Goal: Task Accomplishment & Management: Manage account settings

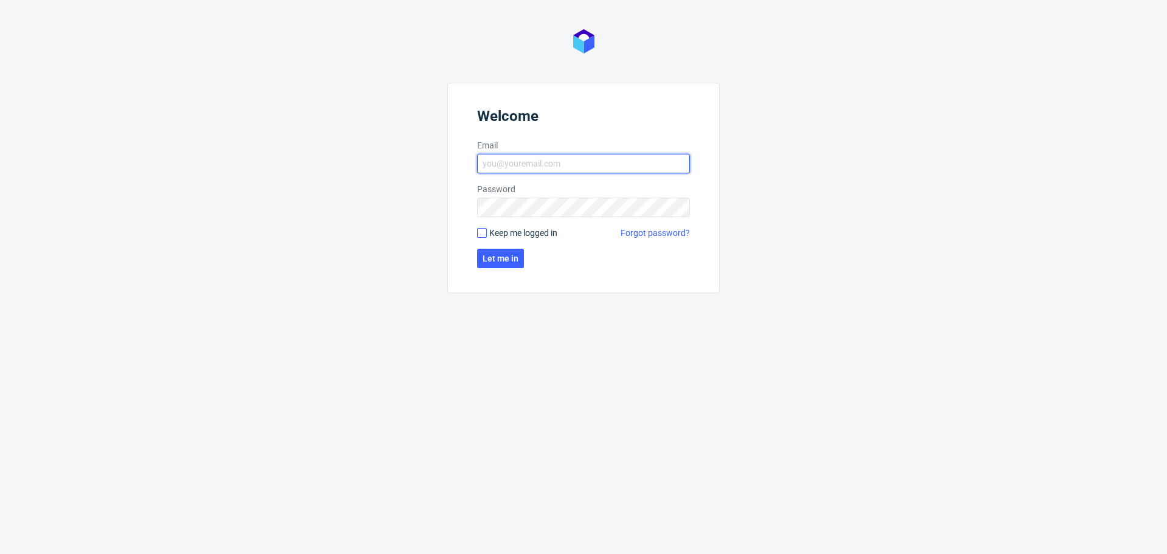
type input "dominika.piatek@packhelp.com"
click at [483, 232] on input "Keep me logged in" at bounding box center [482, 233] width 10 height 10
checkbox input "true"
click at [494, 259] on span "Let me in" at bounding box center [501, 258] width 36 height 9
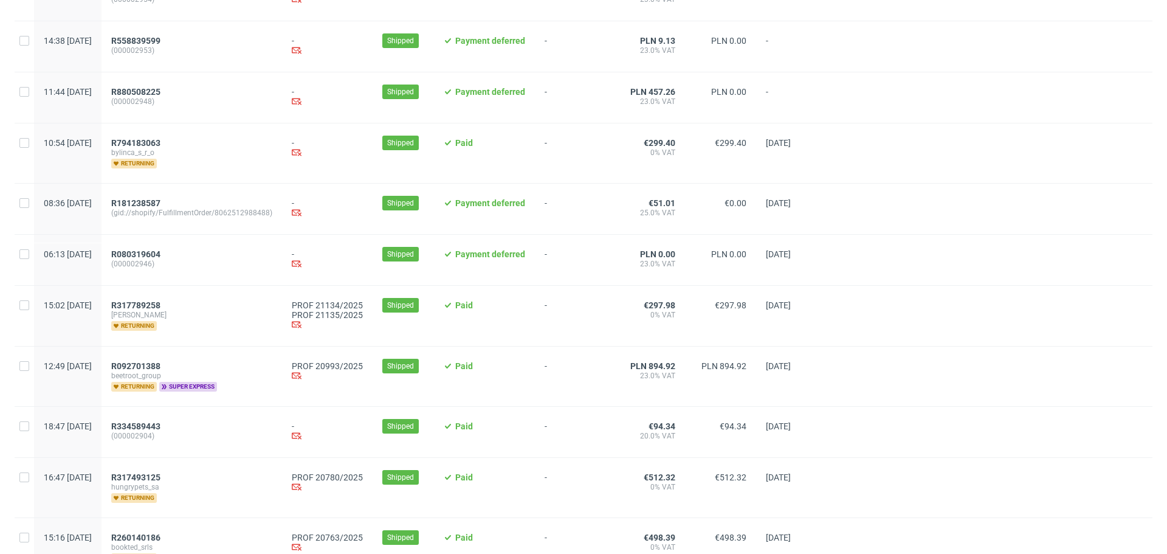
scroll to position [424, 0]
click at [161, 370] on span "R092701388" at bounding box center [135, 365] width 49 height 10
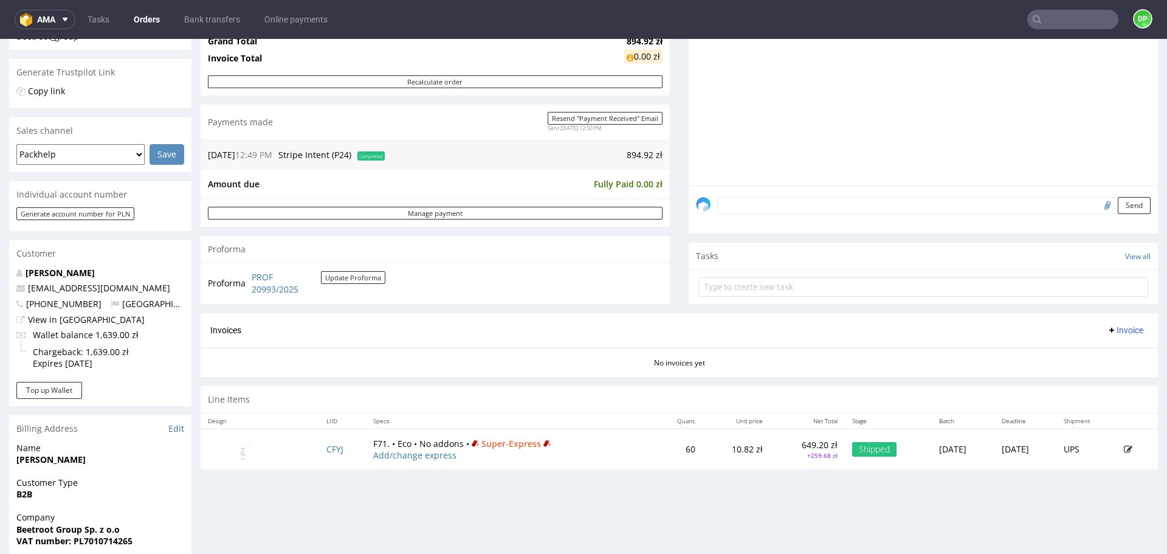
scroll to position [233, 0]
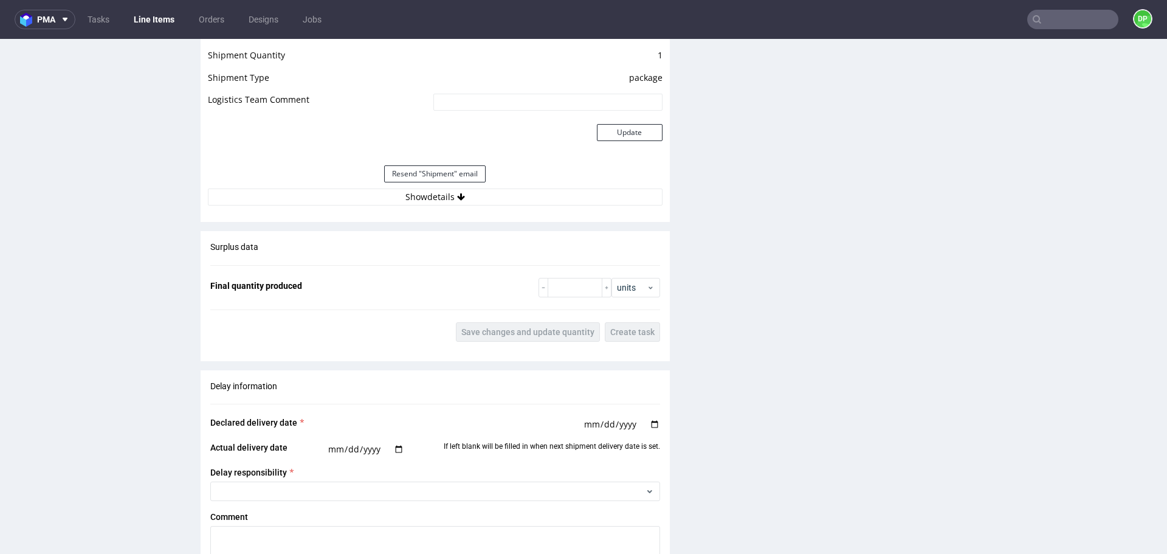
scroll to position [1217, 0]
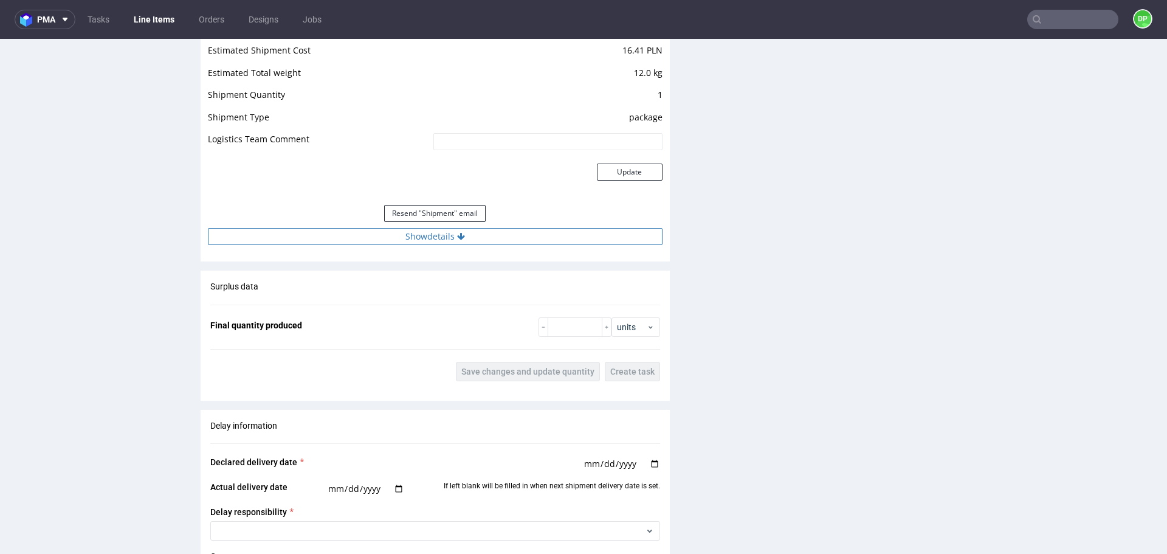
click at [302, 234] on button "Show details" at bounding box center [435, 236] width 455 height 17
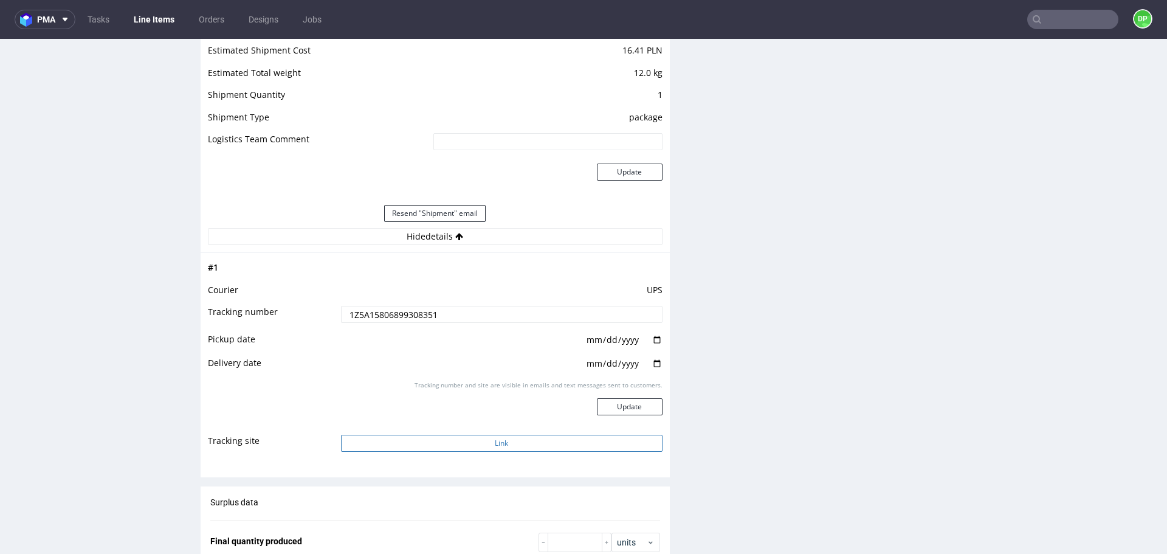
click at [381, 437] on button "Link" at bounding box center [502, 443] width 322 height 17
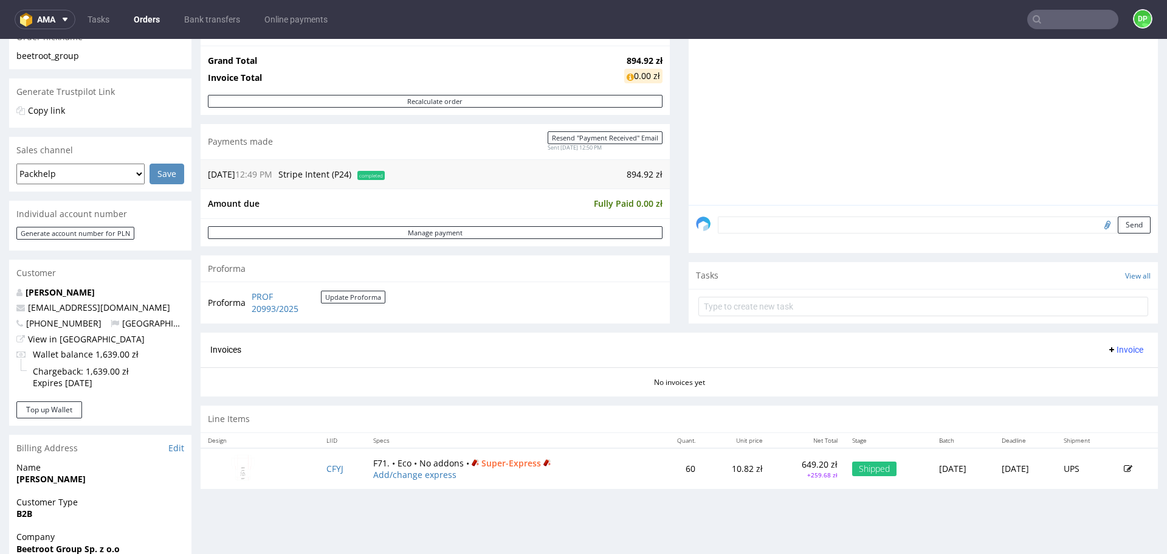
scroll to position [213, 0]
click at [1107, 346] on span "Invoice" at bounding box center [1125, 349] width 36 height 10
click at [1085, 375] on span "Generate" at bounding box center [1106, 374] width 59 height 12
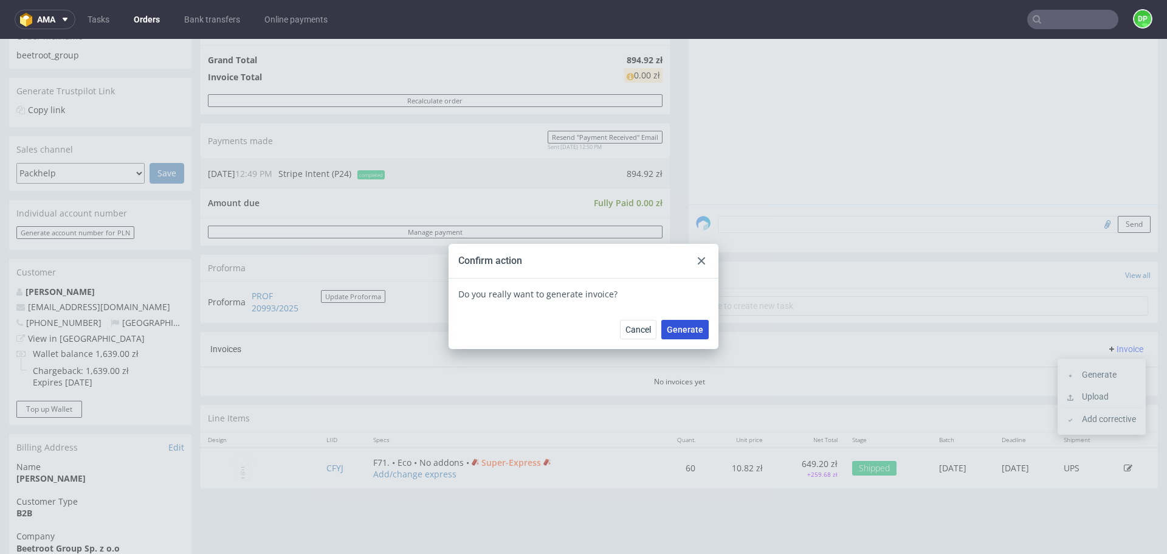
click at [691, 328] on span "Generate" at bounding box center [685, 329] width 36 height 9
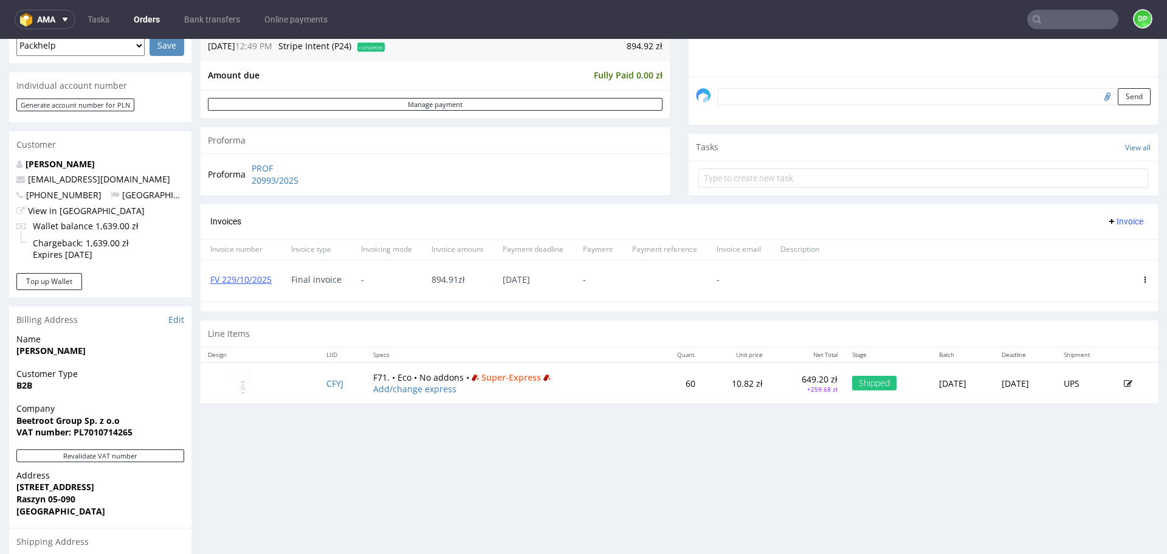
scroll to position [339, 0]
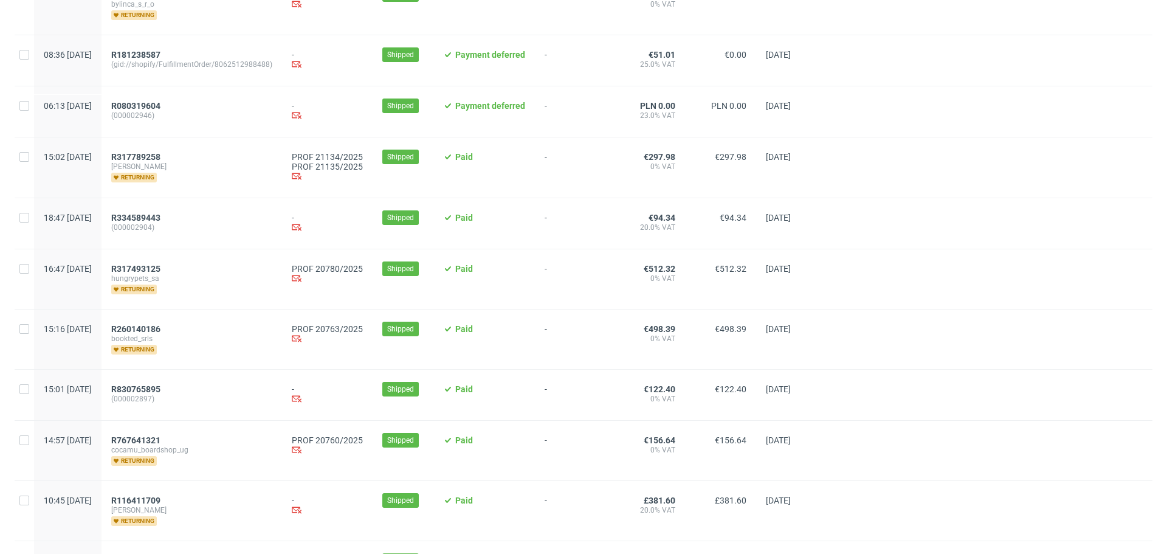
scroll to position [572, 0]
click at [170, 268] on div "R317493125 hungrypets_sa returning" at bounding box center [192, 279] width 181 height 60
click at [161, 272] on span "R317493125" at bounding box center [135, 268] width 49 height 10
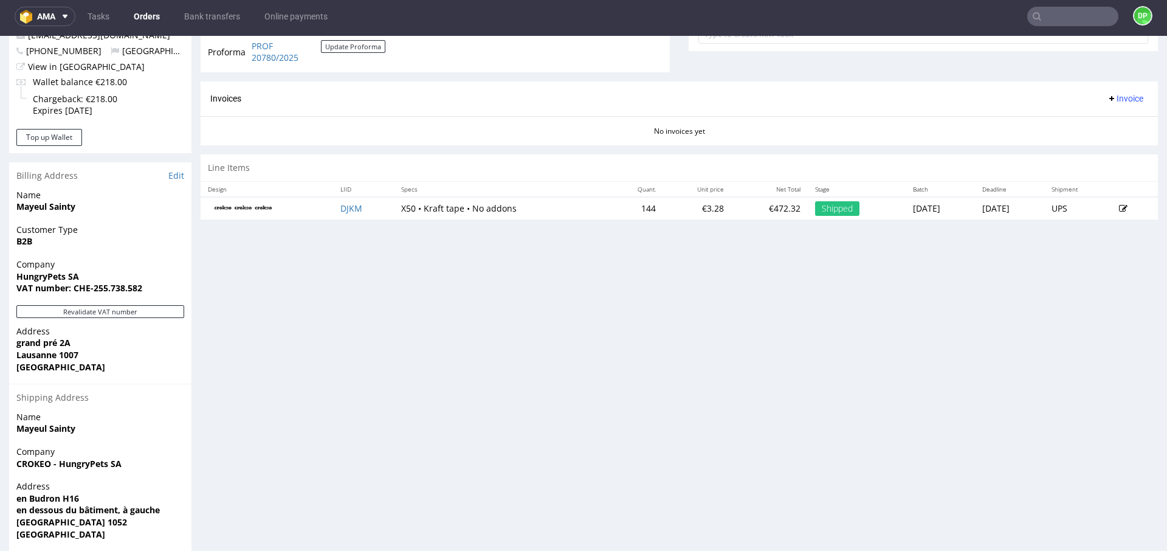
scroll to position [483, 0]
click at [149, 304] on button "Revalidate VAT number" at bounding box center [100, 310] width 168 height 13
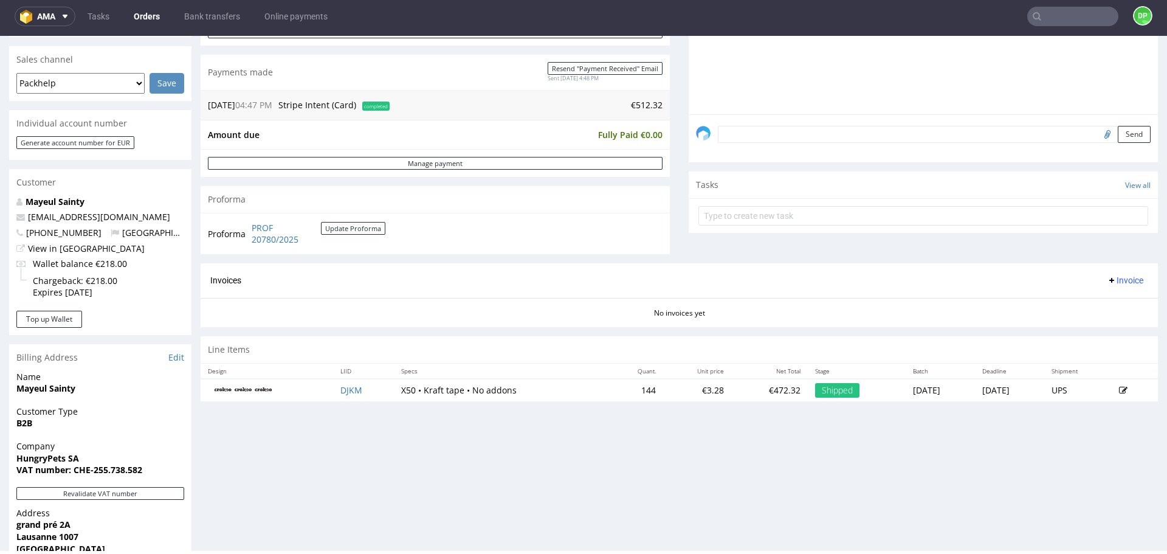
scroll to position [300, 0]
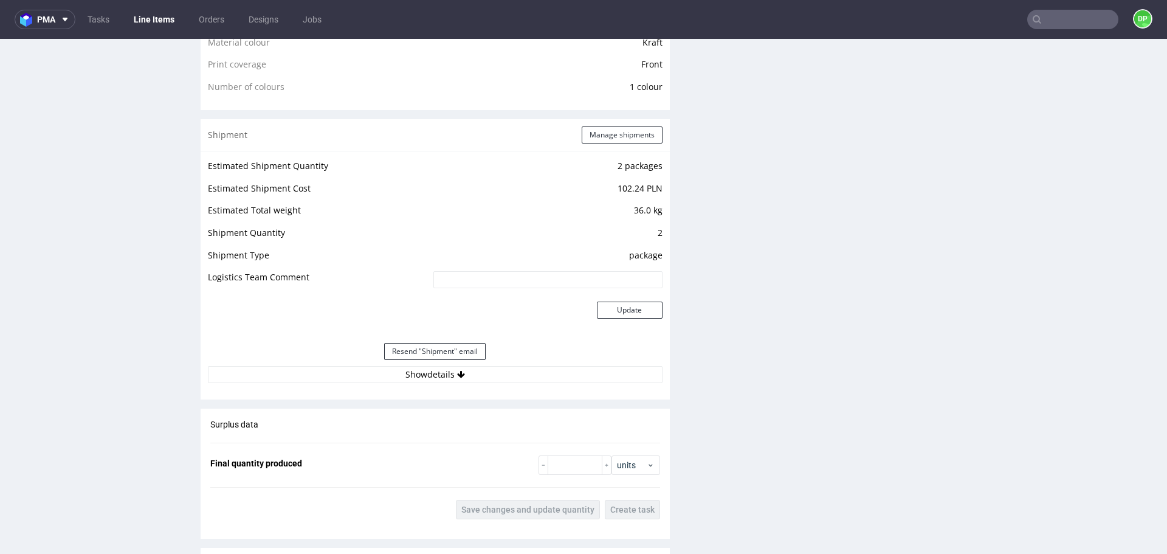
scroll to position [940, 0]
click at [344, 385] on div "Estimated Shipment Quantity 2 packages Estimated Shipment Cost 102.24 PLN Estim…" at bounding box center [435, 270] width 469 height 240
click at [336, 376] on button "Show details" at bounding box center [435, 373] width 455 height 17
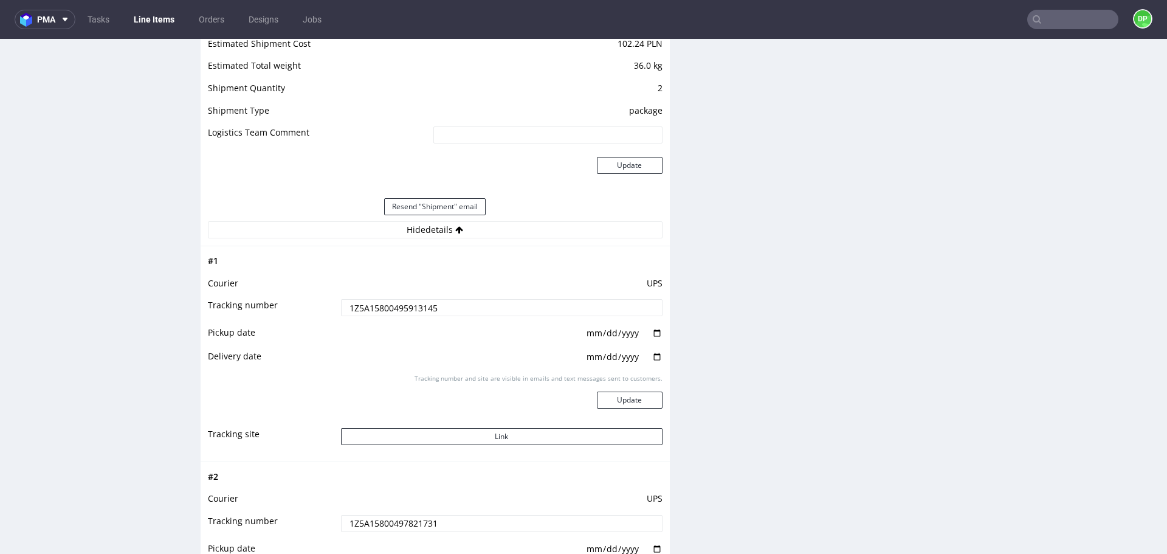
scroll to position [1085, 0]
click at [447, 441] on button "Link" at bounding box center [502, 435] width 322 height 17
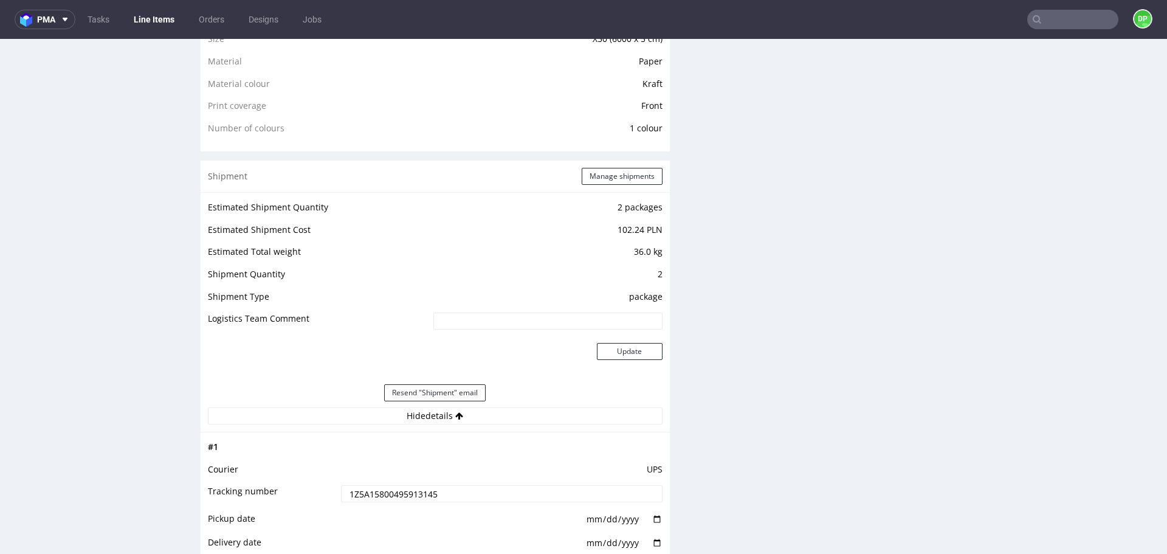
scroll to position [895, 0]
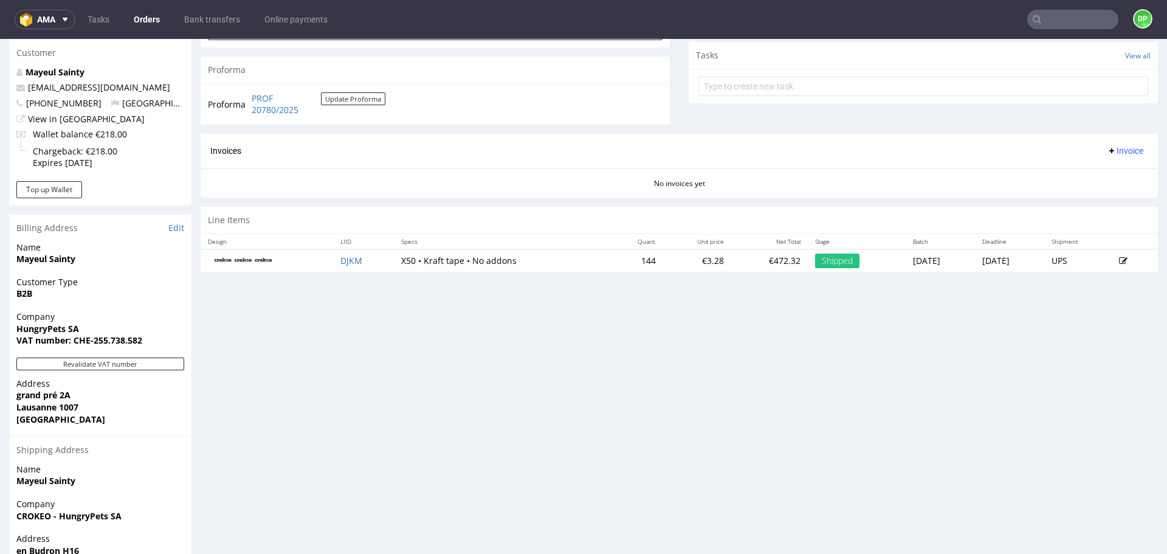
scroll to position [434, 0]
click at [1107, 153] on icon at bounding box center [1112, 150] width 10 height 10
click at [1088, 173] on span "Generate" at bounding box center [1106, 176] width 59 height 12
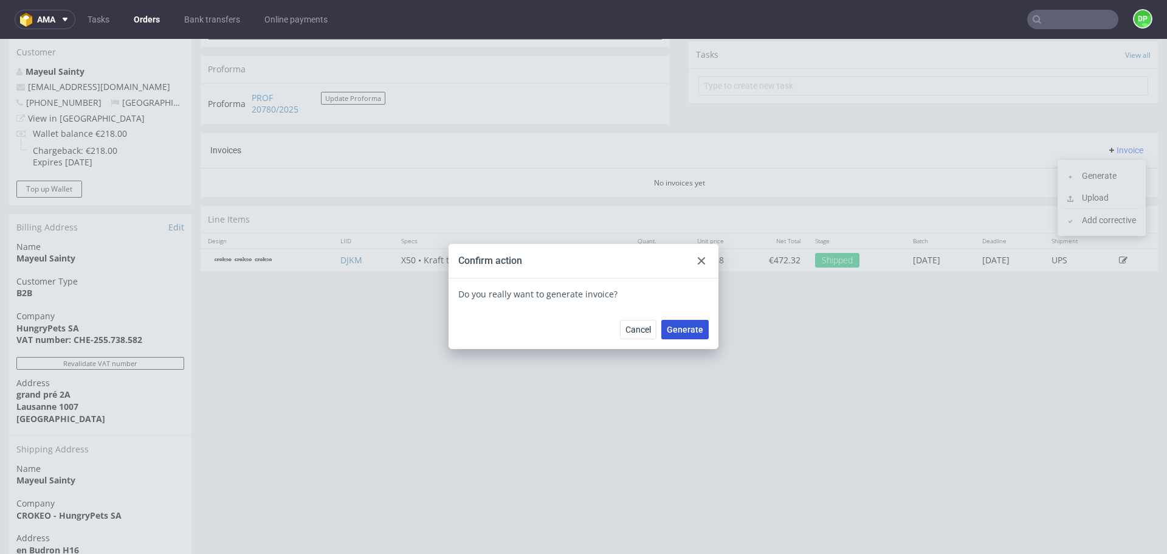
click at [685, 331] on span "Generate" at bounding box center [685, 329] width 36 height 9
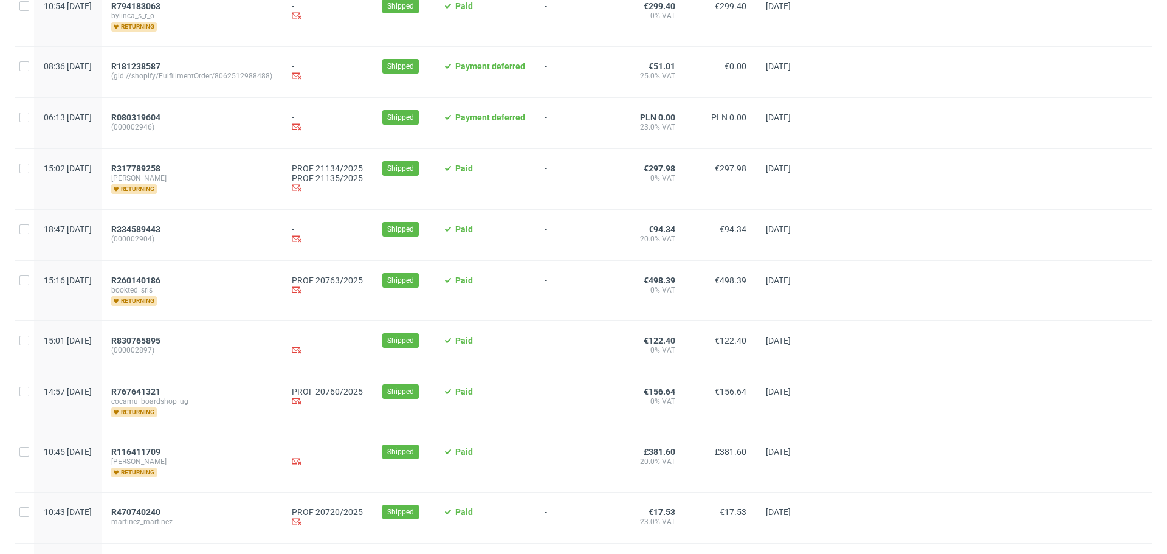
scroll to position [561, 0]
click at [161, 283] on span "R260140186" at bounding box center [135, 280] width 49 height 10
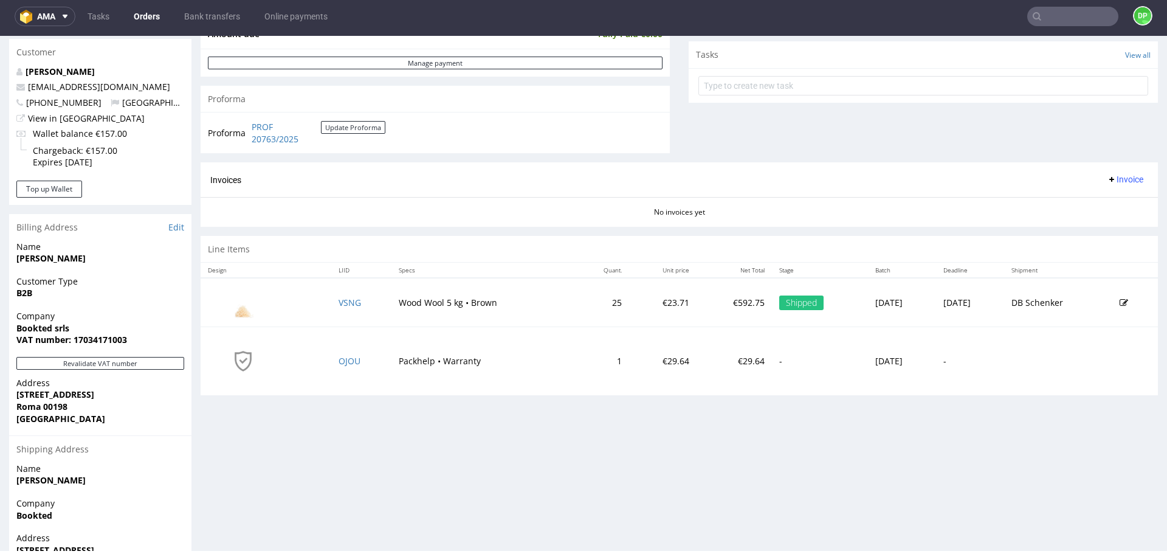
scroll to position [508, 0]
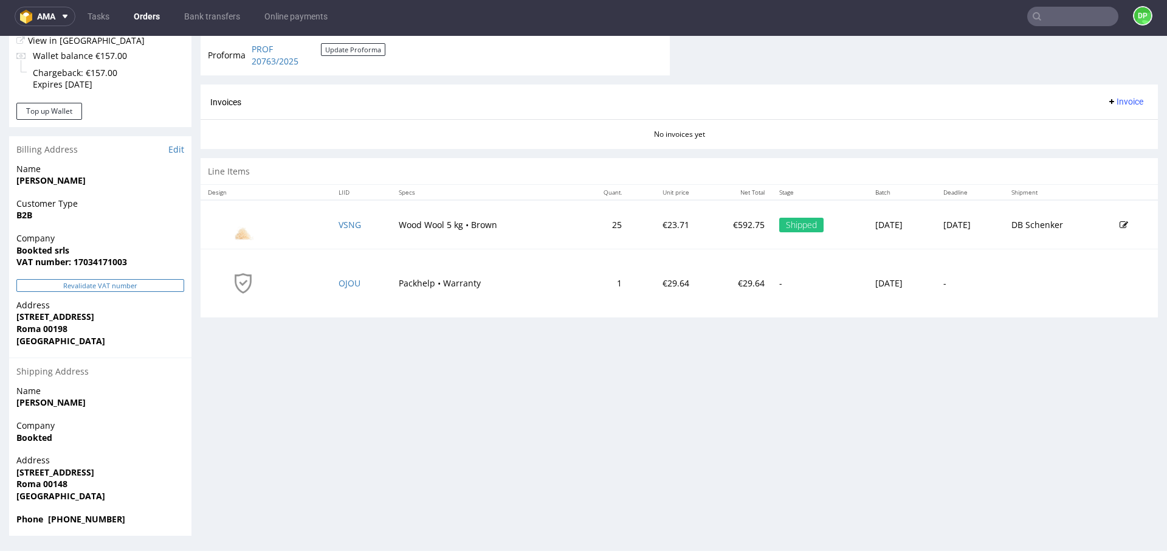
click at [130, 288] on button "Revalidate VAT number" at bounding box center [100, 285] width 168 height 13
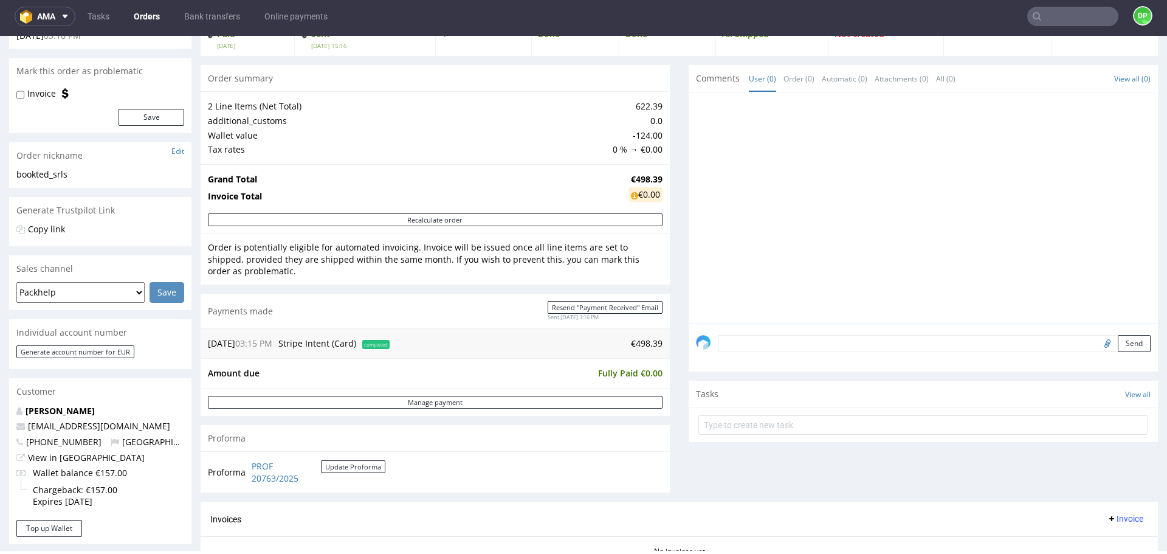
scroll to position [0, 0]
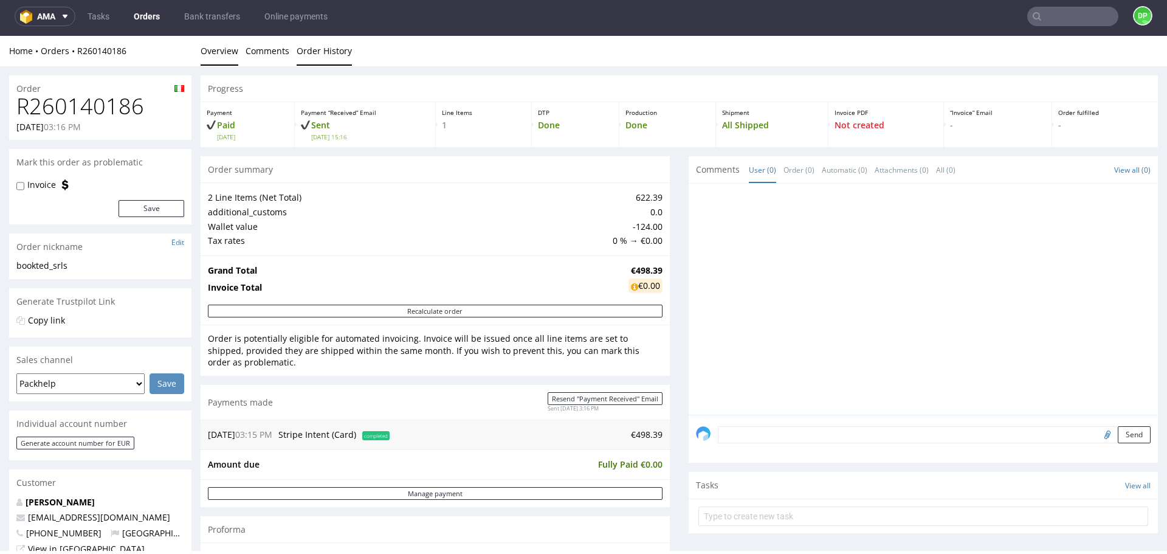
click at [323, 51] on link "Order History" at bounding box center [324, 51] width 55 height 30
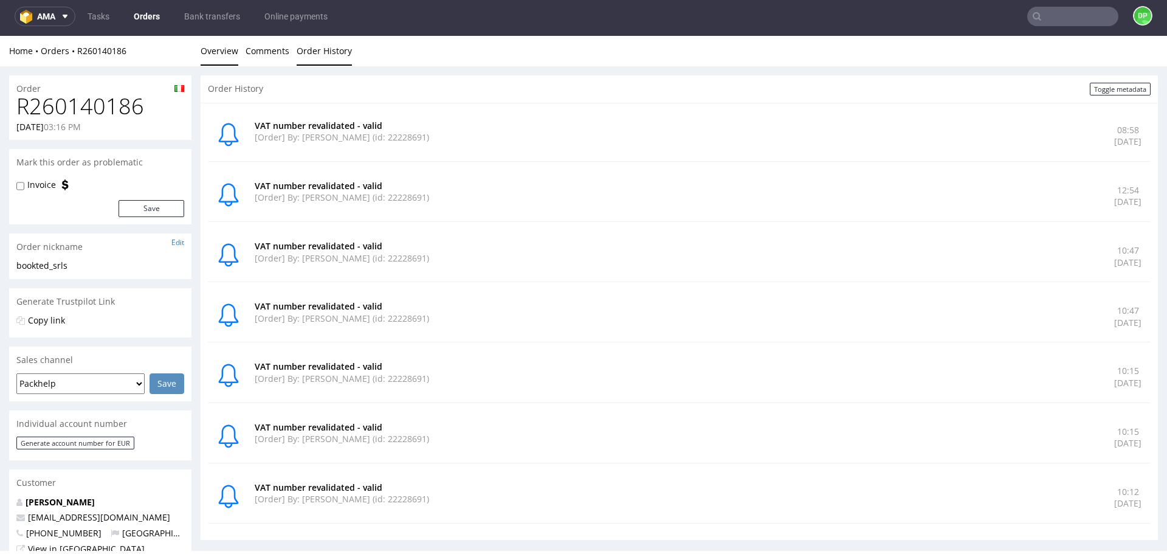
click at [233, 63] on link "Overview" at bounding box center [220, 51] width 38 height 30
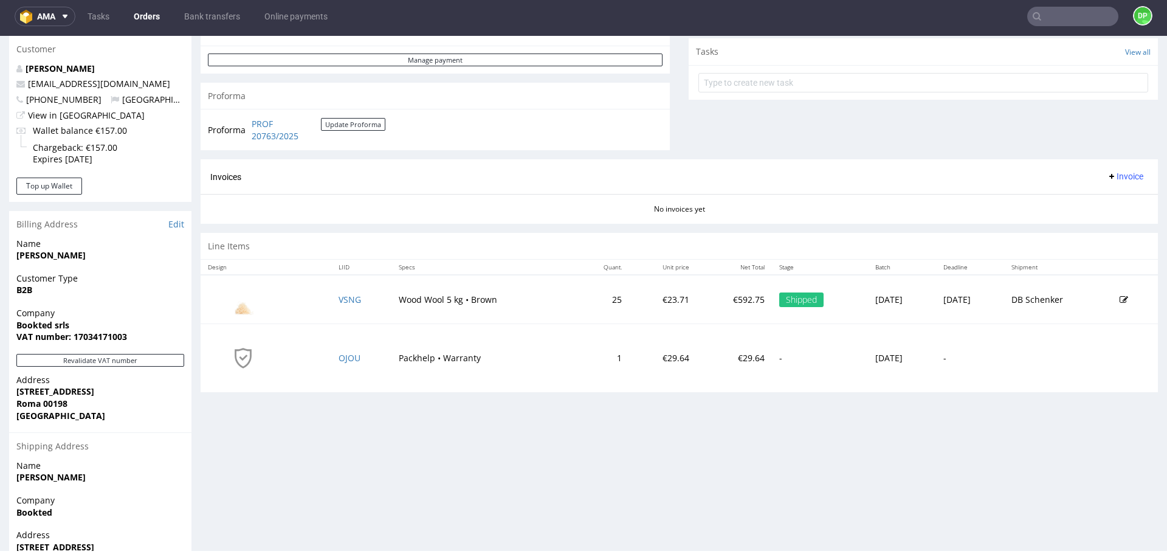
scroll to position [434, 0]
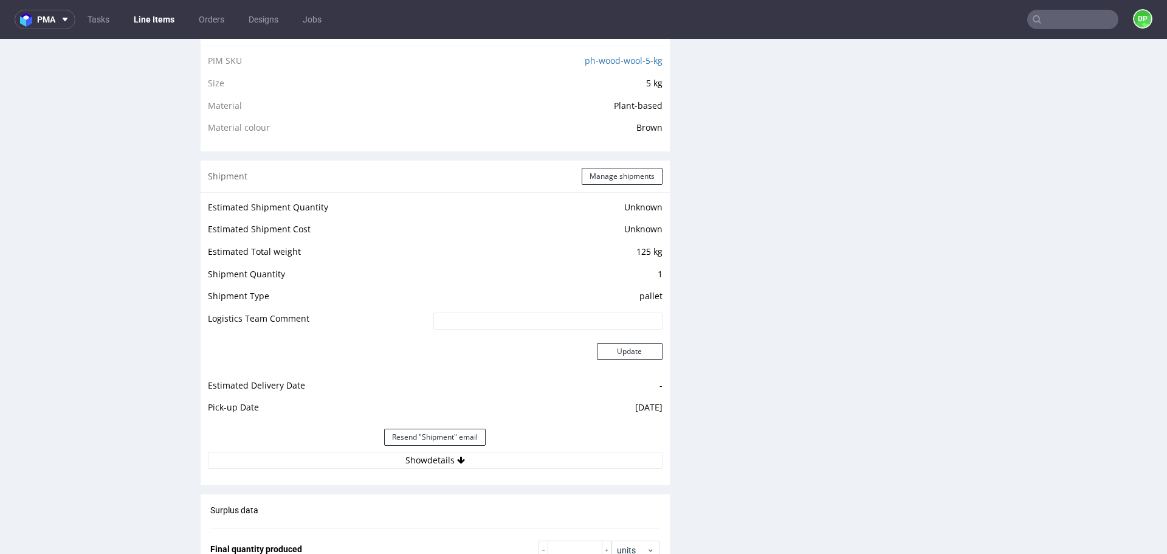
scroll to position [1003, 0]
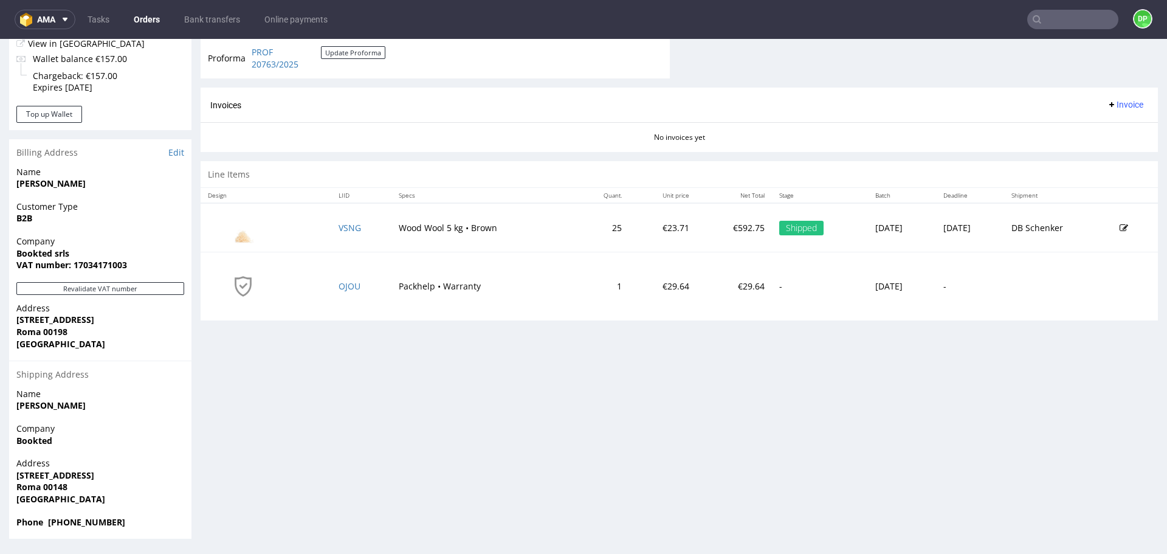
scroll to position [343, 0]
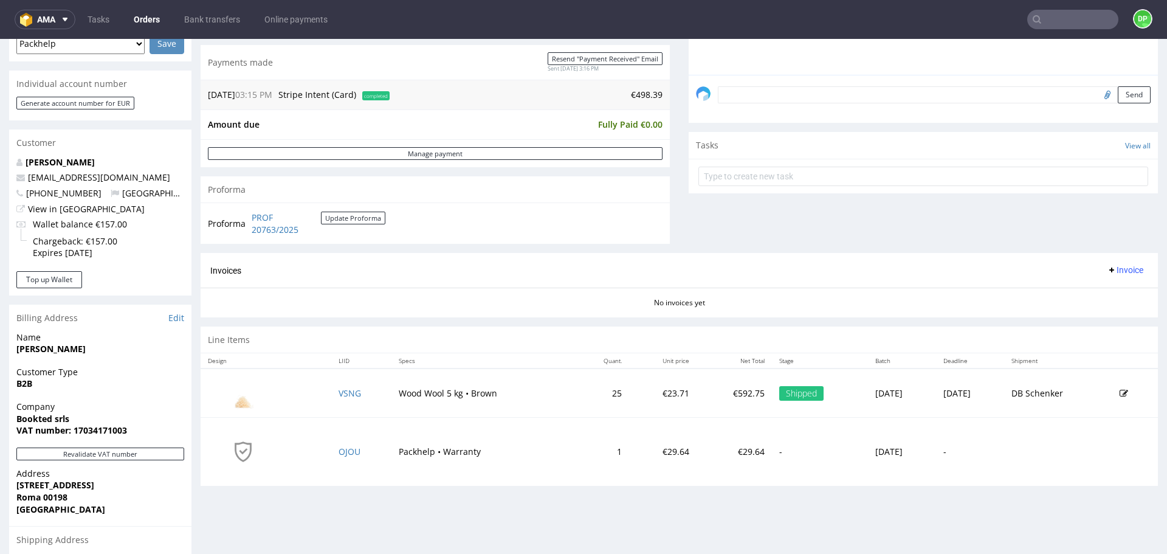
click at [1116, 268] on span "Invoice" at bounding box center [1125, 270] width 36 height 10
click at [1086, 294] on span "Generate" at bounding box center [1106, 295] width 59 height 12
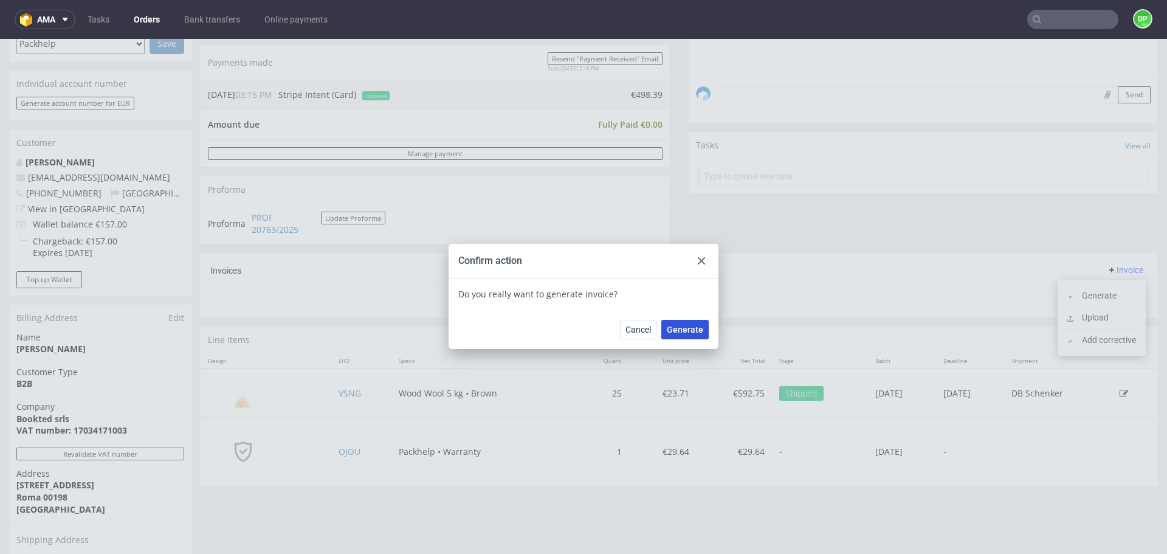
click at [693, 328] on span "Generate" at bounding box center [685, 329] width 36 height 9
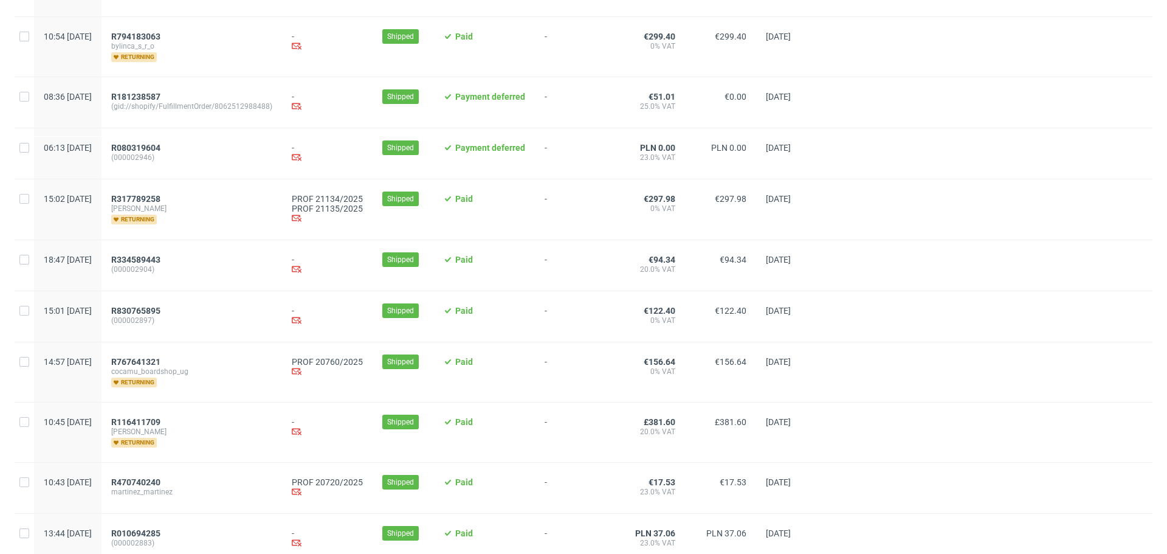
scroll to position [531, 0]
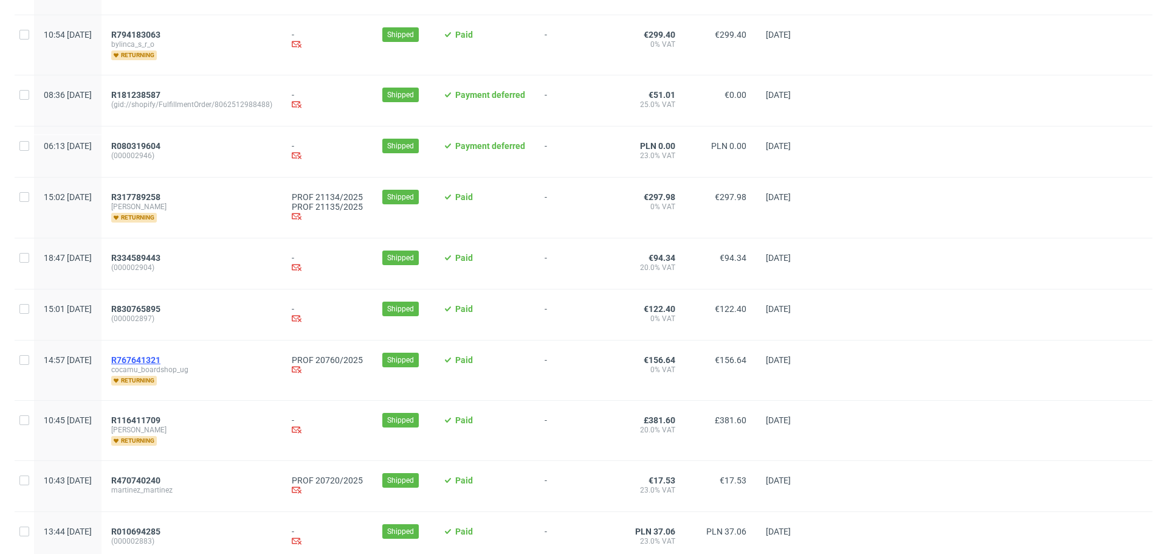
click at [161, 365] on span "R767641321" at bounding box center [135, 360] width 49 height 10
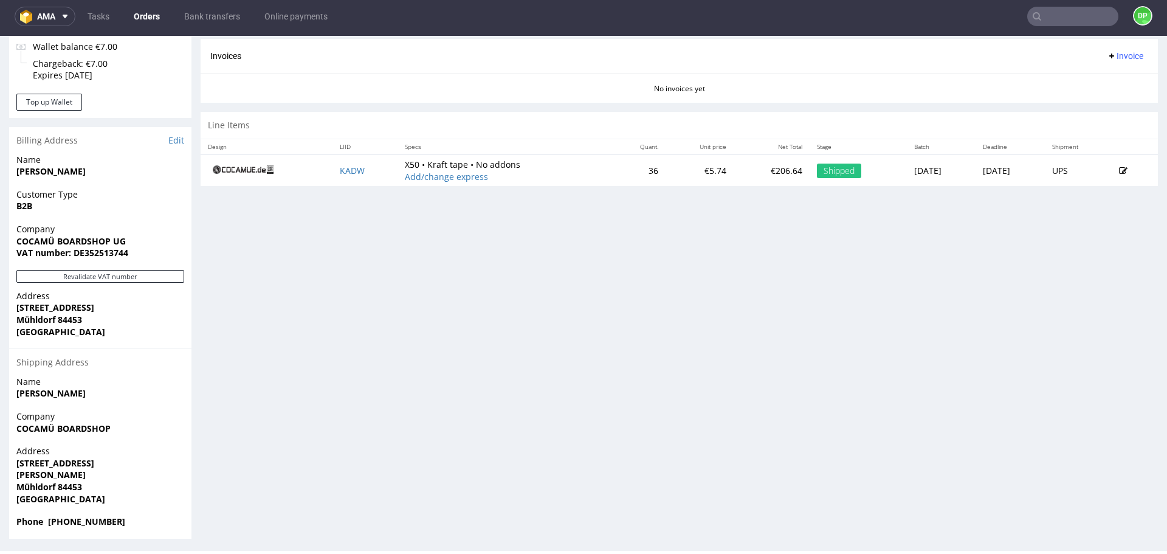
scroll to position [520, 0]
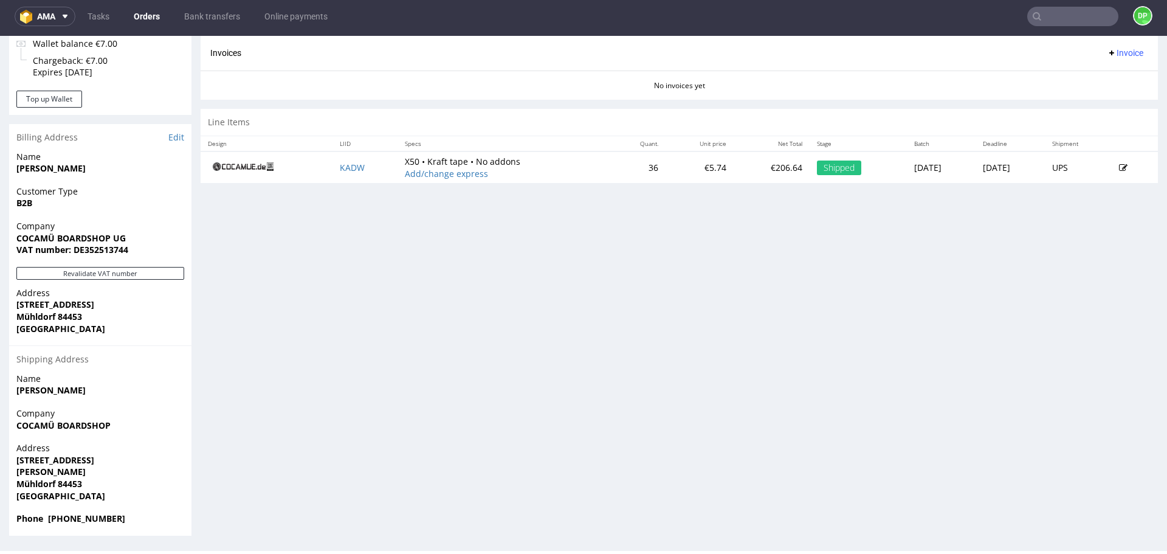
click at [114, 265] on div "Company COCAMÜ BOARDSHOP UG VAT number: DE352513744" at bounding box center [100, 243] width 182 height 47
click at [123, 274] on button "Revalidate VAT number" at bounding box center [100, 273] width 168 height 13
click at [138, 271] on button "Revalidate VAT number" at bounding box center [100, 273] width 168 height 13
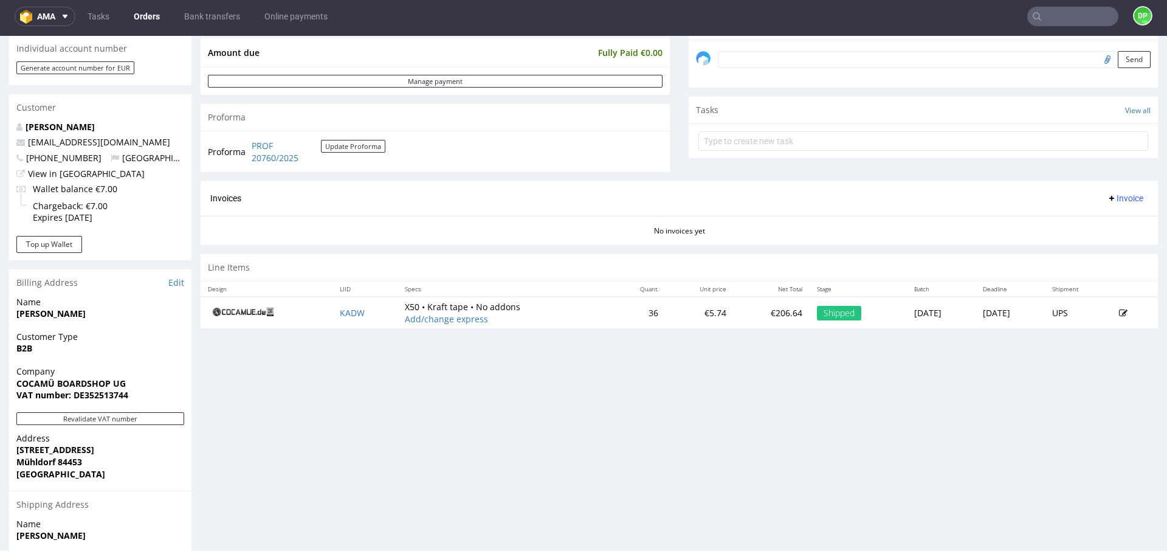
scroll to position [375, 0]
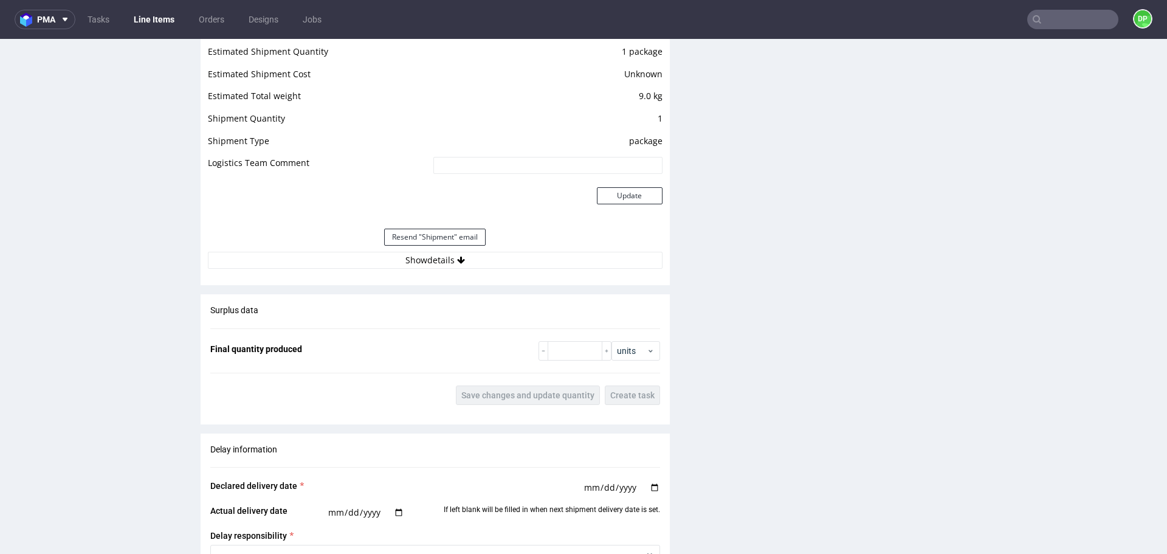
scroll to position [1054, 0]
click at [334, 258] on button "Show details" at bounding box center [435, 259] width 455 height 17
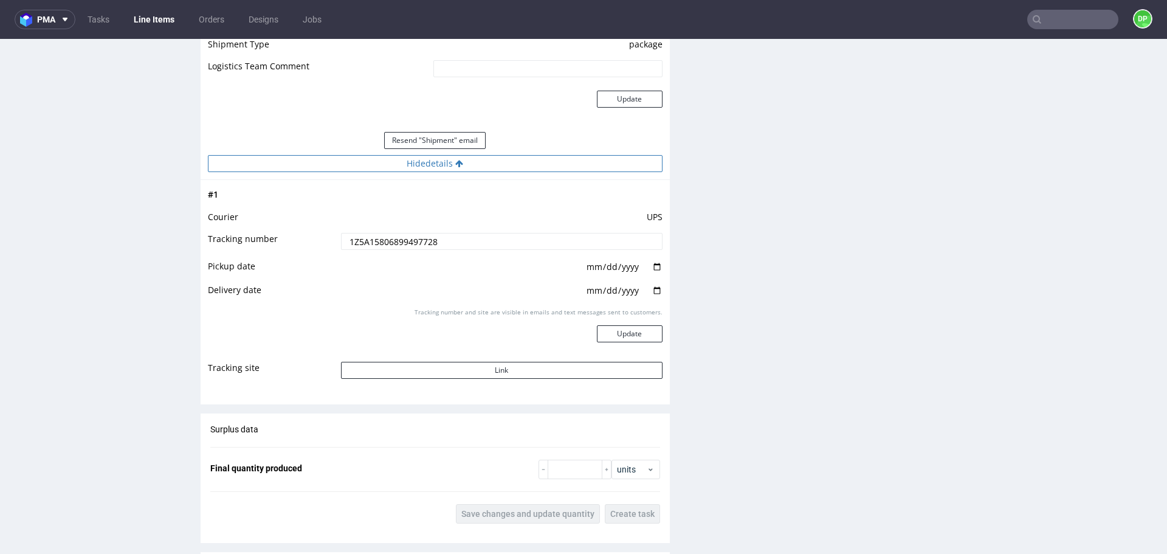
scroll to position [1151, 0]
click at [393, 376] on button "Link" at bounding box center [502, 369] width 322 height 17
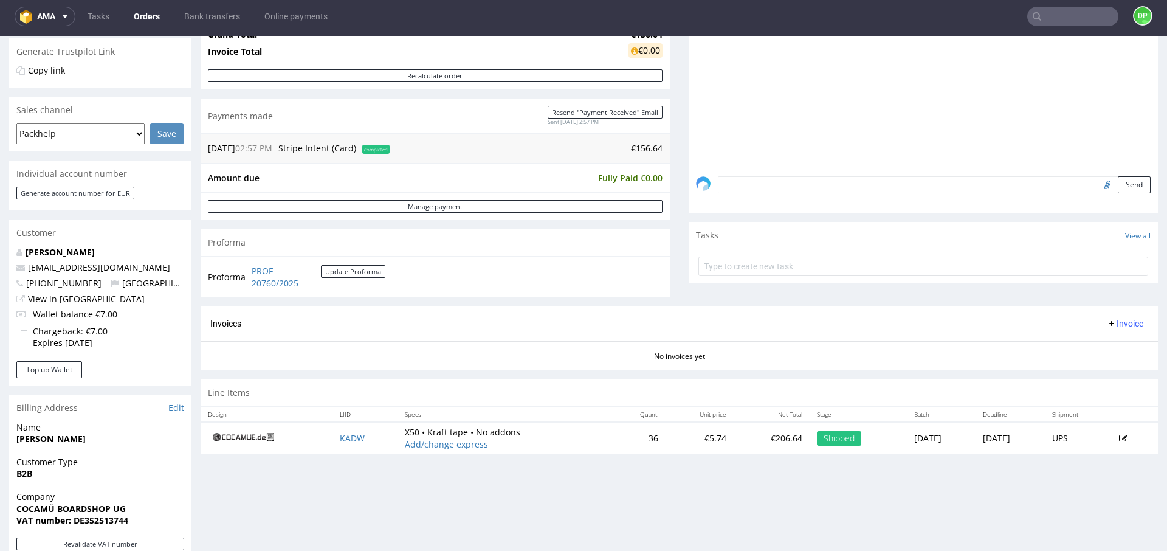
scroll to position [247, 0]
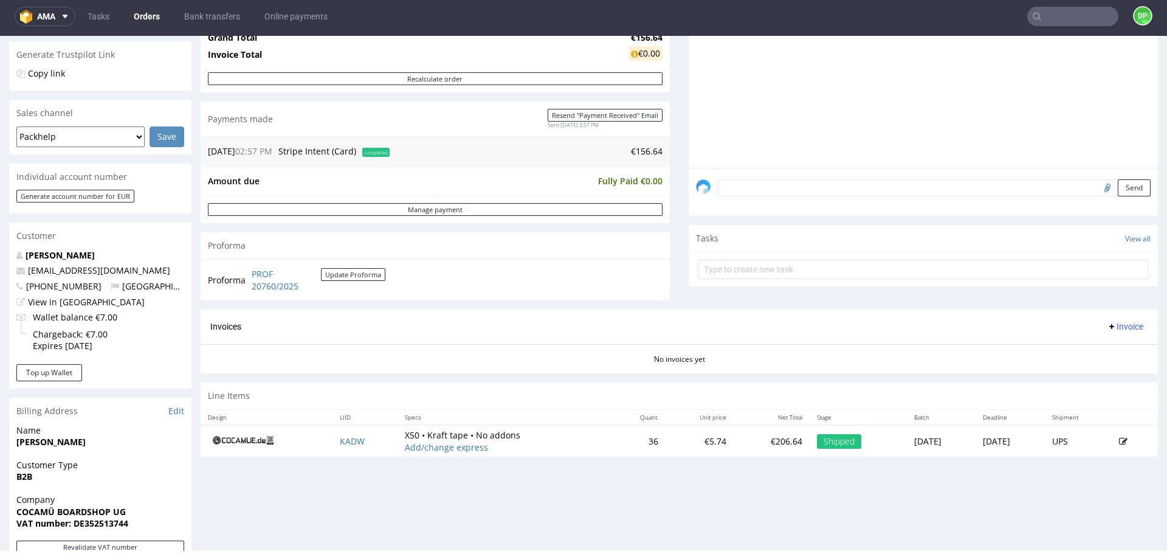
click at [1107, 327] on span "Invoice" at bounding box center [1125, 327] width 36 height 10
click at [1086, 345] on li "Generate" at bounding box center [1102, 352] width 78 height 22
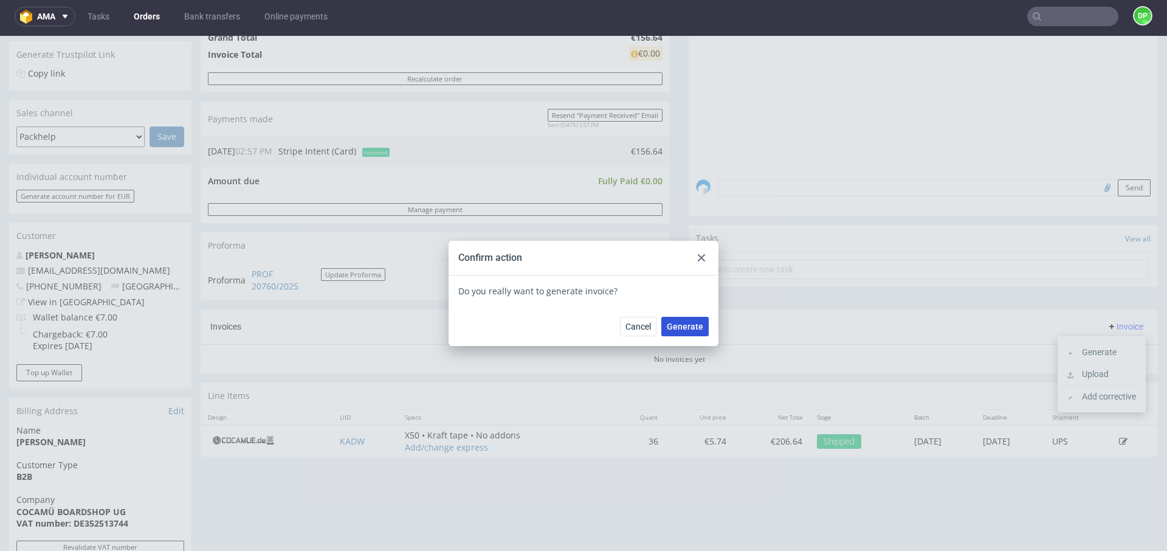
click at [688, 325] on span "Generate" at bounding box center [685, 326] width 36 height 9
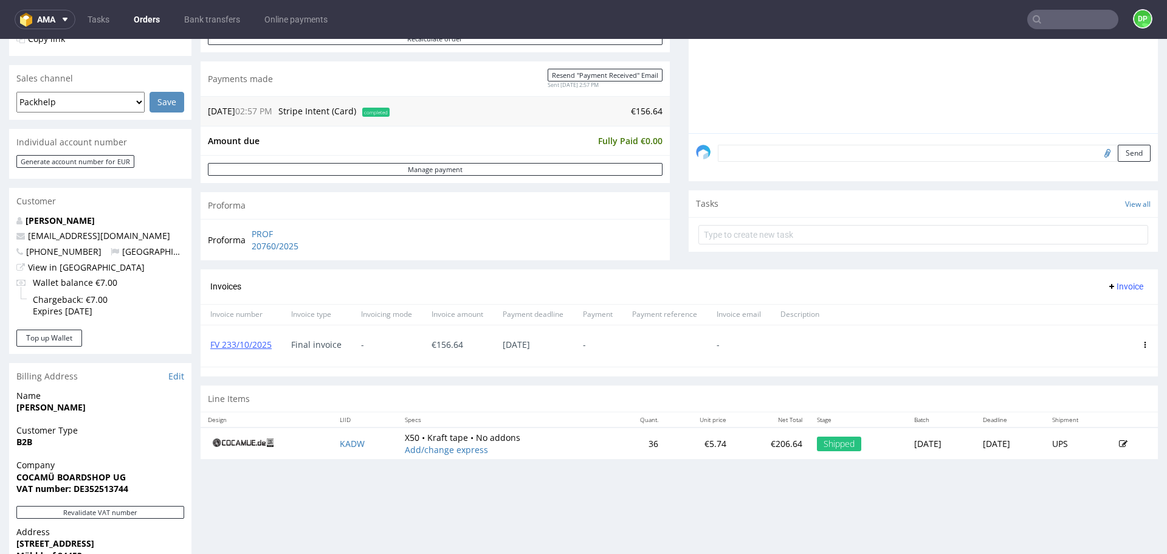
scroll to position [287, 0]
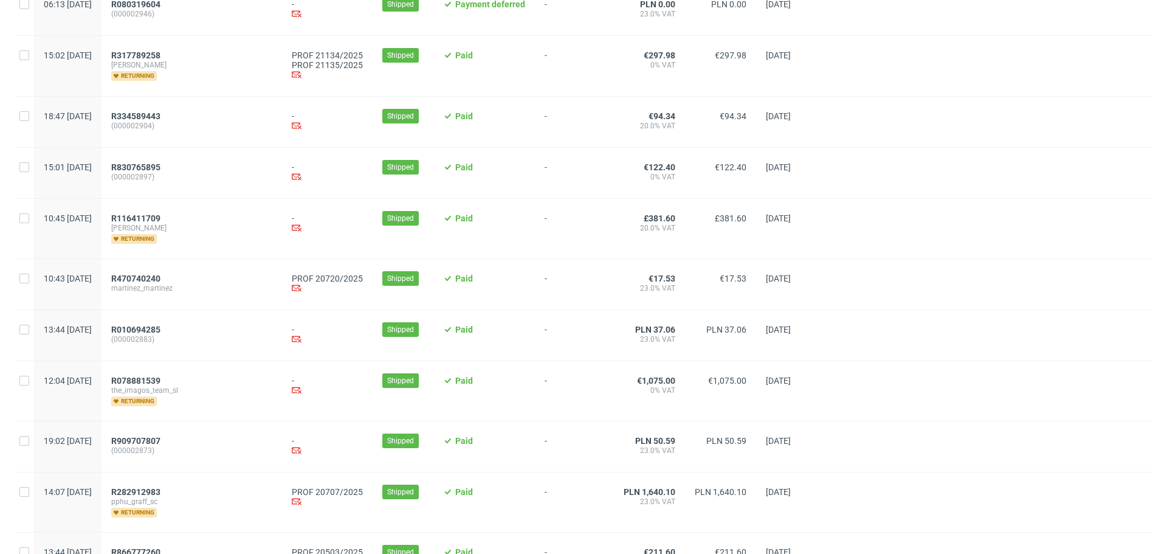
scroll to position [675, 0]
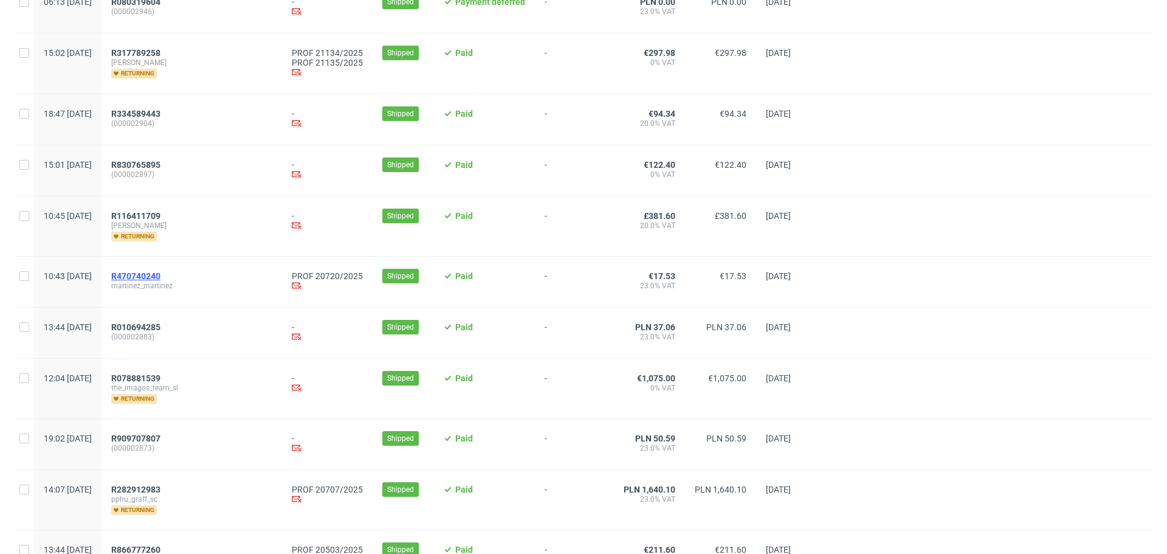
click at [161, 281] on span "R470740240" at bounding box center [135, 276] width 49 height 10
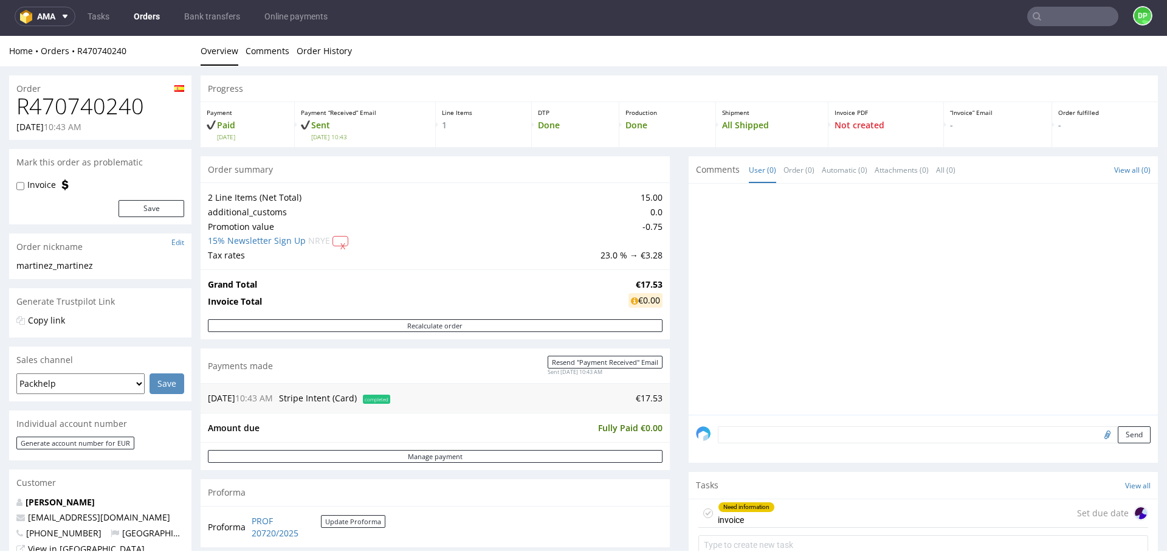
click at [74, 109] on h1 "R470740240" at bounding box center [100, 106] width 168 height 24
copy h1 "R470740240"
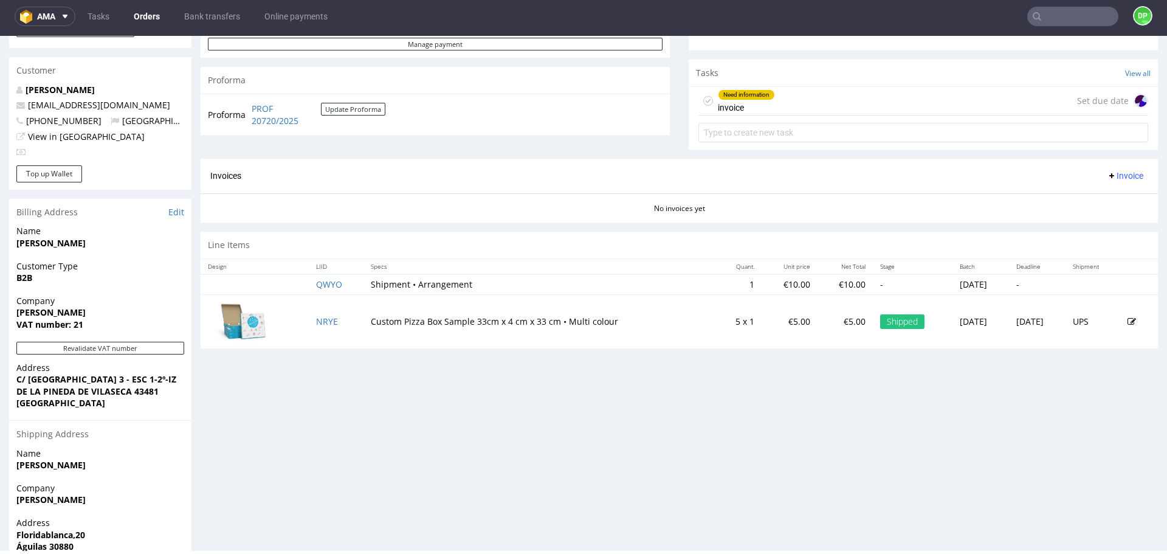
scroll to position [475, 0]
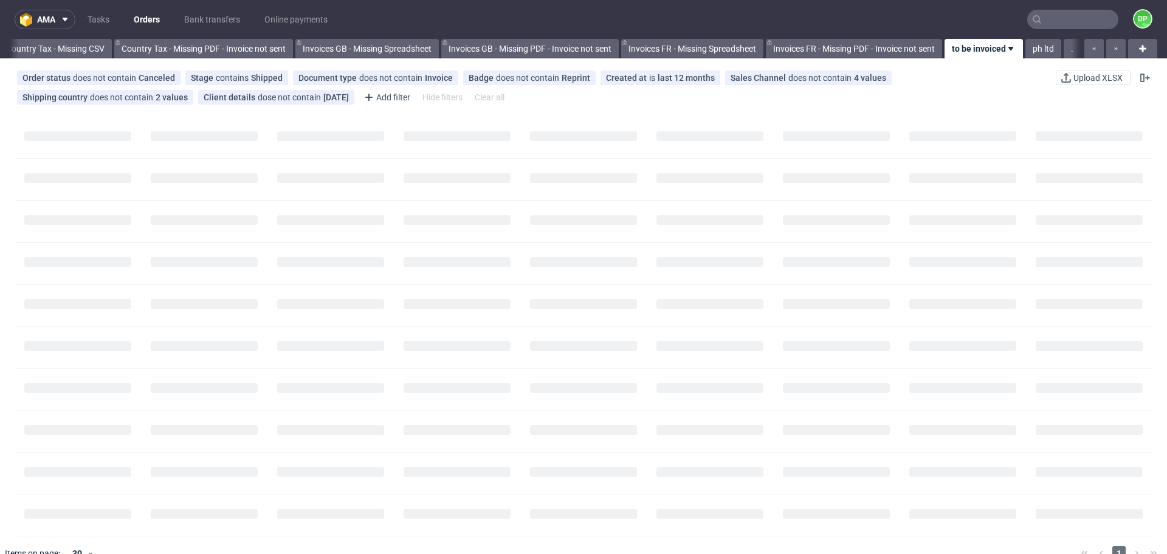
scroll to position [0, 1324]
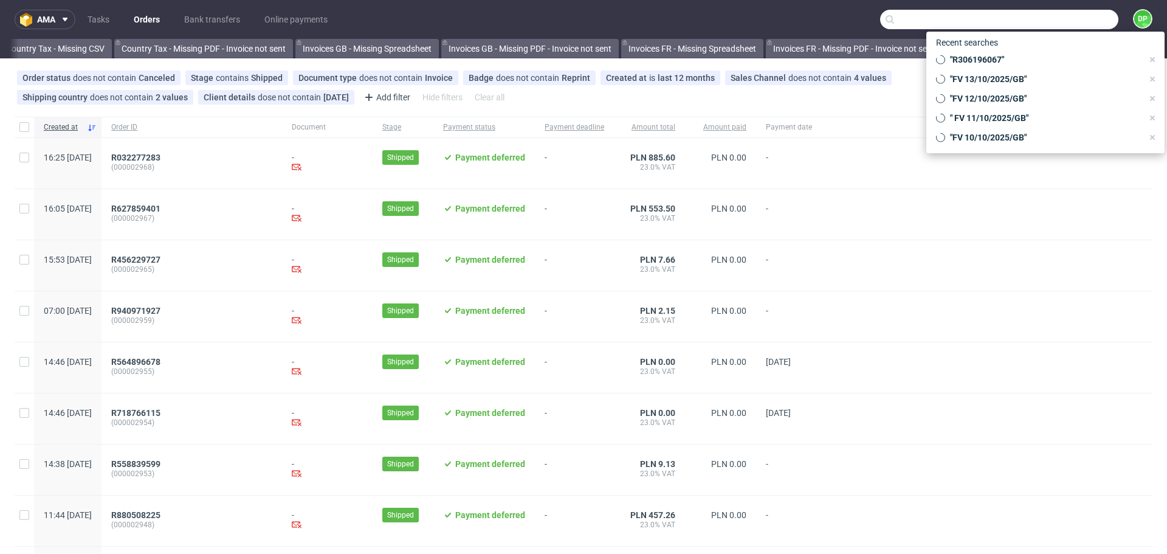
click at [1069, 18] on input "text" at bounding box center [999, 19] width 238 height 19
paste input "26432174H"
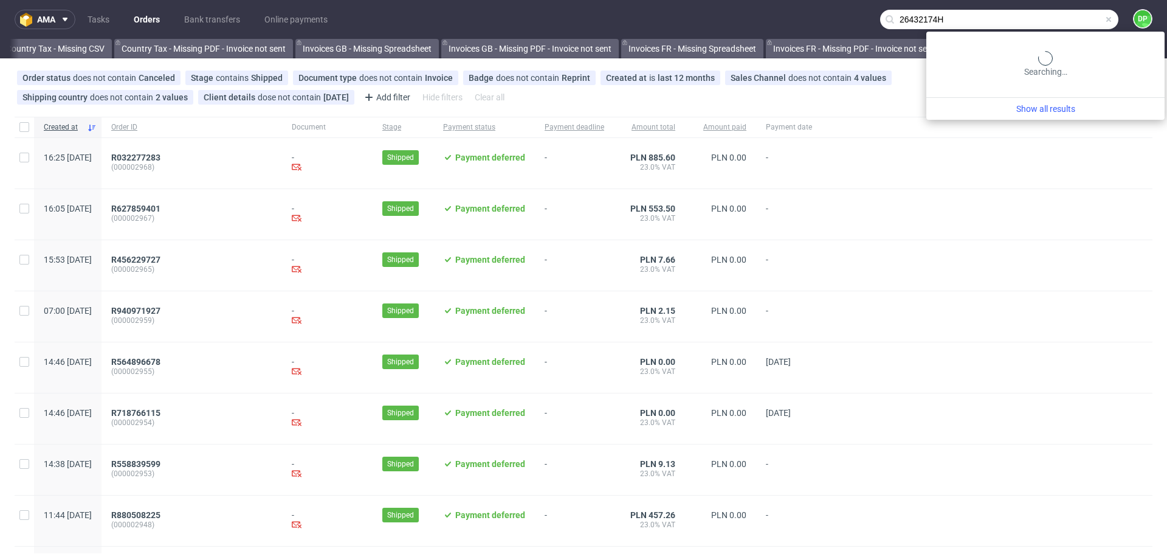
type input "26432174H"
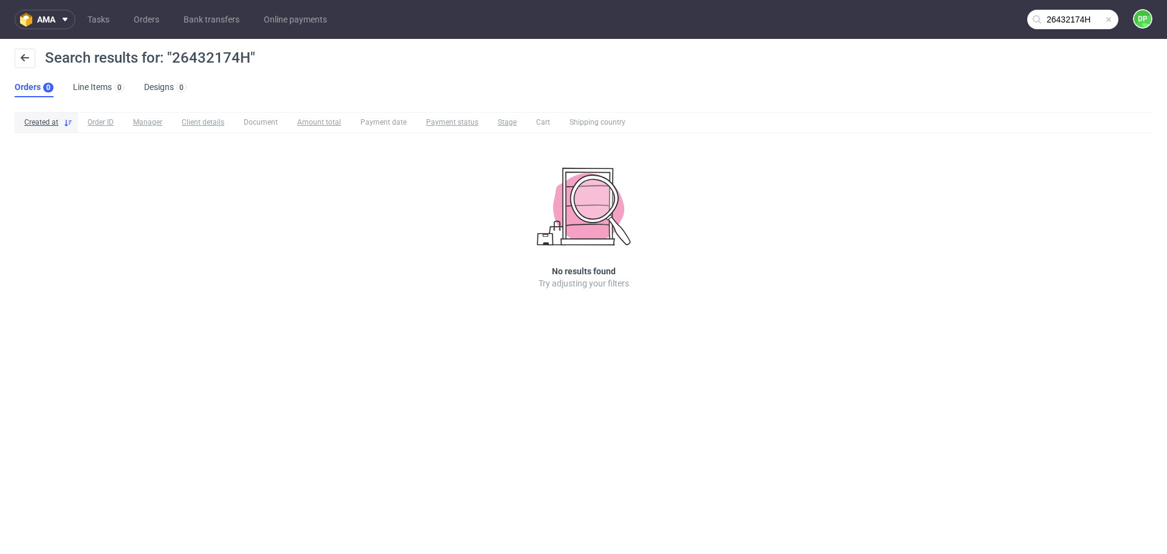
click at [1113, 15] on span at bounding box center [1109, 20] width 10 height 10
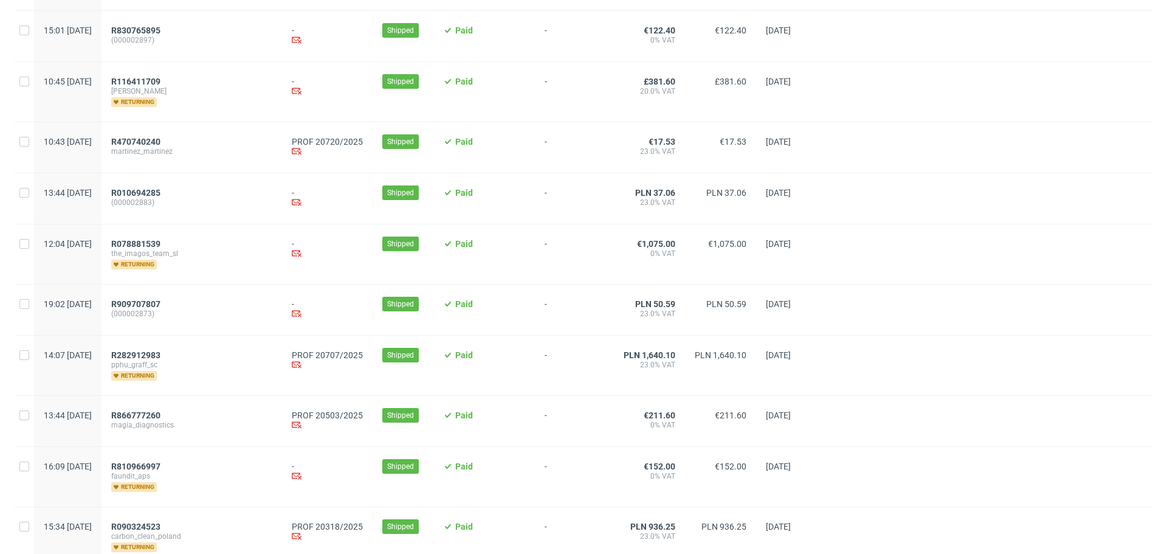
scroll to position [811, 0]
click at [161, 359] on span "R282912983" at bounding box center [135, 354] width 49 height 10
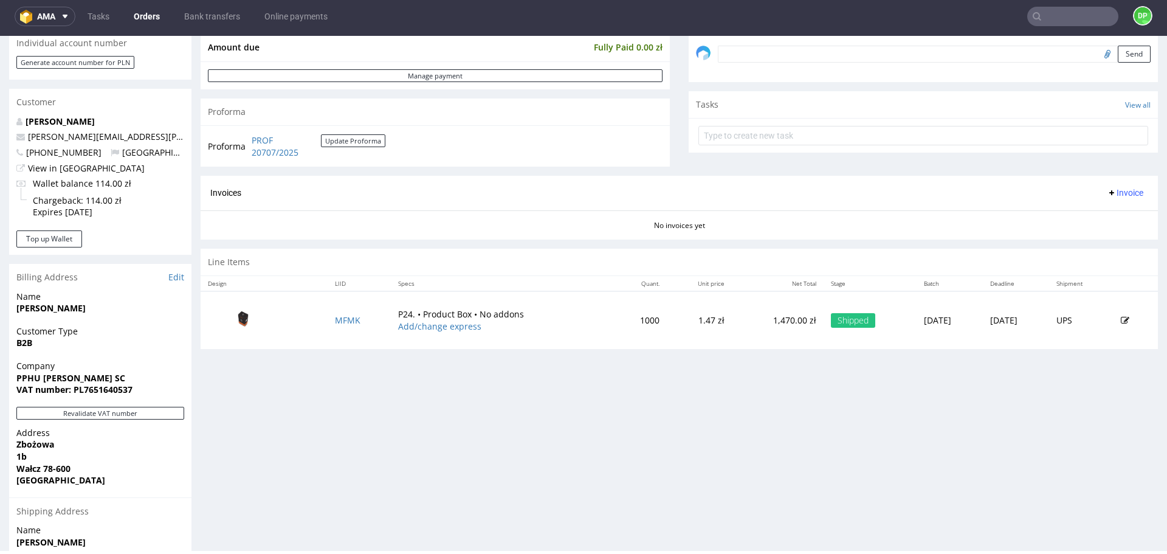
scroll to position [382, 0]
click at [120, 415] on button "Revalidate VAT number" at bounding box center [100, 411] width 168 height 13
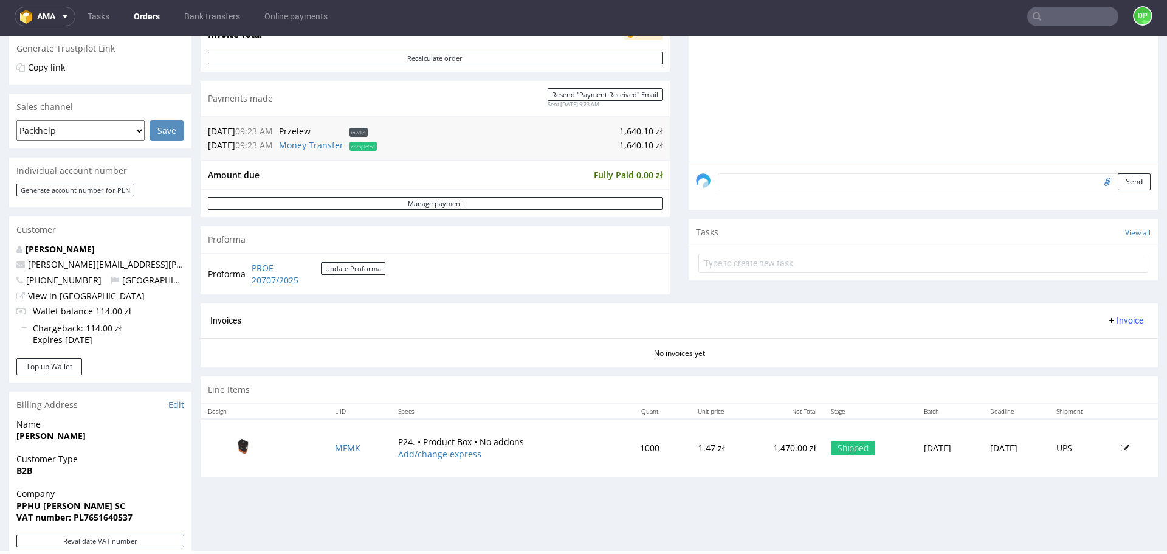
scroll to position [254, 0]
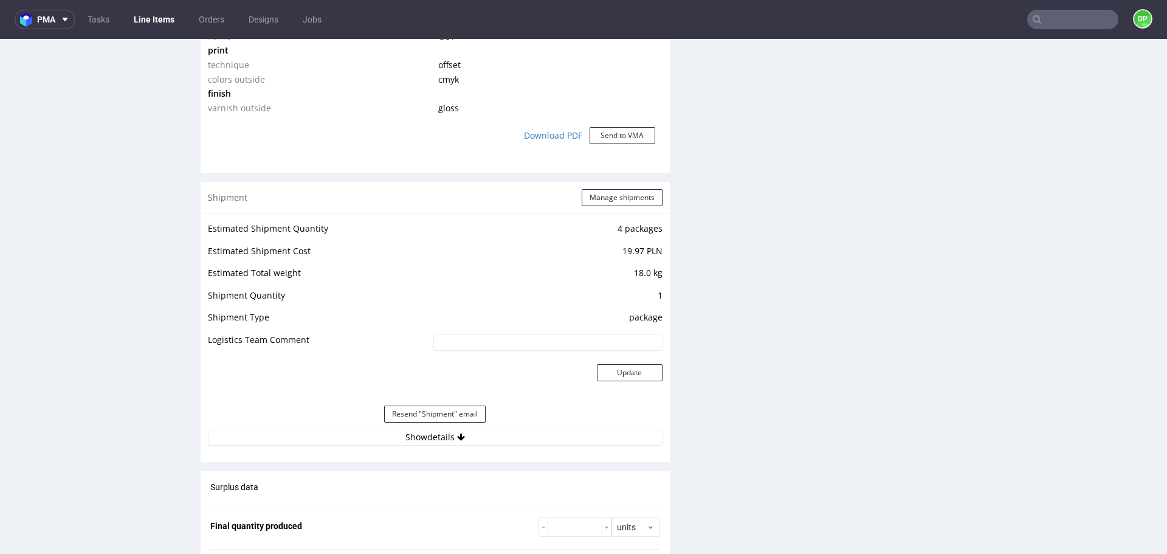
scroll to position [1097, 0]
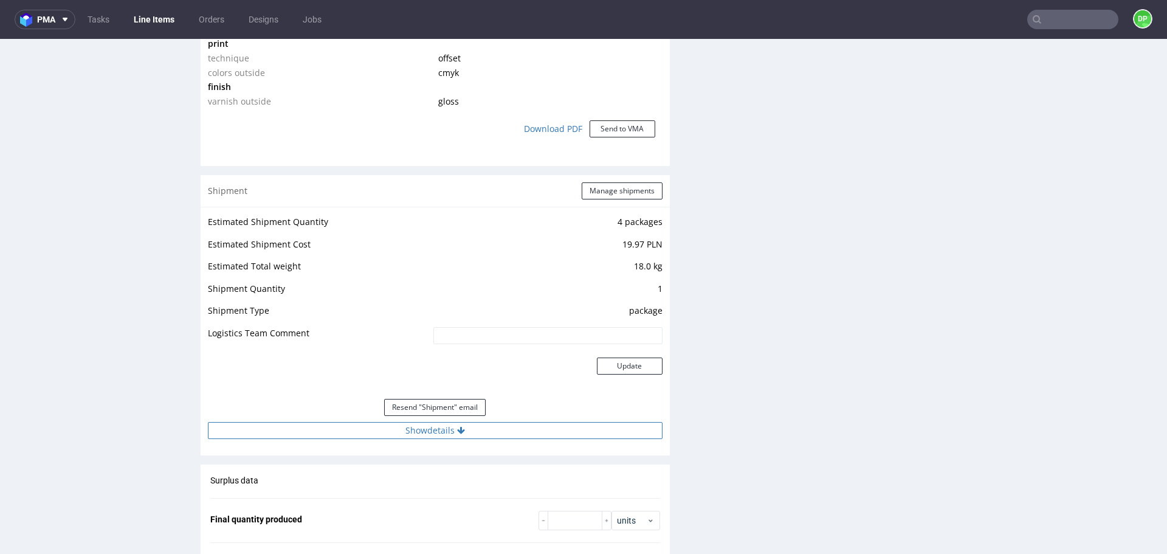
click at [350, 432] on button "Show details" at bounding box center [435, 430] width 455 height 17
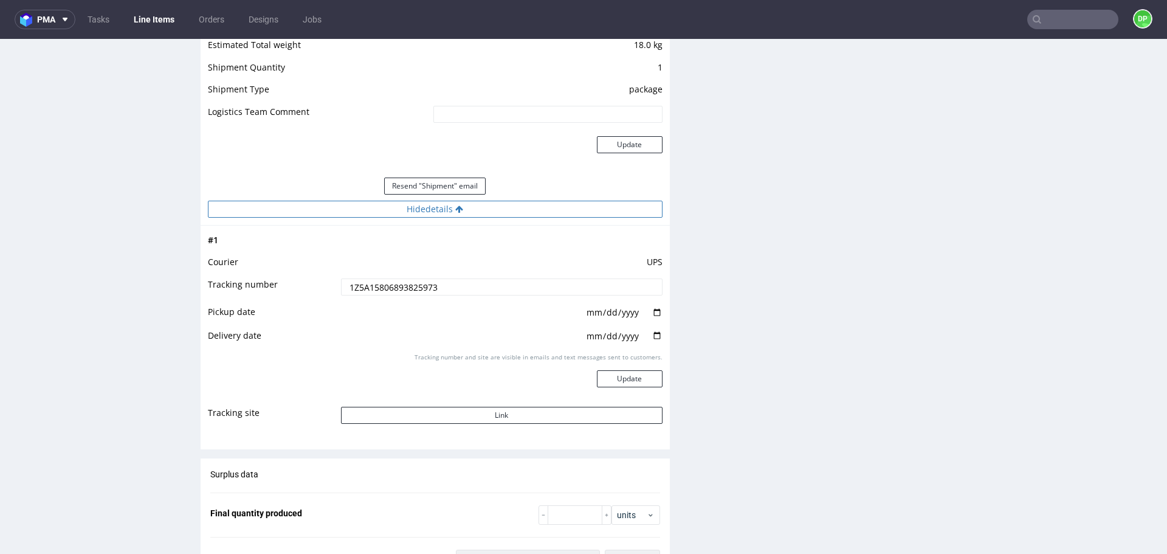
scroll to position [1319, 0]
click at [382, 411] on button "Link" at bounding box center [502, 414] width 322 height 17
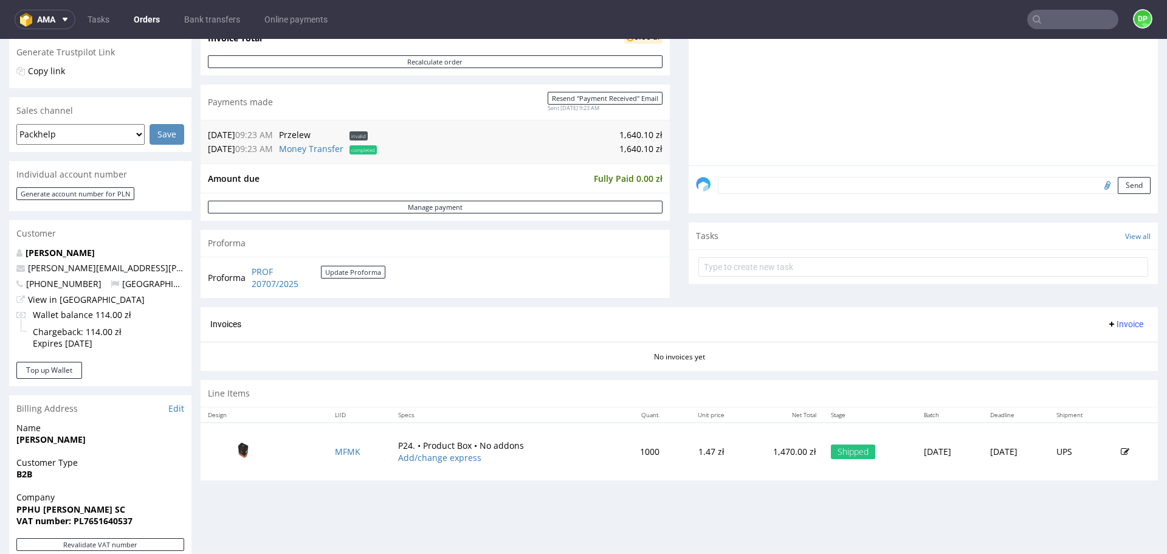
scroll to position [253, 0]
click at [1107, 320] on span "Invoice" at bounding box center [1125, 324] width 36 height 10
click at [1080, 348] on span "Generate" at bounding box center [1106, 349] width 59 height 12
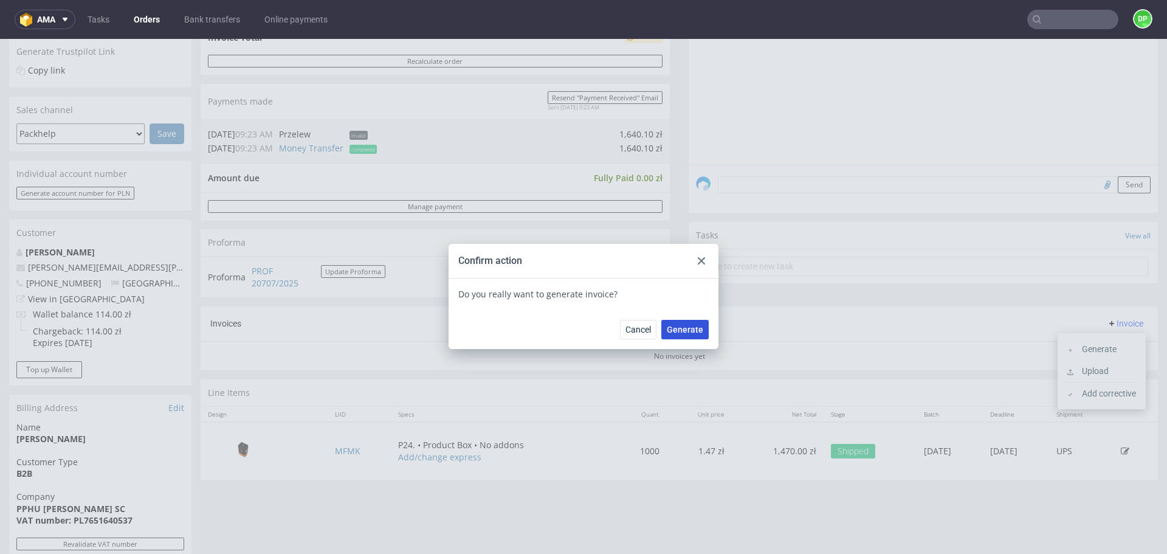
click at [677, 333] on span "Generate" at bounding box center [685, 329] width 36 height 9
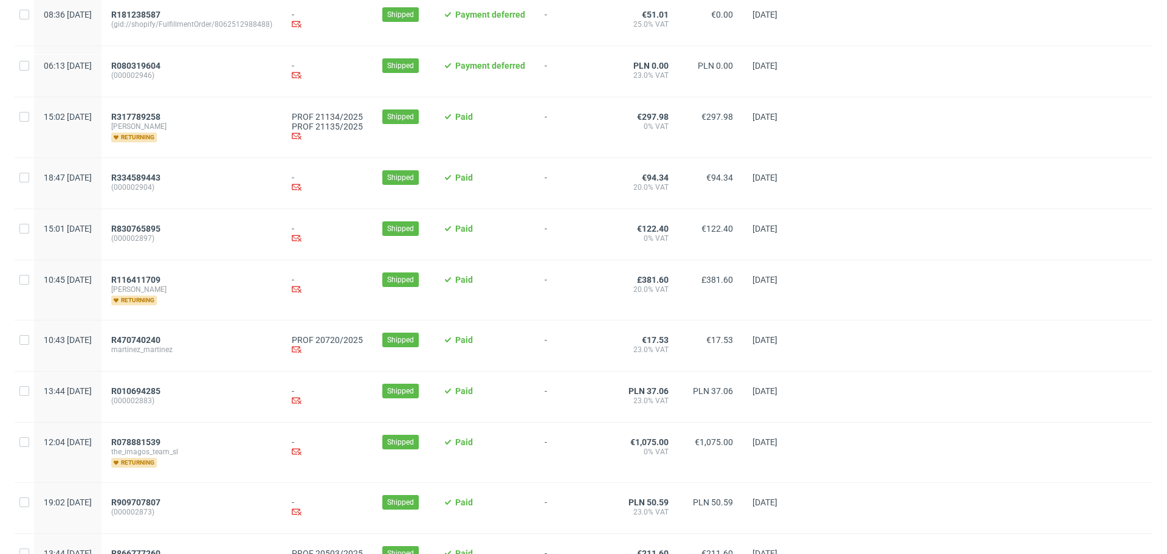
scroll to position [612, 0]
click at [159, 120] on span "R317789258" at bounding box center [135, 116] width 49 height 10
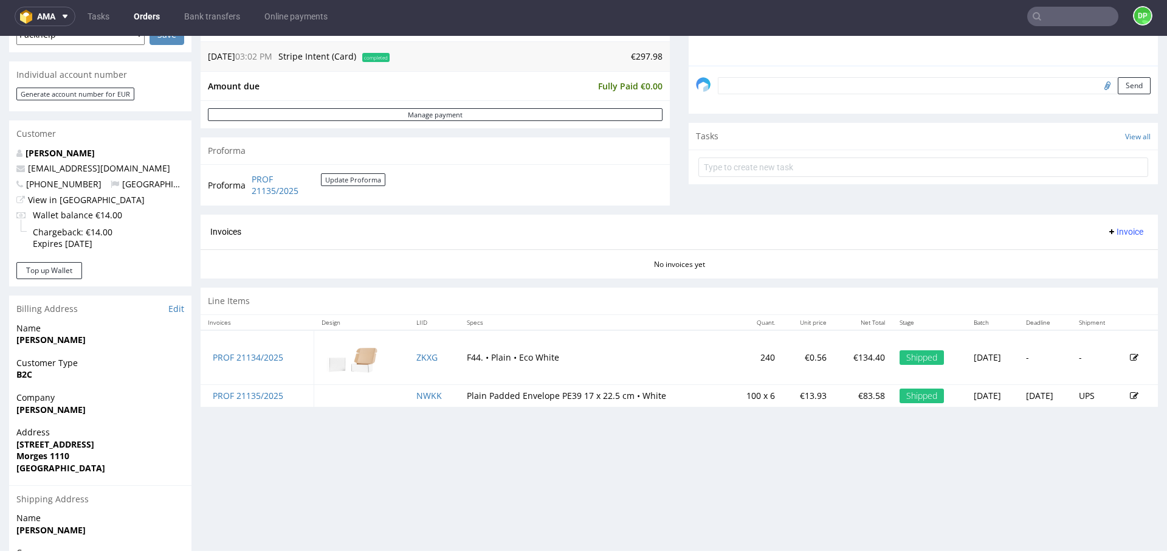
scroll to position [350, 0]
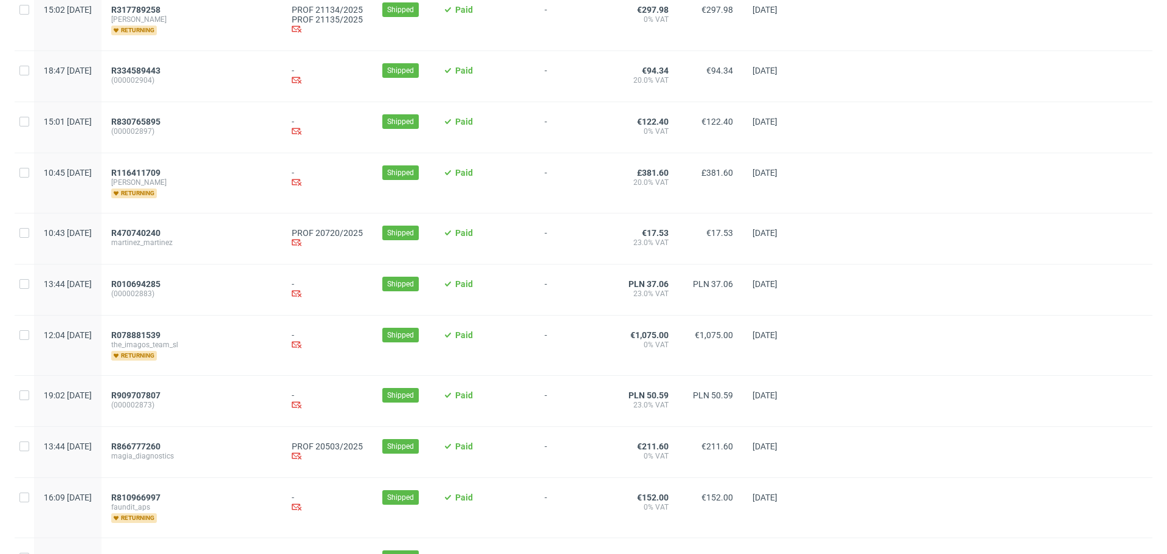
scroll to position [826, 0]
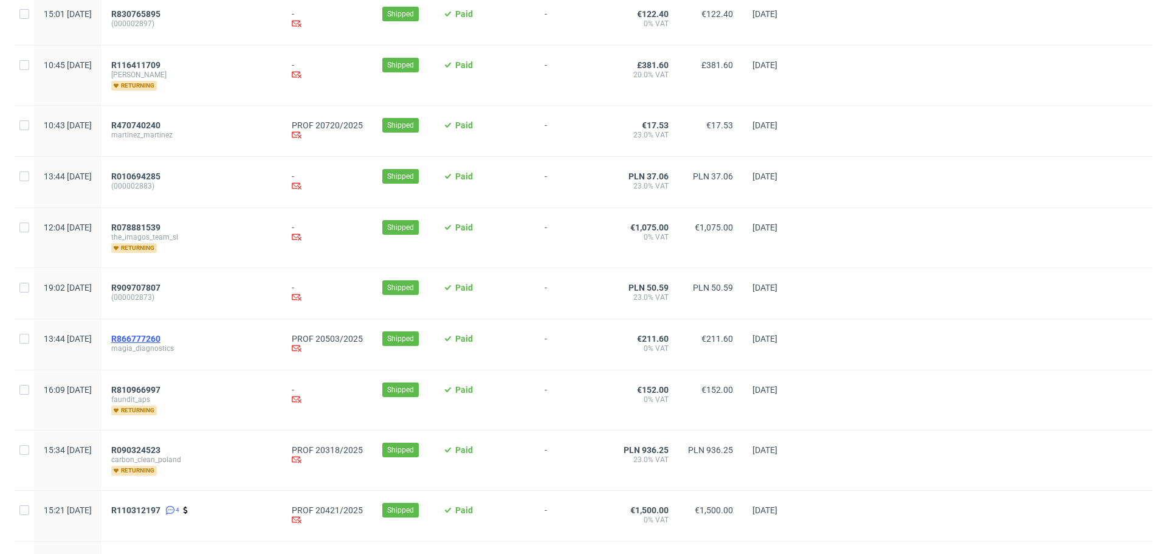
click at [161, 344] on span "R866777260" at bounding box center [135, 339] width 49 height 10
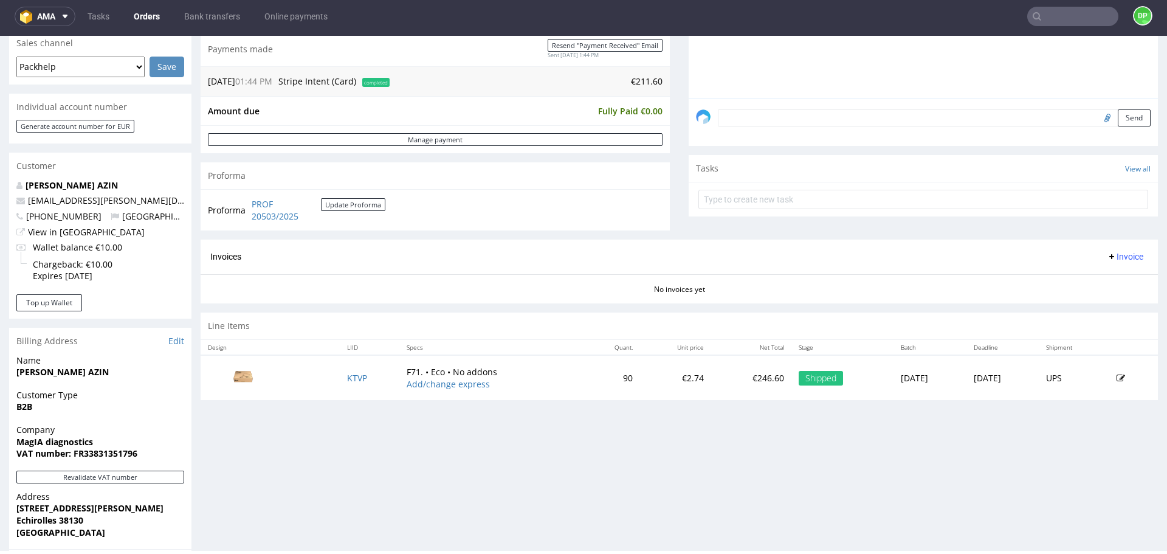
scroll to position [493, 0]
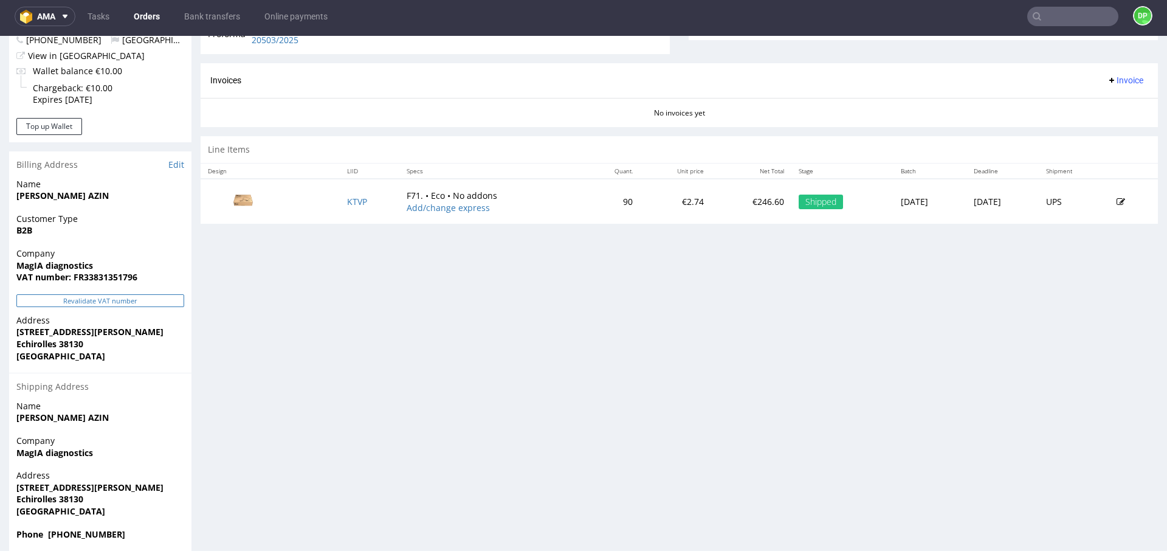
click at [159, 304] on button "Revalidate VAT number" at bounding box center [100, 300] width 168 height 13
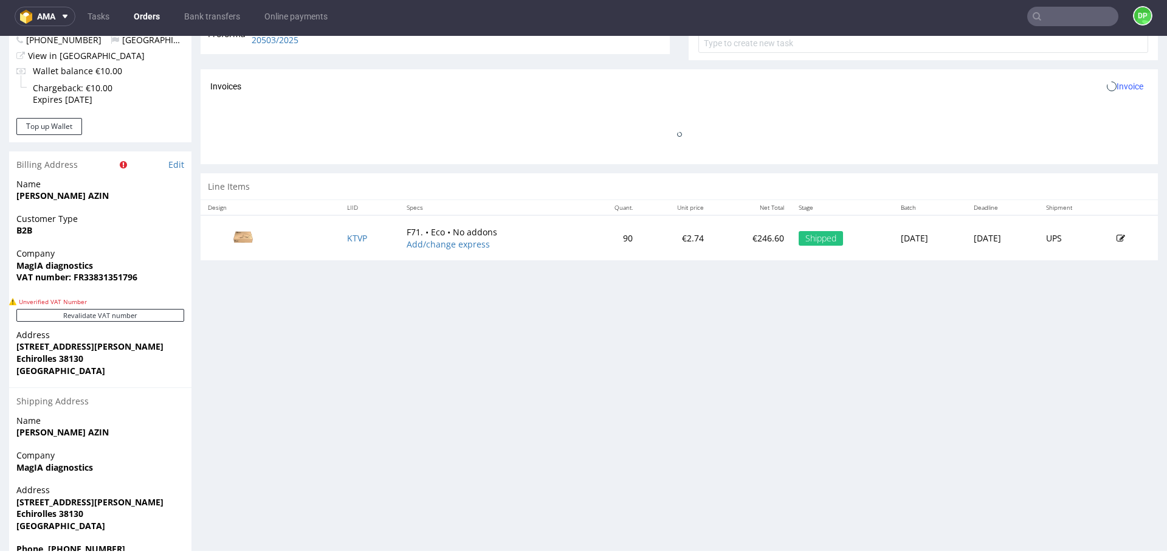
scroll to position [523, 0]
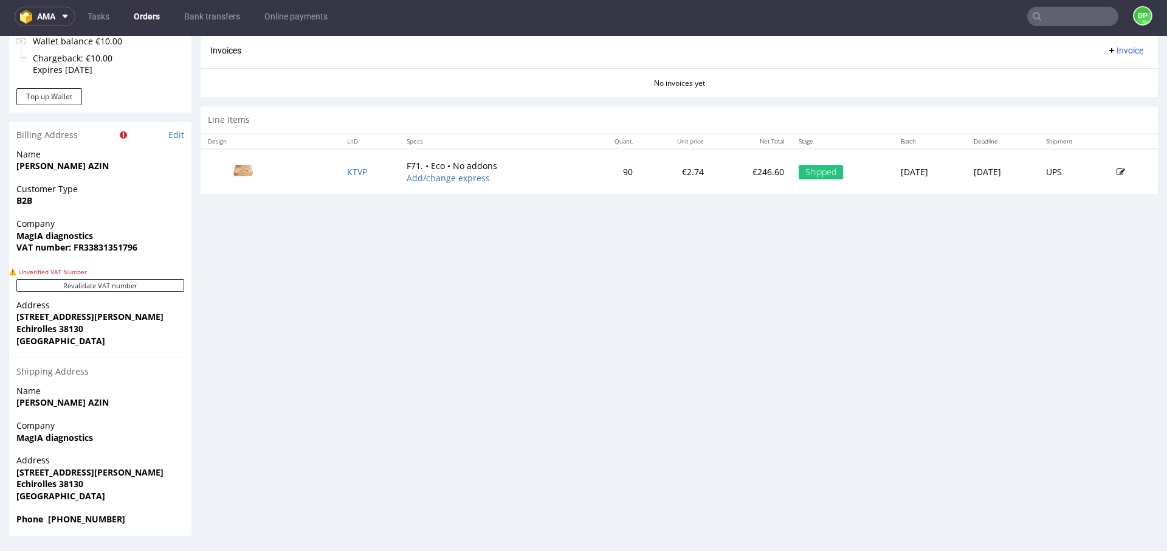
click at [102, 245] on strong "VAT number: FR33831351796" at bounding box center [76, 247] width 121 height 12
copy strong "FR33831351796"
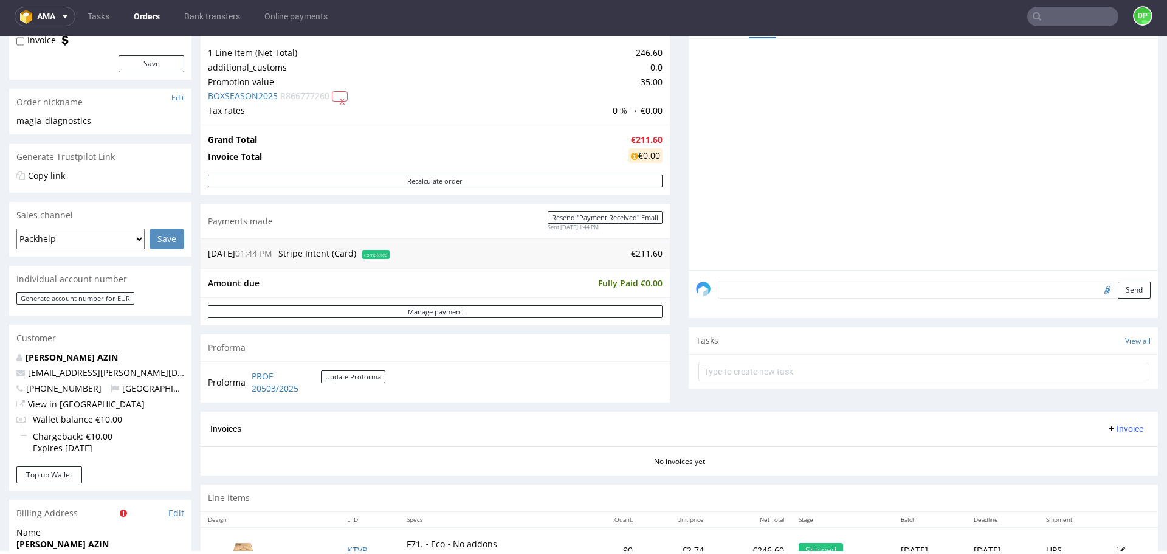
scroll to position [140, 0]
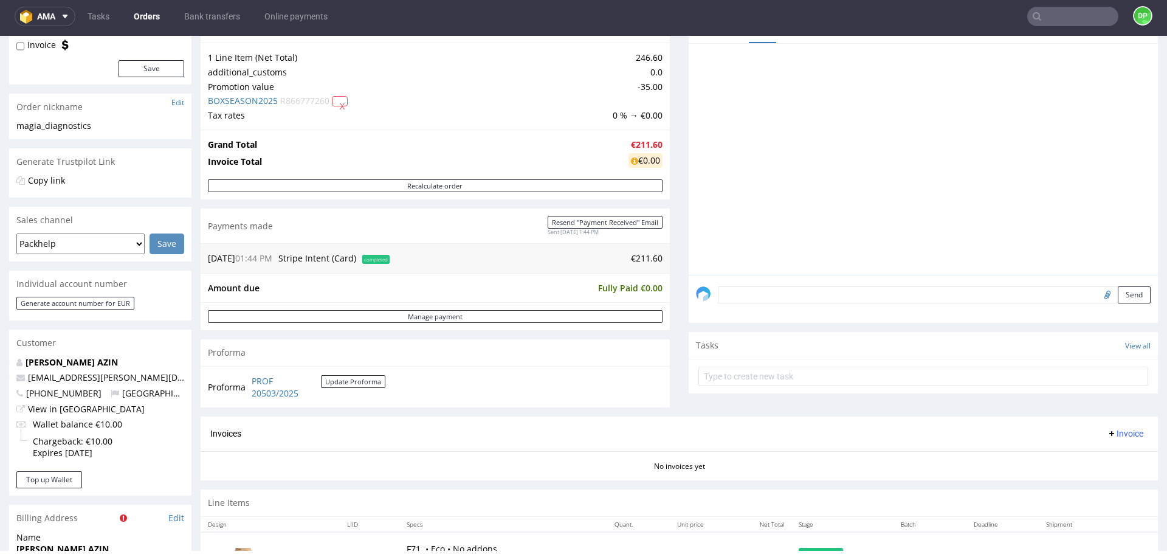
click at [1097, 291] on input "file" at bounding box center [1105, 294] width 17 height 16
type input "C:\fakepath\Zrzut ekranu 2025-10-06 091144.png"
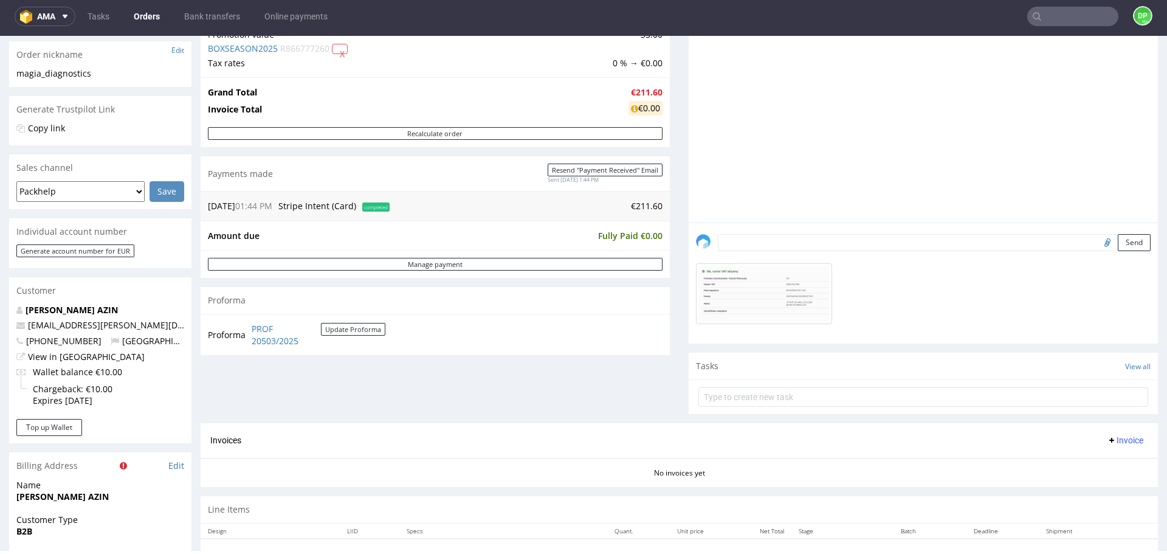
scroll to position [193, 0]
click at [1118, 240] on button "Send" at bounding box center [1134, 241] width 33 height 17
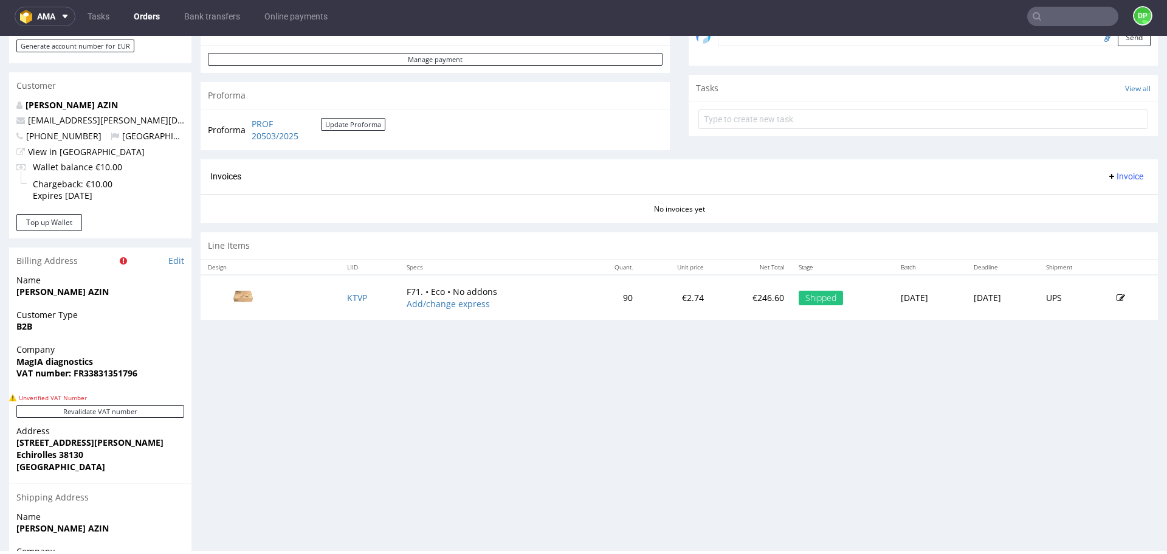
scroll to position [398, 0]
click at [1109, 174] on span "Invoice" at bounding box center [1125, 175] width 36 height 10
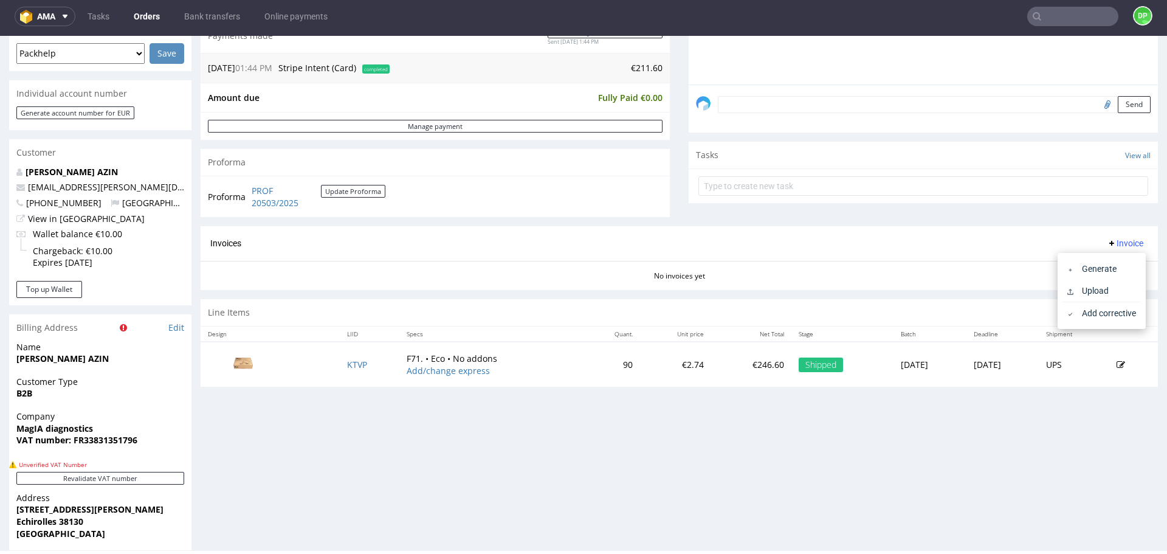
scroll to position [330, 0]
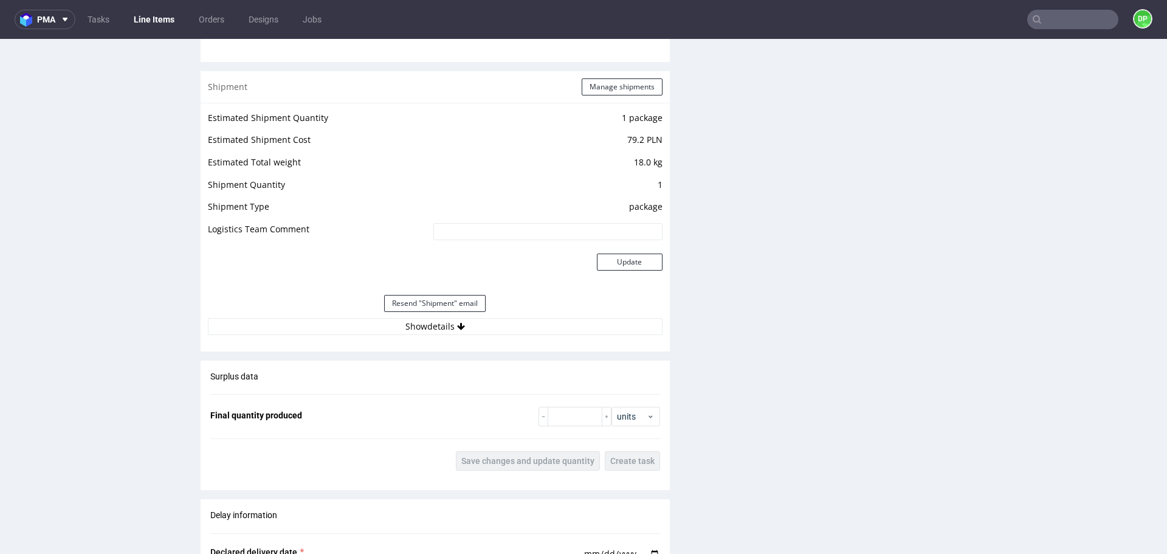
scroll to position [1130, 0]
click at [356, 326] on button "Show details" at bounding box center [435, 327] width 455 height 17
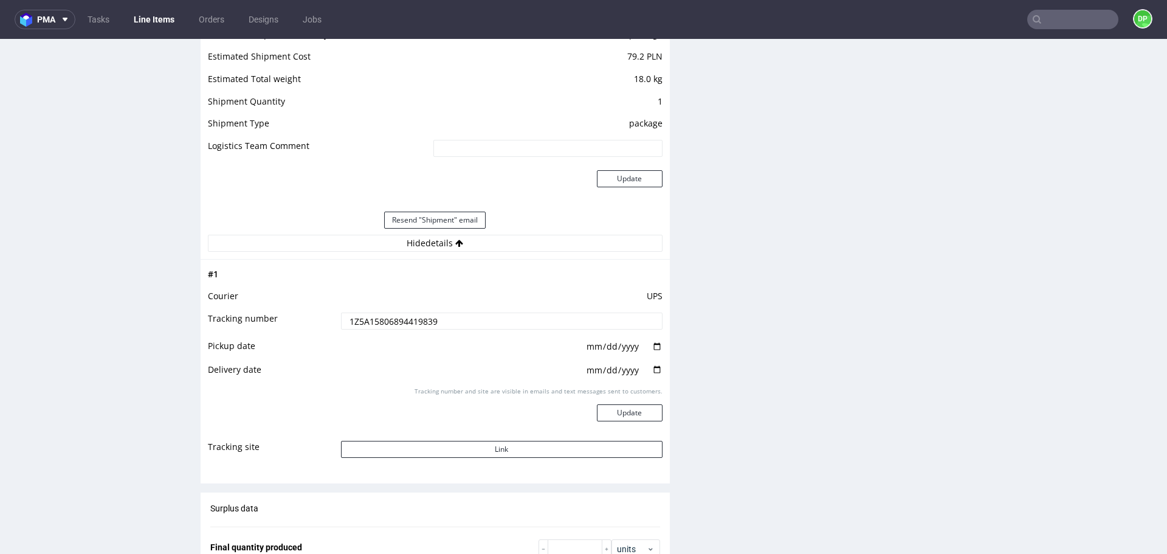
scroll to position [1215, 0]
click at [422, 451] on button "Link" at bounding box center [502, 448] width 322 height 17
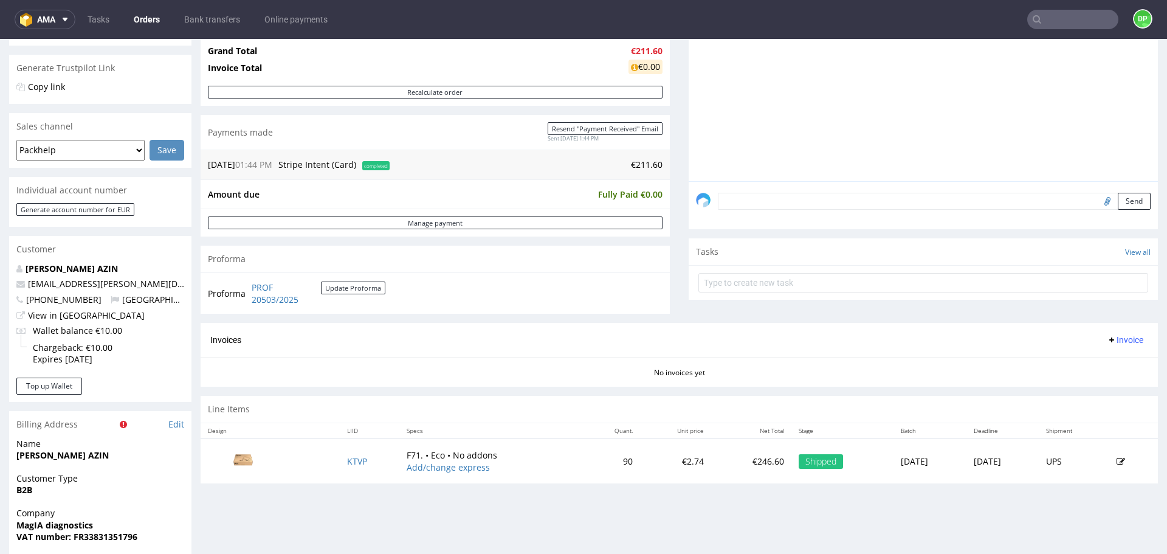
scroll to position [240, 0]
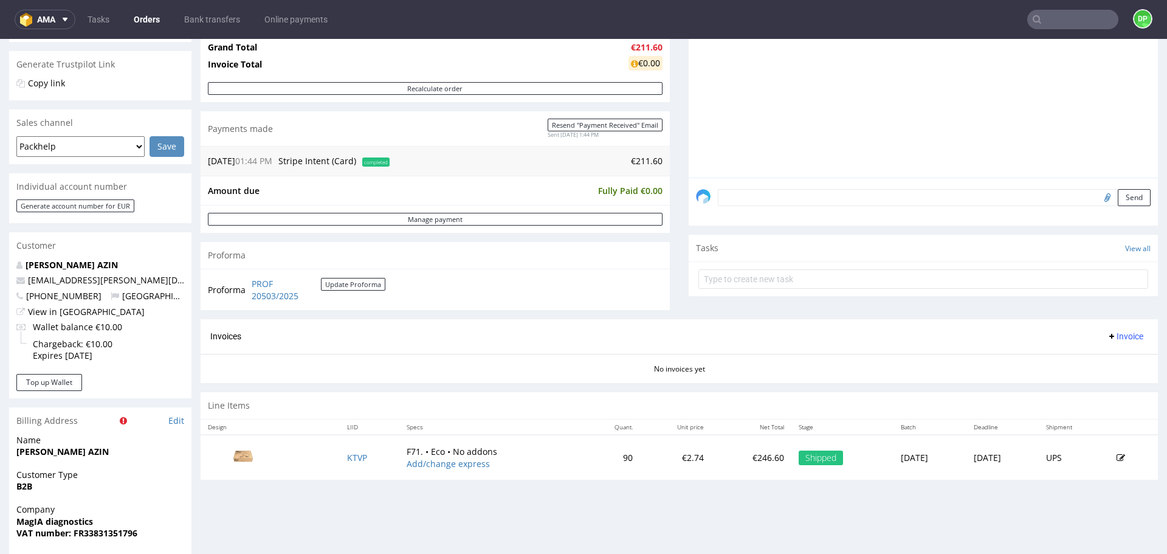
click at [1107, 337] on span "Invoice" at bounding box center [1125, 336] width 36 height 10
click at [1087, 367] on span "Generate" at bounding box center [1106, 362] width 59 height 12
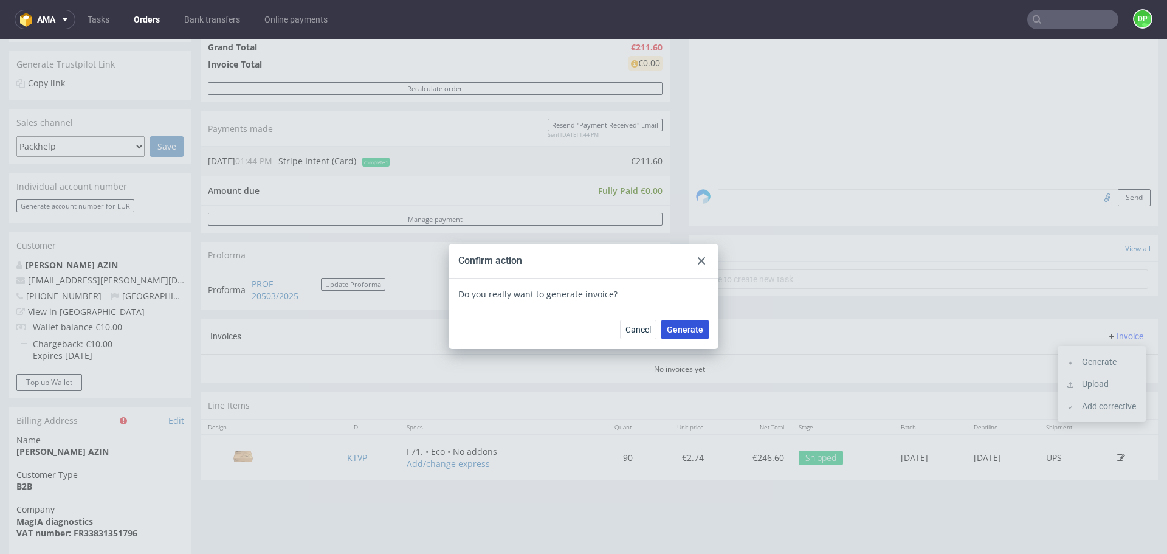
click at [692, 334] on span "Generate" at bounding box center [685, 329] width 36 height 9
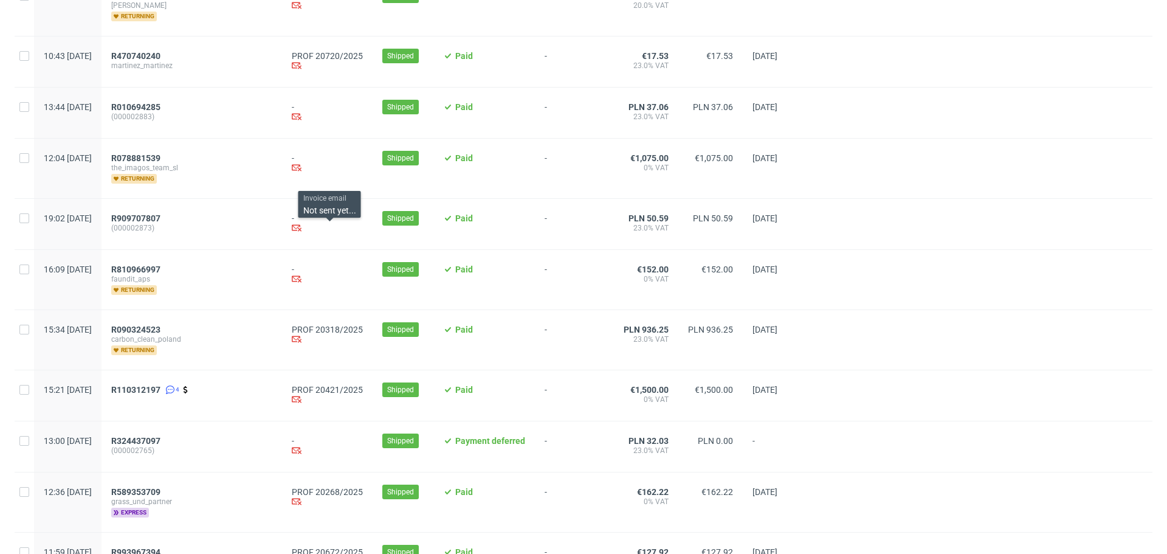
scroll to position [899, 0]
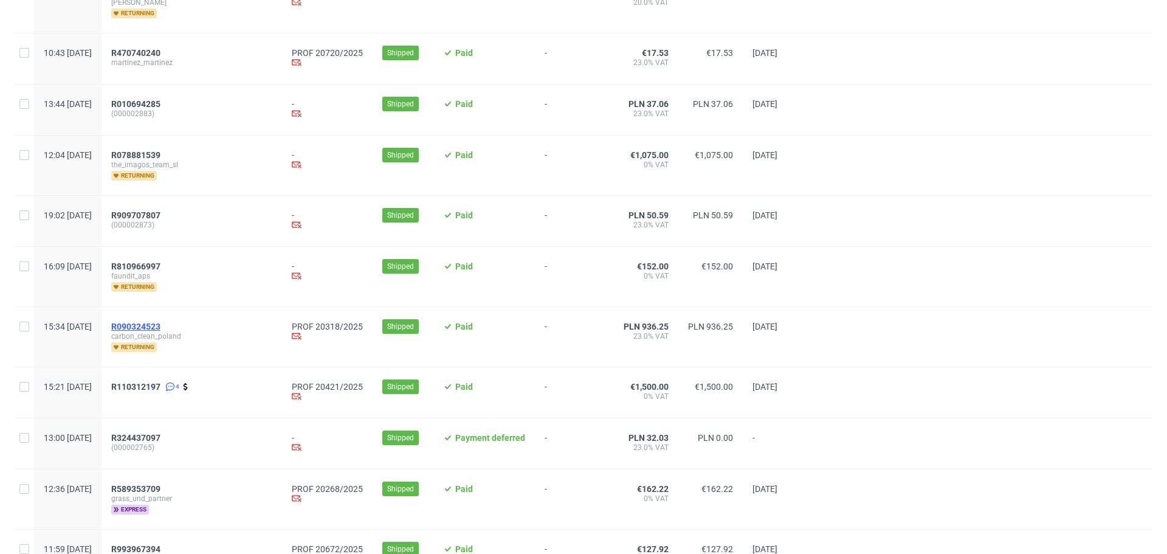
click at [161, 330] on span "R090324523" at bounding box center [135, 327] width 49 height 10
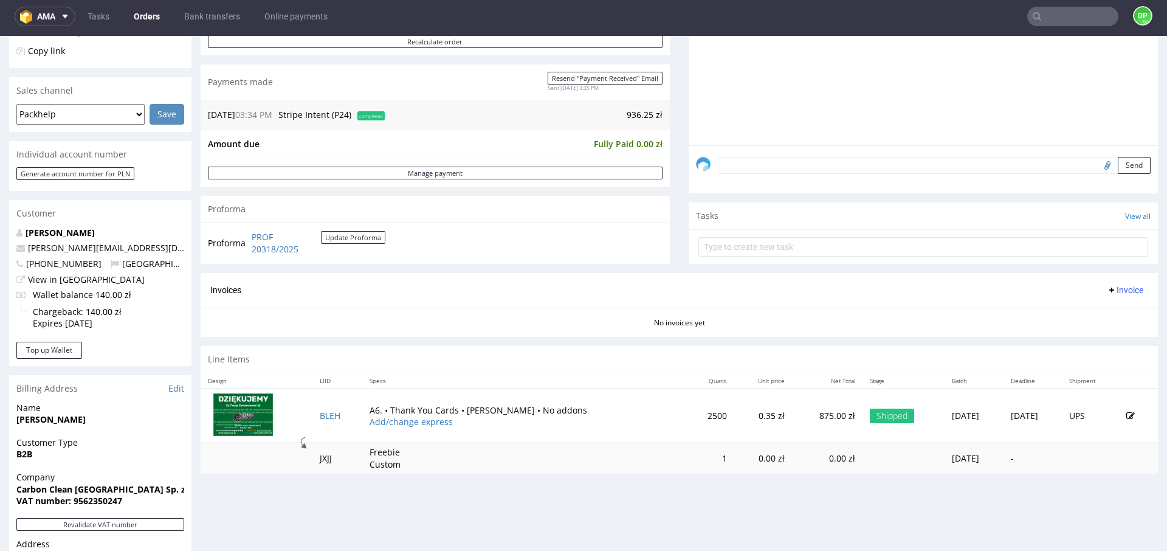
scroll to position [272, 0]
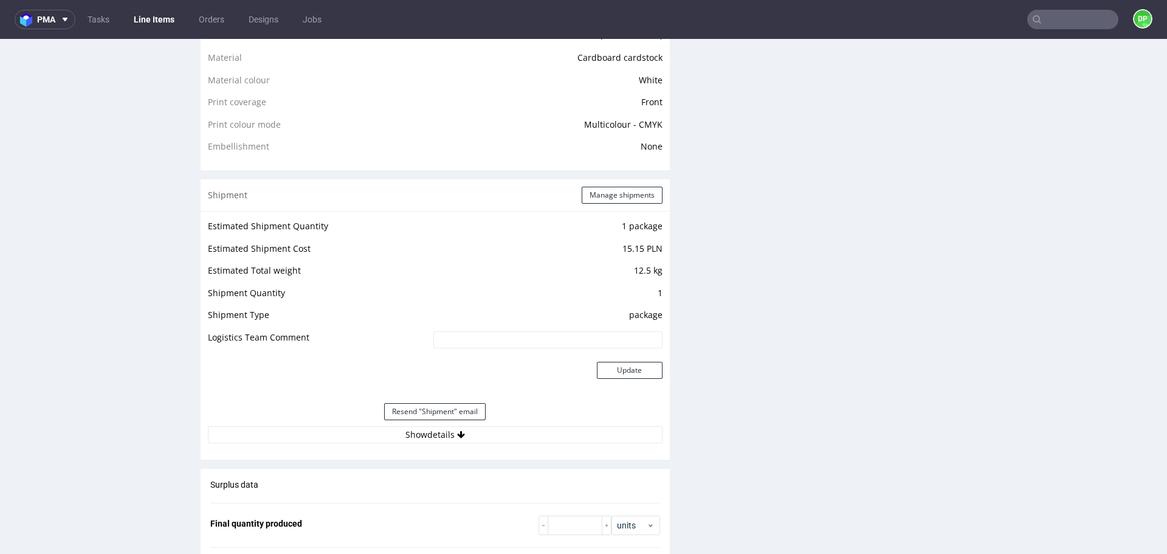
scroll to position [1014, 0]
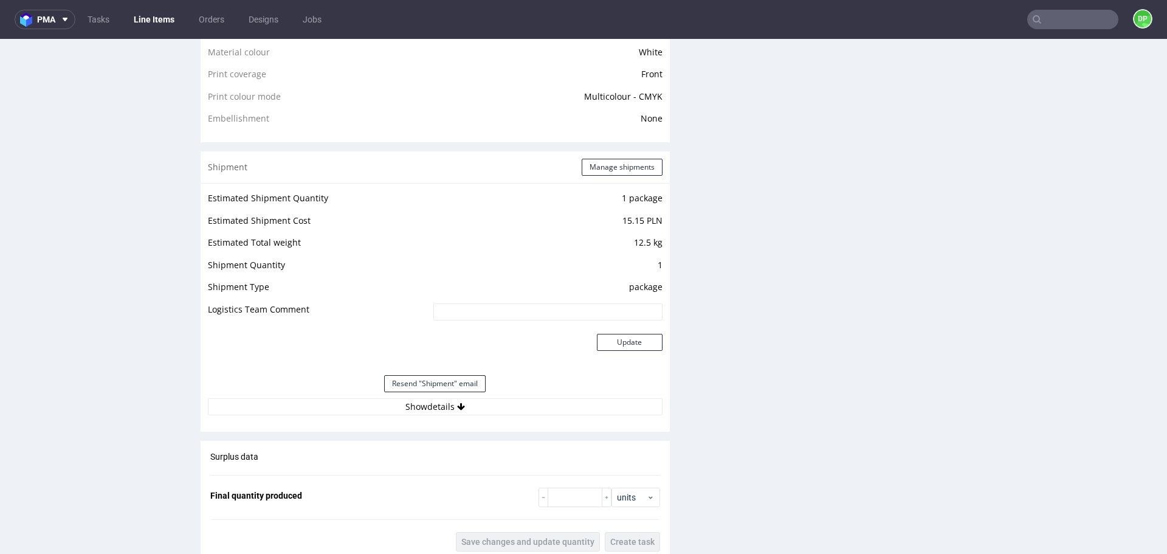
click at [333, 412] on button "Show details" at bounding box center [435, 406] width 455 height 17
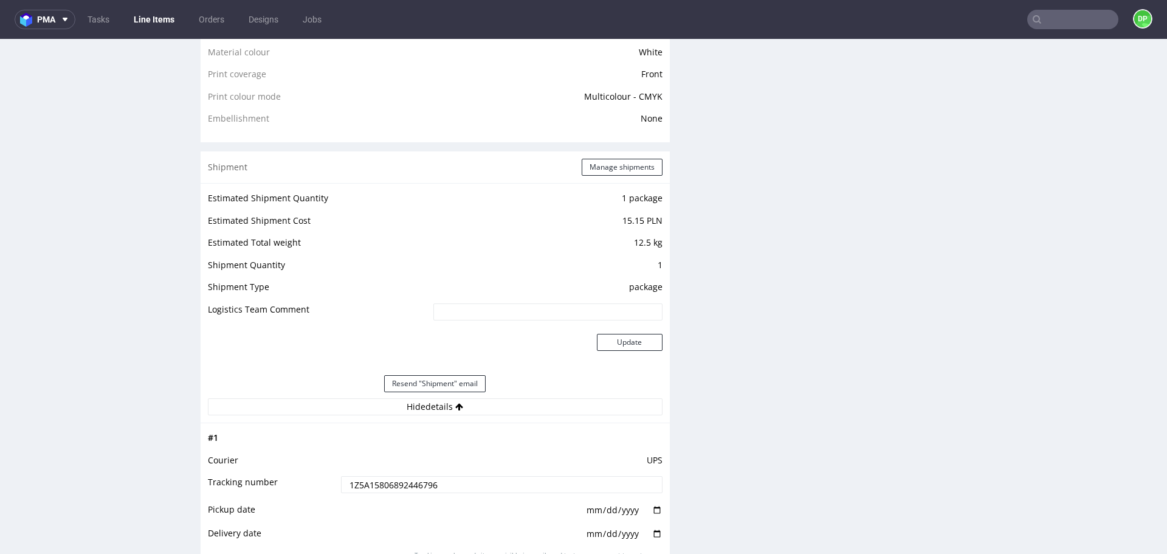
scroll to position [1164, 0]
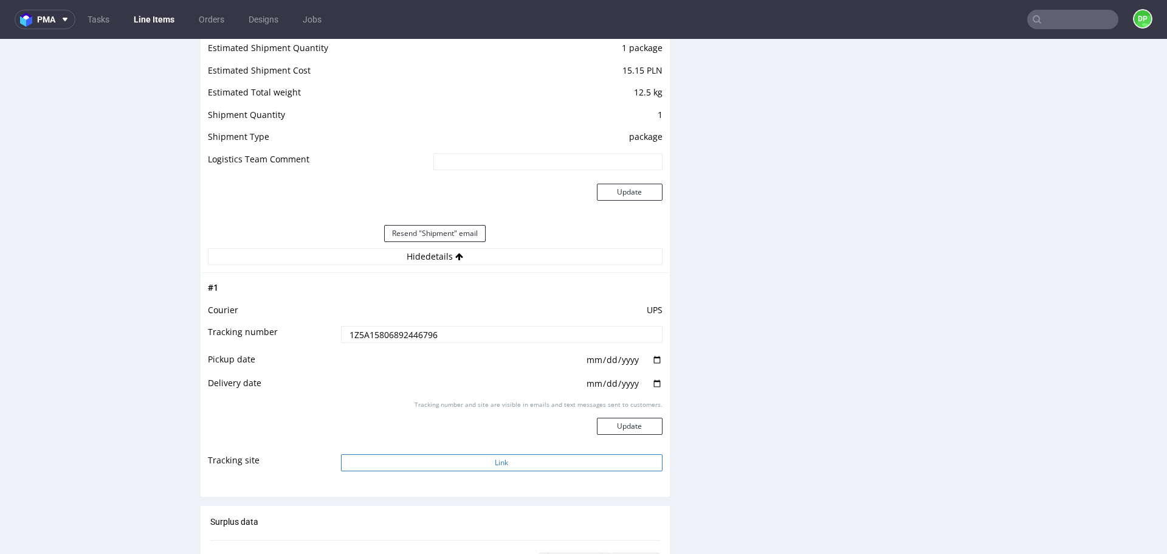
click at [400, 458] on button "Link" at bounding box center [502, 462] width 322 height 17
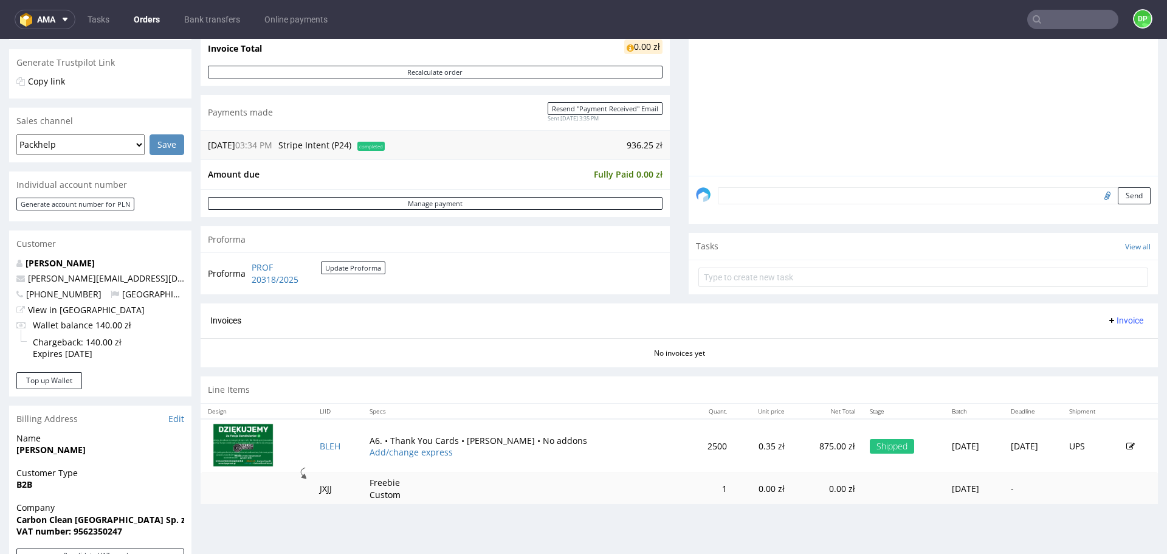
scroll to position [243, 0]
click at [1107, 320] on span "Invoice" at bounding box center [1125, 320] width 36 height 10
click at [1077, 345] on span "Generate" at bounding box center [1106, 345] width 59 height 12
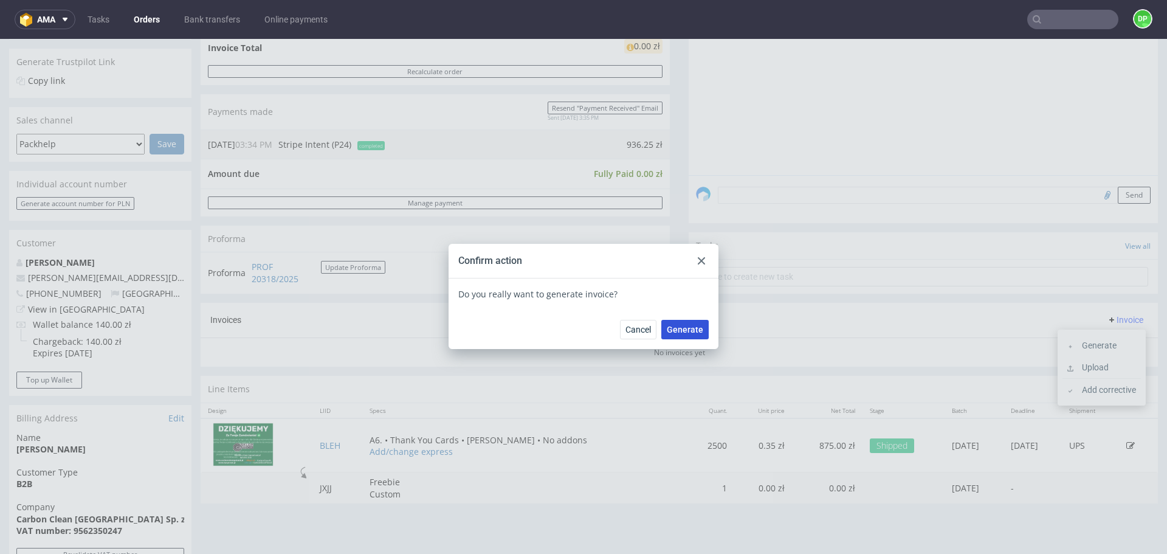
click at [680, 330] on span "Generate" at bounding box center [685, 329] width 36 height 9
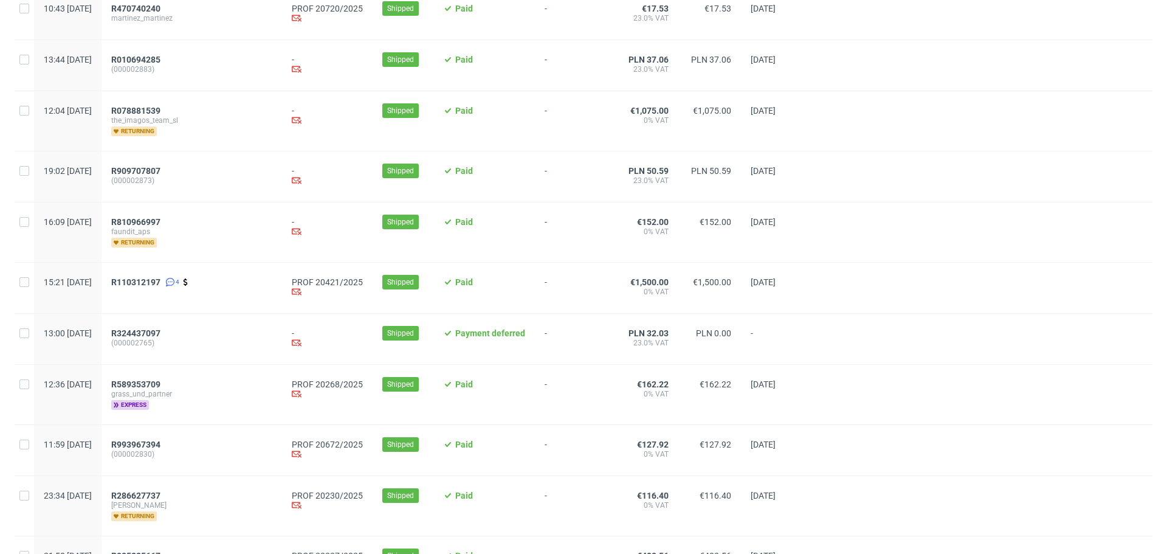
scroll to position [990, 0]
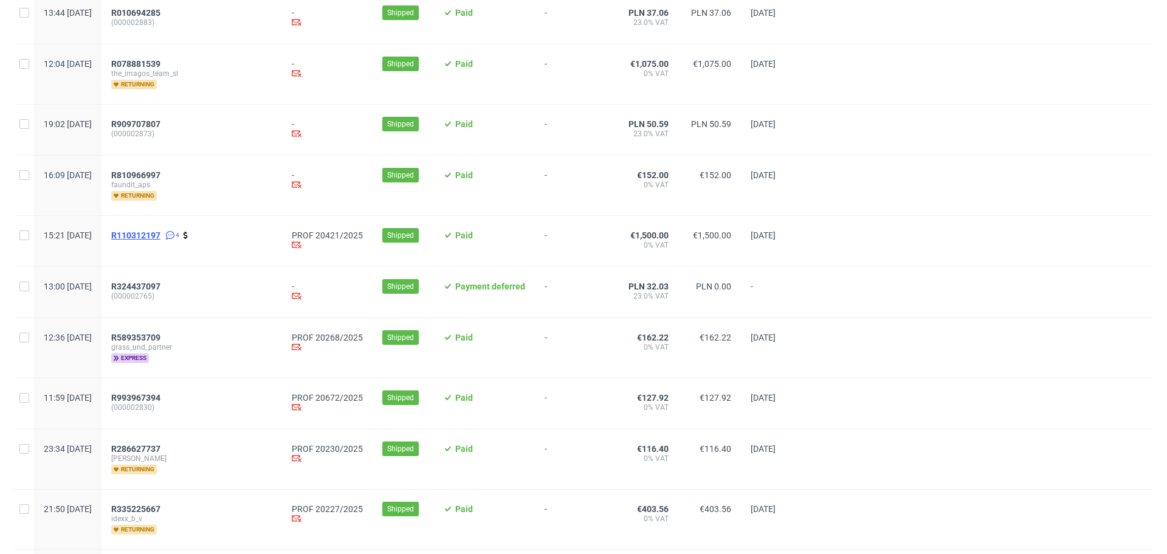
click at [161, 240] on span "R110312197" at bounding box center [135, 235] width 49 height 10
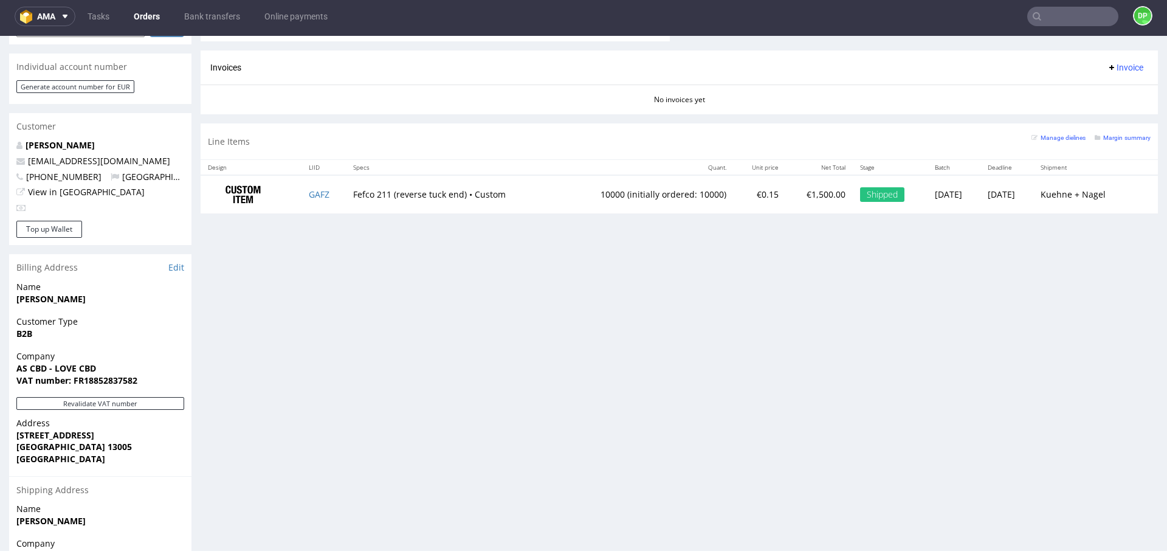
scroll to position [674, 0]
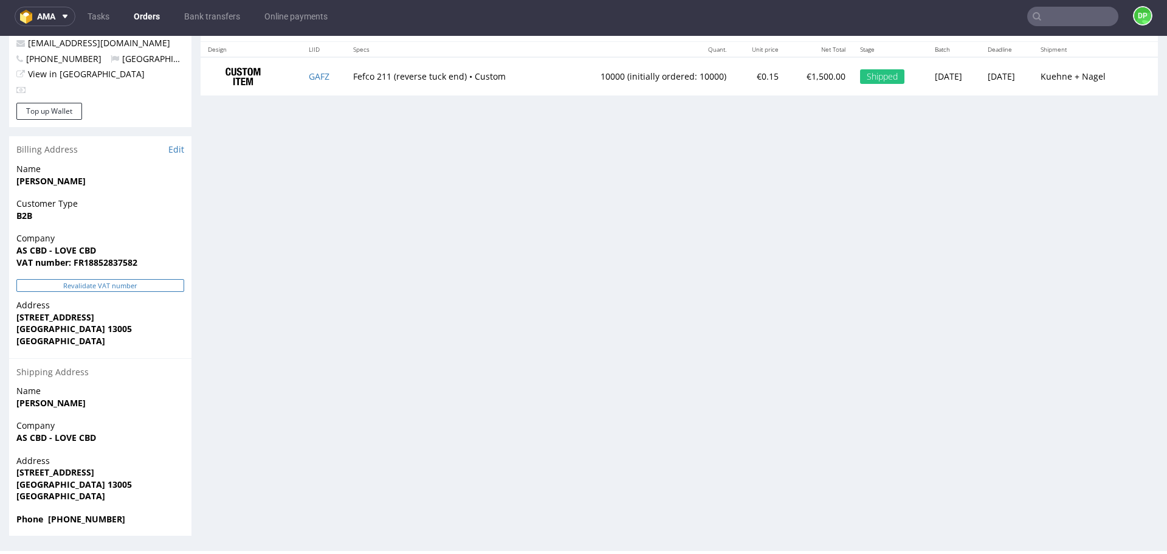
click at [104, 288] on button "Revalidate VAT number" at bounding box center [100, 285] width 168 height 13
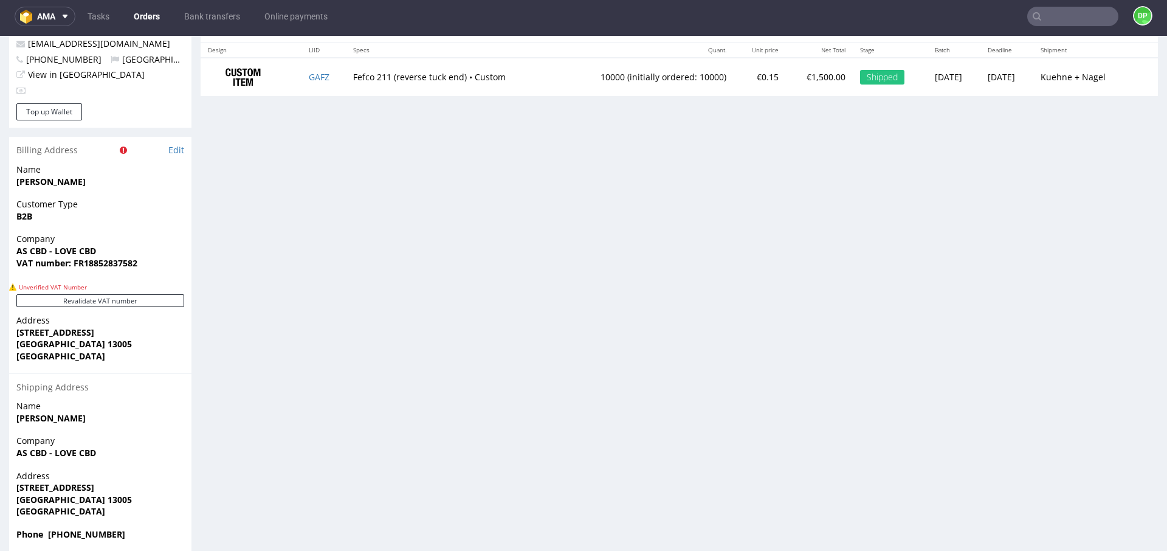
scroll to position [689, 0]
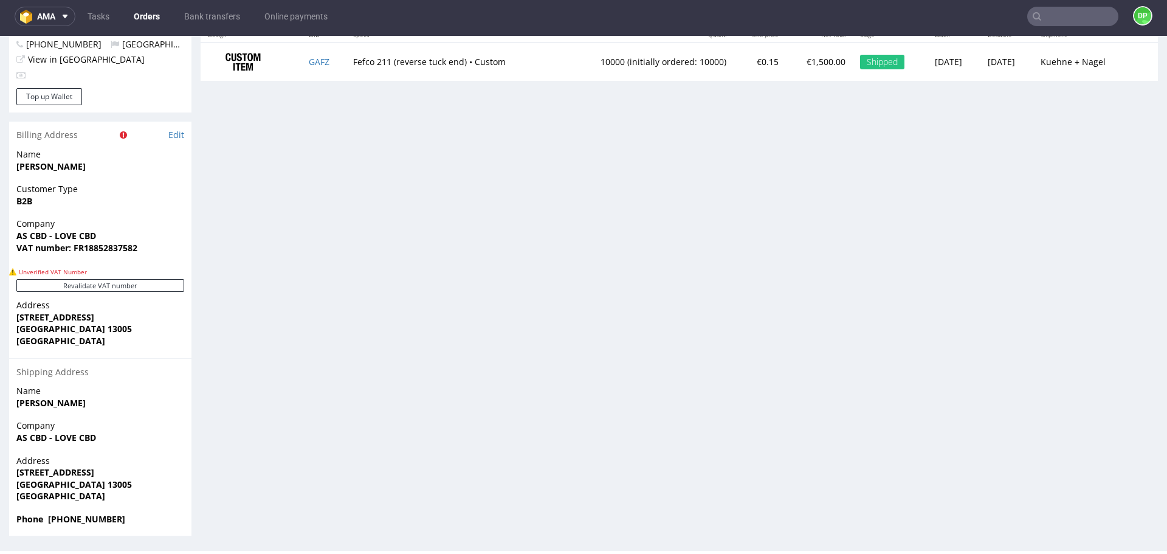
click at [103, 250] on strong "VAT number: FR18852837582" at bounding box center [76, 248] width 121 height 12
copy strong "FR18852837582"
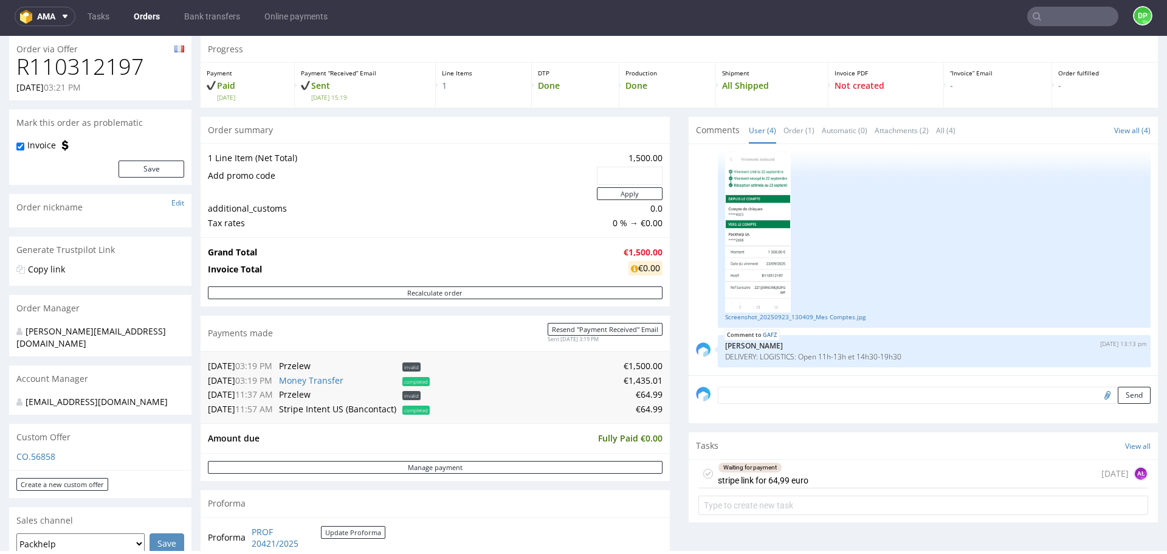
scroll to position [0, 0]
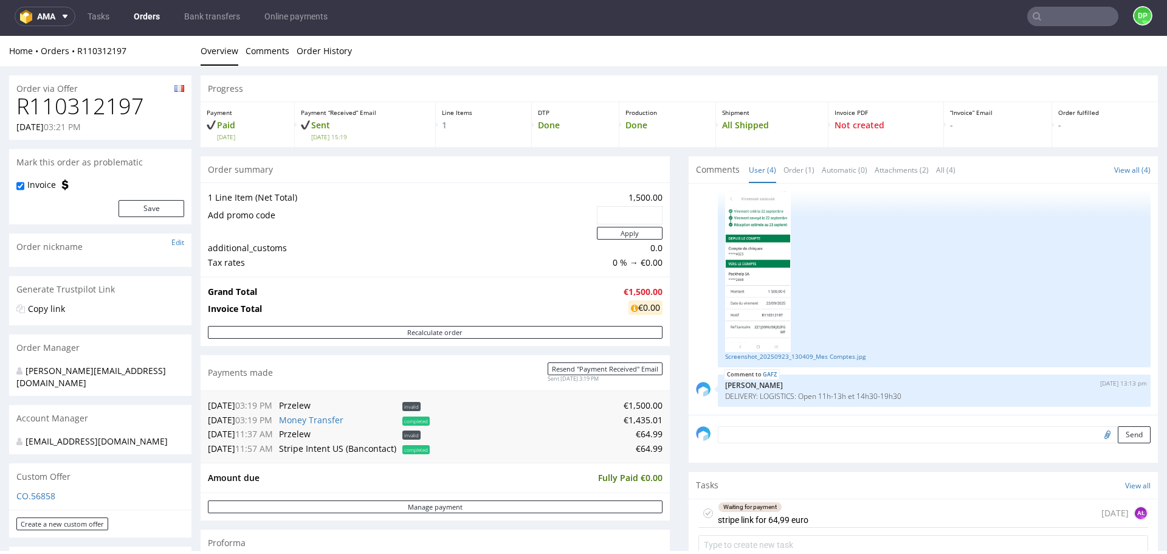
click at [113, 108] on h1 "R110312197" at bounding box center [100, 106] width 168 height 24
copy h1 "R110312197"
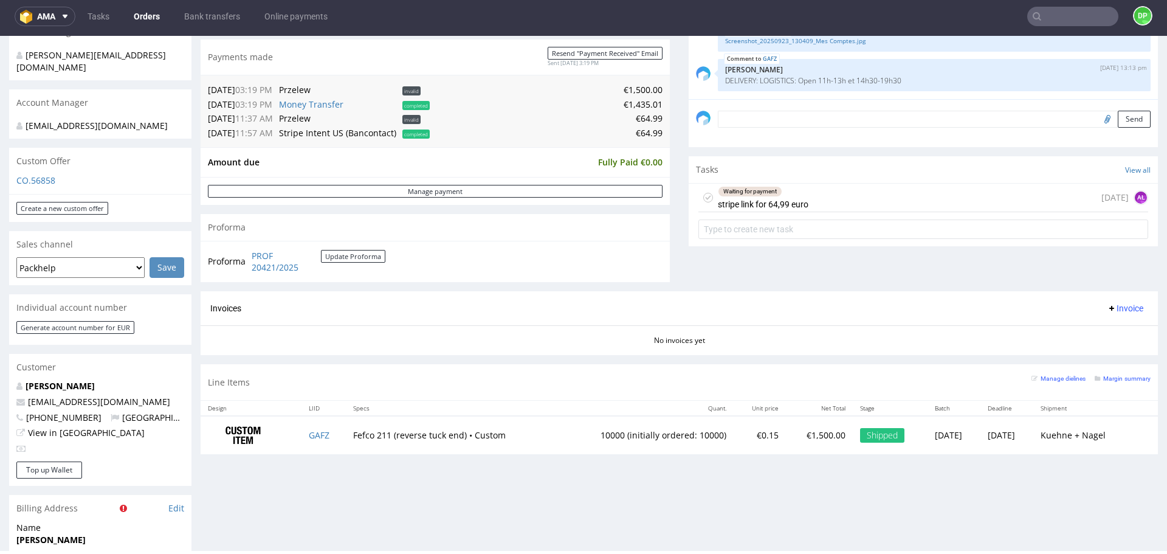
scroll to position [314, 0]
click at [1097, 120] on input "file" at bounding box center [1105, 120] width 17 height 16
type input "C:\fakepath\Zrzut ekranu 2025-10-06 092127.png"
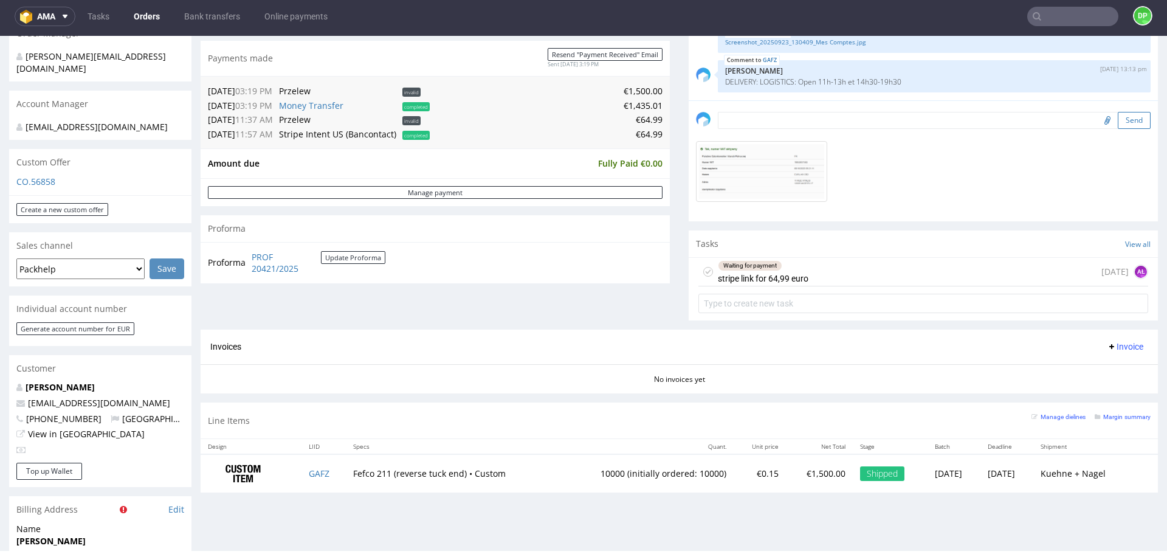
click at [1118, 114] on button "Send" at bounding box center [1134, 120] width 33 height 17
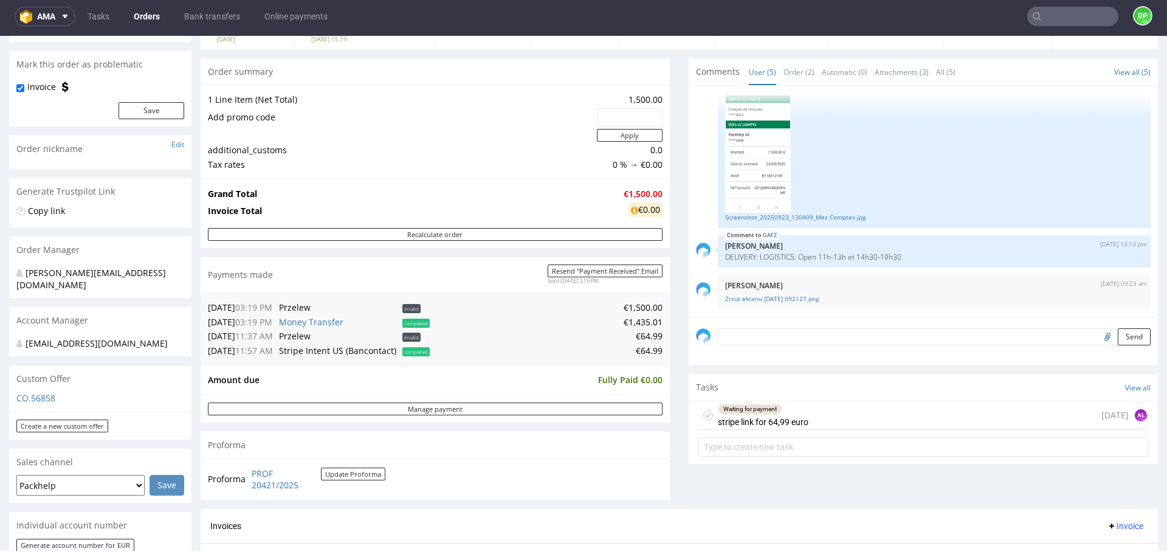
scroll to position [100, 0]
click at [776, 296] on link "Zrzut ekranu 2025-10-06 092127.png" at bounding box center [934, 296] width 418 height 9
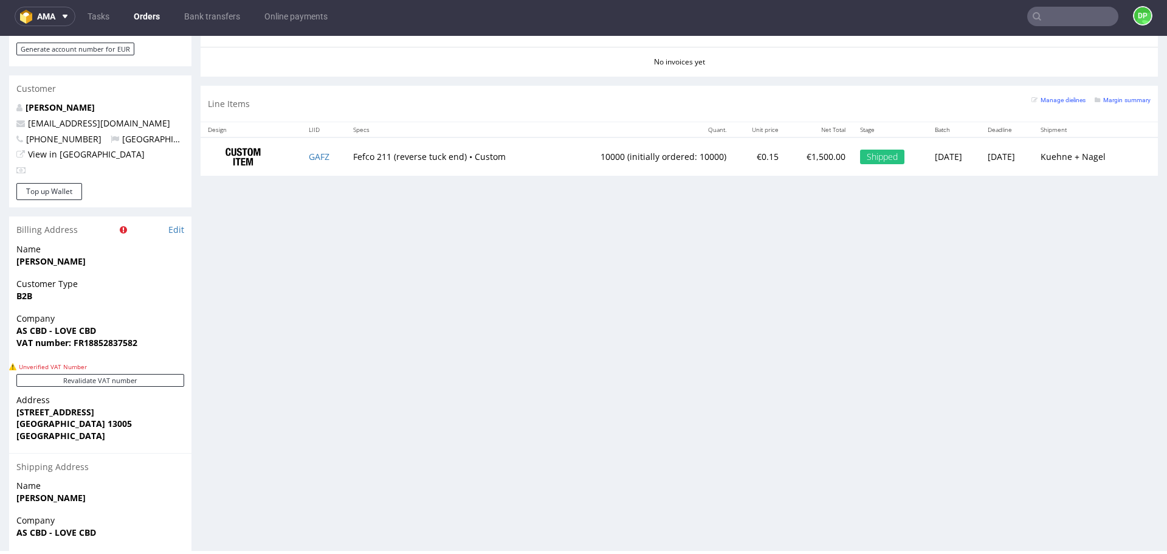
scroll to position [591, 0]
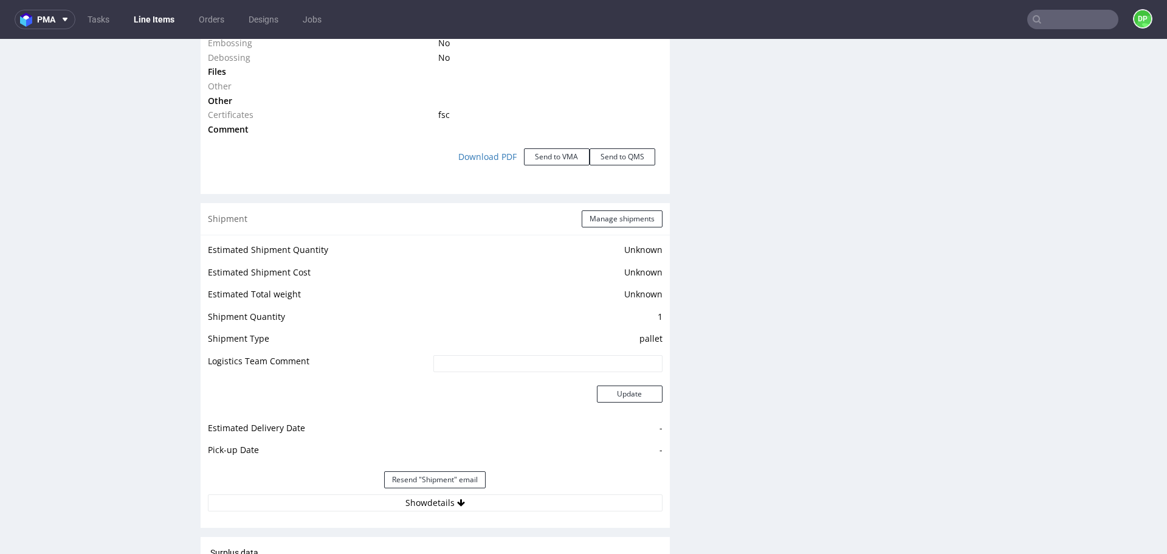
scroll to position [1404, 0]
click at [356, 499] on button "Show details" at bounding box center [435, 502] width 455 height 17
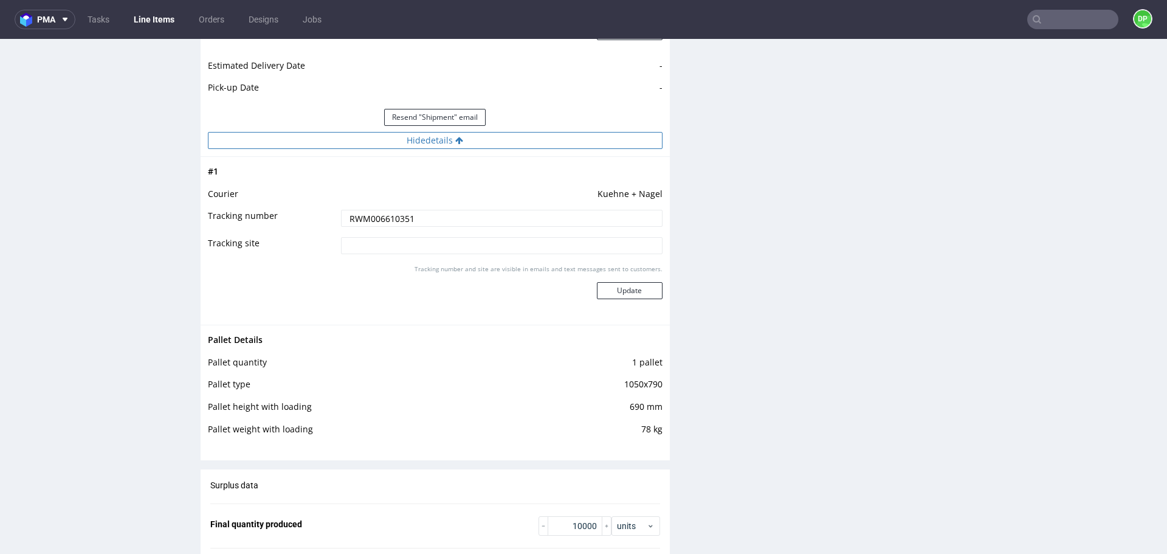
scroll to position [1770, 0]
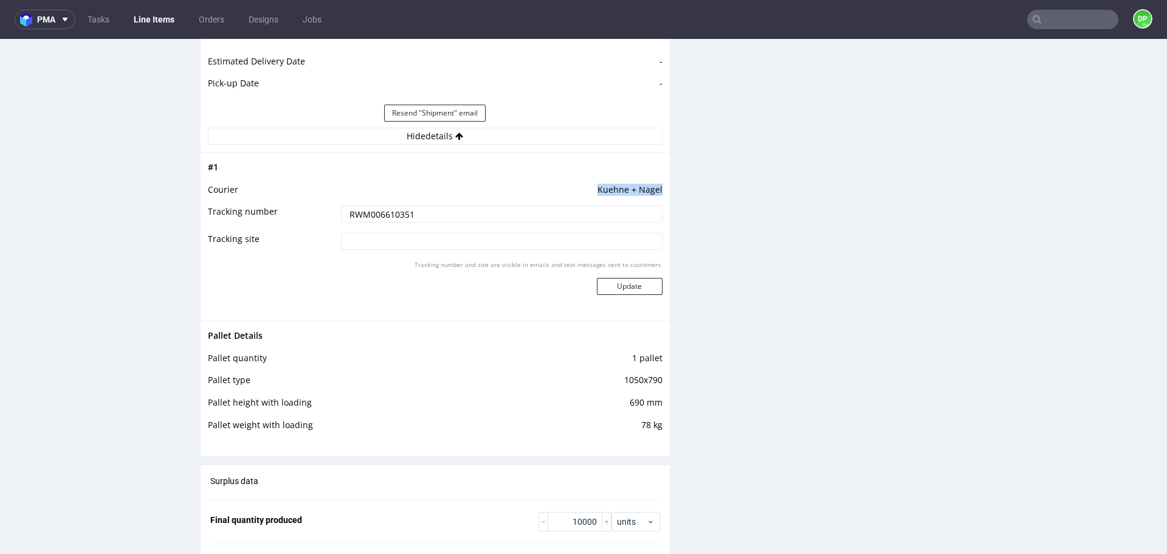
drag, startPoint x: 654, startPoint y: 188, endPoint x: 592, endPoint y: 199, distance: 63.0
click at [592, 199] on td "Kuehne + Nagel" at bounding box center [500, 193] width 325 height 22
copy td "Kuehne + Nagel"
drag, startPoint x: 438, startPoint y: 218, endPoint x: 300, endPoint y: 206, distance: 139.1
click at [300, 206] on tr "Tracking number RWM006610351" at bounding box center [435, 217] width 455 height 27
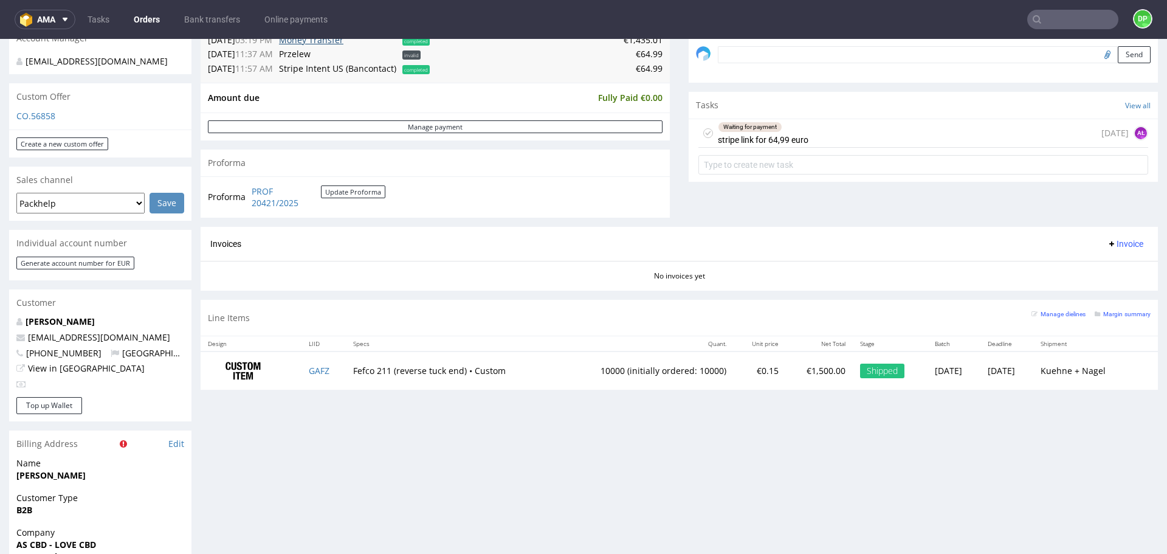
scroll to position [384, 0]
click at [862, 133] on div "Waiting for payment stripe link for 64,99 euro 6 days ago AŁ" at bounding box center [924, 133] width 450 height 29
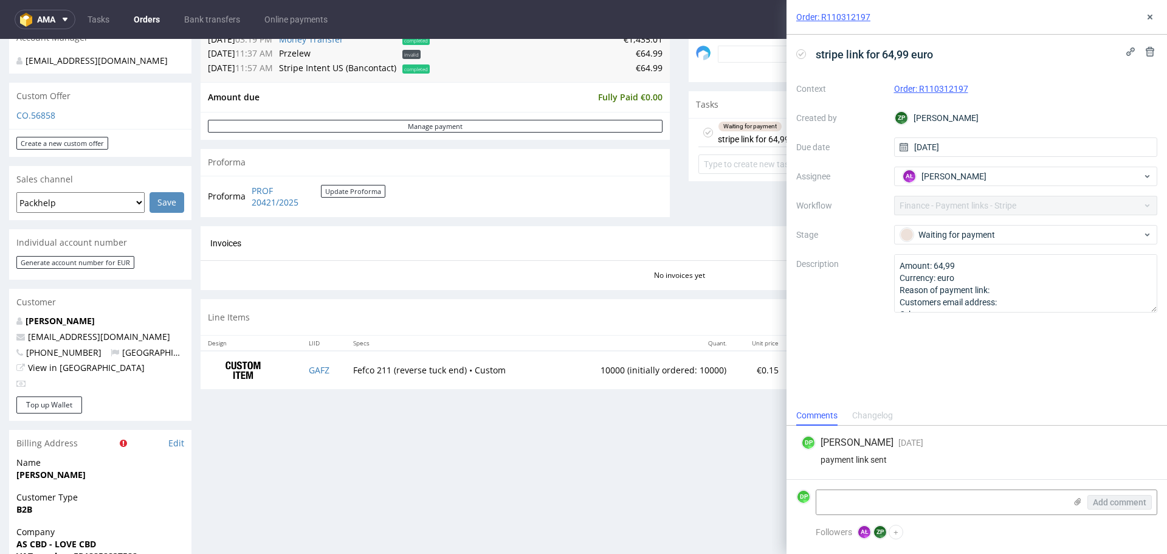
click at [800, 58] on icon at bounding box center [801, 54] width 10 height 10
click at [904, 494] on textarea at bounding box center [941, 502] width 249 height 24
type textarea "paid"
click at [1106, 502] on span "Add comment" at bounding box center [1120, 502] width 54 height 9
click at [1147, 21] on icon at bounding box center [1150, 17] width 10 height 10
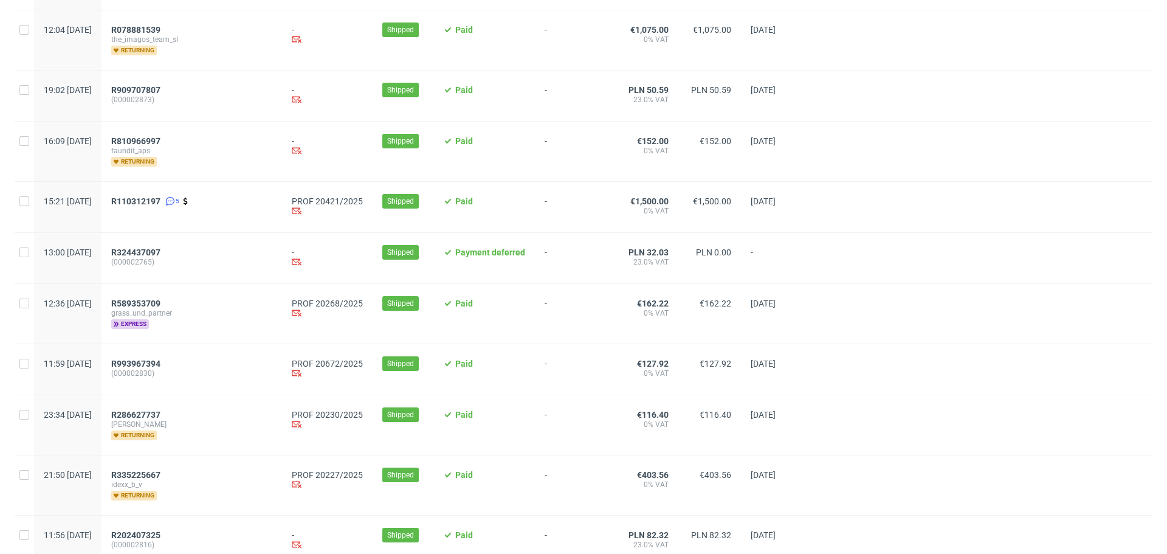
scroll to position [1024, 0]
click at [159, 308] on span "R589353709" at bounding box center [135, 303] width 49 height 10
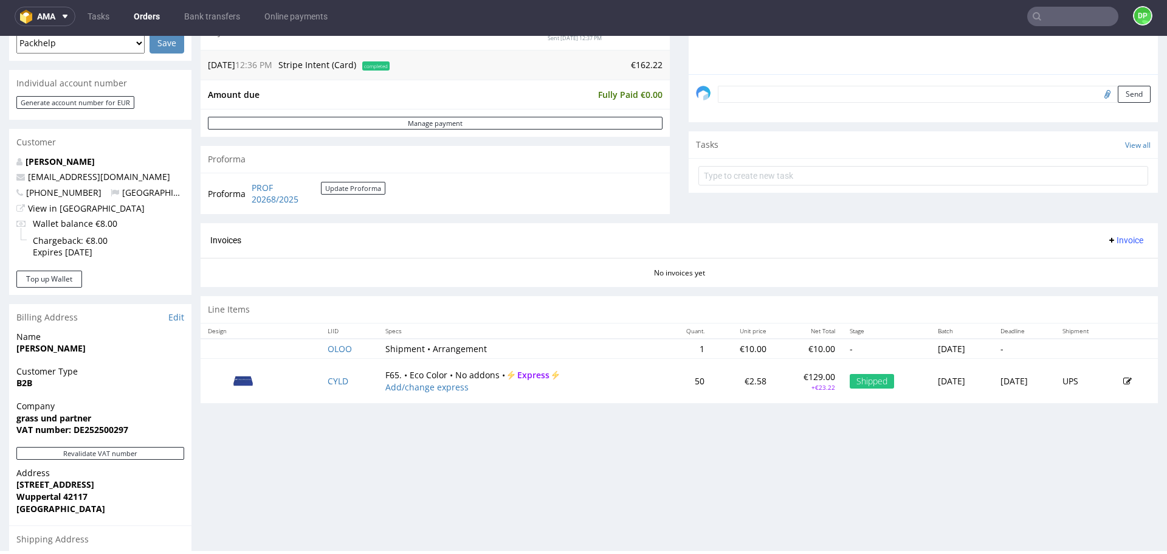
scroll to position [341, 0]
click at [140, 454] on button "Revalidate VAT number" at bounding box center [100, 452] width 168 height 13
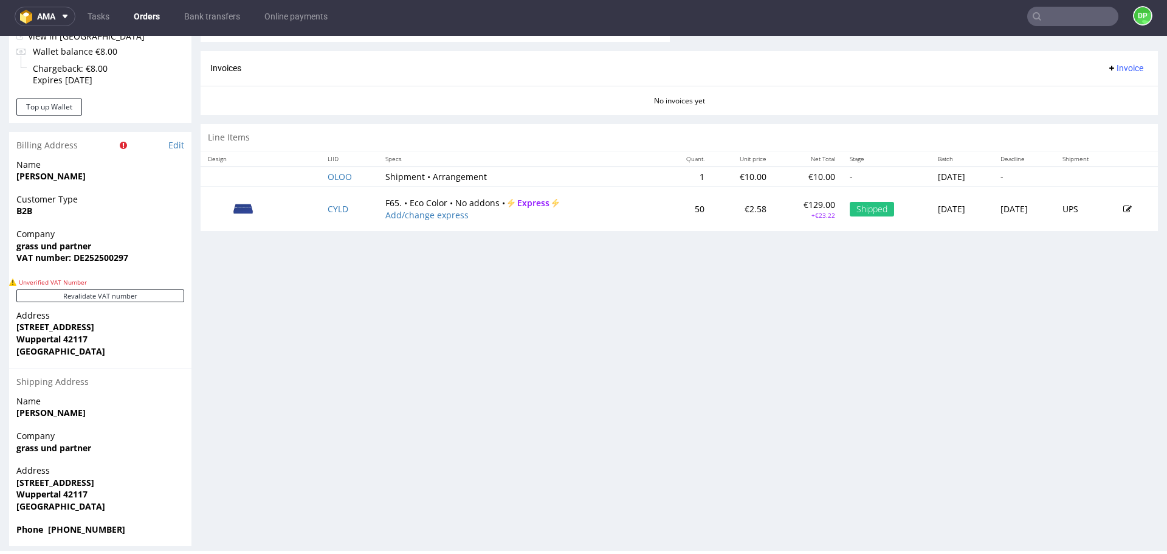
scroll to position [523, 0]
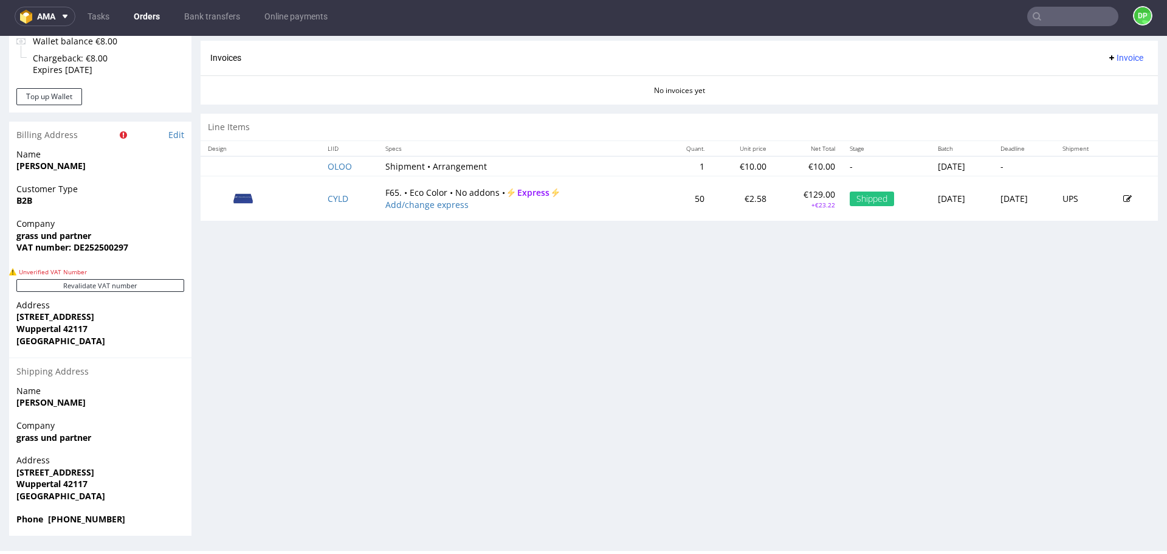
click at [102, 244] on strong "VAT number: DE252500297" at bounding box center [72, 247] width 112 height 12
copy strong "DE252500297"
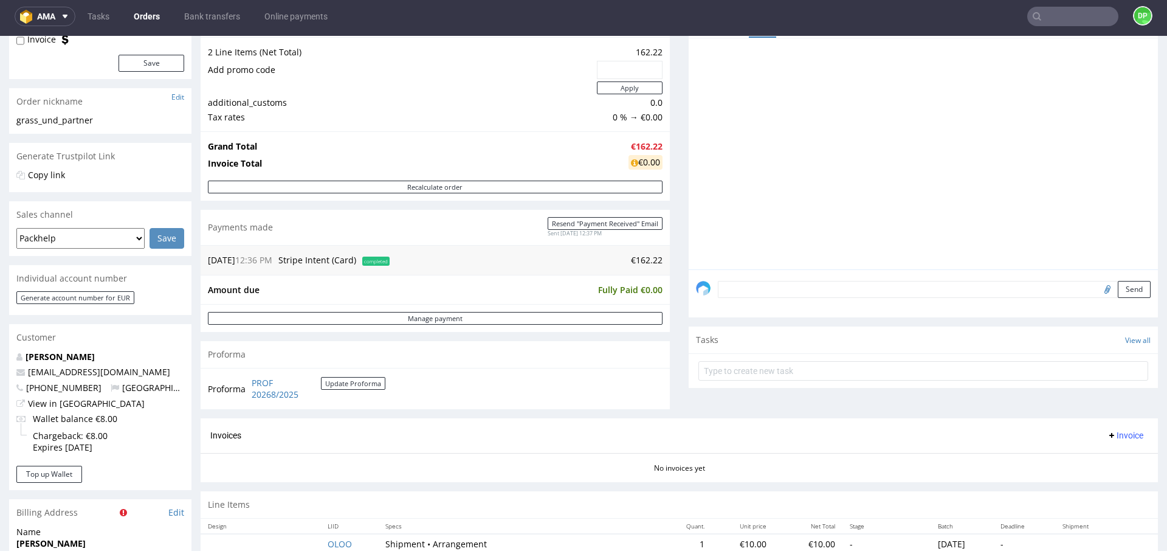
scroll to position [0, 0]
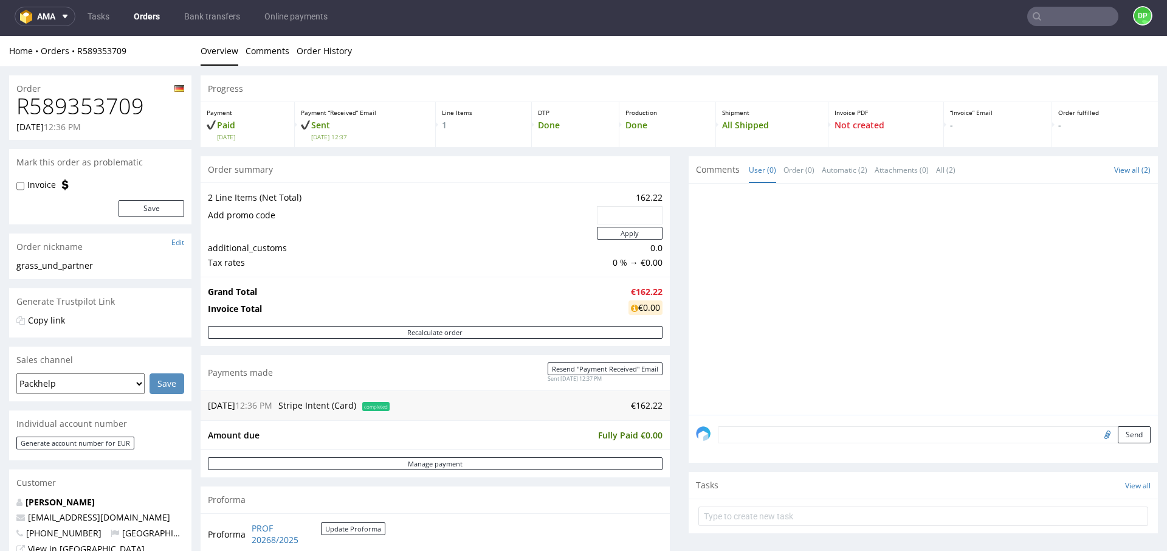
click at [1097, 434] on input "file" at bounding box center [1105, 434] width 17 height 16
type input "C:\fakepath\Zrzut ekranu 2025-10-06 093150.png"
click at [1118, 434] on button "Send" at bounding box center [1134, 434] width 33 height 17
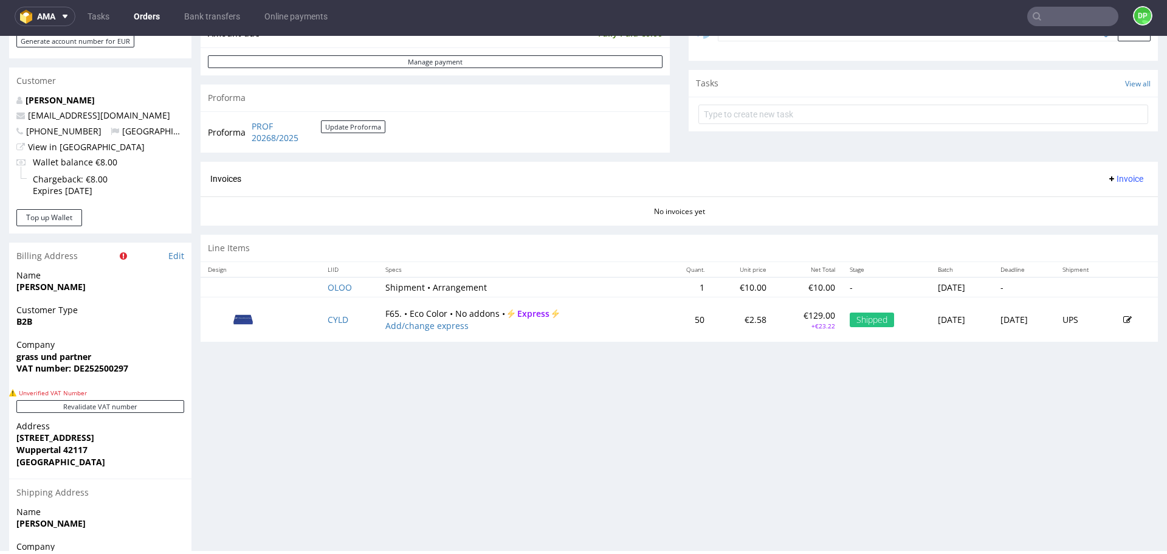
scroll to position [404, 0]
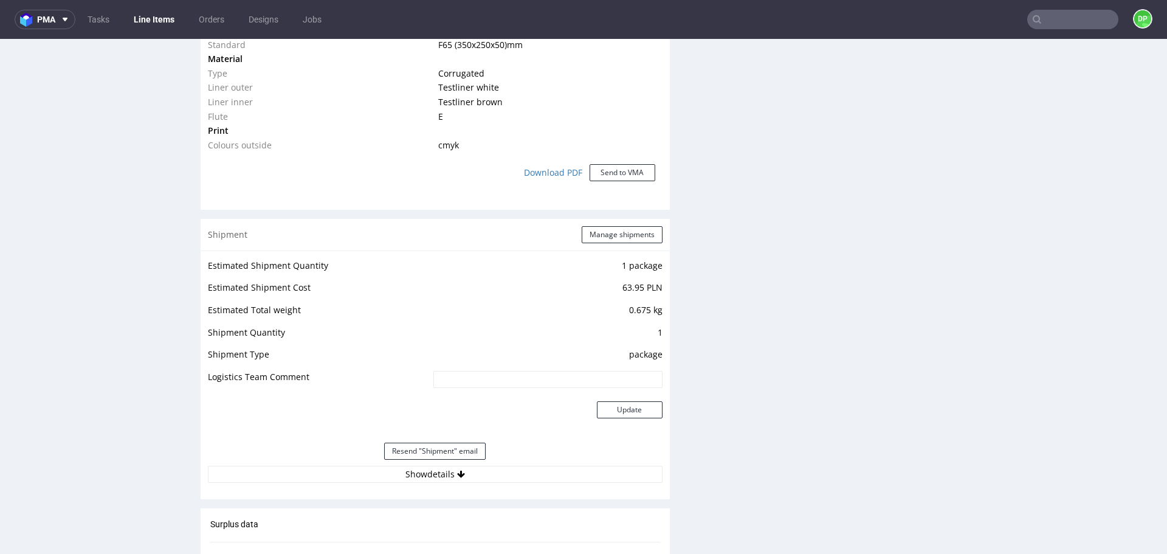
scroll to position [1211, 0]
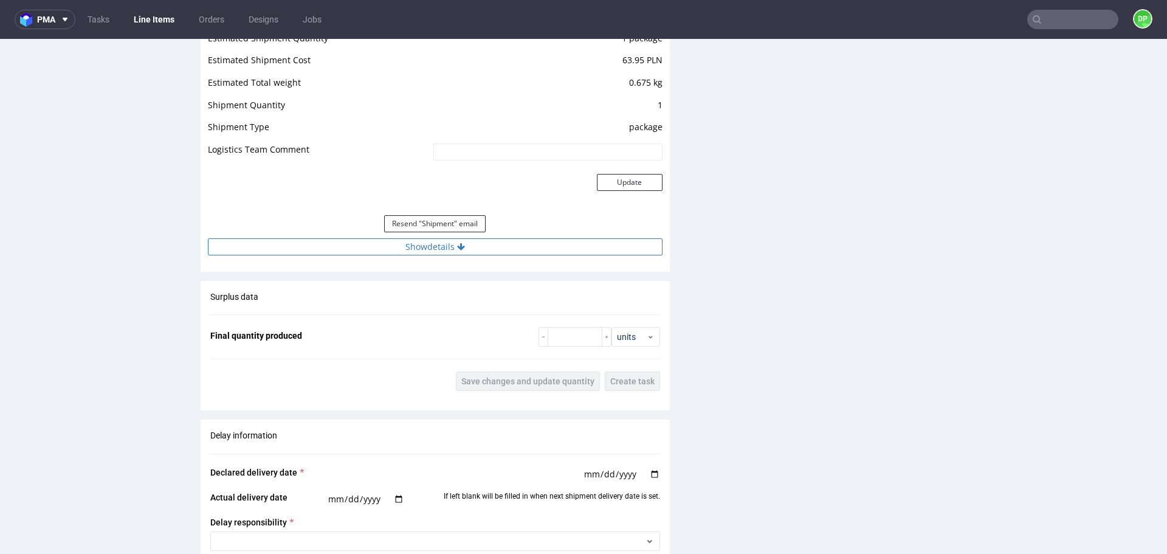
click at [329, 252] on button "Show details" at bounding box center [435, 246] width 455 height 17
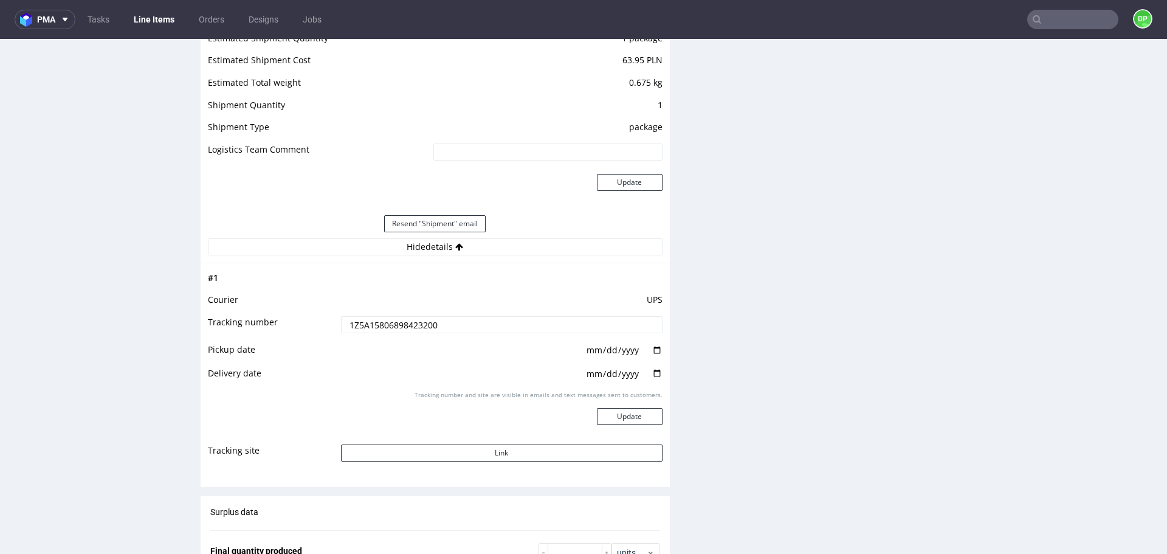
scroll to position [1246, 0]
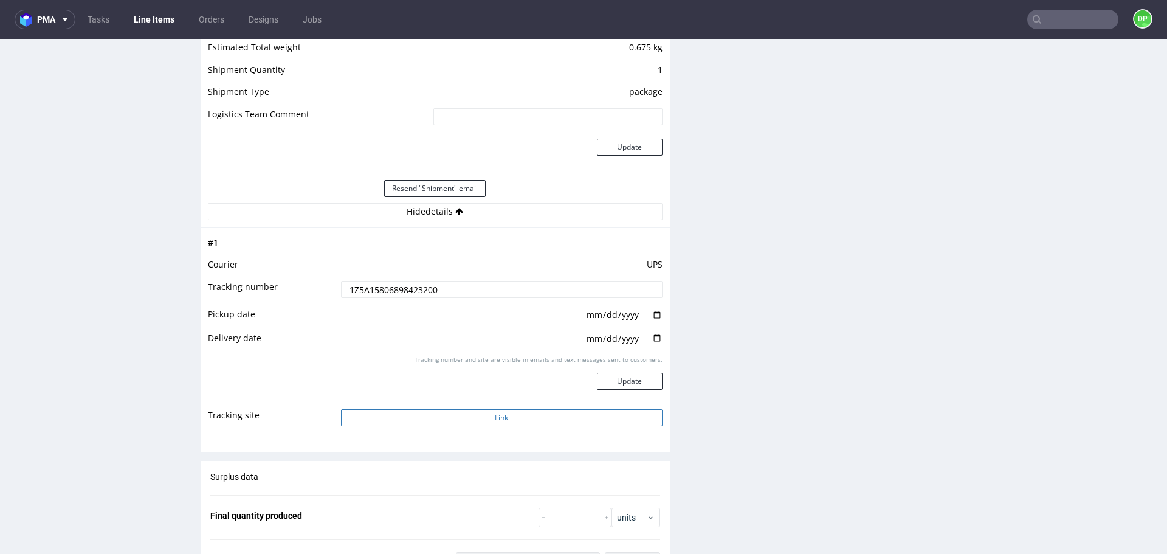
click at [420, 415] on button "Link" at bounding box center [502, 417] width 322 height 17
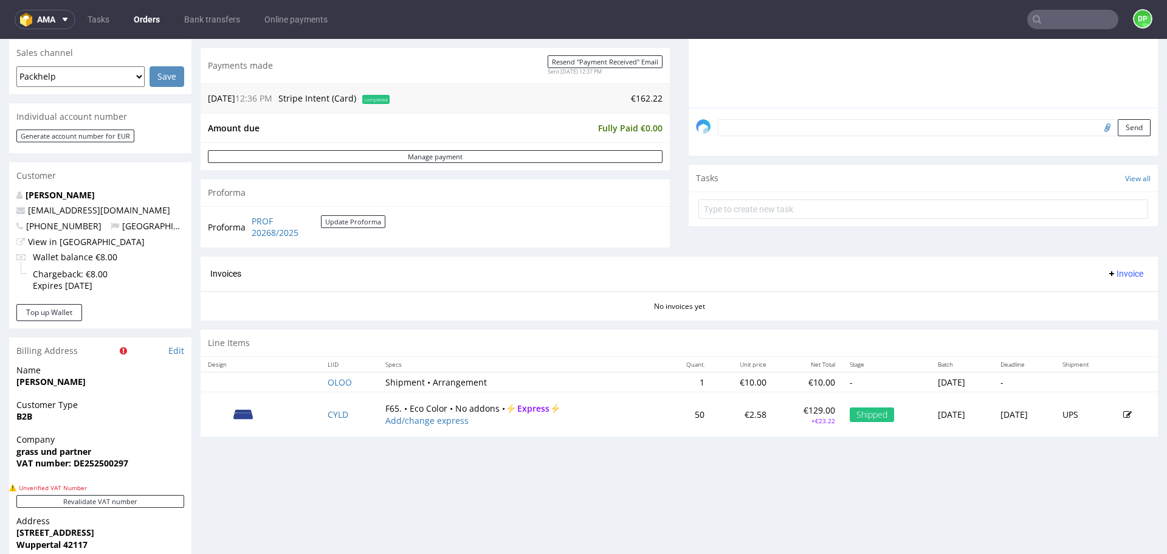
scroll to position [311, 0]
click at [1107, 268] on span "Invoice" at bounding box center [1125, 273] width 36 height 10
click at [1083, 304] on span "Generate" at bounding box center [1106, 298] width 59 height 12
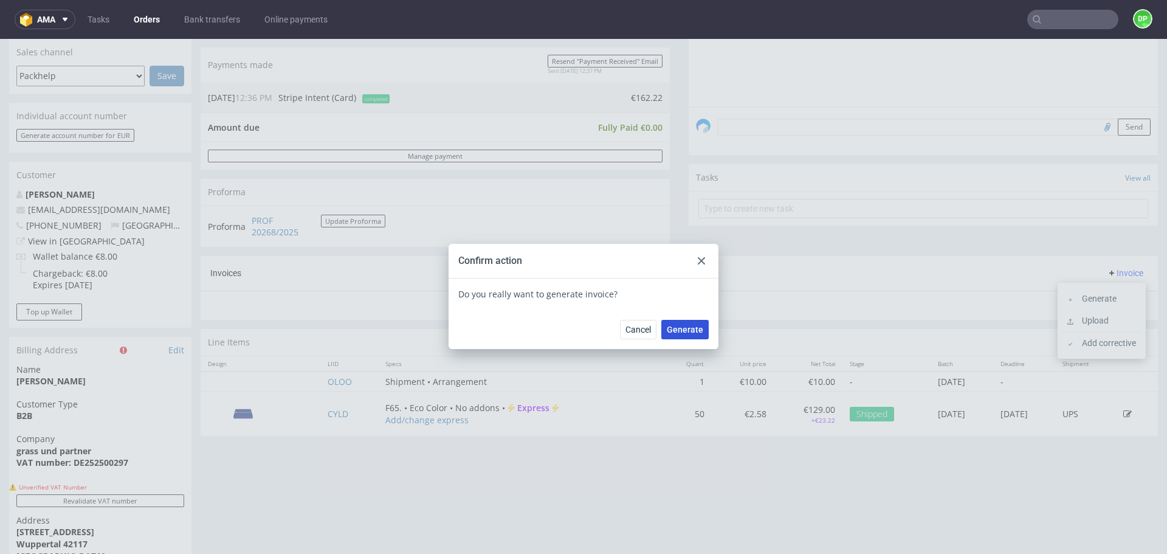
click at [688, 328] on span "Generate" at bounding box center [685, 329] width 36 height 9
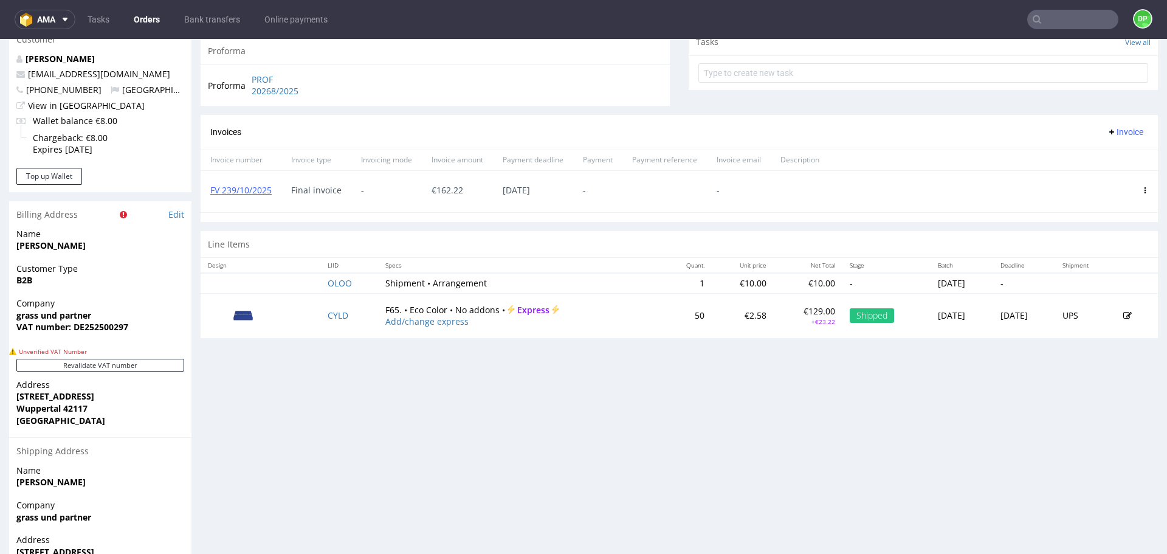
scroll to position [441, 0]
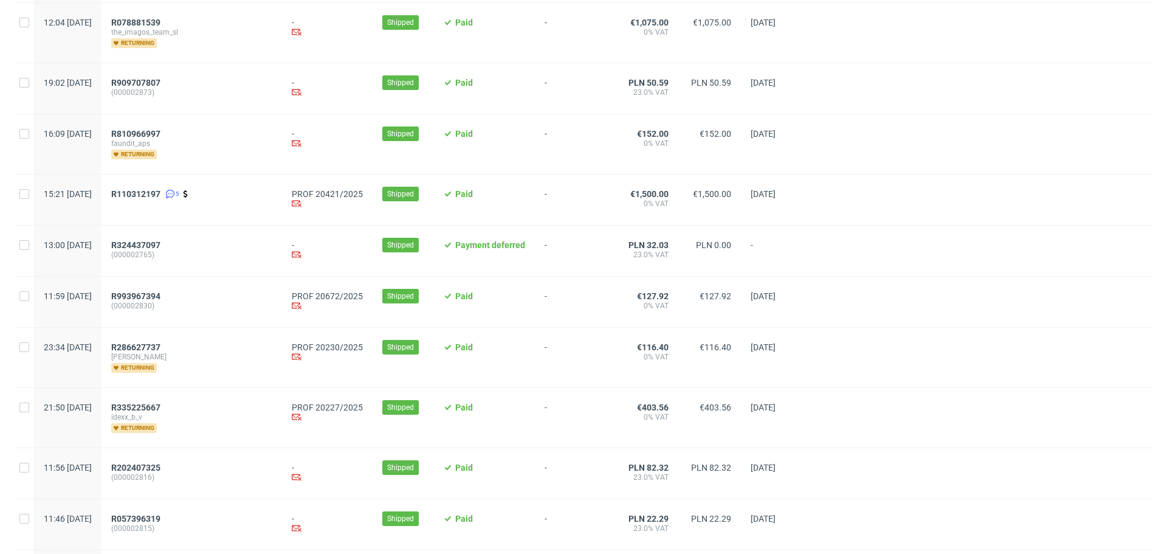
scroll to position [1032, 0]
click at [161, 350] on span "R286627737" at bounding box center [135, 347] width 49 height 10
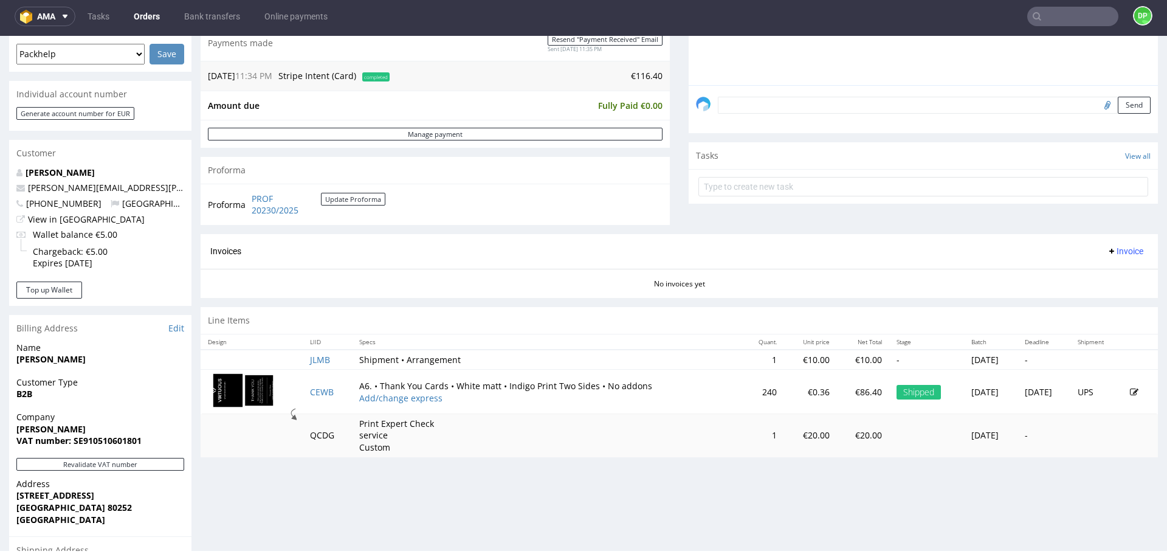
scroll to position [448, 0]
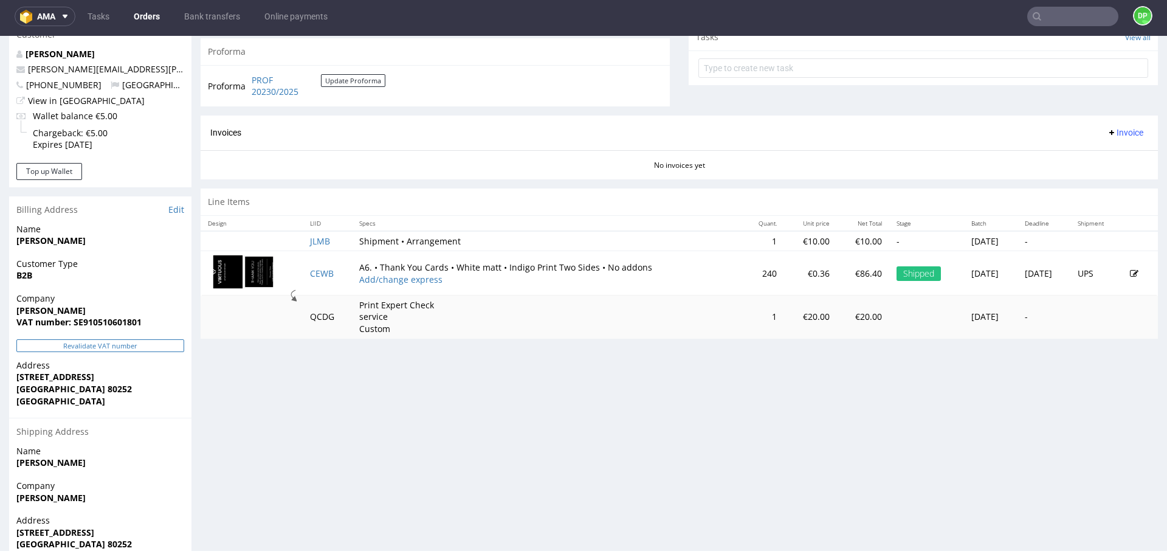
click at [151, 345] on button "Revalidate VAT number" at bounding box center [100, 345] width 168 height 13
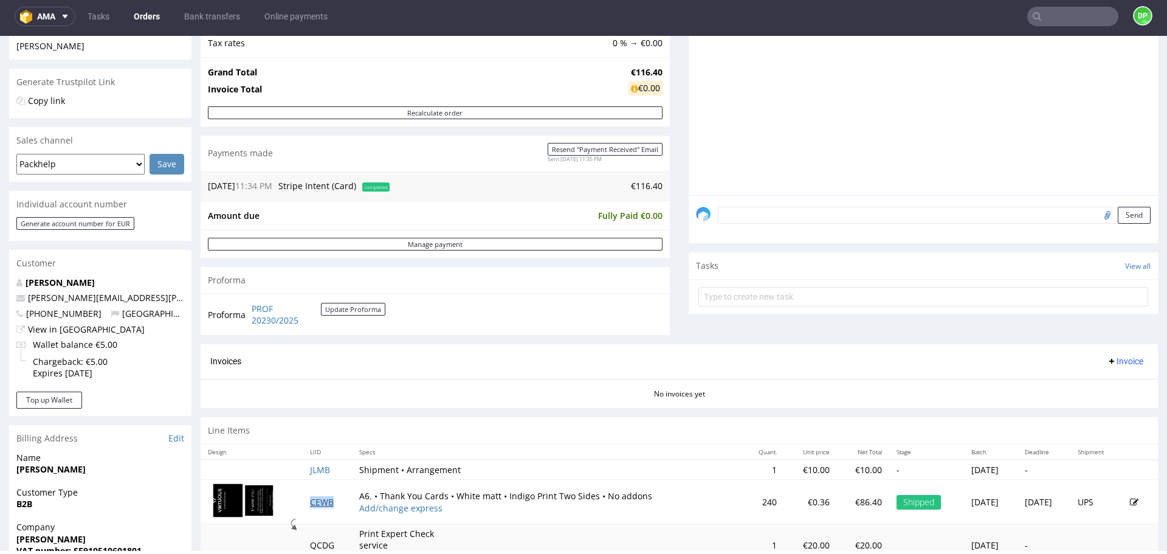
scroll to position [220, 0]
click at [1107, 356] on span "Invoice" at bounding box center [1125, 361] width 36 height 10
click at [1079, 379] on li "Generate" at bounding box center [1102, 386] width 78 height 22
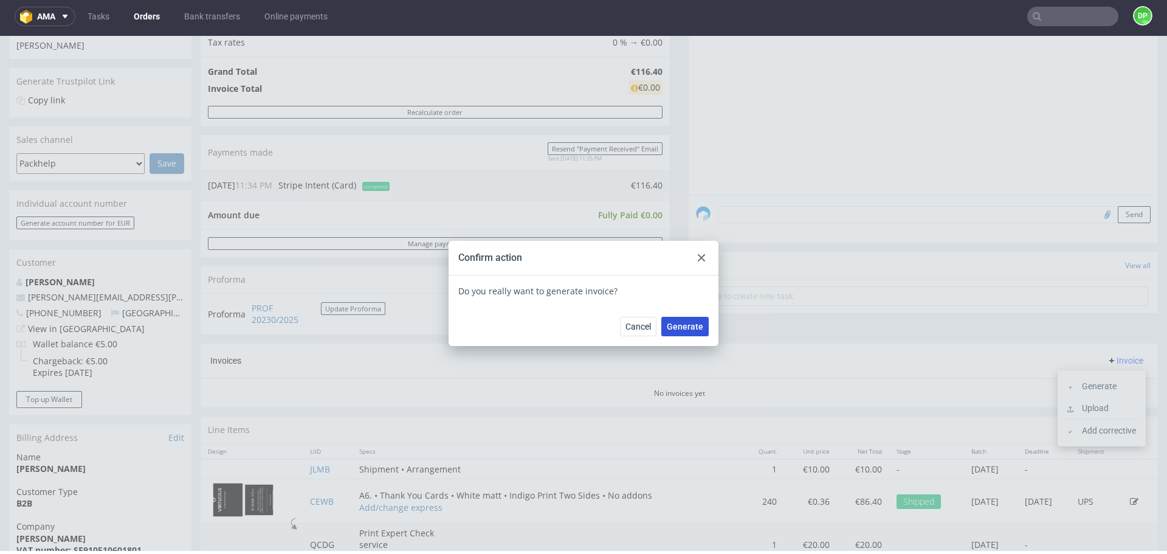
click at [682, 326] on span "Generate" at bounding box center [685, 326] width 36 height 9
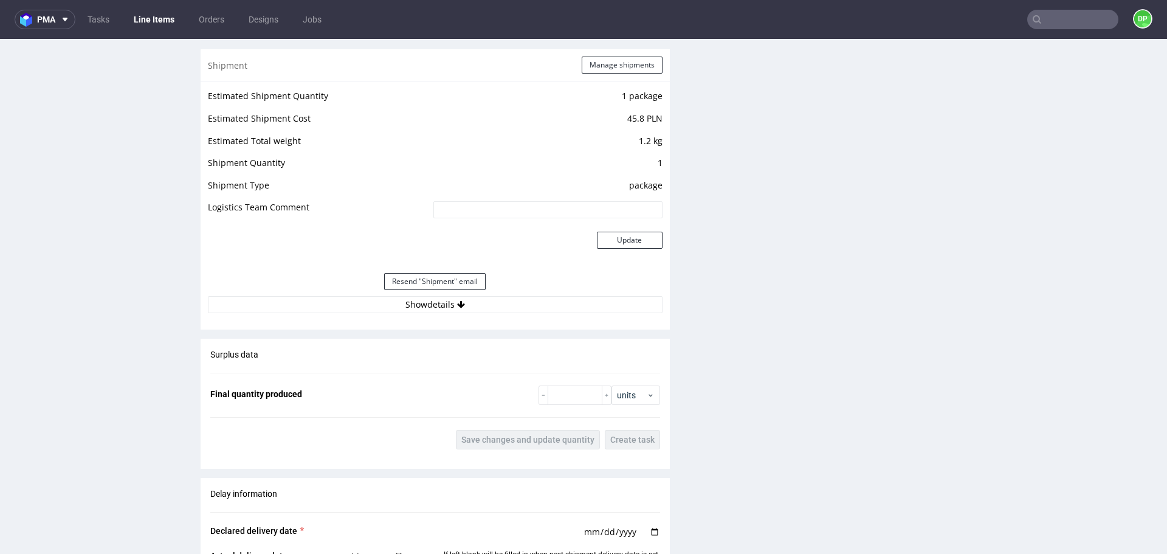
scroll to position [1094, 0]
click at [533, 299] on button "Show details" at bounding box center [435, 303] width 455 height 17
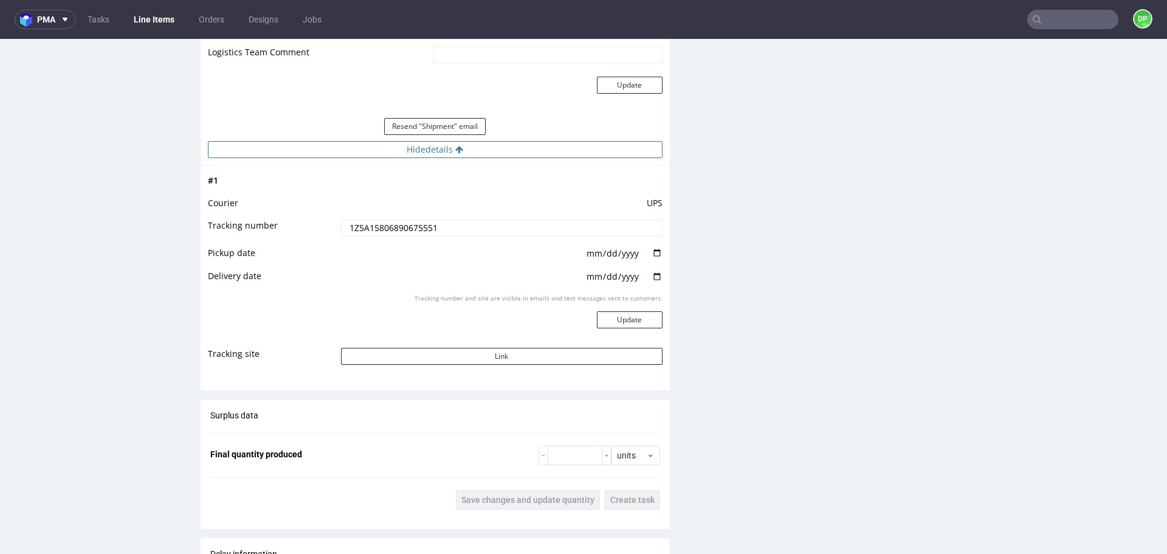
scroll to position [1249, 0]
click at [502, 361] on button "Link" at bounding box center [502, 355] width 322 height 17
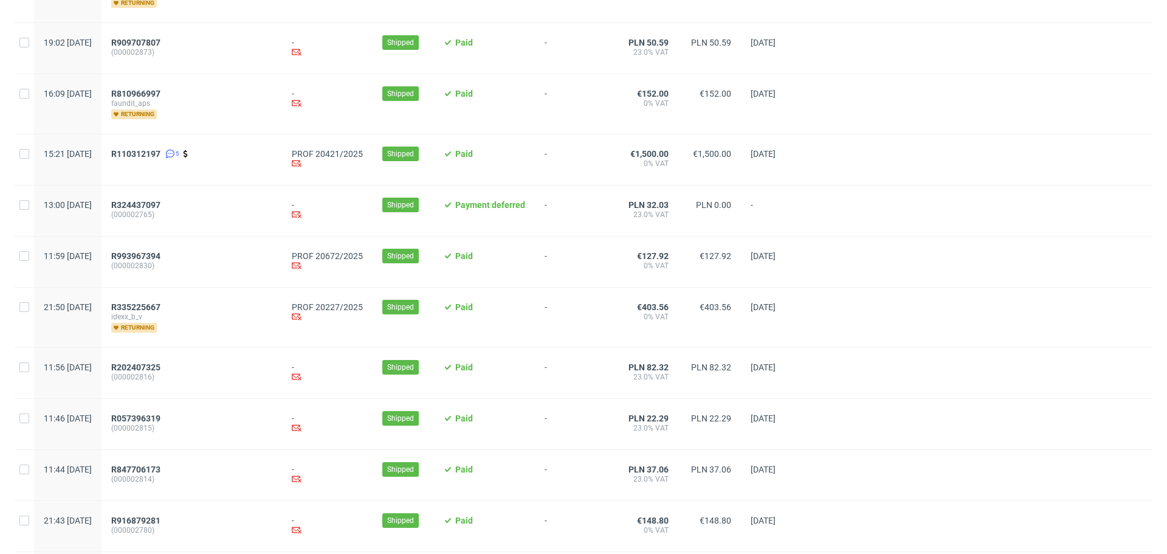
scroll to position [1011, 0]
click at [161, 311] on span "R335225667" at bounding box center [135, 307] width 49 height 10
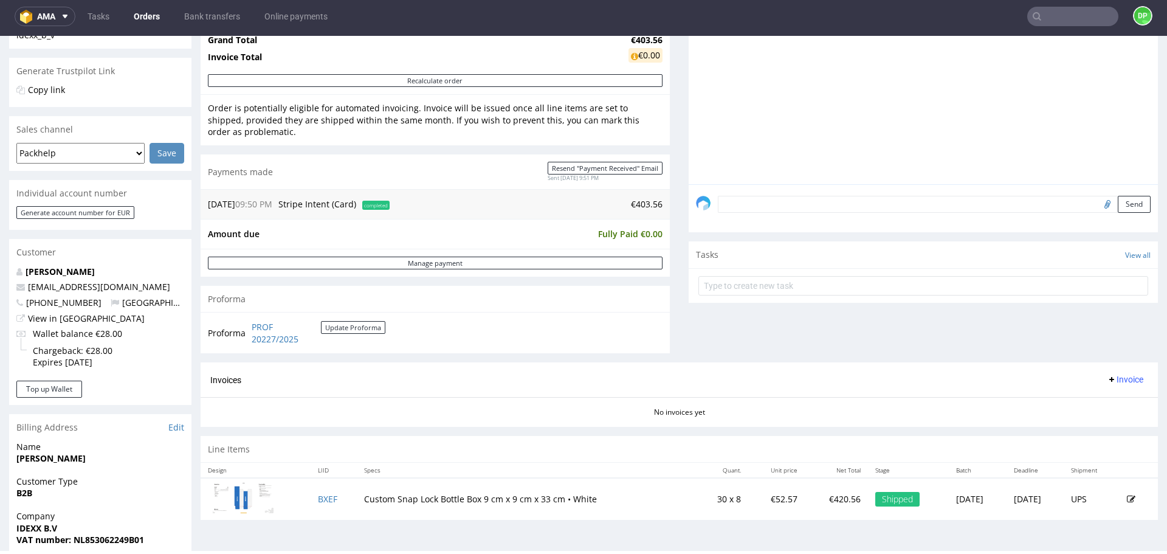
scroll to position [520, 0]
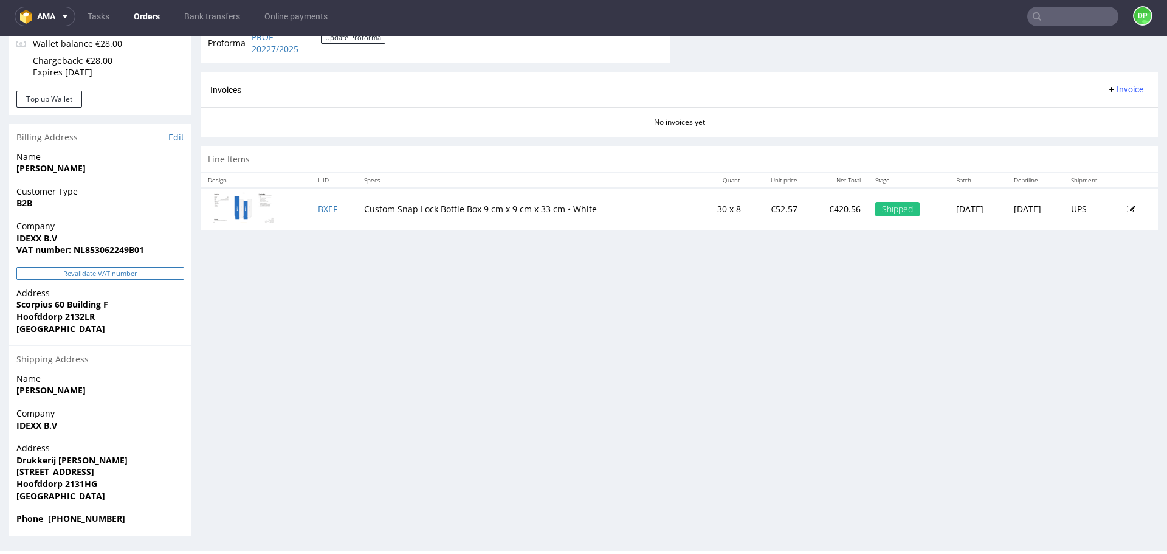
click at [149, 272] on button "Revalidate VAT number" at bounding box center [100, 273] width 168 height 13
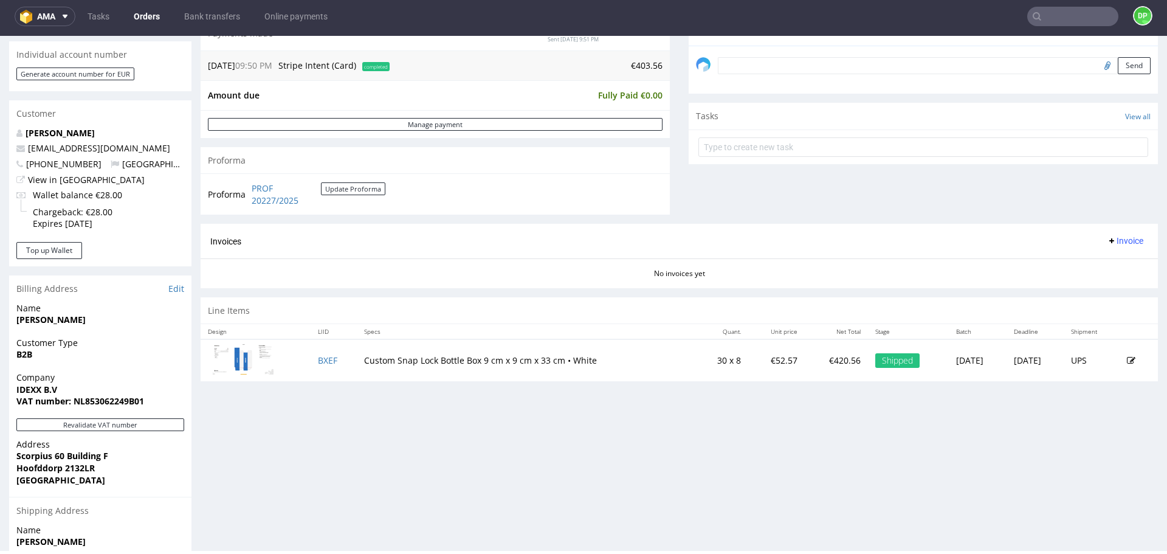
scroll to position [370, 0]
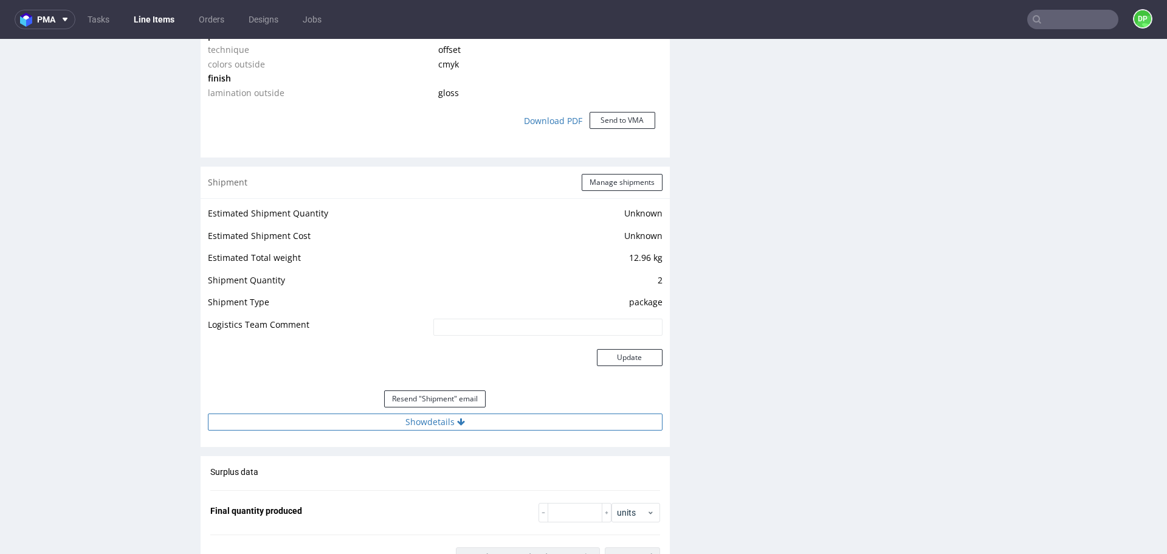
scroll to position [1090, 0]
click at [295, 420] on button "Show details" at bounding box center [435, 421] width 455 height 17
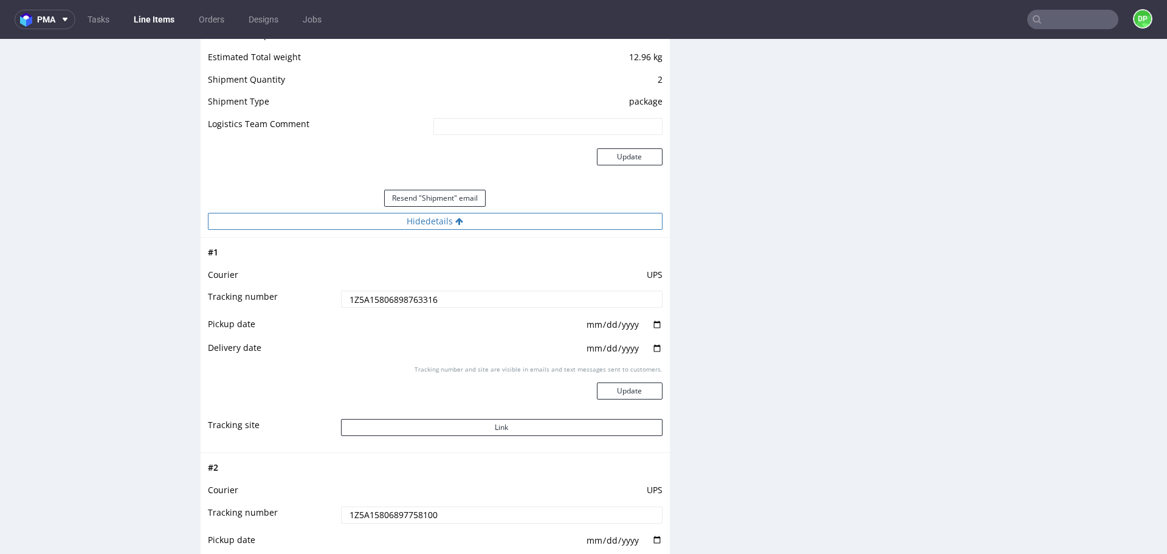
scroll to position [1291, 0]
click at [457, 423] on button "Link" at bounding box center [502, 426] width 322 height 17
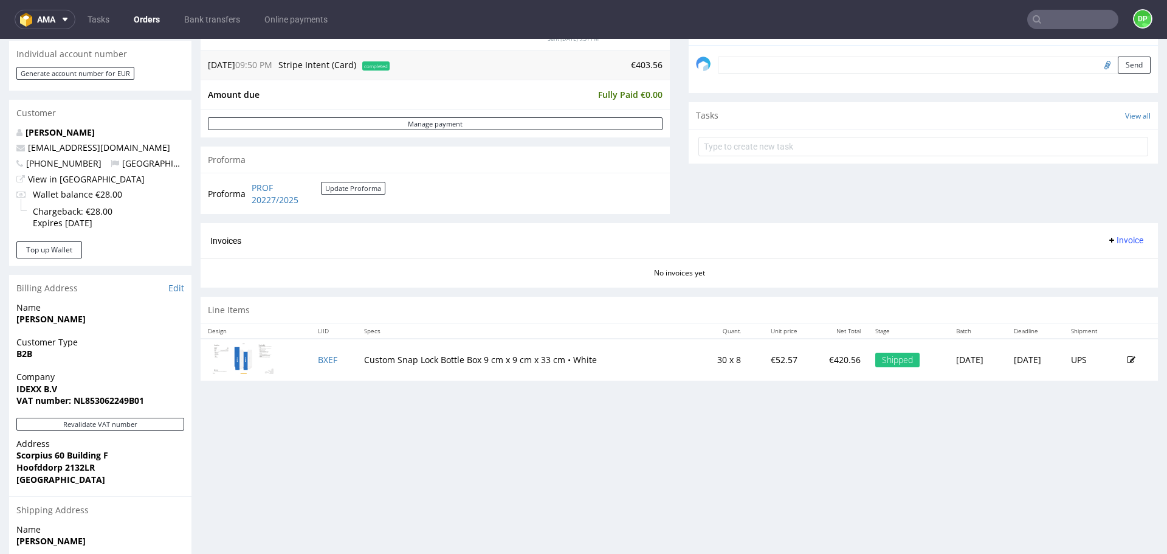
scroll to position [371, 0]
click at [1115, 241] on span "Invoice" at bounding box center [1125, 242] width 36 height 10
click at [1085, 259] on li "Generate" at bounding box center [1102, 268] width 78 height 22
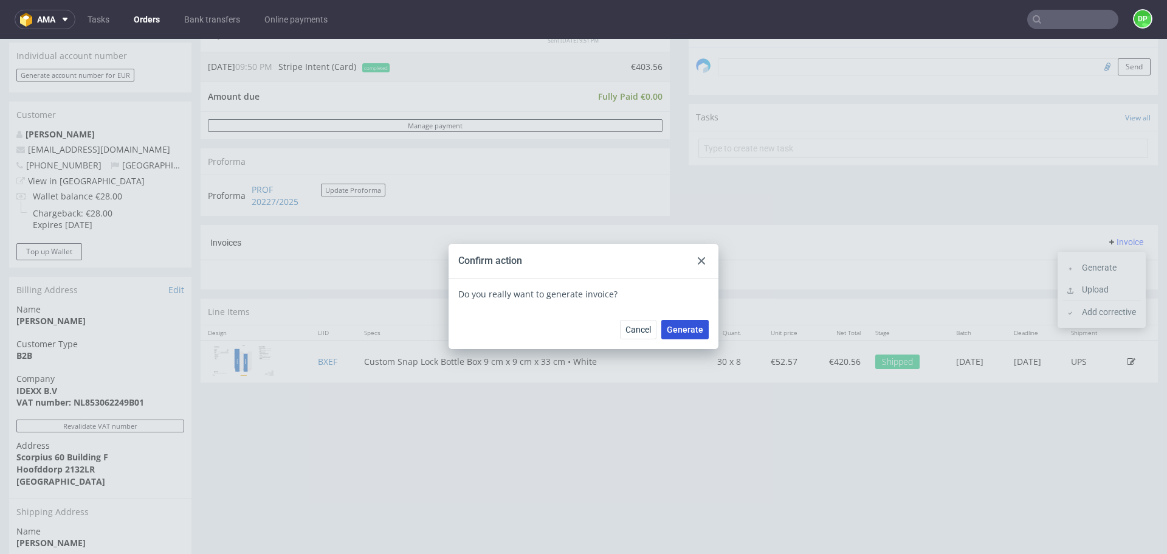
click at [686, 331] on span "Generate" at bounding box center [685, 329] width 36 height 9
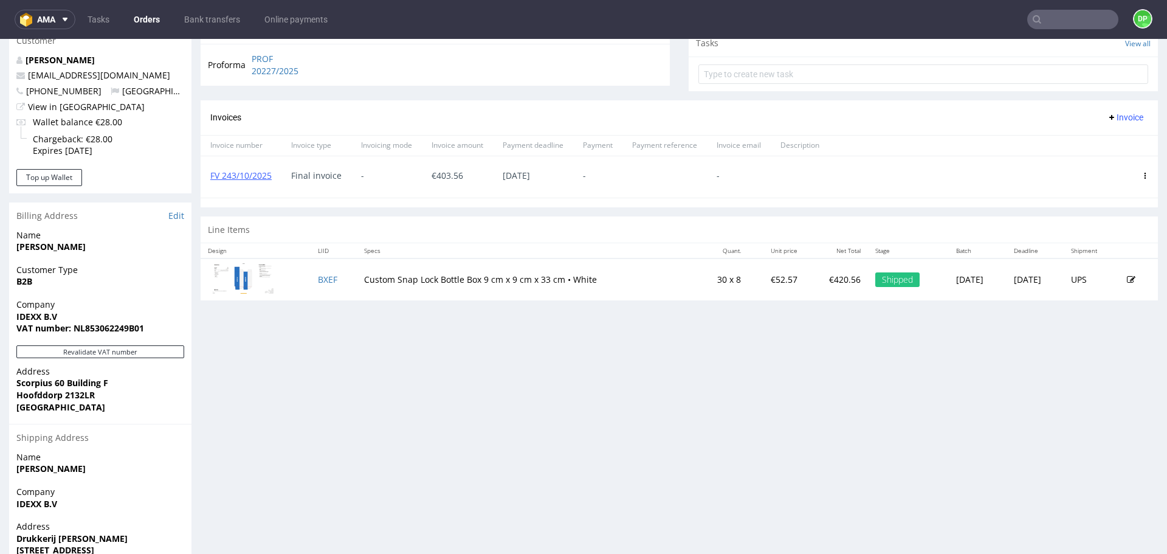
scroll to position [447, 0]
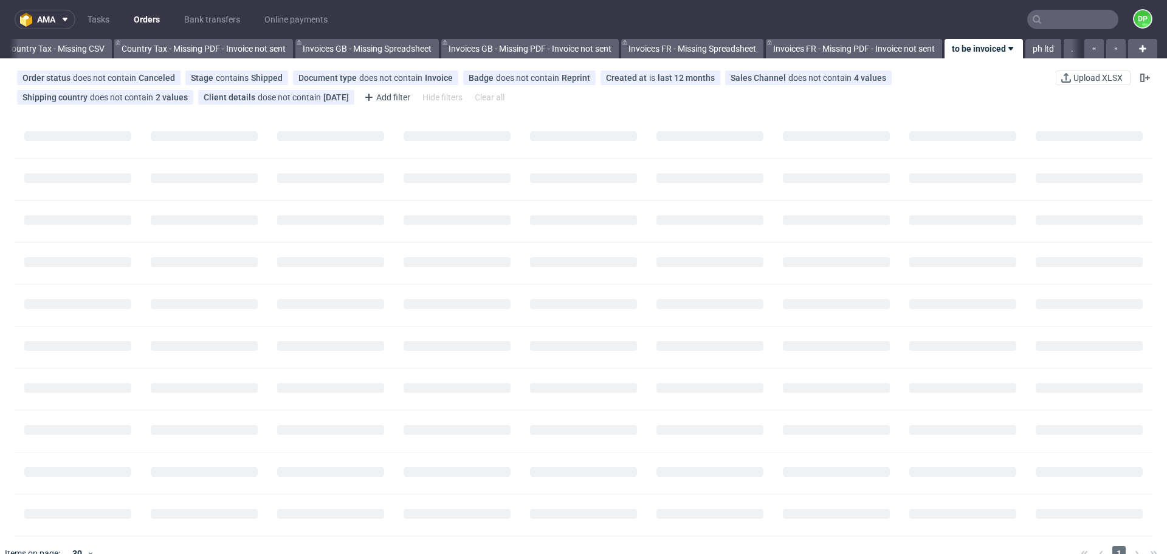
scroll to position [0, 1324]
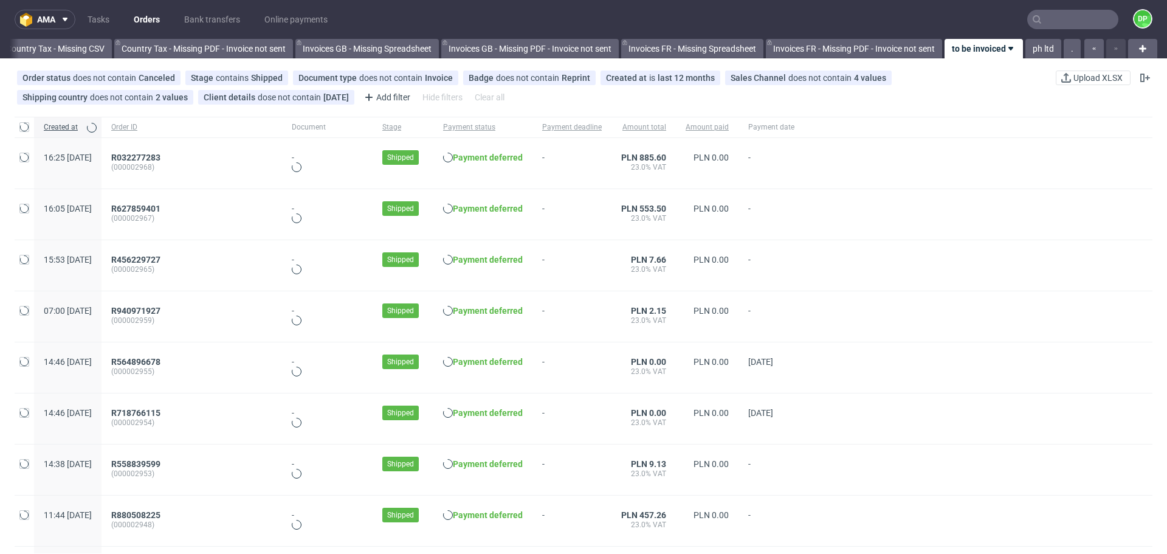
click at [181, 218] on span "(000002967)" at bounding box center [191, 218] width 161 height 10
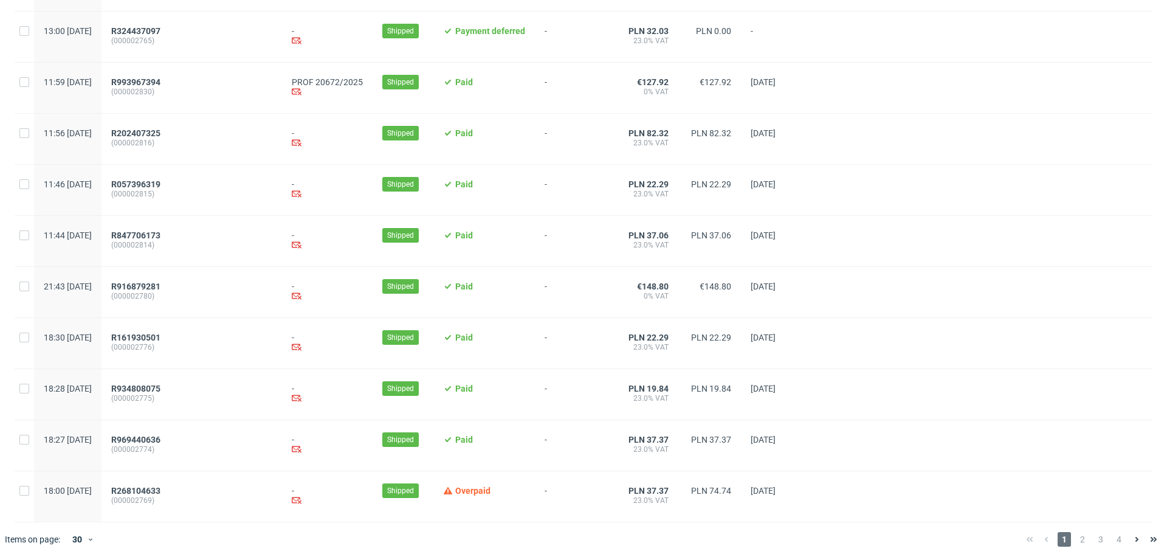
scroll to position [1205, 0]
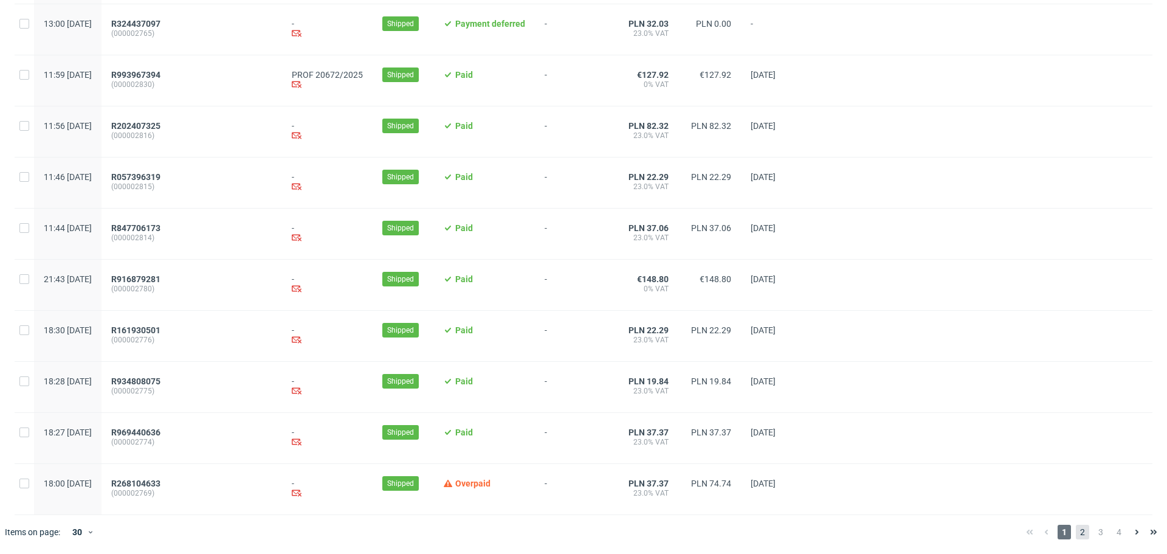
click at [1076, 530] on span "2" at bounding box center [1082, 532] width 13 height 15
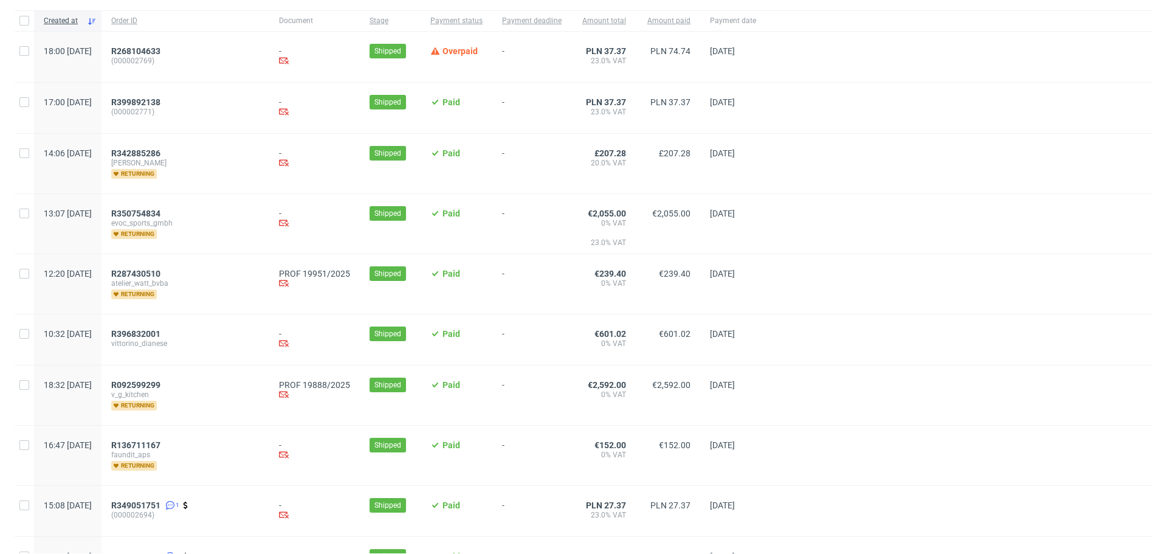
scroll to position [107, 0]
click at [161, 274] on span "R287430510" at bounding box center [135, 273] width 49 height 10
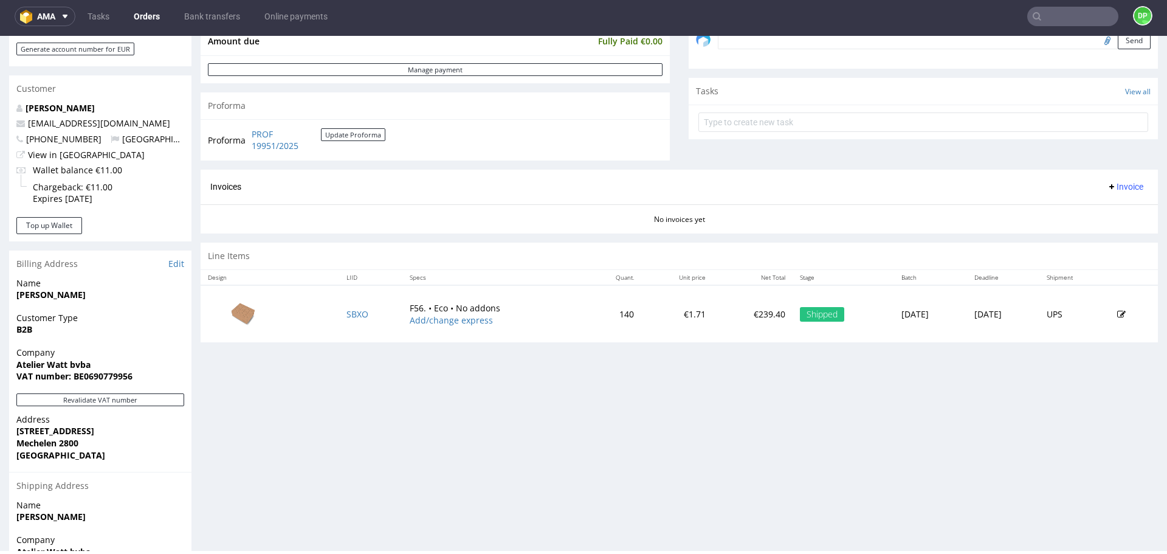
scroll to position [395, 0]
click at [148, 399] on button "Revalidate VAT number" at bounding box center [100, 399] width 168 height 13
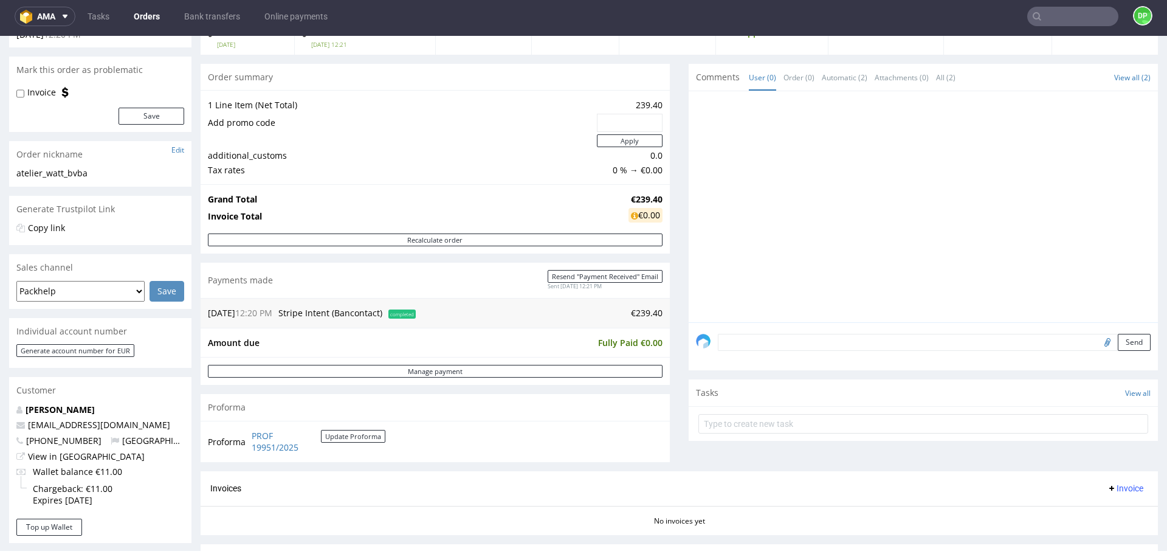
scroll to position [0, 0]
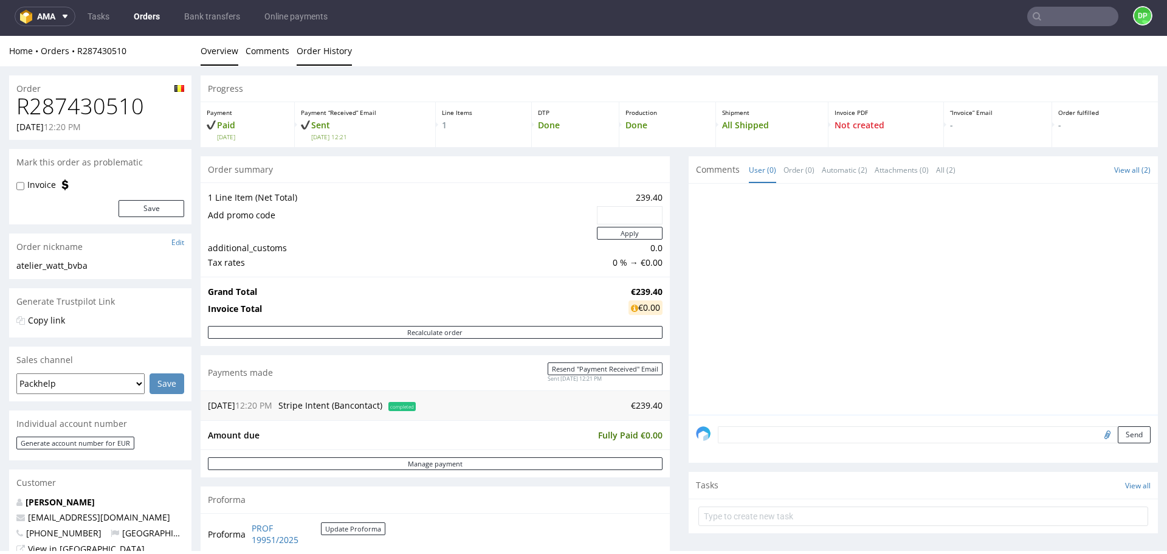
click at [316, 52] on link "Order History" at bounding box center [324, 51] width 55 height 30
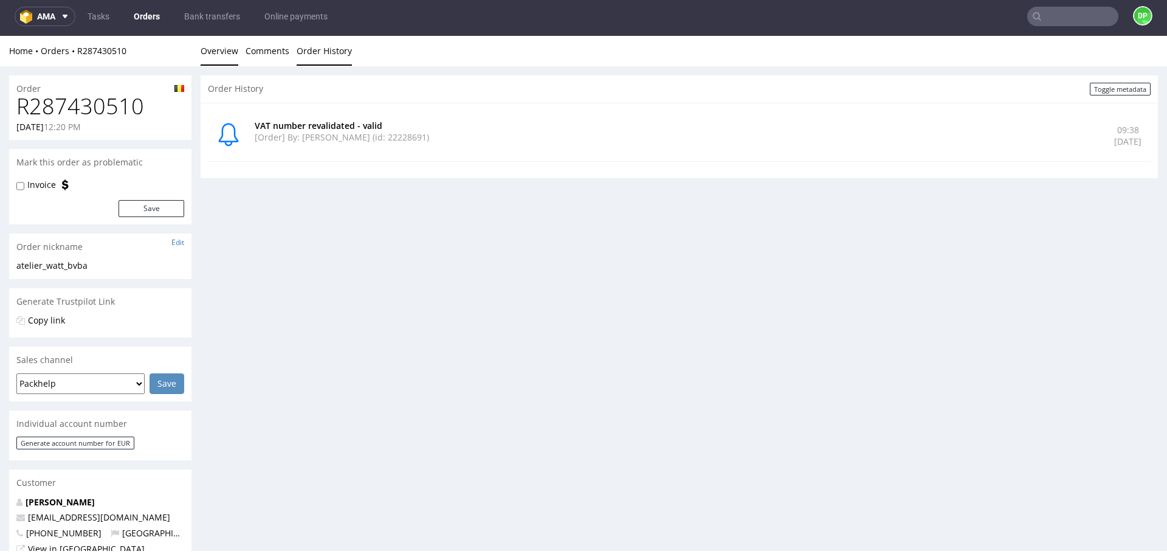
click at [213, 49] on link "Overview" at bounding box center [220, 51] width 38 height 30
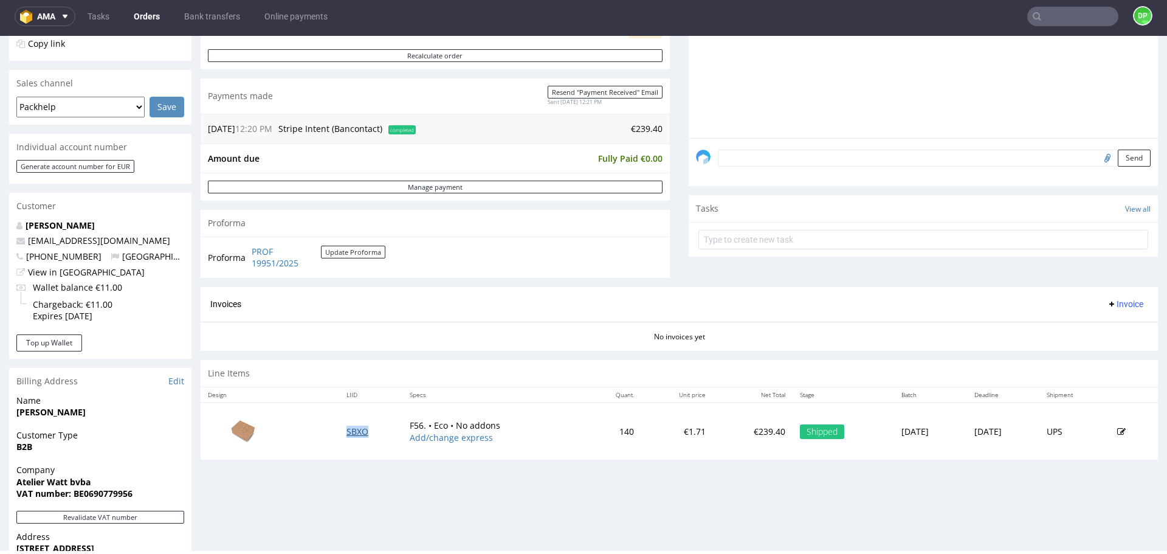
scroll to position [296, 0]
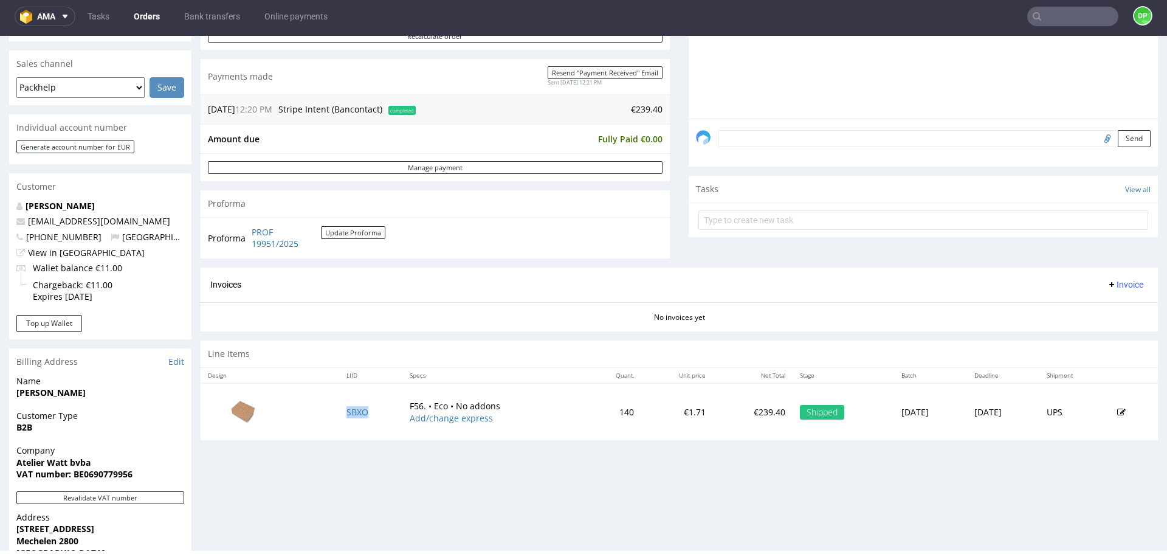
click at [1107, 280] on span "Invoice" at bounding box center [1125, 285] width 36 height 10
click at [1079, 307] on span "Generate" at bounding box center [1106, 310] width 59 height 12
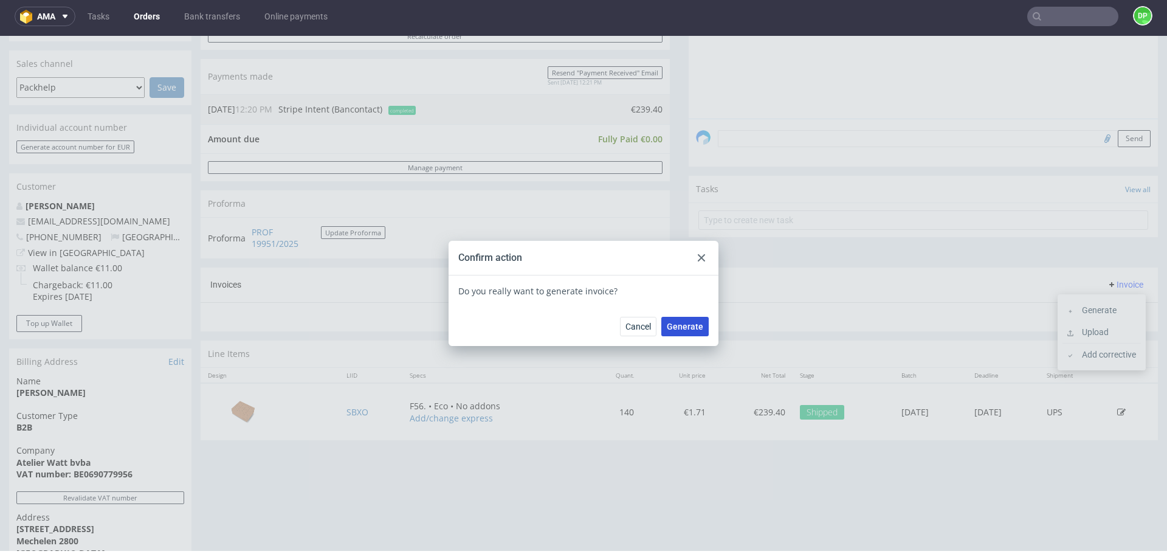
click at [689, 324] on span "Generate" at bounding box center [685, 326] width 36 height 9
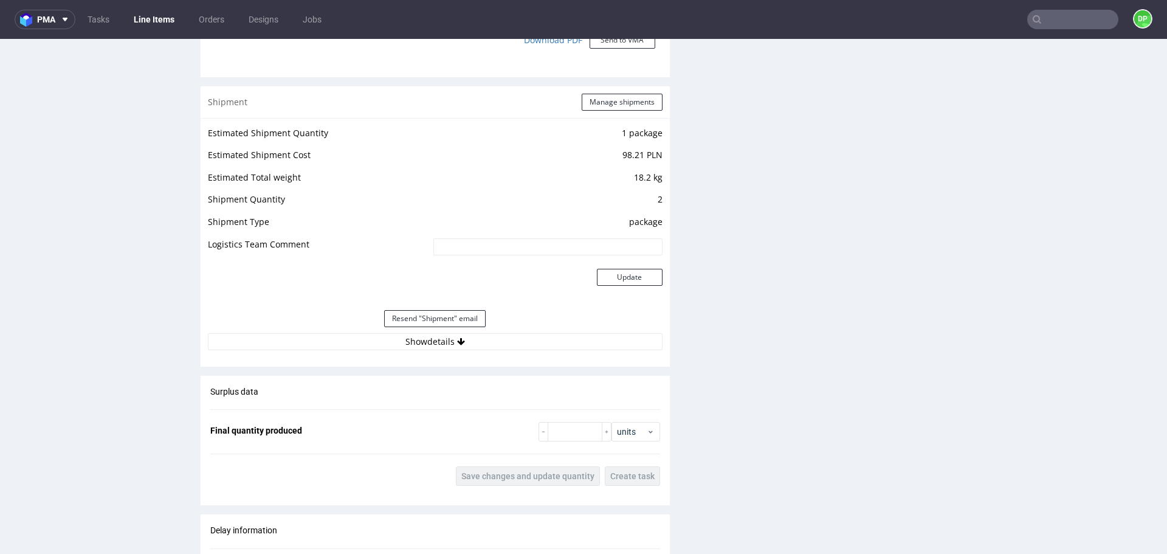
scroll to position [1149, 0]
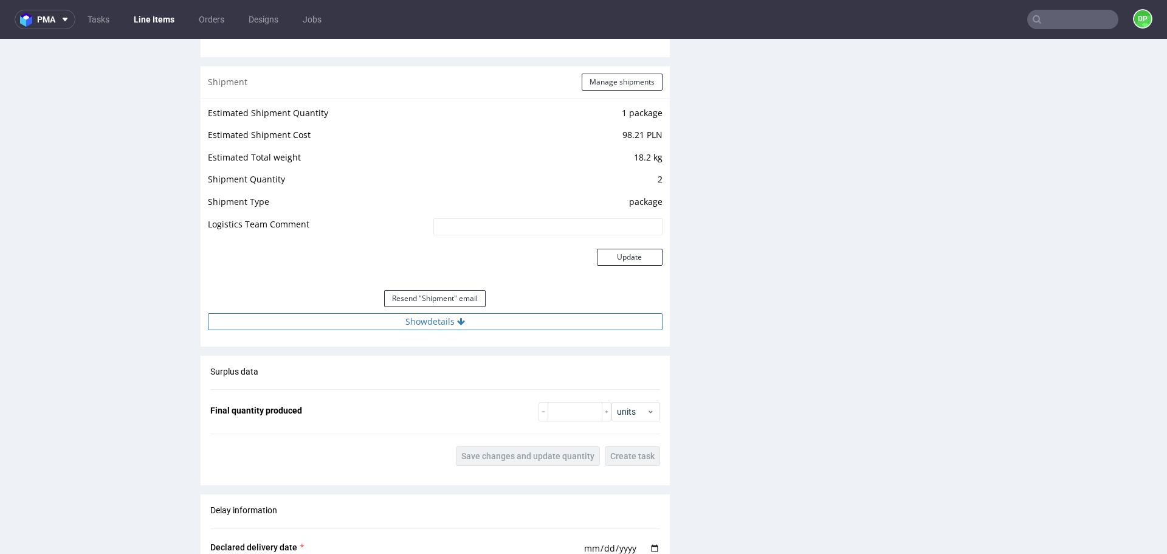
click at [552, 316] on button "Show details" at bounding box center [435, 321] width 455 height 17
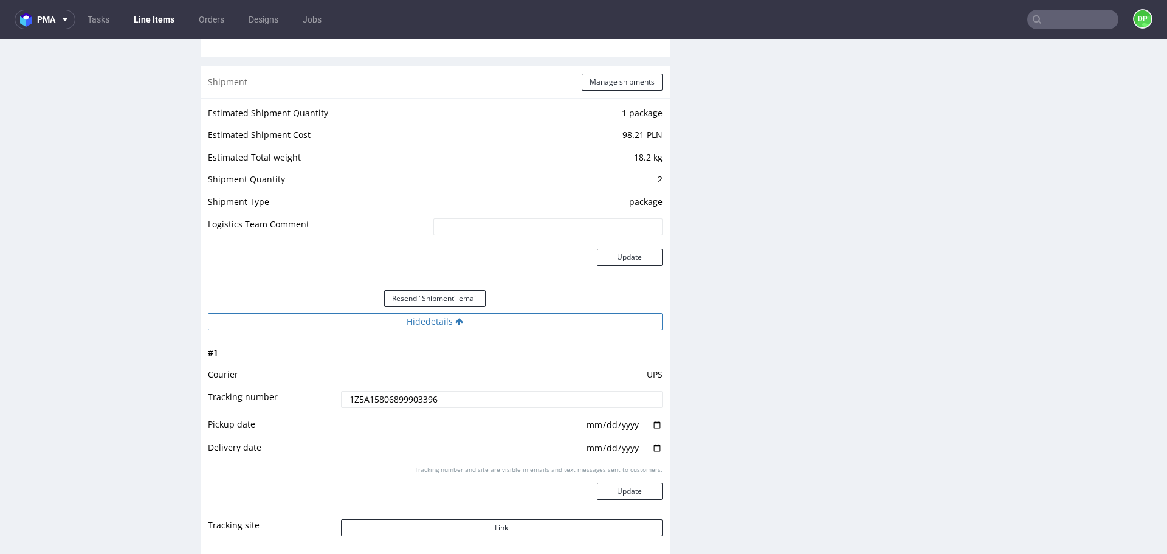
scroll to position [1214, 0]
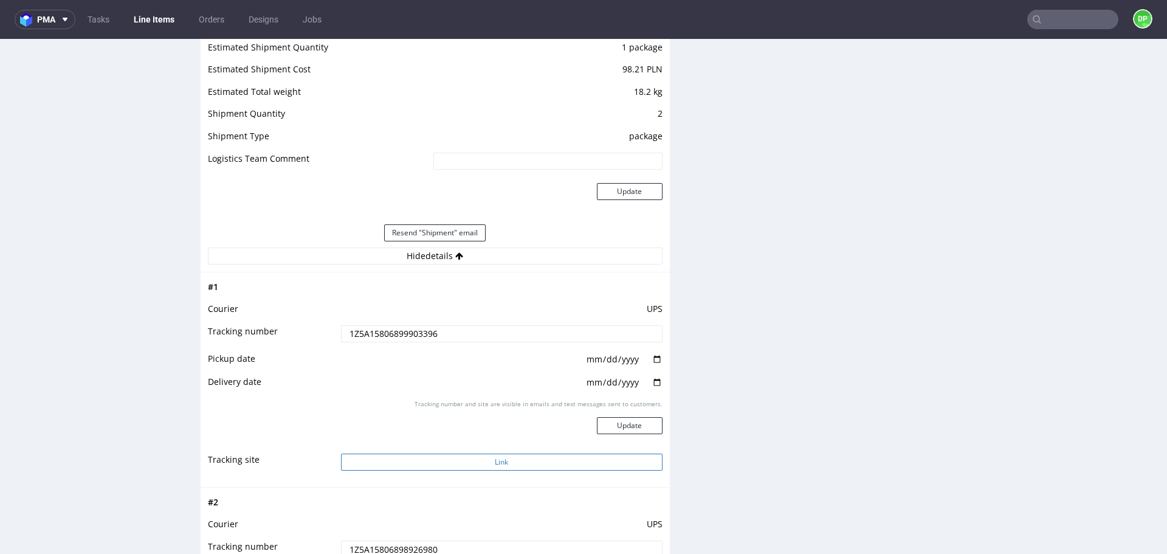
click at [484, 460] on button "Link" at bounding box center [502, 462] width 322 height 17
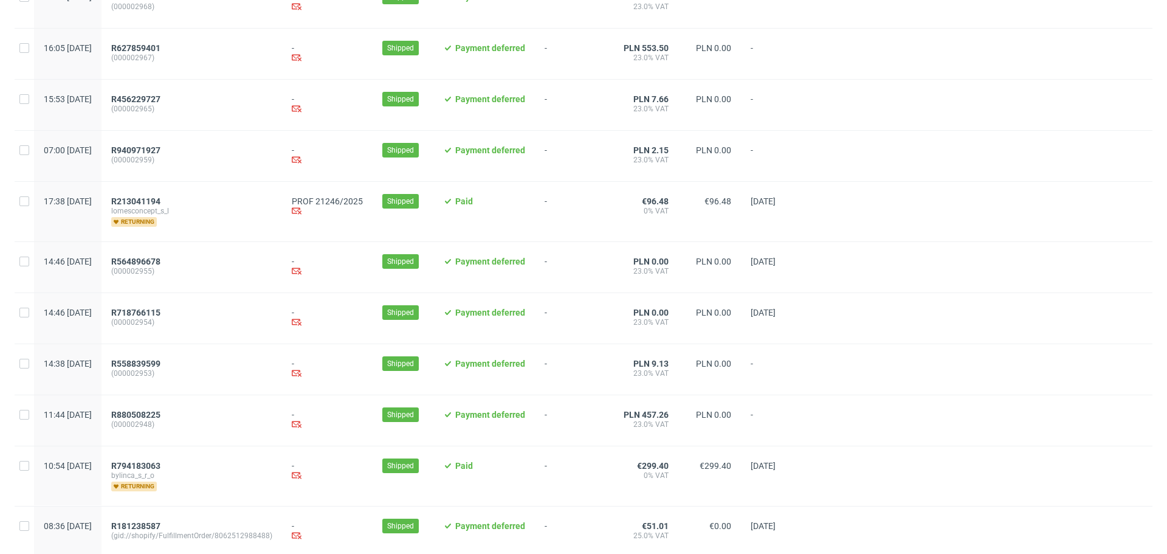
scroll to position [161, 0]
click at [161, 200] on span "R213041194" at bounding box center [135, 201] width 49 height 10
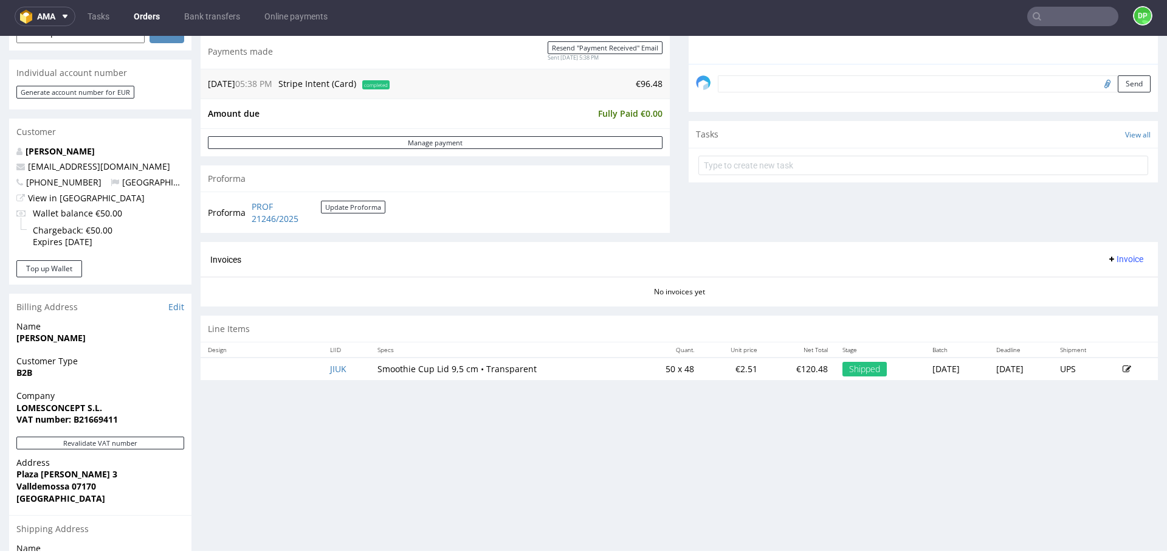
scroll to position [463, 0]
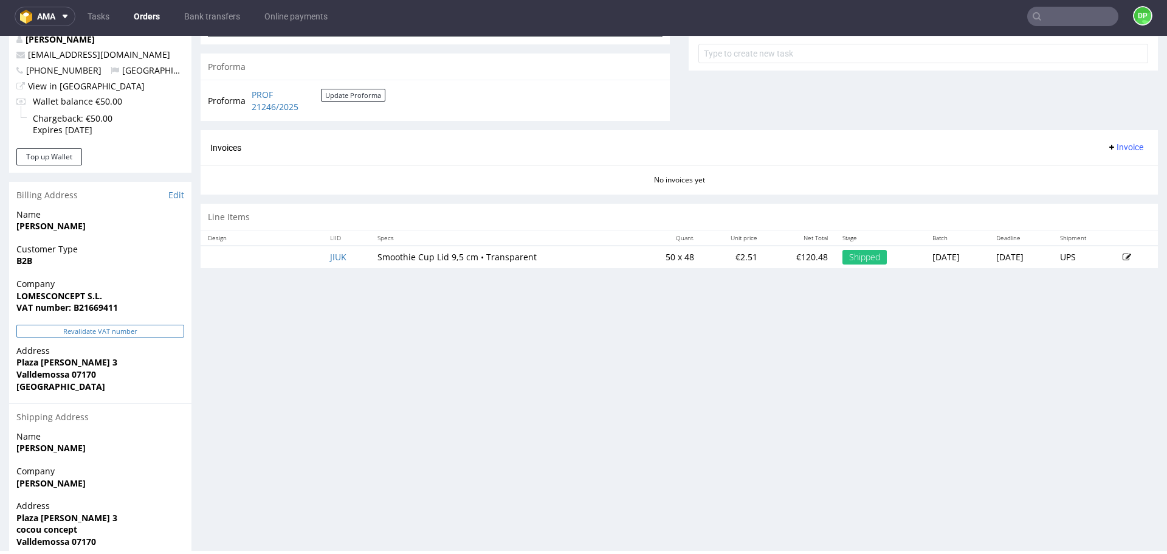
click at [123, 325] on button "Revalidate VAT number" at bounding box center [100, 331] width 168 height 13
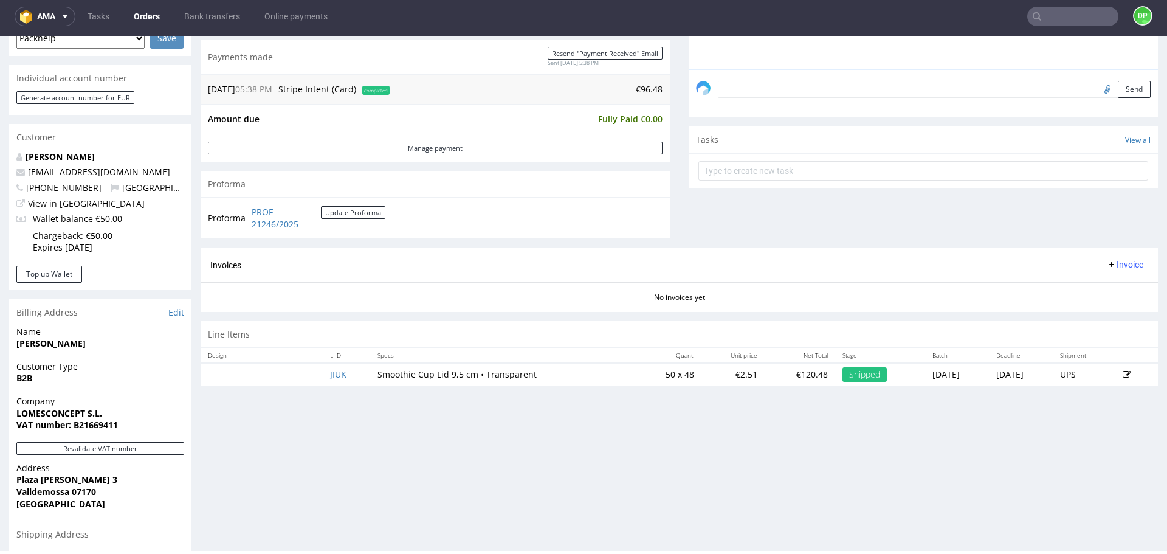
scroll to position [360, 0]
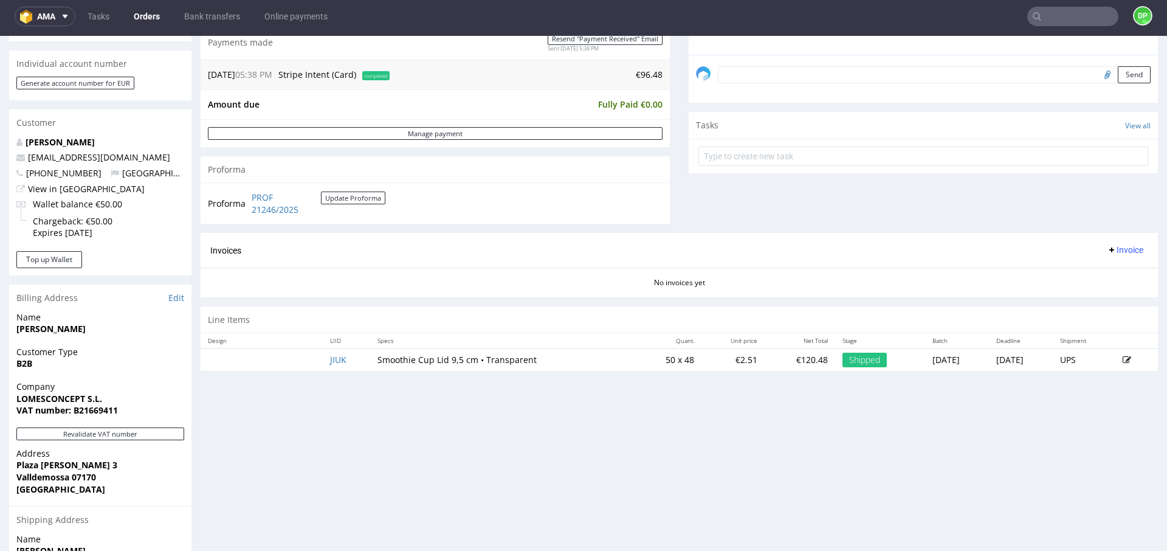
click at [1107, 251] on span "Invoice" at bounding box center [1125, 250] width 36 height 10
click at [1105, 277] on span "Generate" at bounding box center [1106, 275] width 59 height 12
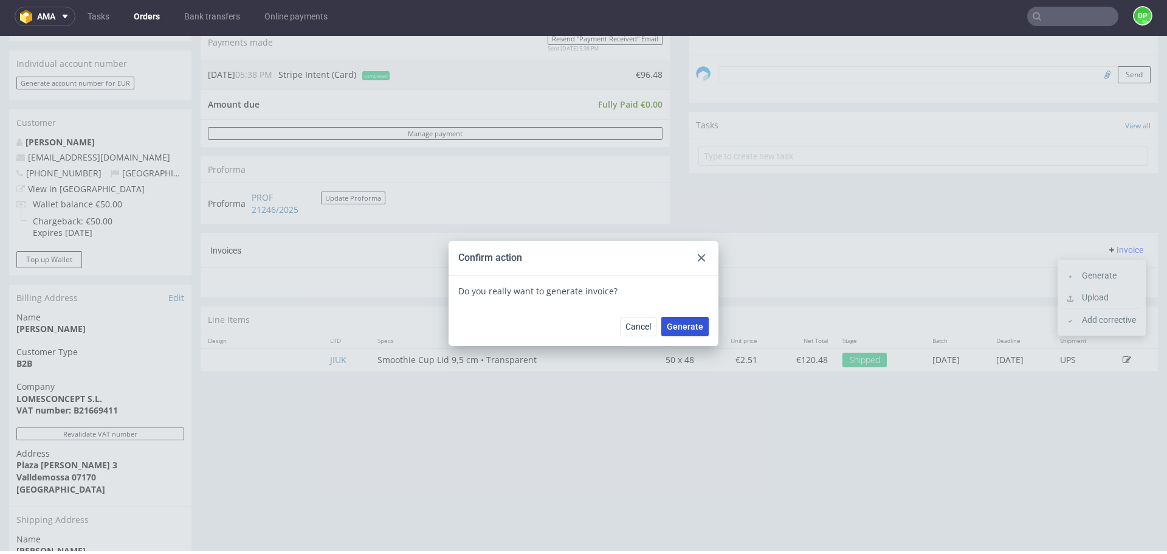
click at [682, 320] on button "Generate" at bounding box center [685, 326] width 47 height 19
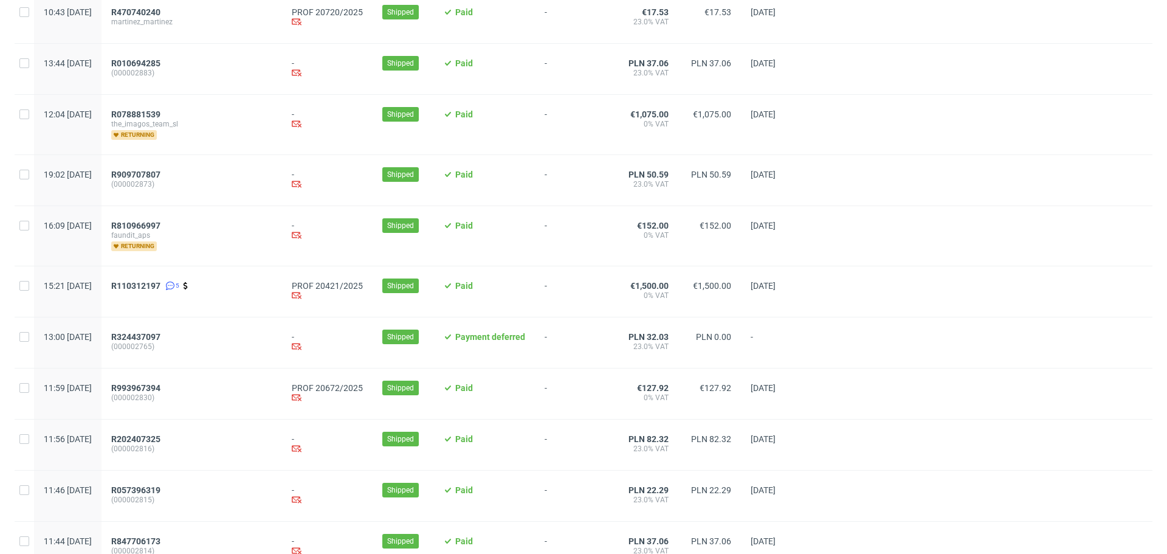
scroll to position [1205, 0]
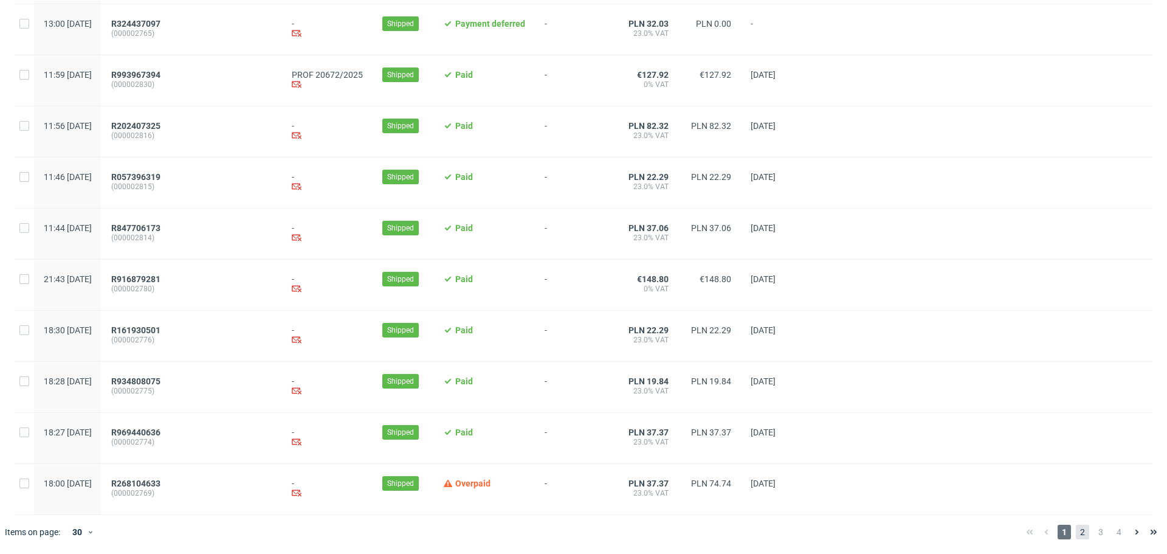
click at [1076, 530] on span "2" at bounding box center [1082, 532] width 13 height 15
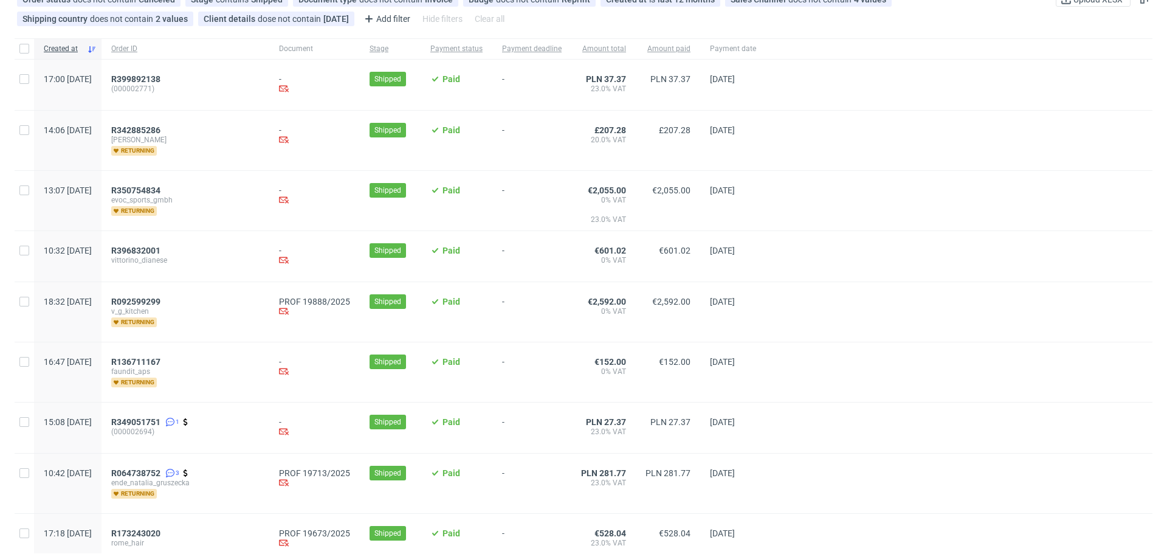
scroll to position [79, 0]
click at [161, 298] on span "R092599299" at bounding box center [135, 301] width 49 height 10
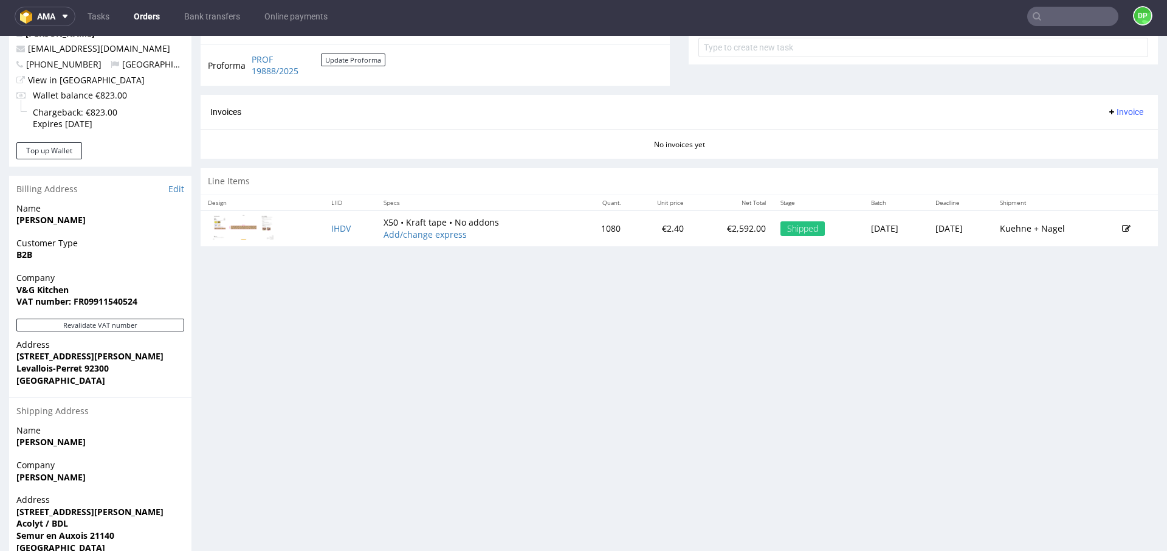
scroll to position [520, 0]
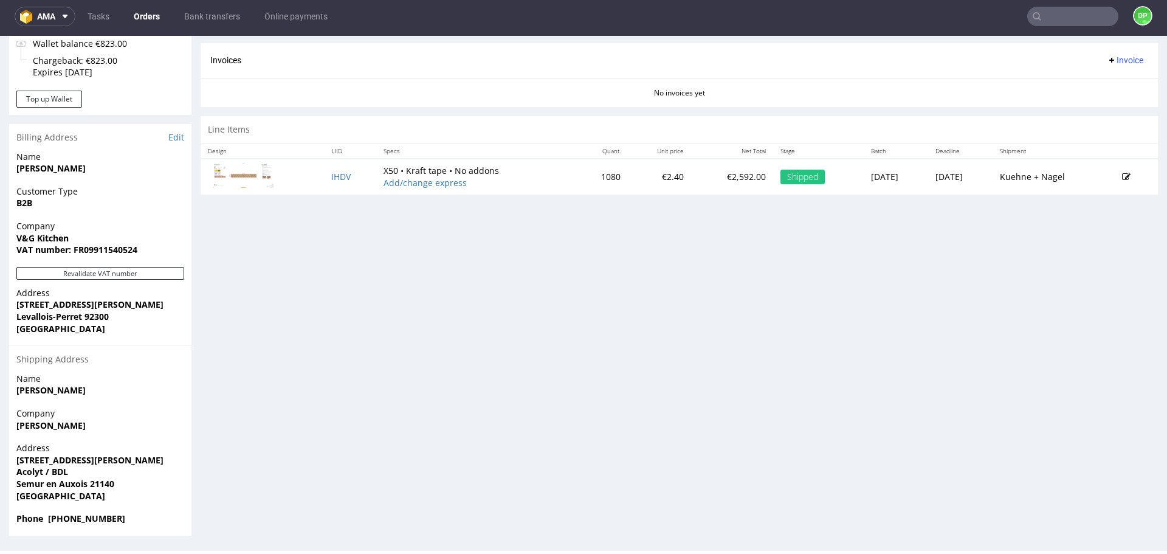
click at [117, 281] on div "Revalidate VAT number" at bounding box center [100, 277] width 182 height 20
click at [105, 275] on button "Revalidate VAT number" at bounding box center [100, 273] width 168 height 13
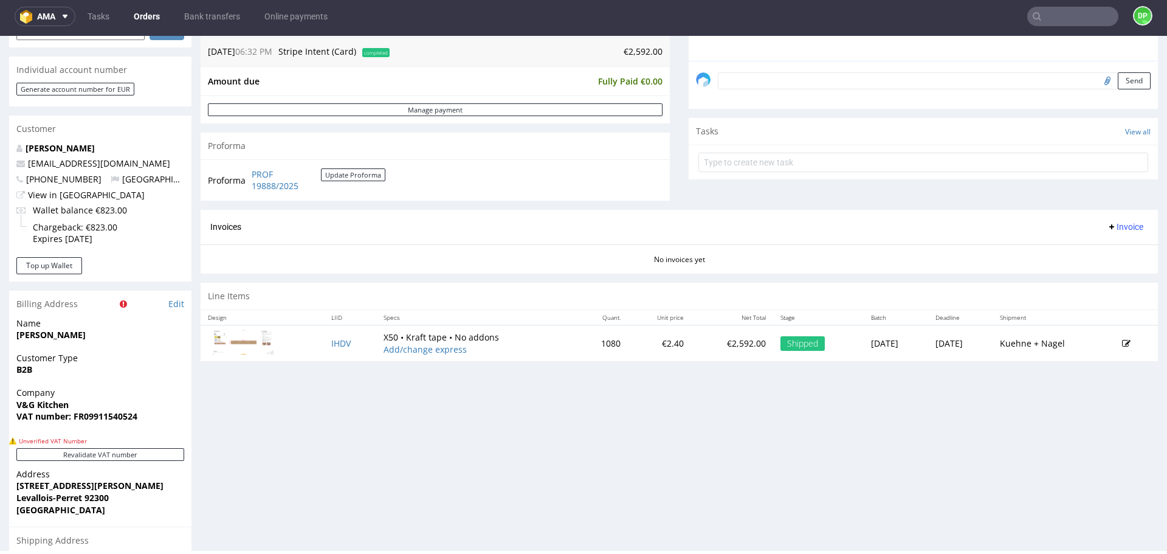
scroll to position [360, 0]
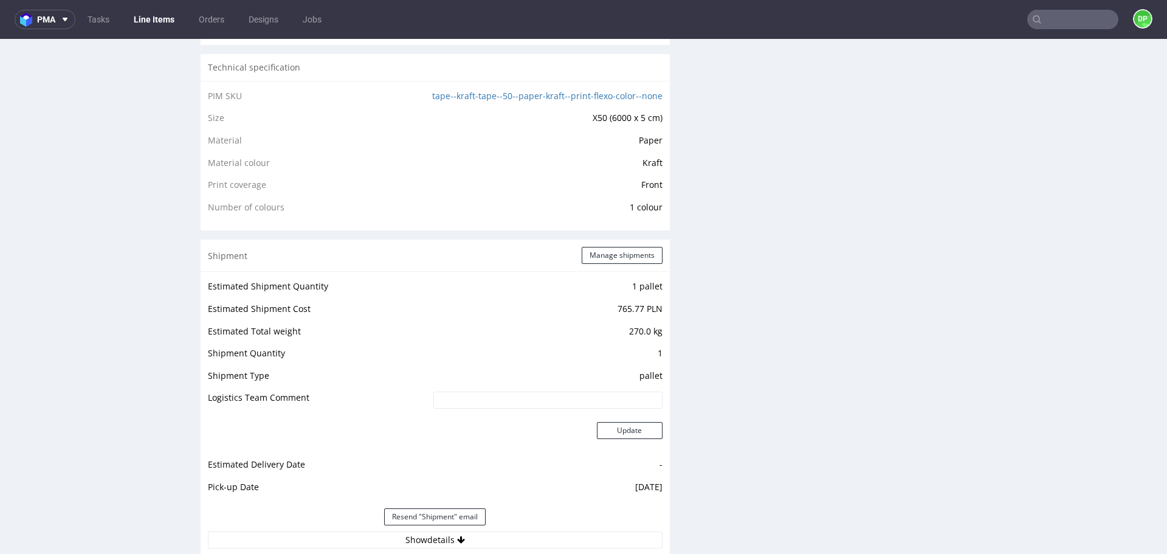
scroll to position [983, 0]
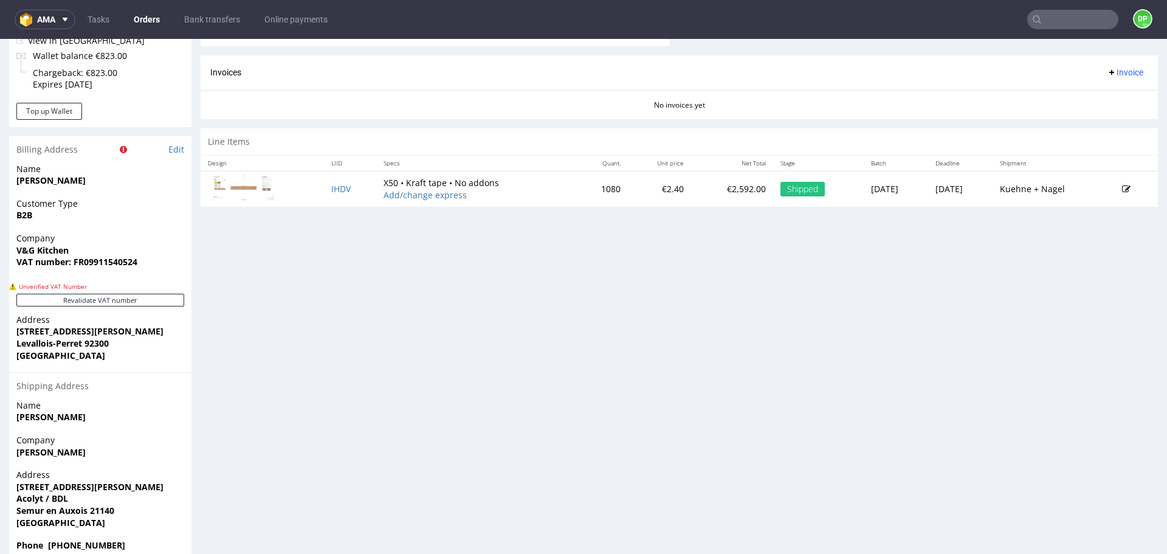
scroll to position [535, 0]
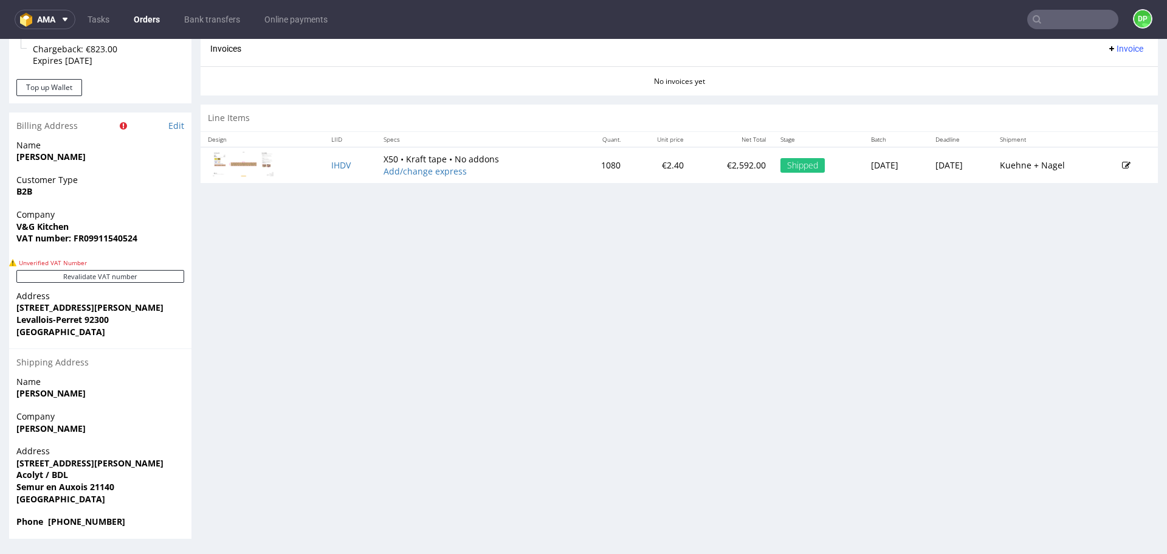
click at [114, 243] on strong "VAT number: FR09911540524" at bounding box center [76, 238] width 121 height 12
copy strong "FR09911540524"
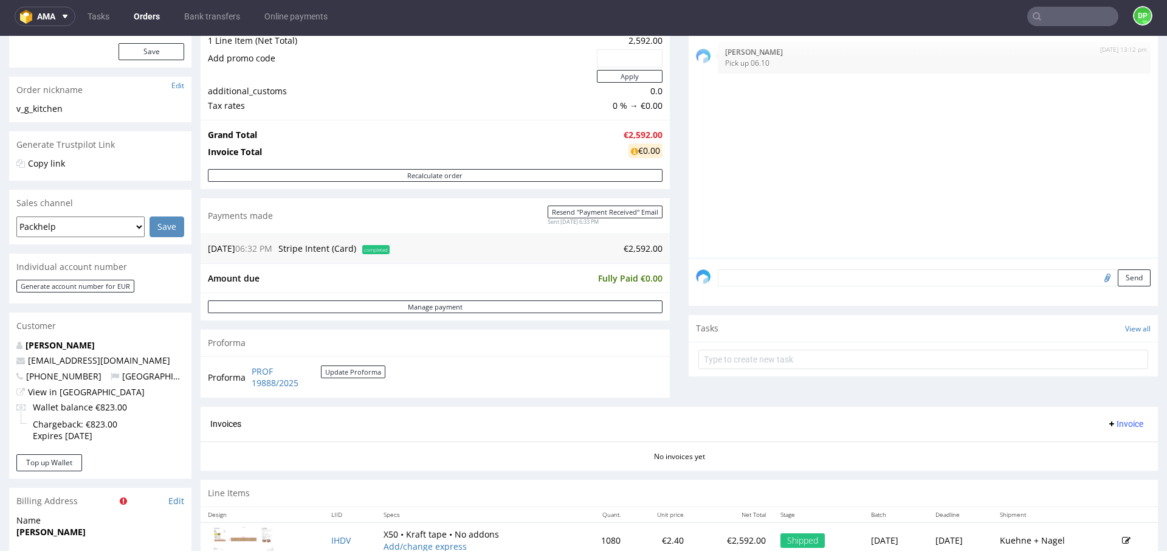
scroll to position [156, 0]
click at [1097, 282] on input "file" at bounding box center [1105, 278] width 17 height 16
type input "C:\fakepath\Zrzut ekranu 2025-10-06 094758.png"
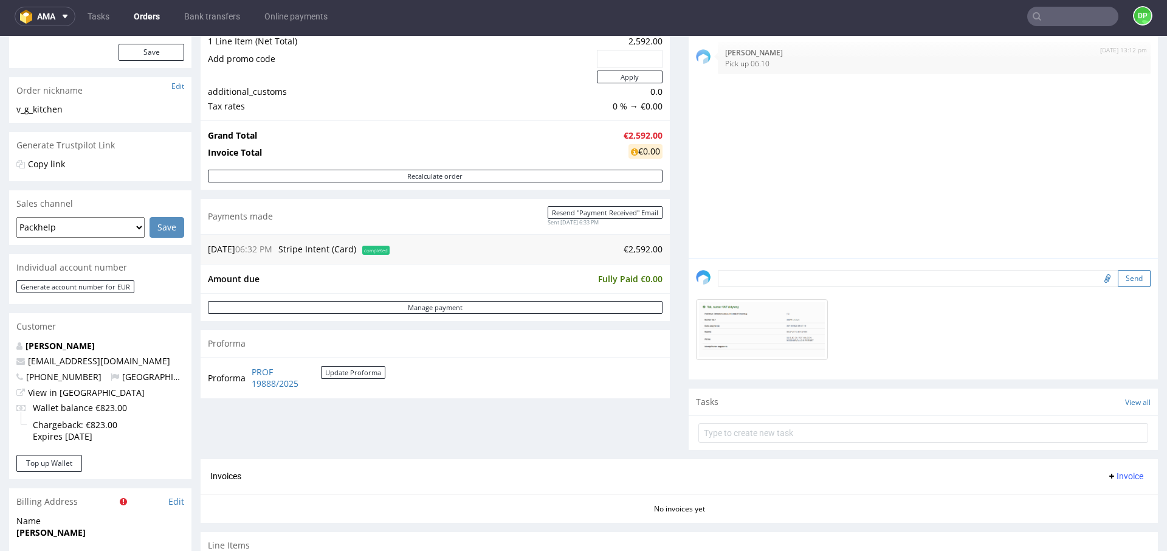
click at [1118, 280] on button "Send" at bounding box center [1134, 278] width 33 height 17
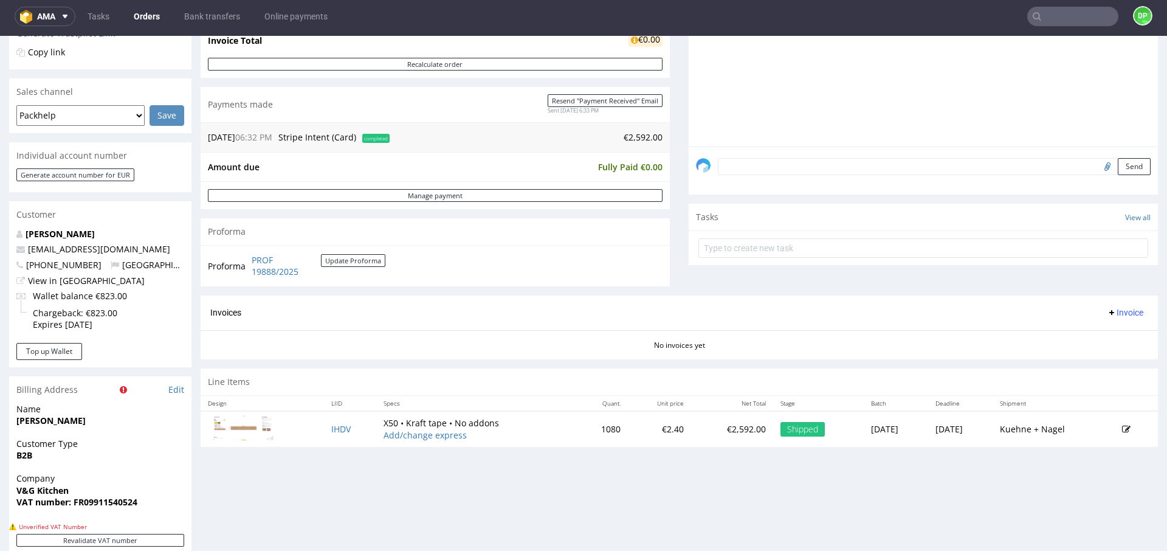
scroll to position [269, 0]
click at [1108, 313] on span "Invoice" at bounding box center [1125, 311] width 36 height 10
click at [1091, 334] on span "Generate" at bounding box center [1106, 337] width 59 height 12
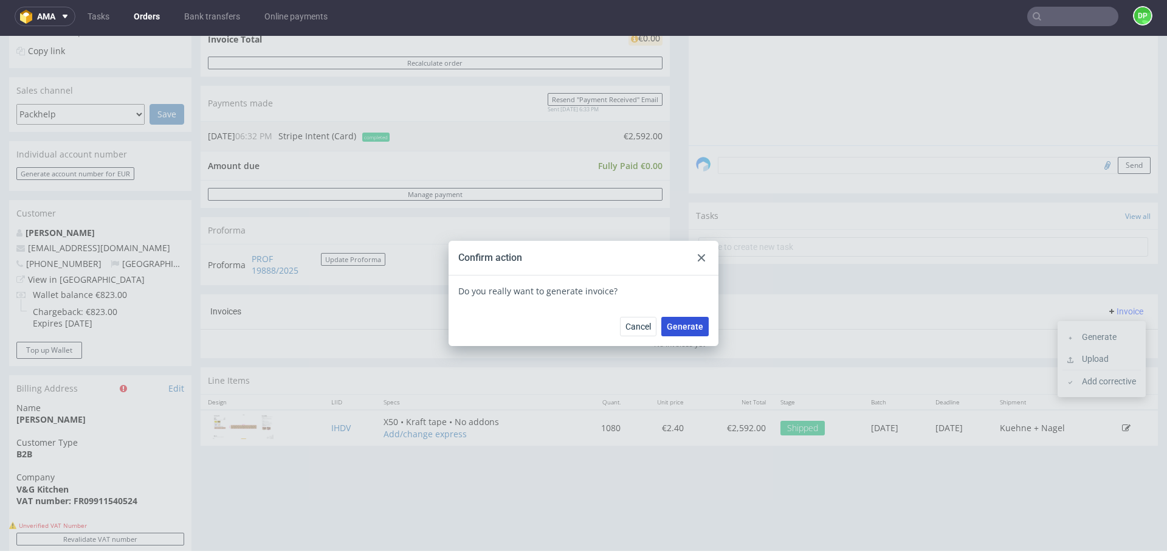
click at [674, 331] on span "Generate" at bounding box center [685, 326] width 36 height 9
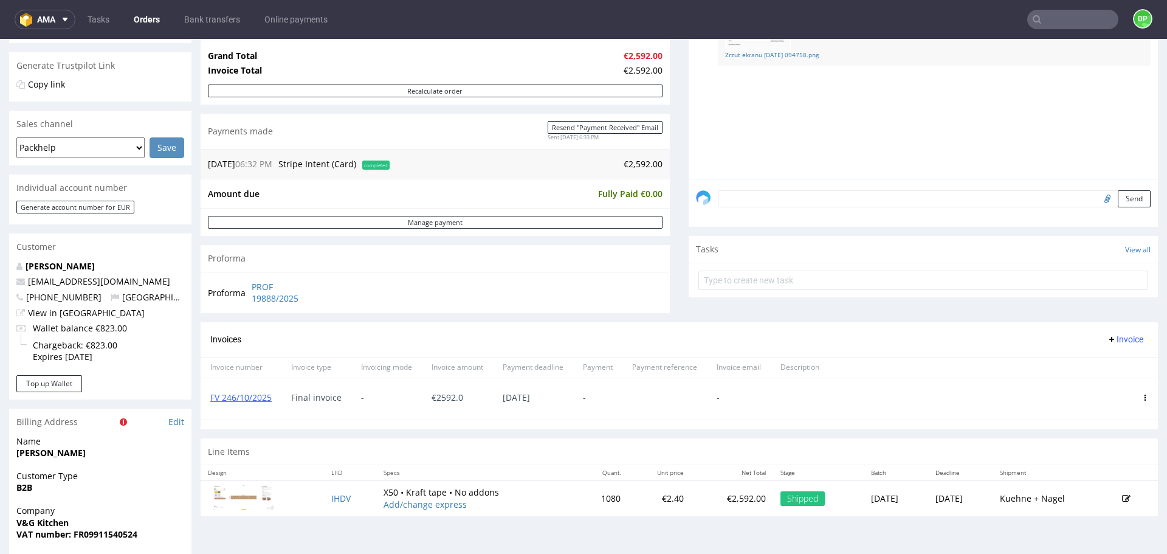
scroll to position [325, 0]
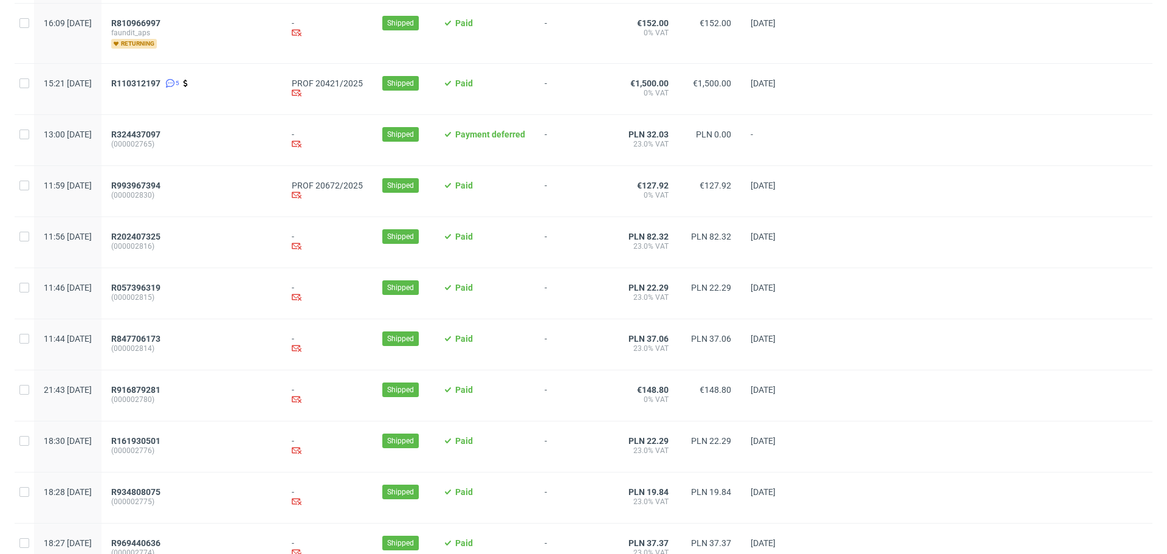
scroll to position [1205, 0]
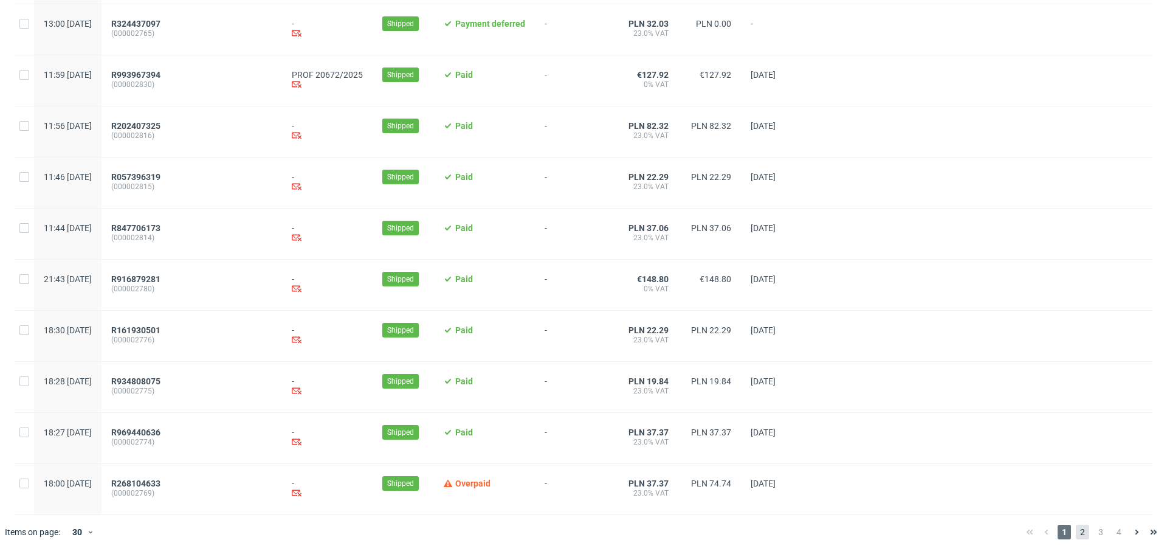
click at [1076, 536] on span "2" at bounding box center [1082, 532] width 13 height 15
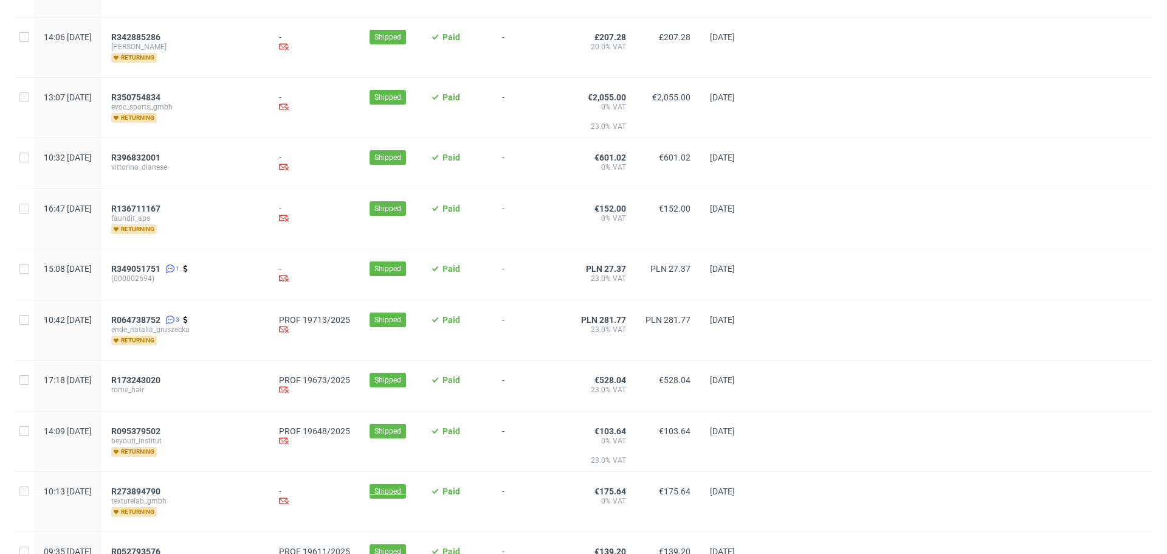
scroll to position [172, 0]
click at [161, 316] on span "R064738752" at bounding box center [135, 319] width 49 height 10
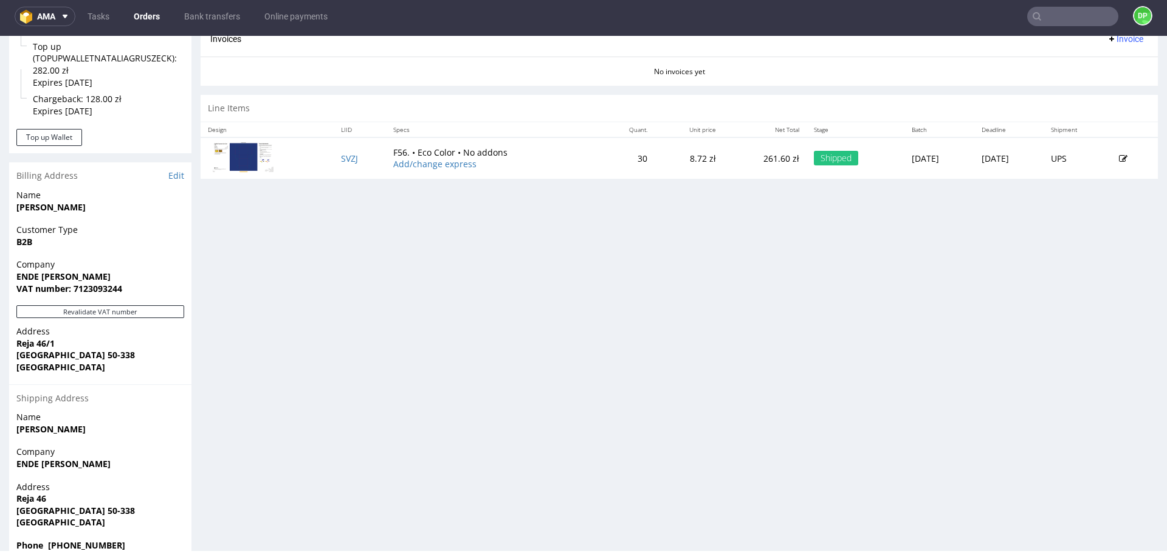
scroll to position [561, 0]
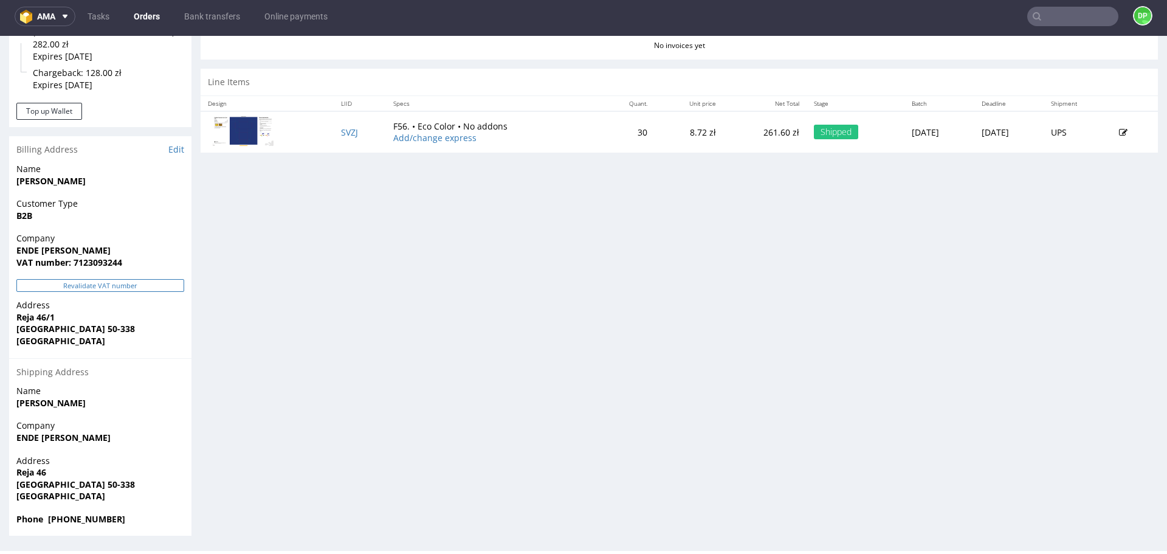
click at [126, 285] on button "Revalidate VAT number" at bounding box center [100, 285] width 168 height 13
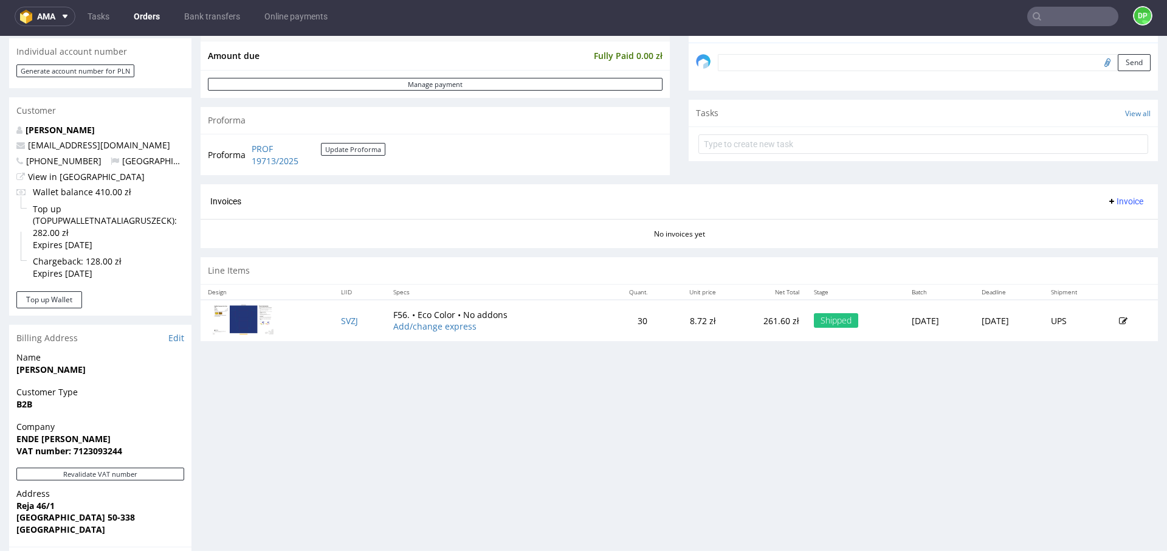
scroll to position [374, 0]
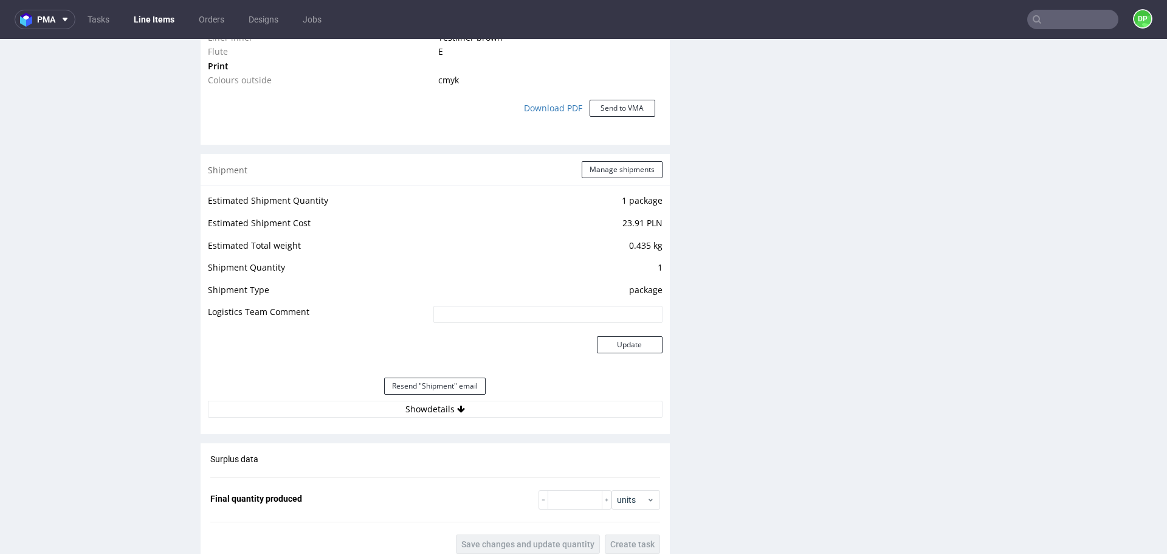
scroll to position [1045, 0]
click at [447, 406] on button "Show details" at bounding box center [435, 408] width 455 height 17
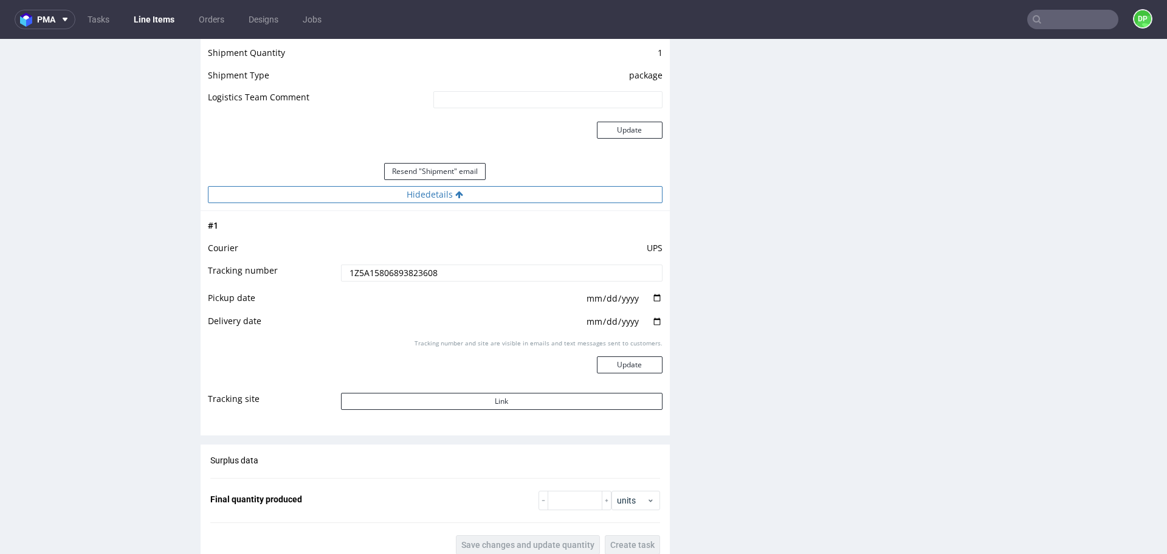
scroll to position [1260, 0]
click at [447, 406] on button "Link" at bounding box center [502, 399] width 322 height 17
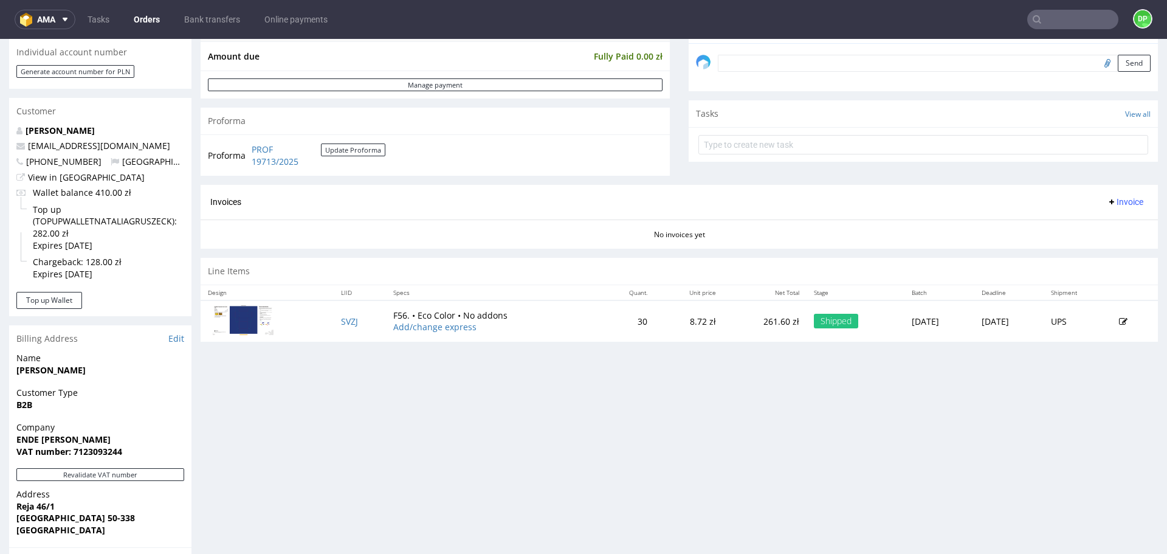
scroll to position [309, 0]
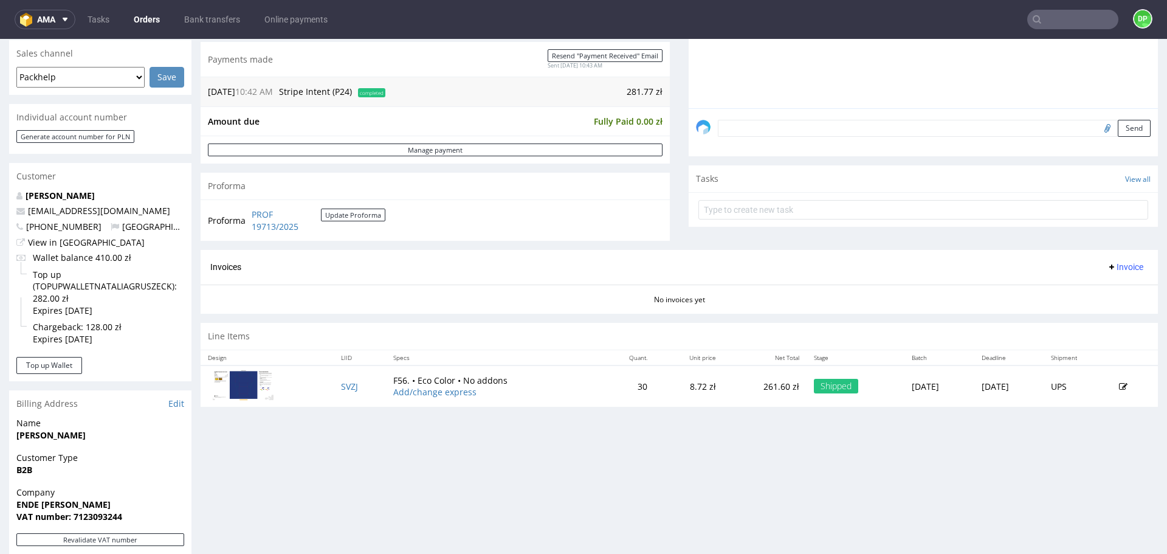
click at [1110, 264] on span "Invoice" at bounding box center [1125, 267] width 36 height 10
click at [1085, 289] on span "Generate" at bounding box center [1106, 292] width 59 height 12
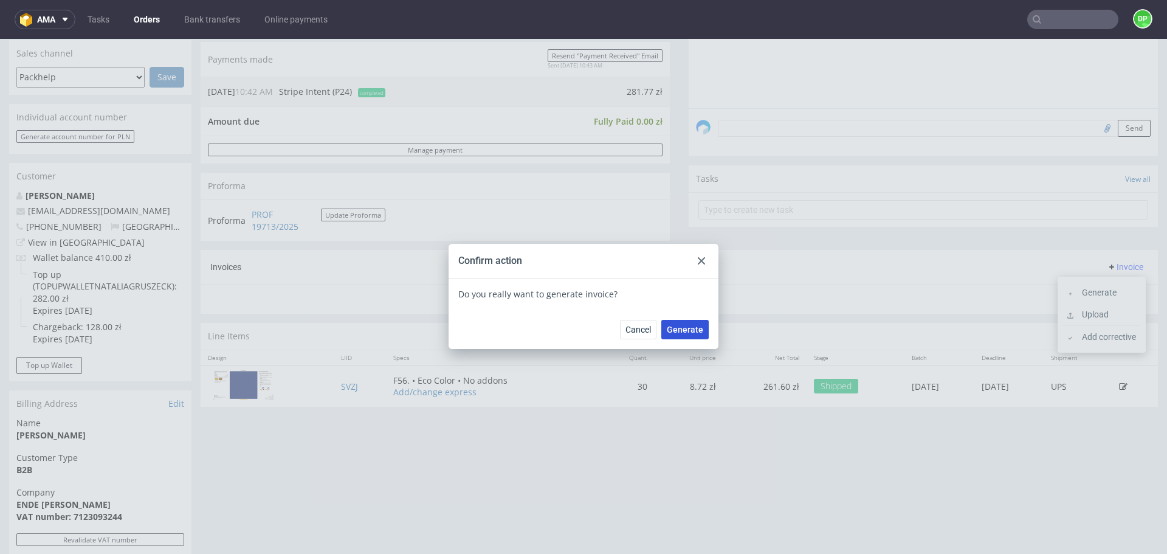
click at [678, 330] on span "Generate" at bounding box center [685, 329] width 36 height 9
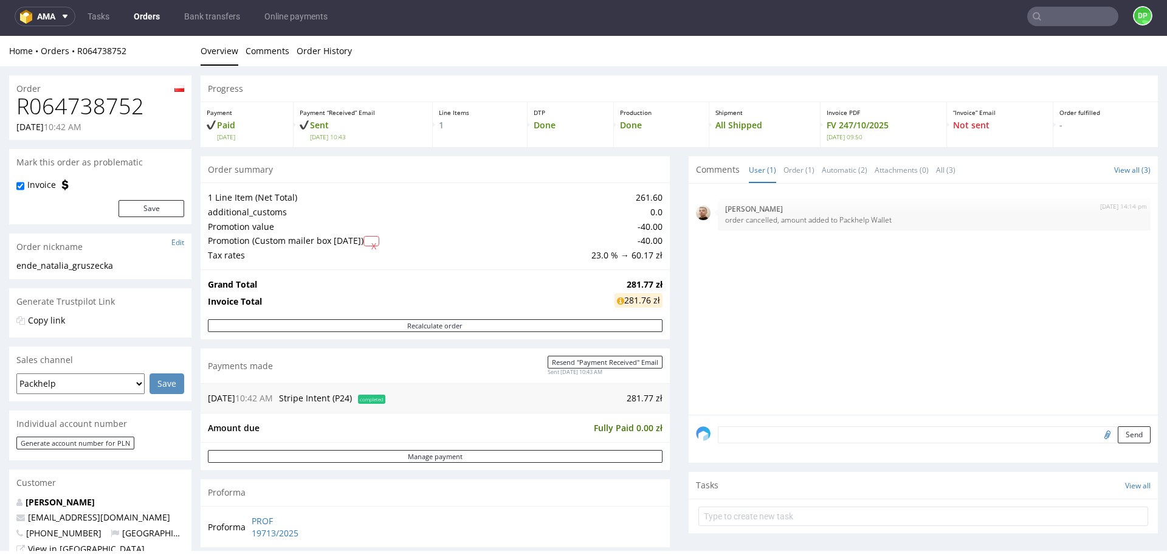
click at [731, 331] on div "[DATE] 14:14 pm [PERSON_NAME] order cancelled, amount added to Packhelp Wallet" at bounding box center [927, 303] width 462 height 224
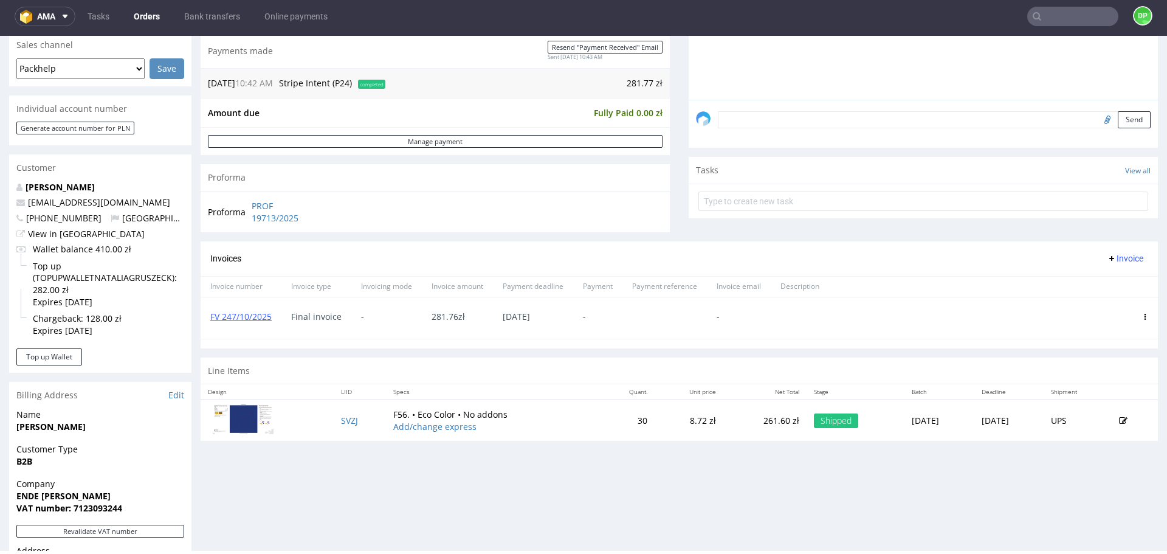
scroll to position [319, 0]
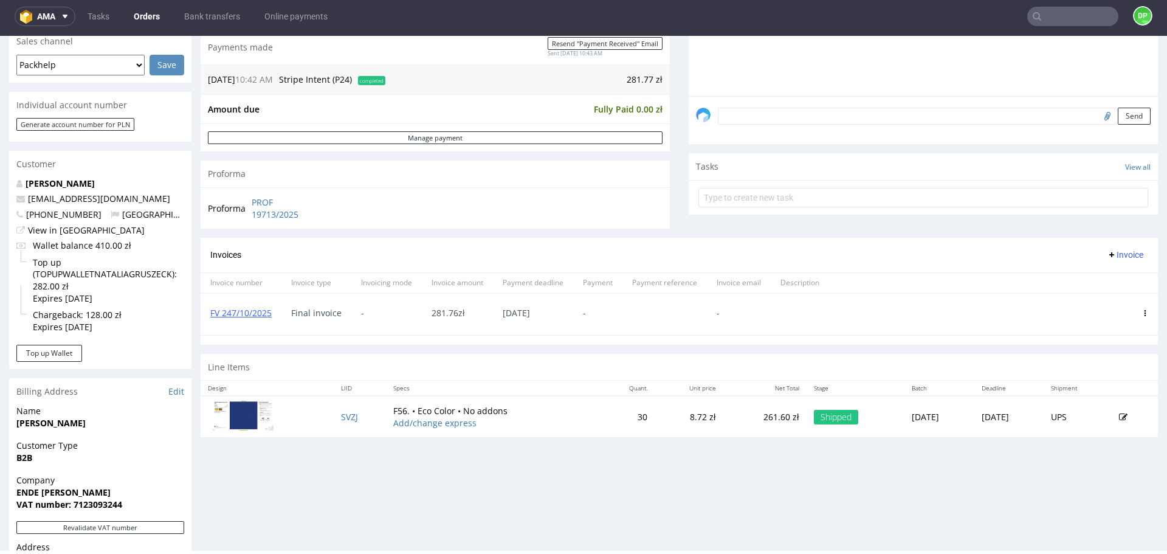
click at [1145, 316] on use at bounding box center [1146, 313] width 2 height 6
click at [1066, 428] on span "Delete invoice" at bounding box center [1099, 422] width 74 height 12
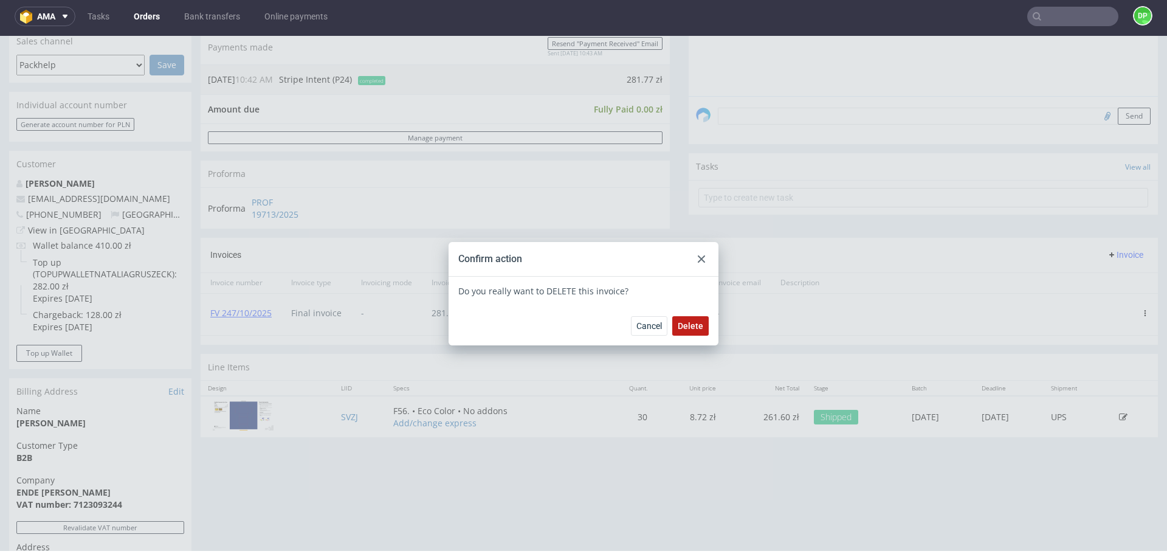
click at [690, 324] on span "Delete" at bounding box center [691, 326] width 26 height 9
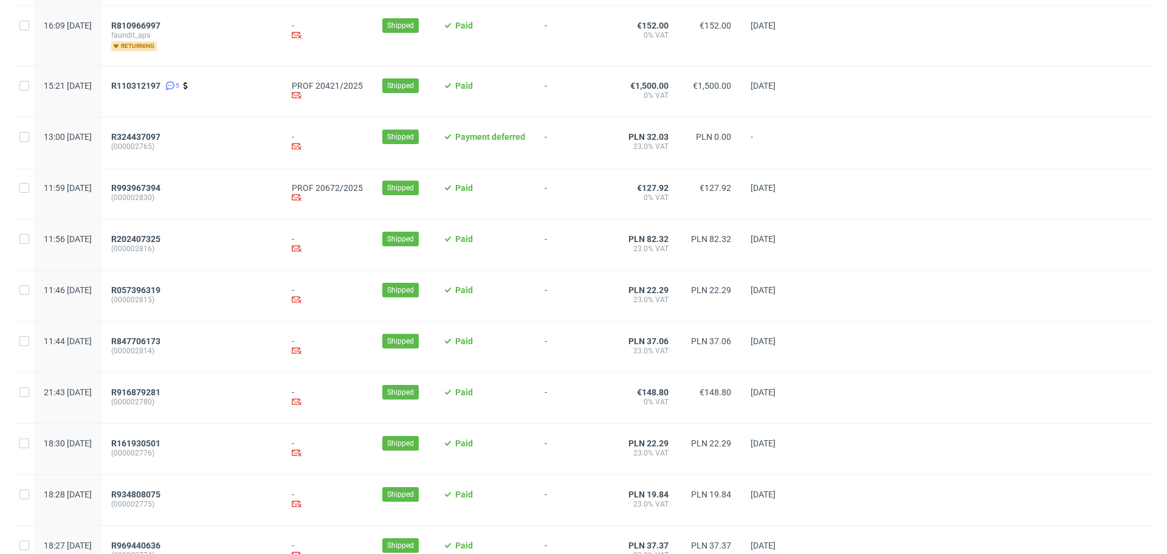
scroll to position [1205, 0]
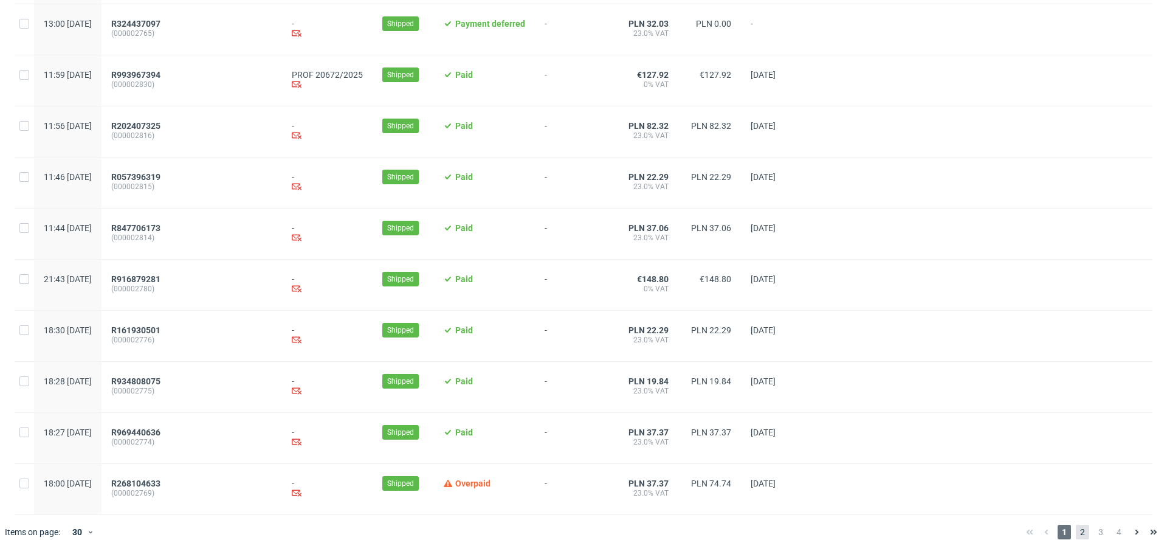
click at [1076, 525] on span "2" at bounding box center [1082, 532] width 13 height 15
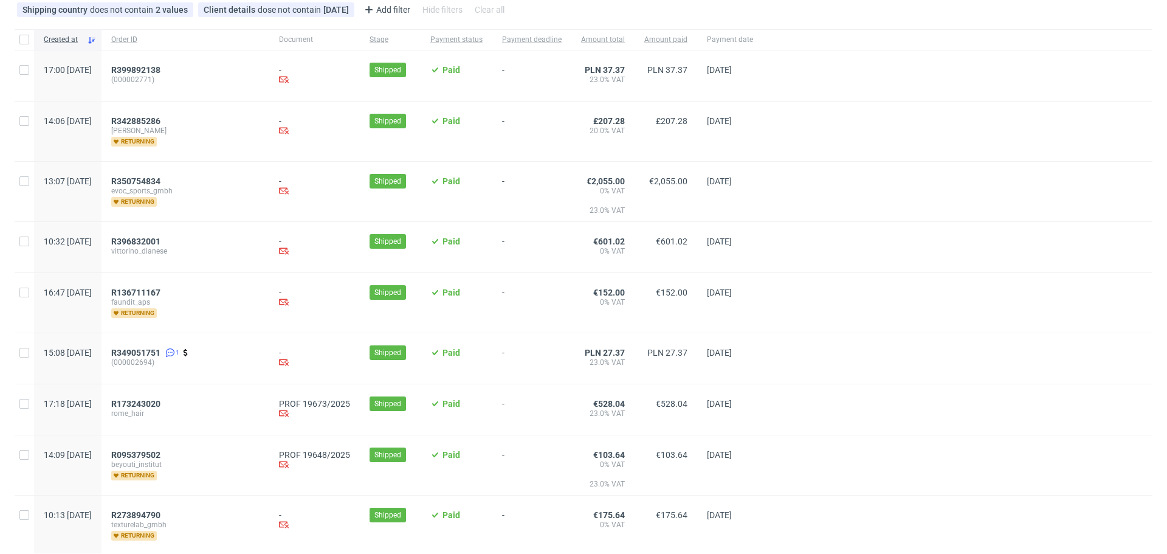
scroll to position [88, 0]
click at [161, 402] on span "R173243020" at bounding box center [135, 403] width 49 height 10
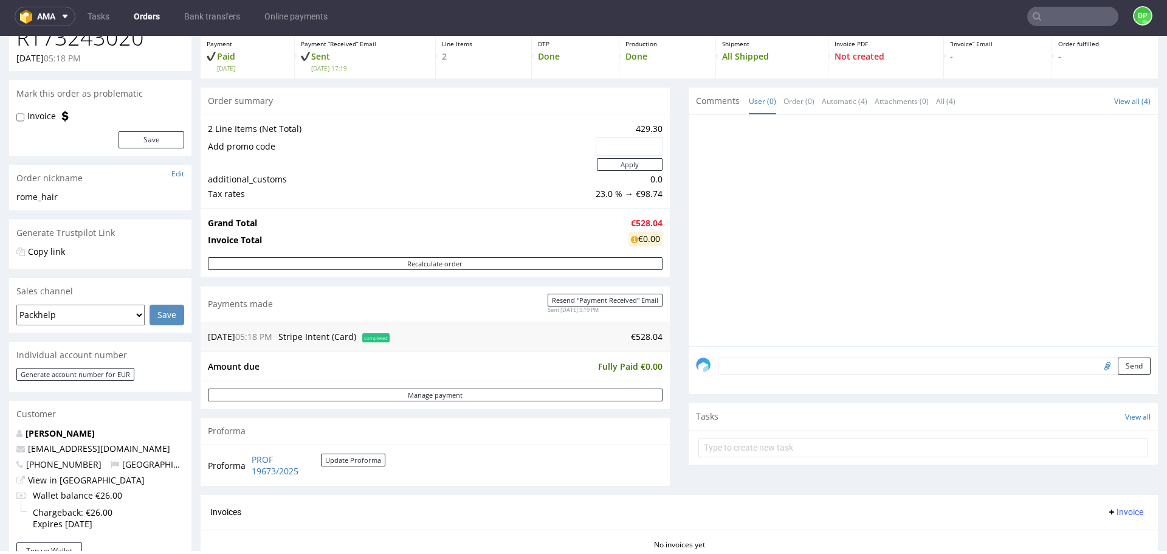
scroll to position [102, 0]
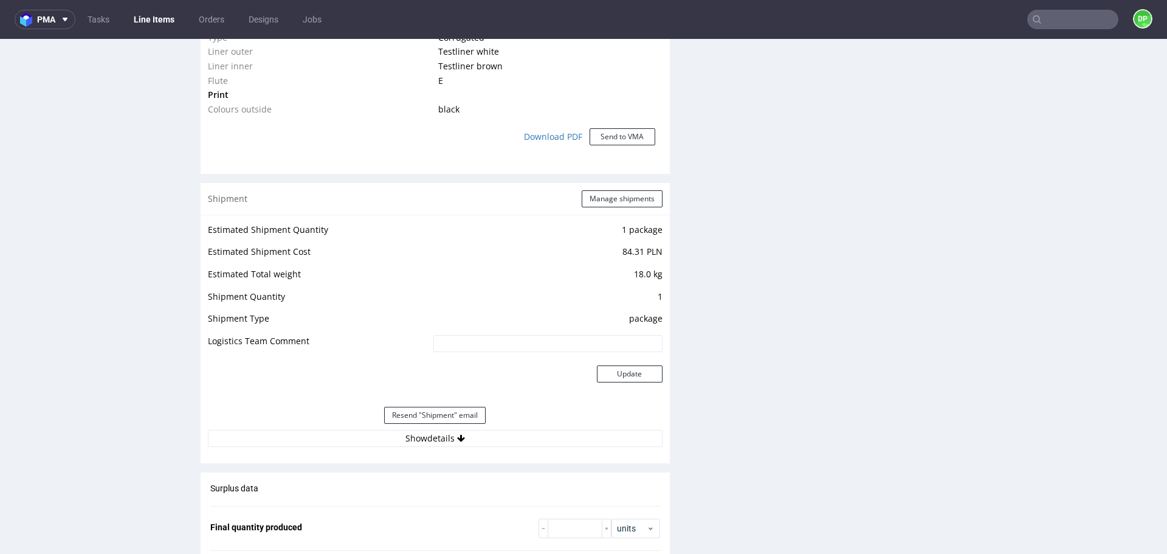
scroll to position [1024, 0]
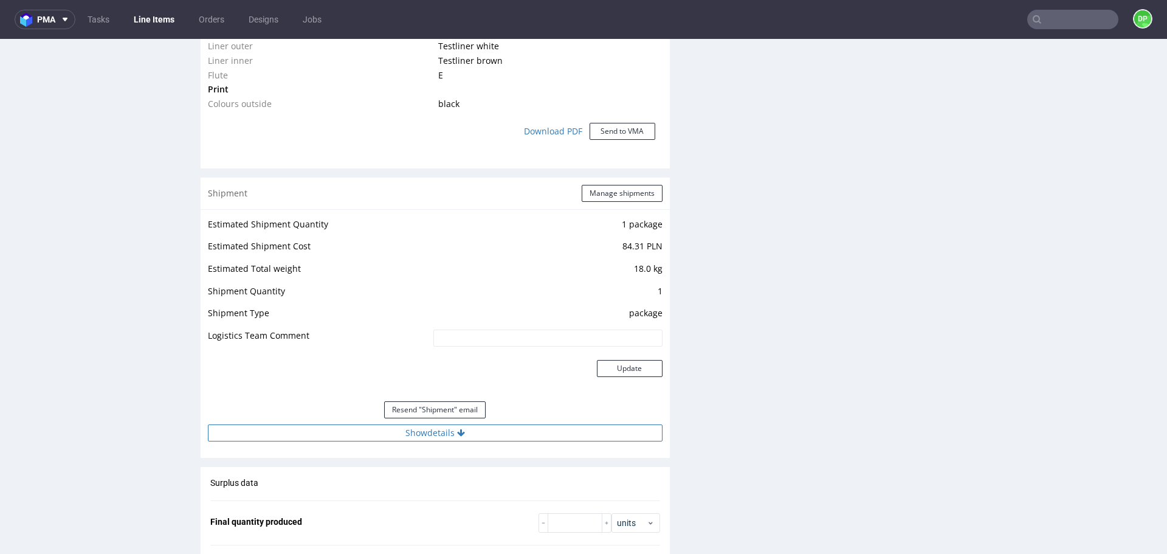
click at [435, 428] on button "Show details" at bounding box center [435, 432] width 455 height 17
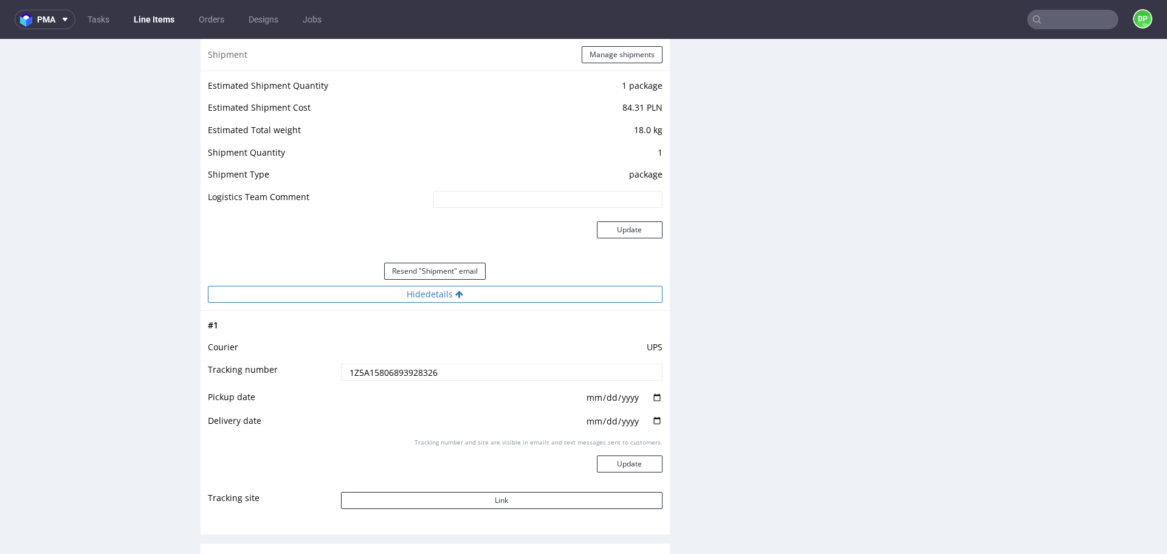
scroll to position [1164, 0]
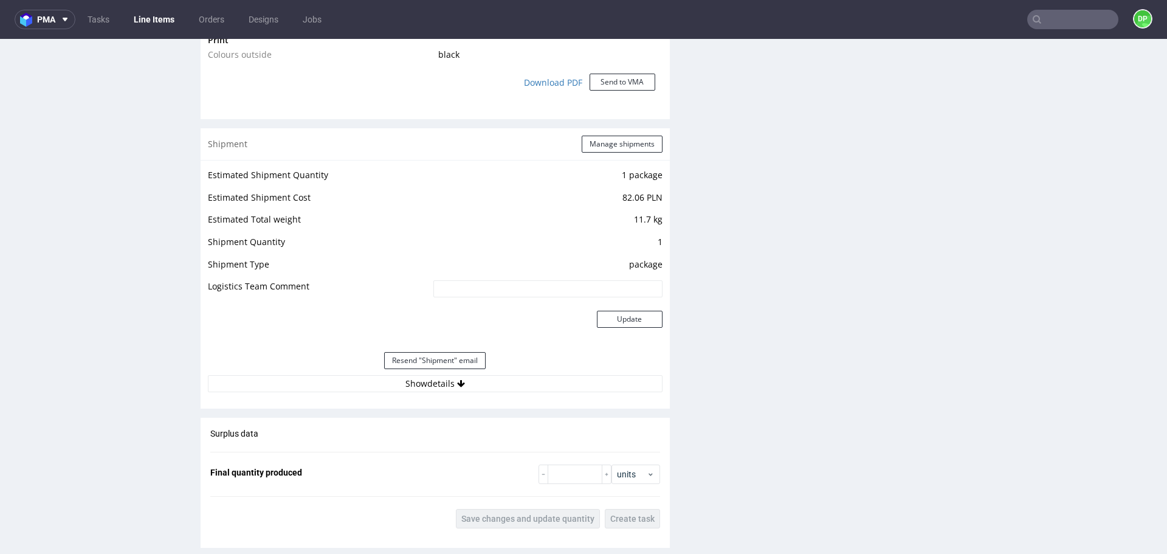
scroll to position [1130, 0]
click at [536, 376] on button "Show details" at bounding box center [435, 382] width 455 height 17
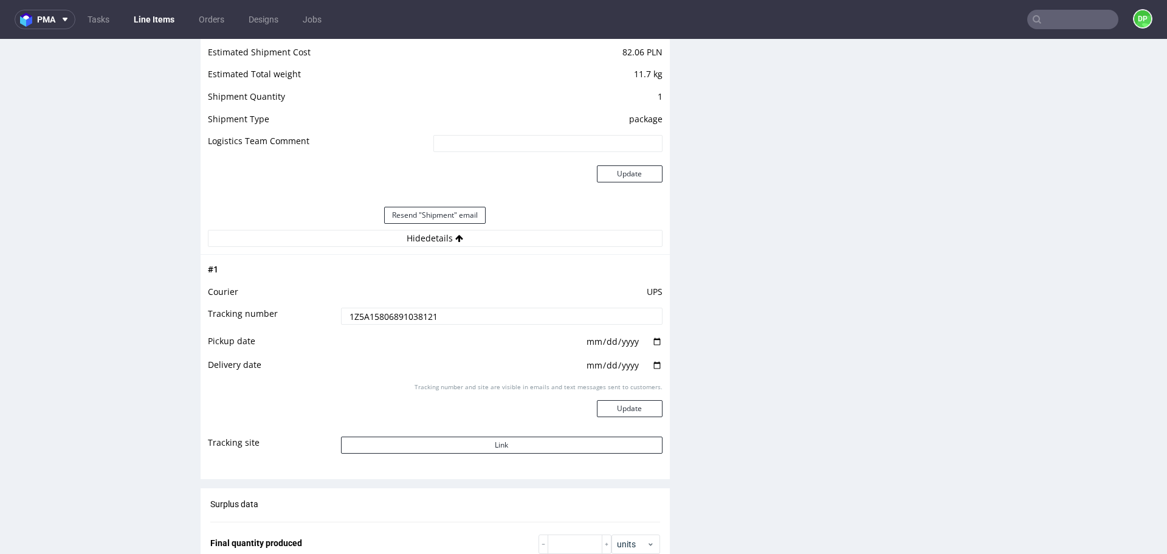
scroll to position [1274, 0]
click at [503, 441] on button "Link" at bounding box center [502, 444] width 322 height 17
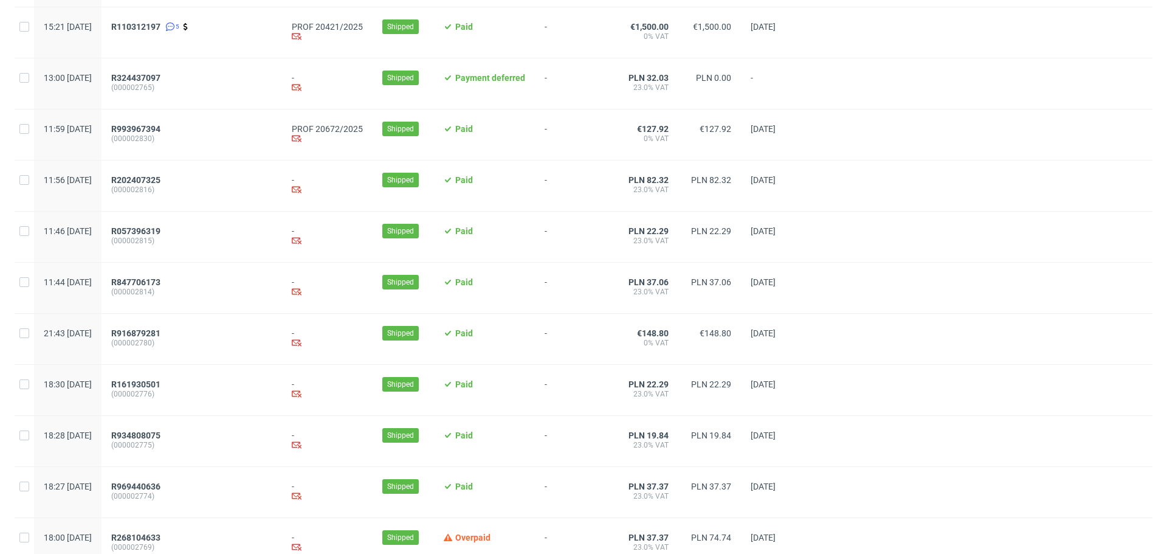
scroll to position [1205, 0]
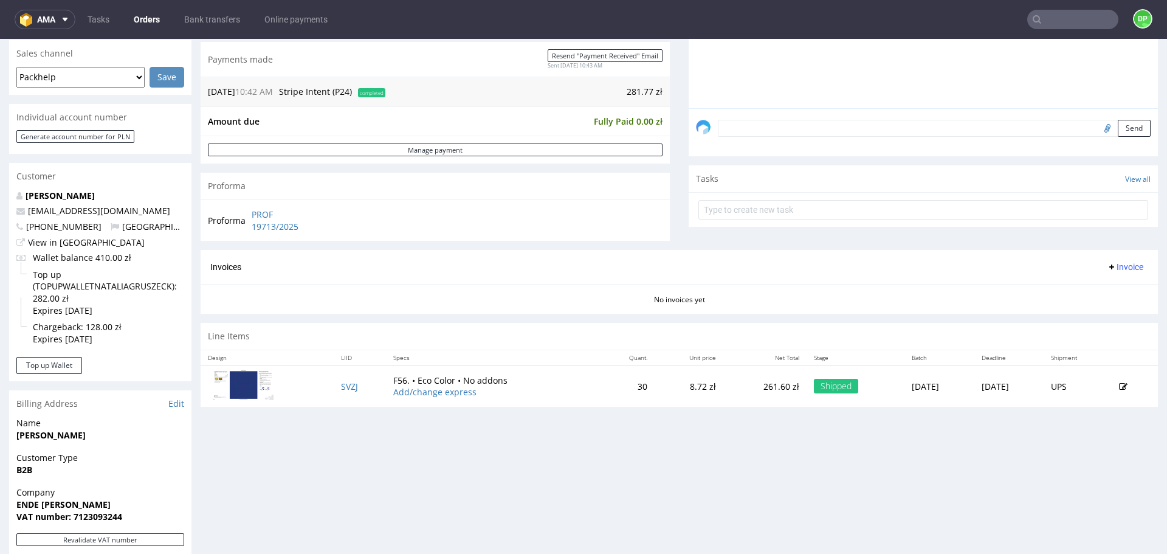
scroll to position [308, 0]
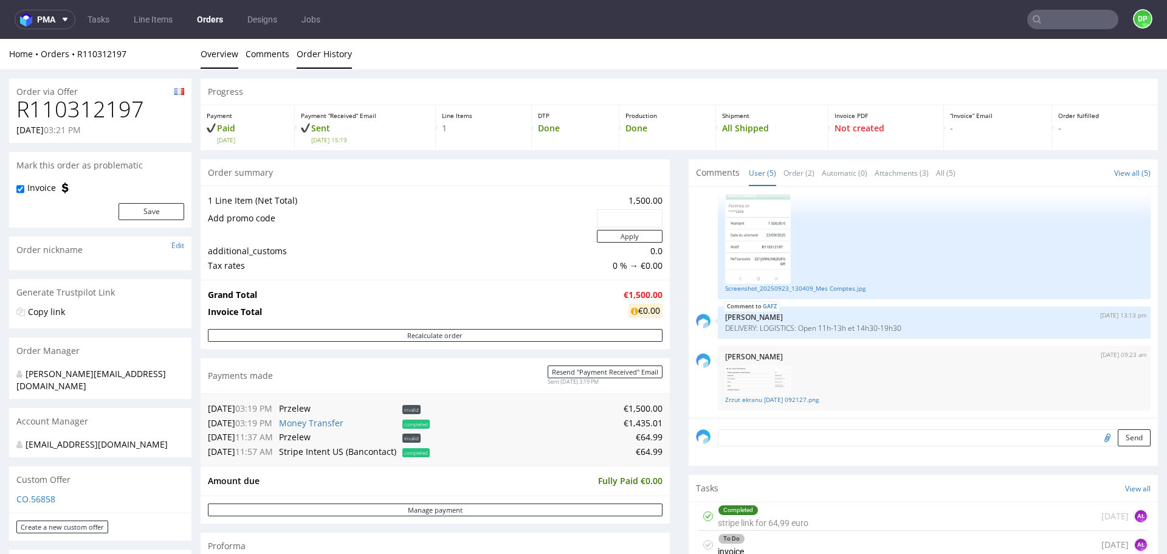
click at [320, 54] on link "Order History" at bounding box center [324, 54] width 55 height 30
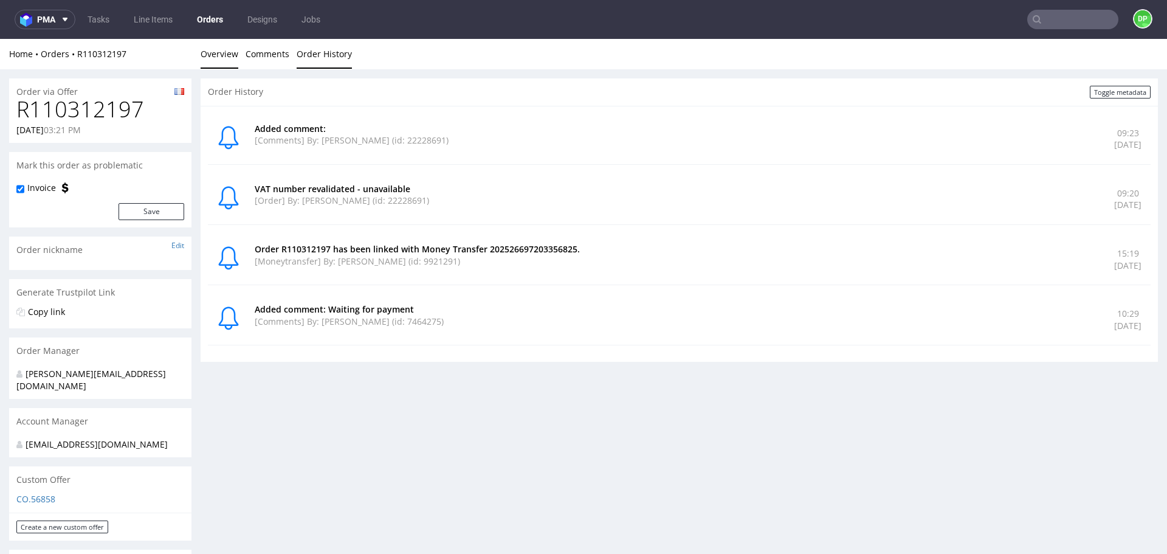
click at [215, 54] on link "Overview" at bounding box center [220, 54] width 38 height 30
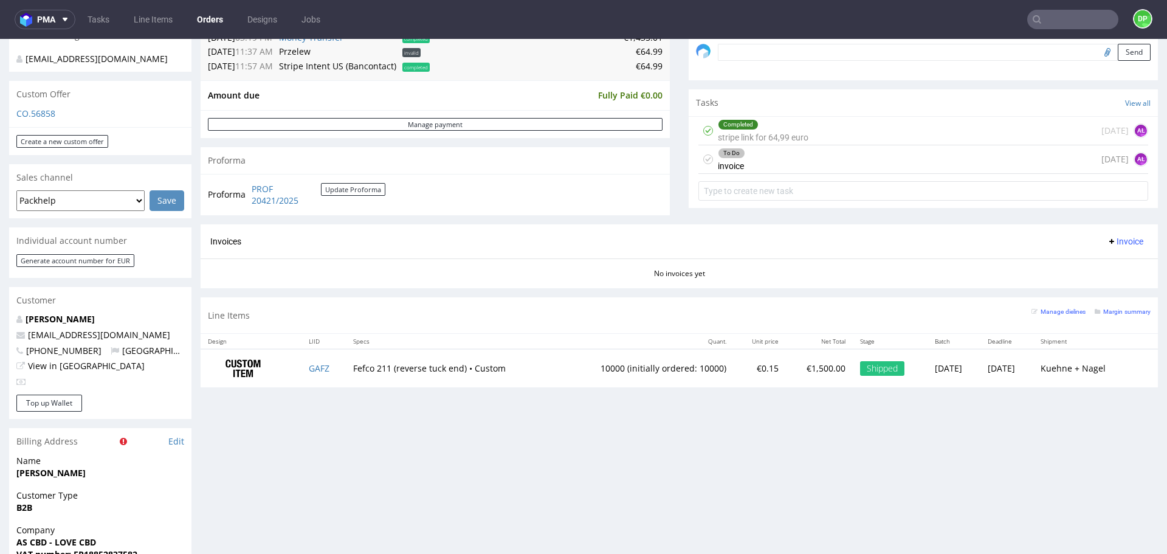
scroll to position [390, 0]
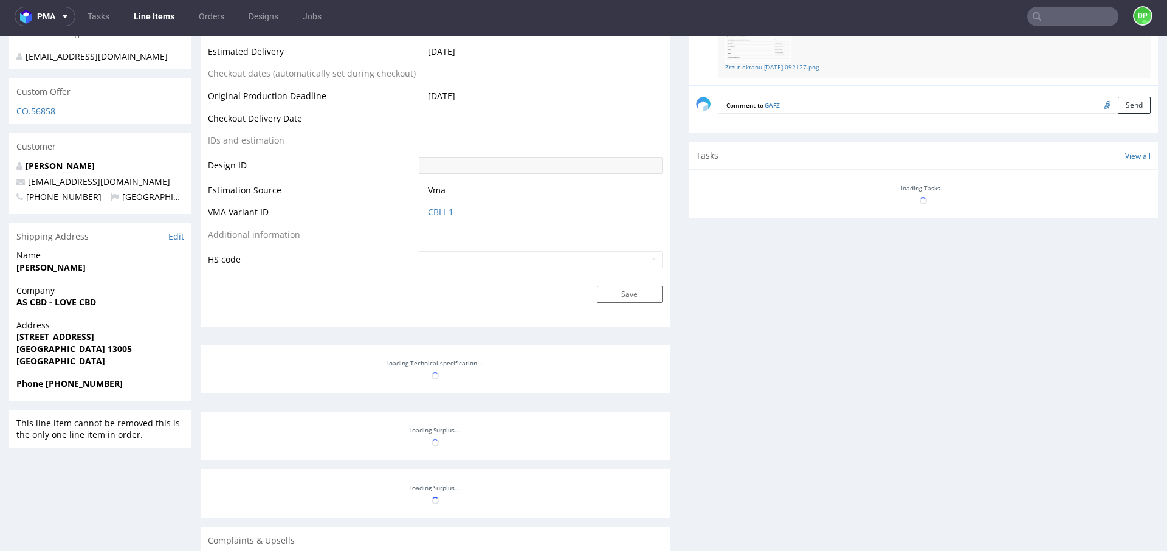
scroll to position [560, 0]
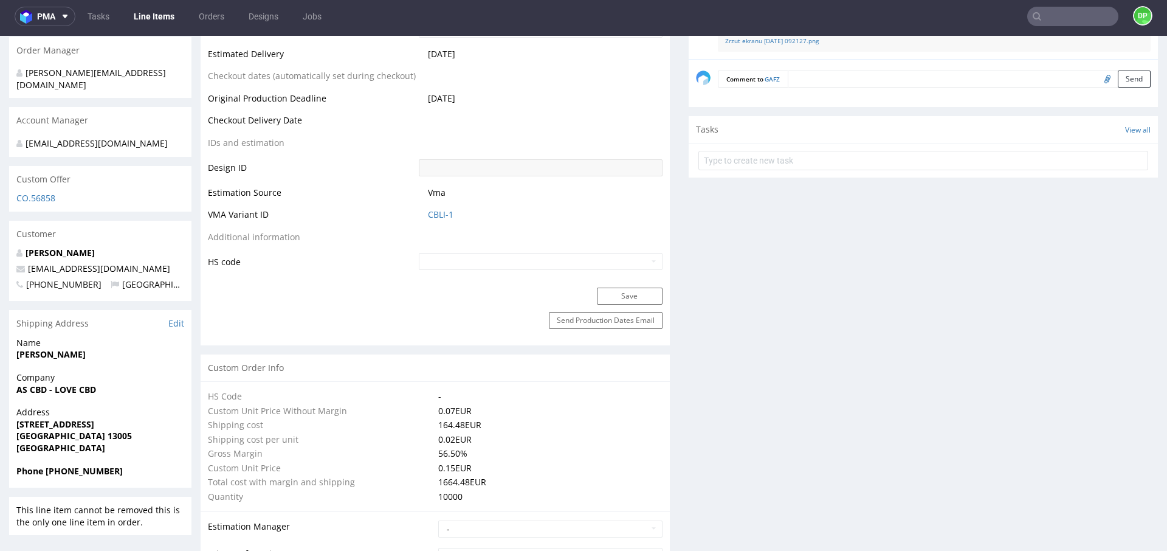
type input "10000"
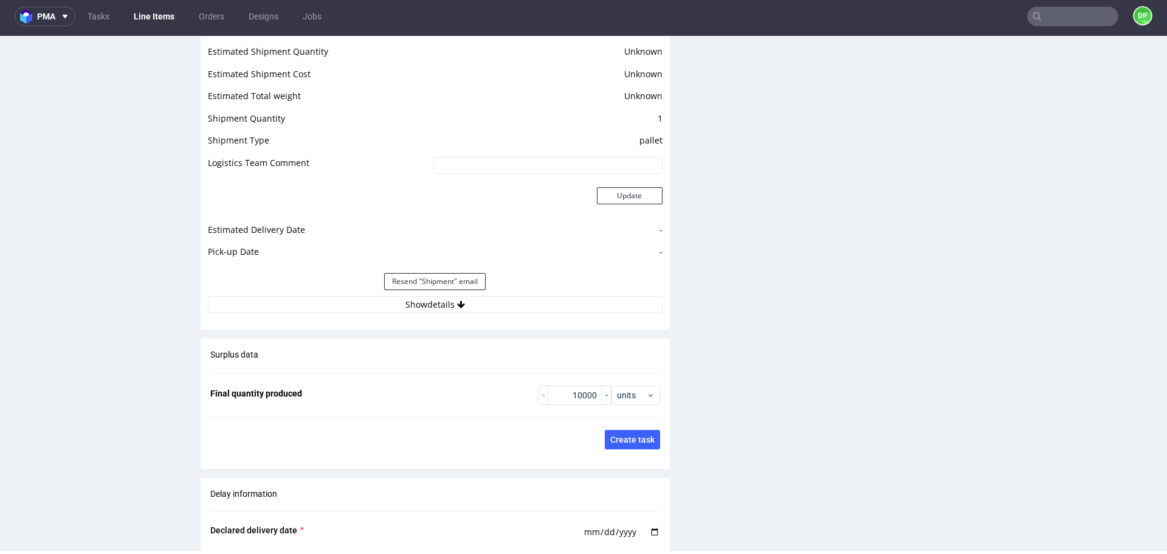
scroll to position [1600, 0]
click at [458, 302] on icon at bounding box center [461, 303] width 8 height 9
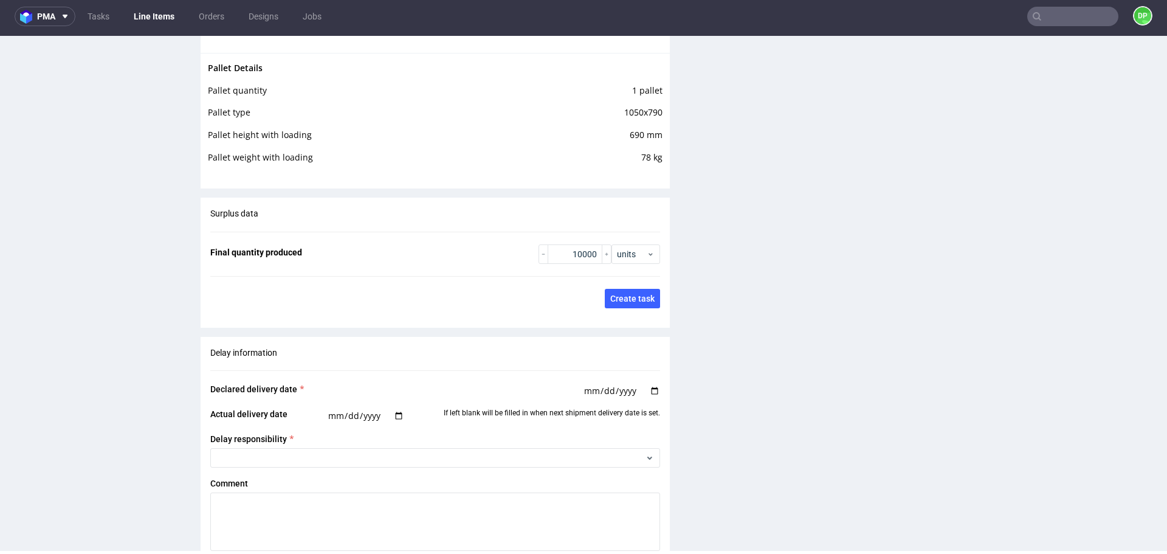
scroll to position [2036, 0]
click at [840, 6] on nav "pma Tasks Line Items Orders Designs Jobs DP" at bounding box center [583, 16] width 1167 height 39
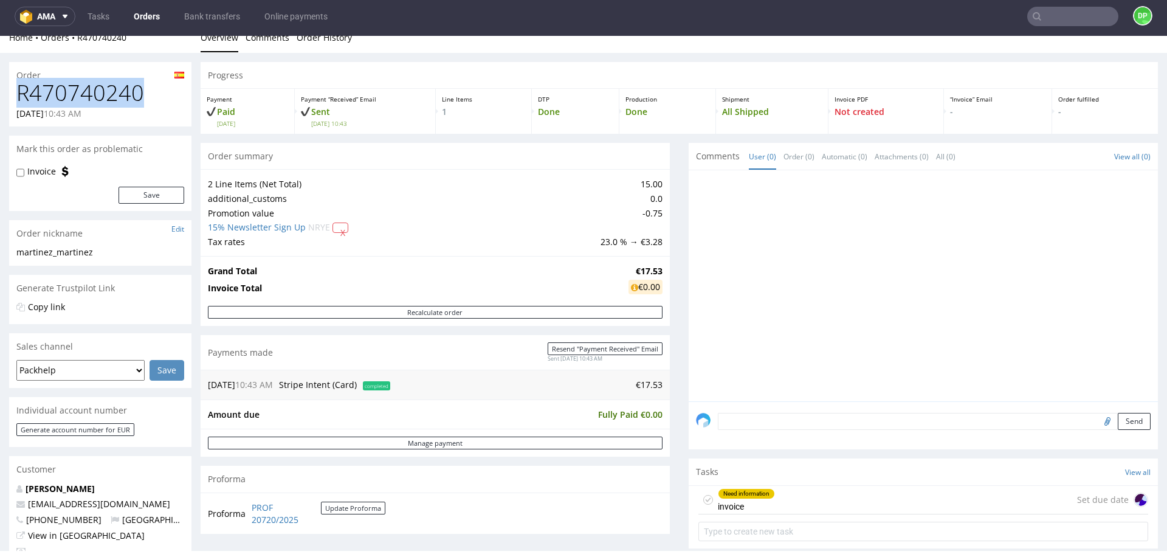
scroll to position [7, 0]
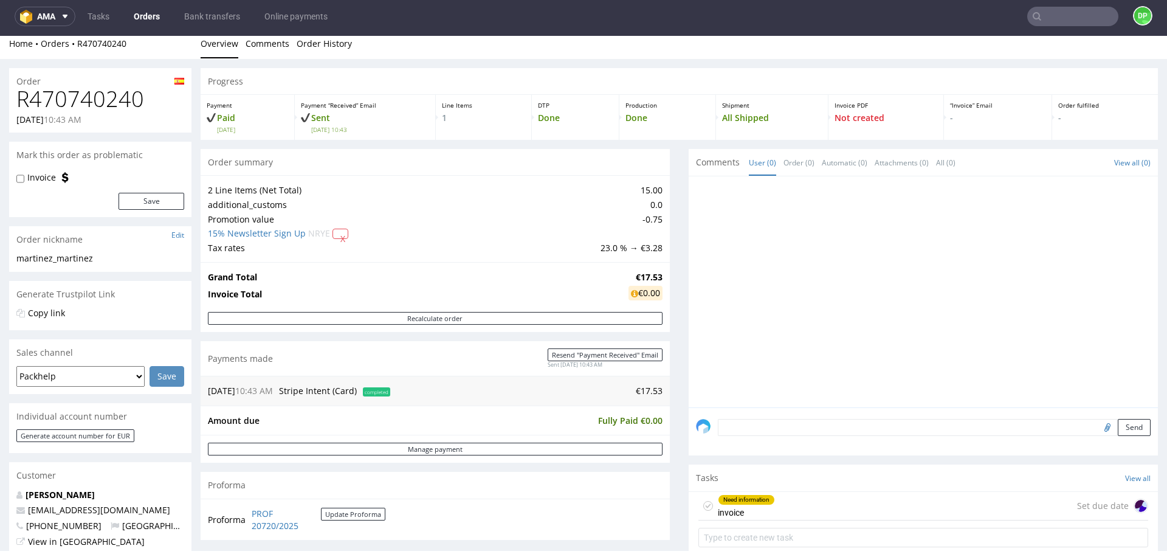
click at [734, 198] on div at bounding box center [927, 296] width 462 height 224
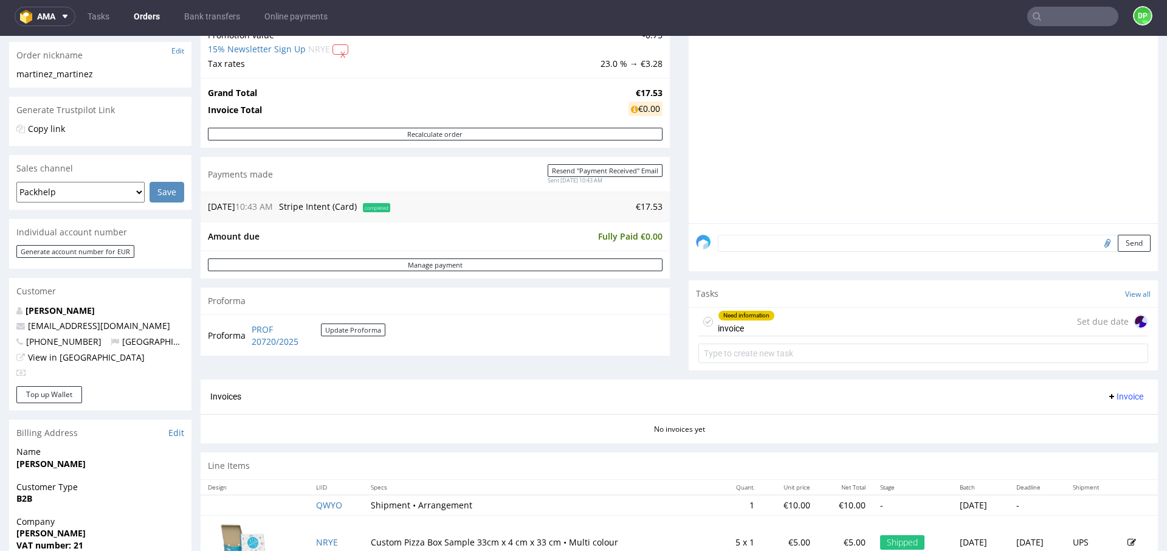
scroll to position [191, 0]
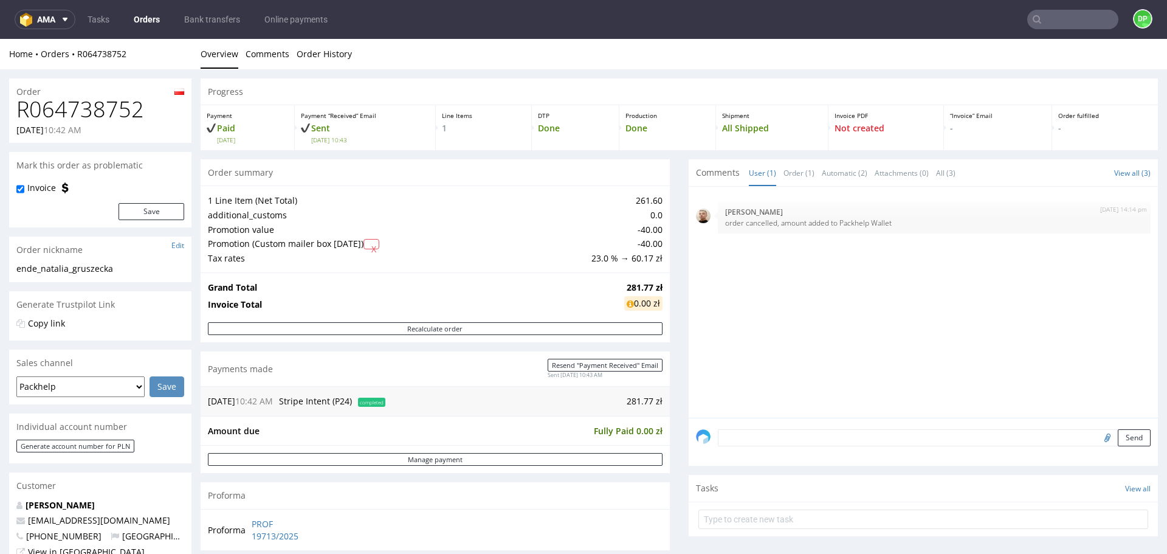
scroll to position [308, 0]
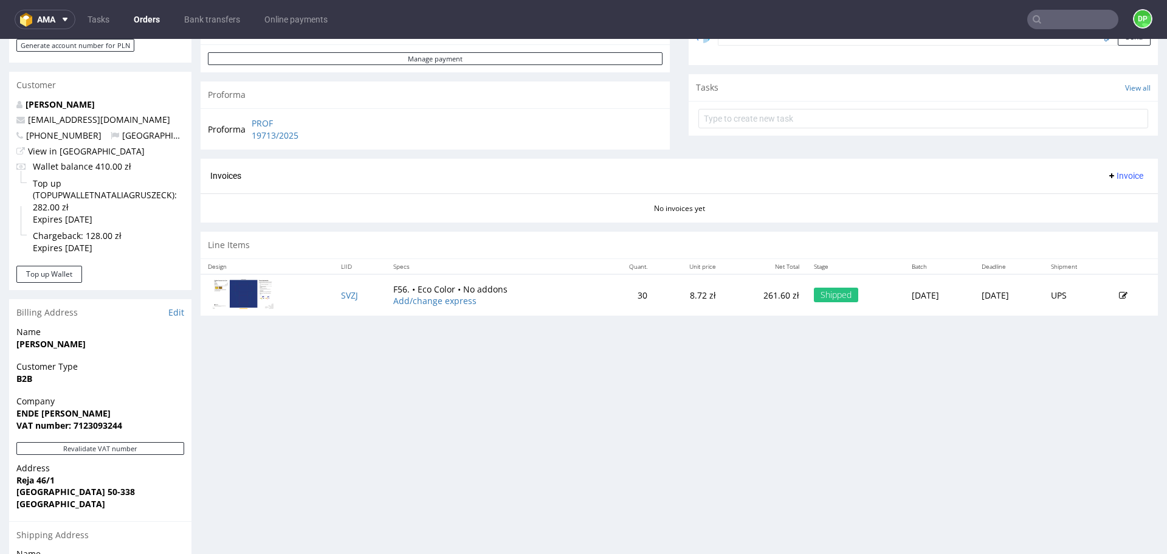
scroll to position [401, 0]
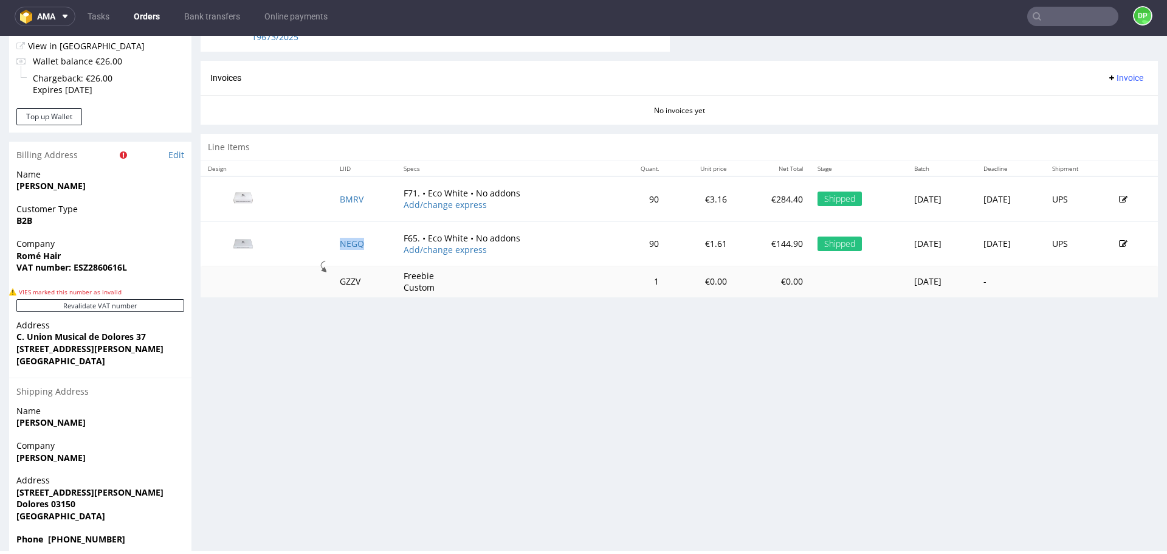
scroll to position [557, 0]
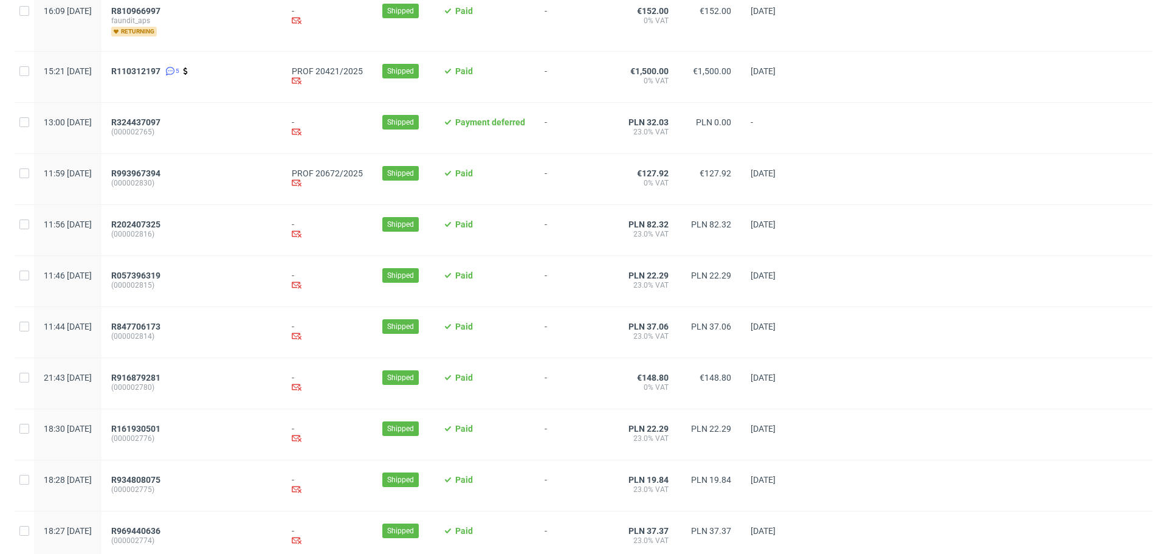
scroll to position [1205, 0]
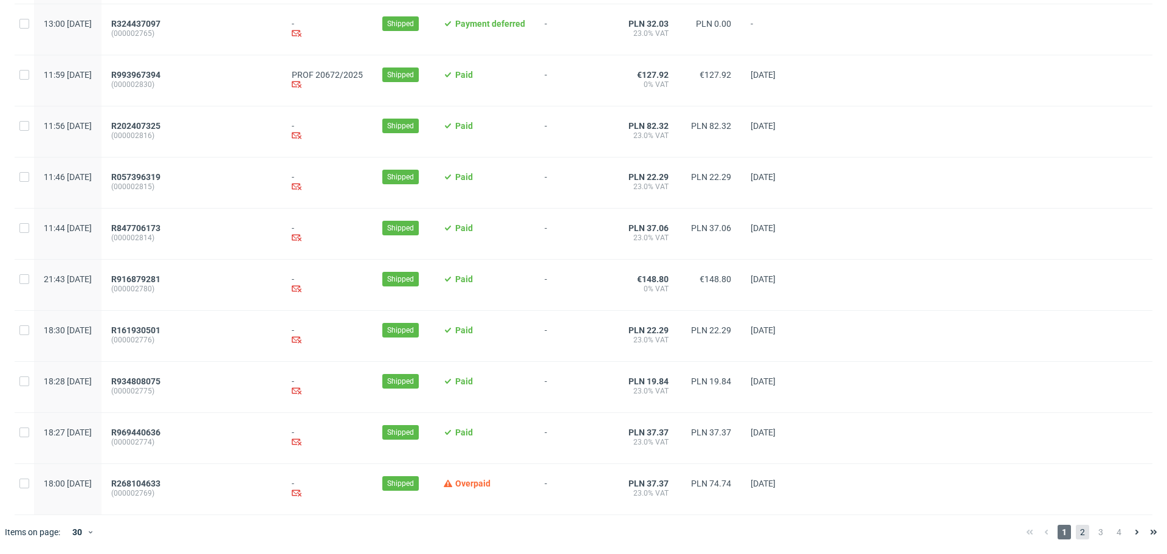
click at [1076, 533] on span "2" at bounding box center [1082, 532] width 13 height 15
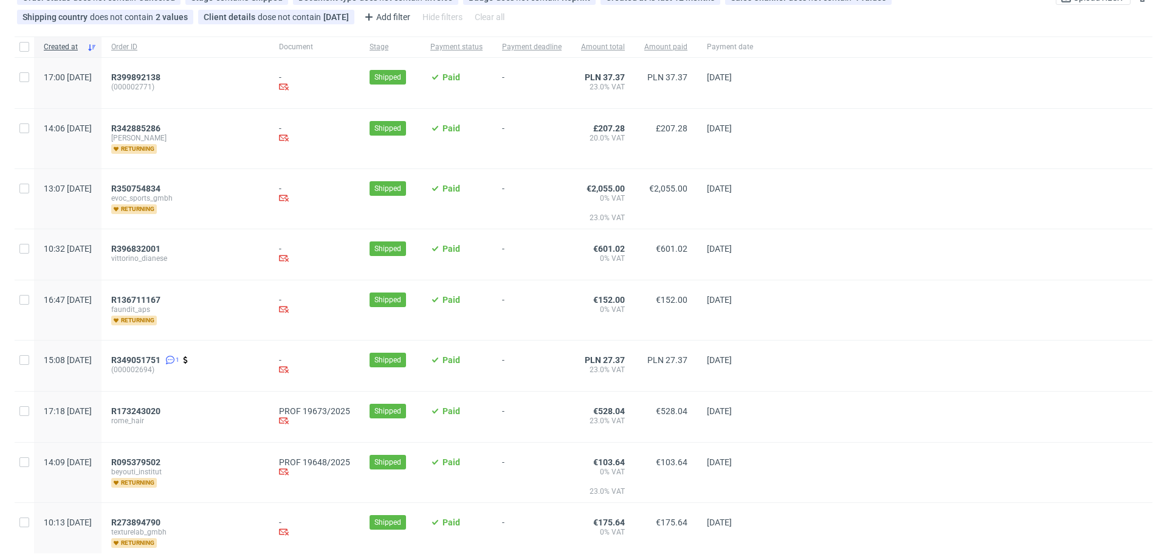
scroll to position [92, 0]
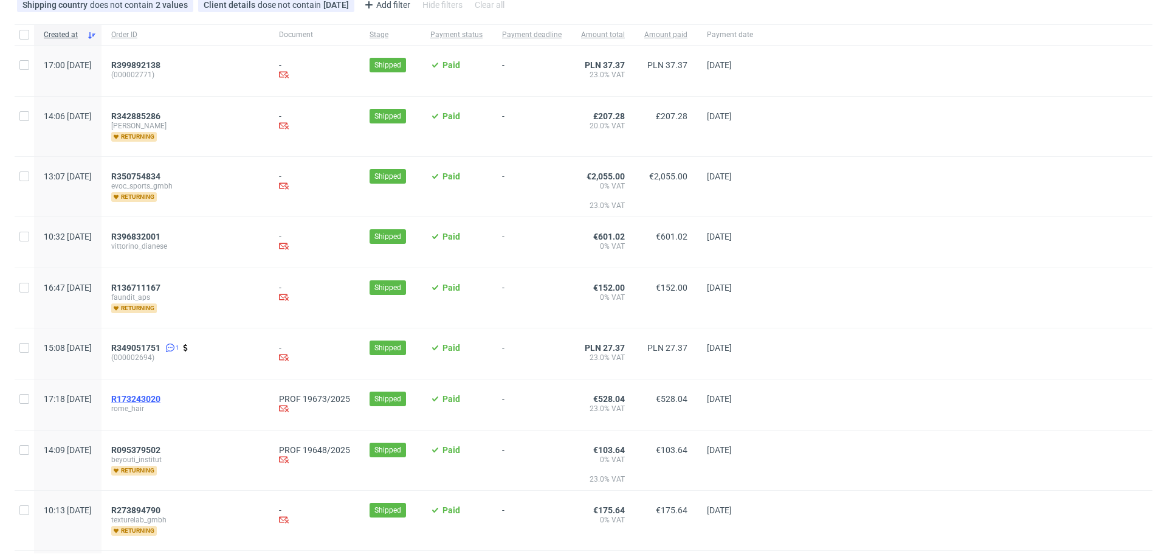
click at [161, 399] on span "R173243020" at bounding box center [135, 399] width 49 height 10
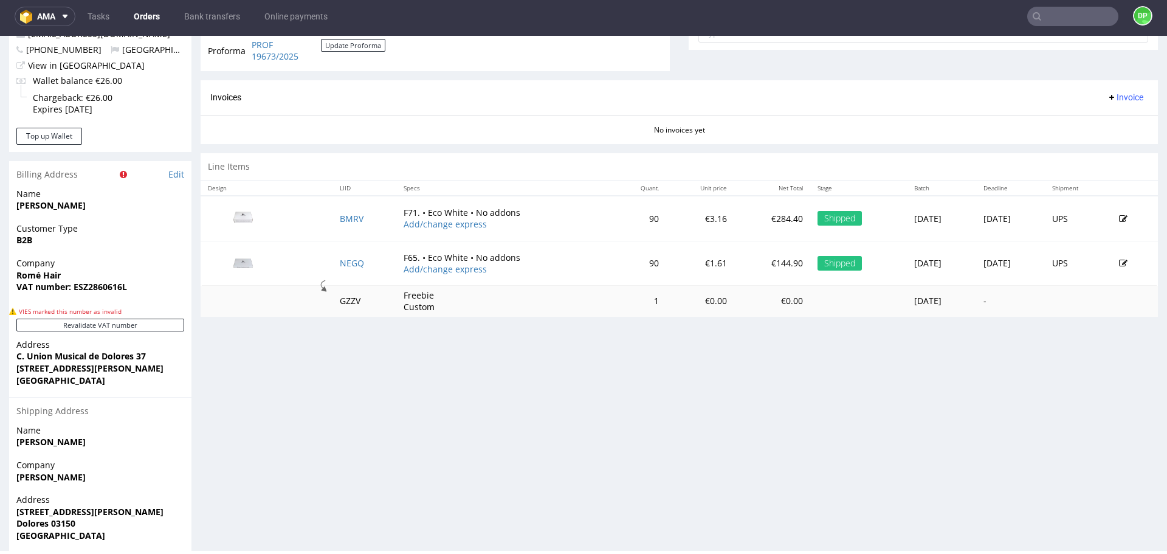
scroll to position [520, 0]
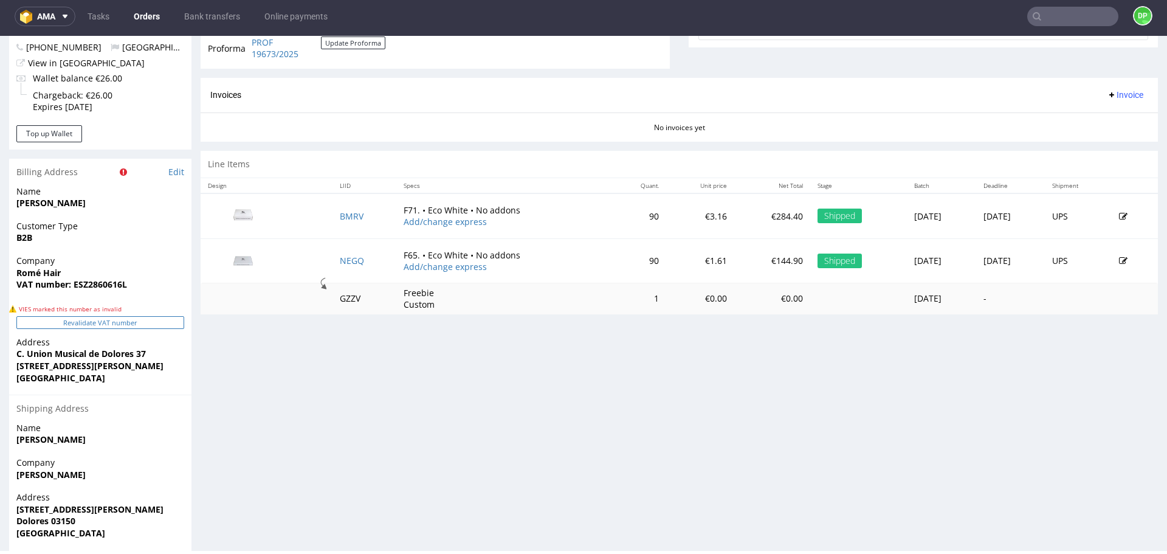
click at [179, 322] on button "Revalidate VAT number" at bounding box center [100, 322] width 168 height 13
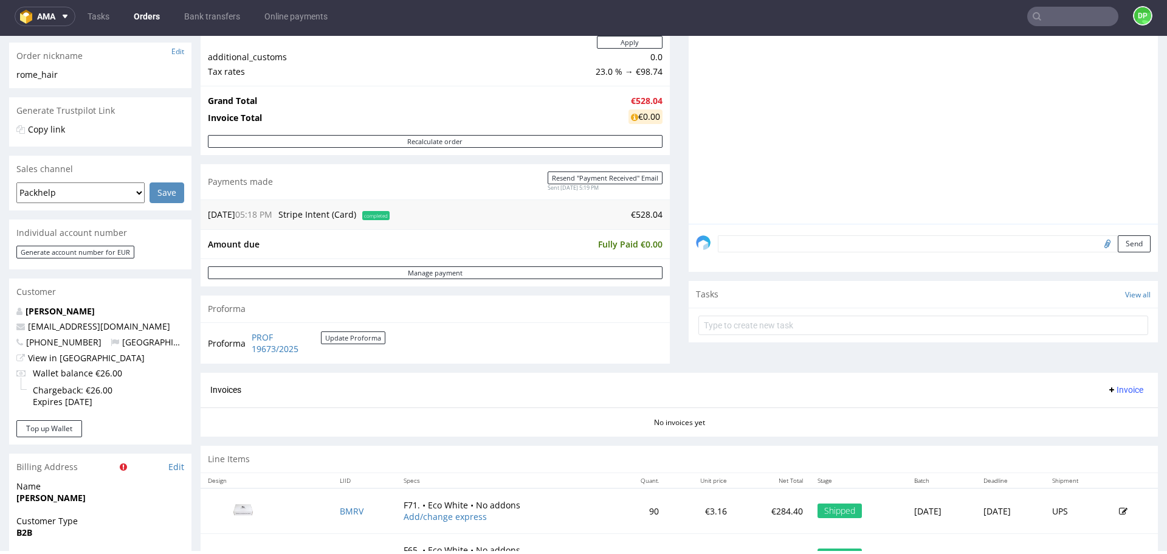
scroll to position [224, 0]
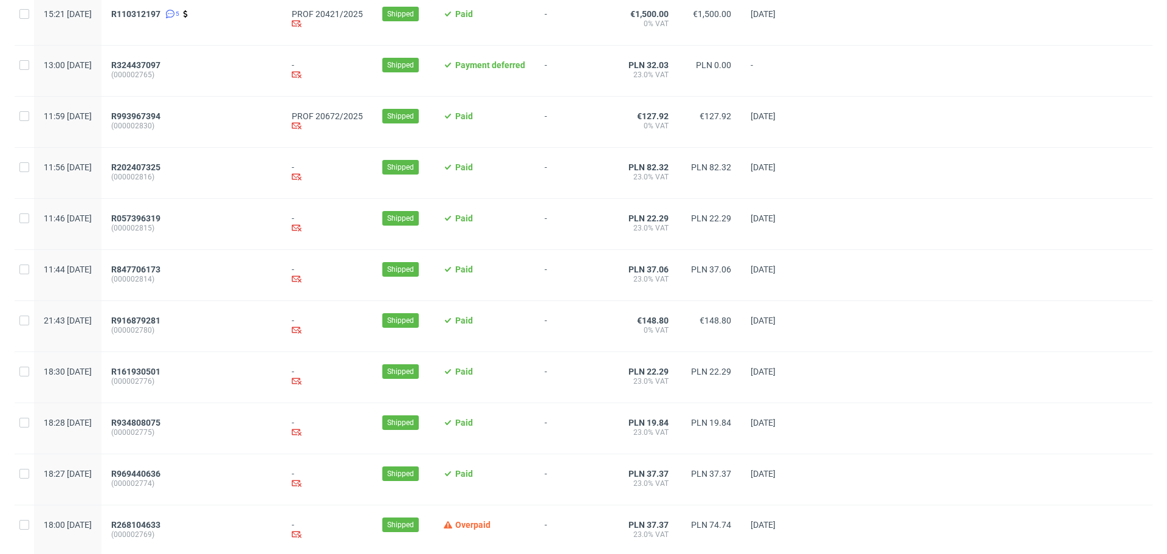
scroll to position [1205, 0]
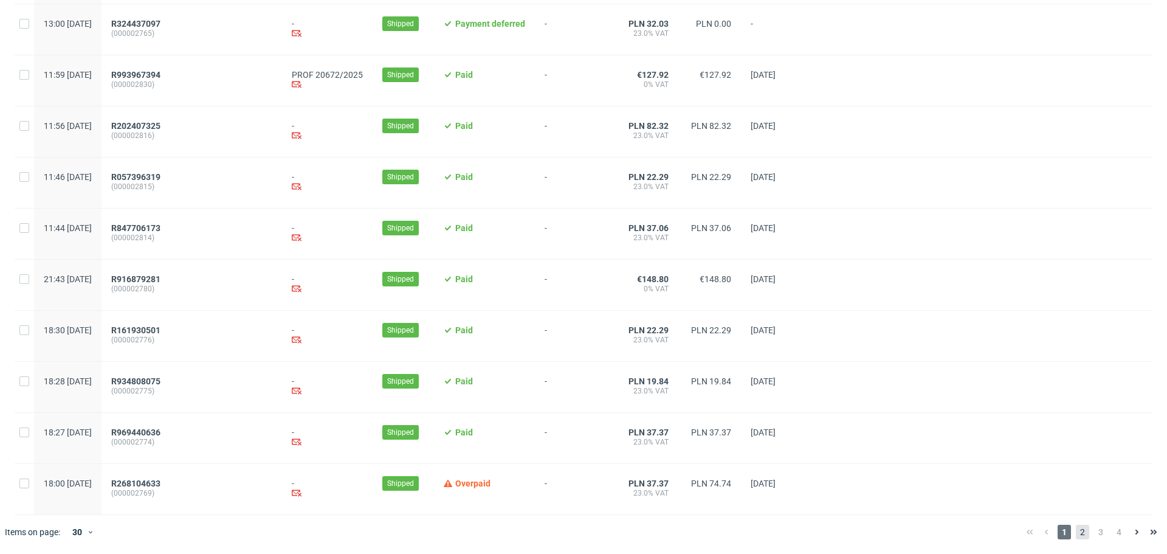
click at [1076, 533] on span "2" at bounding box center [1082, 532] width 13 height 15
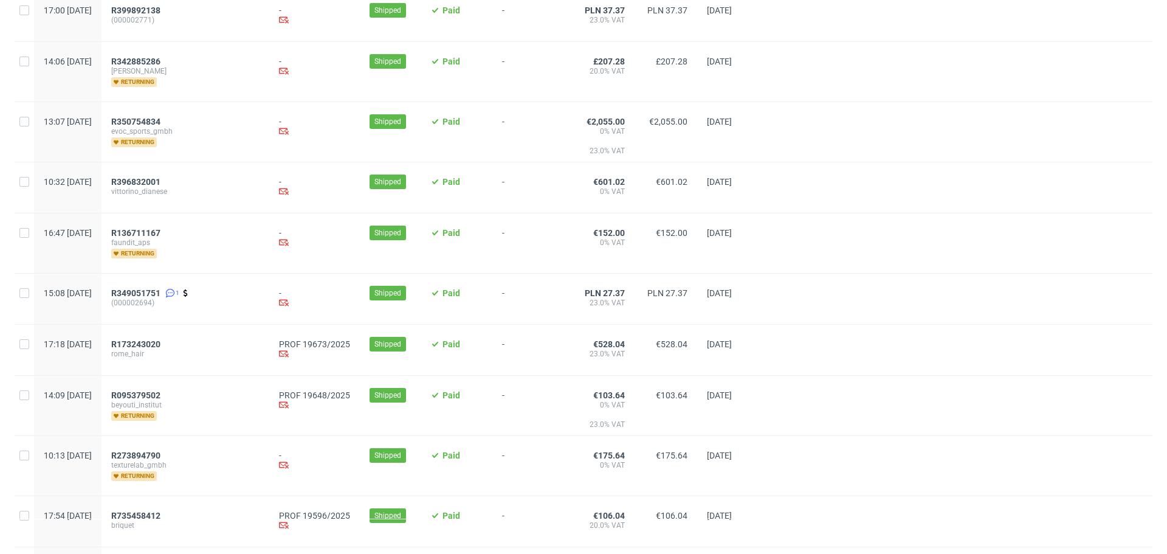
scroll to position [249, 0]
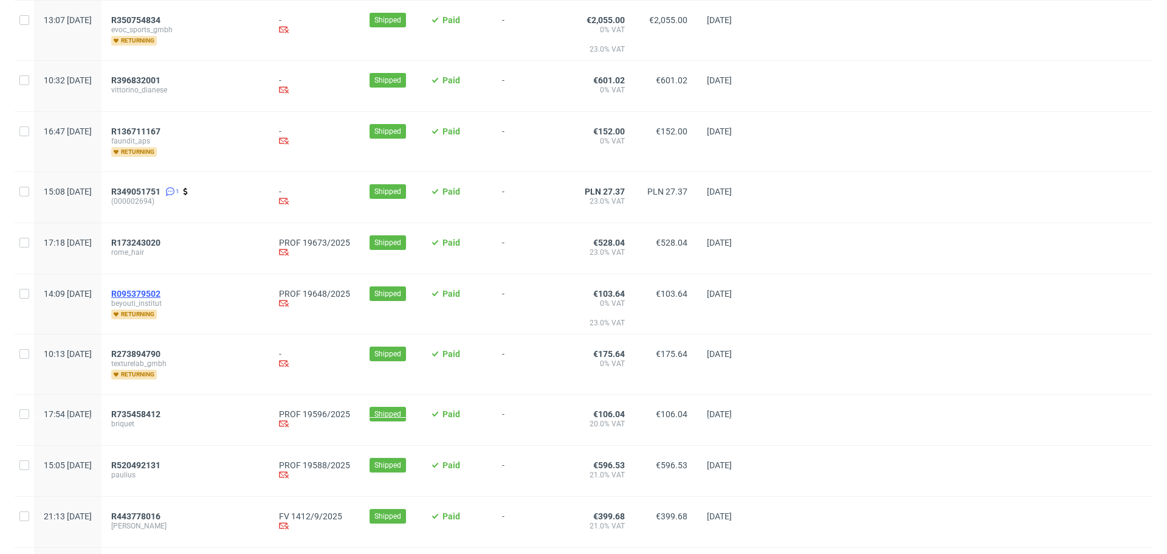
click at [161, 295] on span "R095379502" at bounding box center [135, 294] width 49 height 10
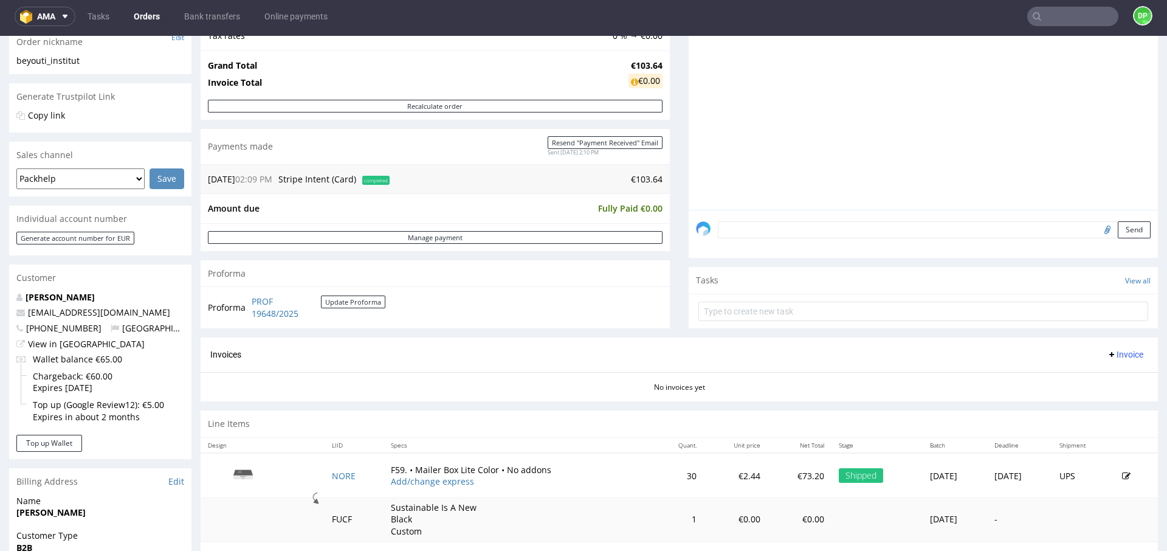
scroll to position [195, 0]
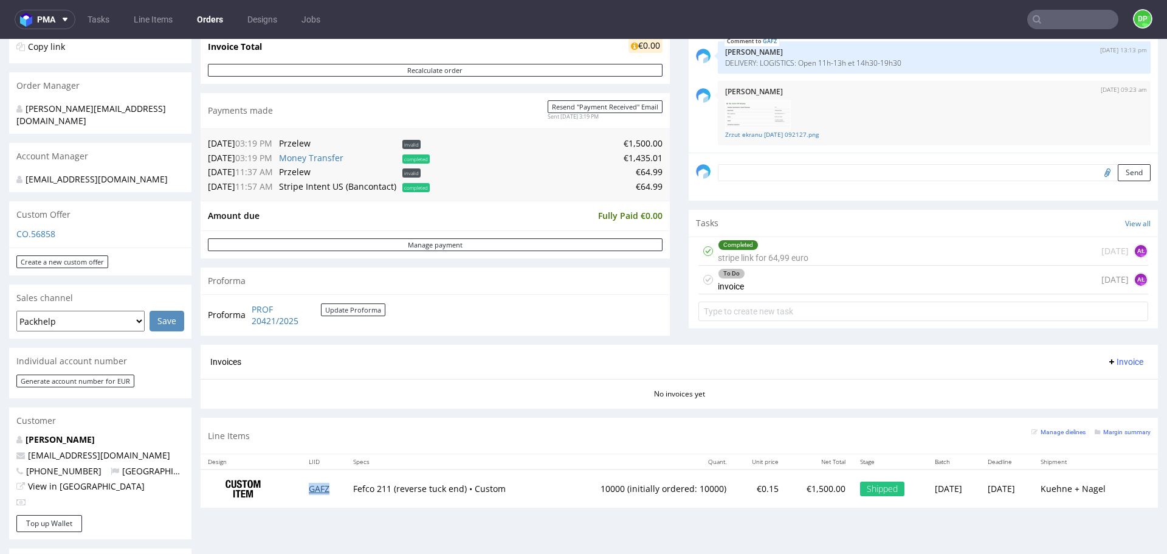
scroll to position [264, 0]
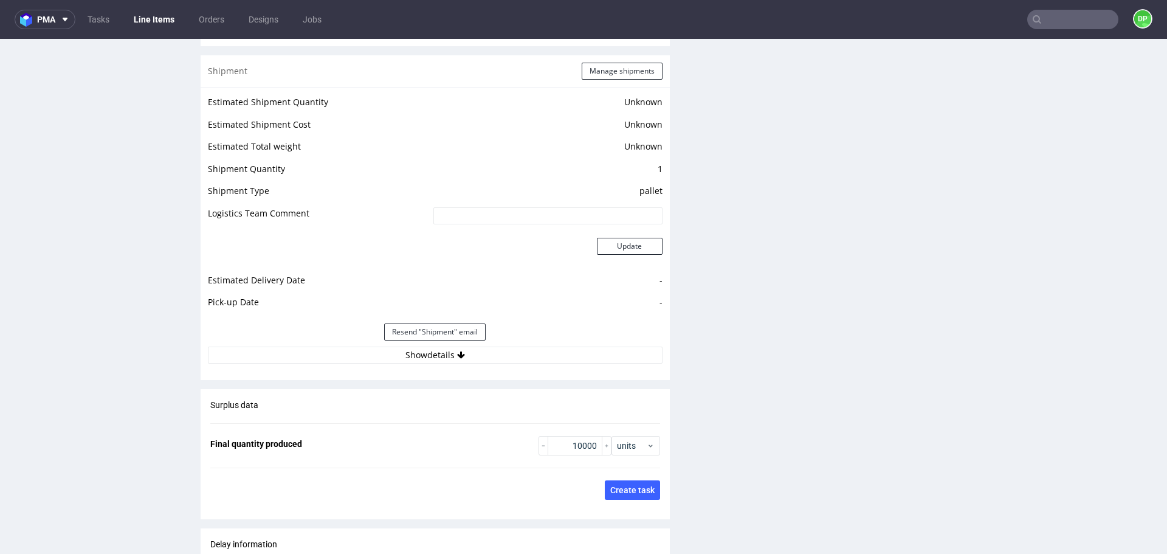
scroll to position [1550, 0]
click at [550, 358] on button "Show details" at bounding box center [435, 355] width 455 height 17
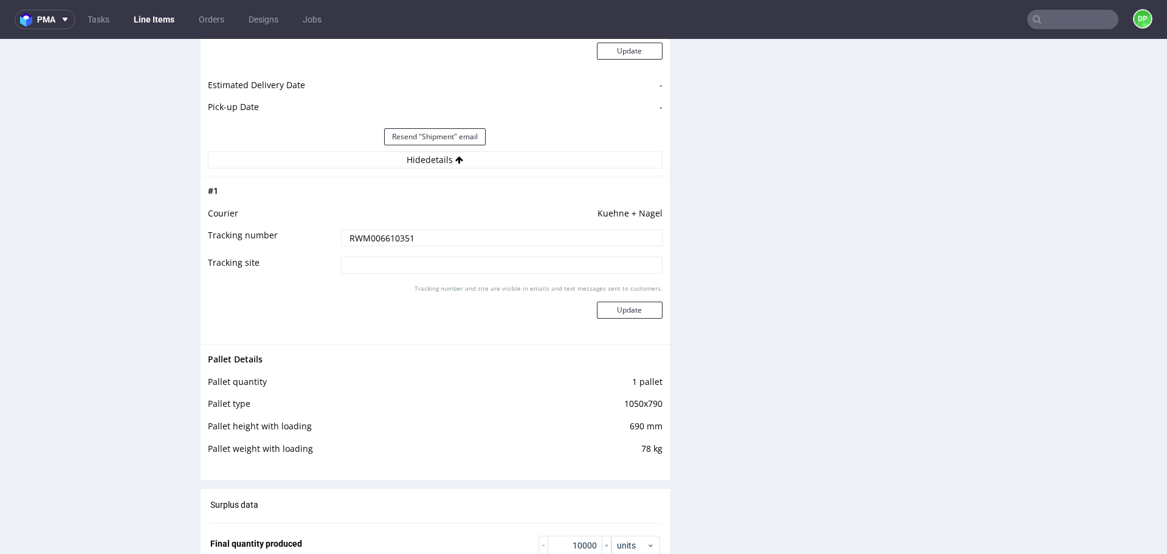
scroll to position [1743, 0]
drag, startPoint x: 653, startPoint y: 218, endPoint x: 585, endPoint y: 215, distance: 68.2
click at [585, 215] on td "Kuehne + Nagel" at bounding box center [500, 220] width 325 height 22
copy td "Kuehne + Nagel"
drag, startPoint x: 427, startPoint y: 246, endPoint x: 269, endPoint y: 244, distance: 158.7
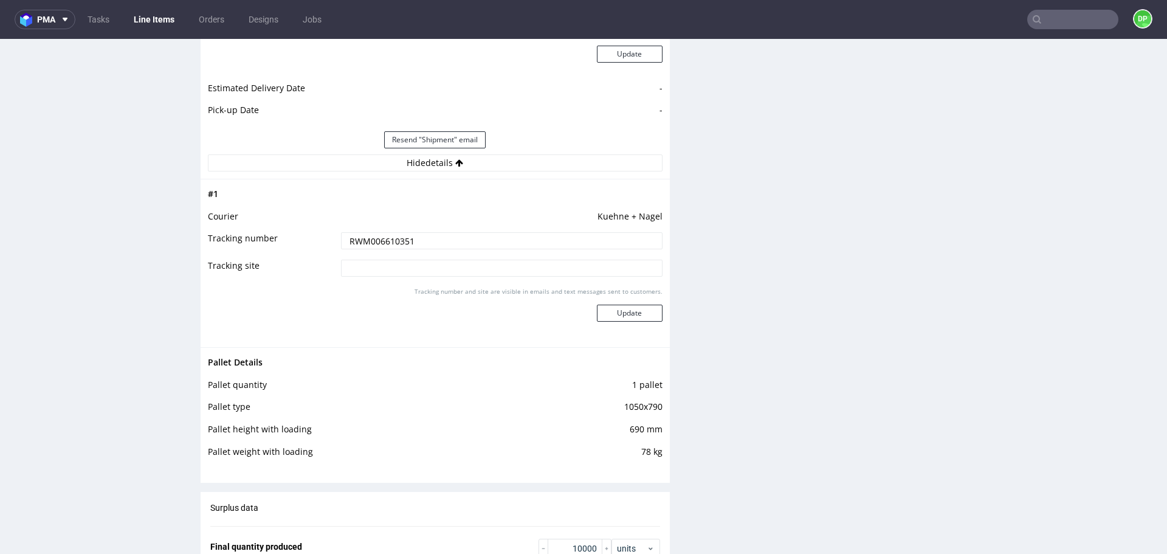
click at [269, 244] on tr "Tracking number RWM006610351" at bounding box center [435, 244] width 455 height 27
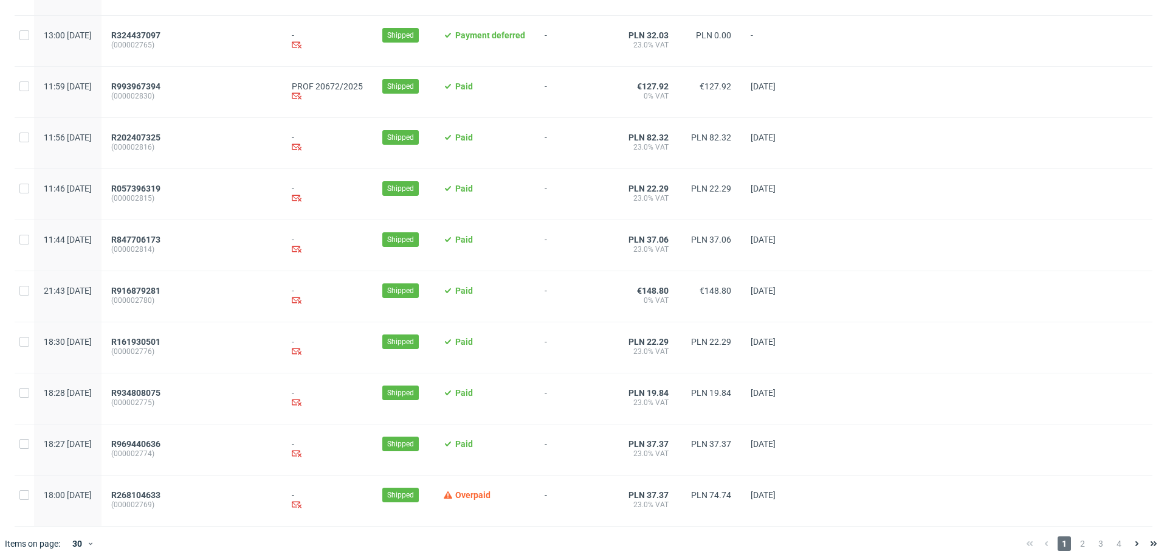
scroll to position [1205, 0]
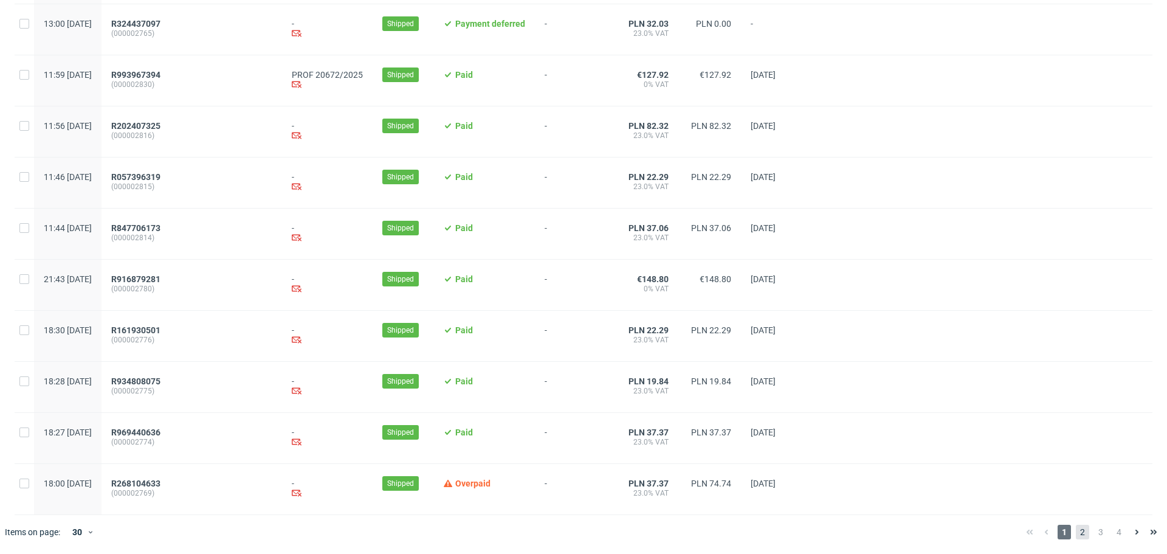
click at [1076, 535] on span "2" at bounding box center [1082, 532] width 13 height 15
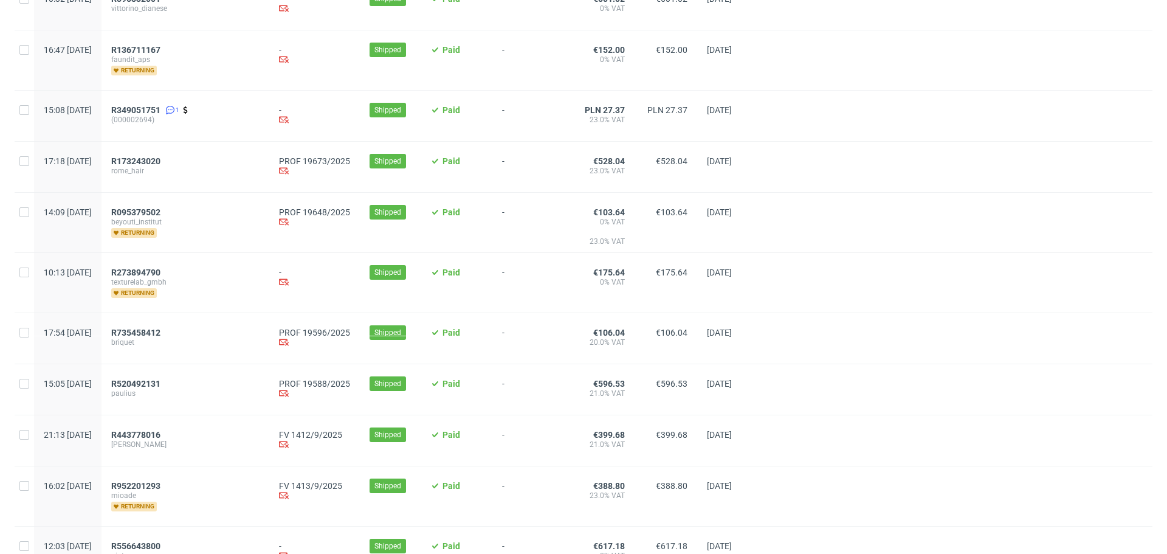
scroll to position [331, 0]
click at [161, 329] on span "R735458412" at bounding box center [135, 332] width 49 height 10
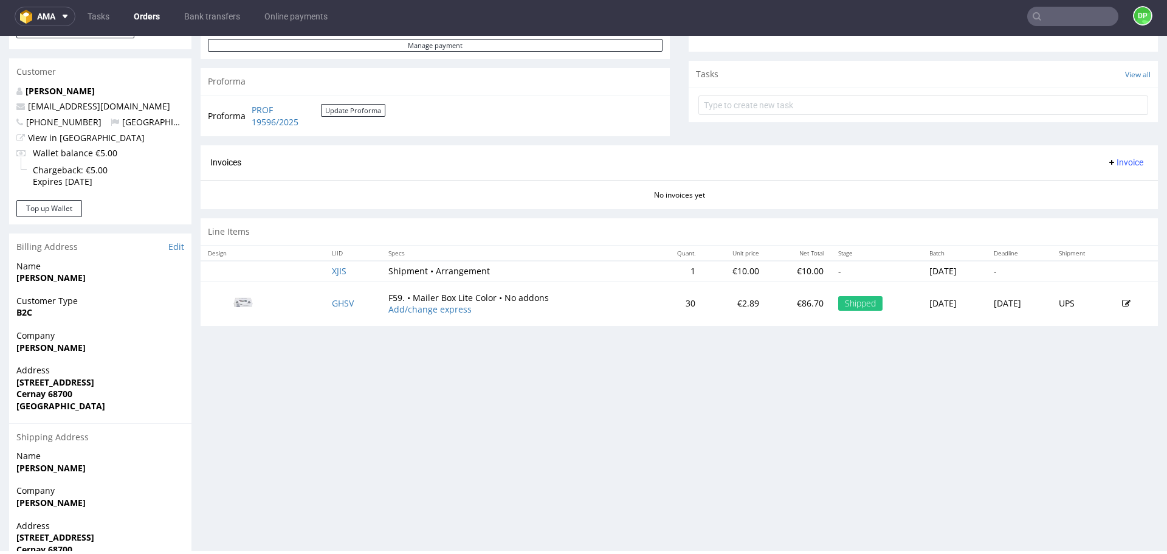
scroll to position [412, 0]
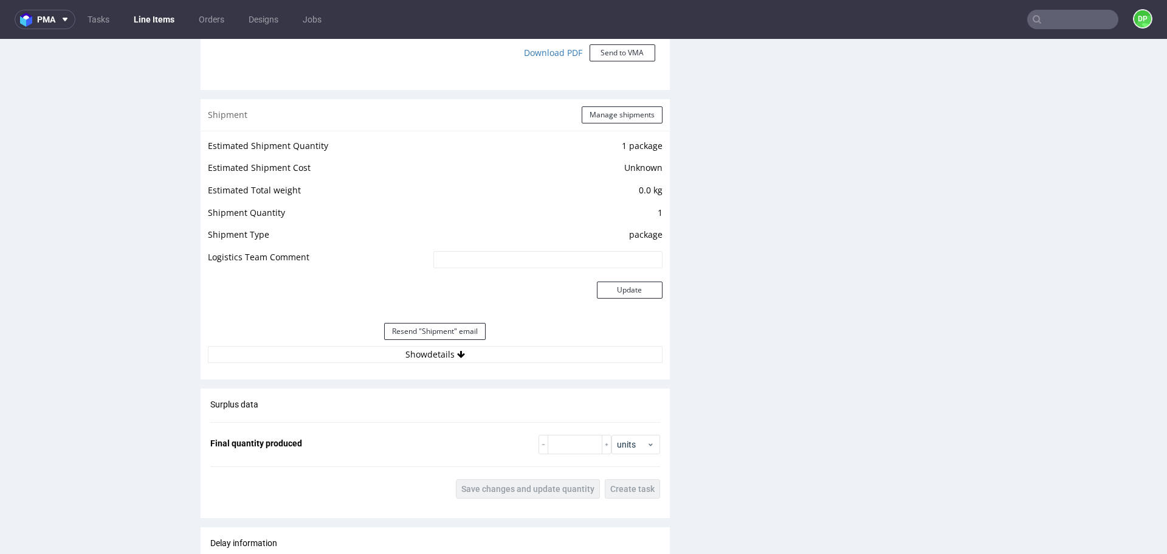
scroll to position [1127, 0]
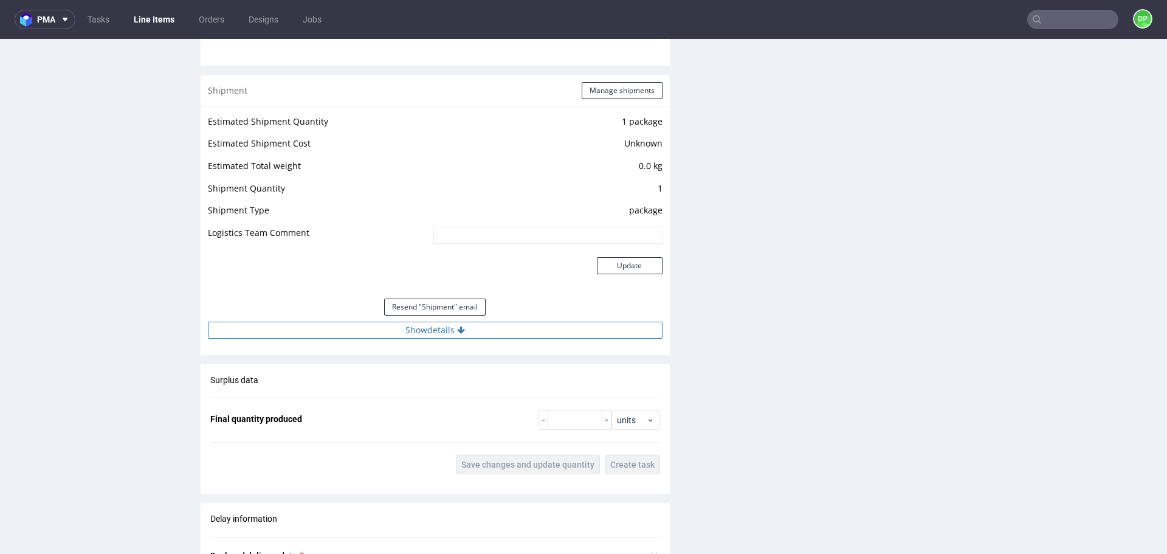
click at [373, 328] on button "Show details" at bounding box center [435, 330] width 455 height 17
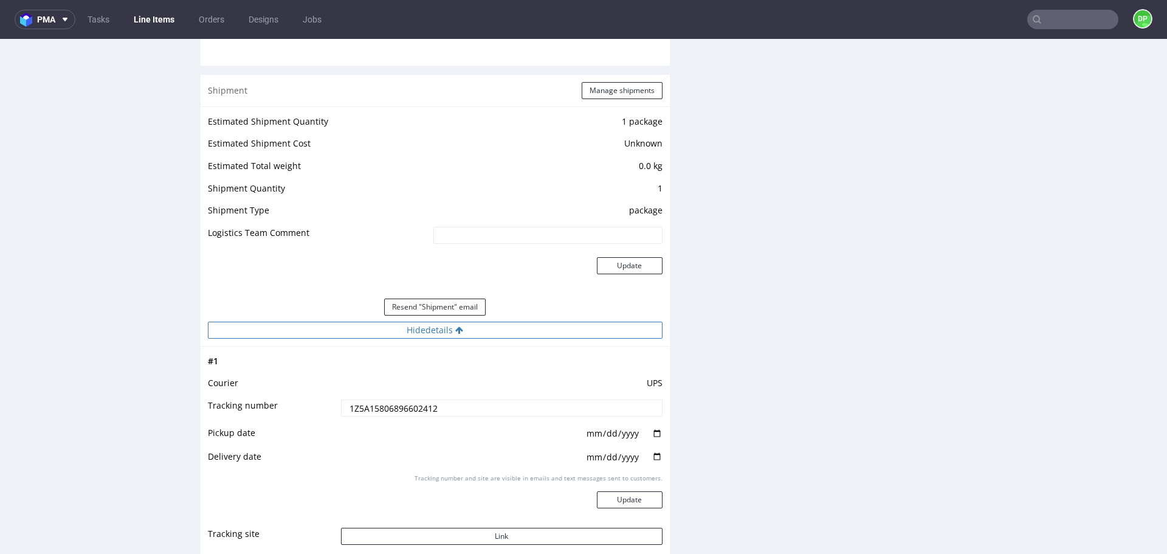
scroll to position [1262, 0]
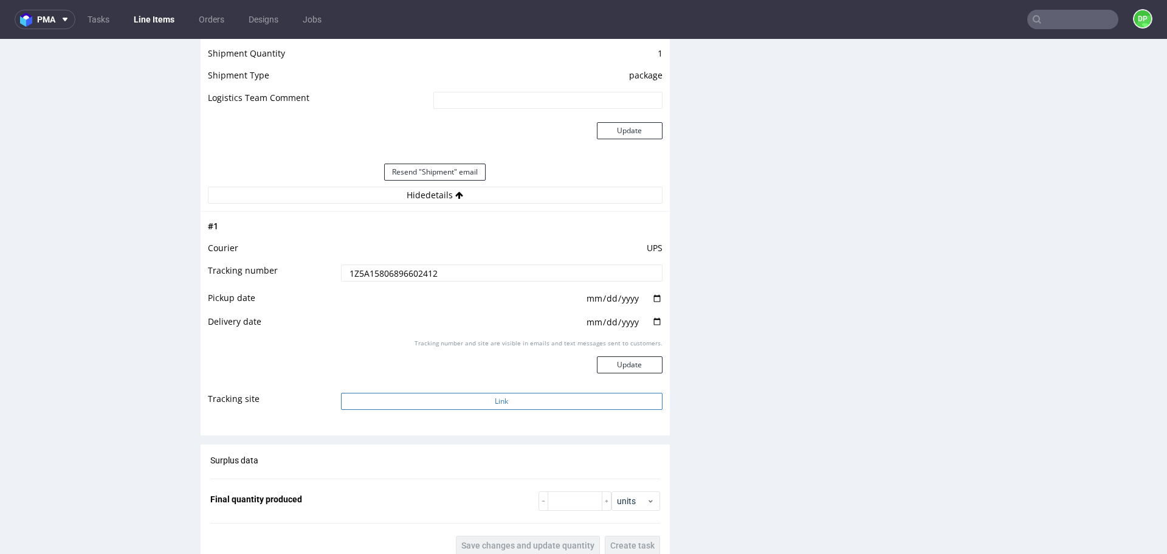
click at [411, 406] on button "Link" at bounding box center [502, 401] width 322 height 17
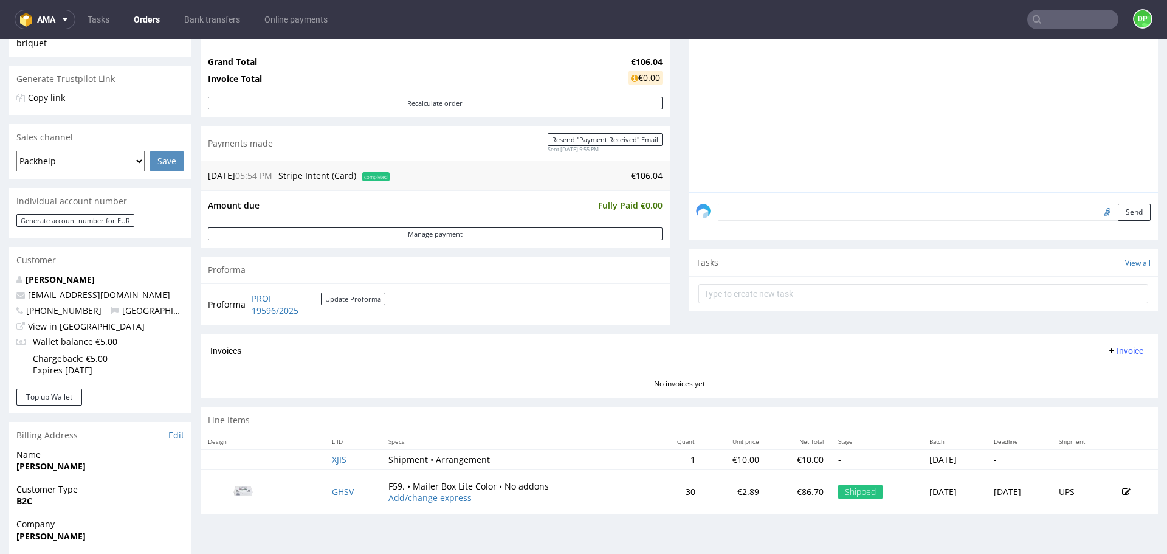
scroll to position [368, 0]
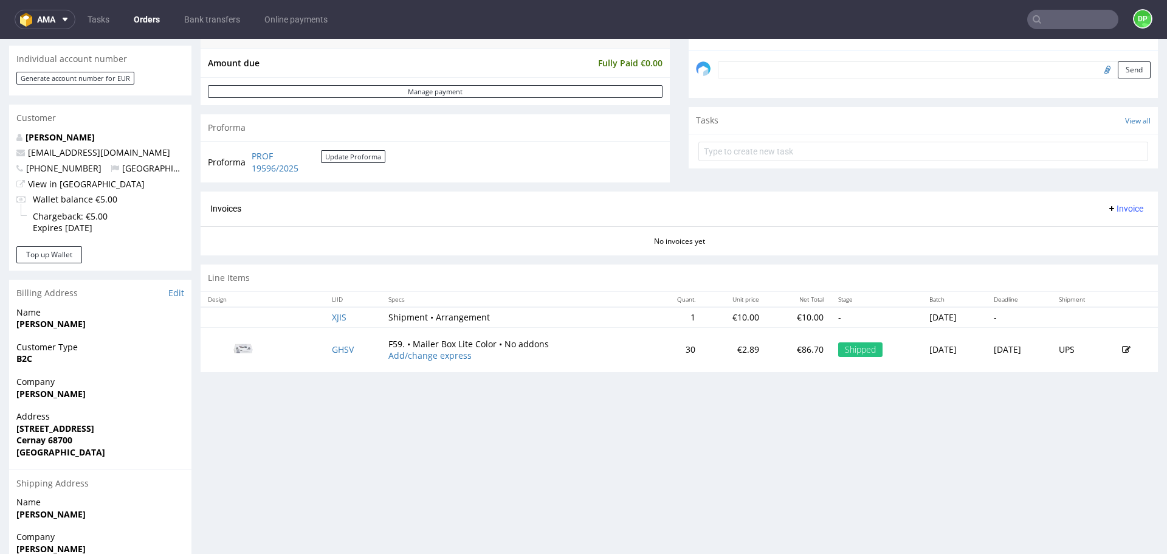
click at [1107, 207] on span "Invoice" at bounding box center [1125, 209] width 36 height 10
click at [1094, 231] on span "Generate" at bounding box center [1106, 234] width 59 height 12
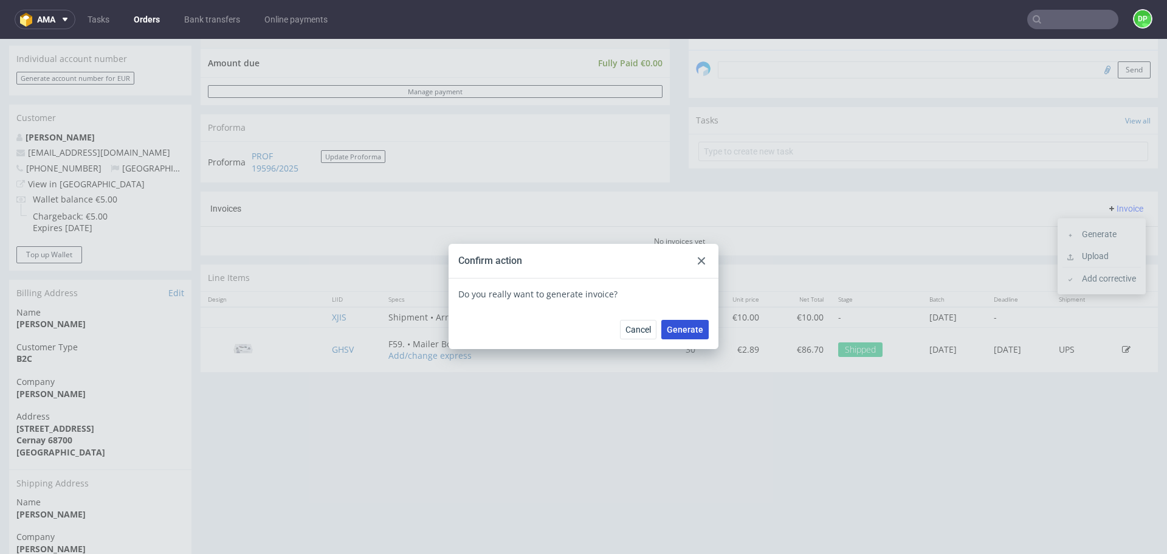
click at [692, 331] on span "Generate" at bounding box center [685, 329] width 36 height 9
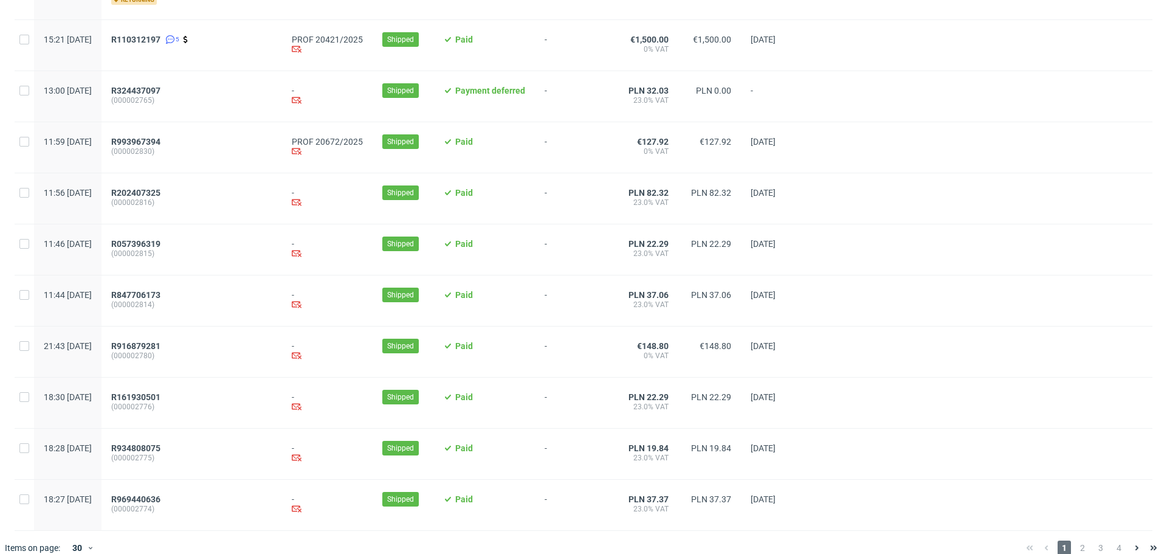
scroll to position [1205, 0]
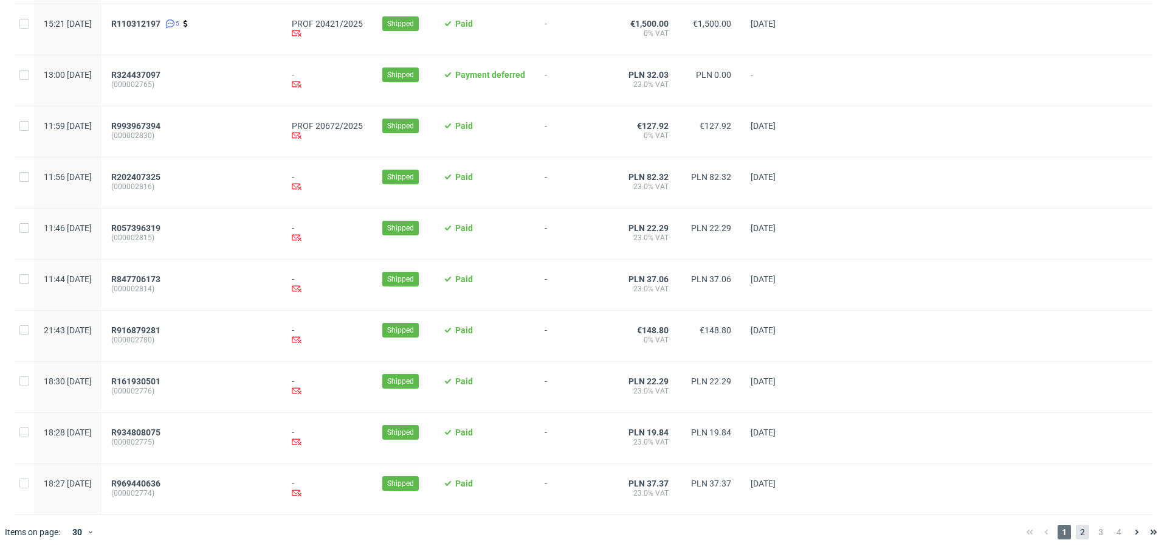
click at [1076, 533] on span "2" at bounding box center [1082, 532] width 13 height 15
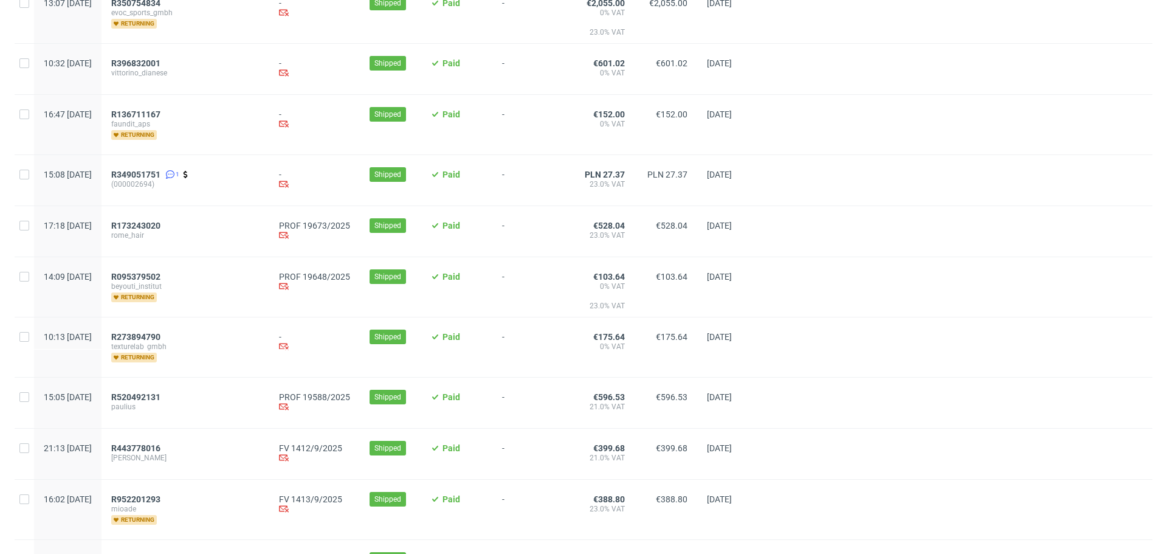
scroll to position [471, 0]
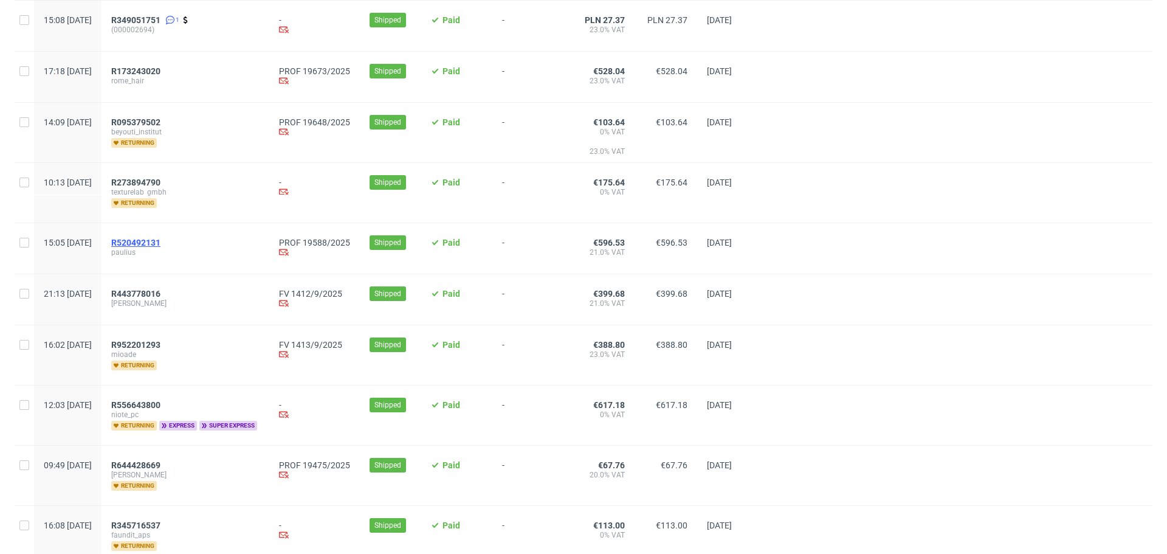
click at [161, 240] on span "R520492131" at bounding box center [135, 243] width 49 height 10
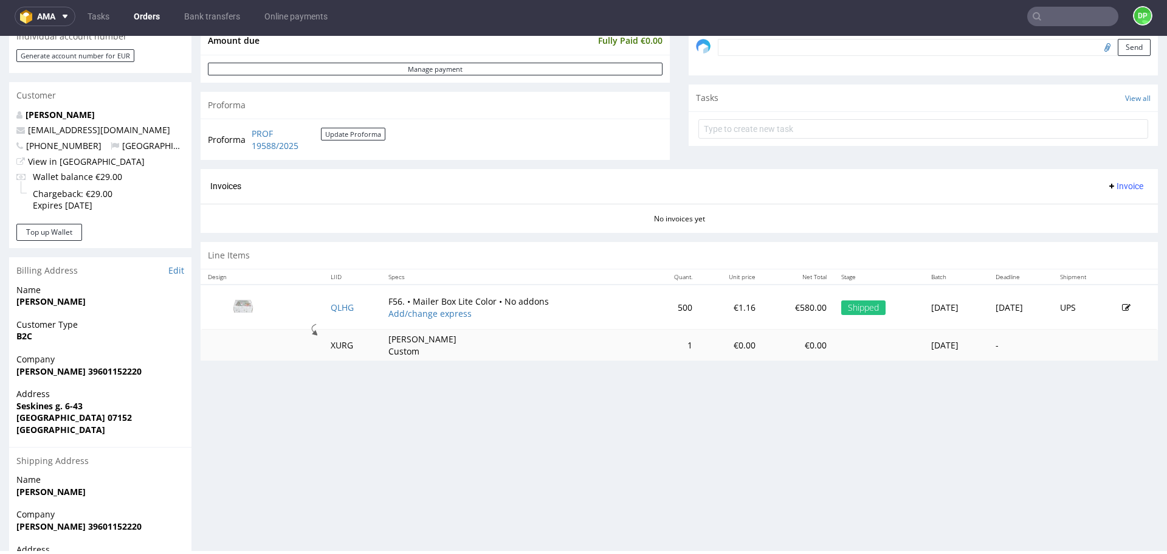
scroll to position [388, 0]
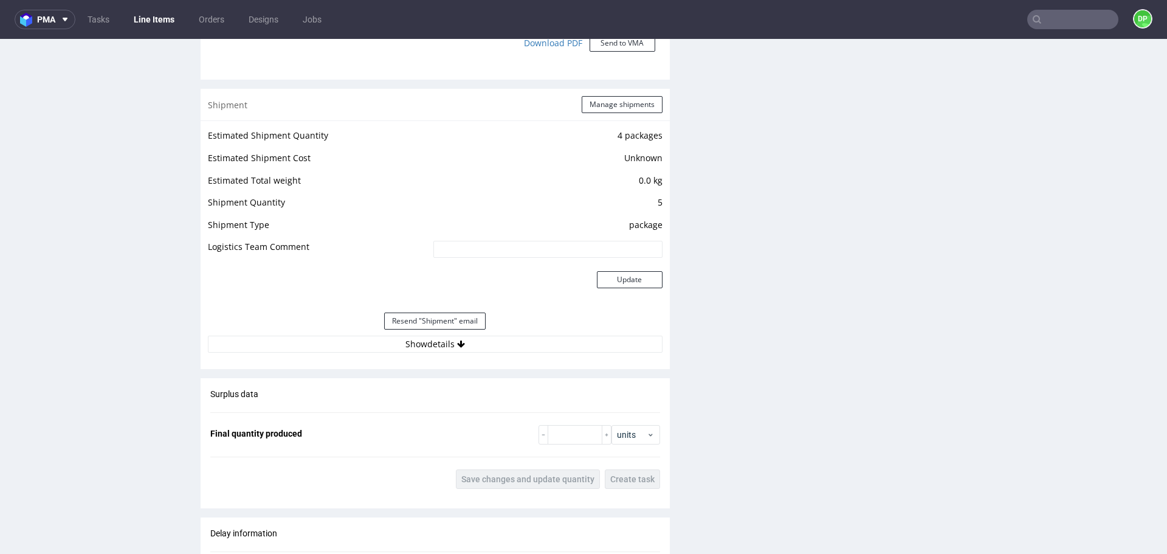
scroll to position [1187, 0]
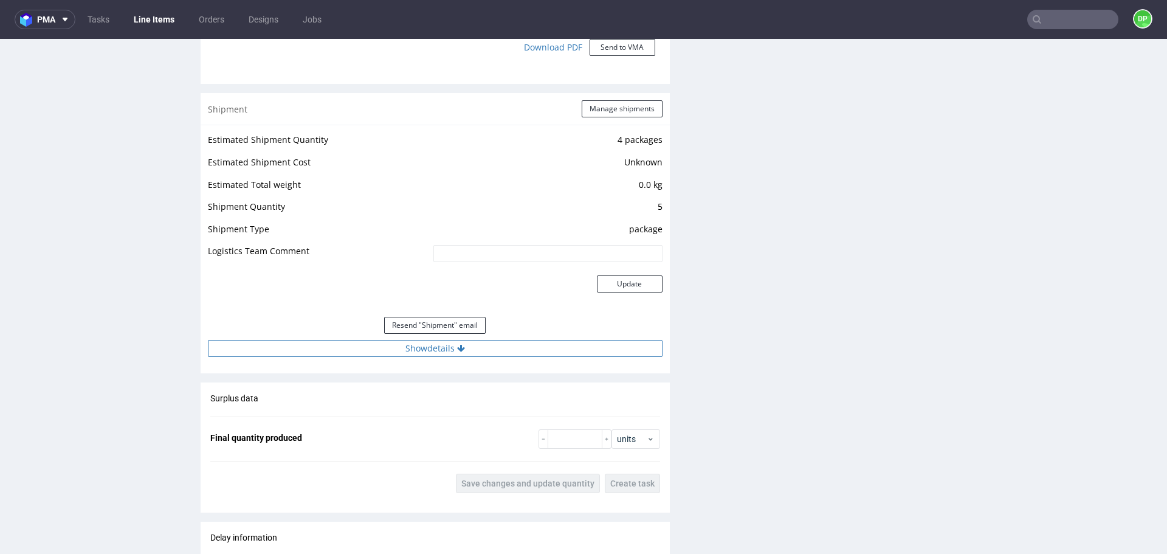
click at [351, 340] on button "Show details" at bounding box center [435, 348] width 455 height 17
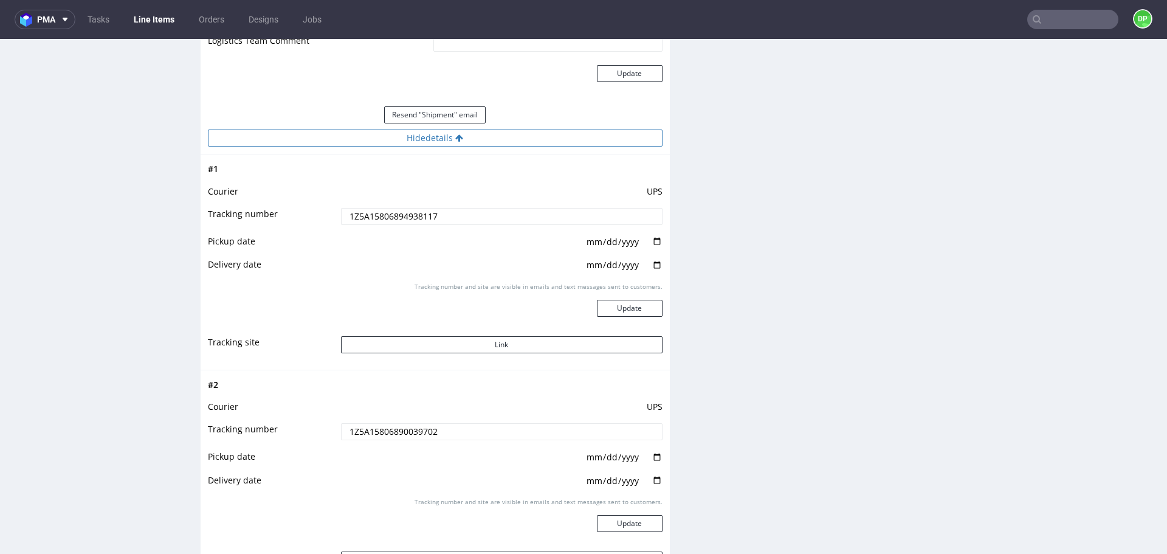
scroll to position [1398, 0]
click at [385, 338] on button "Link" at bounding box center [502, 344] width 322 height 17
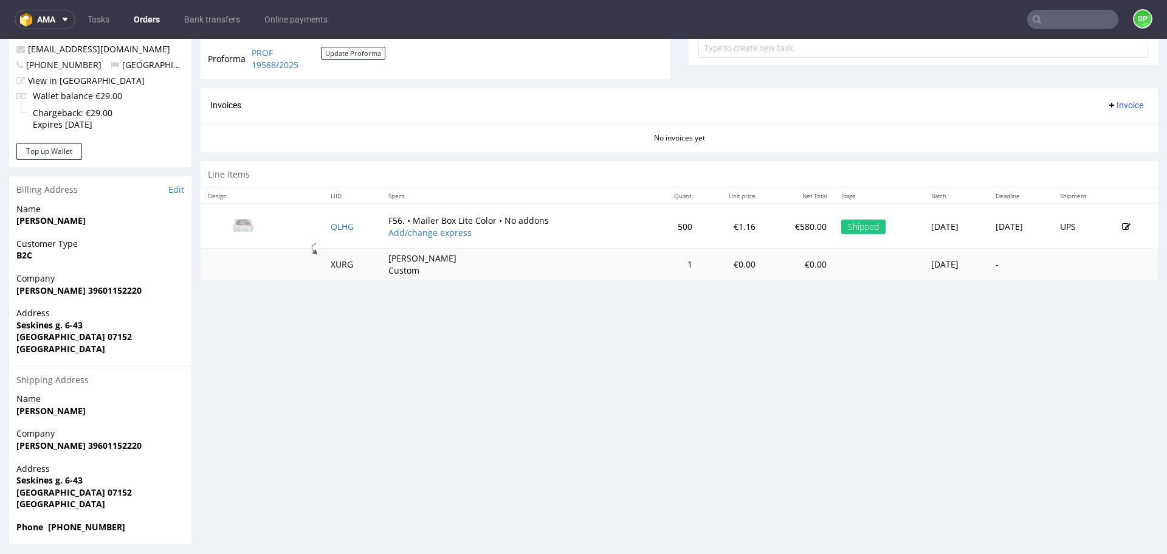
scroll to position [477, 0]
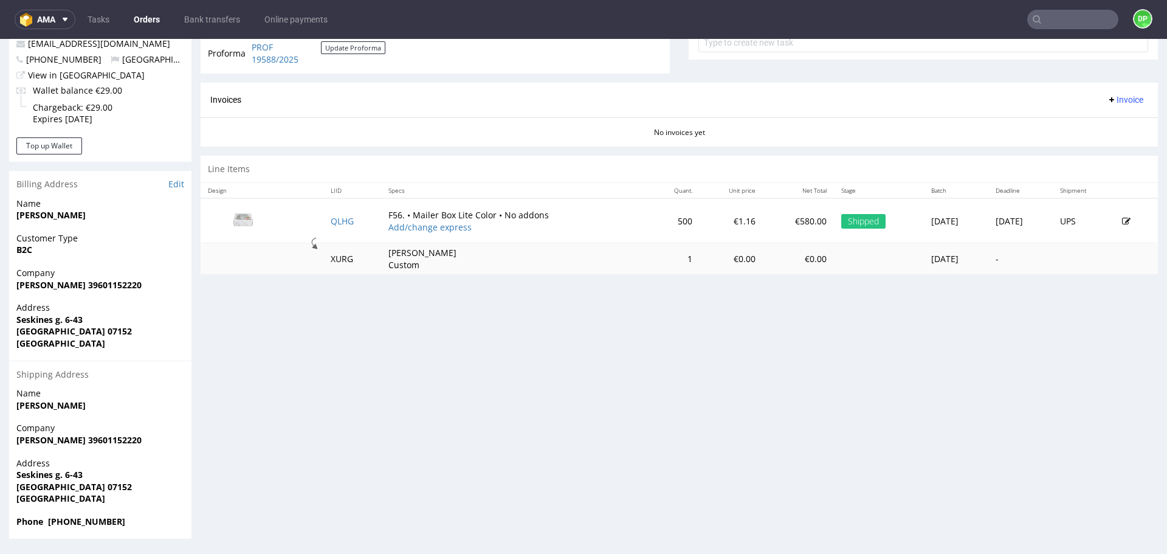
click at [1118, 103] on span "Invoice" at bounding box center [1125, 100] width 36 height 10
click at [1081, 127] on span "Generate" at bounding box center [1106, 125] width 59 height 12
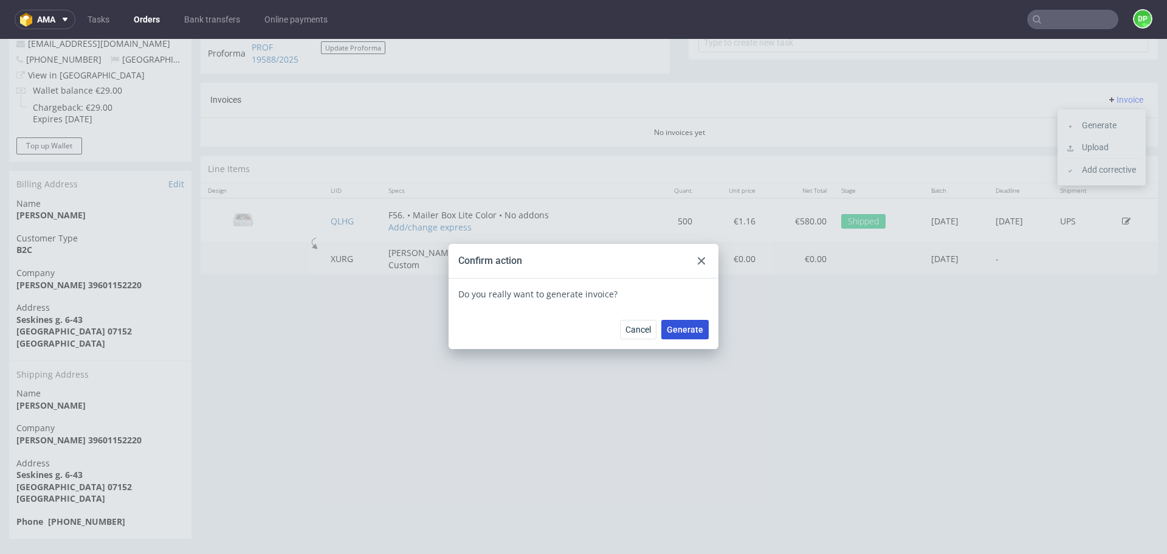
click at [685, 330] on span "Generate" at bounding box center [685, 329] width 36 height 9
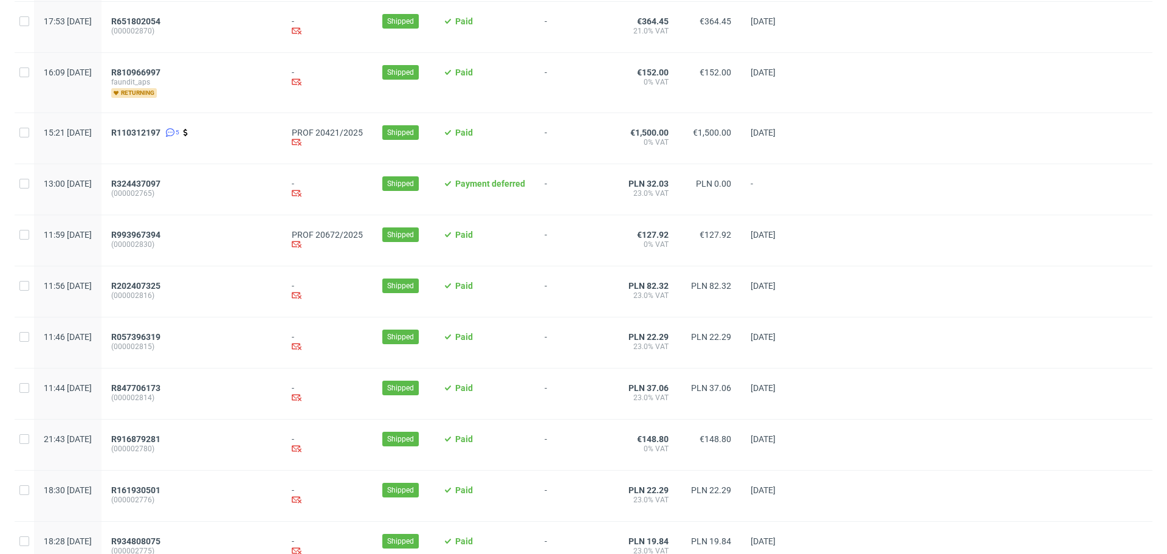
scroll to position [1205, 0]
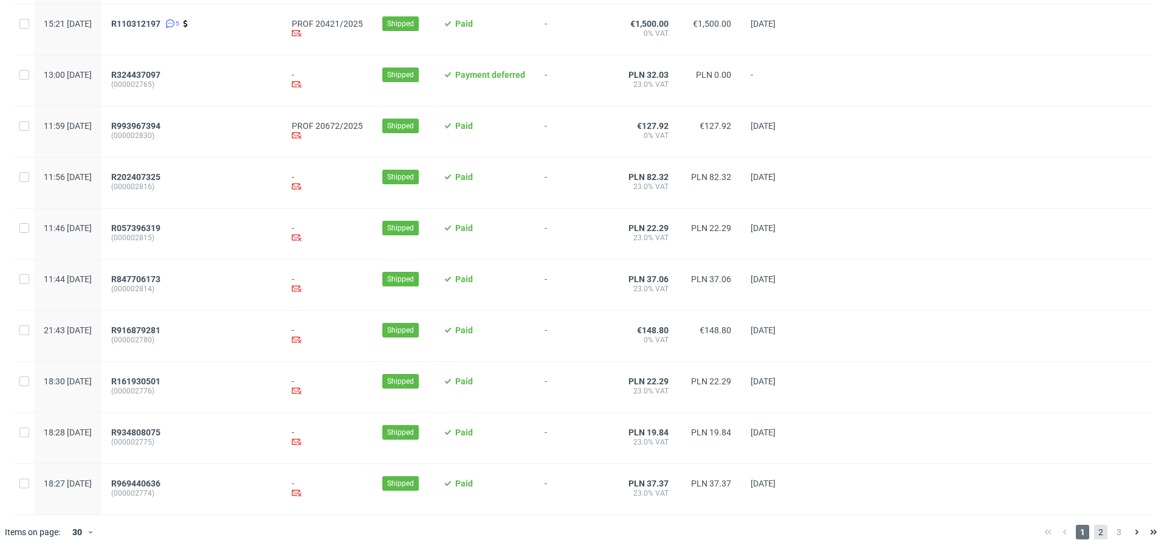
click at [1094, 529] on span "2" at bounding box center [1100, 532] width 13 height 15
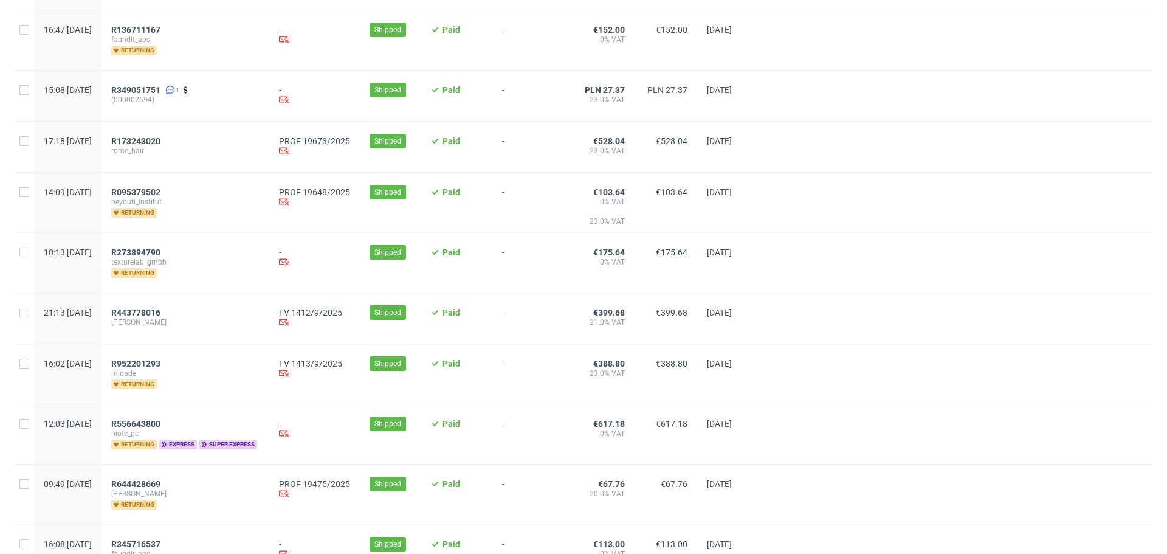
scroll to position [401, 0]
click at [161, 311] on span "R443778016" at bounding box center [135, 313] width 49 height 10
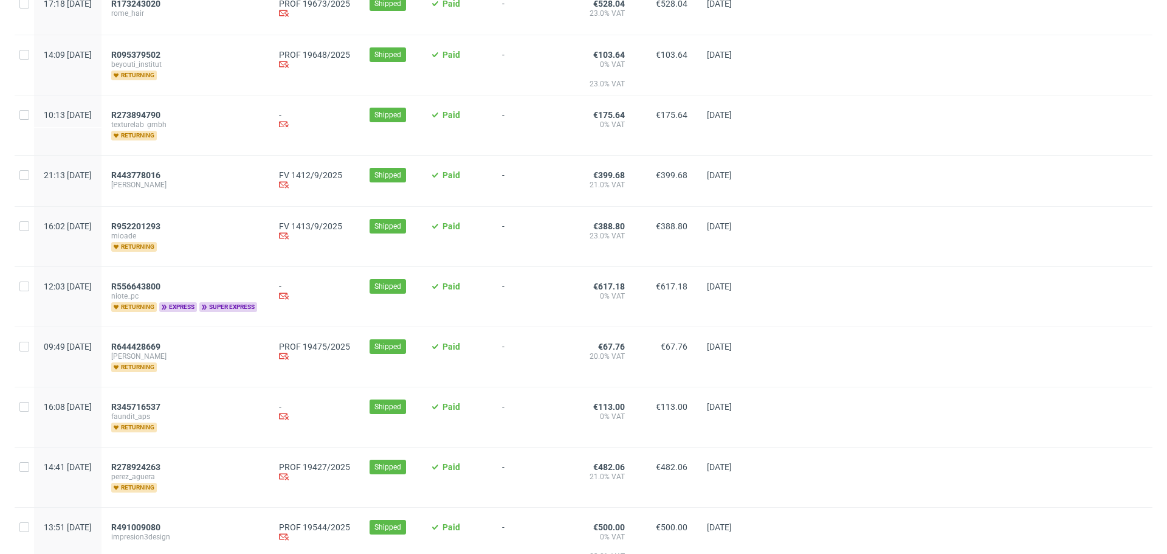
scroll to position [547, 0]
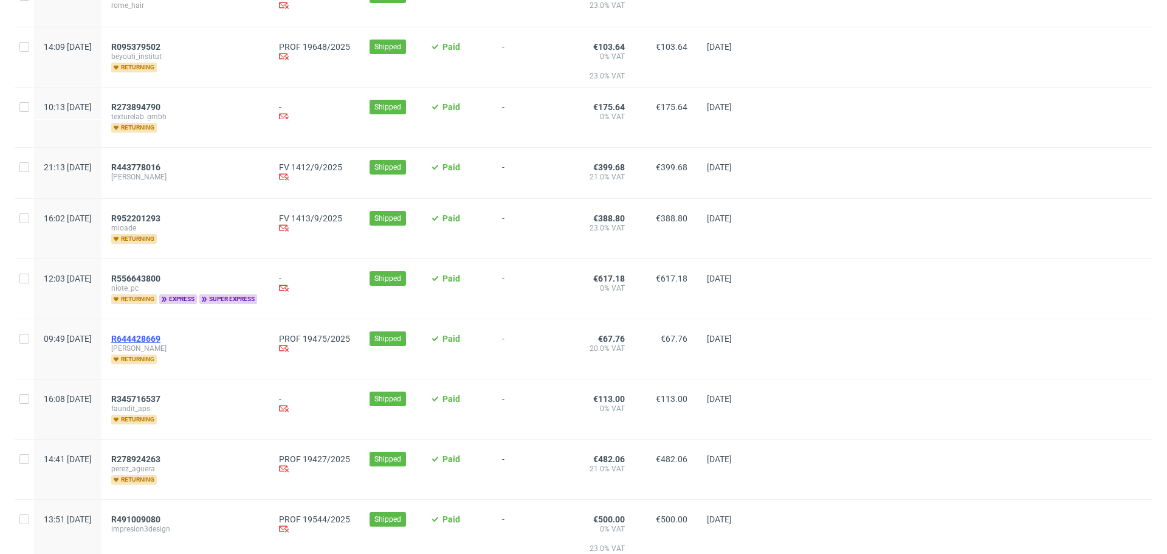
click at [161, 340] on span "R644428669" at bounding box center [135, 339] width 49 height 10
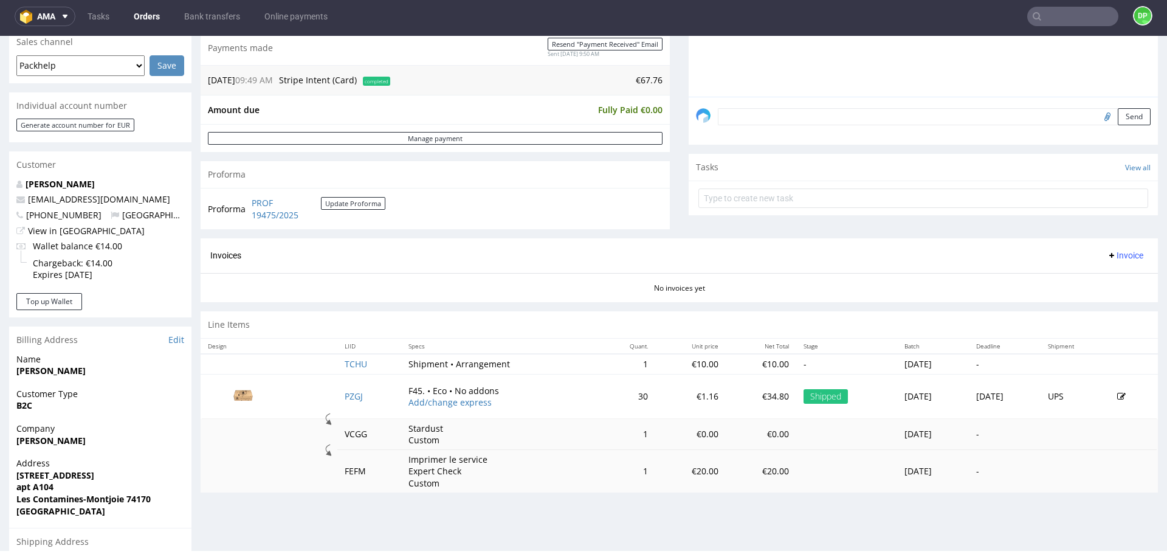
scroll to position [448, 0]
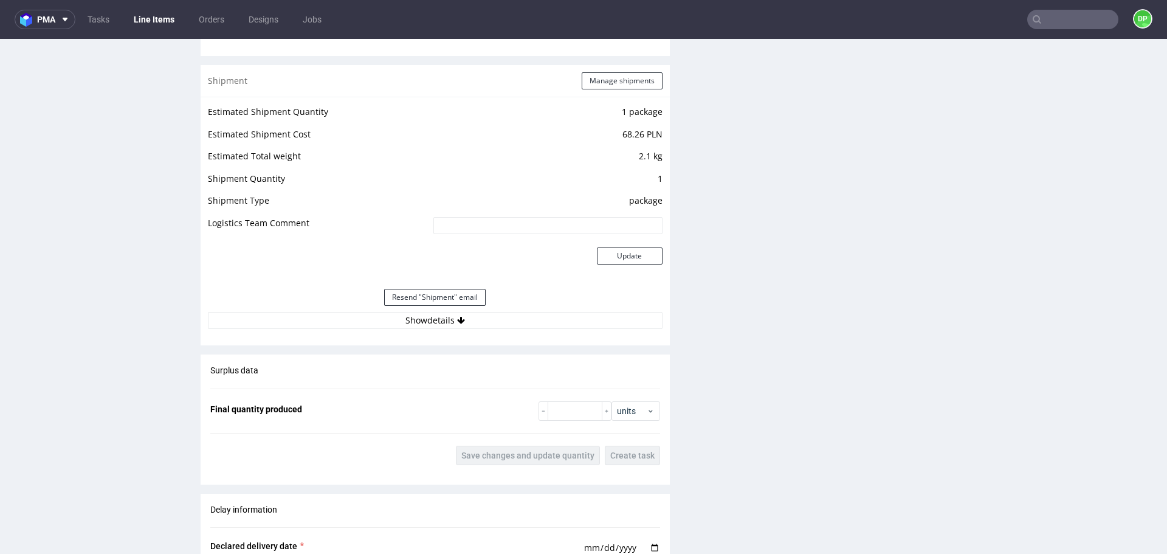
scroll to position [1239, 0]
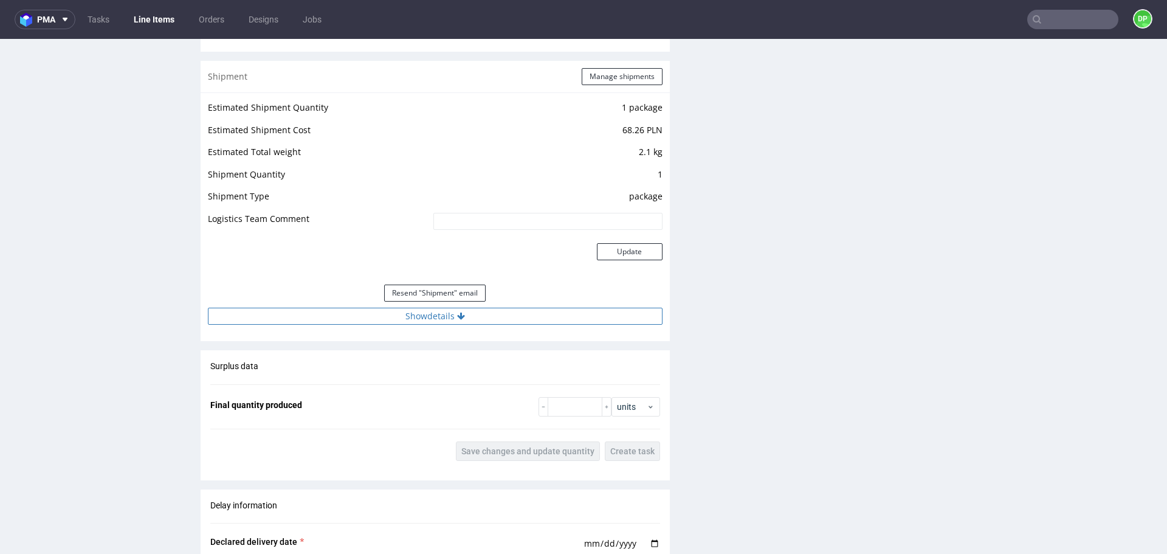
click at [341, 311] on button "Show details" at bounding box center [435, 316] width 455 height 17
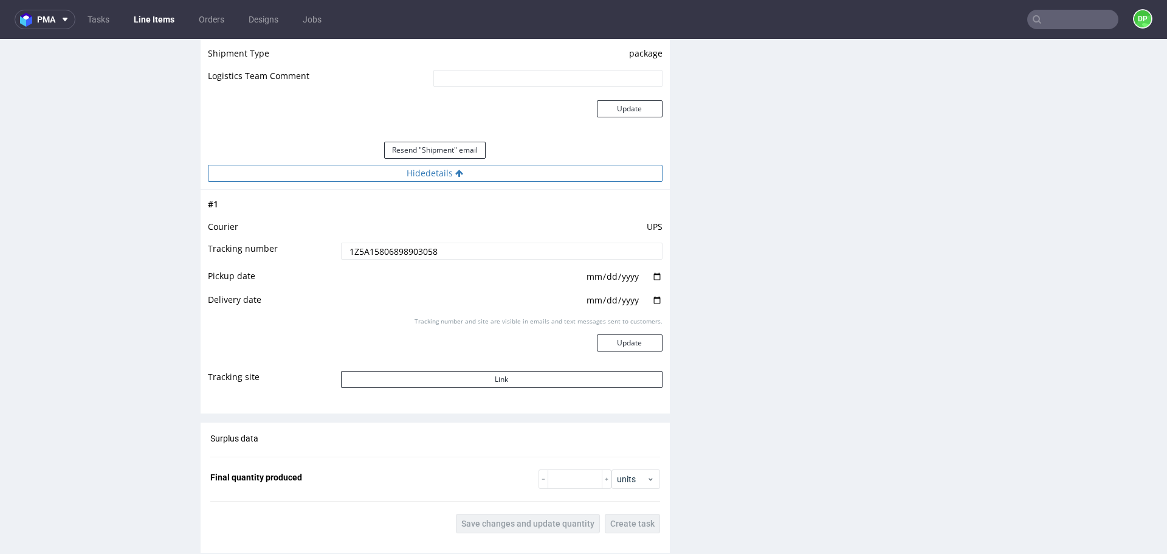
scroll to position [1384, 0]
click at [454, 384] on button "Link" at bounding box center [502, 376] width 322 height 17
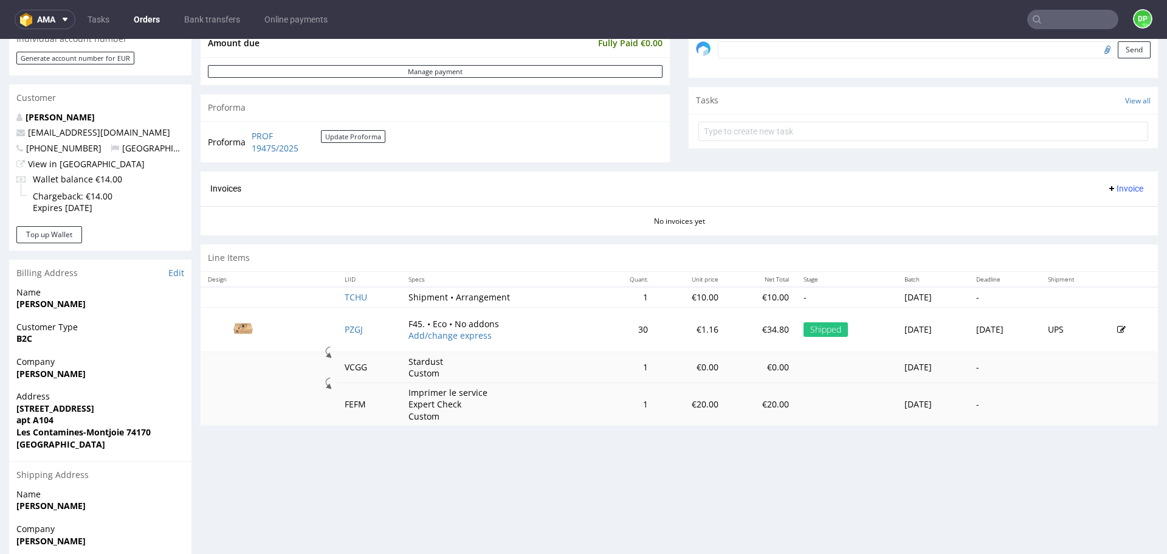
scroll to position [389, 0]
click at [1087, 201] on div "Invoices Invoice" at bounding box center [680, 188] width 958 height 35
click at [1107, 188] on span "Invoice" at bounding box center [1125, 188] width 36 height 10
click at [1076, 208] on li "Generate" at bounding box center [1102, 213] width 78 height 22
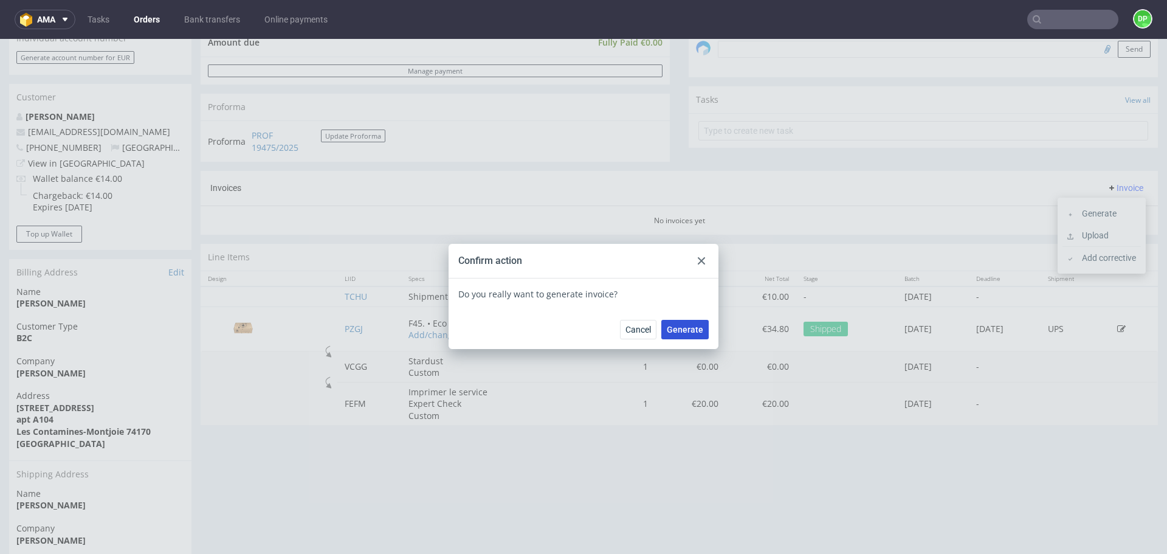
click at [669, 330] on span "Generate" at bounding box center [685, 329] width 36 height 9
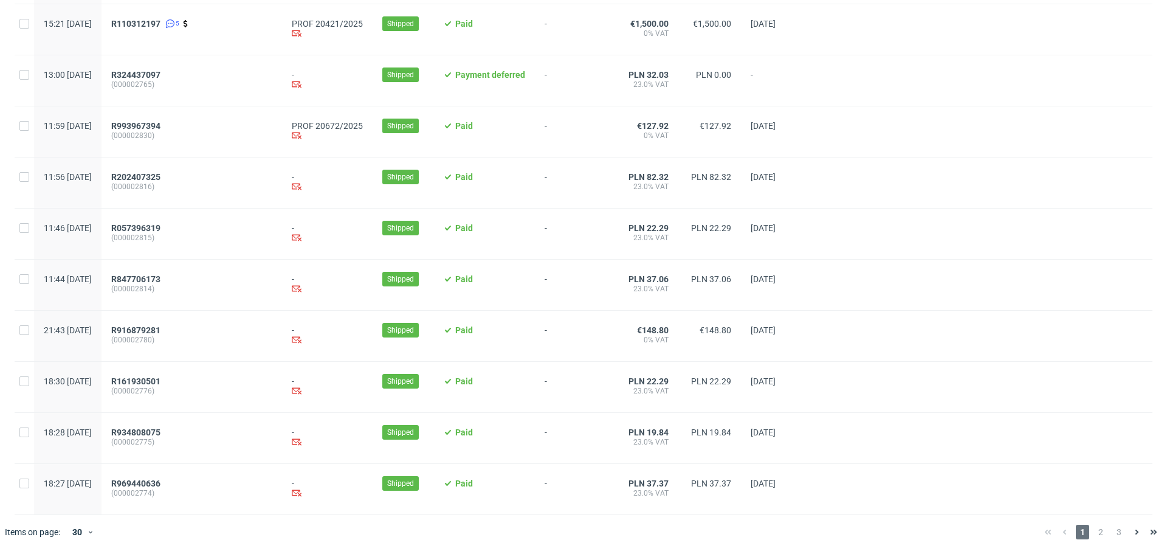
scroll to position [1205, 0]
click at [1094, 530] on span "2" at bounding box center [1100, 532] width 13 height 15
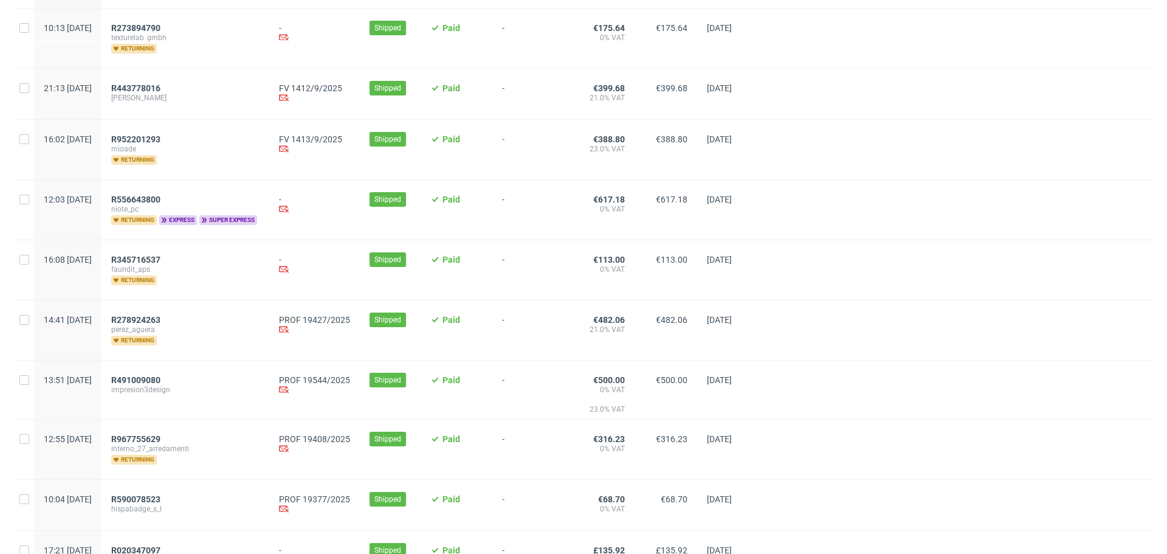
scroll to position [649, 0]
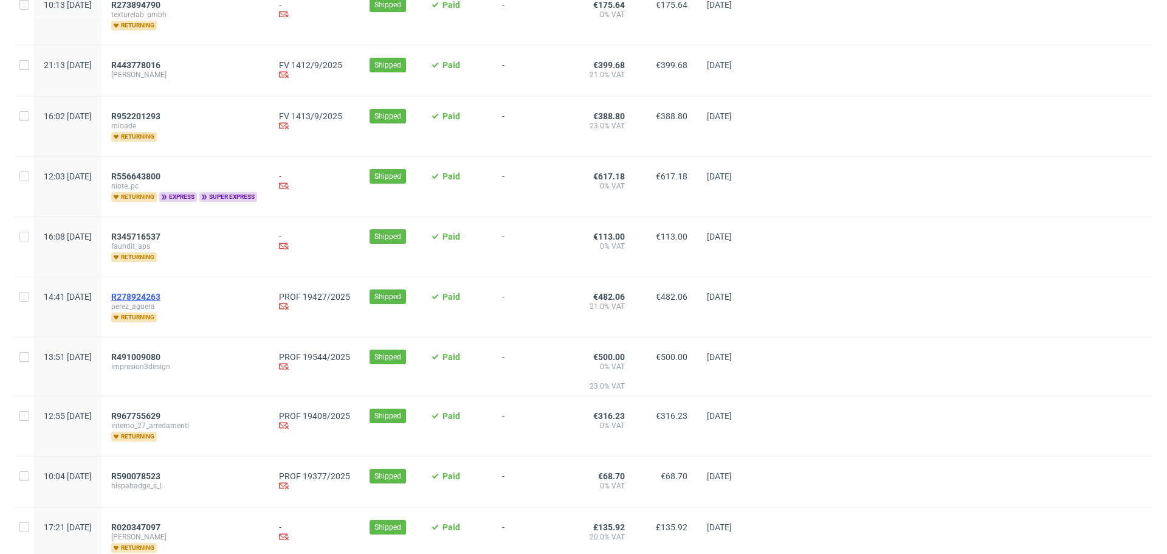
click at [161, 299] on span "R278924263" at bounding box center [135, 297] width 49 height 10
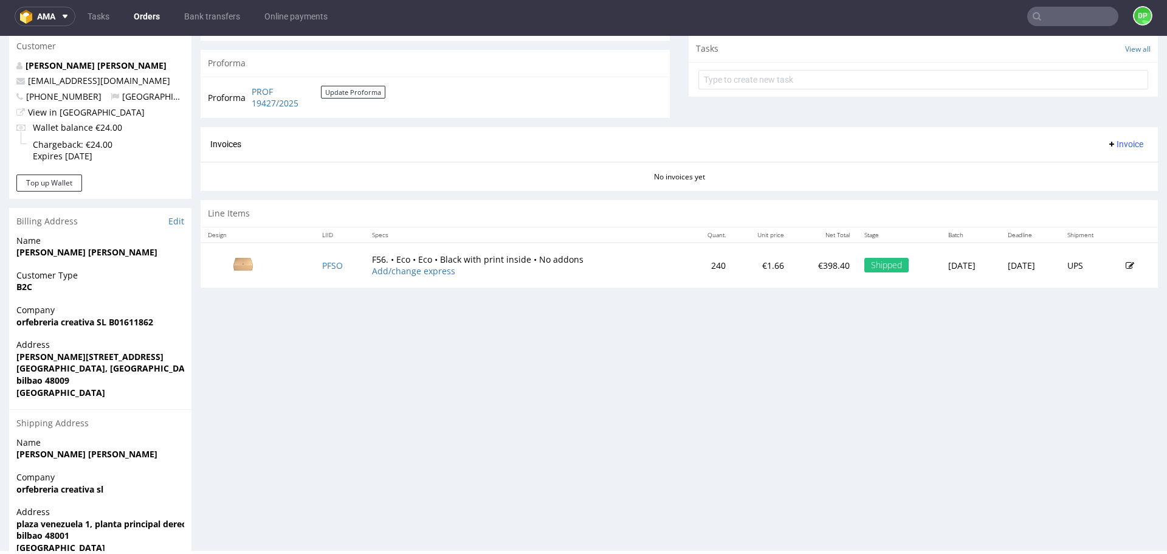
scroll to position [438, 0]
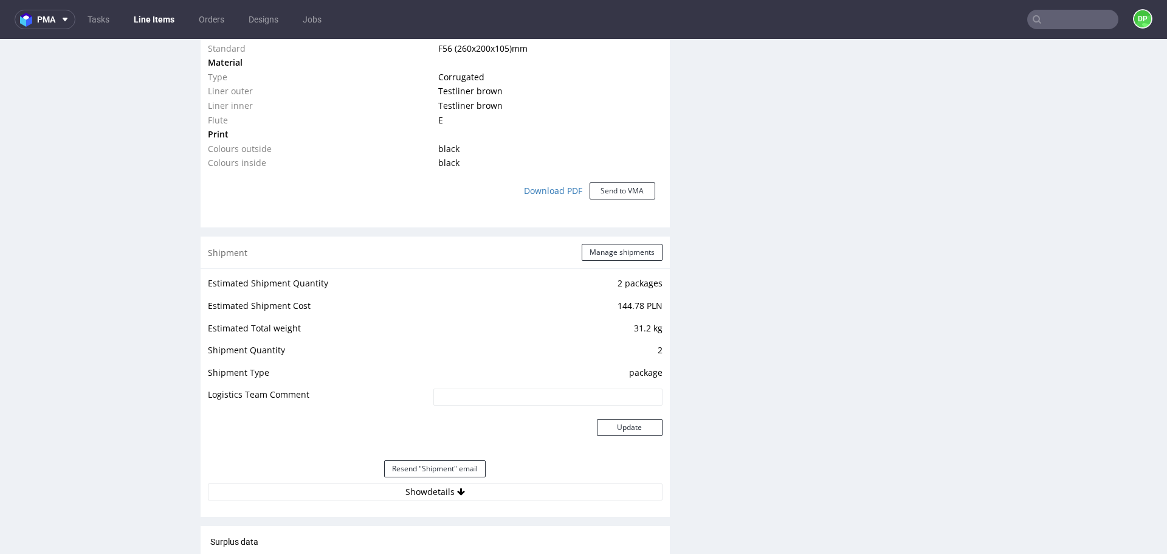
scroll to position [1011, 0]
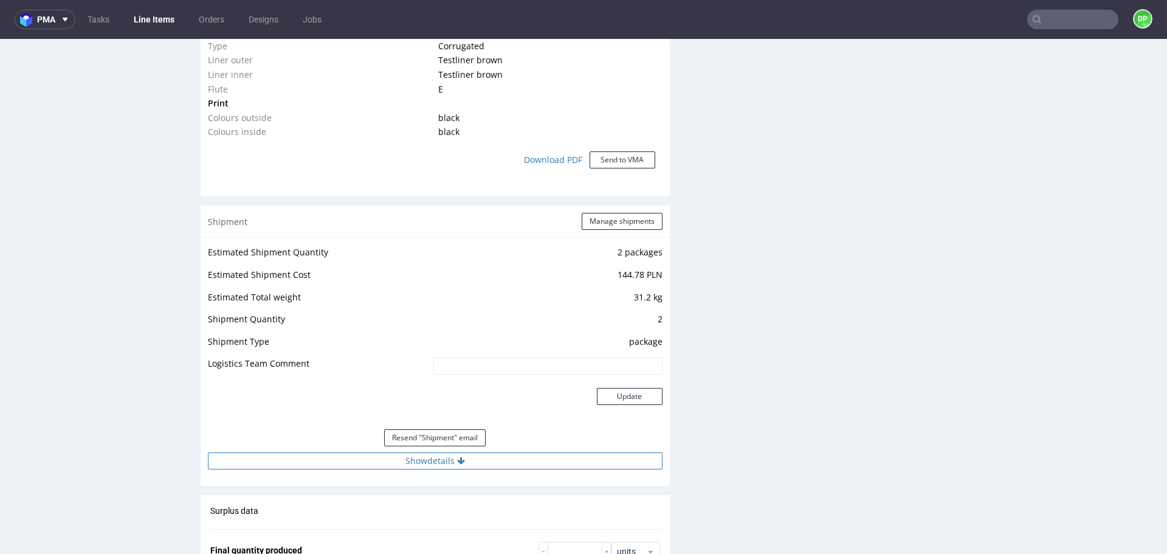
click at [339, 465] on button "Show details" at bounding box center [435, 460] width 455 height 17
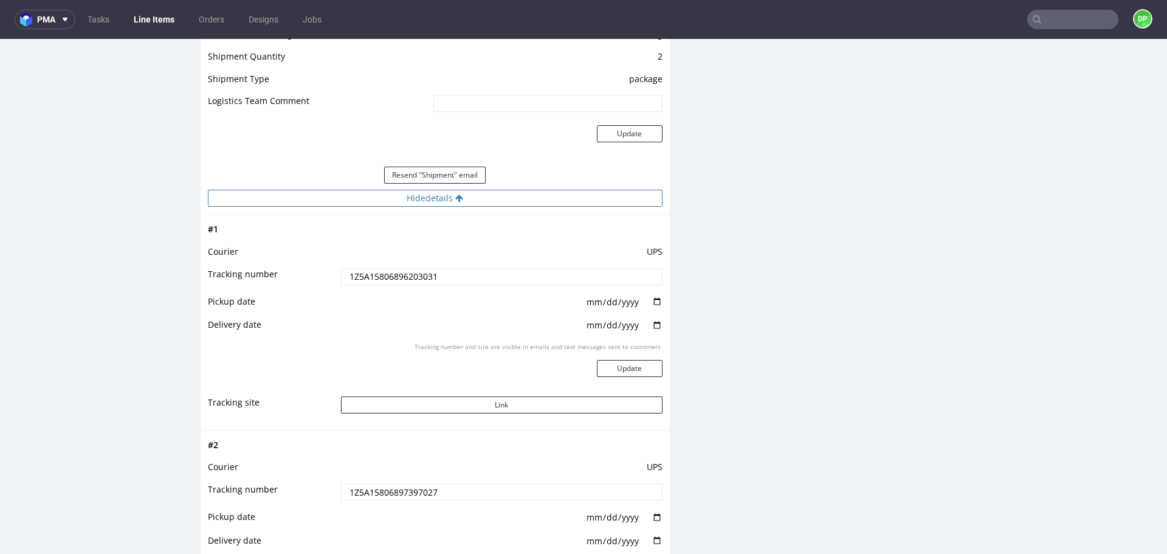
scroll to position [1273, 0]
click at [444, 405] on button "Link" at bounding box center [502, 404] width 322 height 17
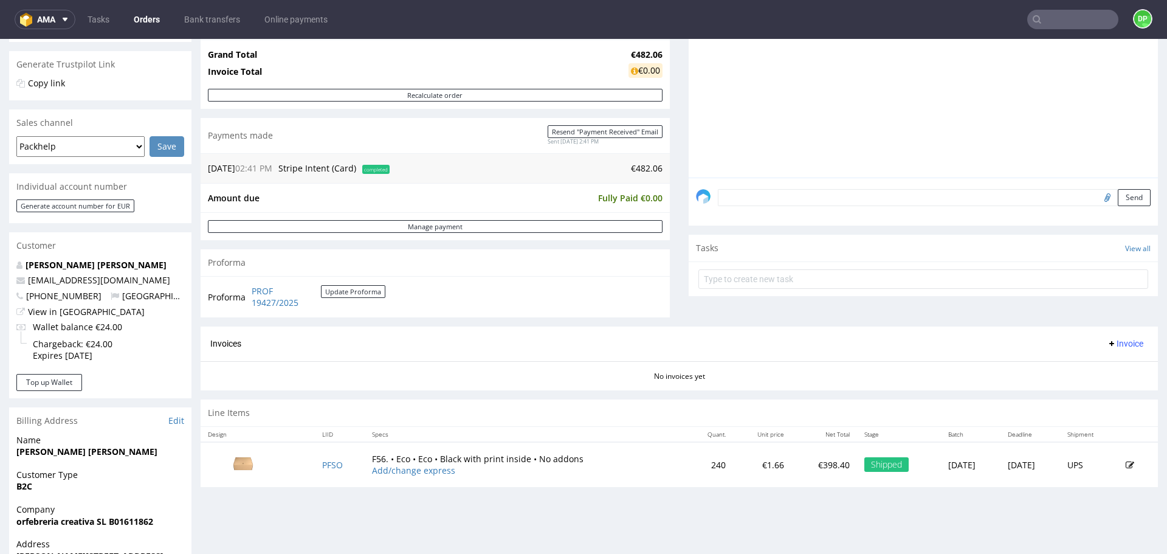
scroll to position [241, 0]
click at [1107, 338] on span "Invoice" at bounding box center [1125, 343] width 36 height 10
click at [1082, 364] on span "Generate" at bounding box center [1106, 368] width 59 height 12
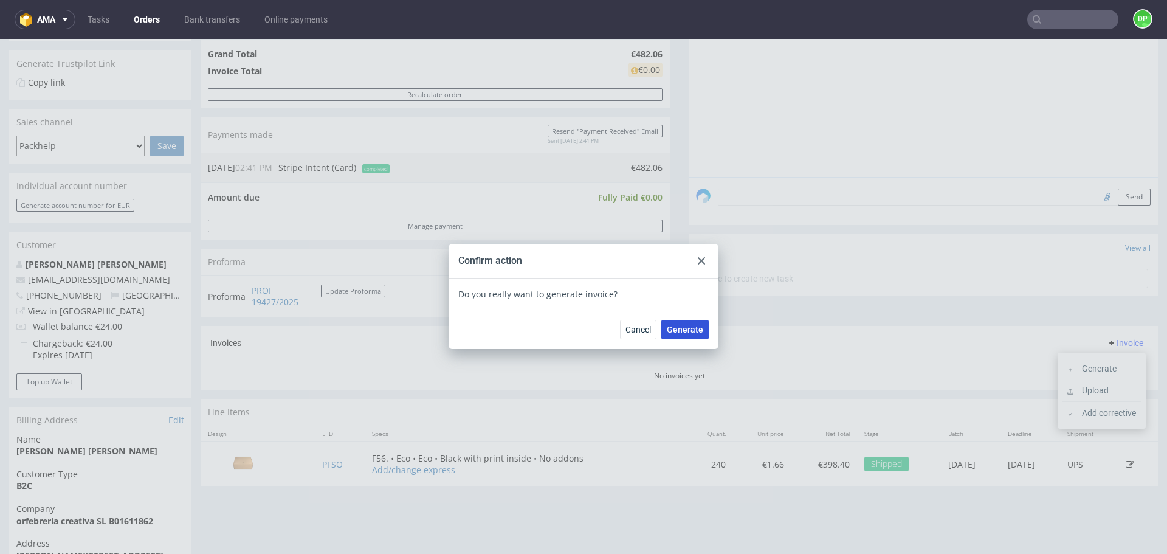
click at [682, 323] on button "Generate" at bounding box center [685, 329] width 47 height 19
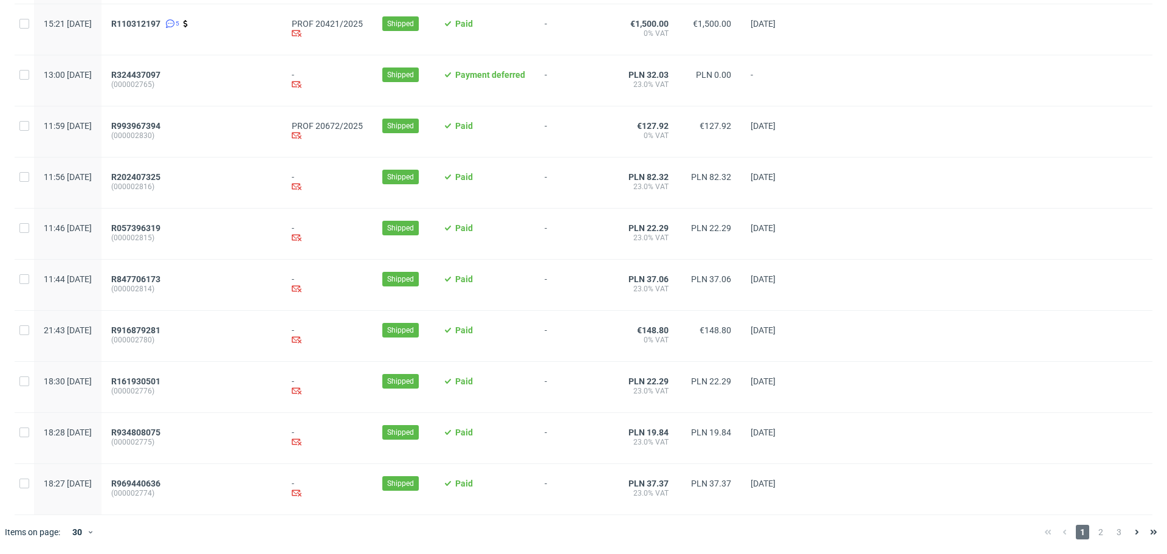
scroll to position [1205, 0]
click at [1094, 532] on span "2" at bounding box center [1100, 532] width 13 height 15
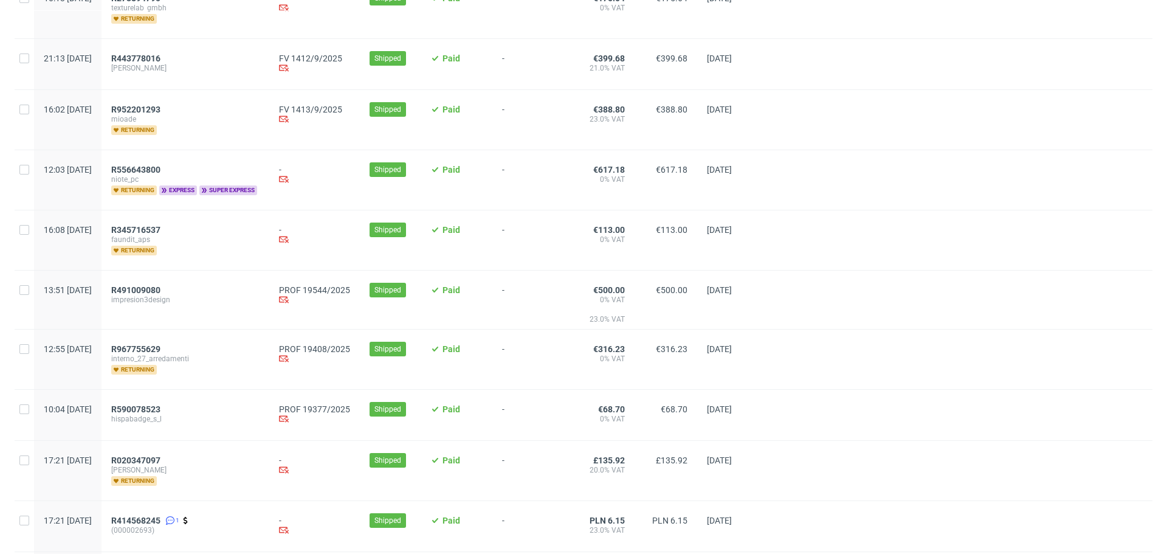
scroll to position [656, 0]
click at [161, 288] on span "R491009080" at bounding box center [135, 290] width 49 height 10
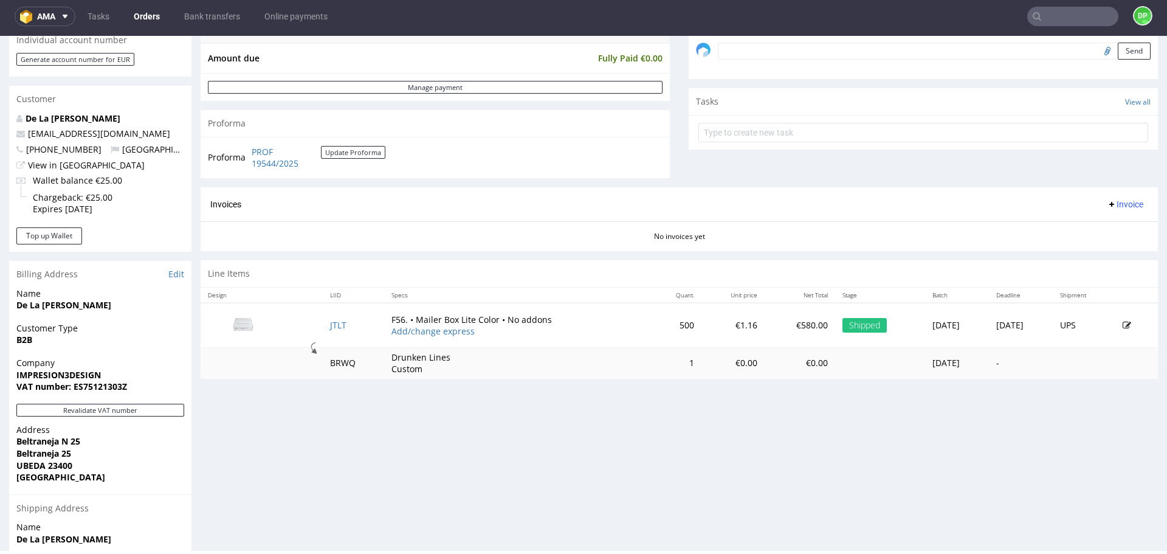
scroll to position [384, 0]
click at [167, 405] on button "Revalidate VAT number" at bounding box center [100, 409] width 168 height 13
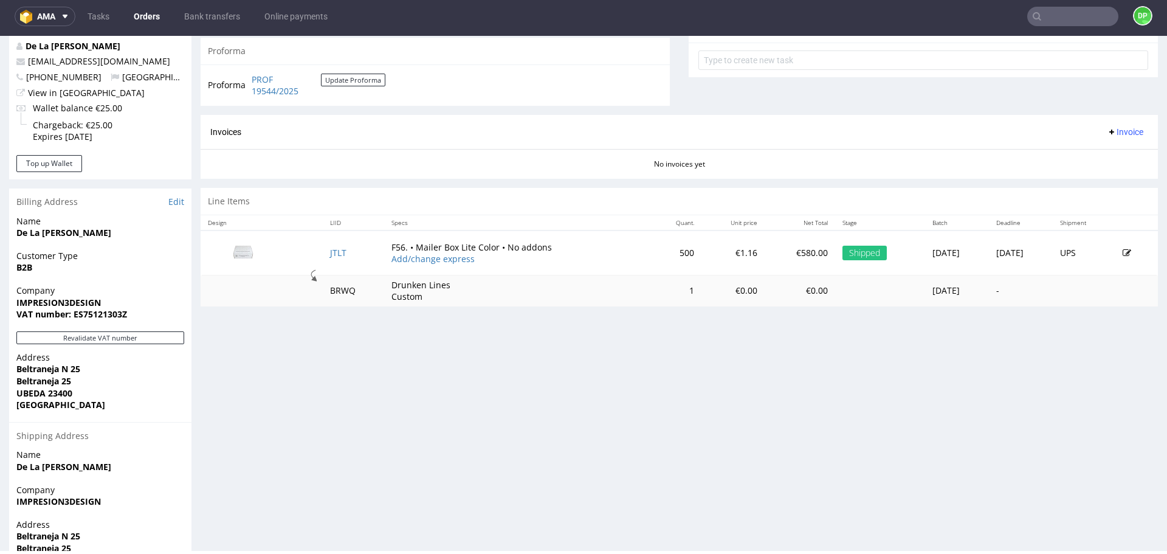
scroll to position [462, 0]
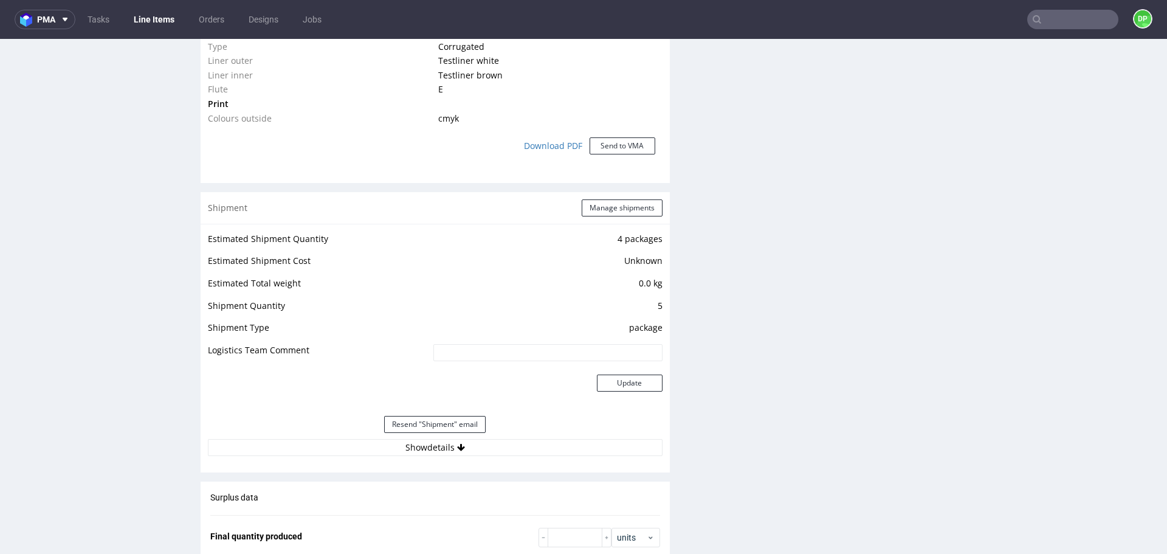
scroll to position [1083, 0]
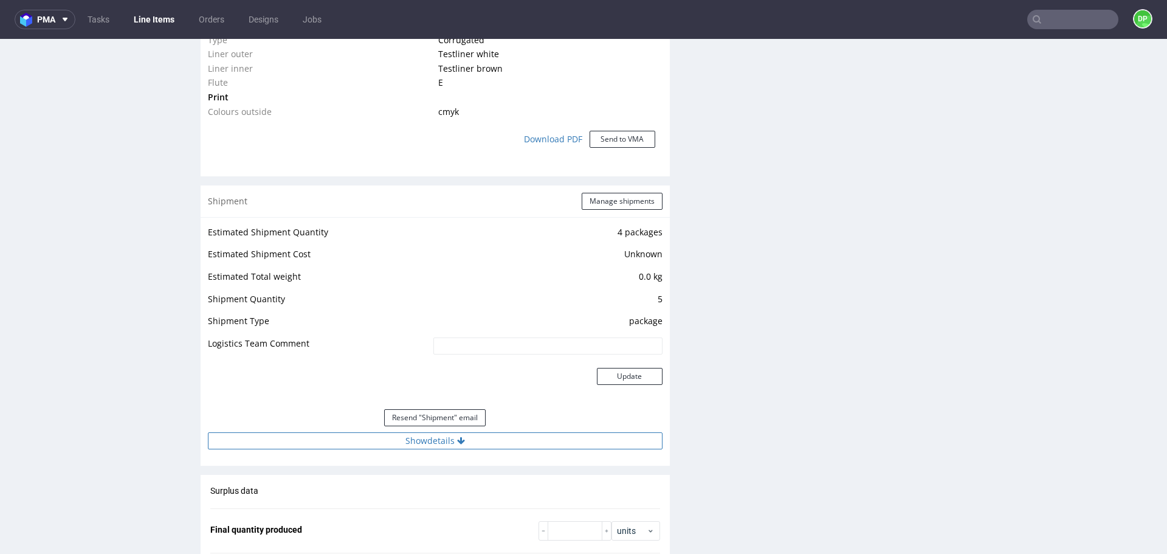
click at [303, 435] on button "Show details" at bounding box center [435, 440] width 455 height 17
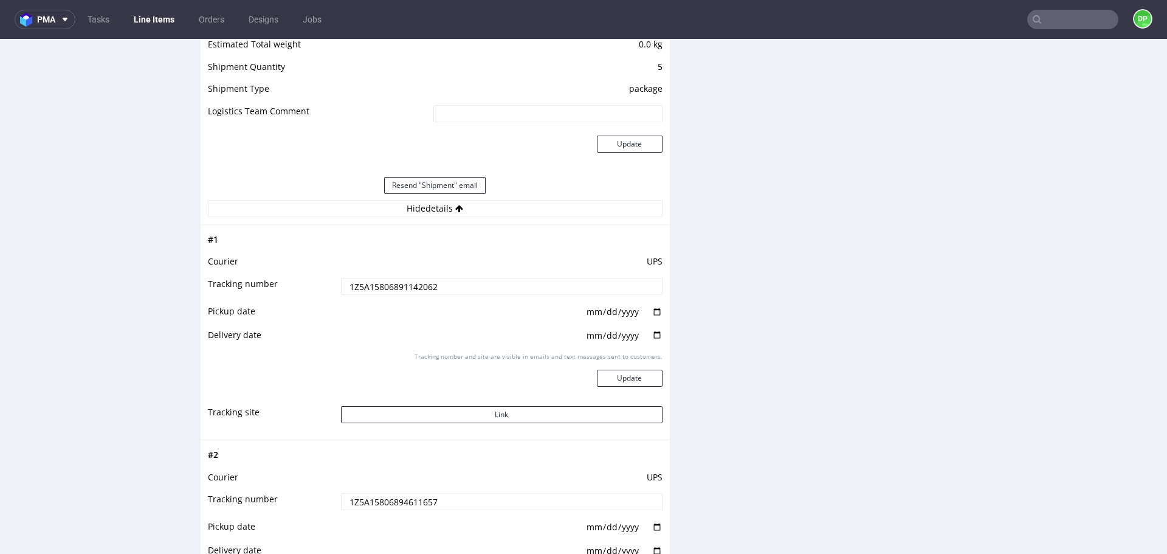
scroll to position [1316, 0]
click at [389, 414] on button "Link" at bounding box center [502, 414] width 322 height 17
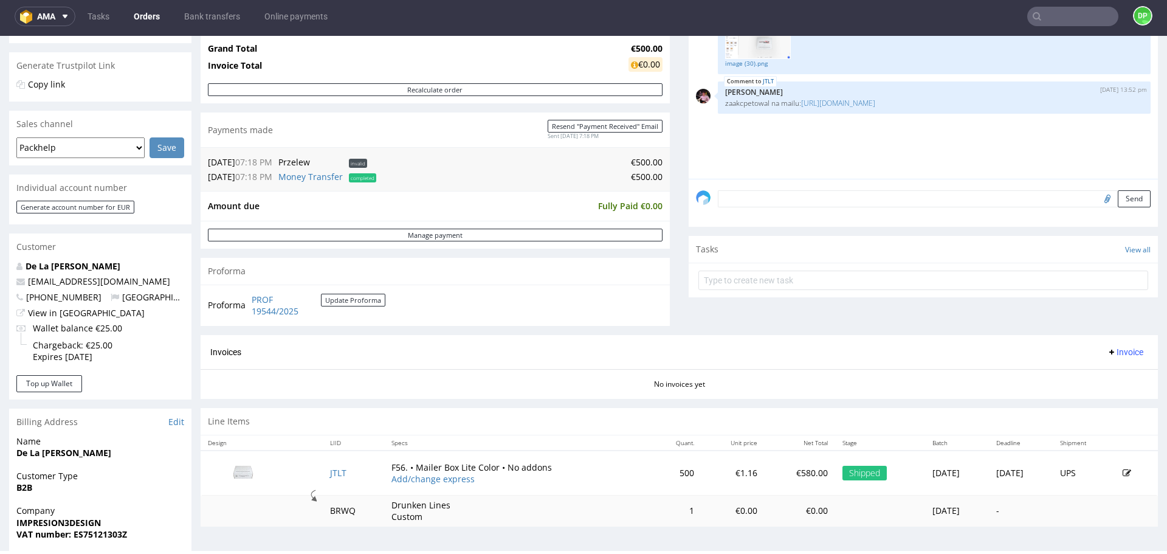
scroll to position [237, 0]
click at [1111, 349] on span "Invoice" at bounding box center [1125, 352] width 36 height 10
click at [1085, 376] on span "Generate" at bounding box center [1106, 377] width 59 height 12
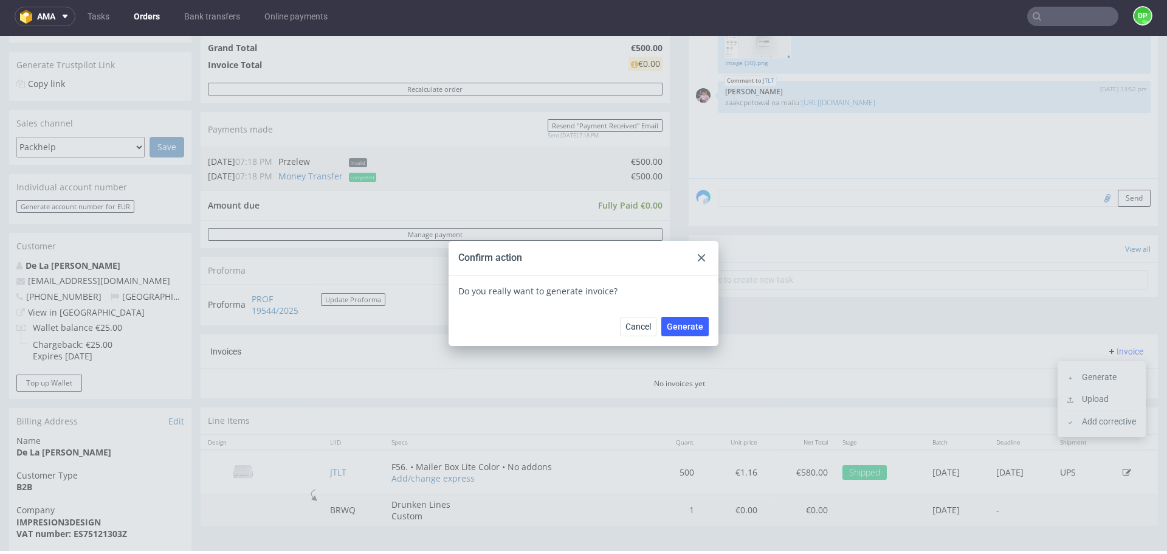
click at [683, 315] on div "Cancel Generate" at bounding box center [584, 326] width 270 height 40
click at [679, 331] on button "Generate" at bounding box center [685, 326] width 47 height 19
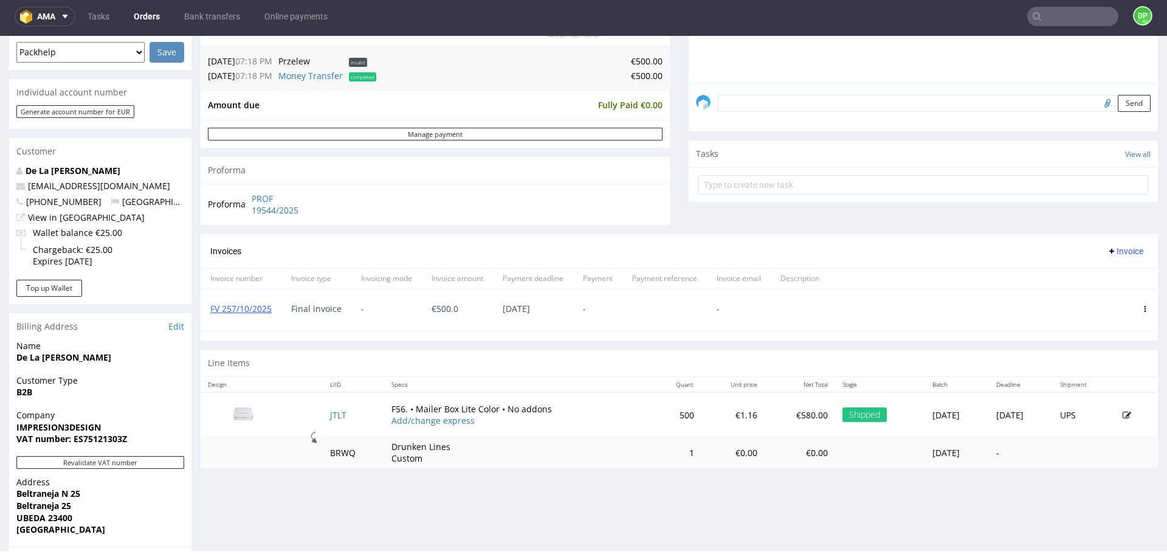
scroll to position [331, 0]
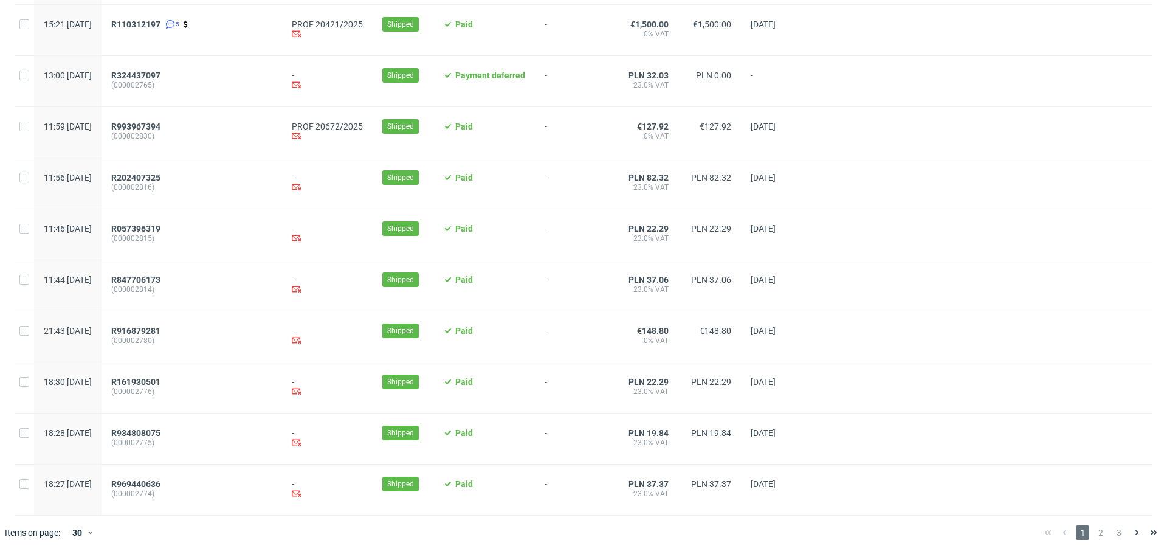
scroll to position [1205, 0]
click at [1094, 532] on span "2" at bounding box center [1100, 532] width 13 height 15
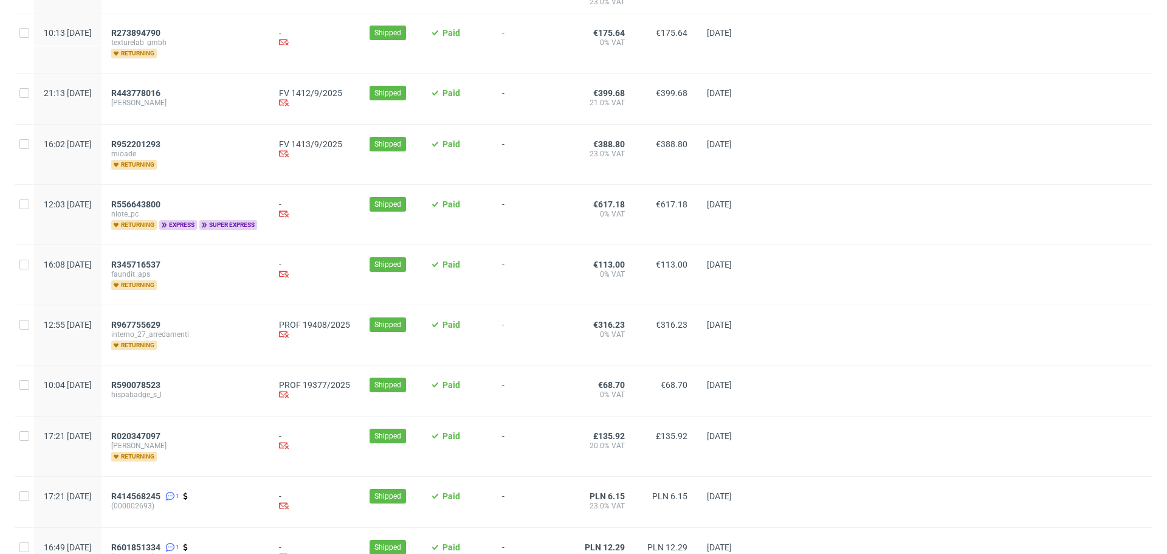
scroll to position [621, 0]
click at [161, 322] on span "R967755629" at bounding box center [135, 324] width 49 height 10
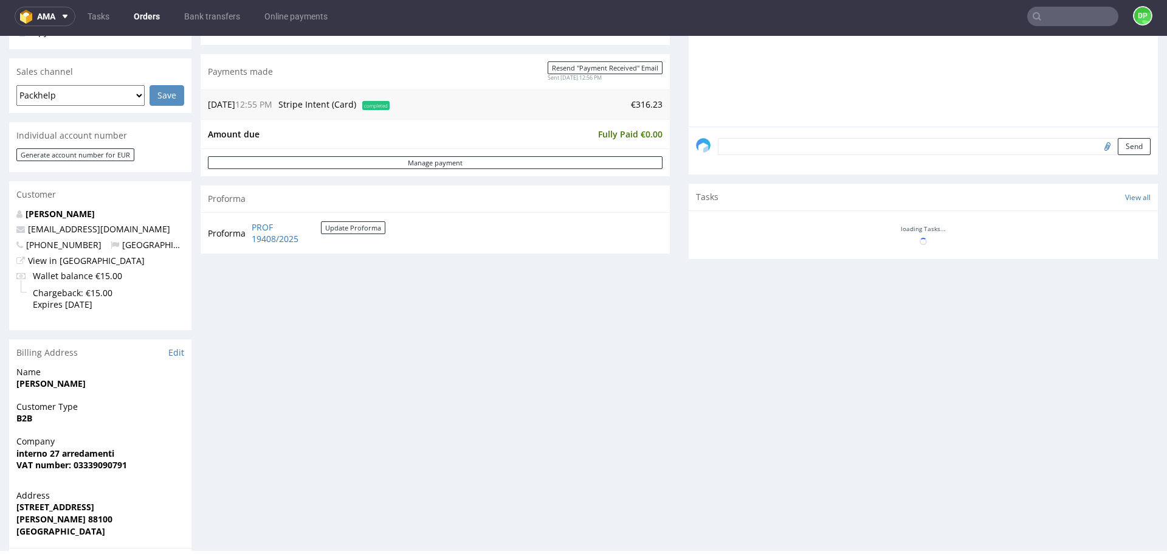
scroll to position [478, 0]
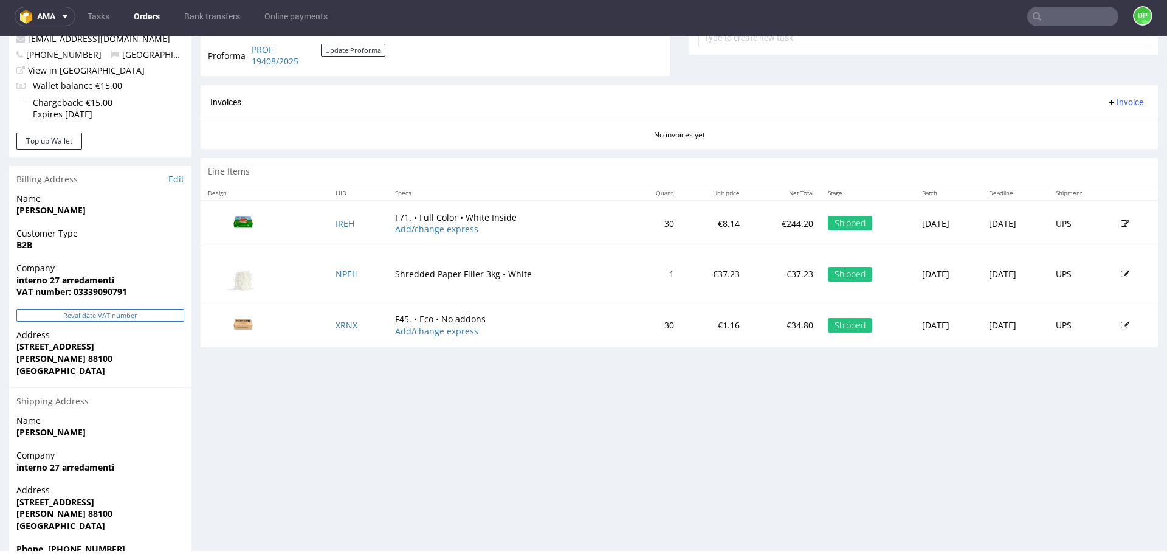
click at [157, 309] on button "Revalidate VAT number" at bounding box center [100, 315] width 168 height 13
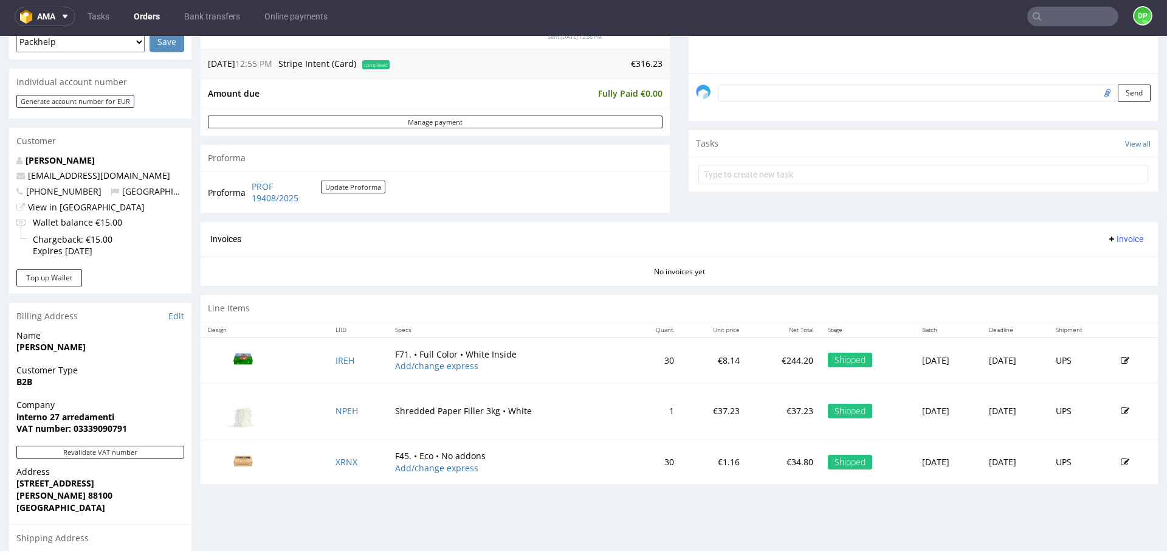
scroll to position [351, 0]
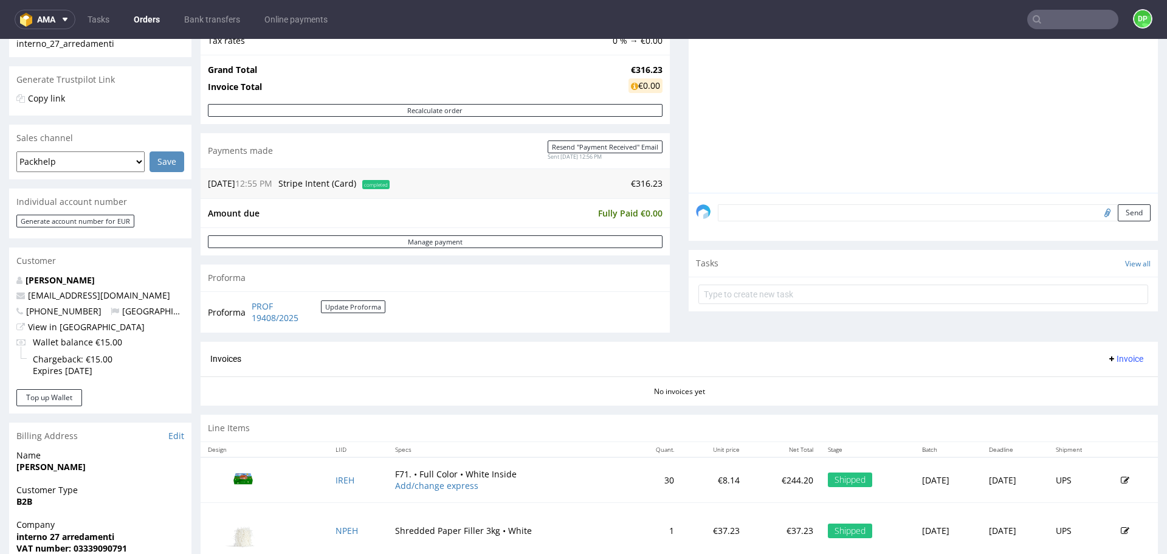
scroll to position [226, 0]
drag, startPoint x: 342, startPoint y: 320, endPoint x: 248, endPoint y: 296, distance: 97.2
click at [248, 296] on div "Proforma PROF 19408/2025 Update Proforma" at bounding box center [435, 310] width 469 height 41
click at [318, 344] on div "Invoices Invoice" at bounding box center [680, 357] width 958 height 35
drag, startPoint x: 328, startPoint y: 327, endPoint x: 250, endPoint y: 303, distance: 82.1
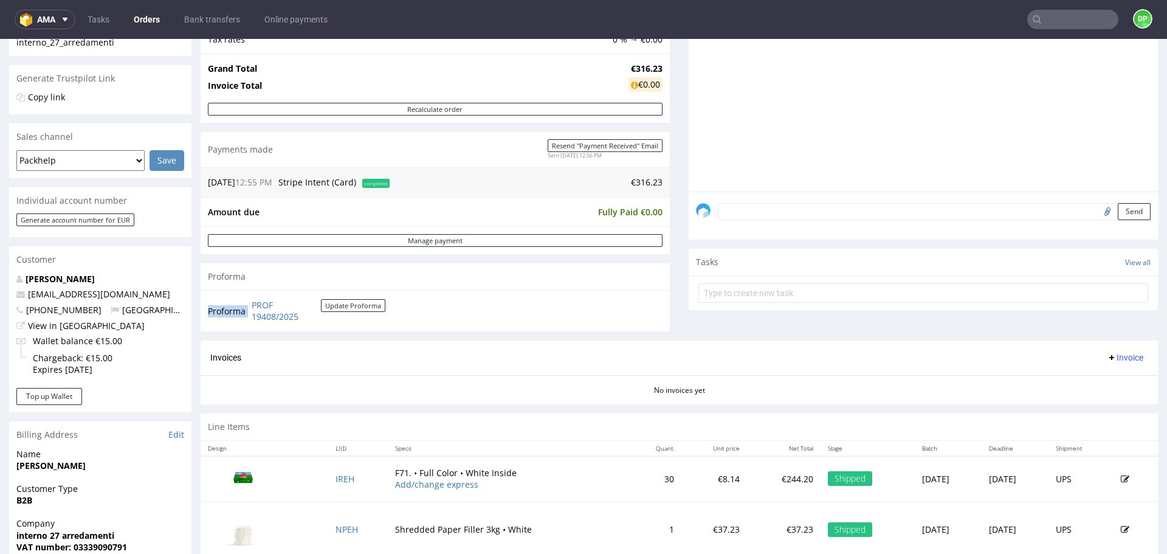
click at [250, 303] on div "Proforma PROF 19408/2025 Update Proforma" at bounding box center [435, 310] width 469 height 41
copy tbody "Proforma"
click at [371, 361] on div "Invoices Invoice" at bounding box center [679, 357] width 938 height 15
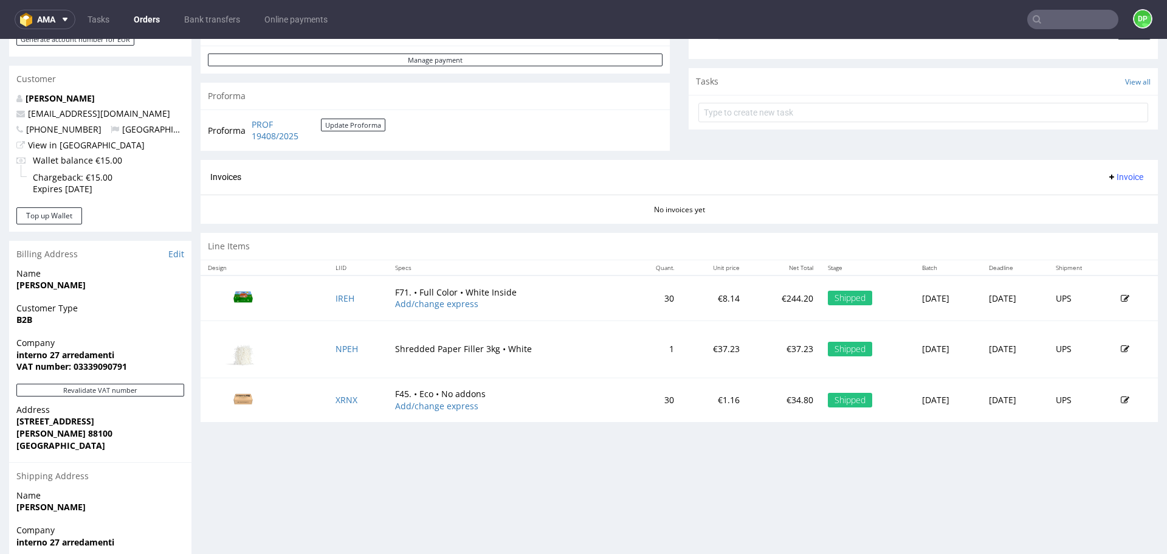
scroll to position [407, 0]
click at [1112, 177] on span "Invoice" at bounding box center [1125, 176] width 36 height 10
click at [1092, 204] on span "Generate" at bounding box center [1106, 202] width 59 height 12
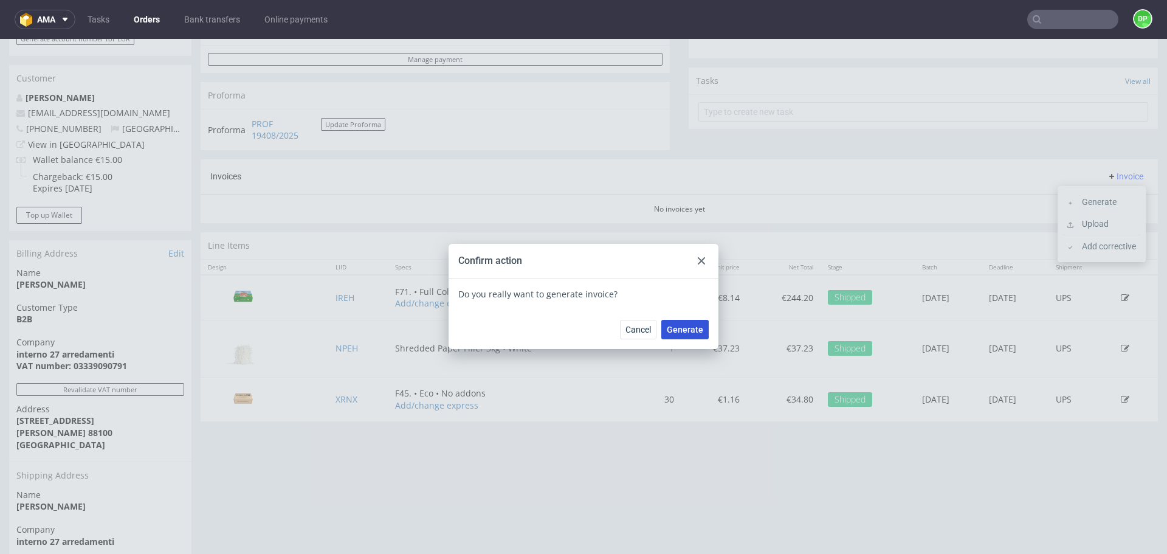
click at [675, 330] on span "Generate" at bounding box center [685, 329] width 36 height 9
click at [635, 318] on div "Cancel Generate" at bounding box center [584, 329] width 270 height 40
click at [635, 329] on span "Cancel" at bounding box center [639, 329] width 26 height 9
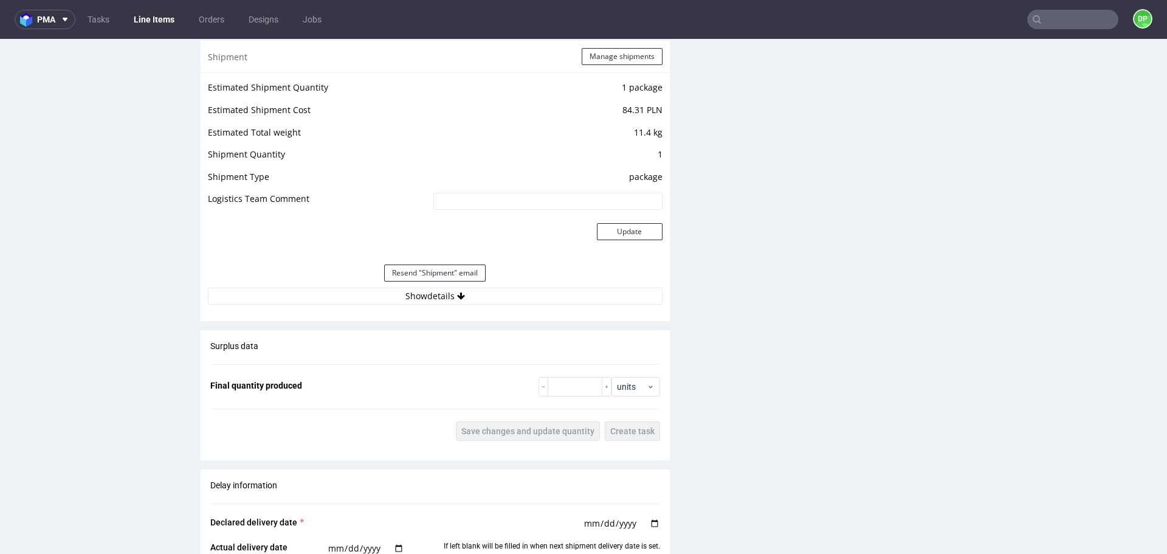
scroll to position [1254, 0]
click at [328, 288] on button "Show details" at bounding box center [435, 296] width 455 height 17
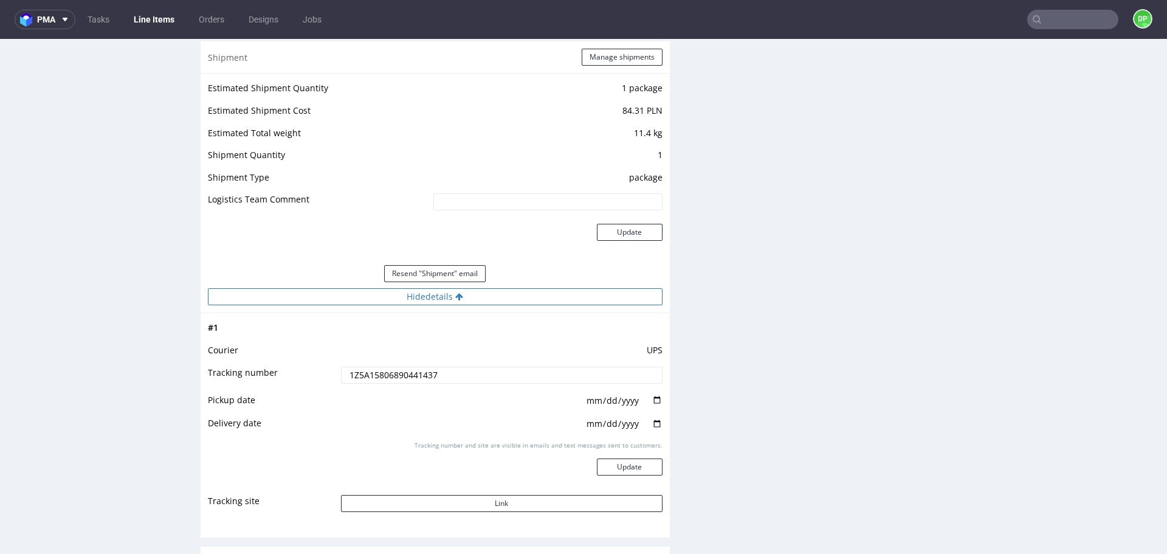
scroll to position [1335, 0]
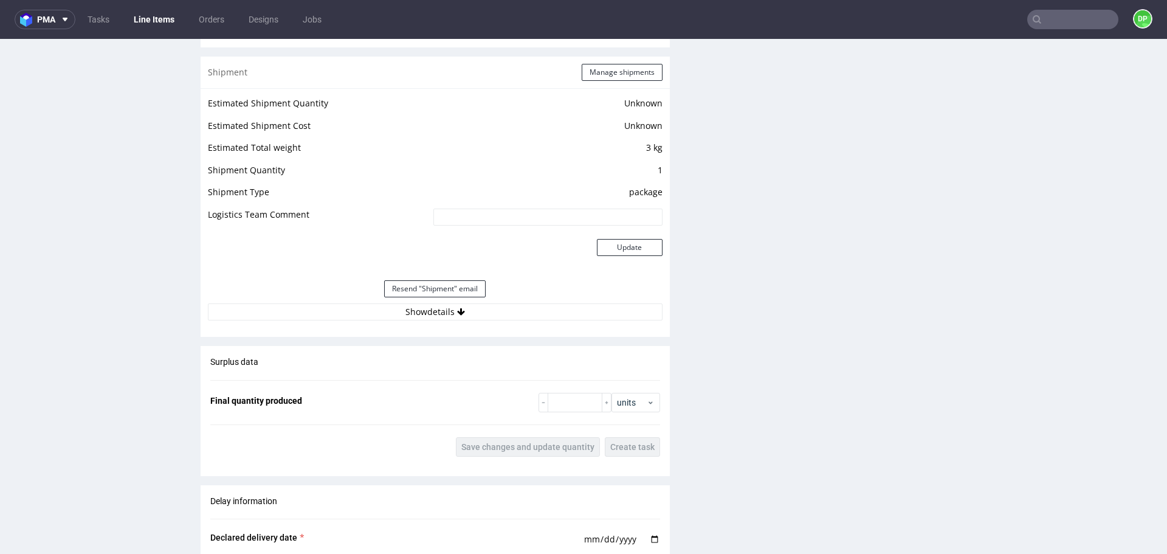
scroll to position [1100, 0]
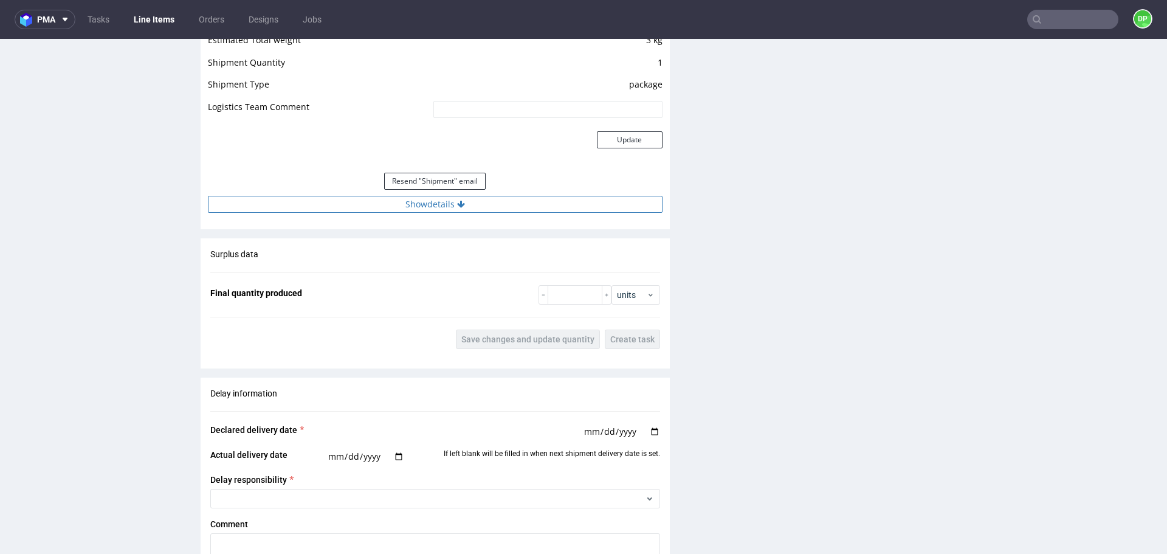
click at [327, 204] on button "Show details" at bounding box center [435, 204] width 455 height 17
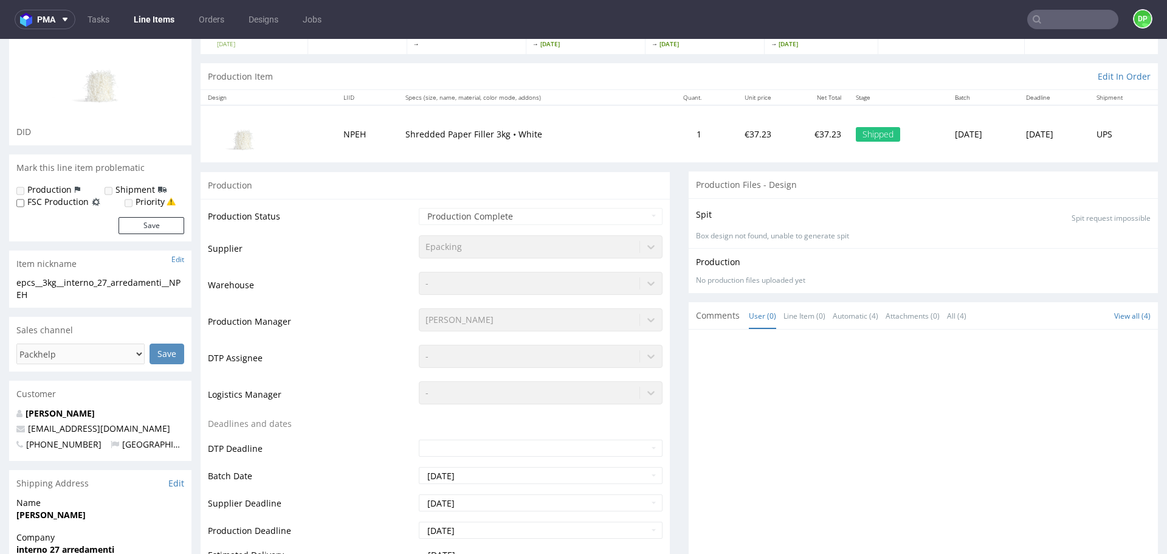
scroll to position [0, 0]
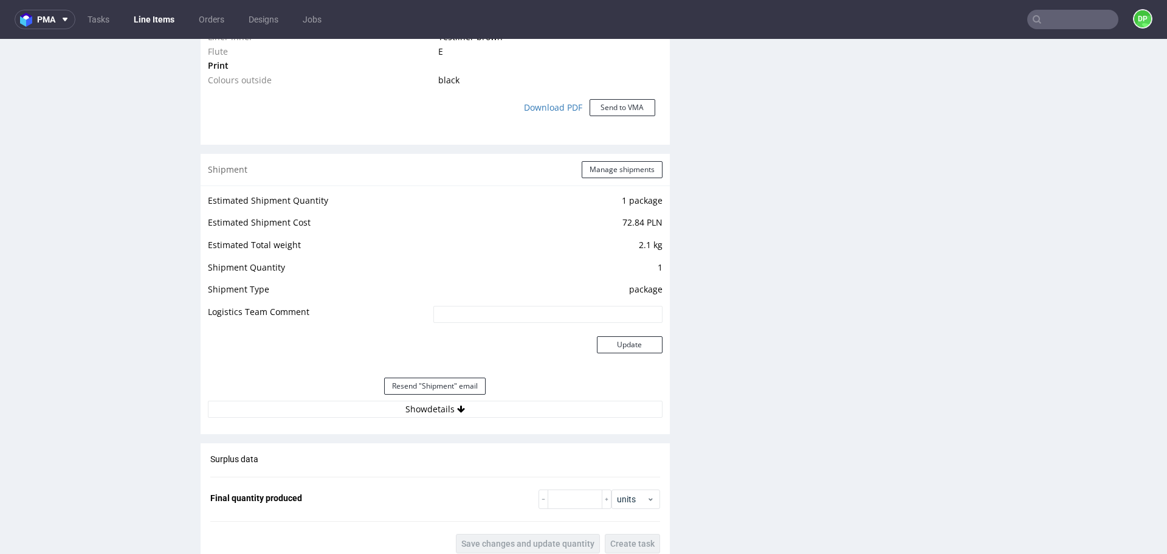
scroll to position [1049, 0]
click at [330, 408] on button "Show details" at bounding box center [435, 407] width 455 height 17
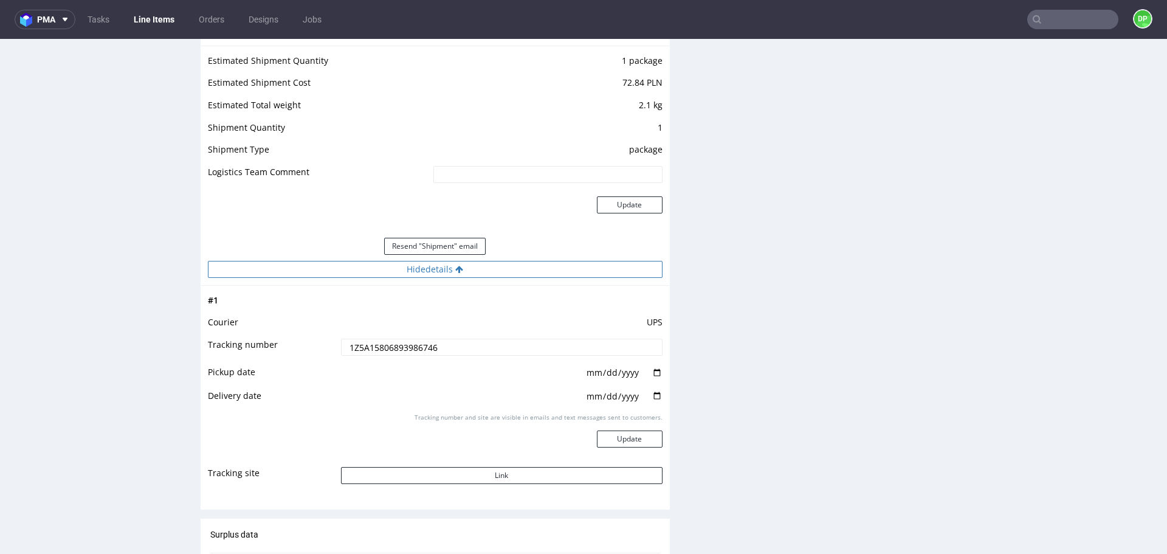
scroll to position [1189, 0]
click at [434, 476] on button "Link" at bounding box center [502, 474] width 322 height 17
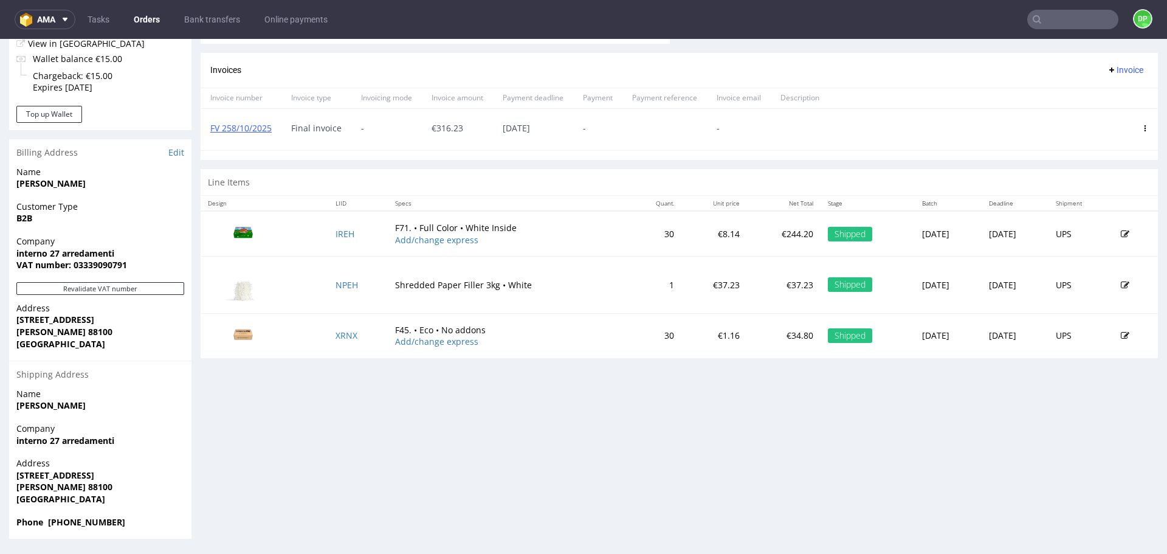
scroll to position [469, 0]
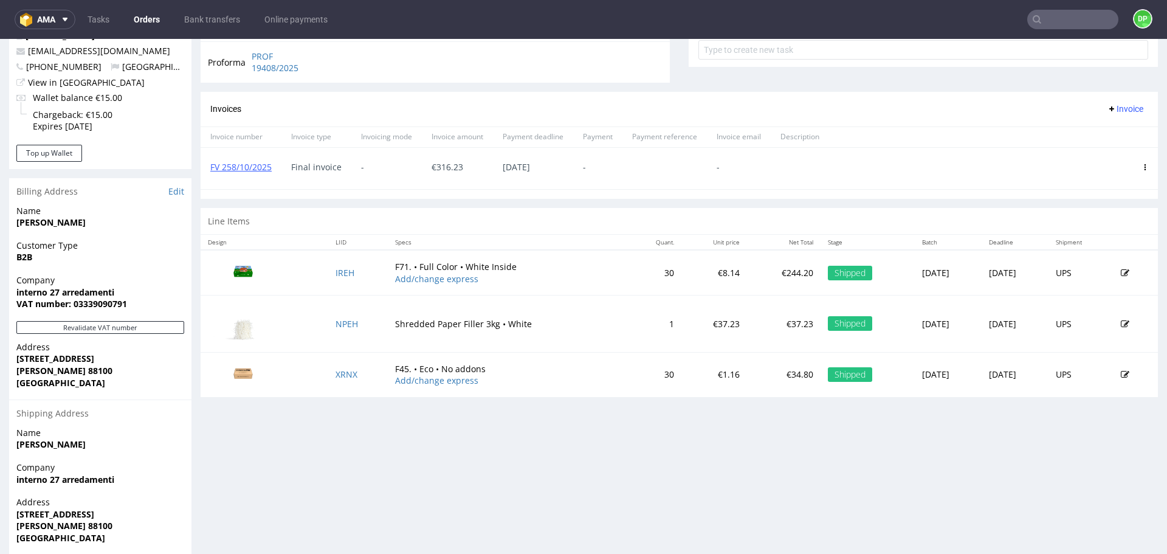
click at [1114, 102] on button "Invoice" at bounding box center [1125, 109] width 46 height 15
click at [1108, 128] on li "Upload" at bounding box center [1102, 134] width 78 height 22
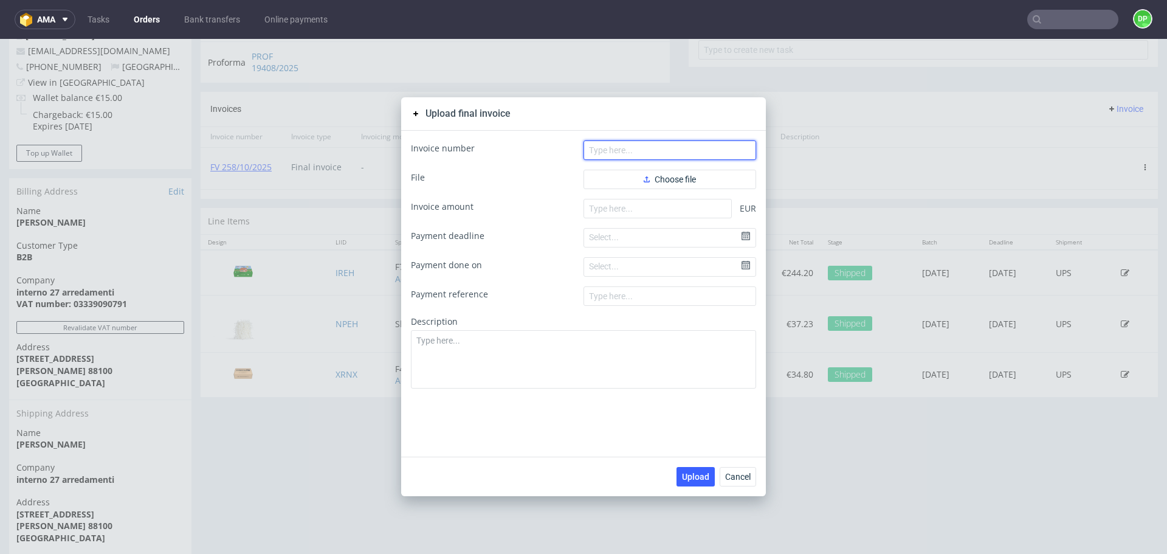
click at [618, 149] on input "text" at bounding box center [670, 149] width 173 height 19
paste input "FV 1824/9/2025"
type input "FV 1824/9/2025"
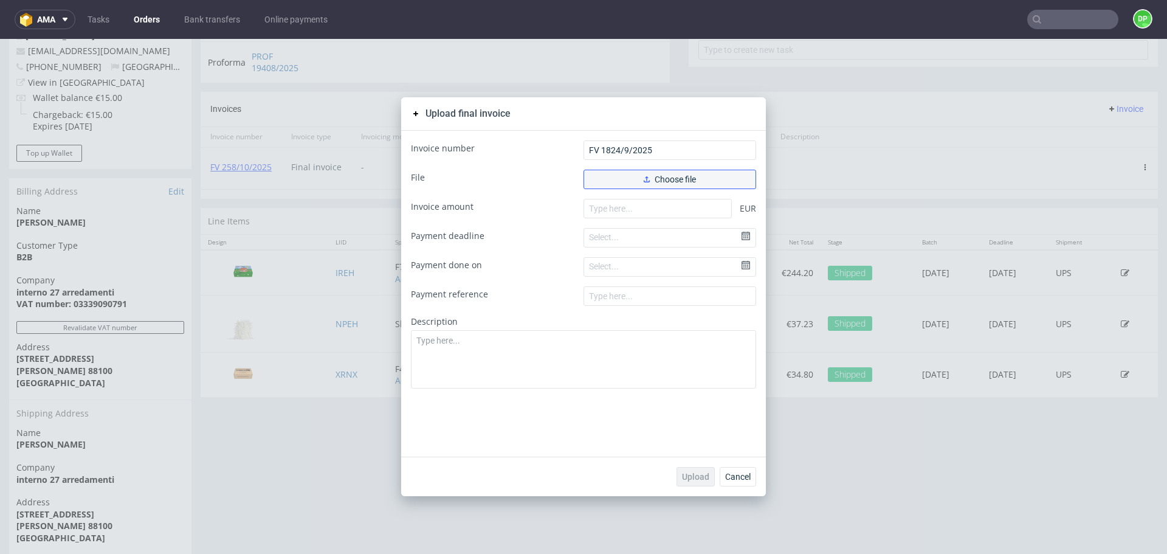
click at [632, 179] on button "Choose file" at bounding box center [670, 179] width 173 height 19
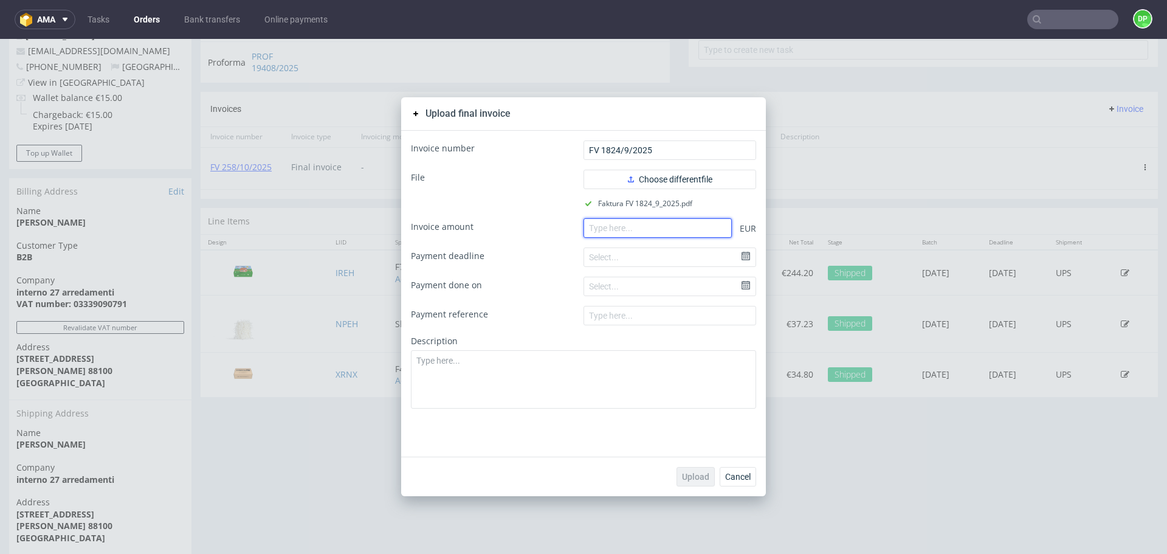
click at [606, 233] on input "number" at bounding box center [658, 227] width 148 height 19
paste input "37.23"
type input "37.23"
click at [697, 469] on button "Upload" at bounding box center [696, 476] width 38 height 19
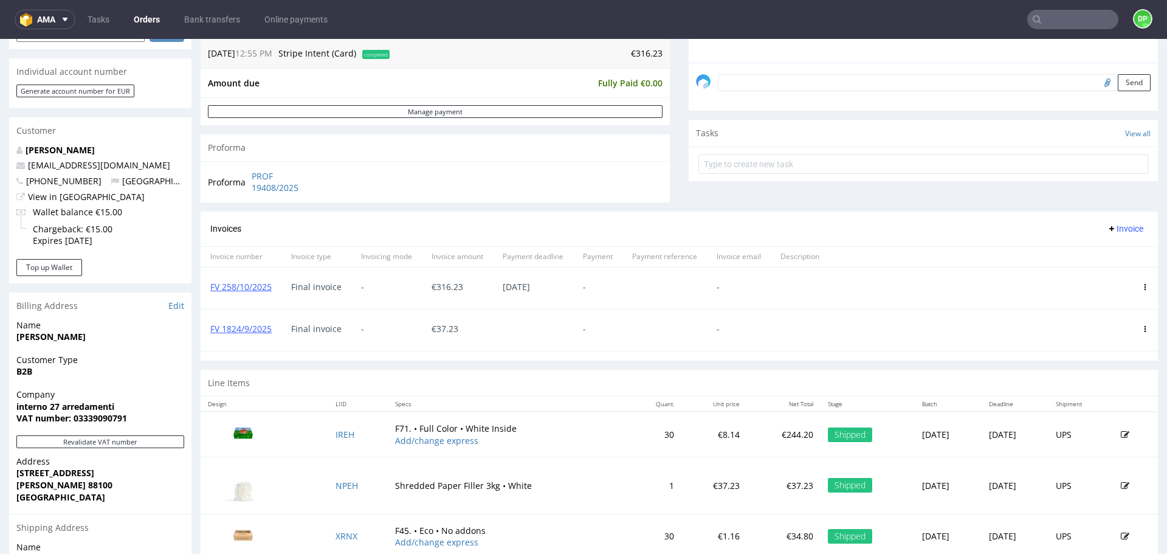
scroll to position [354, 0]
click at [278, 180] on link "PROF 19408/2025" at bounding box center [287, 183] width 70 height 24
click at [287, 184] on link "PROF 19408/2025" at bounding box center [287, 183] width 70 height 24
click at [1142, 286] on icon at bounding box center [1145, 288] width 6 height 6
click at [1060, 396] on span at bounding box center [1057, 397] width 10 height 10
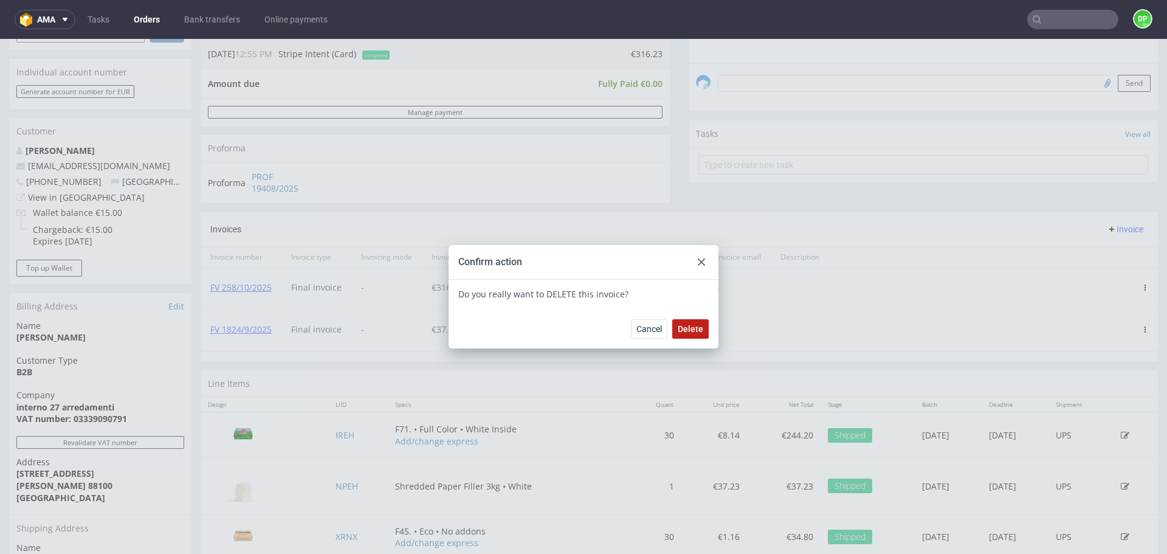
click at [690, 322] on button "Delete" at bounding box center [690, 328] width 36 height 19
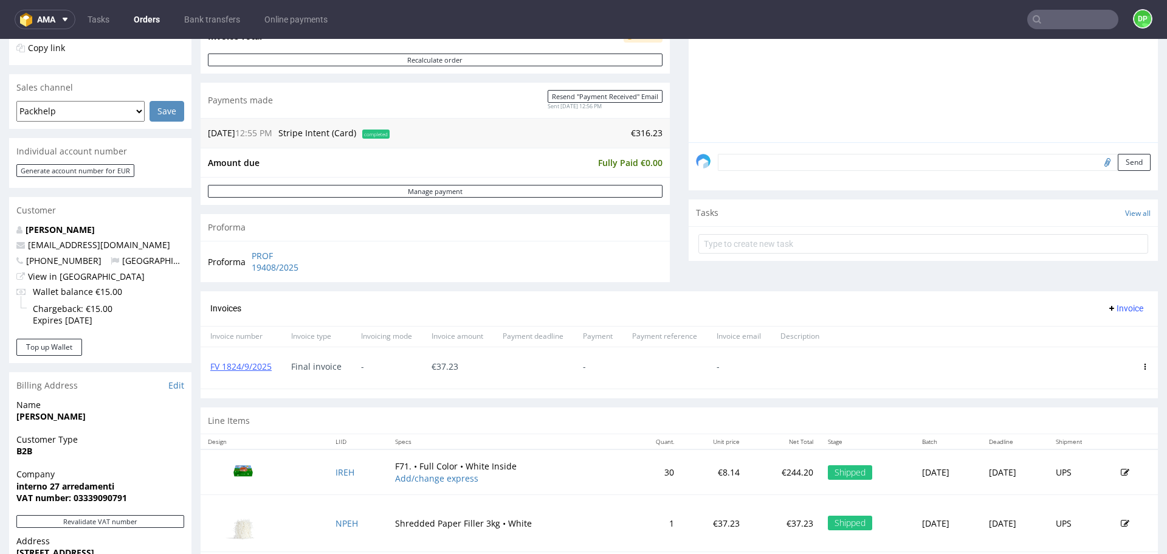
scroll to position [276, 0]
click at [1107, 309] on span "Invoice" at bounding box center [1125, 308] width 36 height 10
click at [1100, 326] on li "Upload" at bounding box center [1102, 333] width 78 height 22
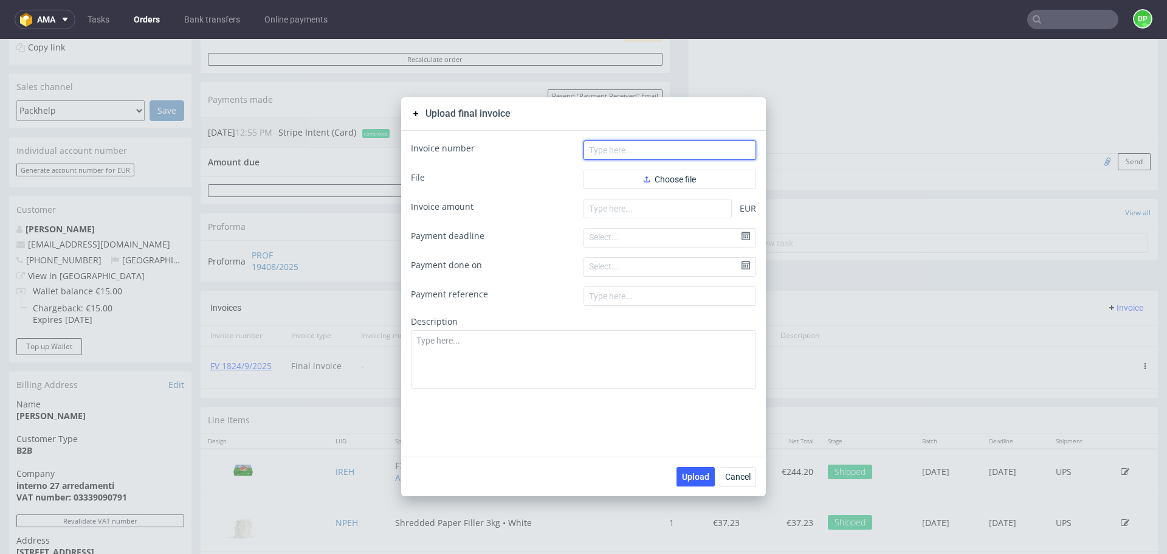
click at [624, 147] on input "text" at bounding box center [670, 149] width 173 height 19
paste input "FV 258/10/2025"
type input "FV 258/10/2025"
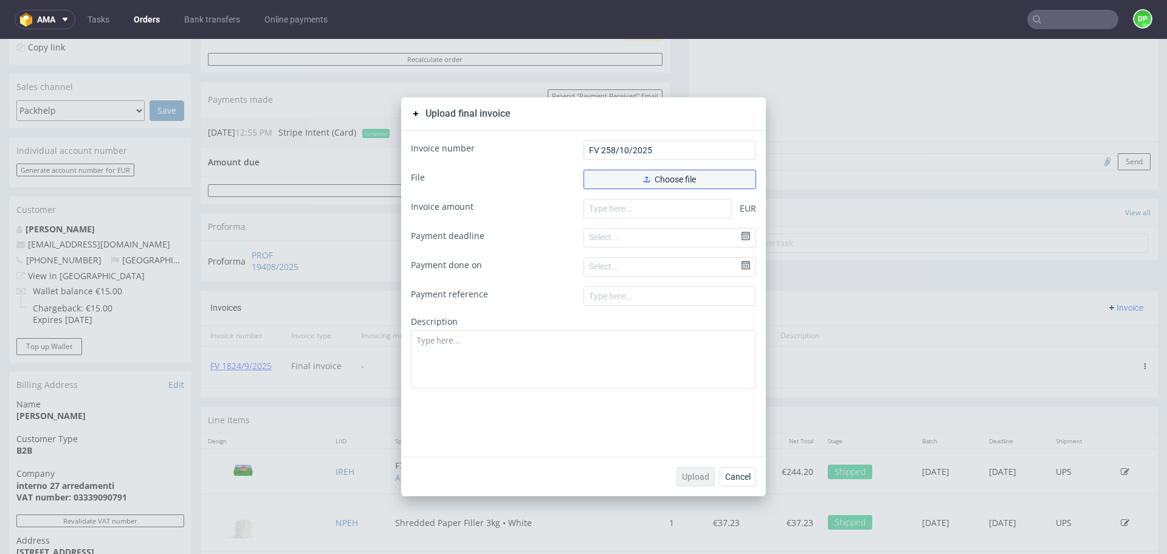
click at [629, 171] on button "Choose file" at bounding box center [670, 179] width 173 height 19
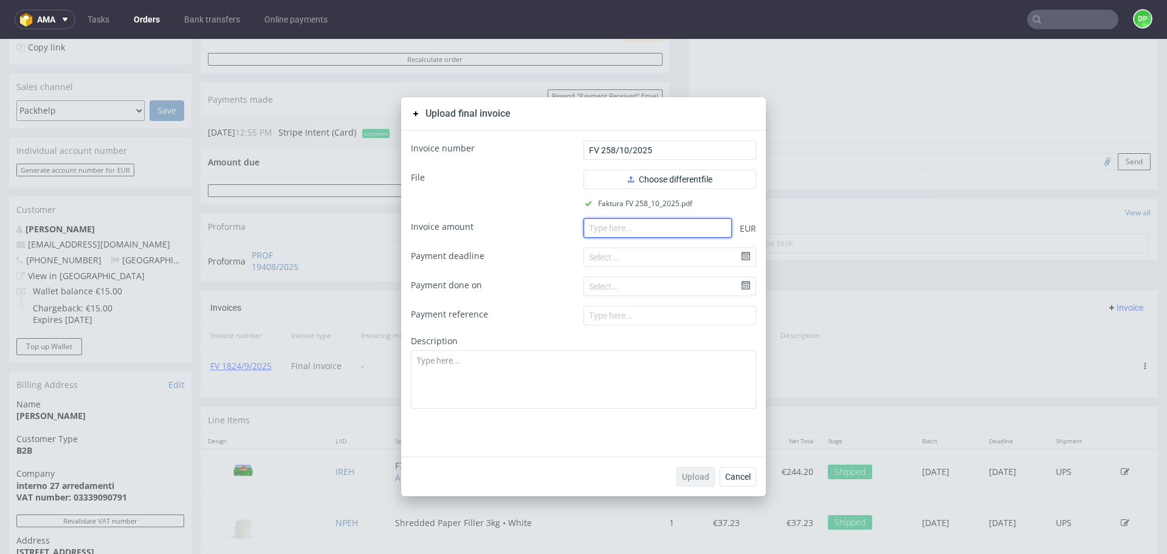
click at [615, 233] on input "number" at bounding box center [658, 227] width 148 height 19
paste input "279.00"
type input "279.00"
click at [685, 470] on button "Upload" at bounding box center [696, 476] width 38 height 19
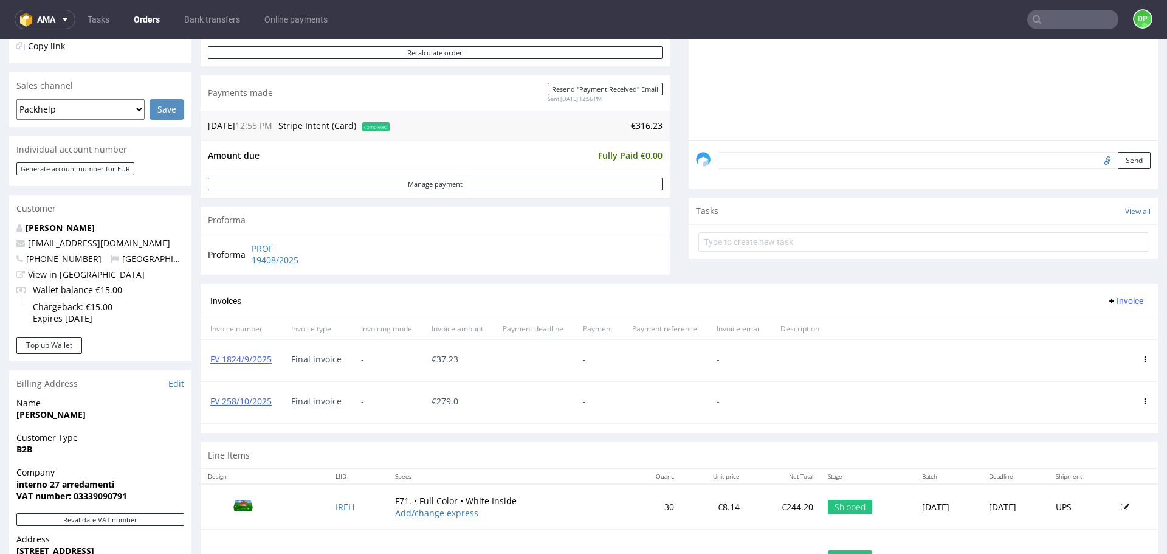
scroll to position [342, 0]
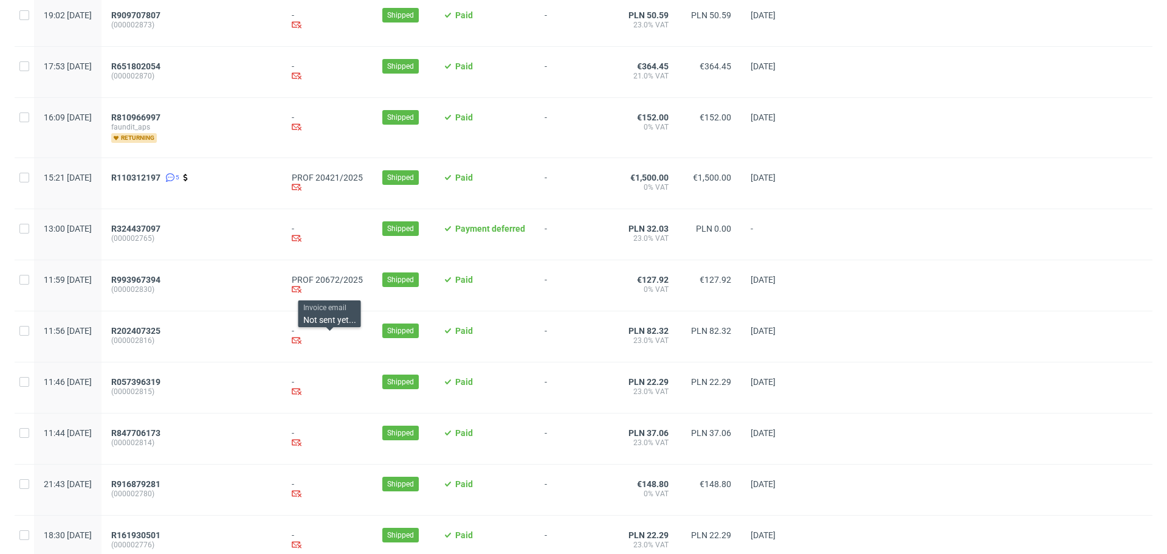
scroll to position [1205, 0]
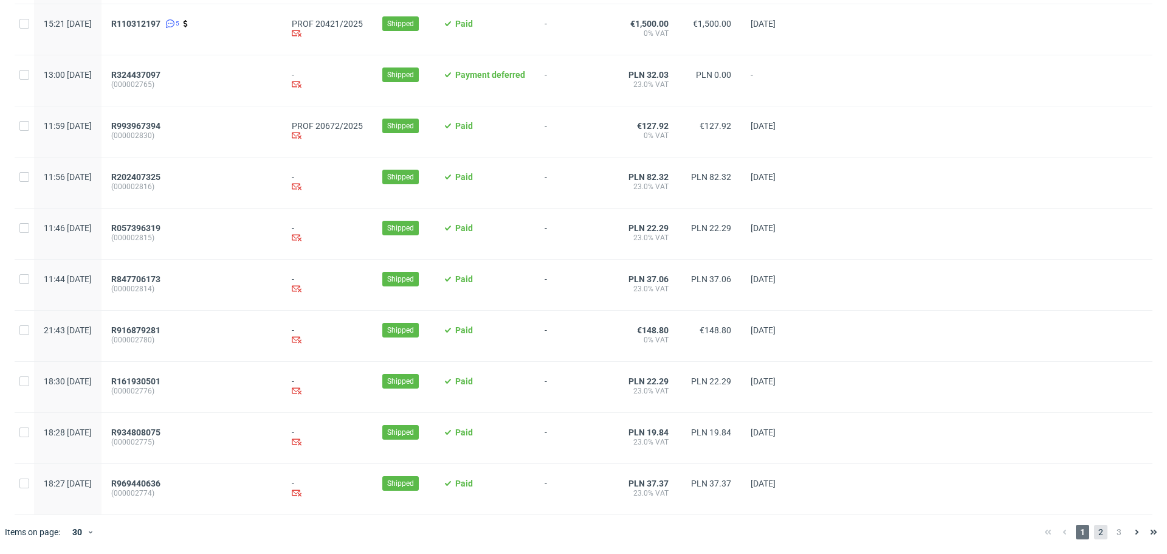
click at [1094, 529] on span "2" at bounding box center [1100, 532] width 13 height 15
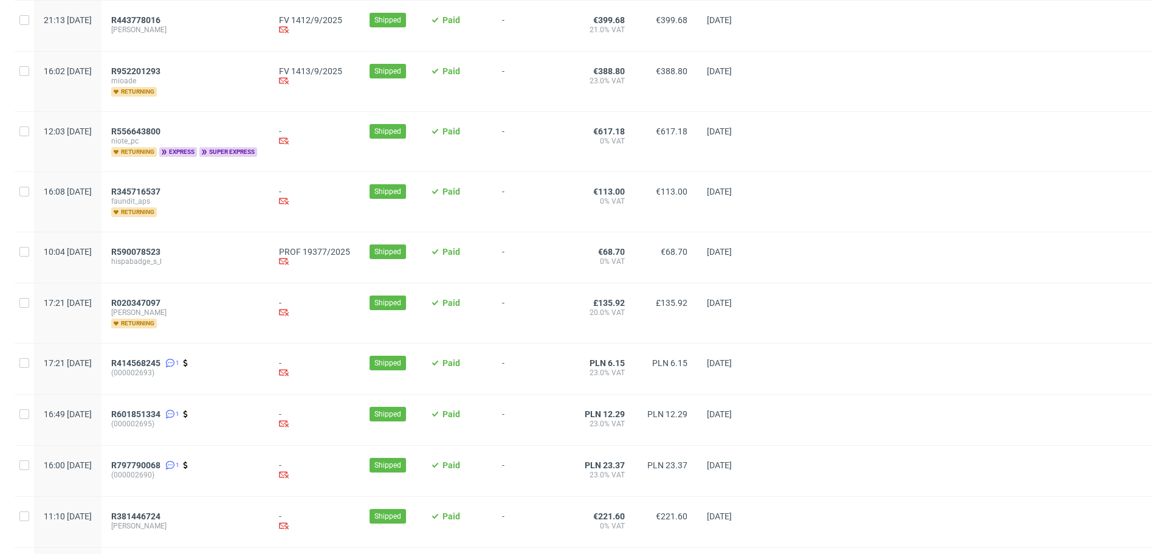
scroll to position [695, 0]
click at [161, 246] on span "R590078523" at bounding box center [135, 251] width 49 height 10
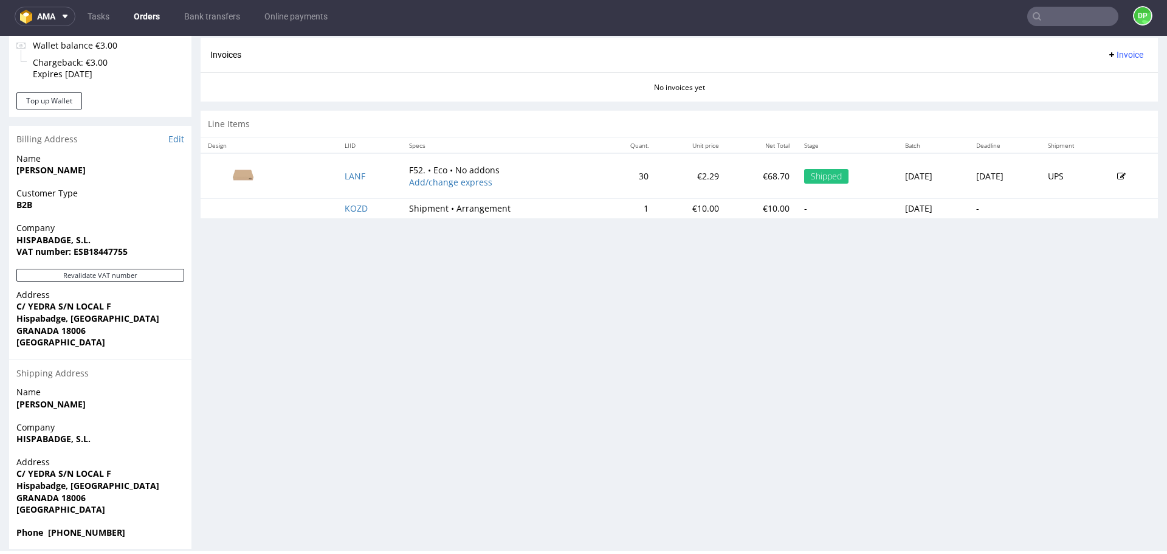
scroll to position [520, 0]
click at [122, 271] on button "Revalidate VAT number" at bounding box center [100, 274] width 168 height 13
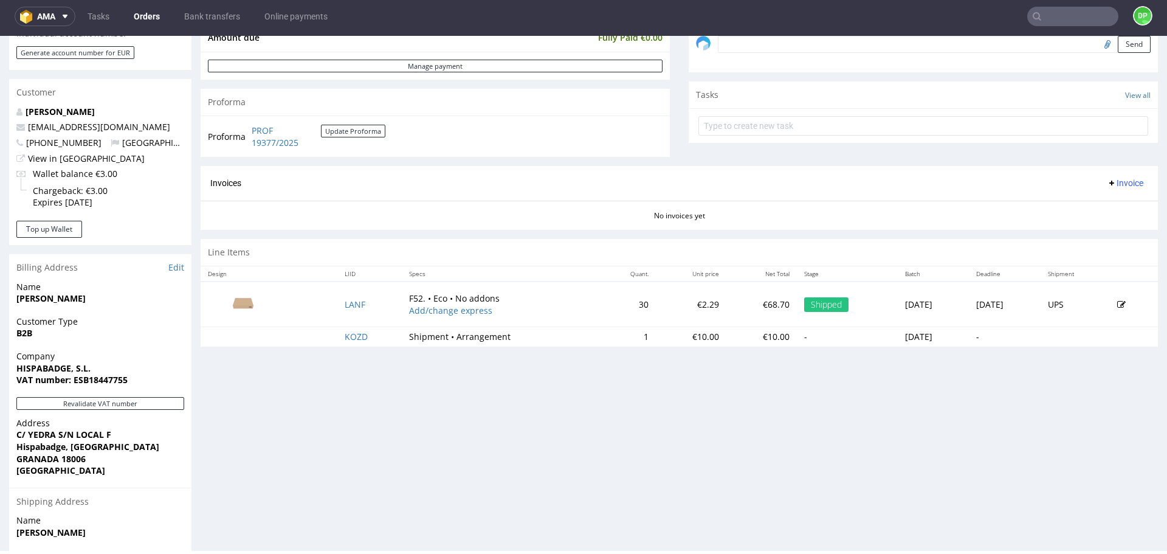
scroll to position [397, 0]
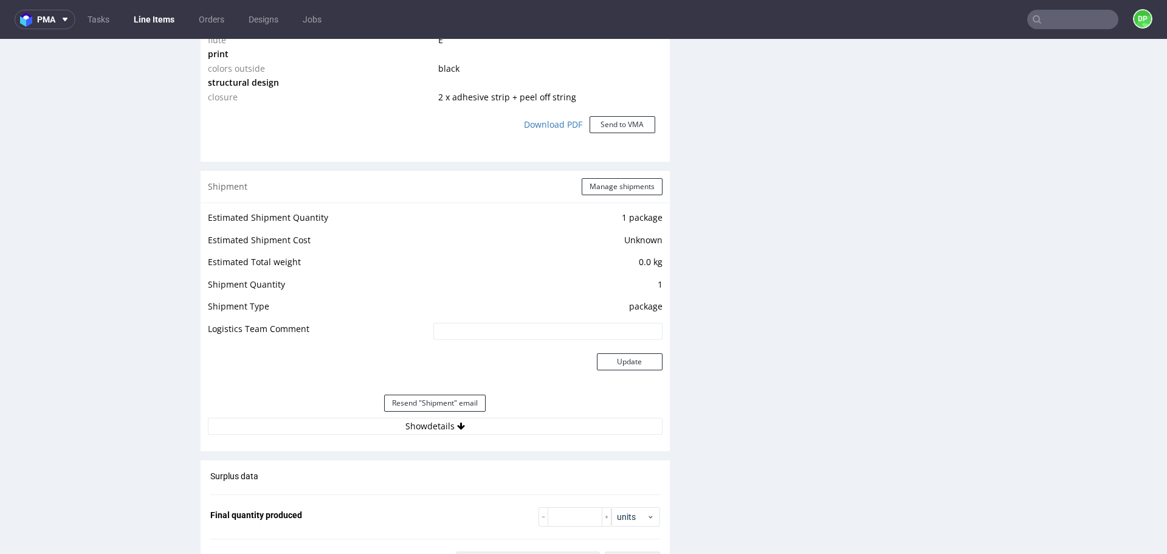
scroll to position [1060, 0]
click at [367, 423] on button "Show details" at bounding box center [435, 425] width 455 height 17
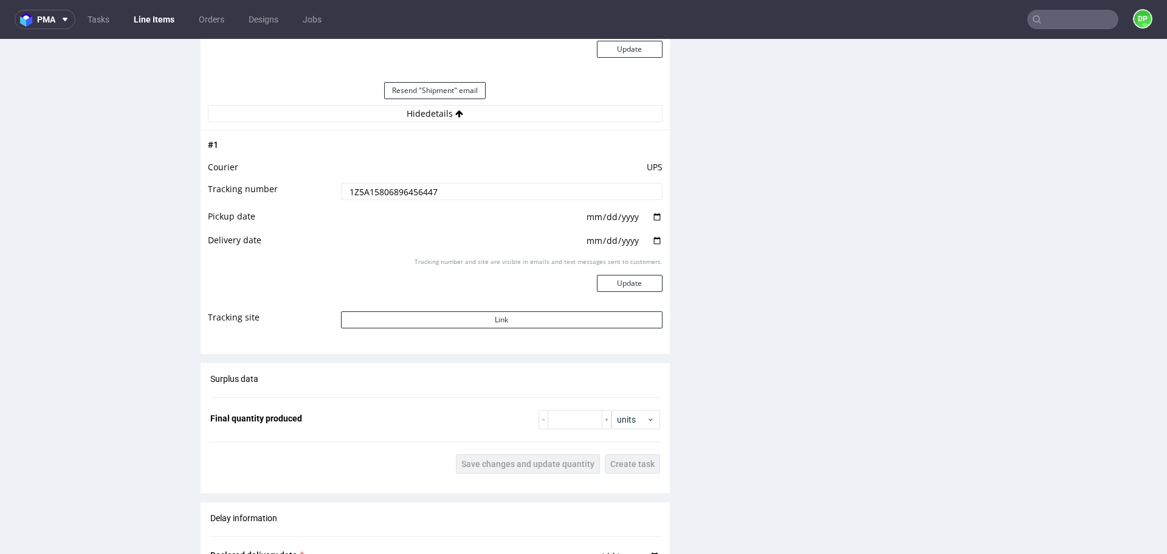
scroll to position [1373, 0]
click at [430, 316] on button "Link" at bounding box center [502, 319] width 322 height 17
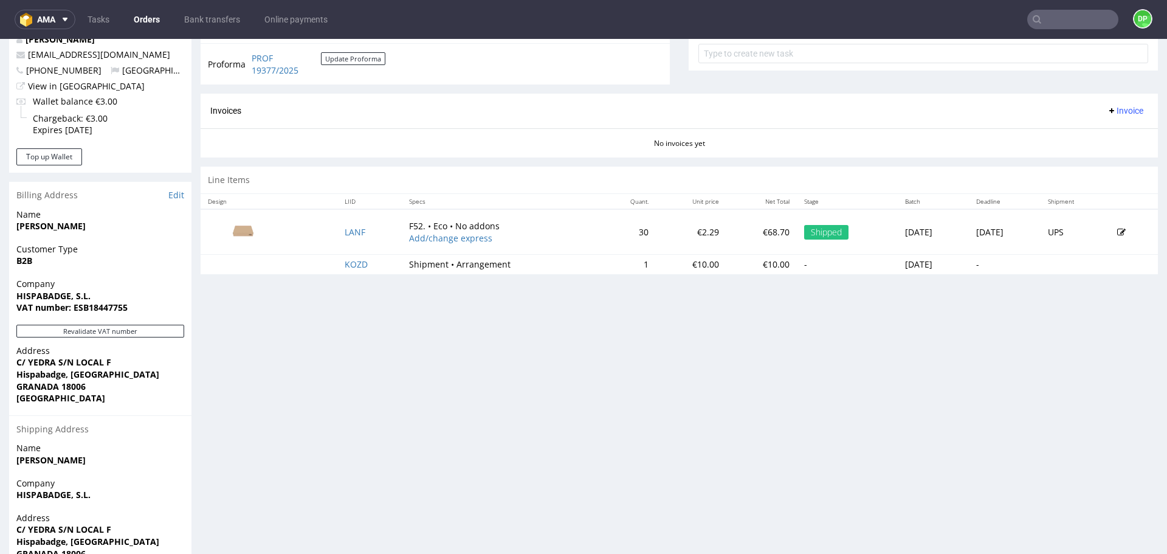
scroll to position [532, 0]
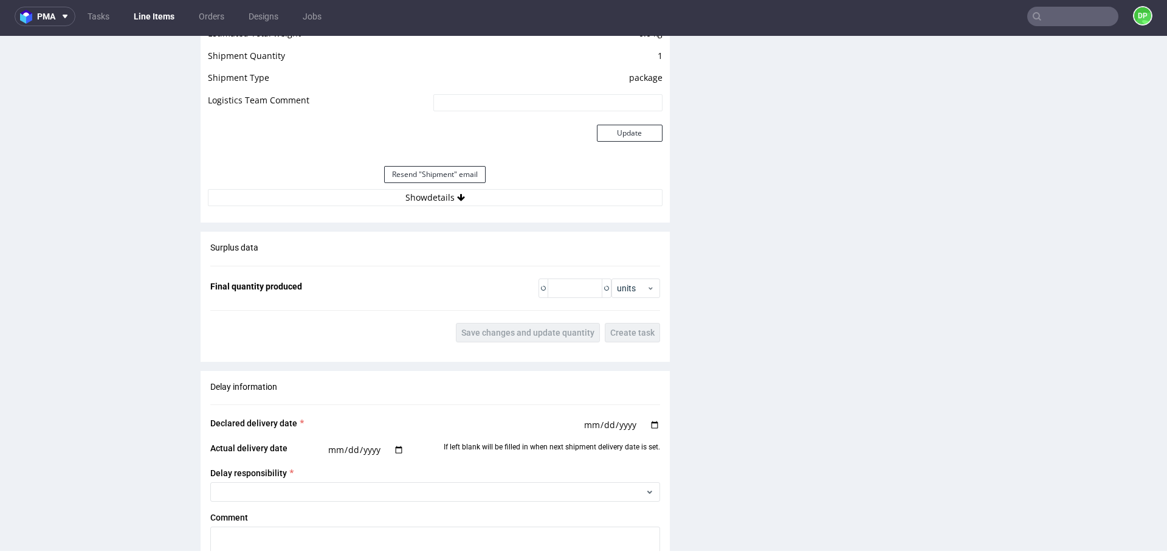
scroll to position [1336, 0]
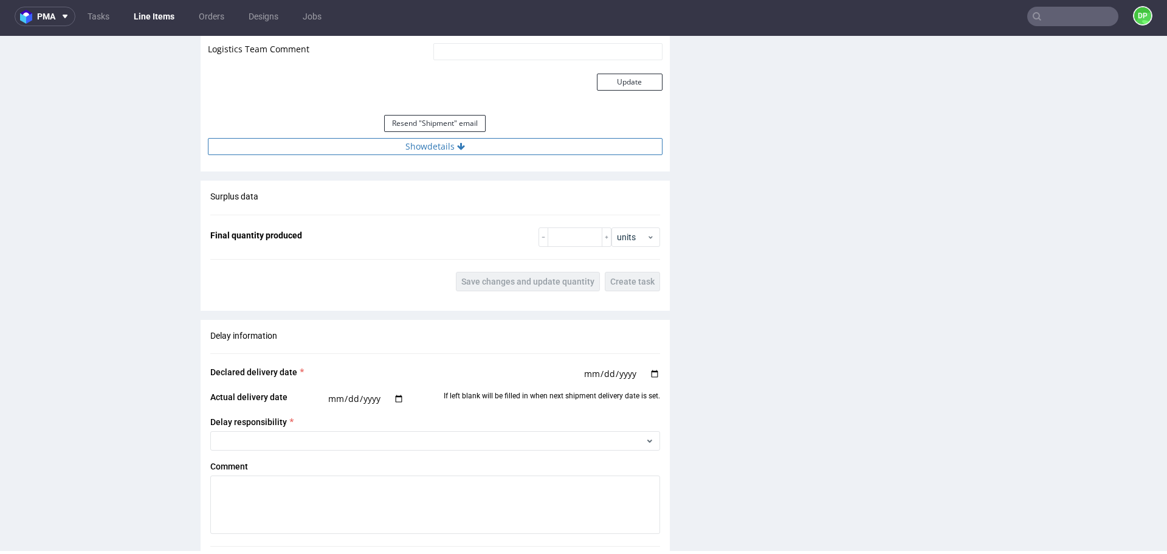
click at [453, 140] on button "Show details" at bounding box center [435, 146] width 455 height 17
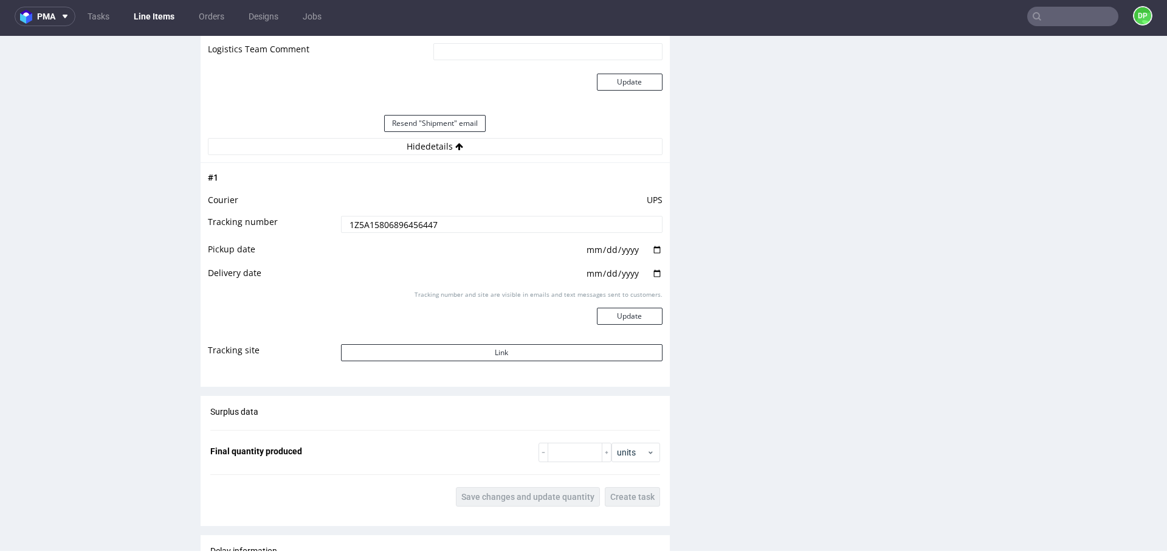
click at [423, 340] on td "Tracking number and site are visible in emails and text messages sent to custom…" at bounding box center [500, 316] width 325 height 54
click at [438, 360] on button "Link" at bounding box center [502, 352] width 322 height 17
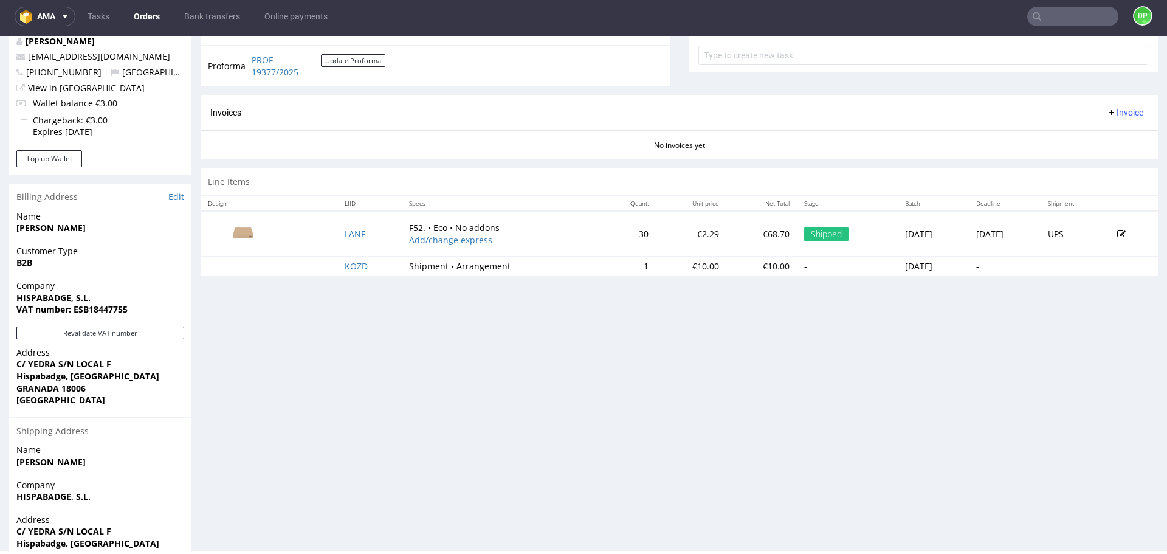
scroll to position [509, 0]
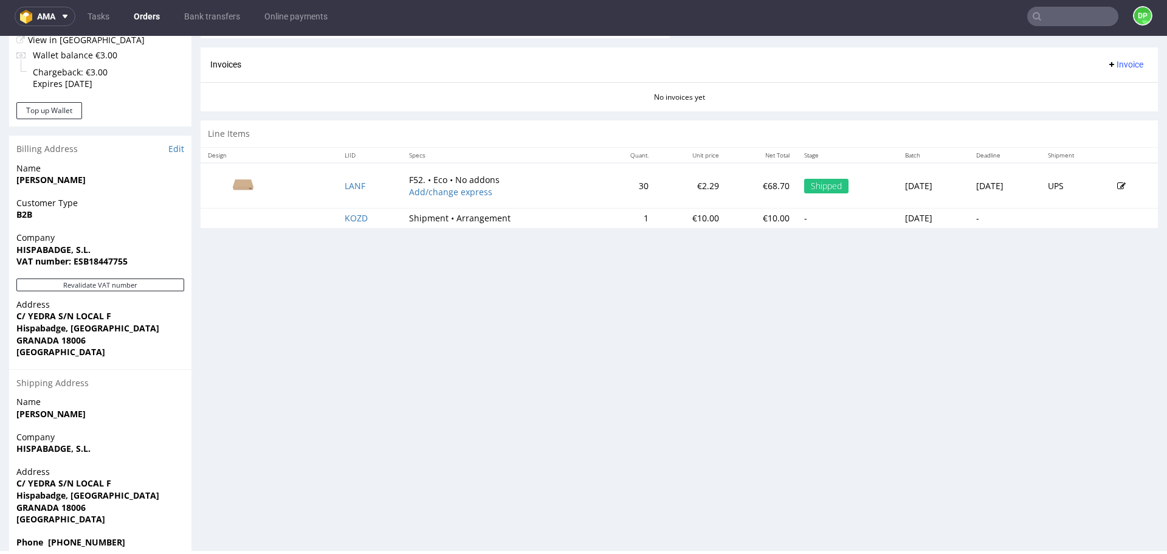
click at [1107, 67] on span "Invoice" at bounding box center [1125, 65] width 36 height 10
click at [1093, 81] on li "Generate" at bounding box center [1102, 90] width 78 height 22
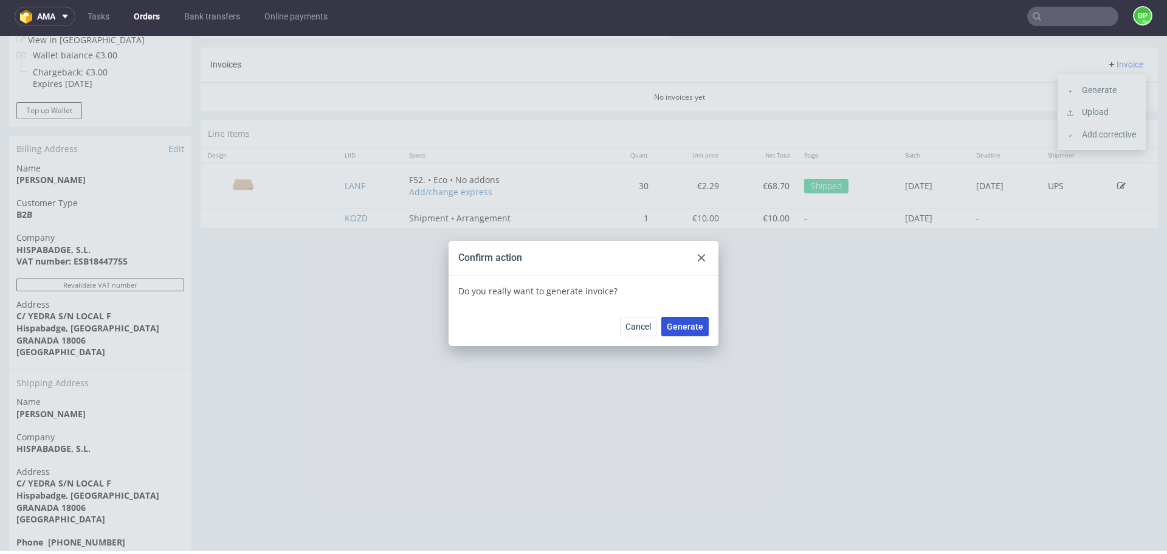
click at [694, 327] on span "Generate" at bounding box center [685, 326] width 36 height 9
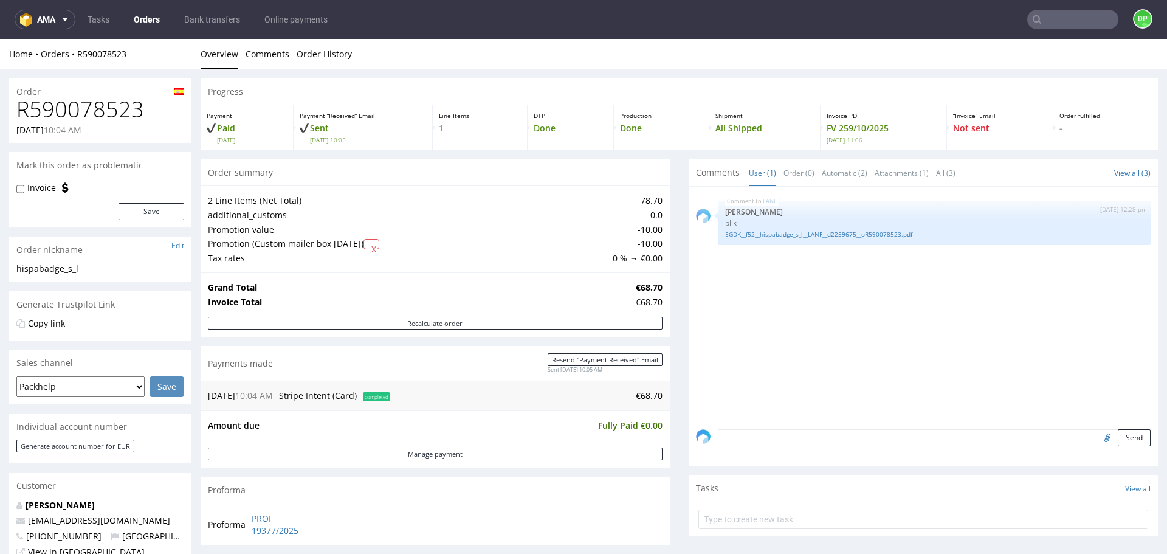
scroll to position [217, 0]
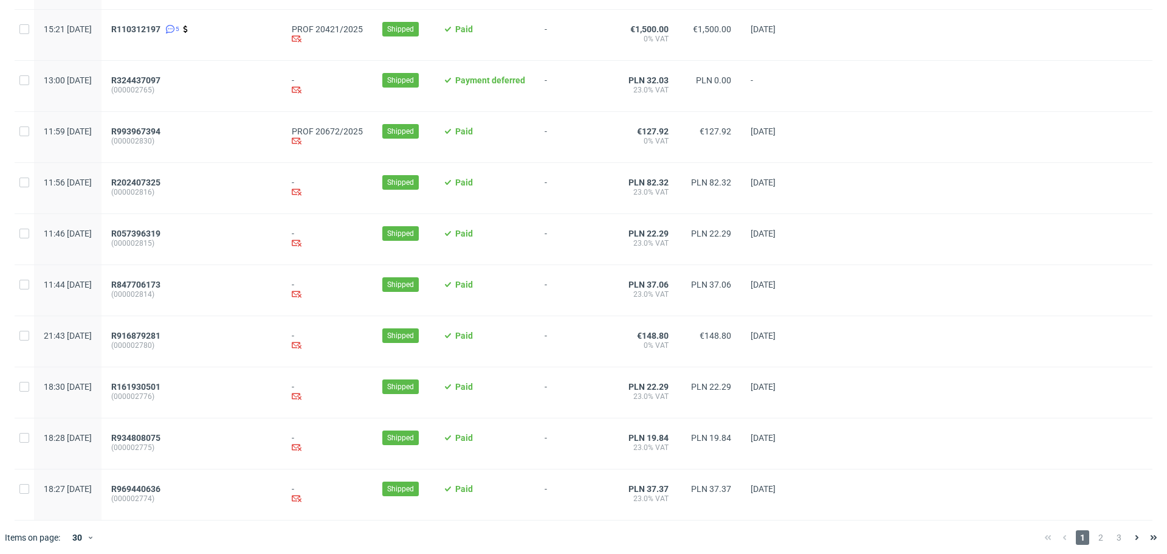
scroll to position [1205, 0]
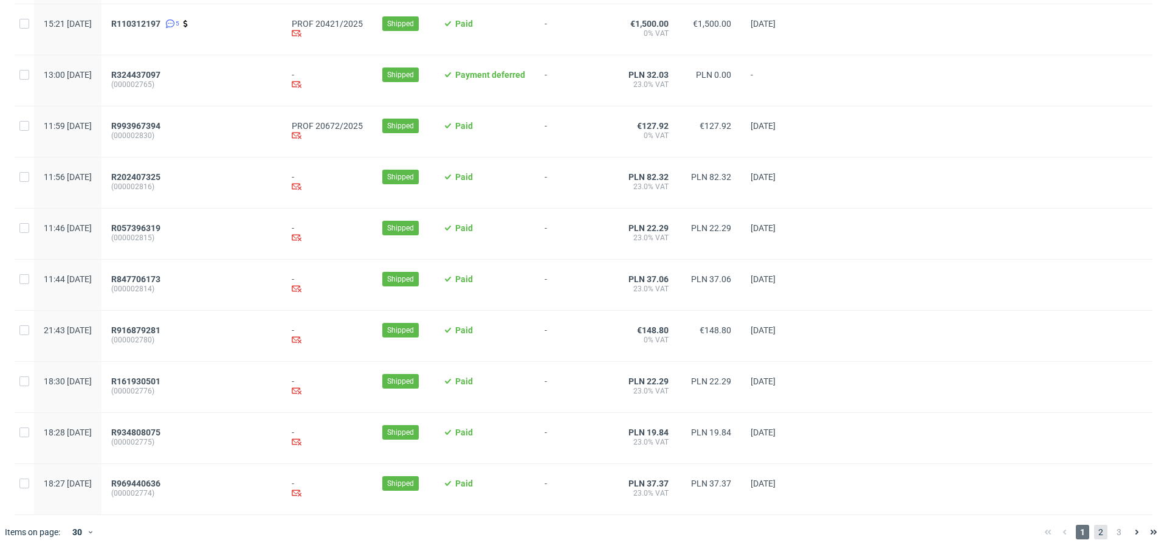
click at [1094, 538] on span "2" at bounding box center [1100, 532] width 13 height 15
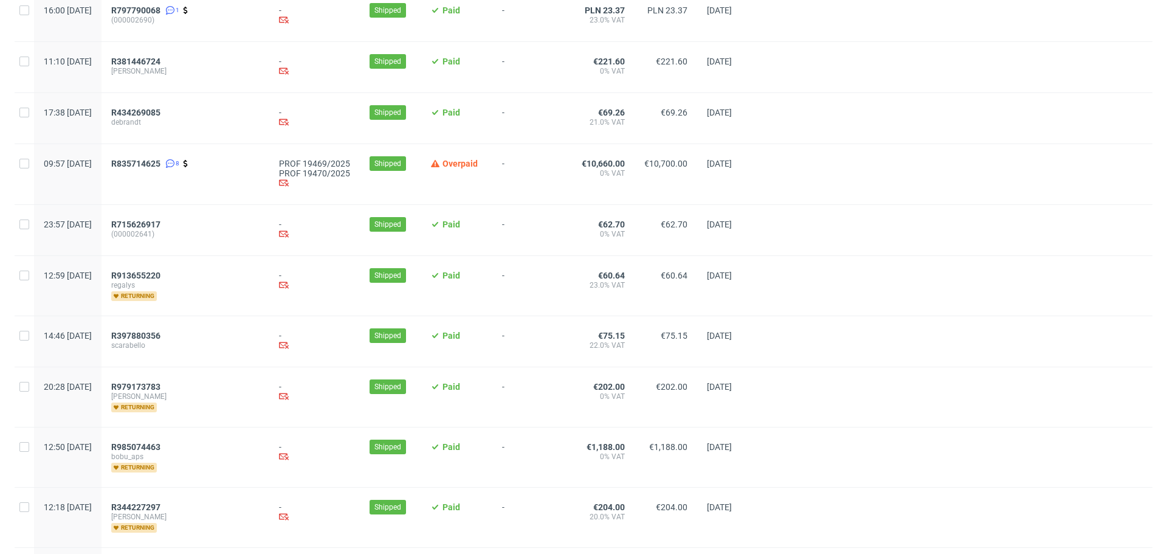
scroll to position [1294, 0]
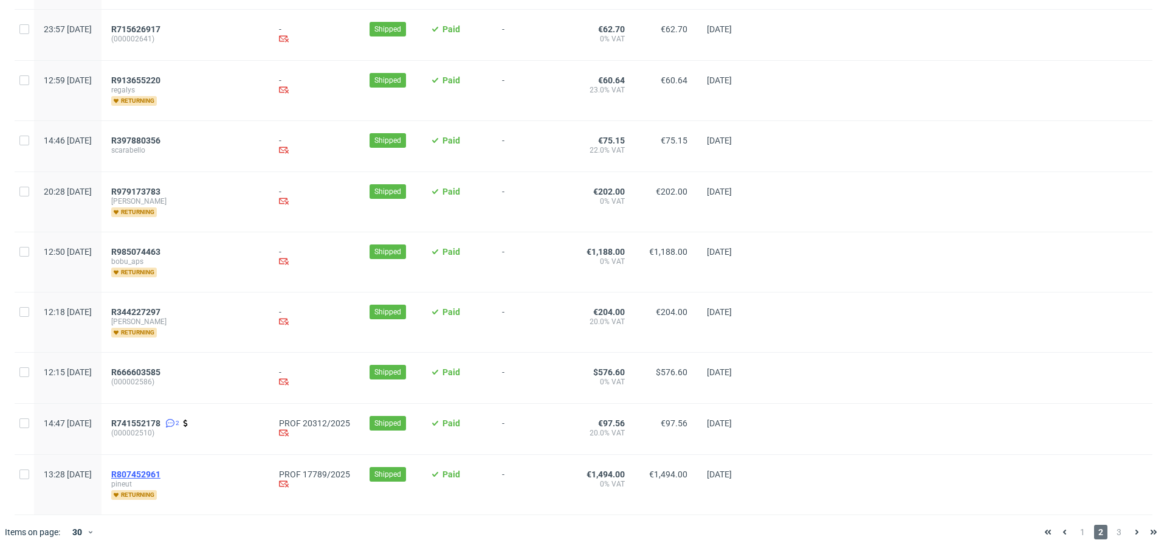
click at [161, 471] on span "R807452961" at bounding box center [135, 474] width 49 height 10
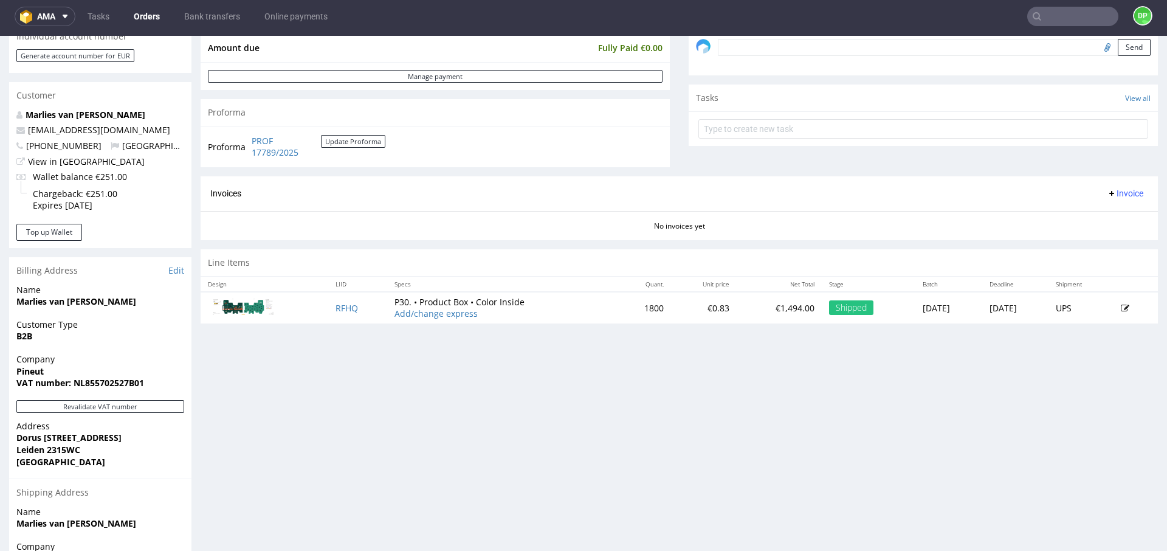
scroll to position [508, 0]
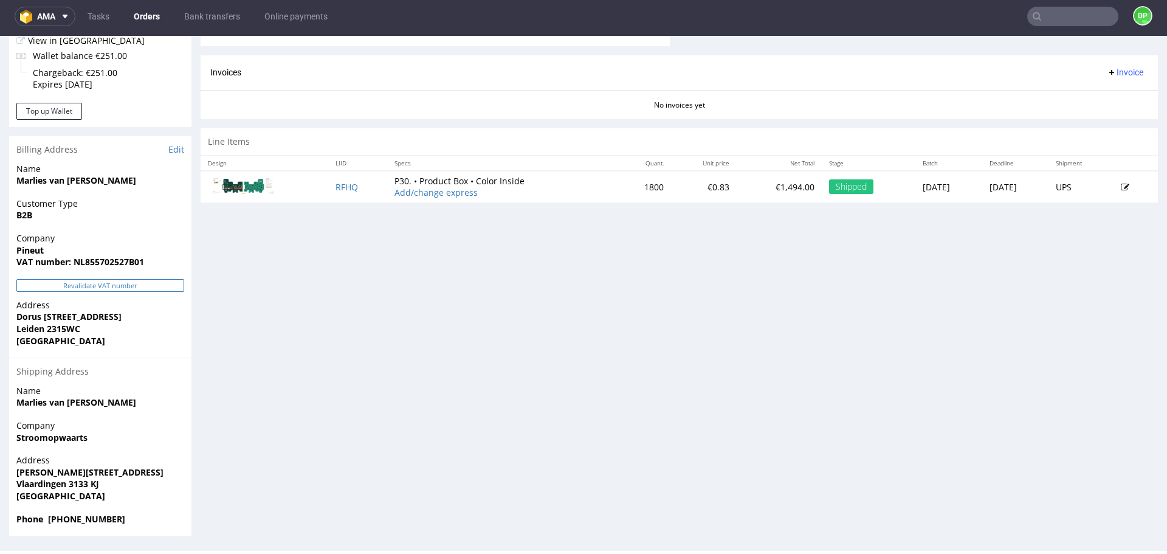
click at [143, 283] on button "Revalidate VAT number" at bounding box center [100, 285] width 168 height 13
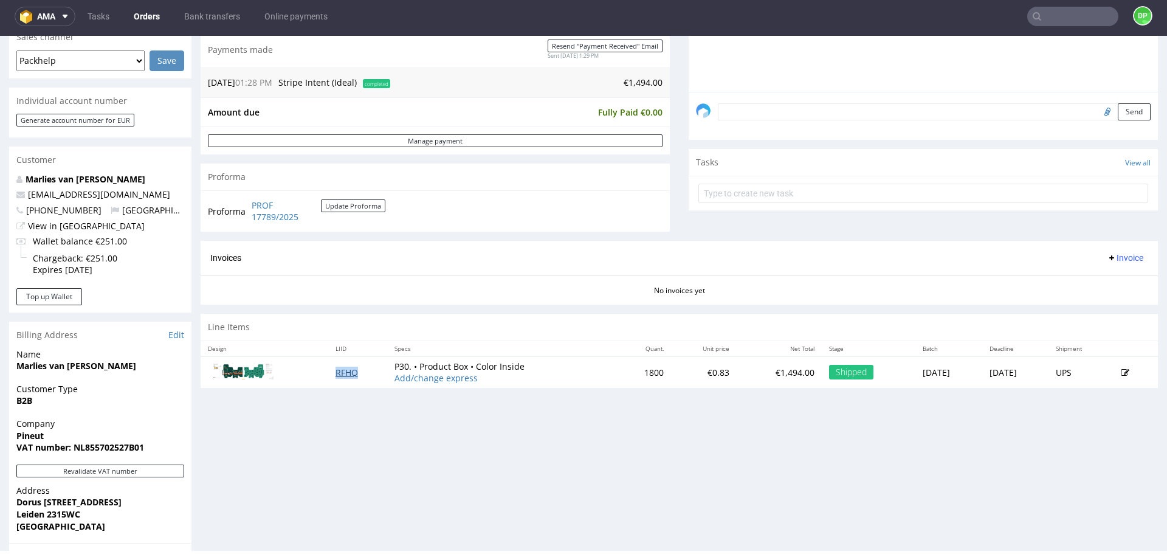
scroll to position [323, 0]
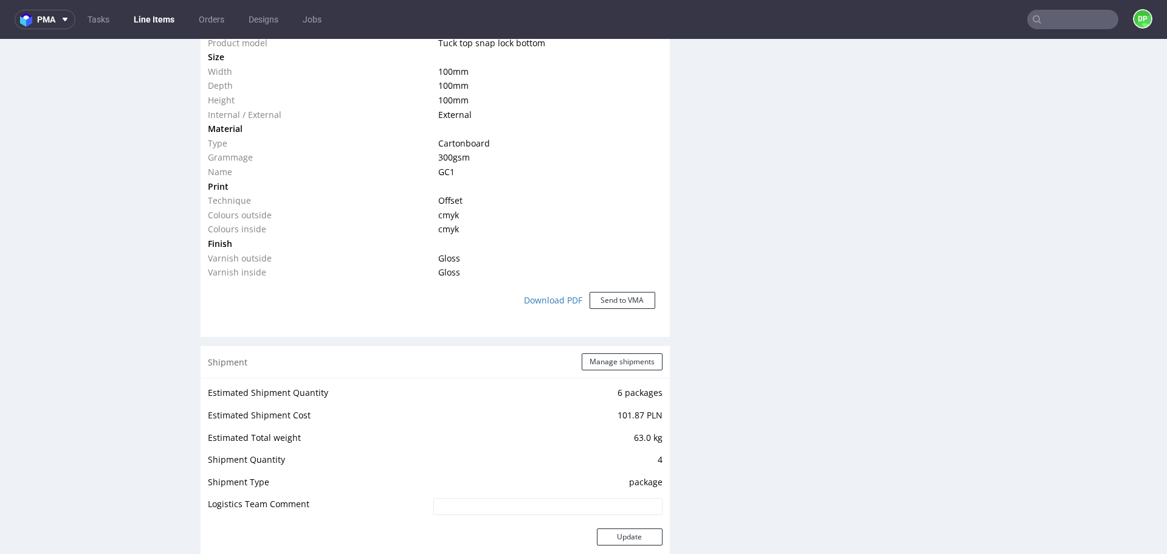
scroll to position [1116, 0]
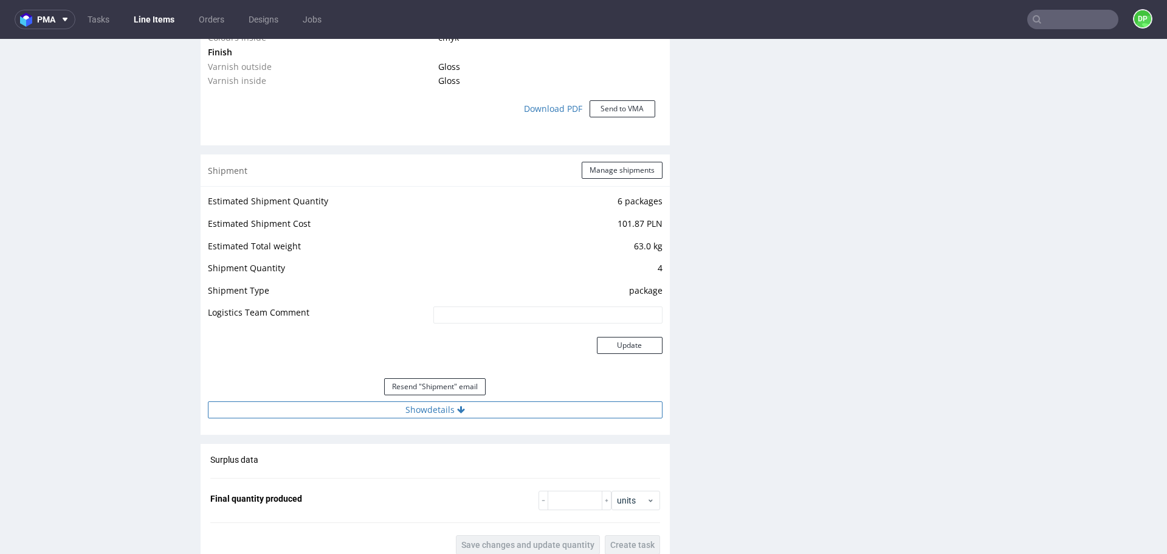
click at [390, 408] on button "Show details" at bounding box center [435, 409] width 455 height 17
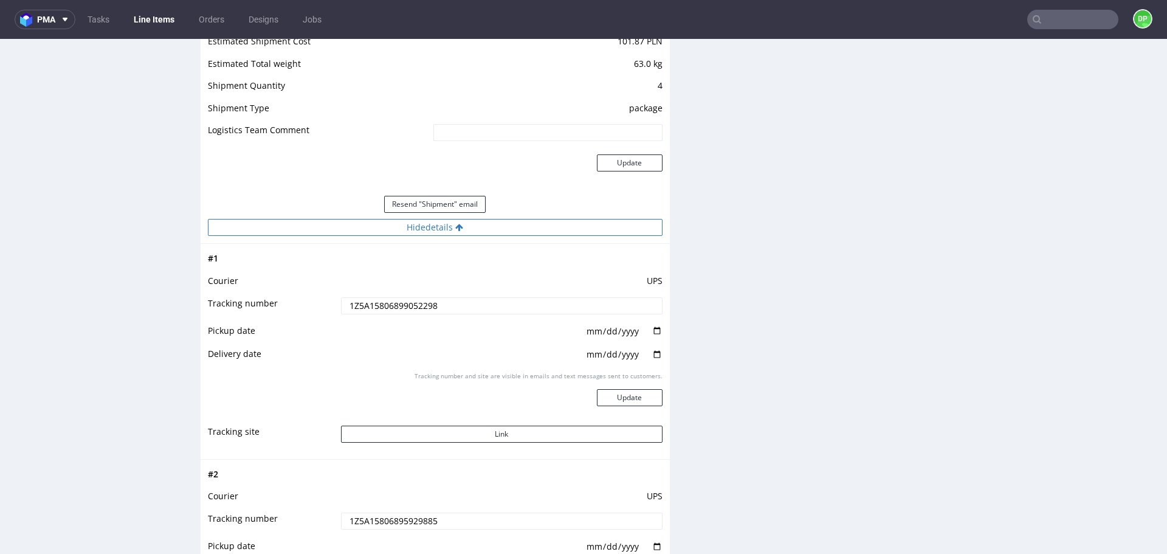
scroll to position [1299, 0]
click at [418, 430] on button "Link" at bounding box center [502, 433] width 322 height 17
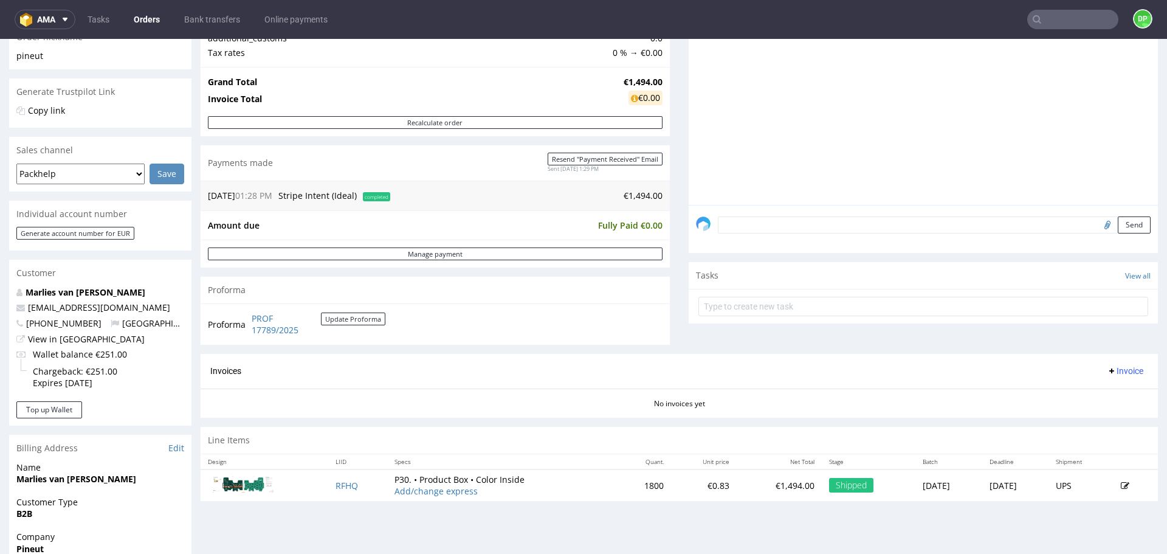
scroll to position [212, 0]
click at [1109, 367] on span "Invoice" at bounding box center [1125, 372] width 36 height 10
click at [1083, 401] on span "Generate" at bounding box center [1106, 397] width 59 height 12
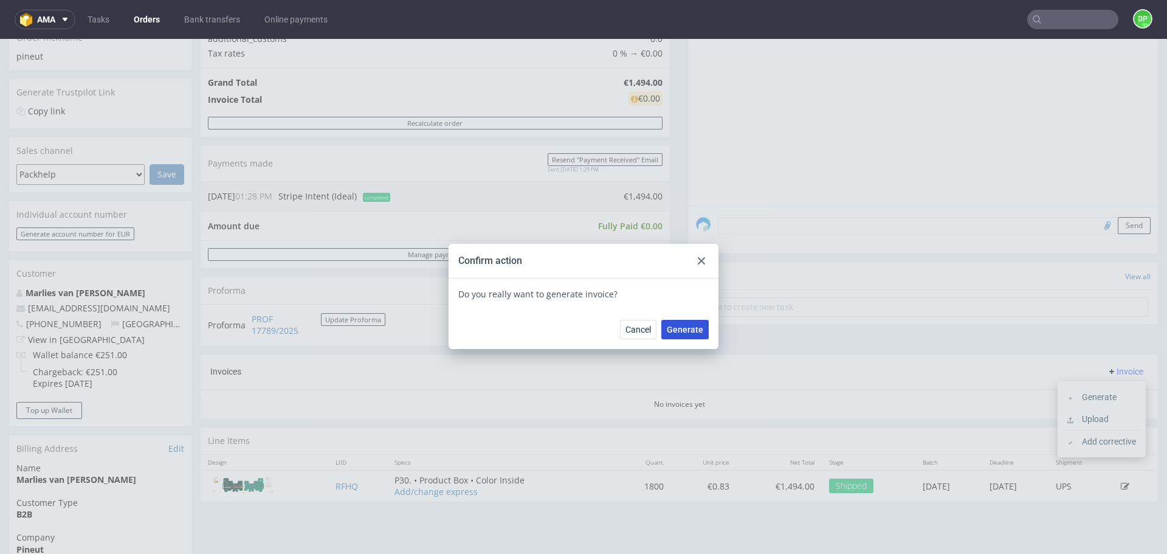
click at [669, 326] on span "Generate" at bounding box center [685, 329] width 36 height 9
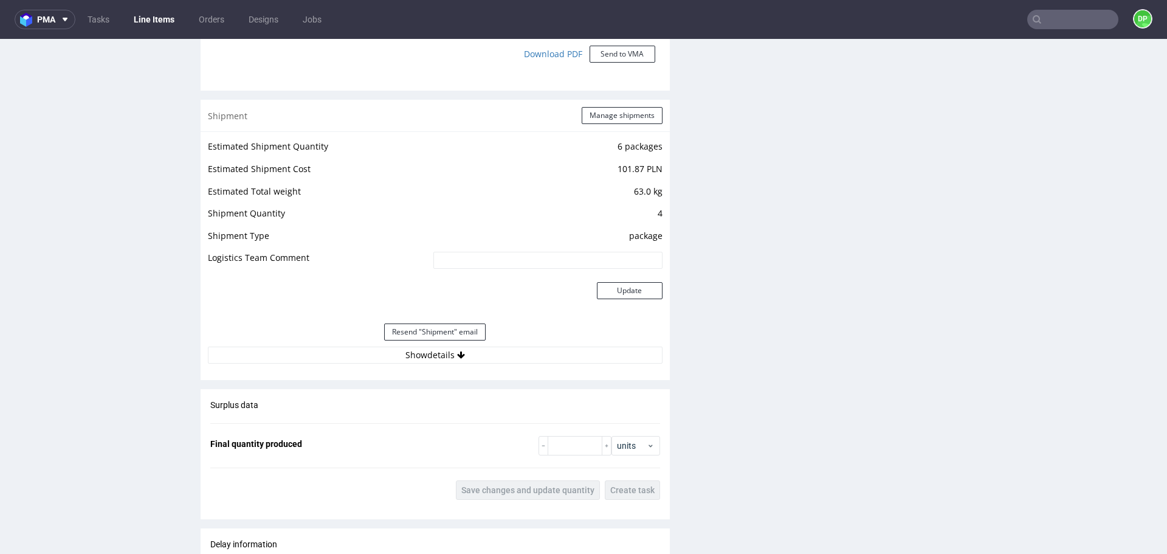
scroll to position [1171, 0]
click at [409, 352] on button "Show details" at bounding box center [435, 354] width 455 height 17
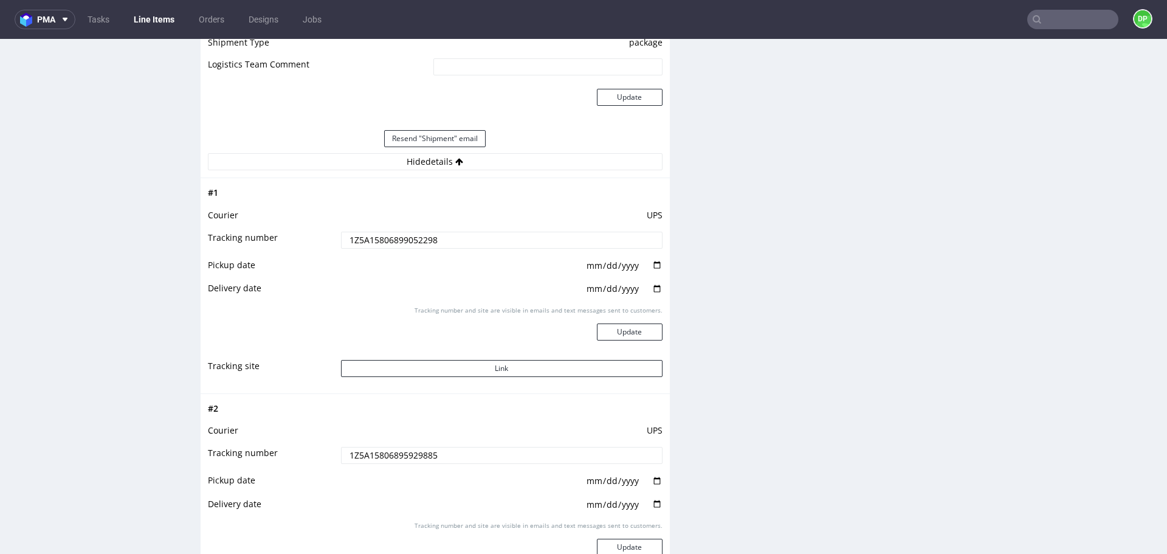
scroll to position [1363, 0]
click at [428, 369] on button "Link" at bounding box center [502, 369] width 322 height 17
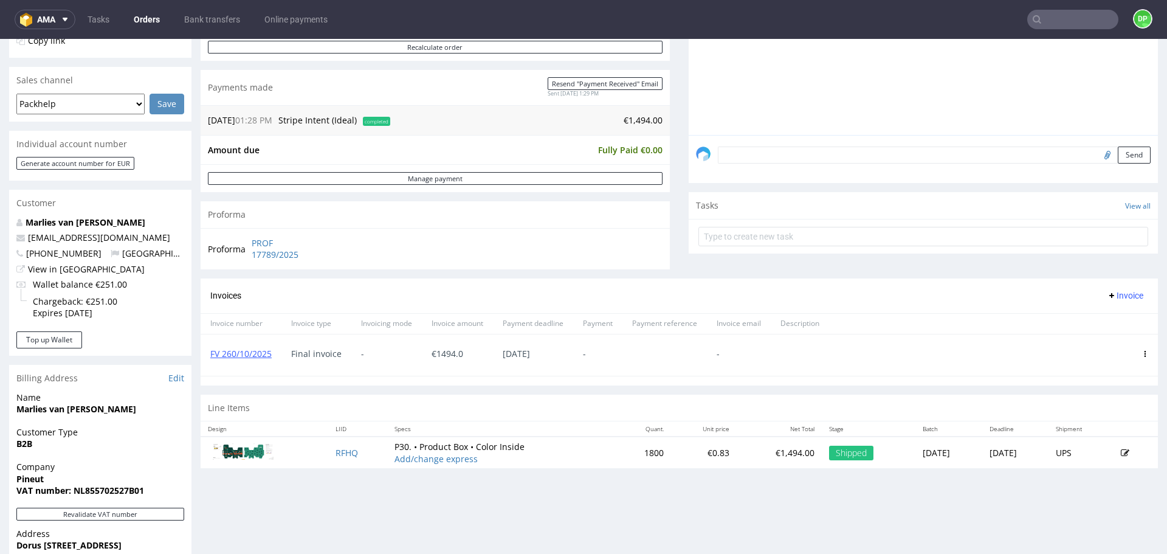
scroll to position [282, 0]
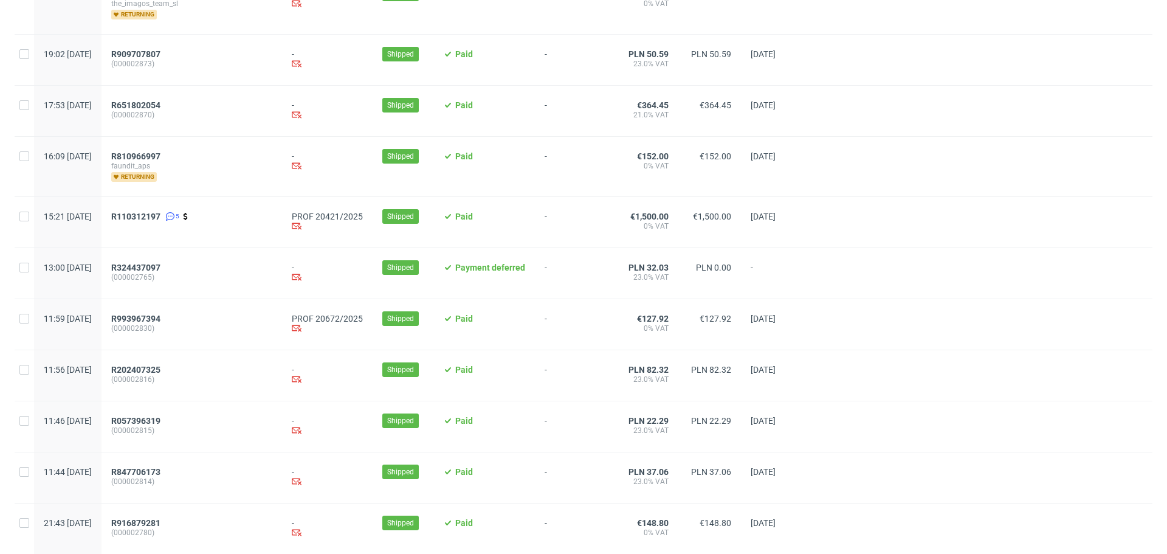
scroll to position [1205, 0]
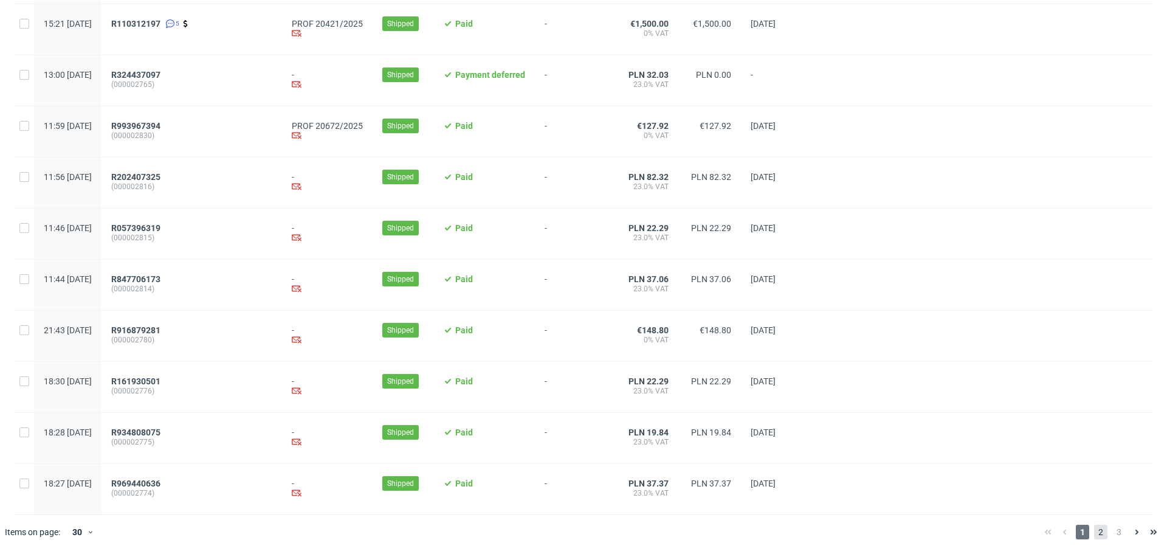
click at [1094, 530] on span "2" at bounding box center [1100, 532] width 13 height 15
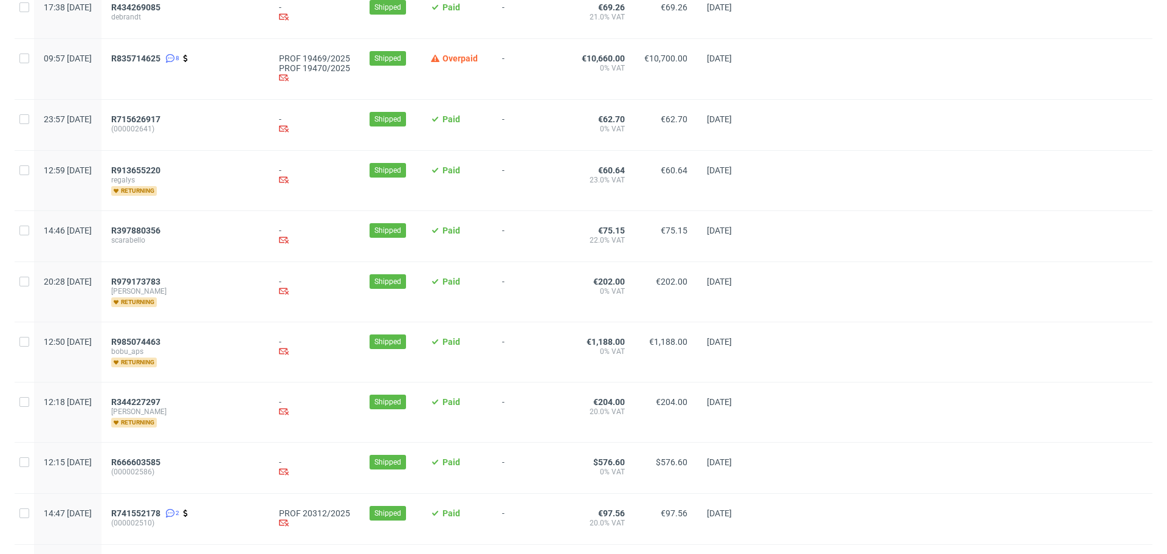
scroll to position [1294, 0]
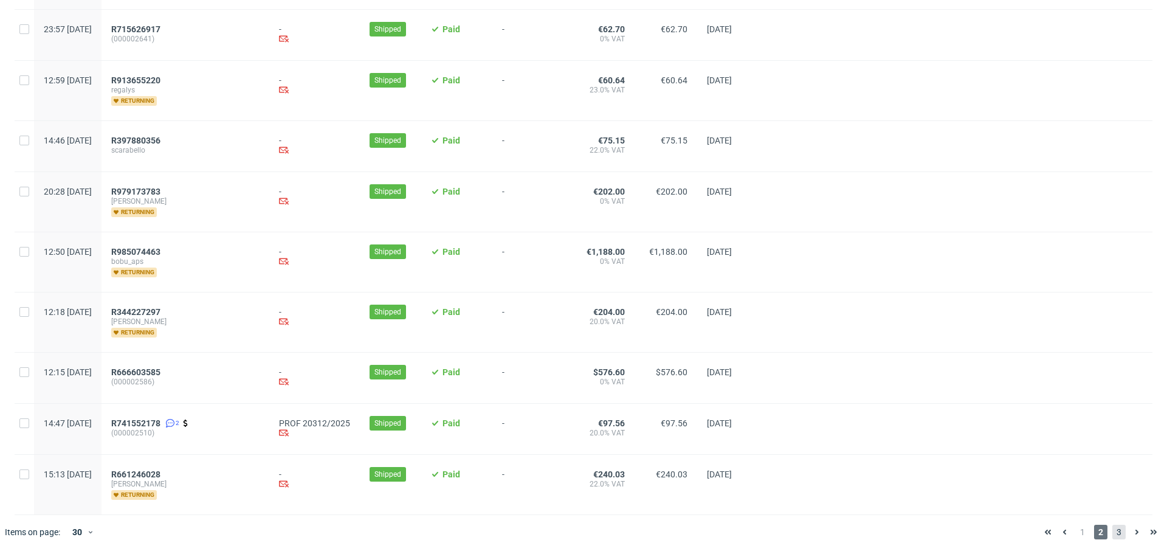
click at [1113, 534] on span "3" at bounding box center [1119, 532] width 13 height 15
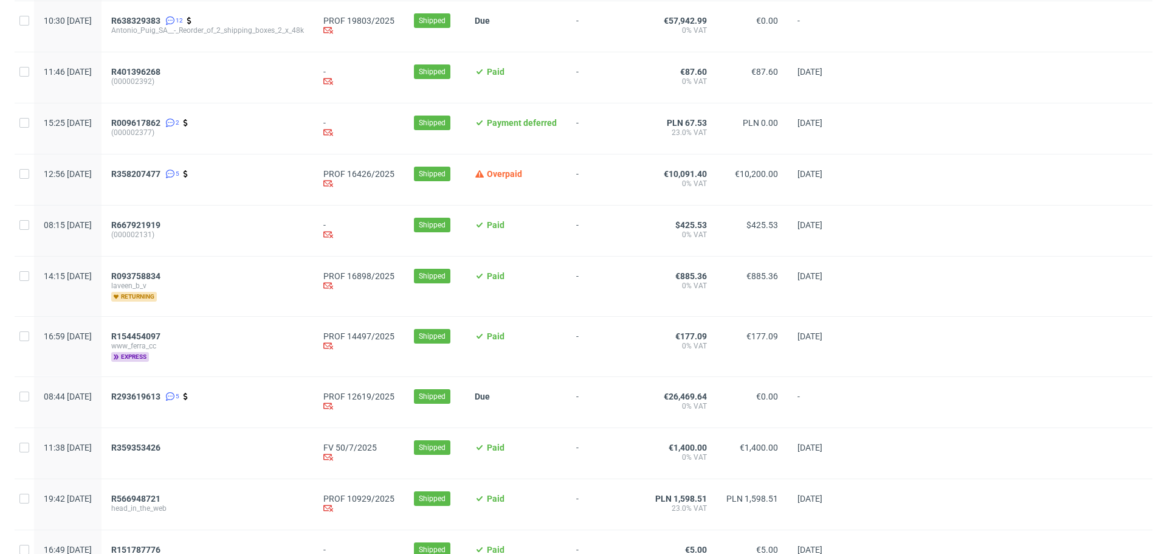
scroll to position [292, 0]
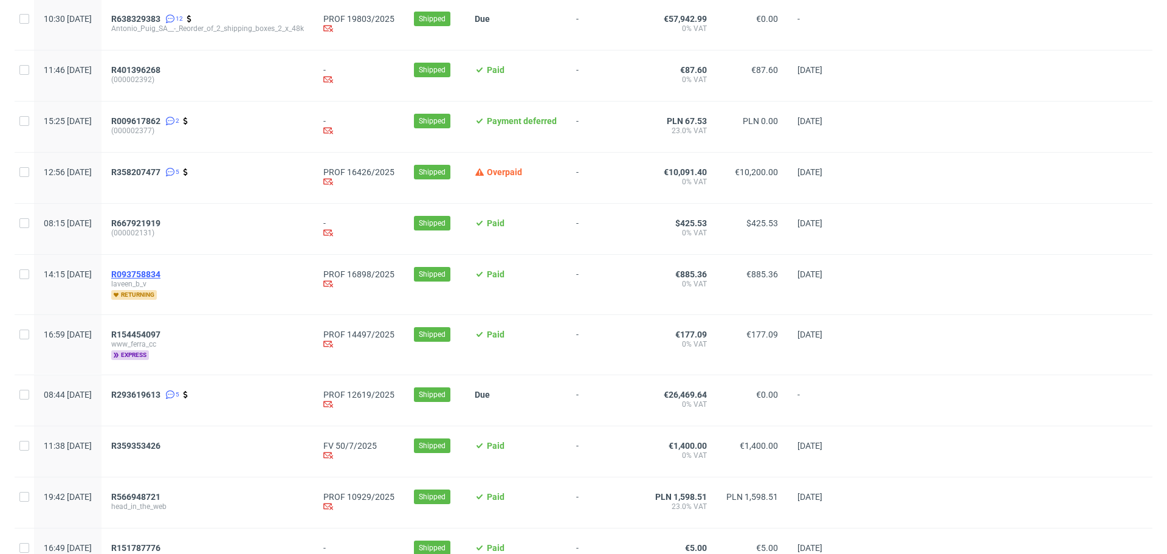
click at [161, 278] on span "R093758834" at bounding box center [135, 274] width 49 height 10
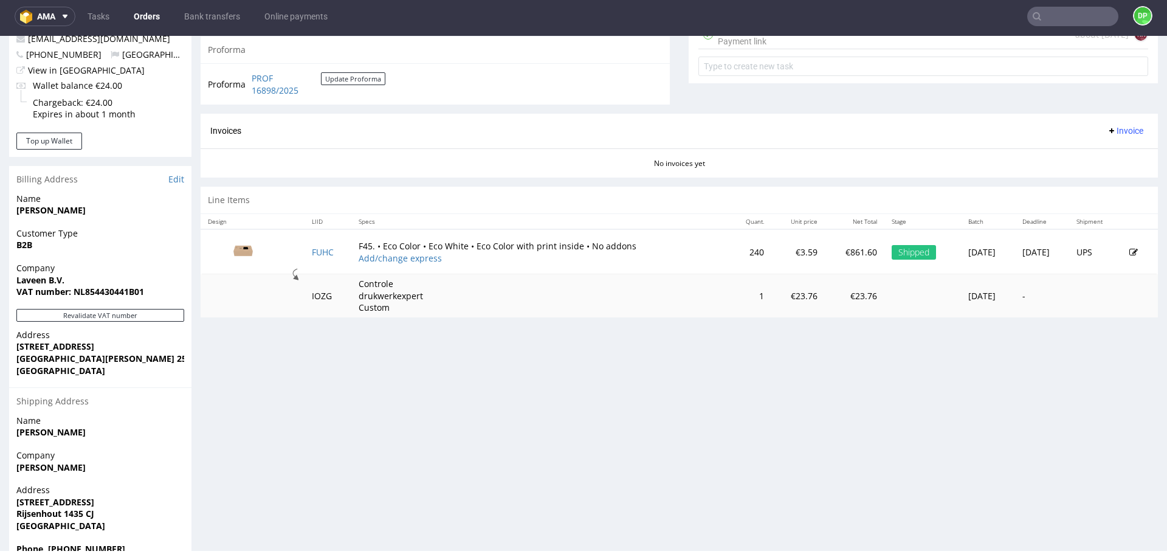
scroll to position [479, 0]
click at [167, 314] on button "Revalidate VAT number" at bounding box center [100, 314] width 168 height 13
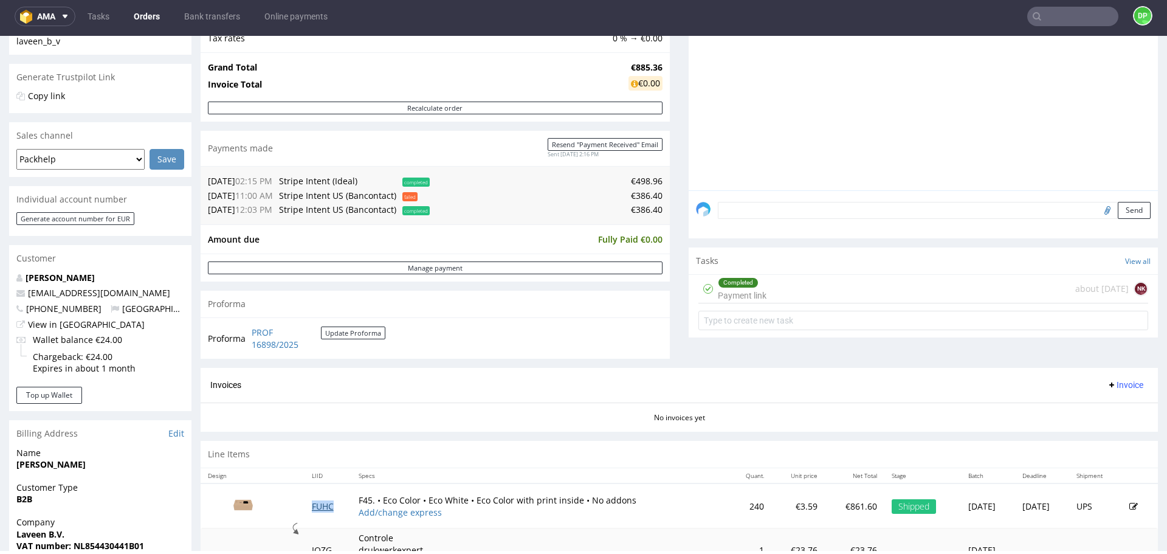
scroll to position [226, 0]
click at [1107, 382] on span "Invoice" at bounding box center [1125, 384] width 36 height 10
click at [1080, 402] on li "Generate" at bounding box center [1102, 409] width 78 height 22
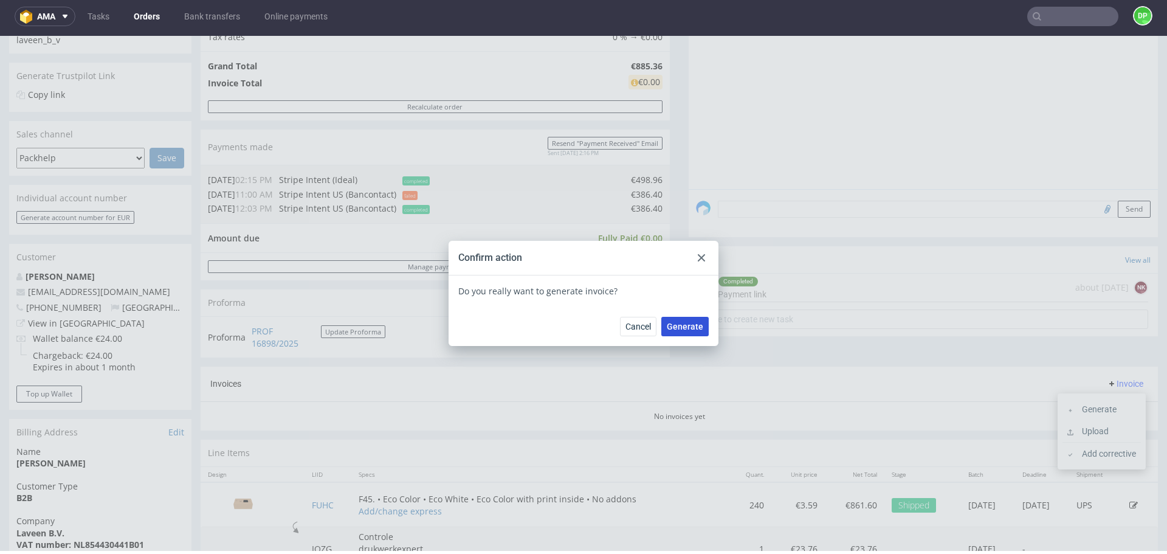
click at [679, 319] on button "Generate" at bounding box center [685, 326] width 47 height 19
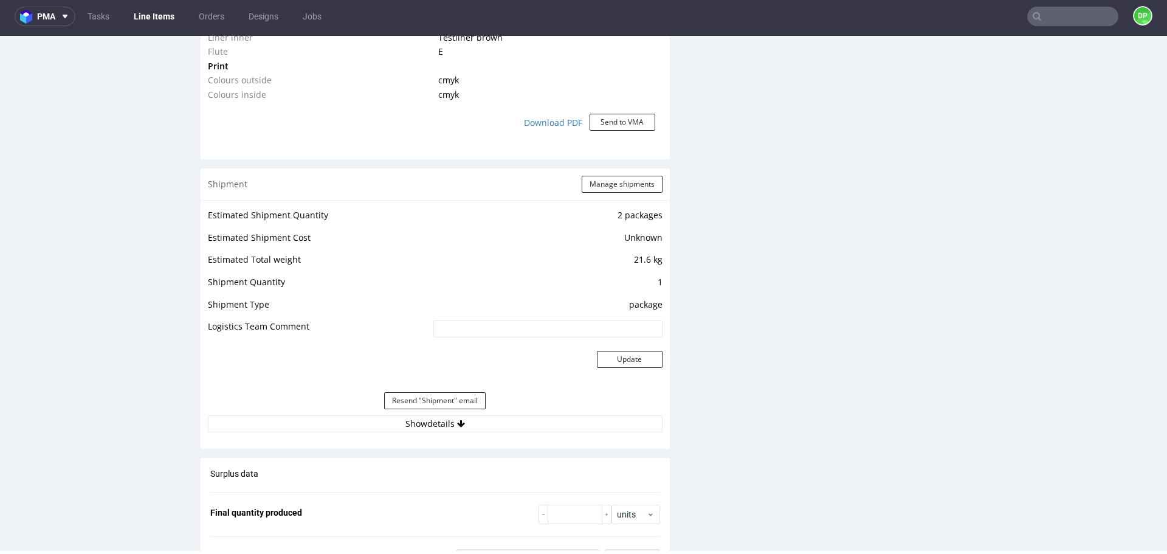
scroll to position [1099, 0]
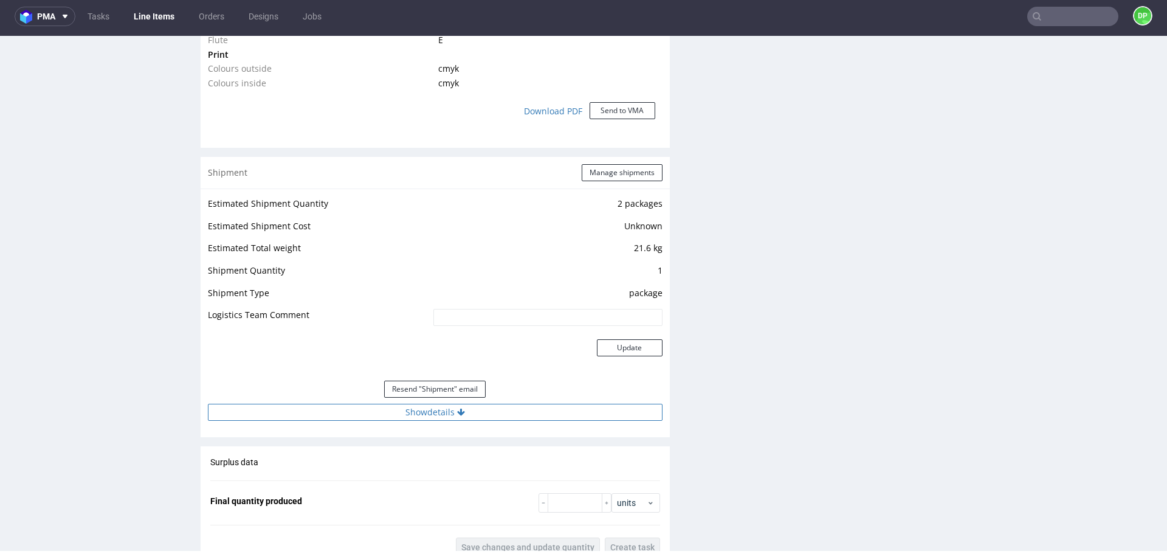
click at [373, 413] on button "Show details" at bounding box center [435, 412] width 455 height 17
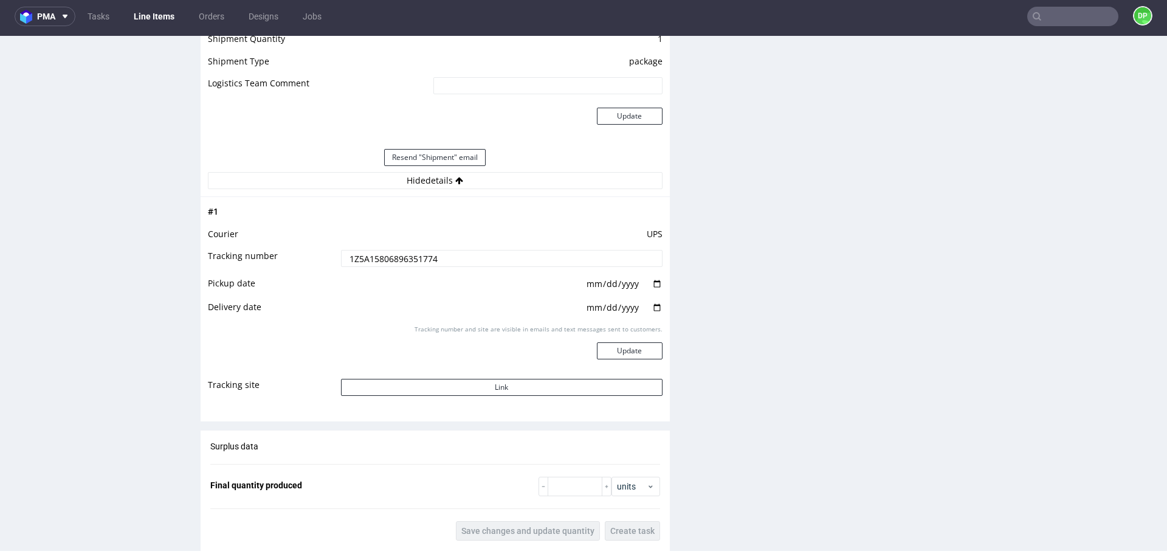
scroll to position [1332, 0]
click at [419, 386] on button "Link" at bounding box center [502, 386] width 322 height 17
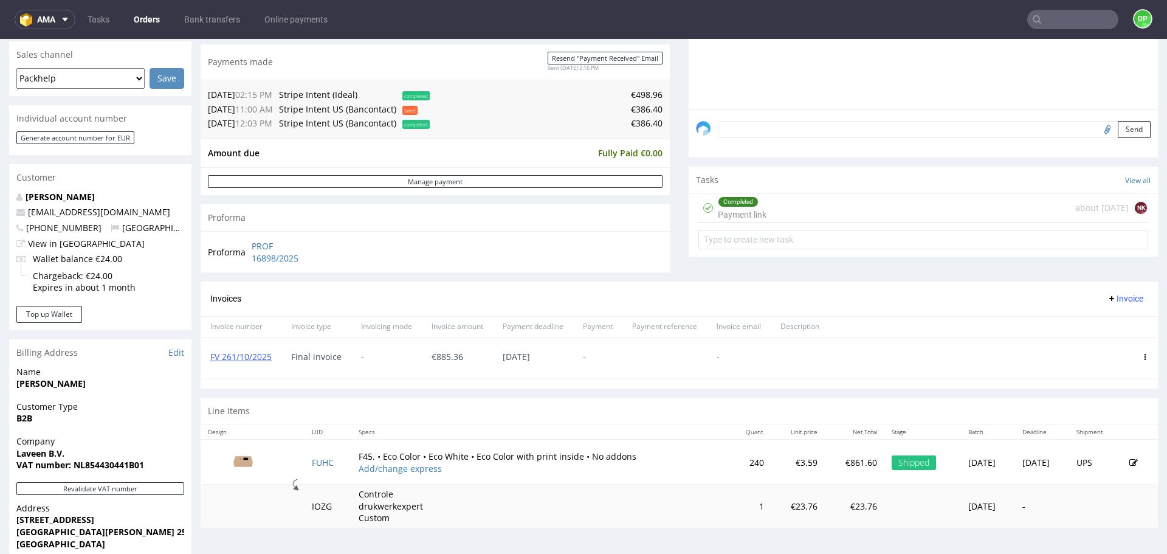
scroll to position [309, 0]
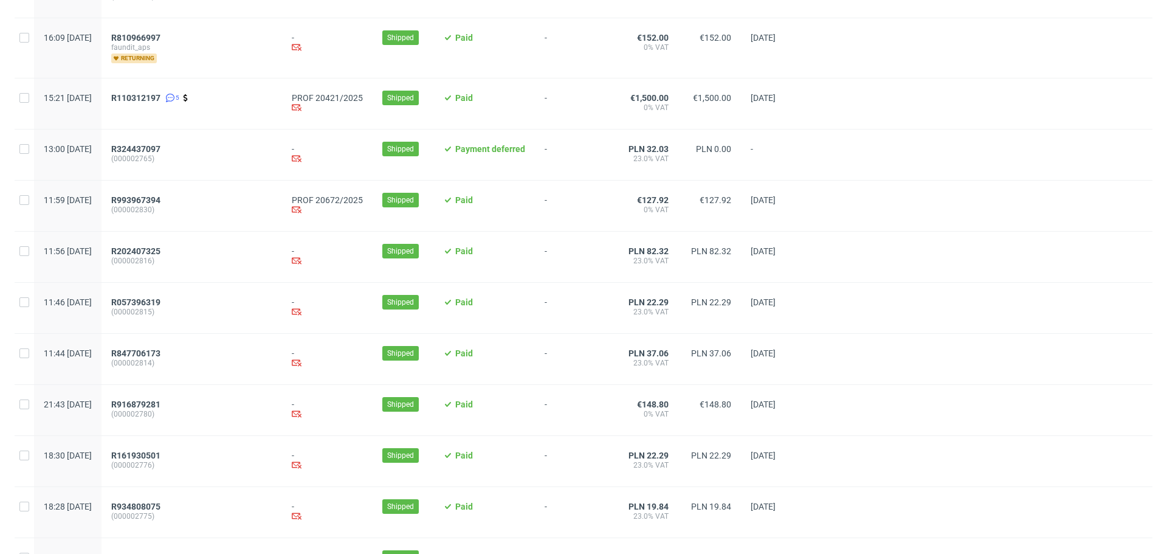
scroll to position [1205, 0]
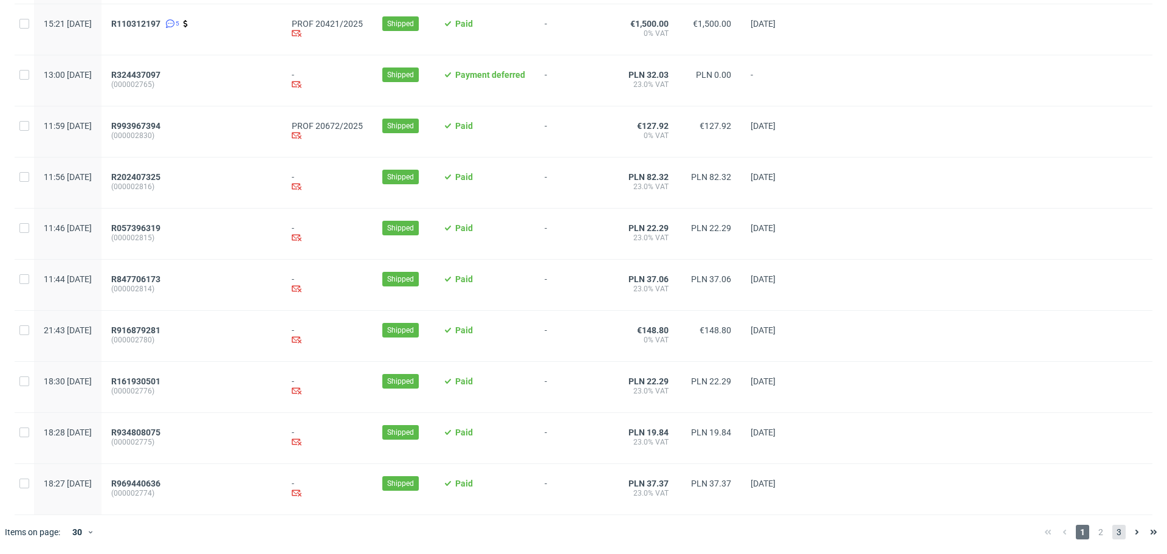
click at [1113, 531] on span "3" at bounding box center [1119, 532] width 13 height 15
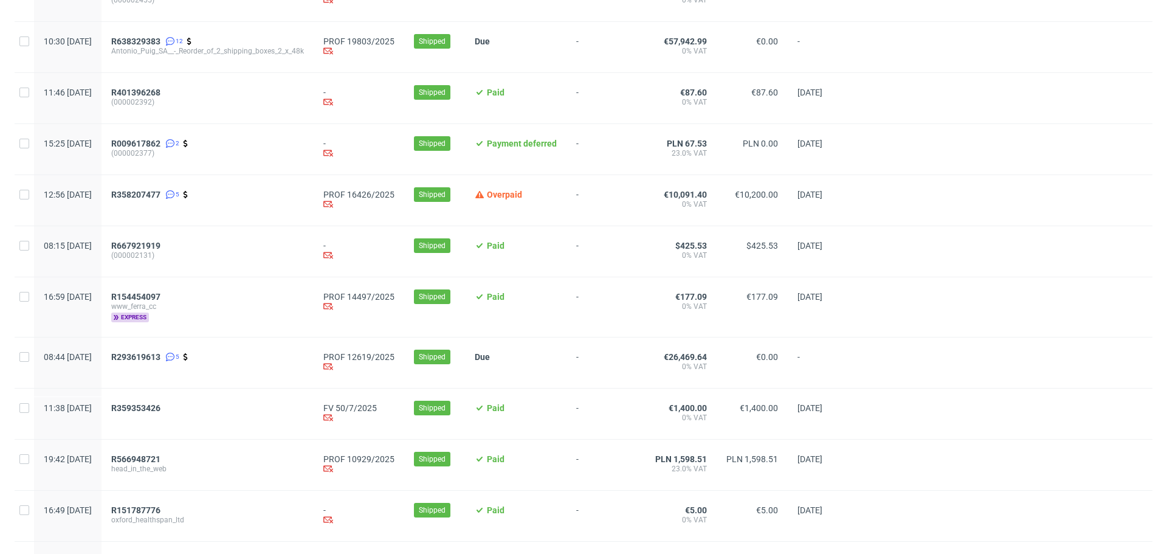
scroll to position [275, 0]
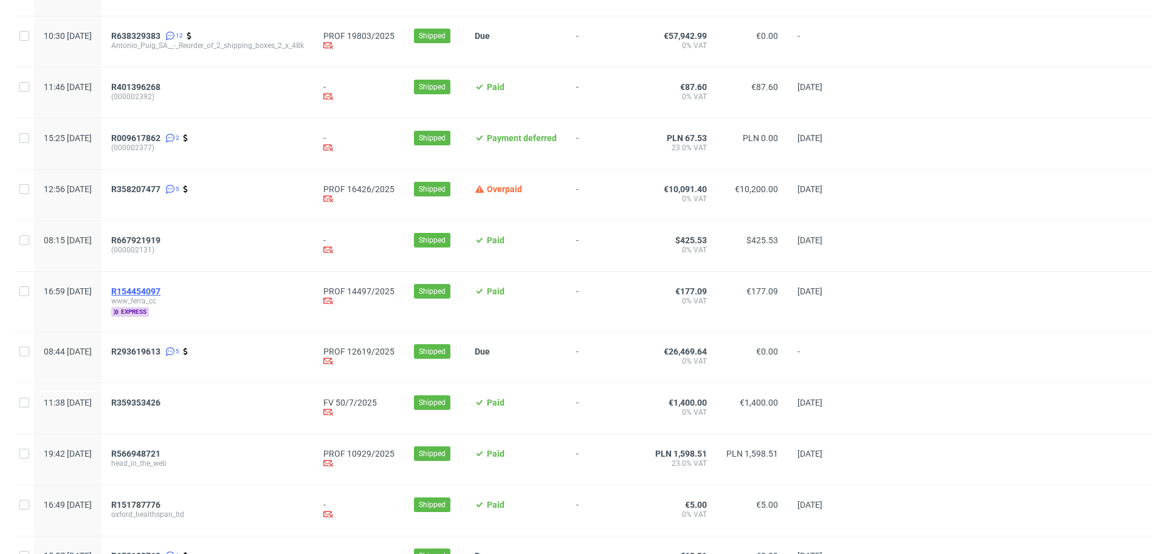
click at [161, 292] on span "R154454097" at bounding box center [135, 291] width 49 height 10
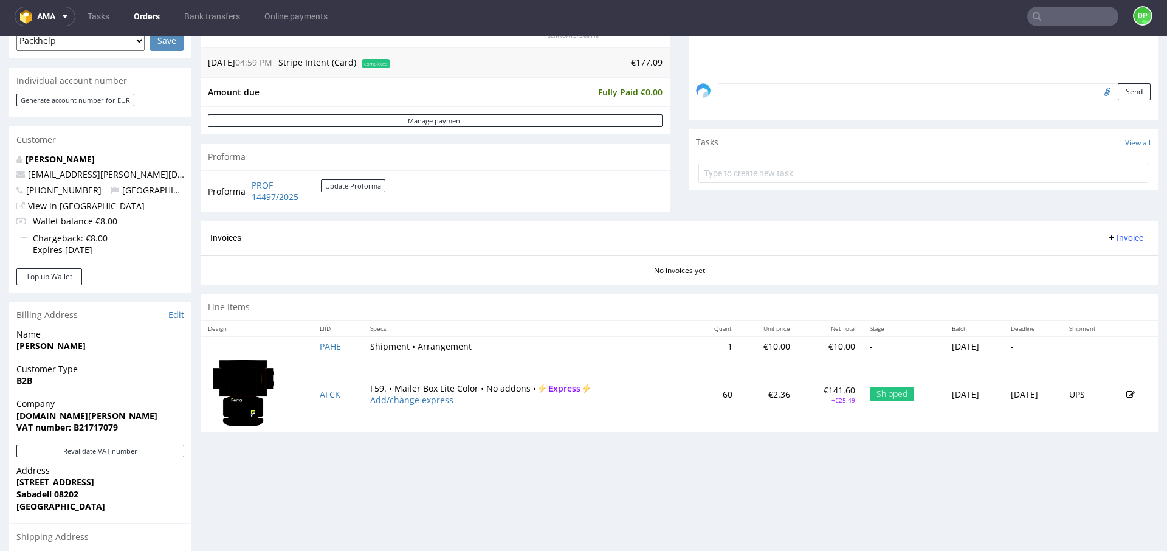
scroll to position [486, 0]
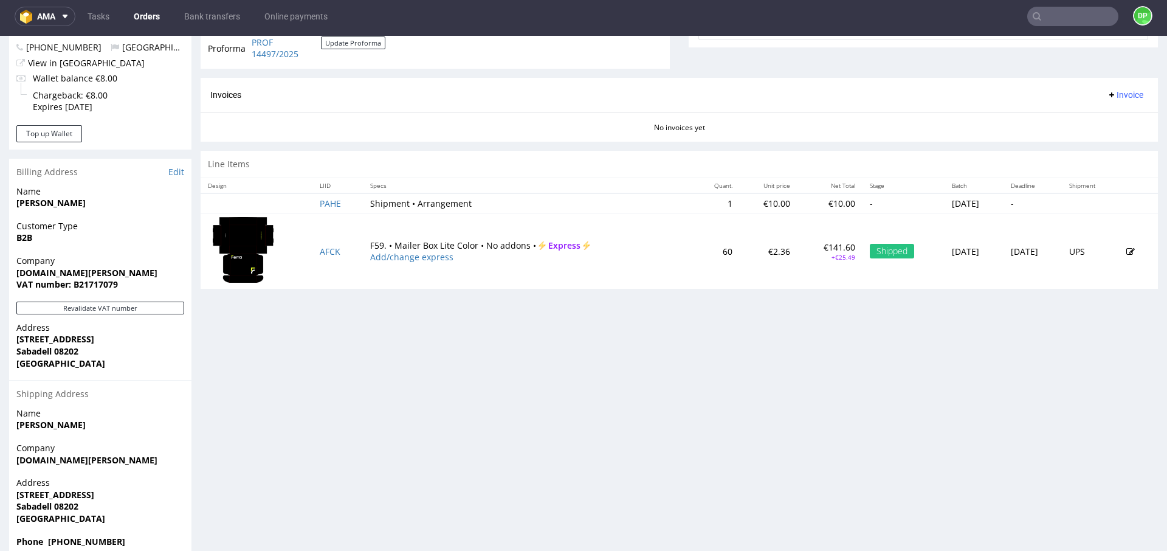
click at [142, 315] on div "Revalidate VAT number" at bounding box center [100, 312] width 182 height 20
click at [142, 311] on button "Revalidate VAT number" at bounding box center [100, 308] width 168 height 13
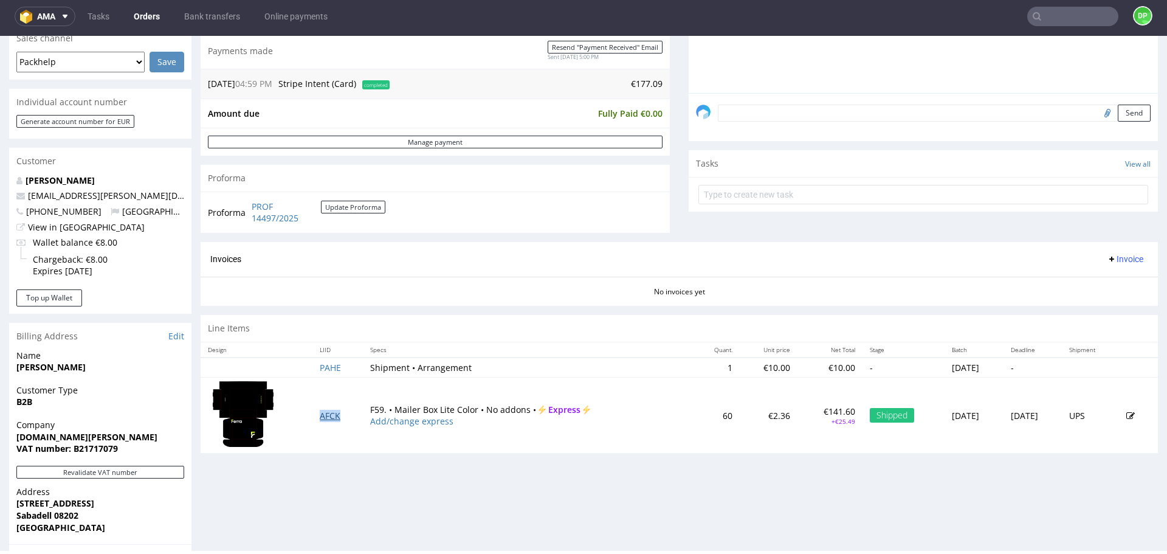
scroll to position [322, 0]
click at [1107, 254] on span "Invoice" at bounding box center [1125, 259] width 36 height 10
click at [1083, 278] on span "Generate" at bounding box center [1106, 284] width 59 height 12
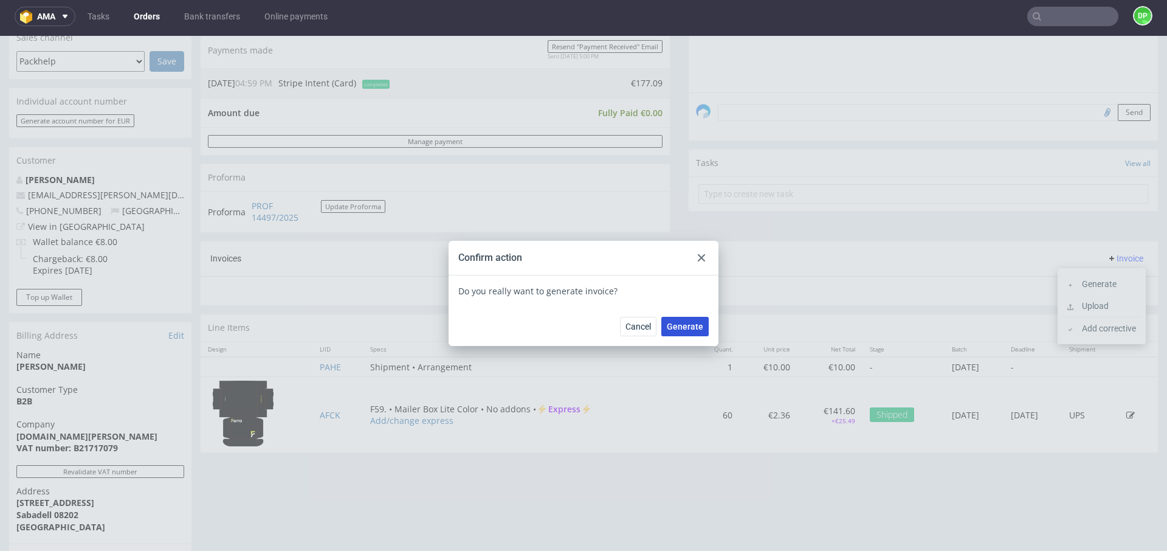
click at [684, 322] on span "Generate" at bounding box center [685, 326] width 36 height 9
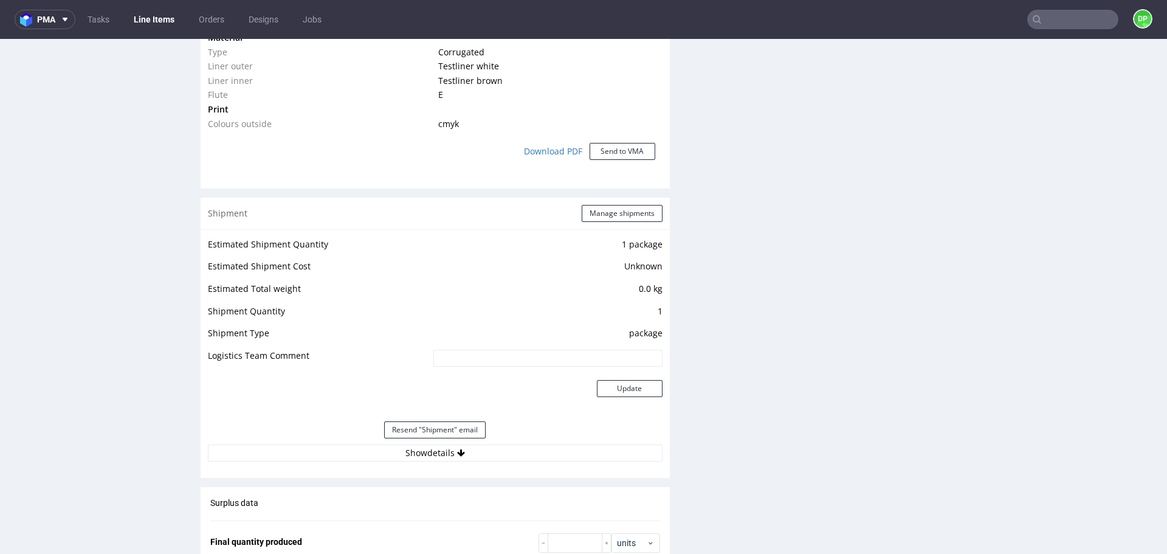
scroll to position [1036, 0]
click at [288, 451] on button "Show details" at bounding box center [435, 452] width 455 height 17
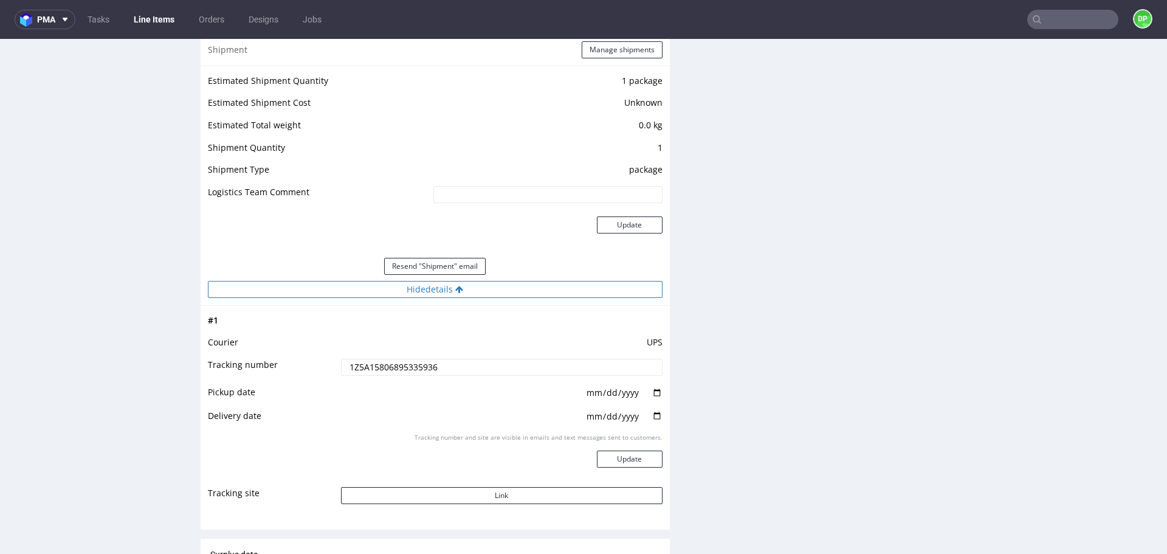
scroll to position [1201, 0]
click at [378, 494] on button "Link" at bounding box center [502, 493] width 322 height 17
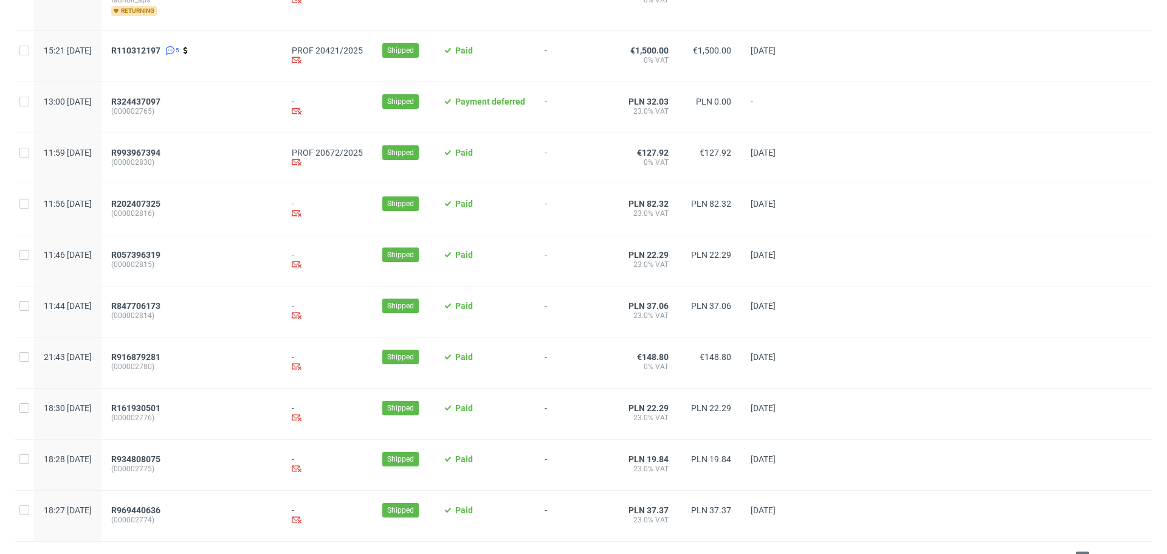
scroll to position [1205, 0]
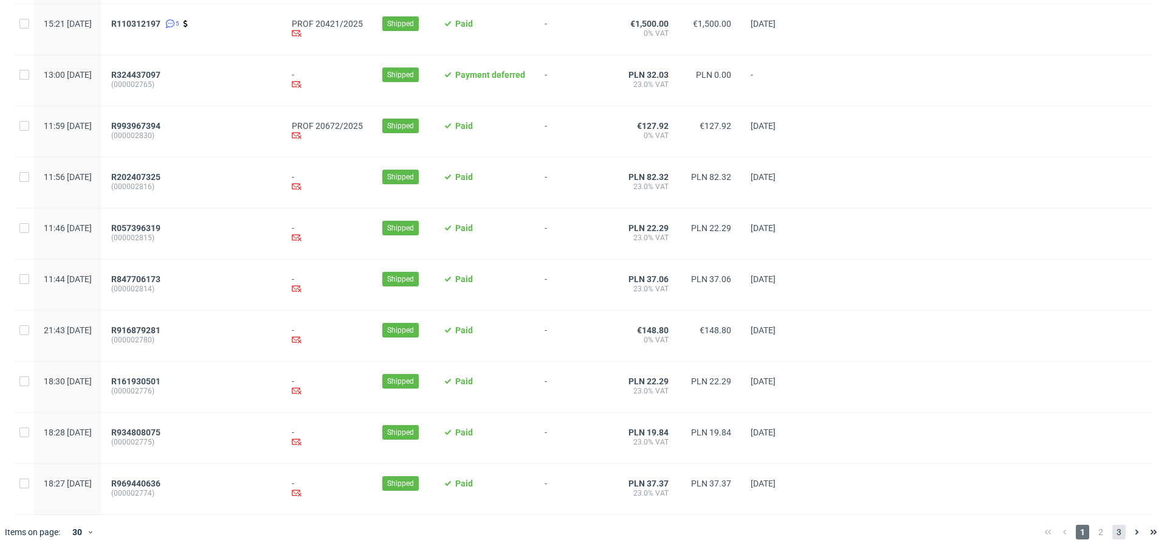
click at [1113, 536] on span "3" at bounding box center [1119, 532] width 13 height 15
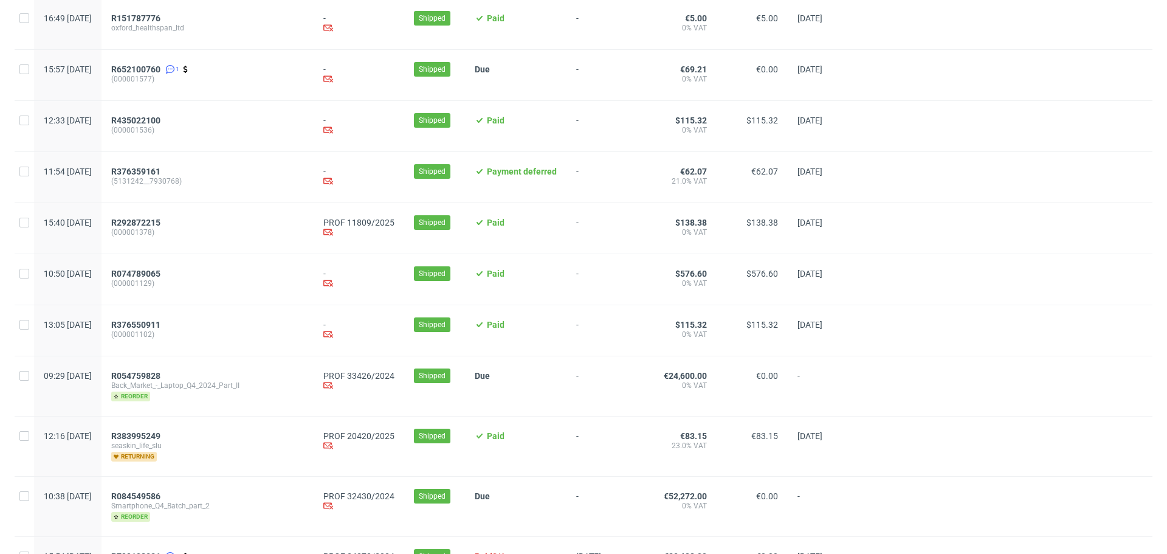
scroll to position [784, 0]
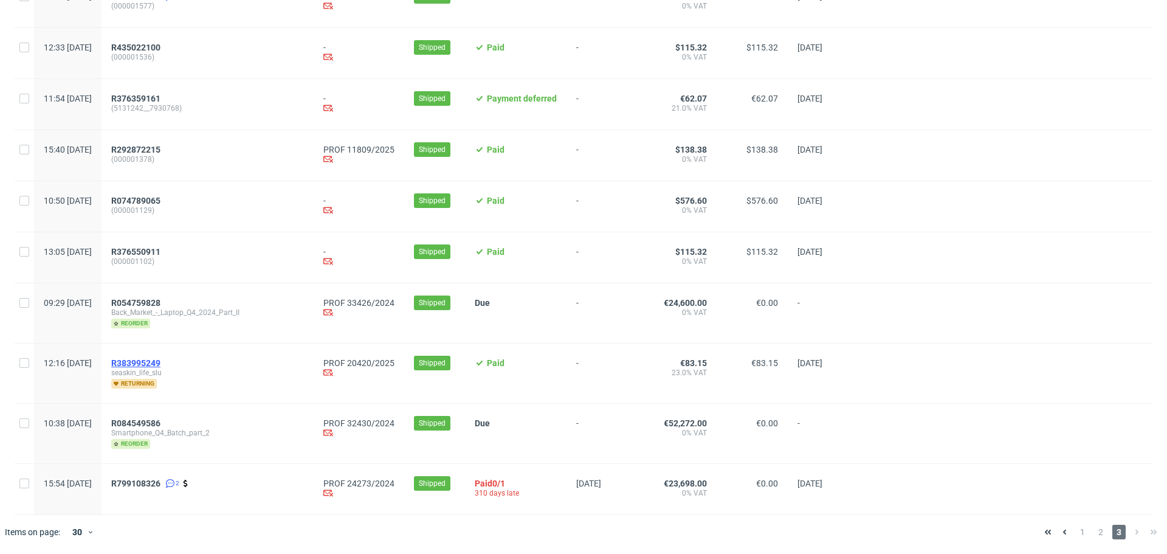
click at [161, 362] on span "R383995249" at bounding box center [135, 363] width 49 height 10
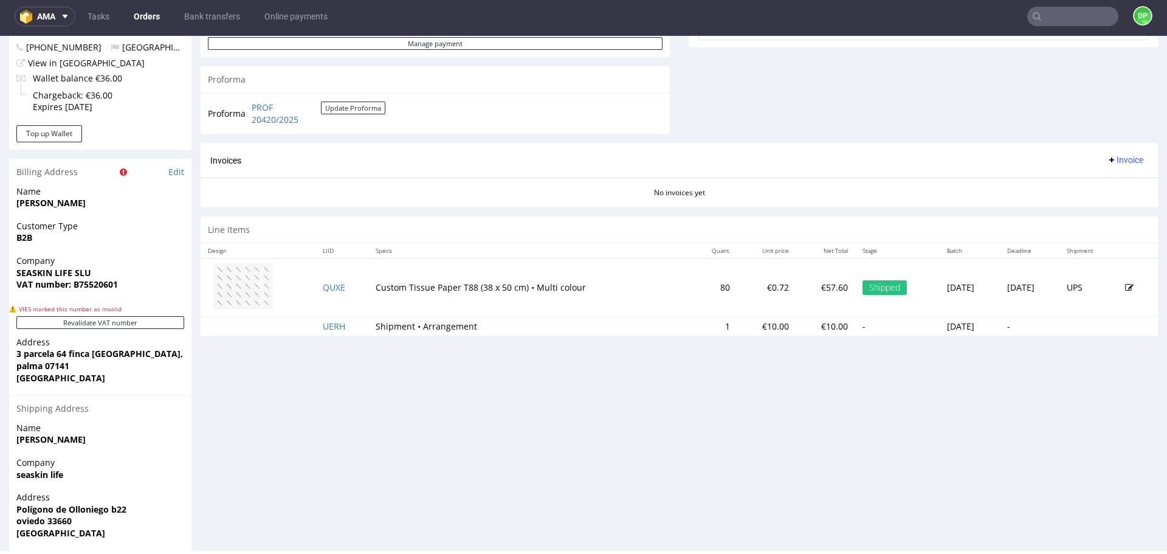
scroll to position [519, 0]
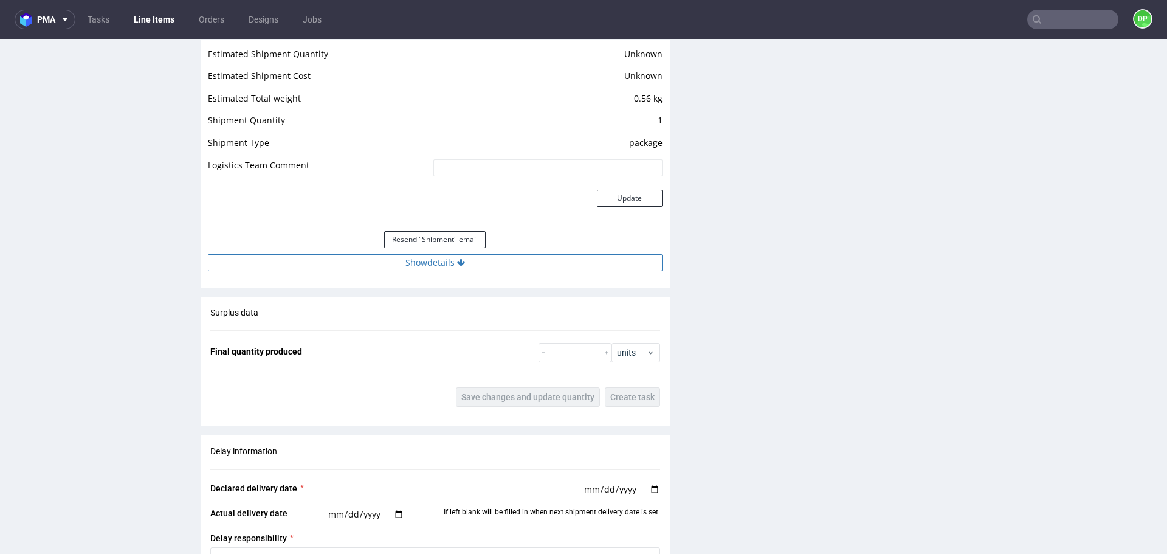
scroll to position [1107, 0]
click at [359, 267] on button "Show details" at bounding box center [435, 262] width 455 height 17
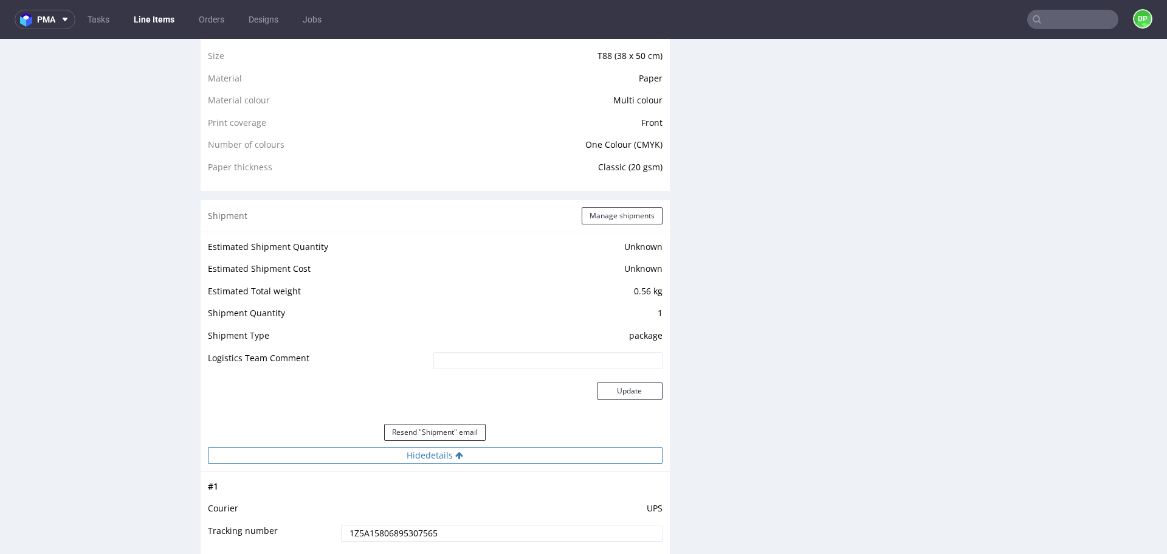
scroll to position [885, 0]
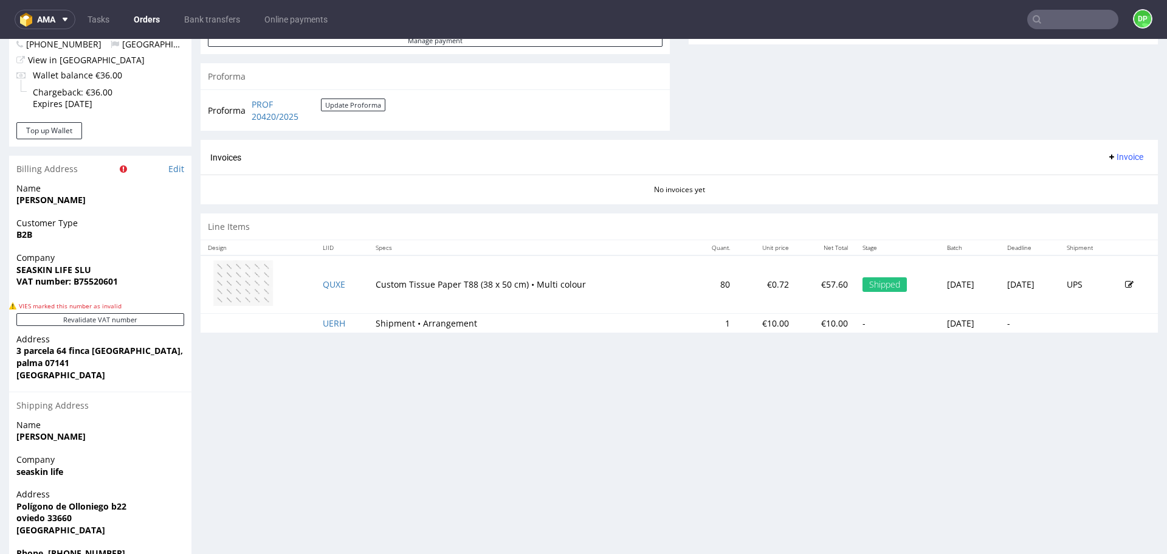
scroll to position [557, 0]
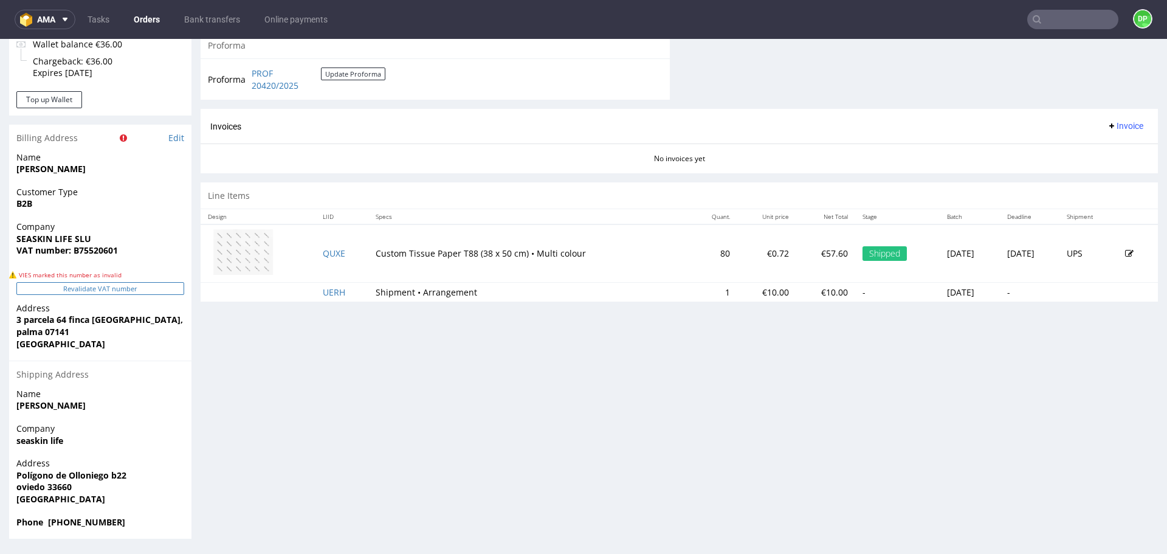
click at [130, 287] on button "Revalidate VAT number" at bounding box center [100, 288] width 168 height 13
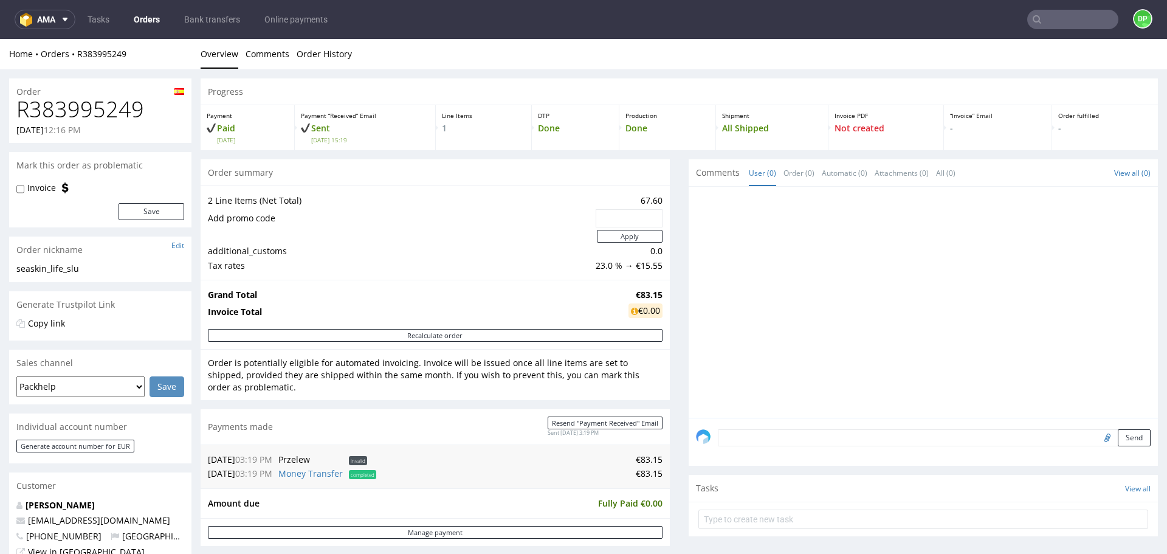
scroll to position [147, 0]
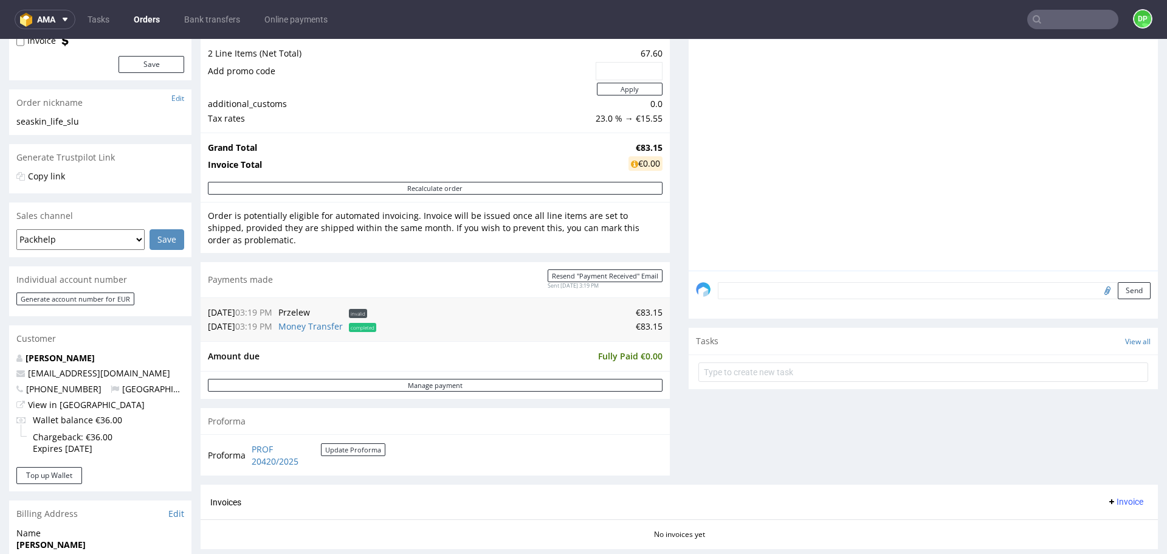
click at [707, 409] on div "Comments User (0) Order (0) Automatic (0) Attachments (0) All (0) View all (0) …" at bounding box center [923, 248] width 469 height 473
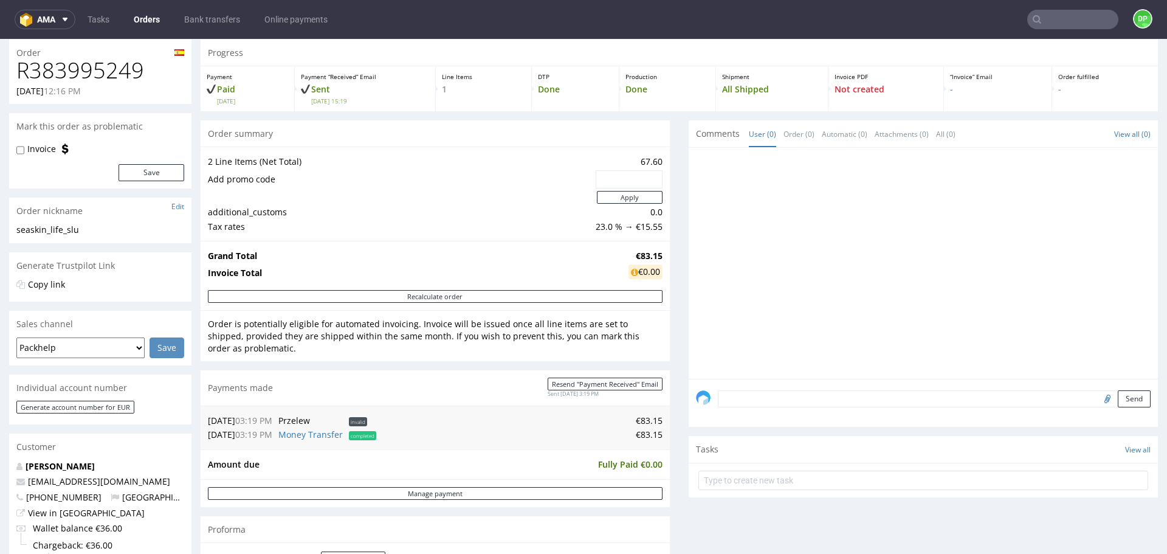
scroll to position [38, 0]
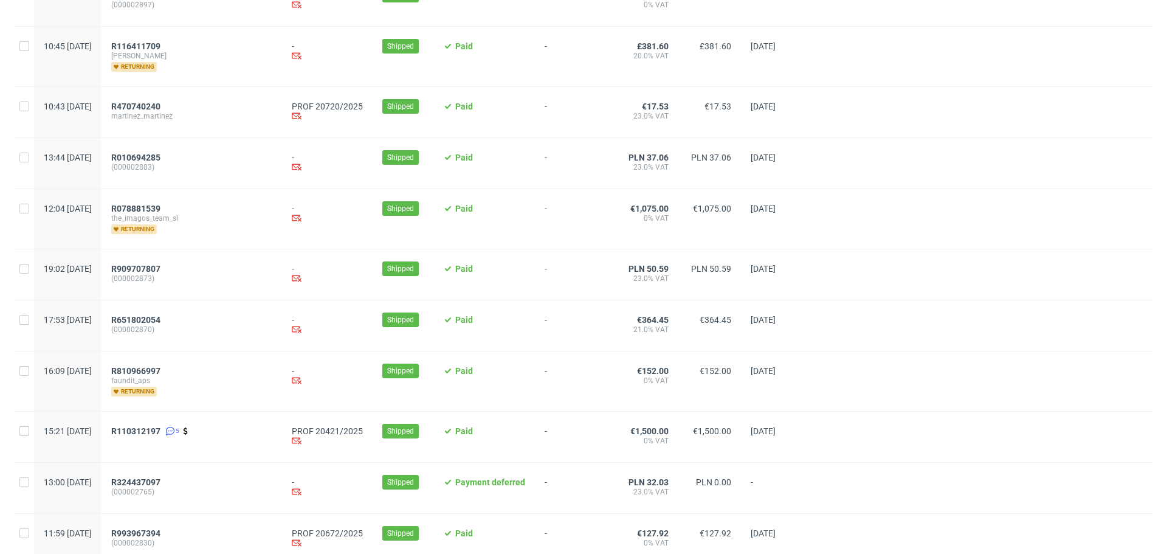
scroll to position [1205, 0]
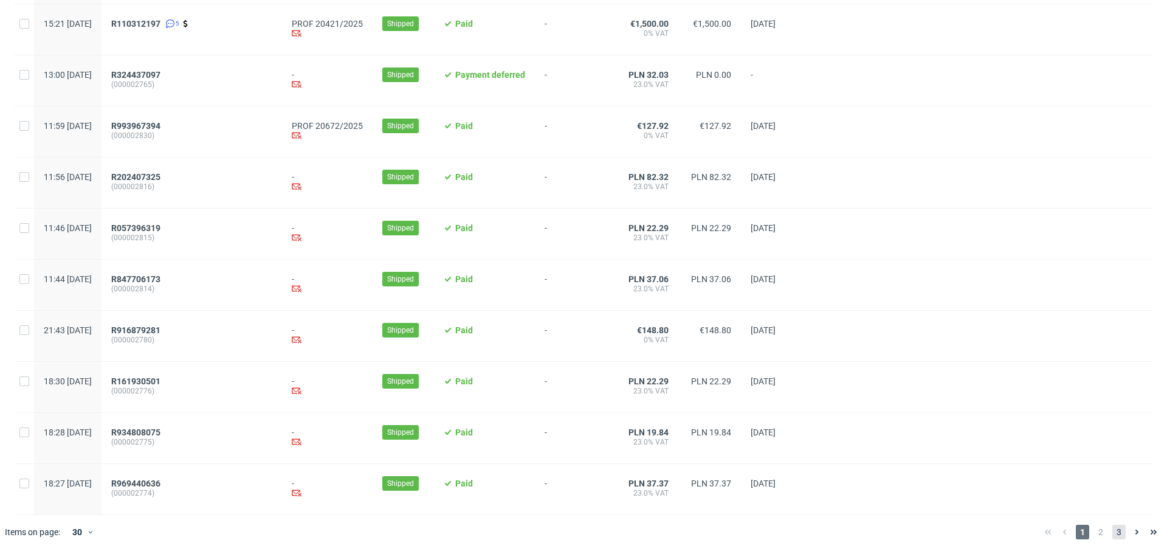
click at [1113, 533] on span "3" at bounding box center [1119, 532] width 13 height 15
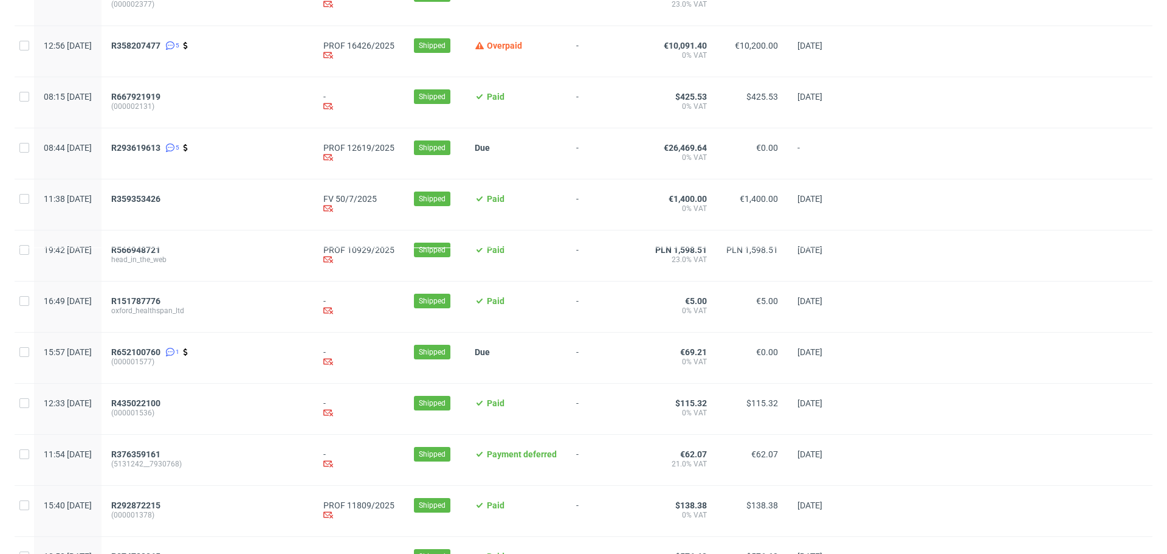
scroll to position [417, 0]
click at [161, 253] on span "R566948721" at bounding box center [135, 251] width 49 height 10
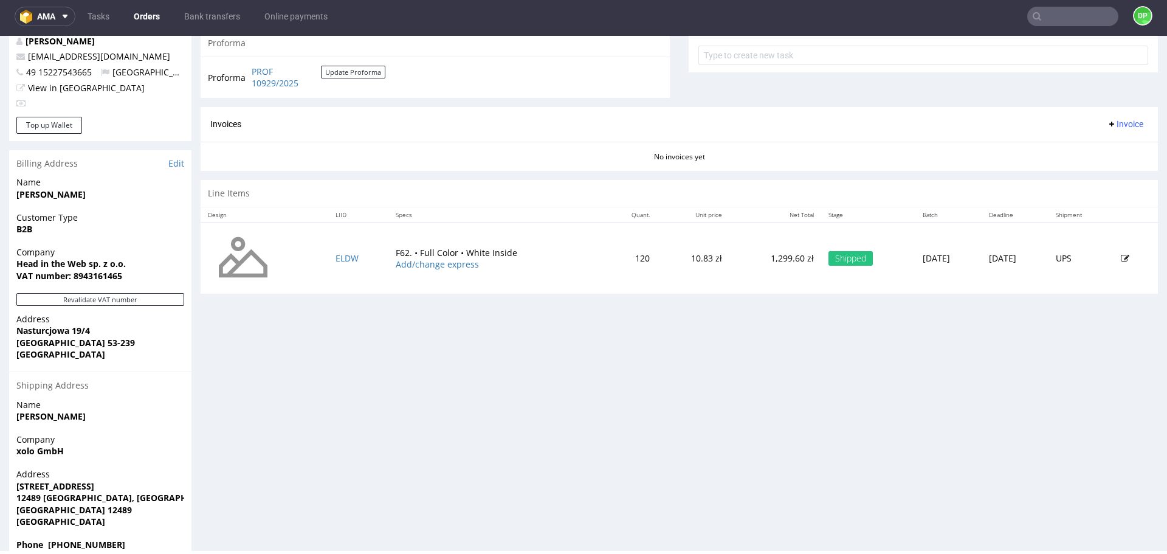
scroll to position [487, 0]
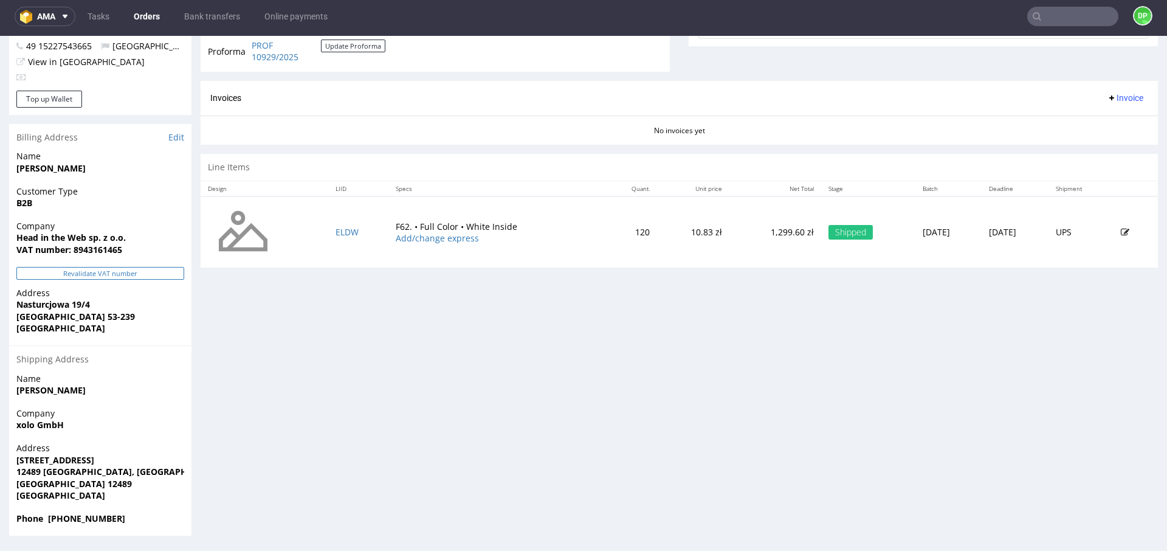
click at [140, 270] on button "Revalidate VAT number" at bounding box center [100, 273] width 168 height 13
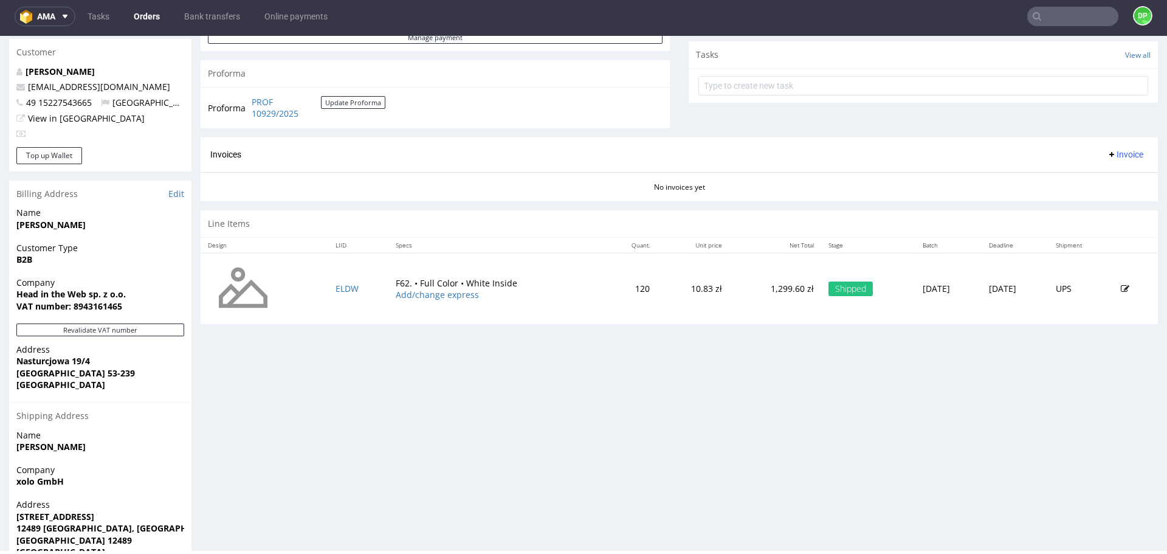
scroll to position [458, 0]
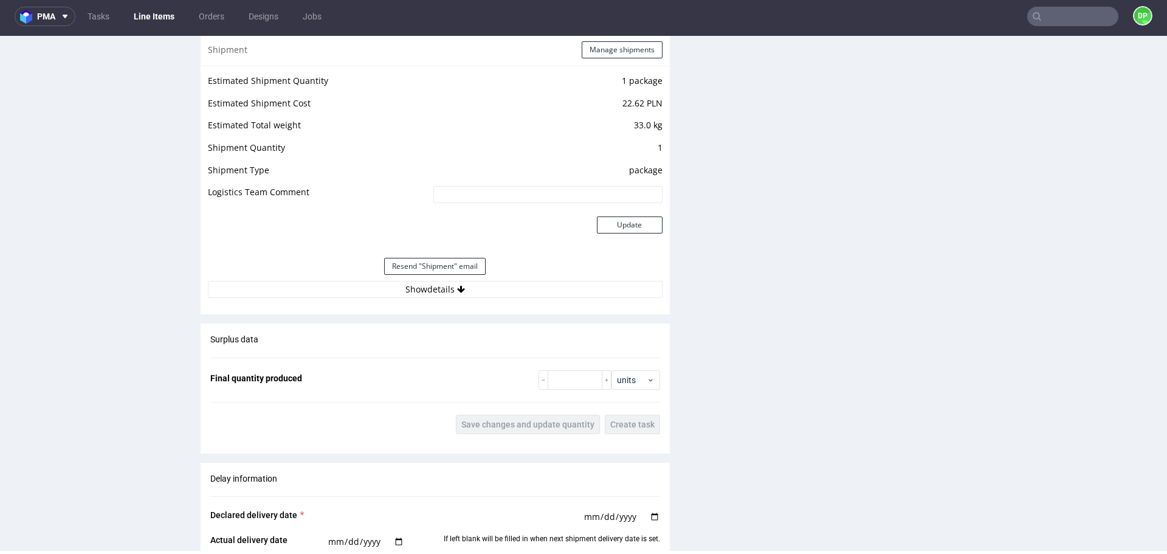
scroll to position [1325, 0]
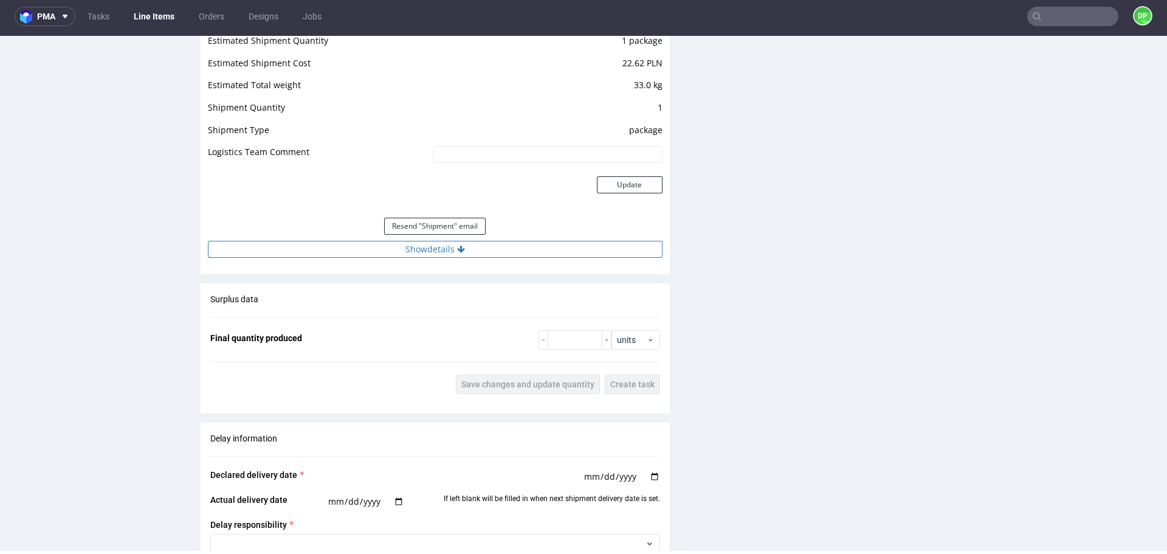
click at [367, 251] on button "Show details" at bounding box center [435, 249] width 455 height 17
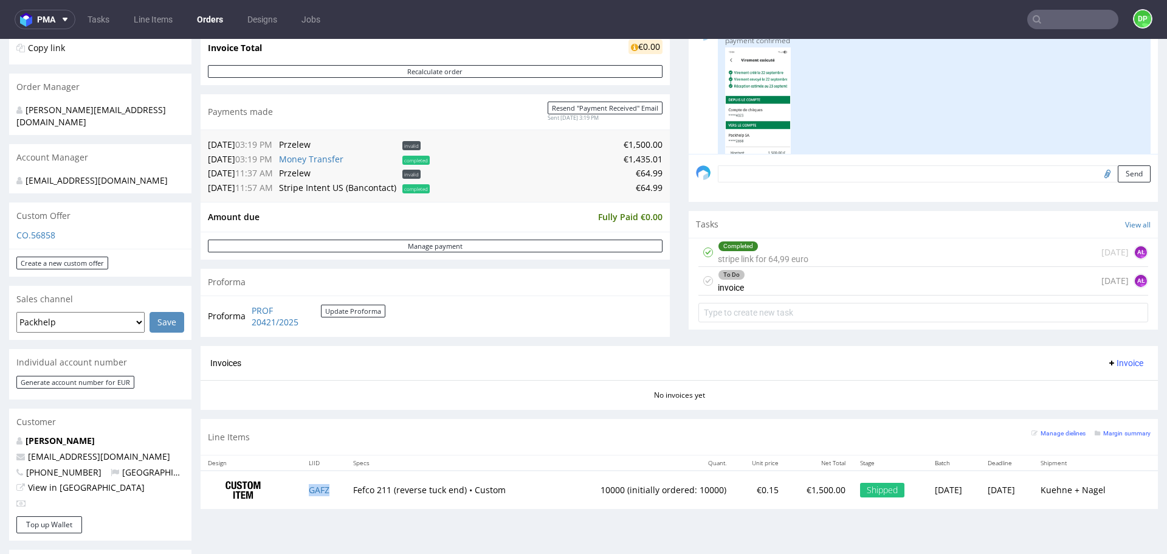
scroll to position [193, 0]
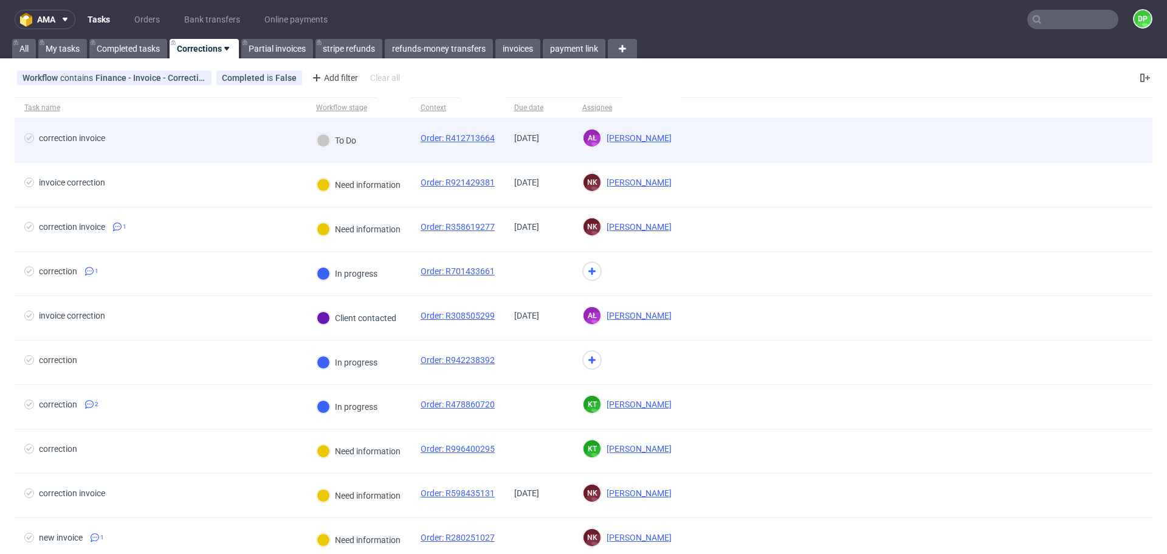
click at [205, 143] on span "correction invoice" at bounding box center [160, 140] width 272 height 15
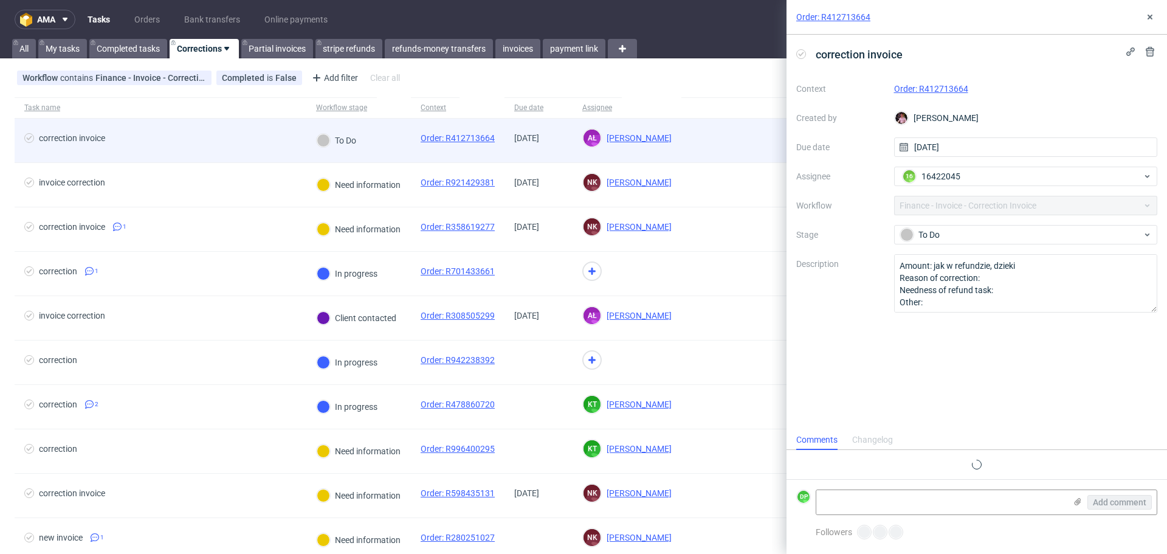
scroll to position [10, 0]
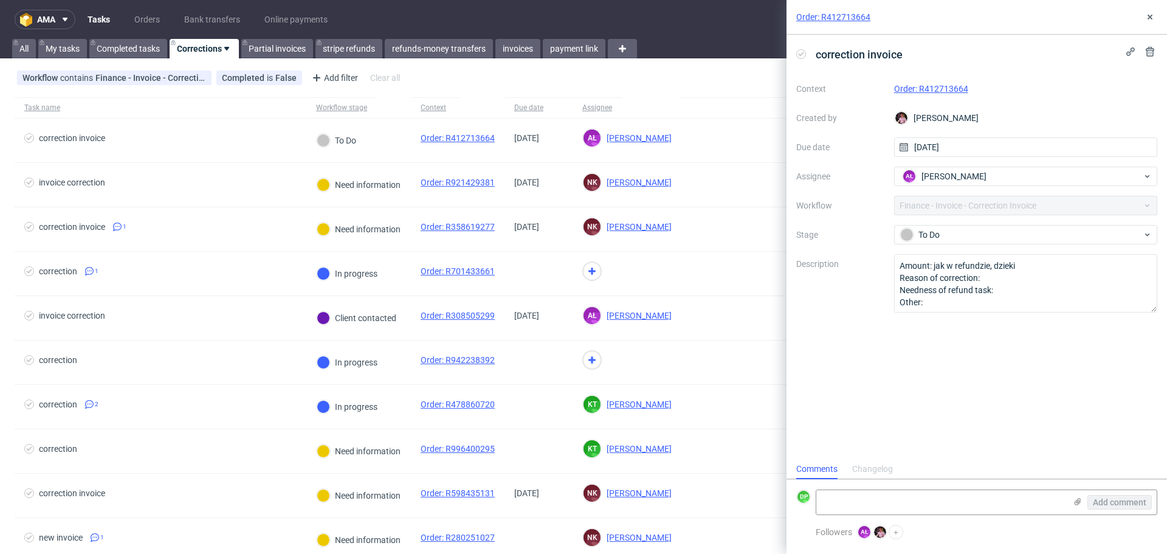
click at [926, 85] on link "Order: R412713664" at bounding box center [931, 89] width 74 height 10
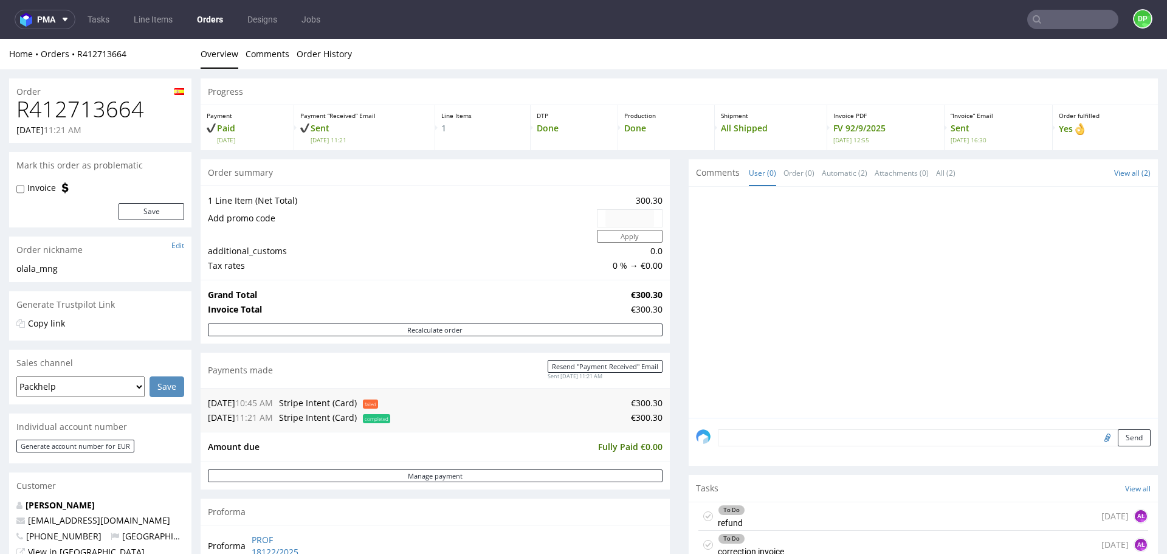
scroll to position [212, 0]
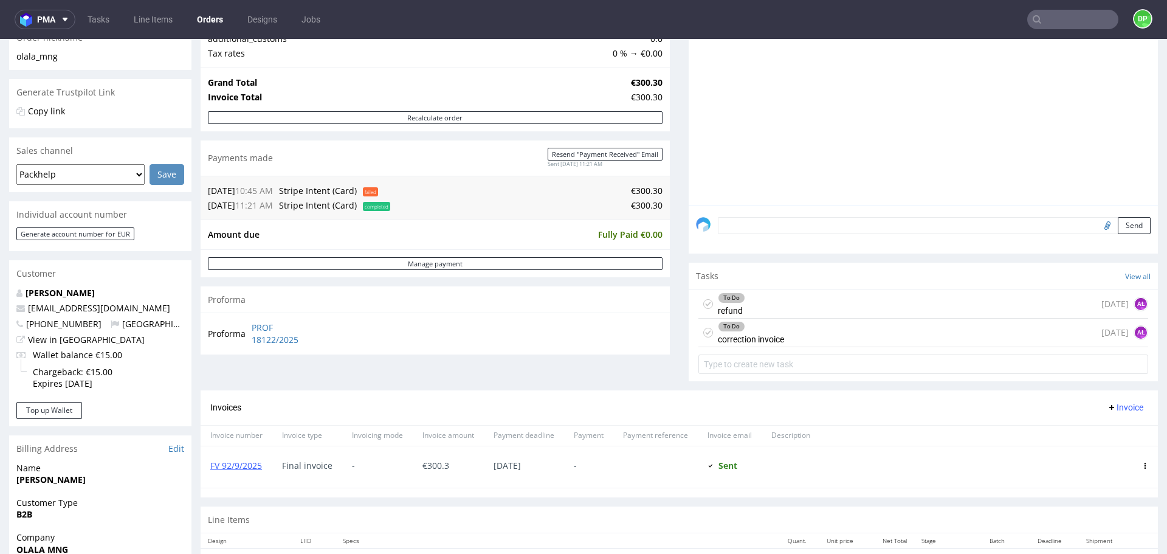
click at [779, 299] on div "To Do refund [DATE] AŁ" at bounding box center [924, 304] width 450 height 29
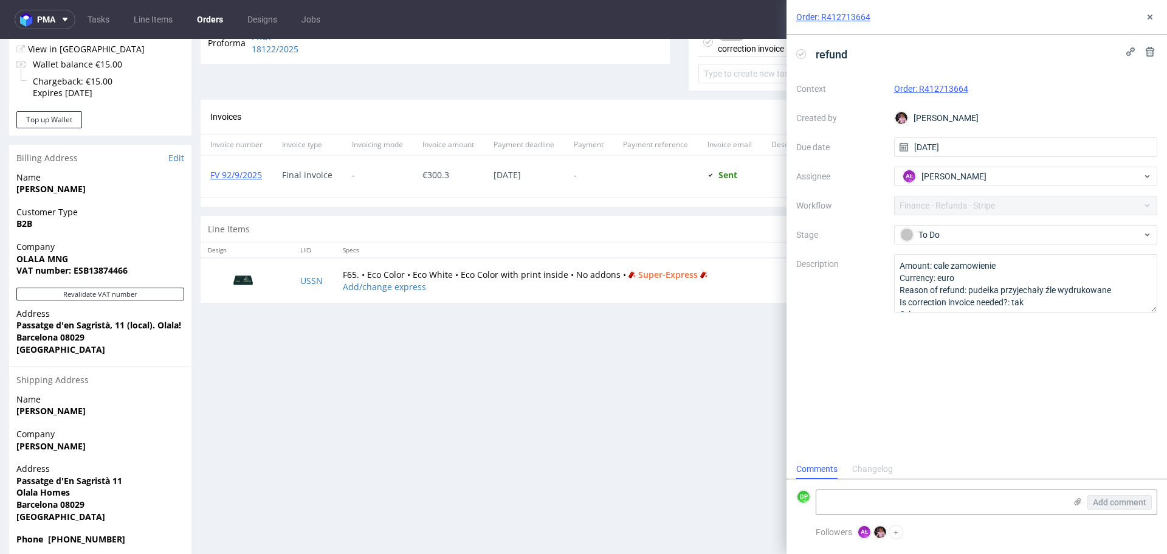
scroll to position [520, 0]
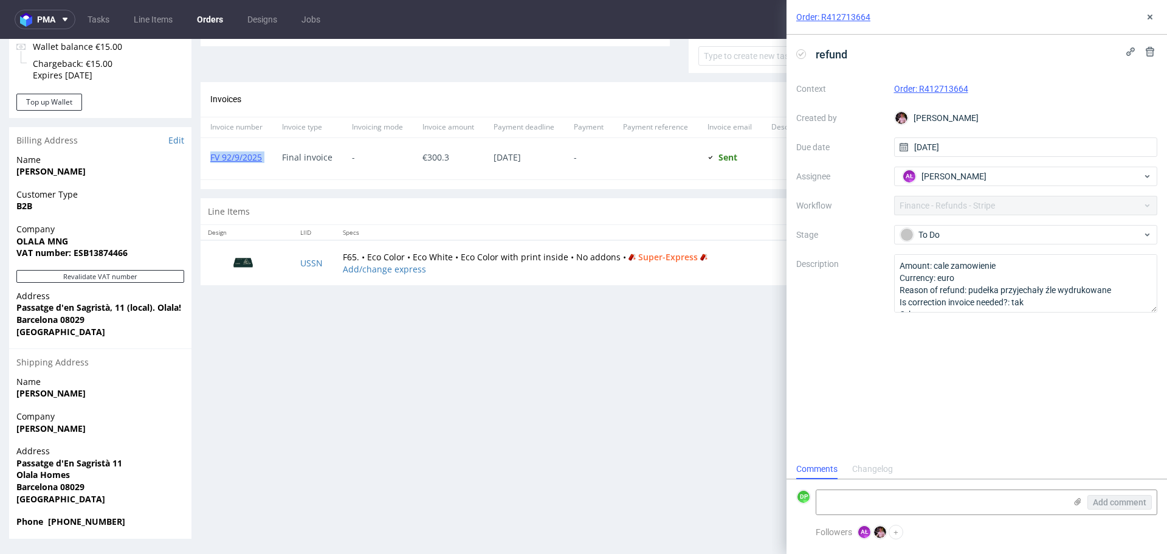
drag, startPoint x: 275, startPoint y: 154, endPoint x: 209, endPoint y: 165, distance: 66.7
click at [209, 165] on div "FV 92/9/2025 Final invoice - € 300.3 09.09.2025 - Sent Sent at 02.09.2025" at bounding box center [680, 158] width 958 height 42
copy link "FV 92/9/2025"
click at [310, 395] on div "Progress Payment Paid Wed 27 Aug Payment “Received” Email Sent Wed 27 Aug 11:21…" at bounding box center [680, 48] width 958 height 981
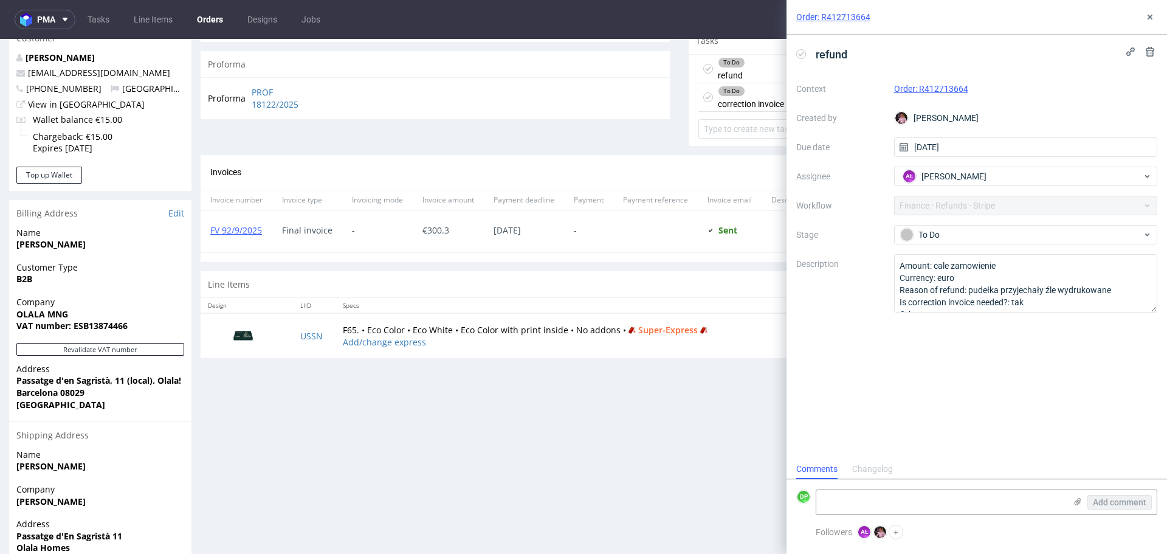
scroll to position [438, 0]
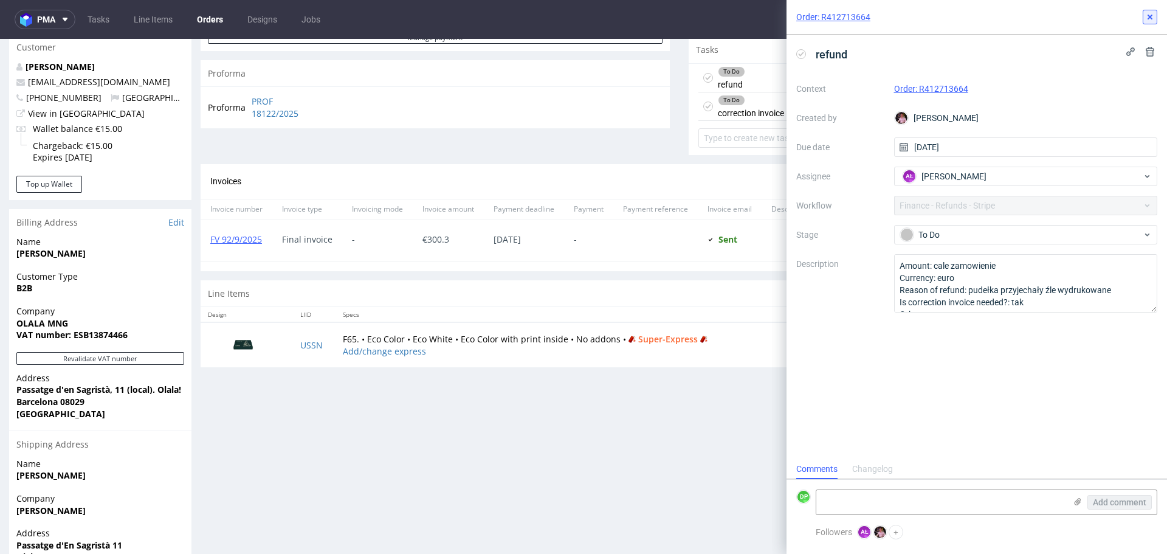
click at [1150, 15] on icon at bounding box center [1150, 17] width 10 height 10
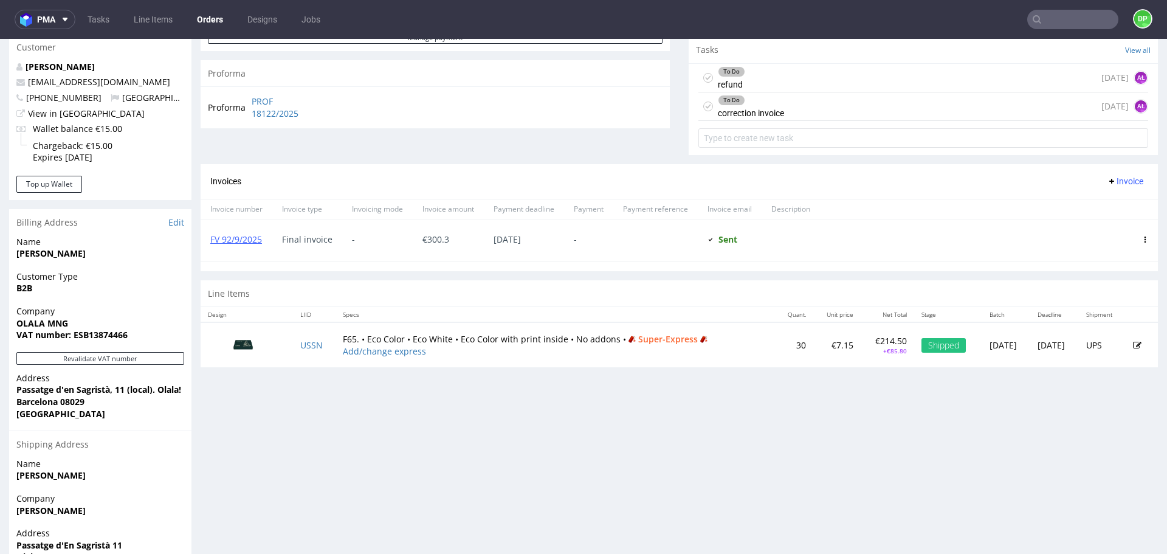
click at [817, 97] on div "To Do correction invoice today AŁ" at bounding box center [924, 106] width 450 height 29
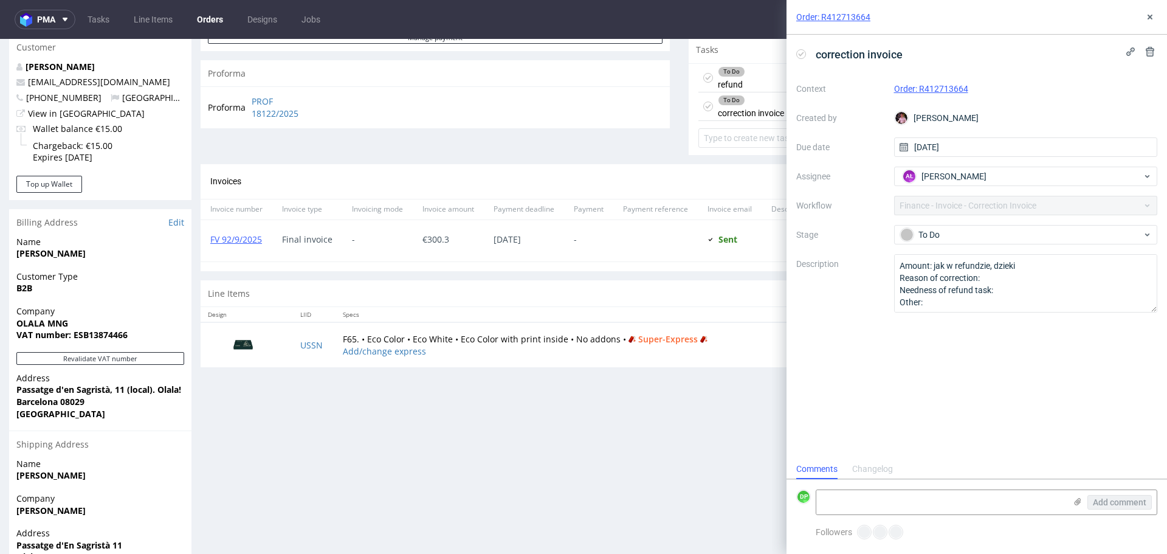
scroll to position [10, 0]
click at [799, 55] on icon at bounding box center [801, 54] width 10 height 10
click at [846, 487] on form "DP Add comment" at bounding box center [977, 502] width 381 height 46
click at [852, 500] on textarea at bounding box center [941, 502] width 249 height 24
paste textarea "FK 647/2025"
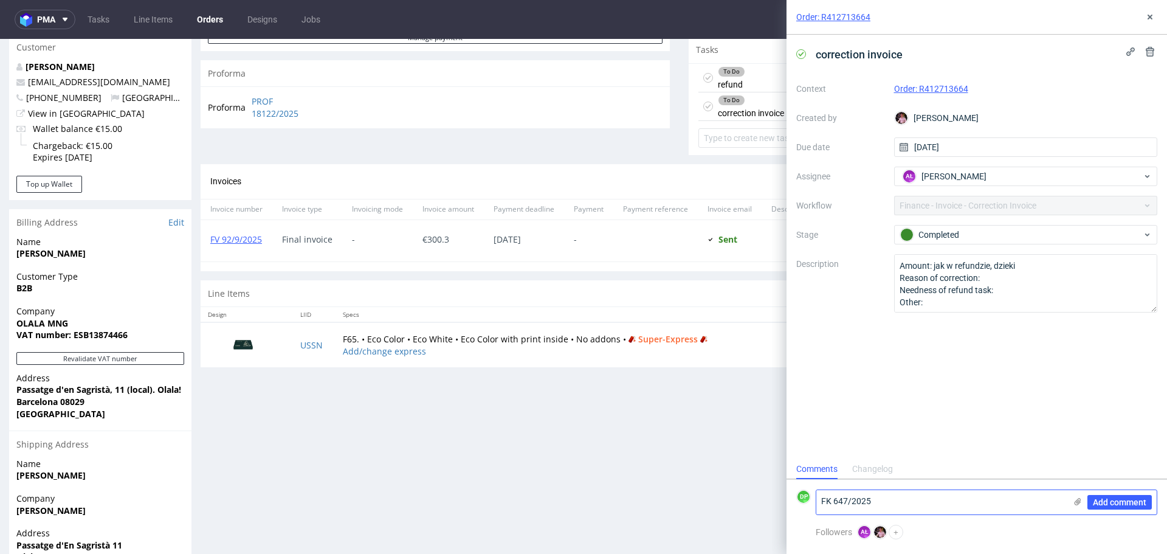
type textarea "FK 647/2025"
click at [1124, 494] on div "Add comment" at bounding box center [1111, 502] width 91 height 24
click at [1121, 499] on span "Add comment" at bounding box center [1120, 502] width 54 height 9
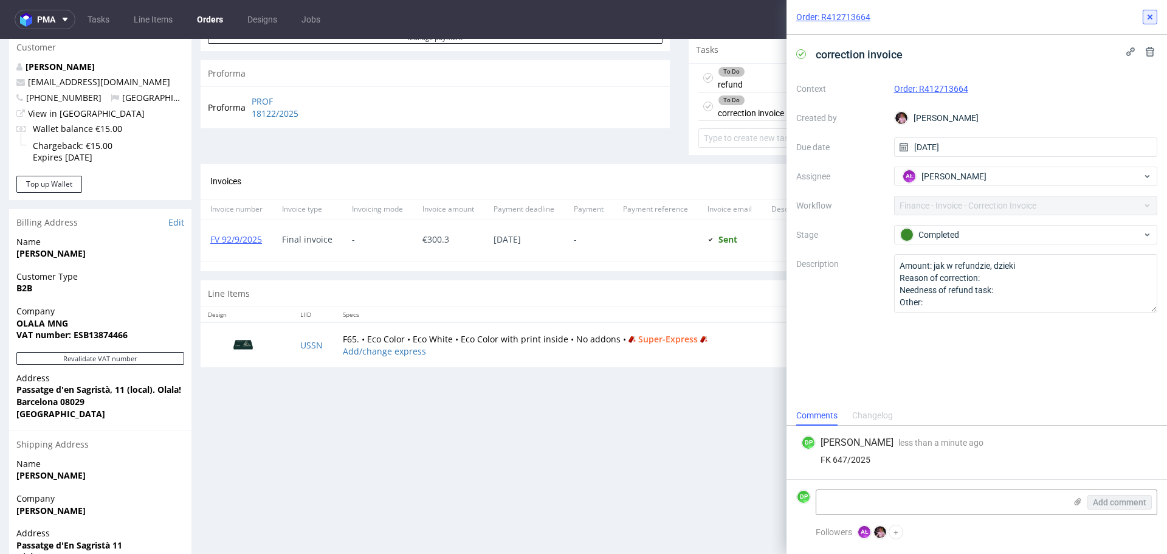
click at [1150, 19] on icon at bounding box center [1150, 17] width 10 height 10
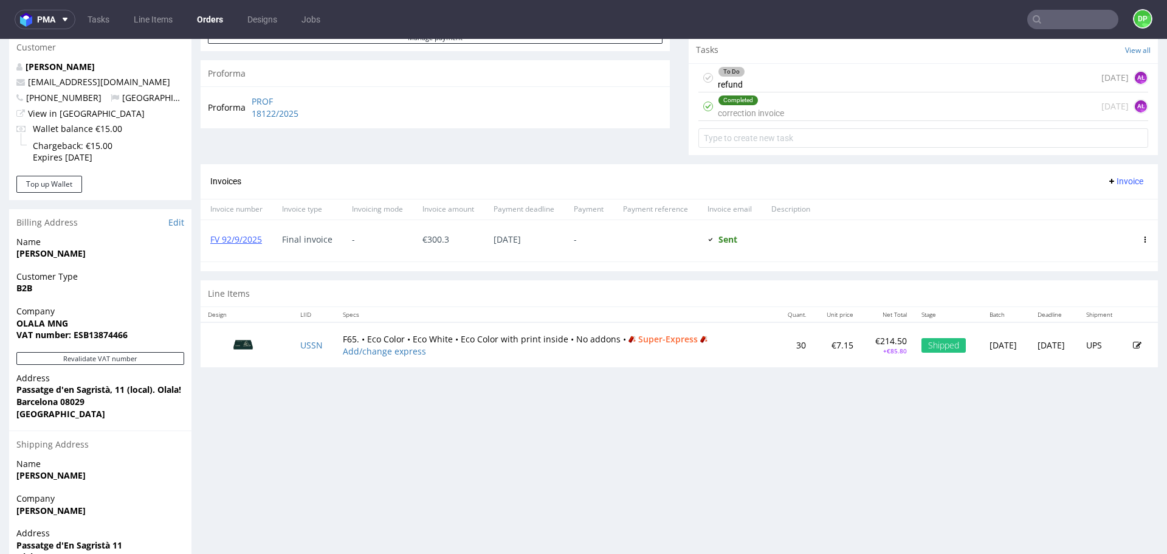
click at [1107, 182] on span "Invoice" at bounding box center [1125, 181] width 36 height 10
click at [1090, 229] on span "Add corrective" at bounding box center [1107, 229] width 61 height 12
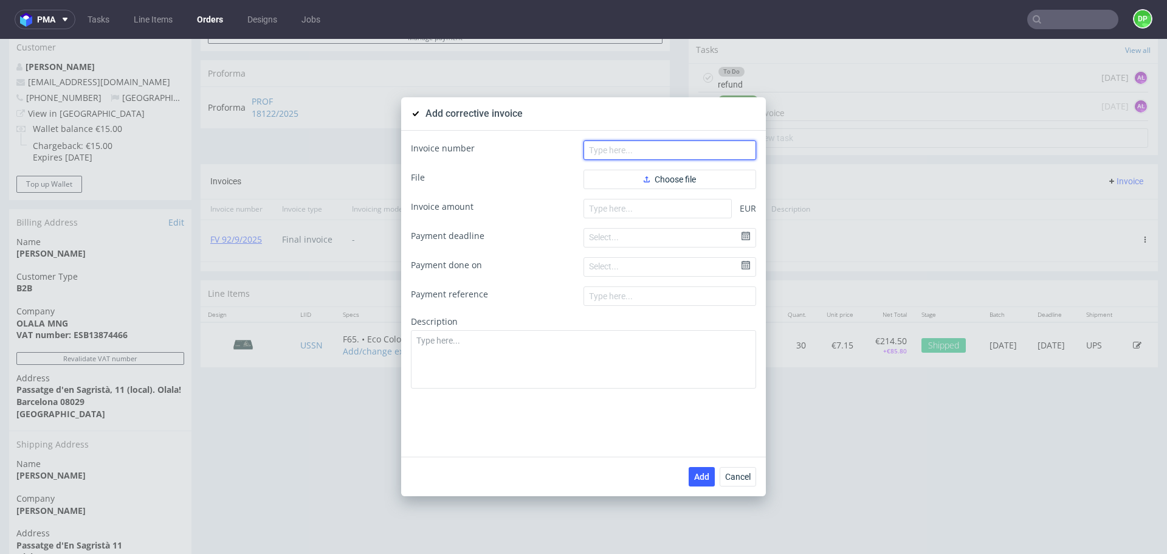
click at [637, 153] on input "text" at bounding box center [670, 149] width 173 height 19
paste input "FK 647/2025"
type input "FK 647/2025"
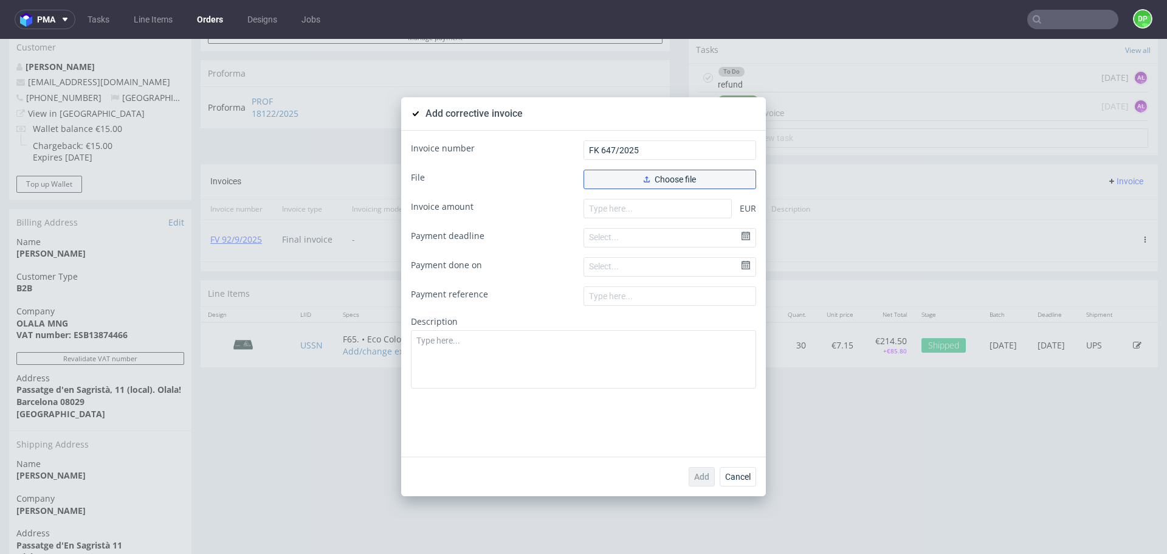
click at [635, 184] on button "Choose file" at bounding box center [670, 179] width 173 height 19
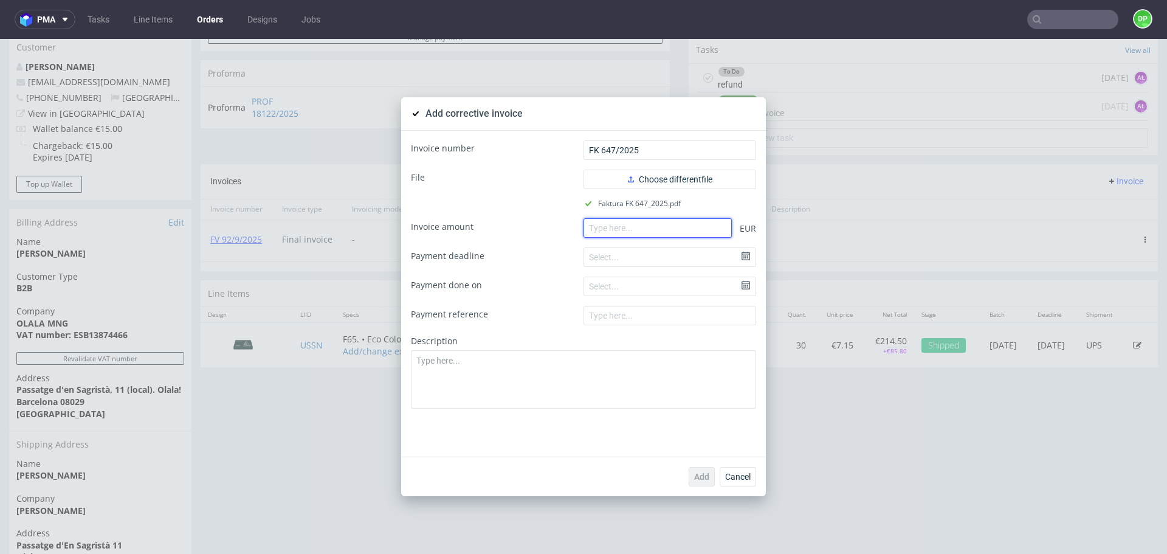
click at [594, 228] on input "number" at bounding box center [658, 227] width 148 height 19
paste input "-300.30"
type input "-300.30"
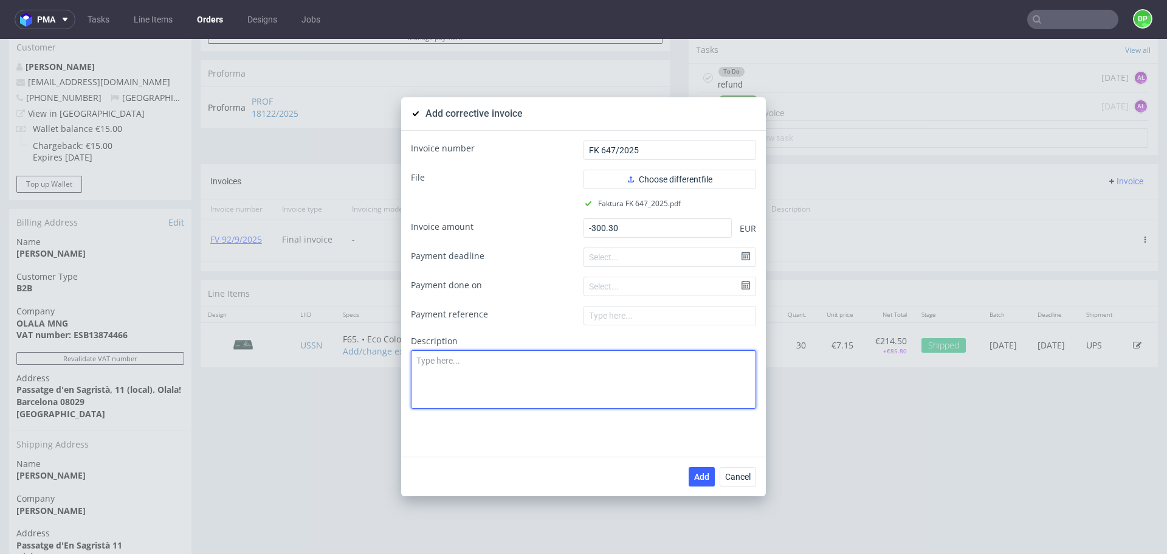
click at [572, 362] on textarea at bounding box center [583, 379] width 345 height 58
paste textarea "Production issue. Incorrect printing"
type textarea "Production issue. Incorrect printing"
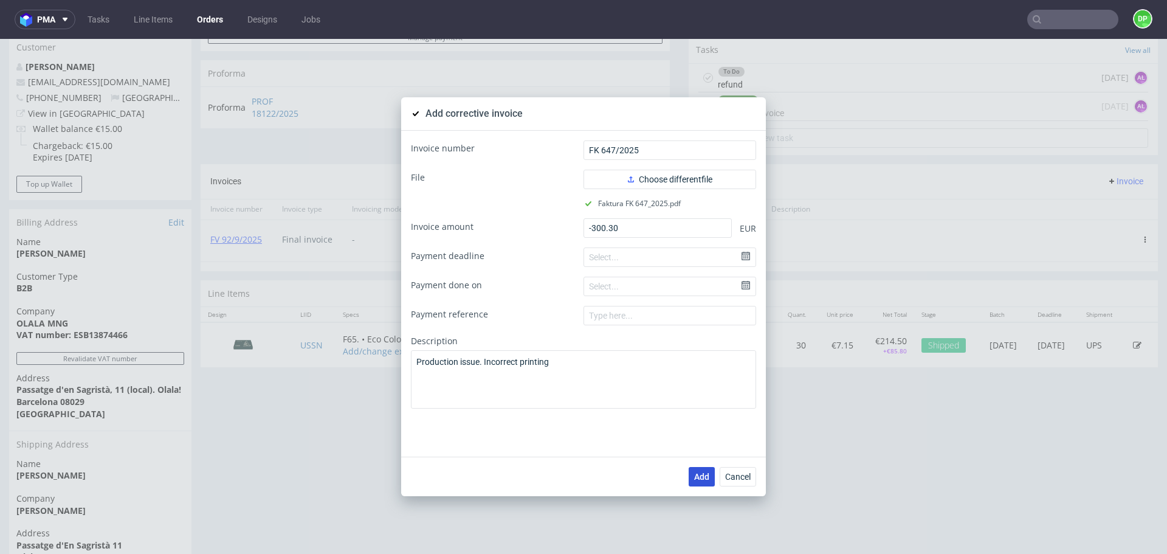
click at [697, 472] on span "Add" at bounding box center [701, 476] width 15 height 9
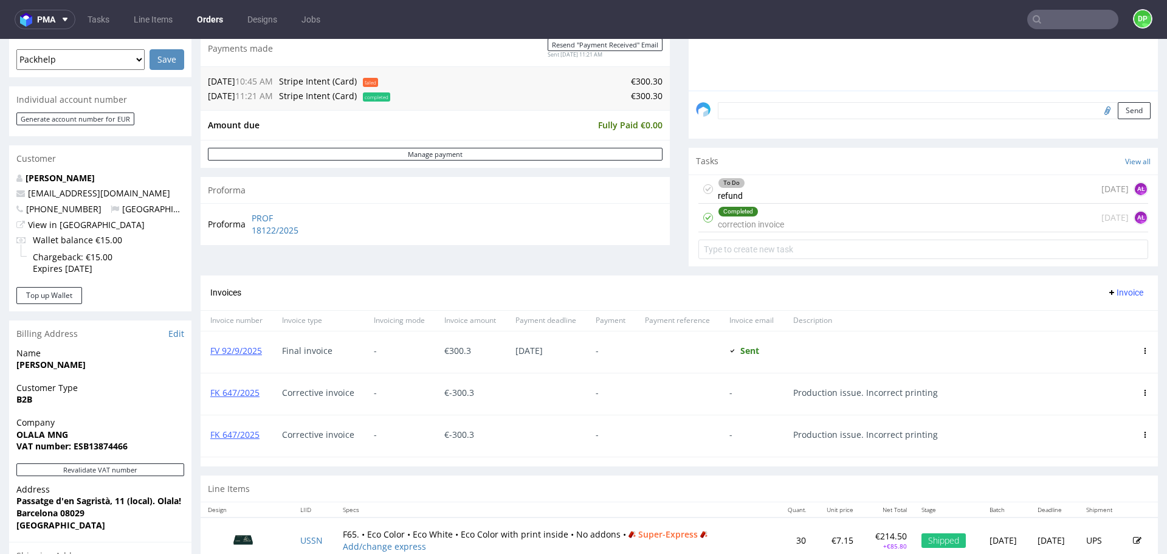
scroll to position [328, 0]
click at [1142, 395] on icon at bounding box center [1145, 392] width 6 height 6
click at [1070, 503] on span "Delete invoice" at bounding box center [1099, 502] width 74 height 12
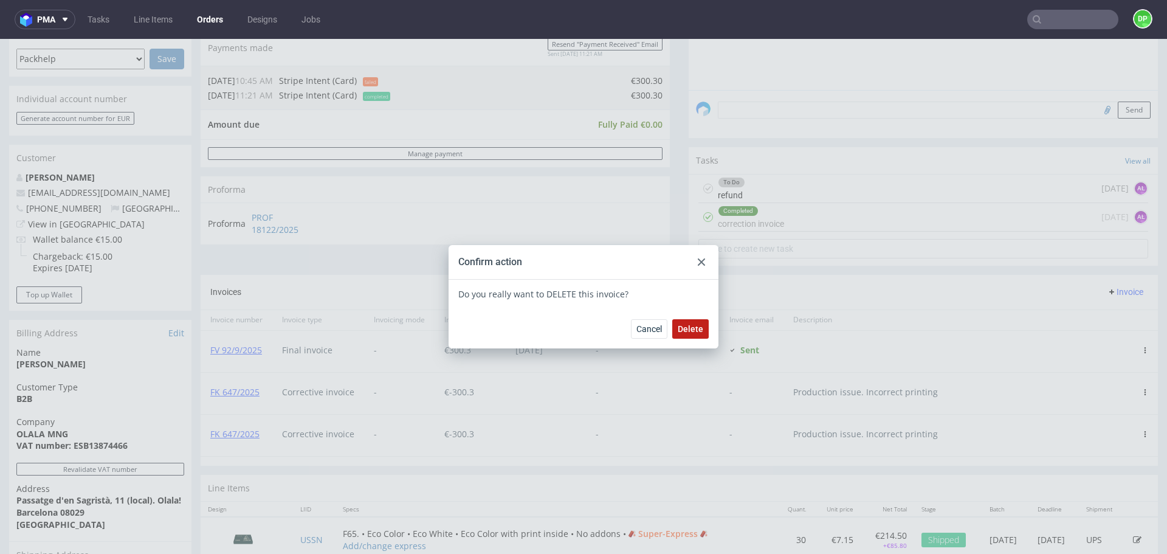
click at [688, 329] on span "Delete" at bounding box center [691, 329] width 26 height 9
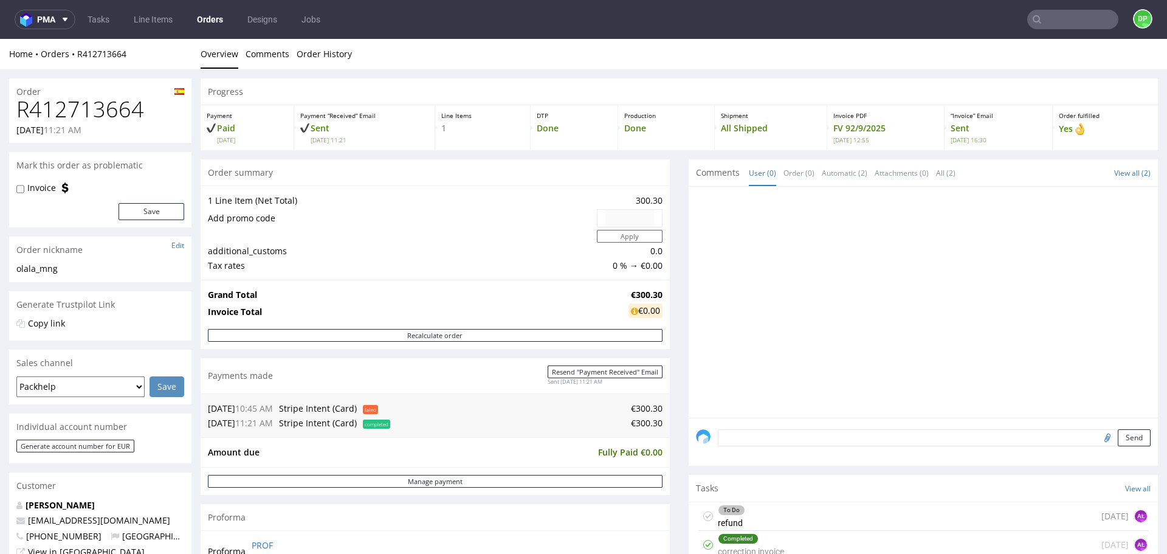
click at [103, 111] on h1 "R412713664" at bounding box center [100, 109] width 168 height 24
copy h1 "R412713664"
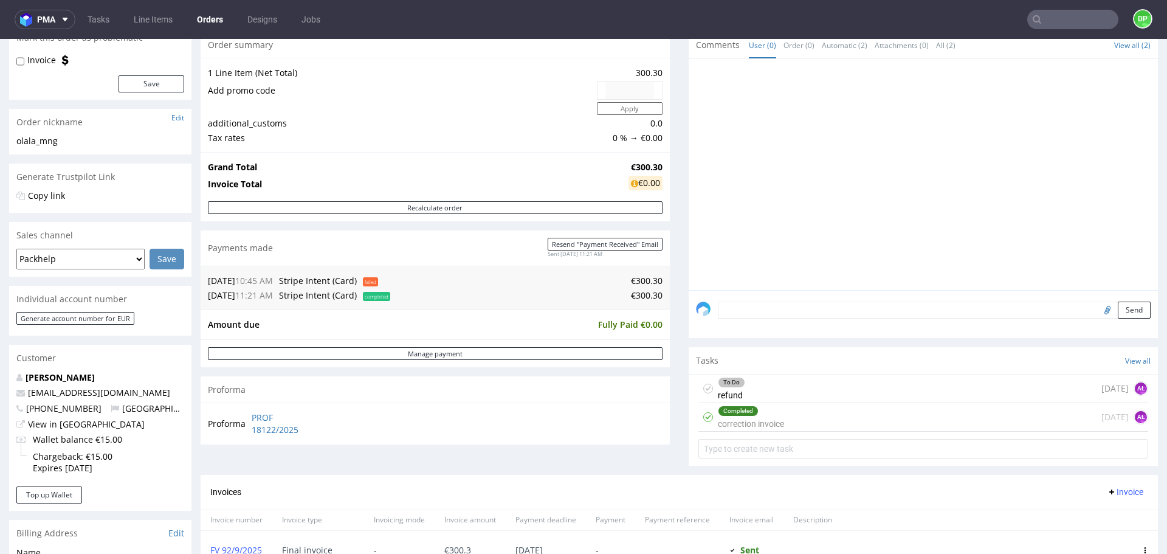
scroll to position [130, 0]
click at [783, 387] on div "To Do refund [DATE] AŁ" at bounding box center [924, 387] width 450 height 29
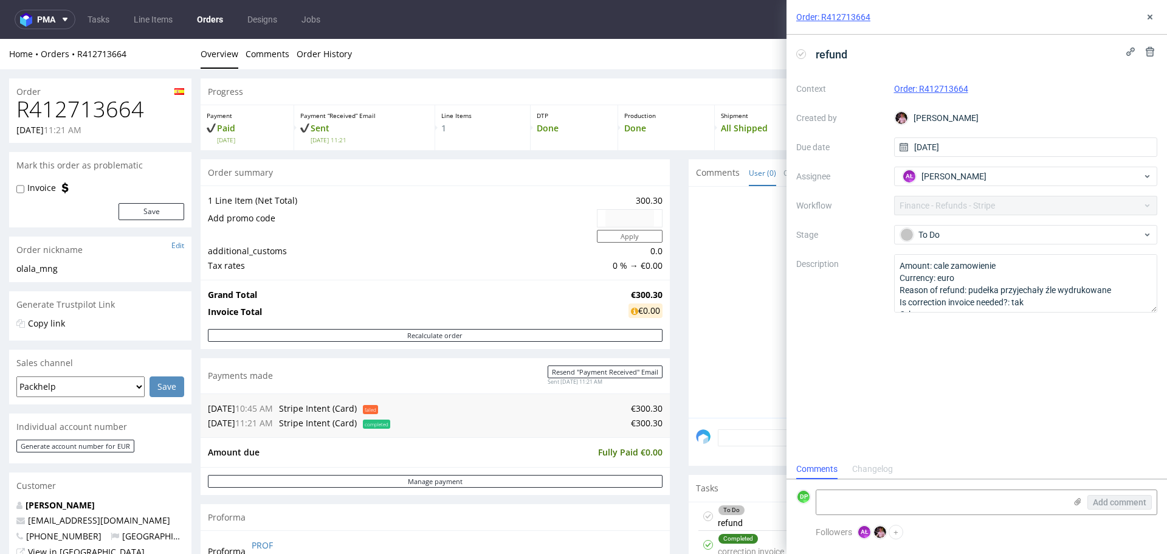
click at [802, 58] on icon at bounding box center [801, 54] width 10 height 10
click at [896, 502] on textarea at bounding box center [941, 502] width 249 height 24
type textarea "refunded 06.10"
click at [1113, 498] on span "Add comment" at bounding box center [1120, 502] width 54 height 9
click at [1157, 18] on button at bounding box center [1150, 17] width 15 height 15
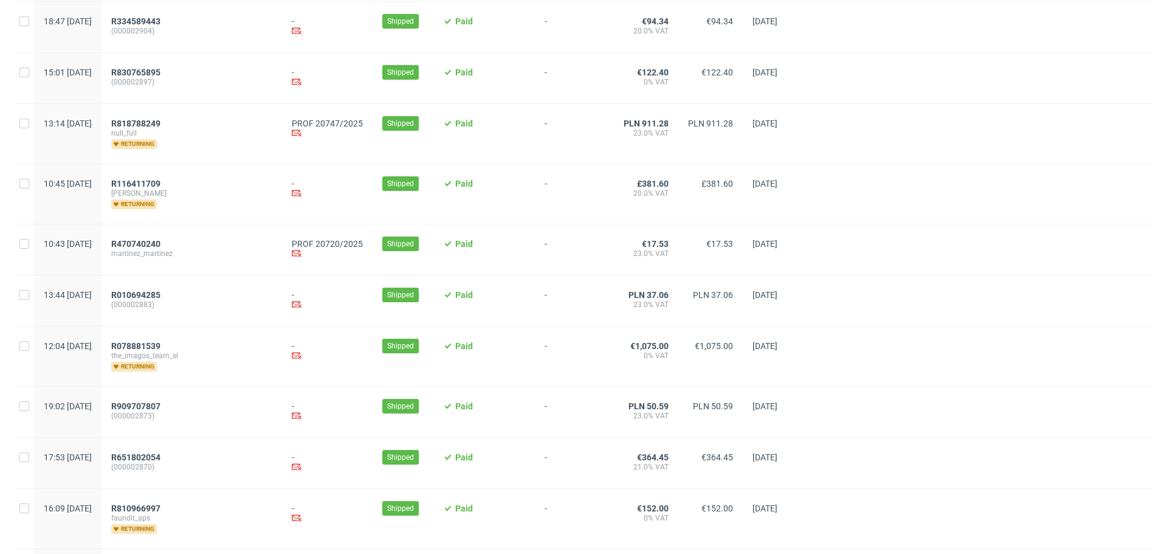
scroll to position [1237, 0]
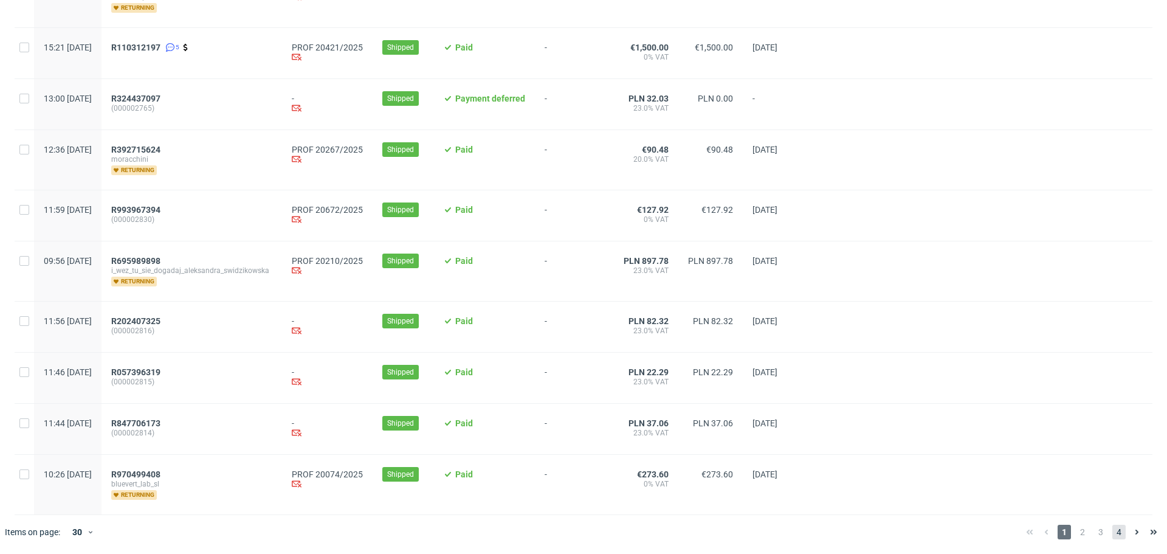
click at [1114, 533] on span "4" at bounding box center [1119, 532] width 13 height 15
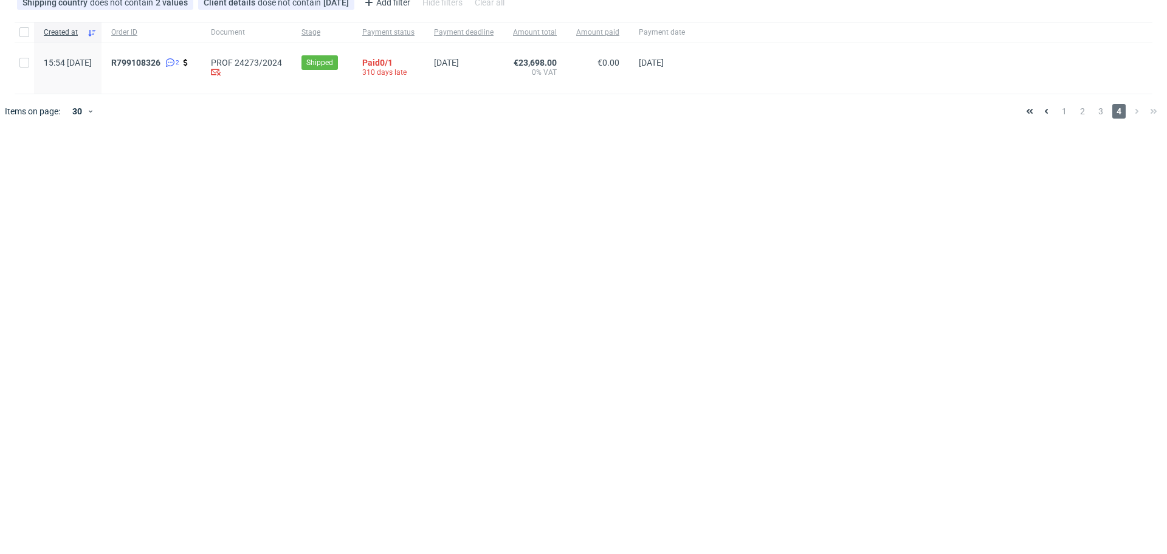
scroll to position [95, 0]
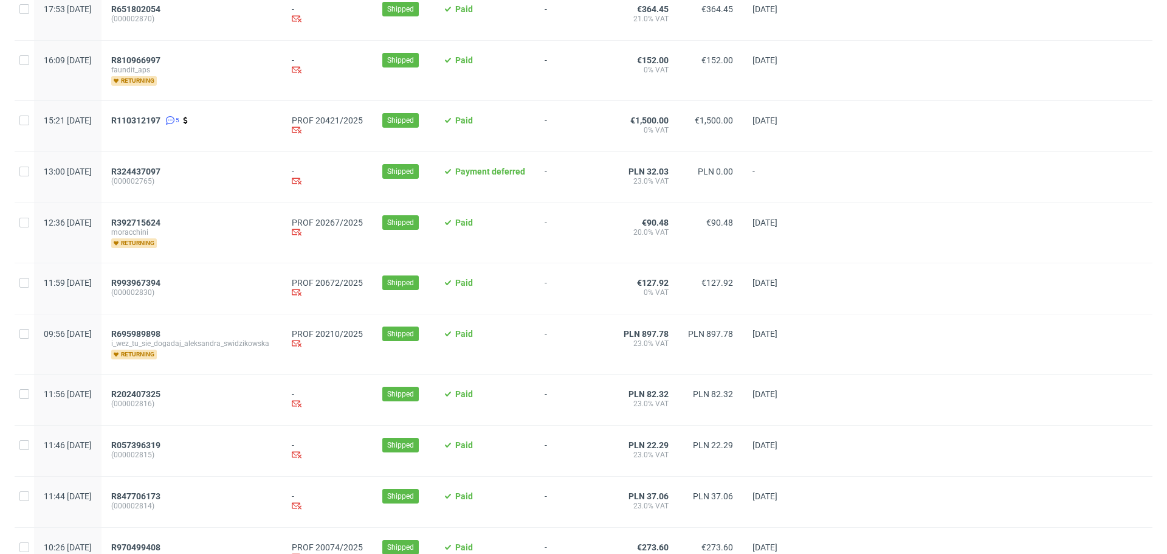
scroll to position [1237, 0]
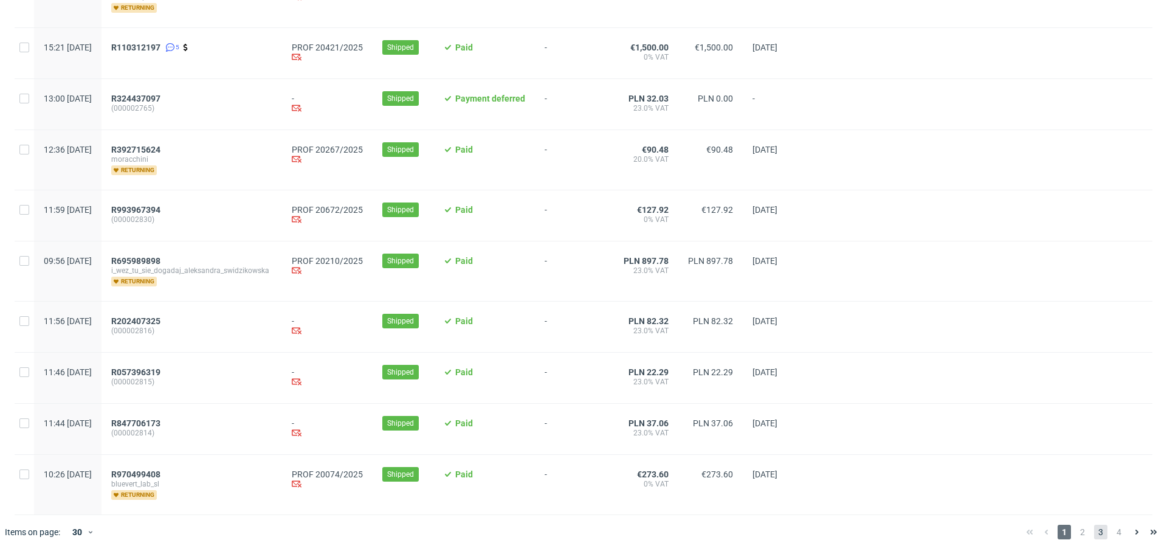
click at [1096, 531] on span "3" at bounding box center [1100, 532] width 13 height 15
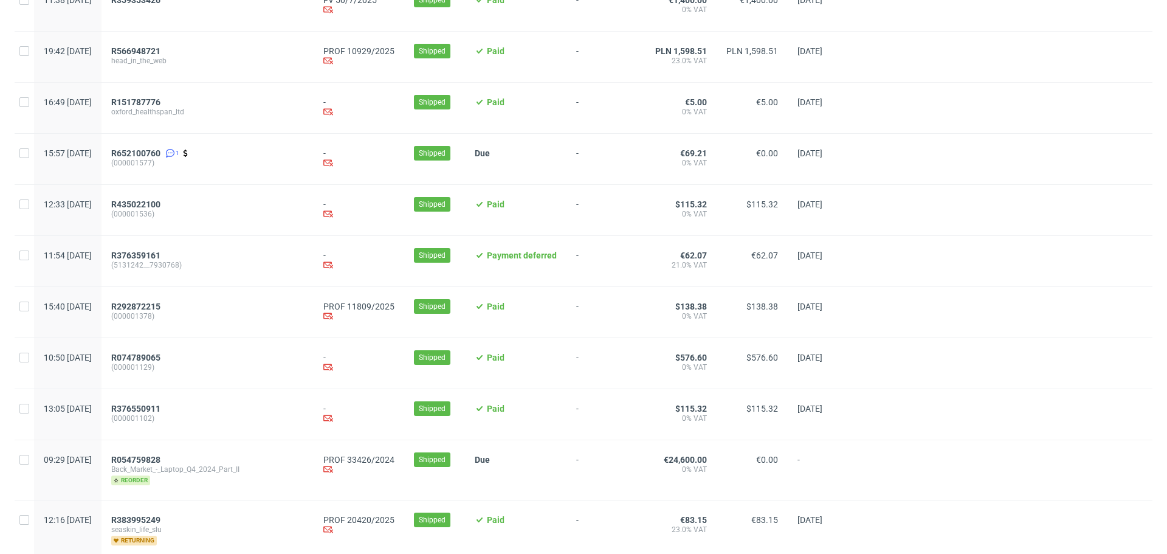
scroll to position [1237, 0]
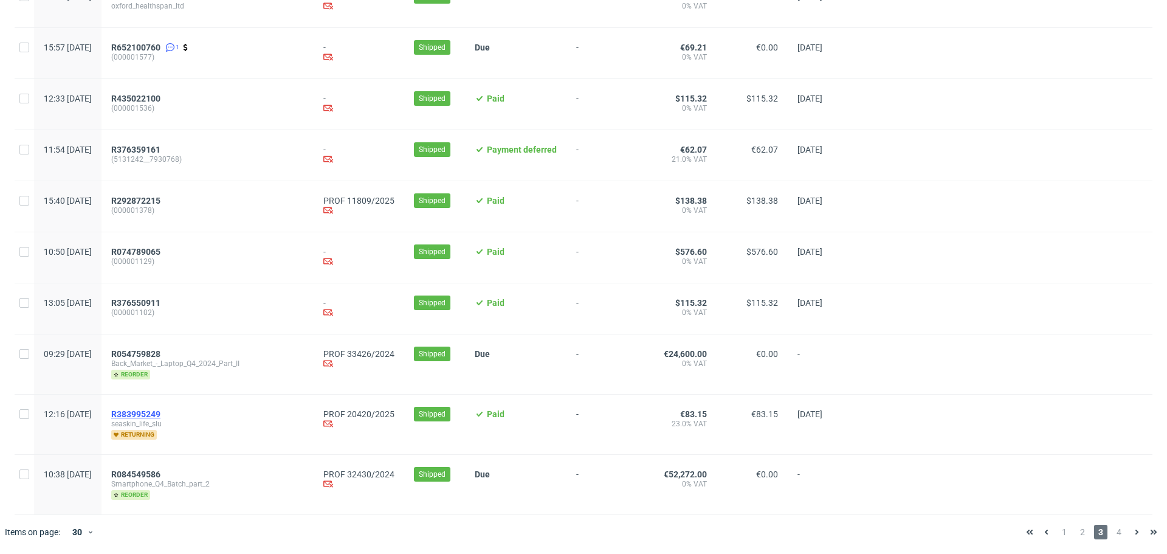
click at [161, 411] on span "R383995249" at bounding box center [135, 414] width 49 height 10
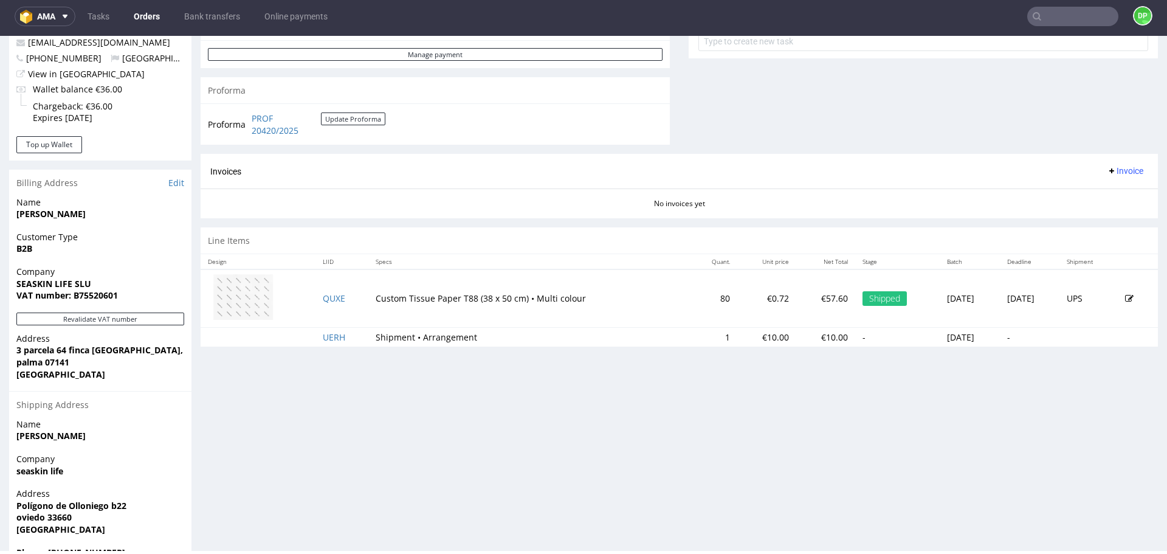
scroll to position [508, 0]
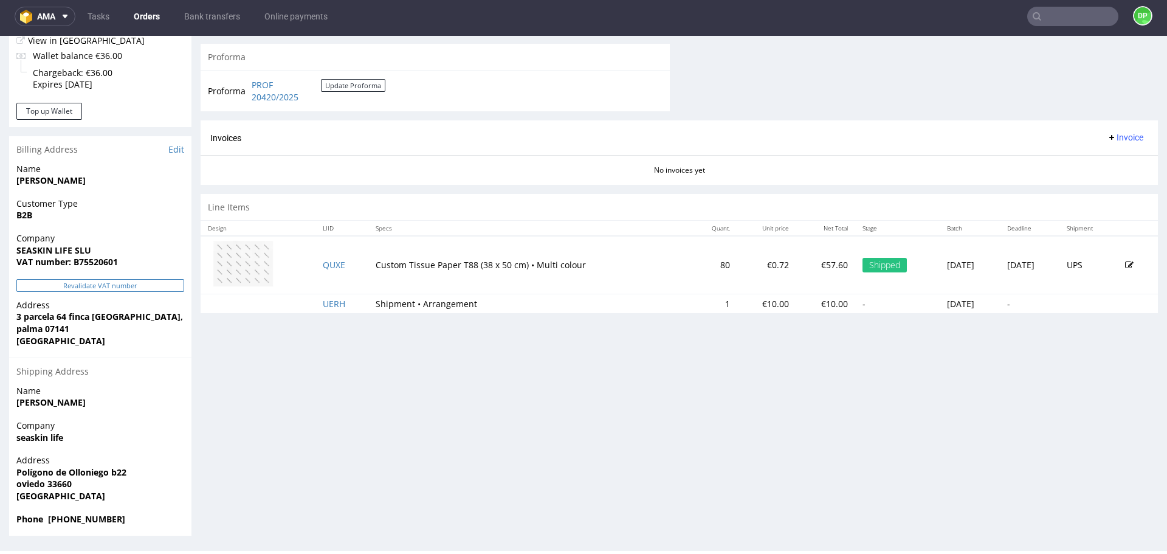
click at [79, 282] on button "Revalidate VAT number" at bounding box center [100, 285] width 168 height 13
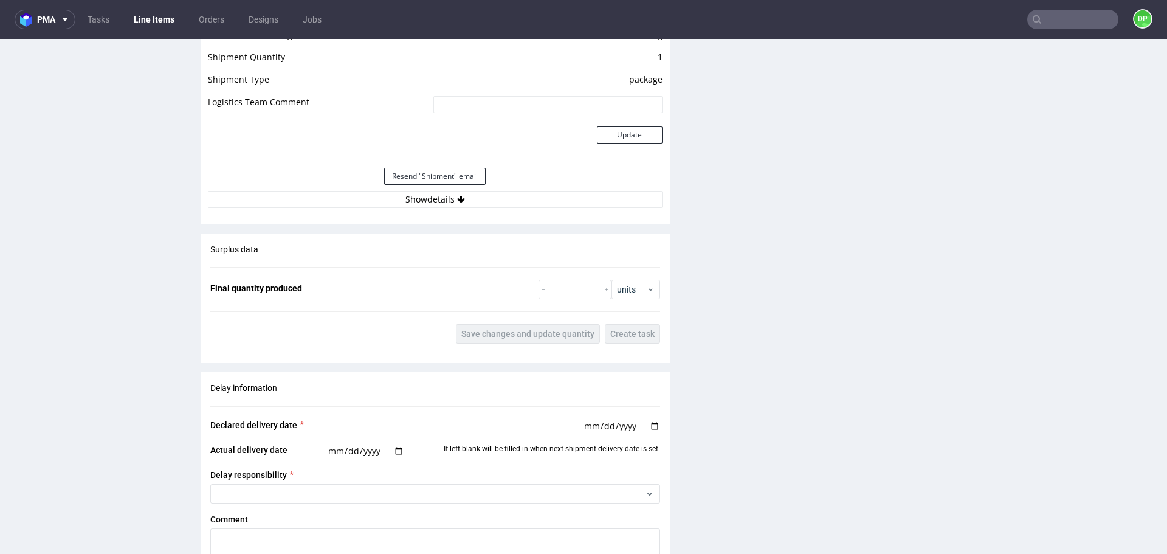
scroll to position [1146, 0]
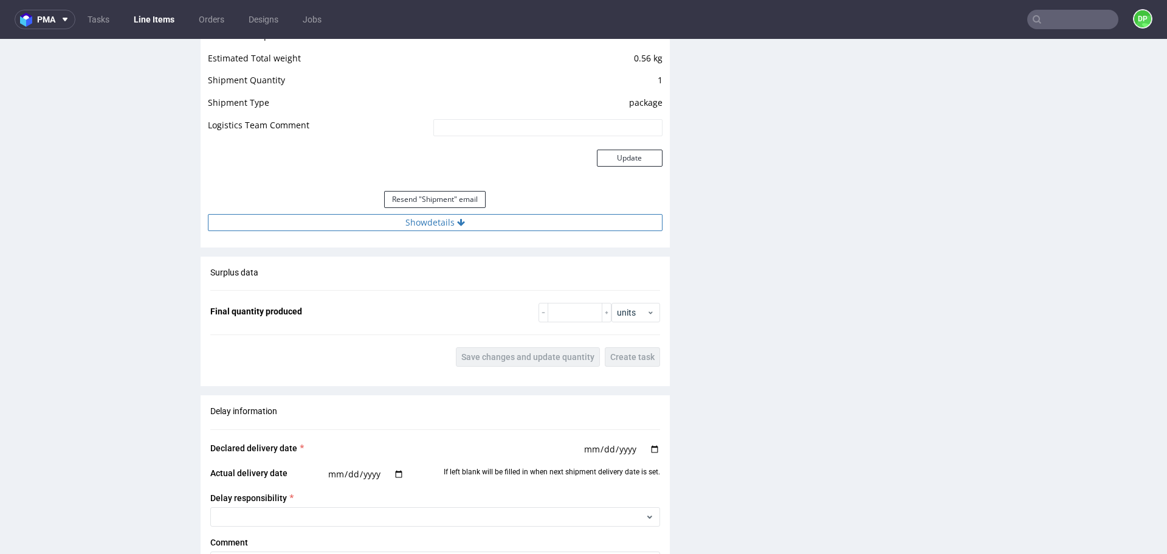
click at [311, 227] on button "Show details" at bounding box center [435, 222] width 455 height 17
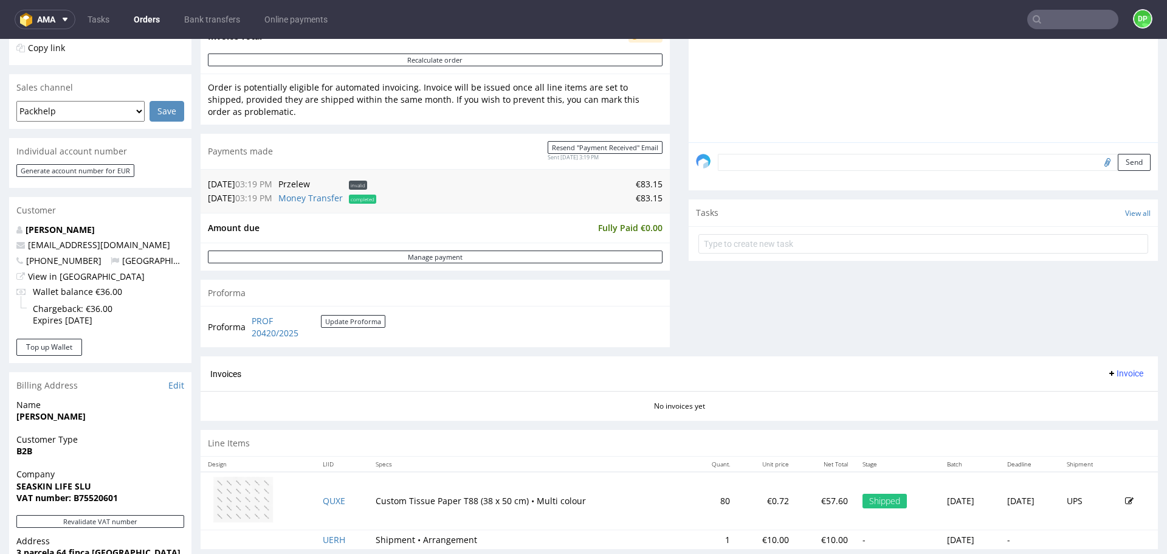
scroll to position [187, 0]
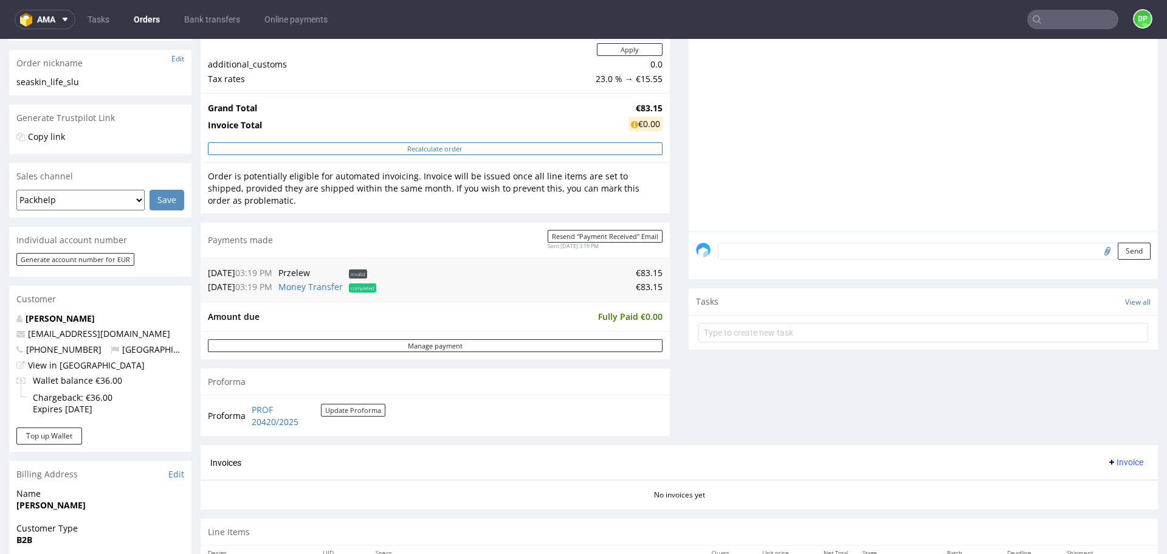
click at [436, 148] on button "Recalculate order" at bounding box center [435, 148] width 455 height 13
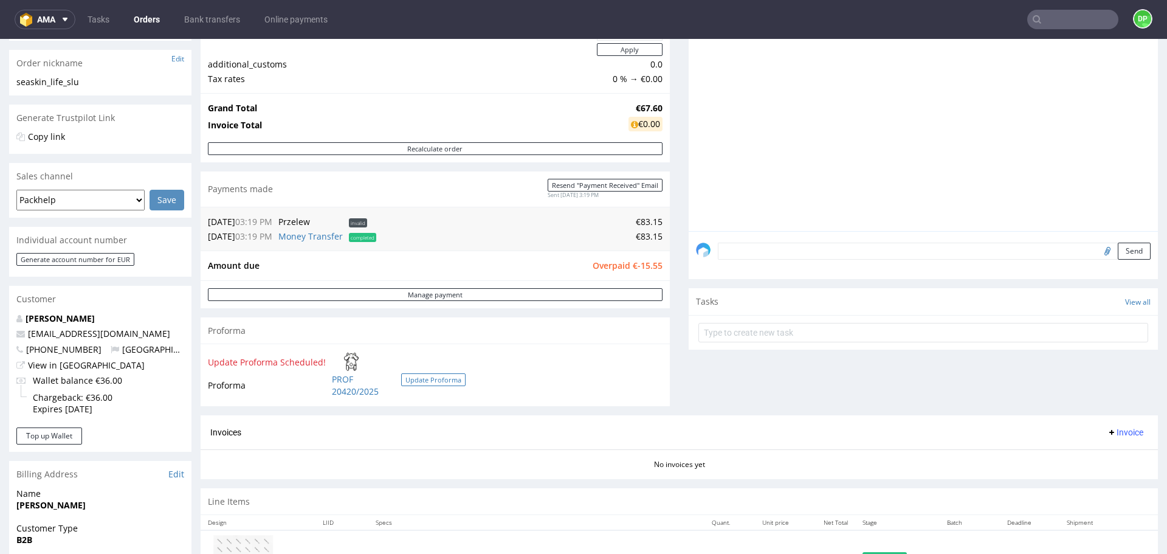
click at [445, 382] on button "Update Proforma" at bounding box center [433, 379] width 64 height 13
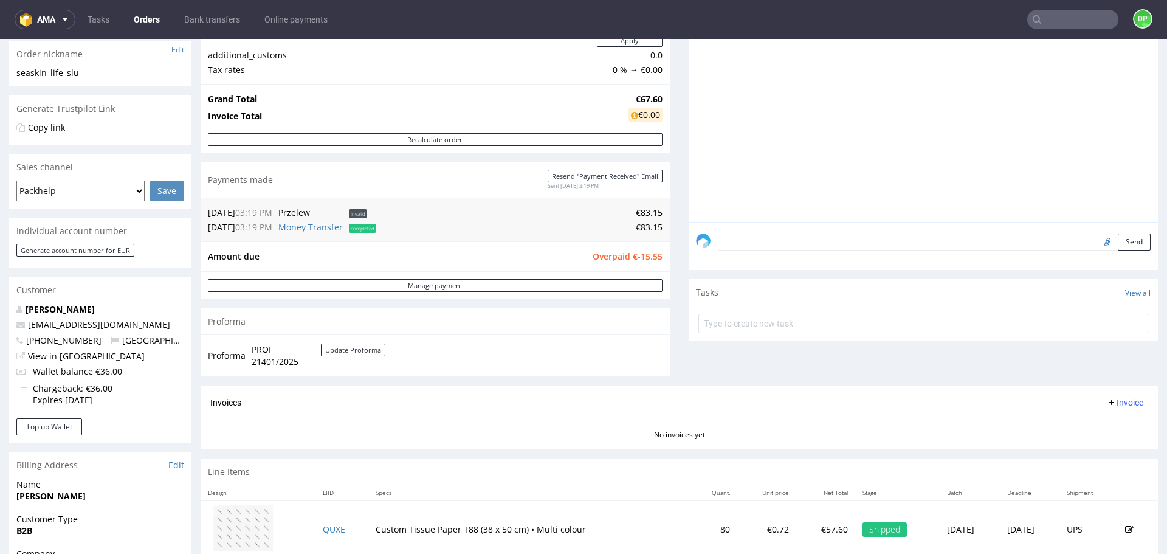
scroll to position [196, 0]
click at [268, 350] on span "PROF 21401/2025" at bounding box center [286, 355] width 69 height 24
click at [289, 364] on span "PROF 21401/2025" at bounding box center [286, 355] width 69 height 24
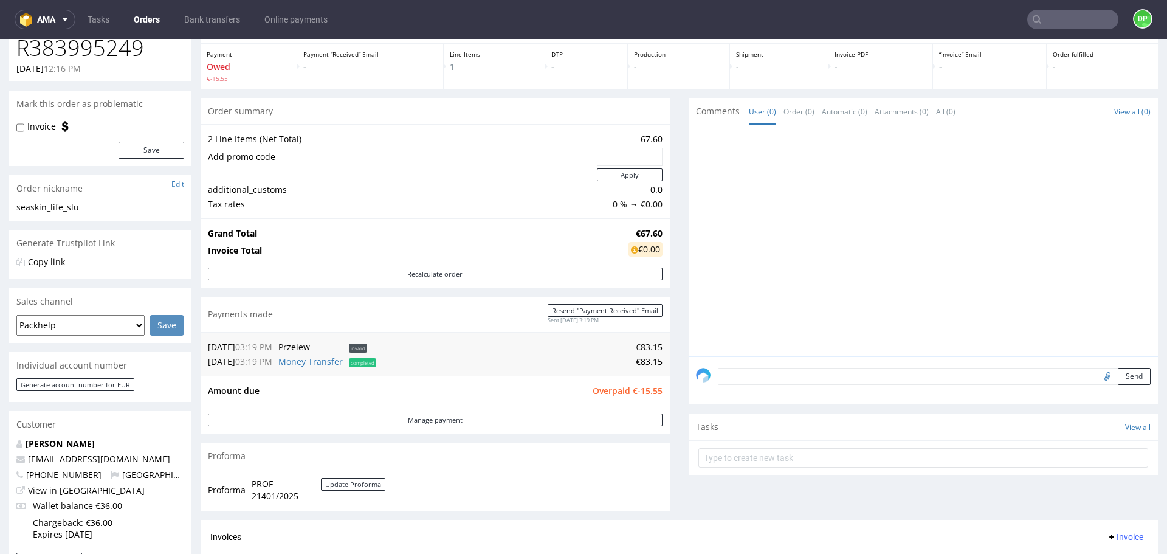
scroll to position [0, 0]
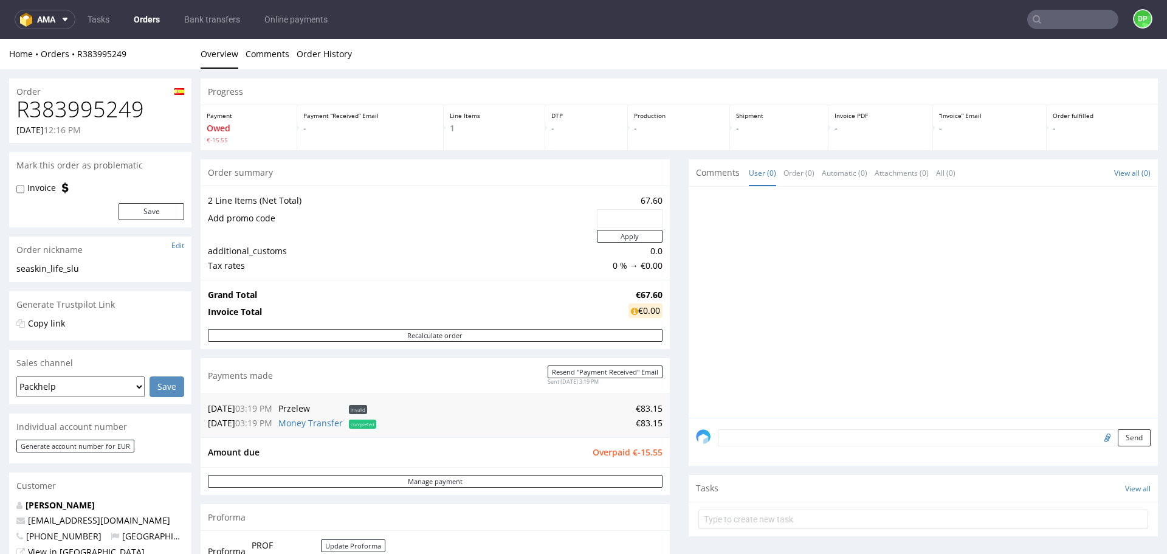
click at [73, 114] on h1 "R383995249" at bounding box center [100, 109] width 168 height 24
copy h1 "R383995249"
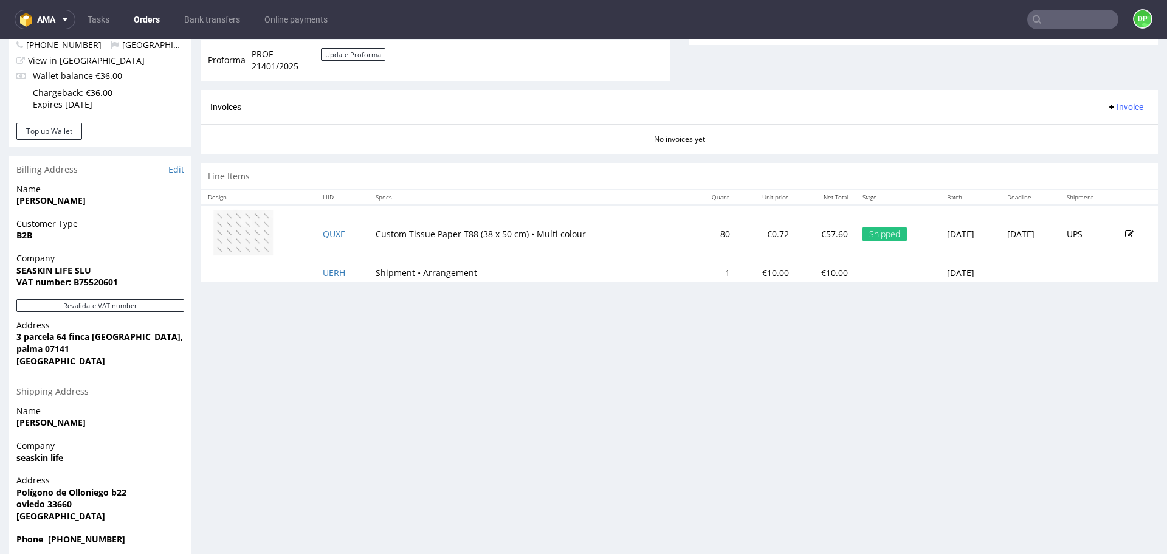
scroll to position [508, 0]
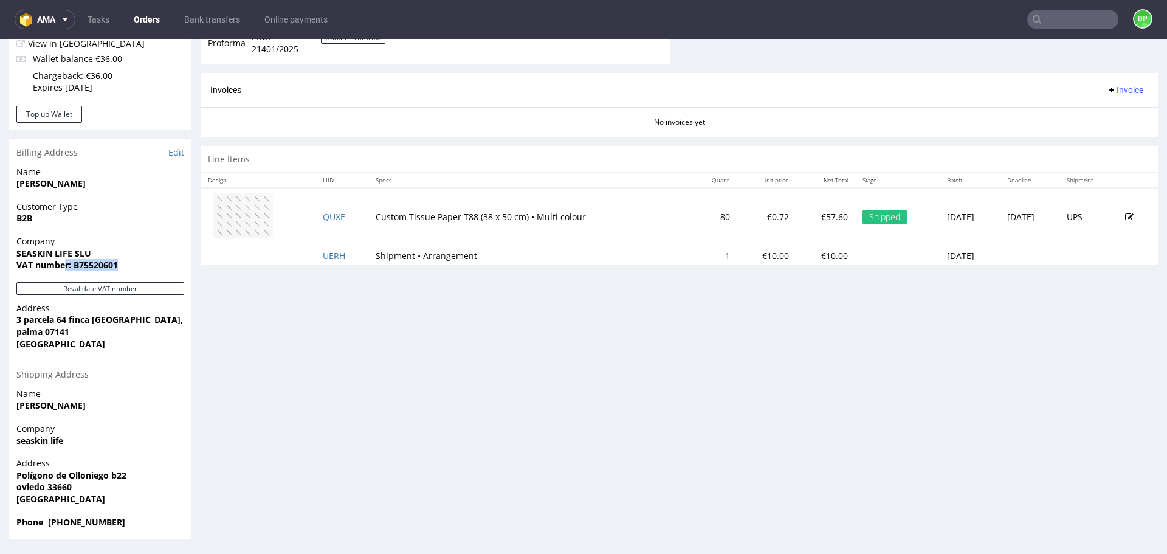
drag, startPoint x: 131, startPoint y: 261, endPoint x: 67, endPoint y: 277, distance: 65.6
click at [67, 277] on div "Company SEASKIN LIFE SLU VAT number: B75520601" at bounding box center [100, 258] width 182 height 47
click at [124, 266] on span "VAT number: B75520601" at bounding box center [100, 265] width 168 height 12
click at [104, 263] on strong "VAT number: B75520601" at bounding box center [67, 265] width 102 height 12
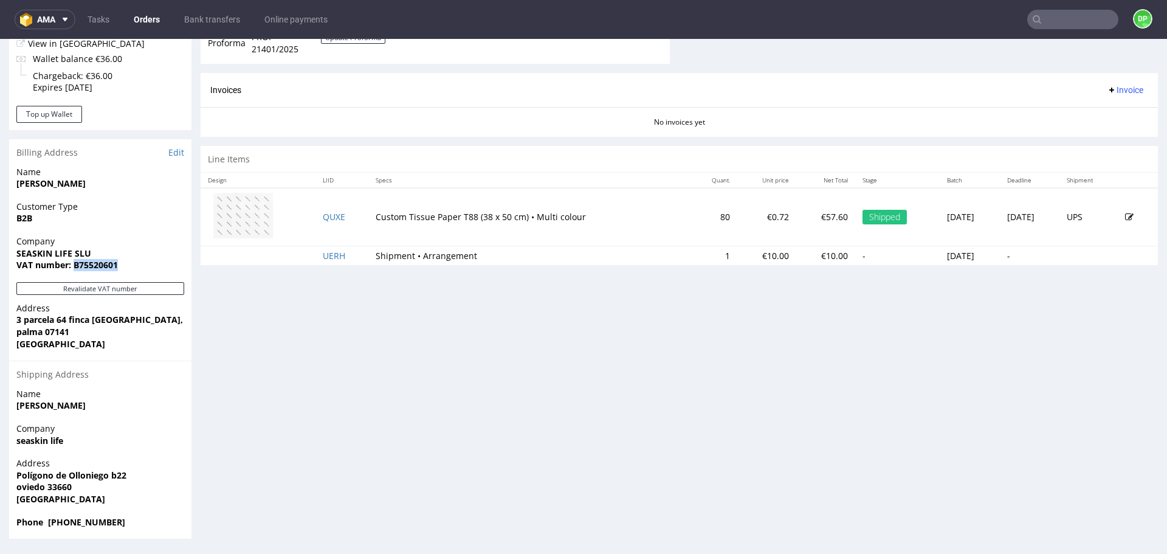
copy strong "B75520601"
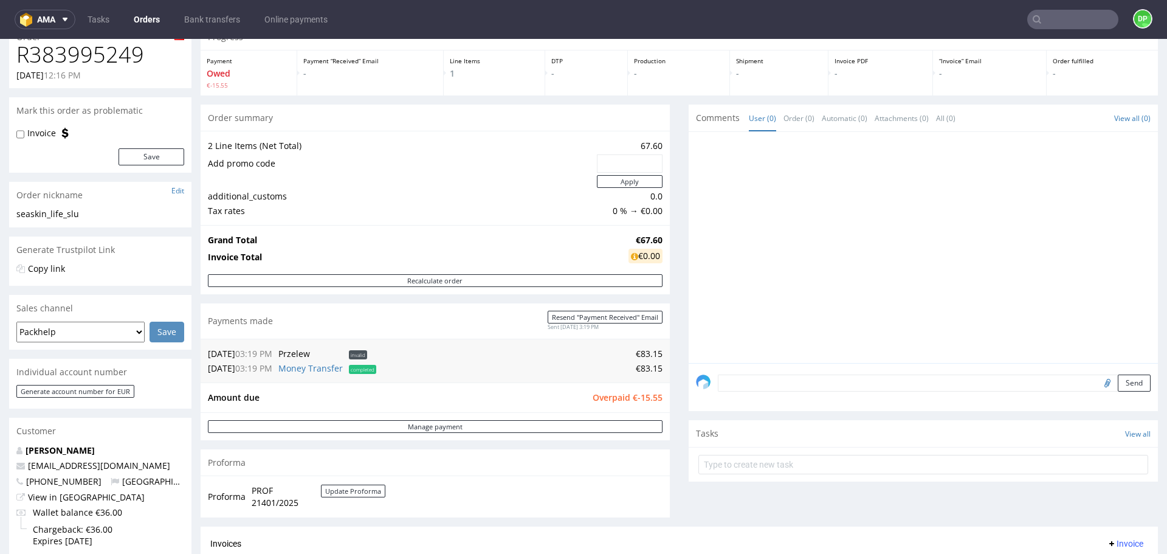
scroll to position [0, 0]
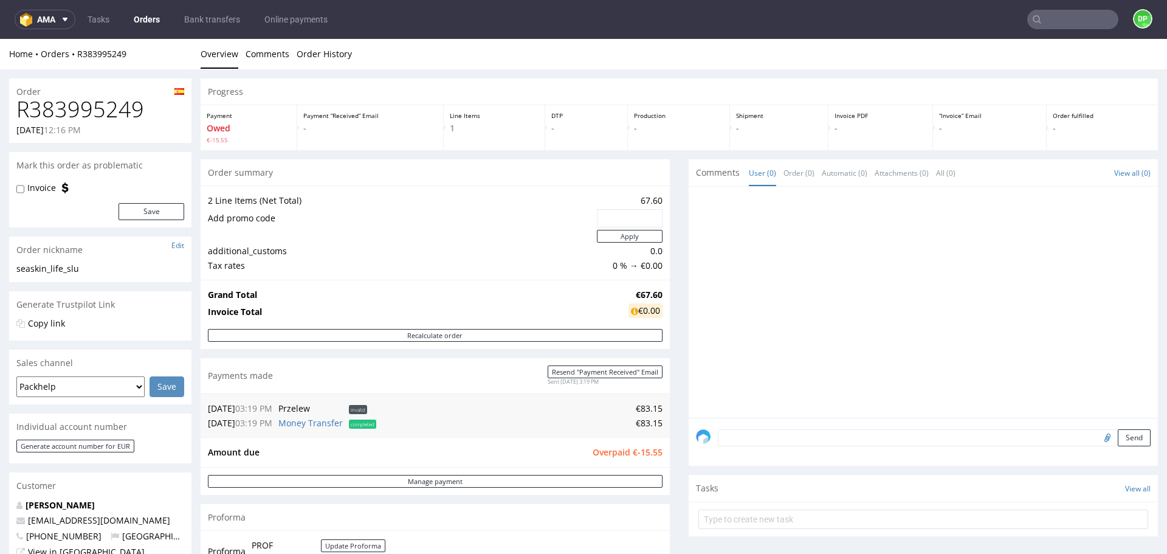
click at [88, 120] on h1 "R383995249" at bounding box center [100, 109] width 168 height 24
click at [807, 286] on div at bounding box center [927, 306] width 462 height 224
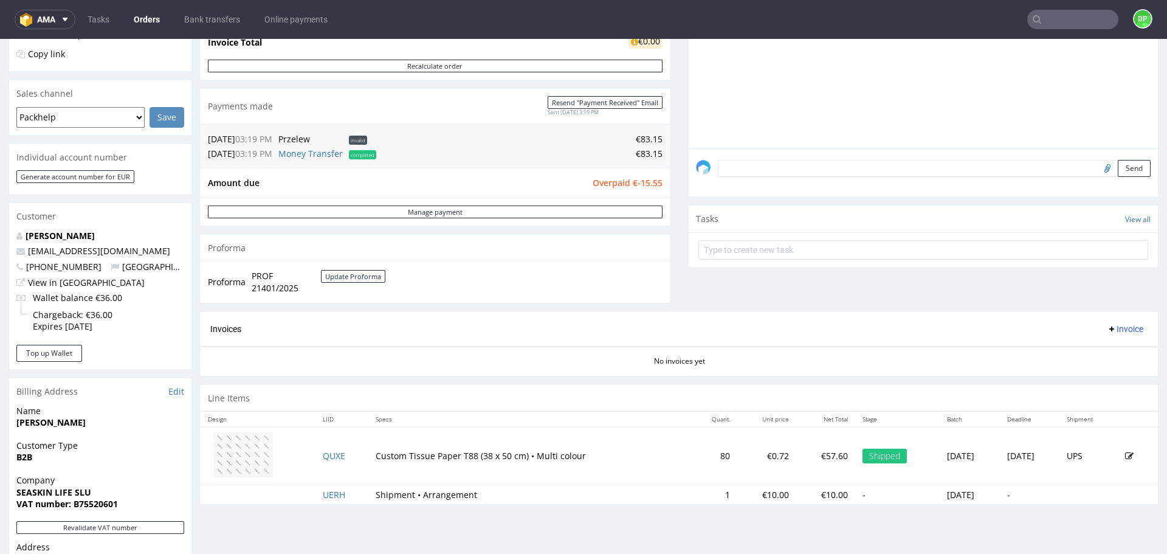
scroll to position [266, 0]
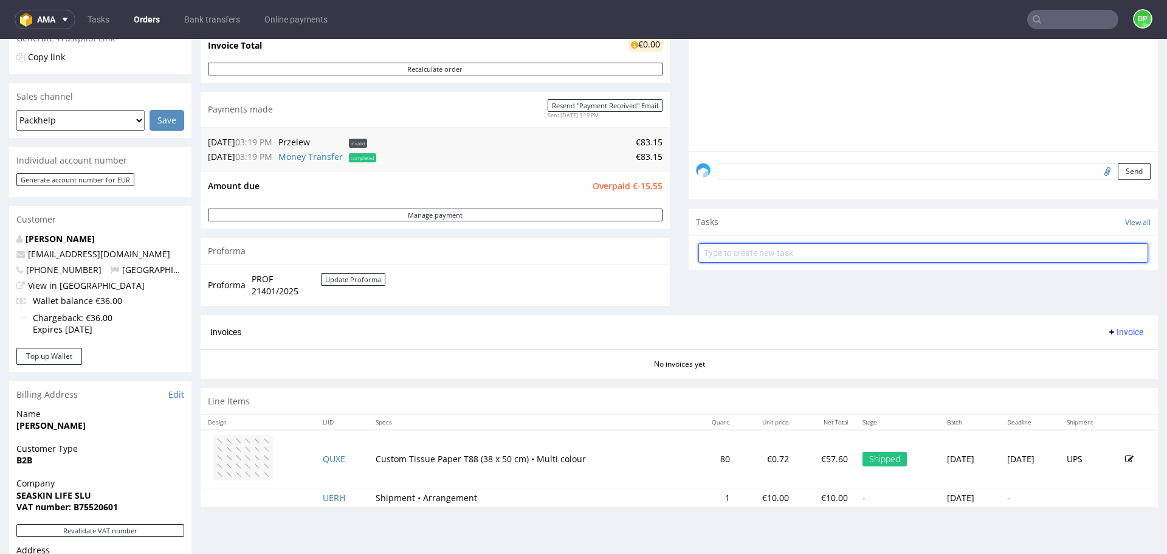
click at [753, 249] on input "text" at bounding box center [924, 252] width 450 height 19
type input "refund"
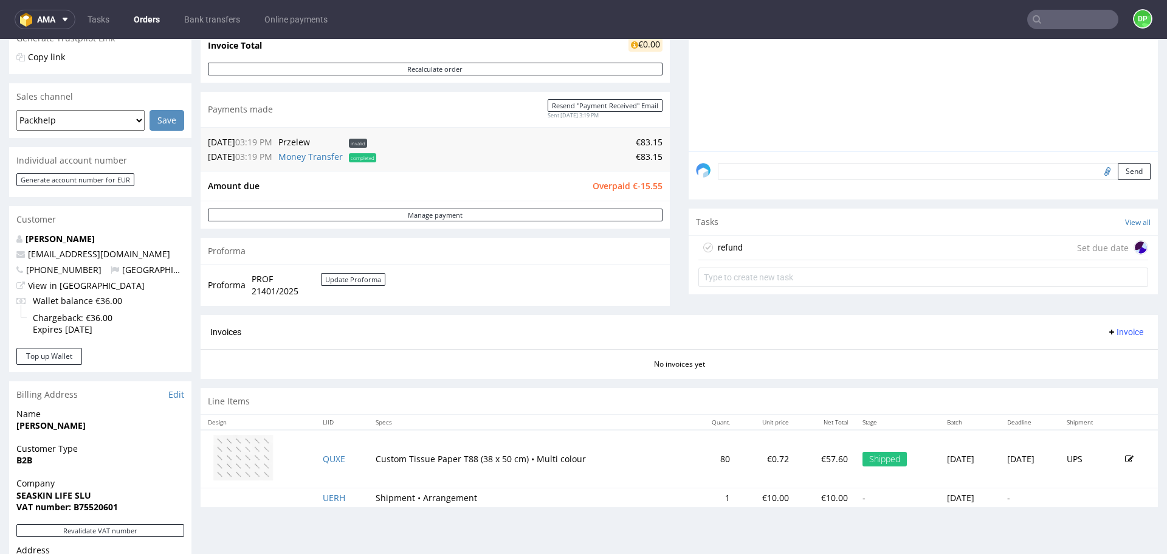
click at [817, 250] on div "refund Set due date" at bounding box center [924, 248] width 450 height 24
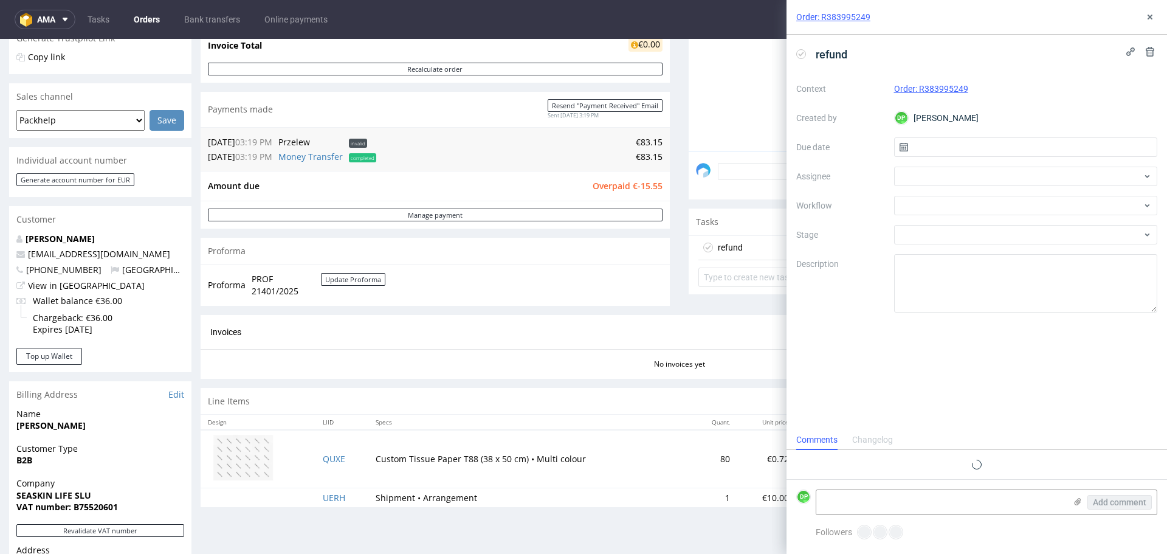
scroll to position [10, 0]
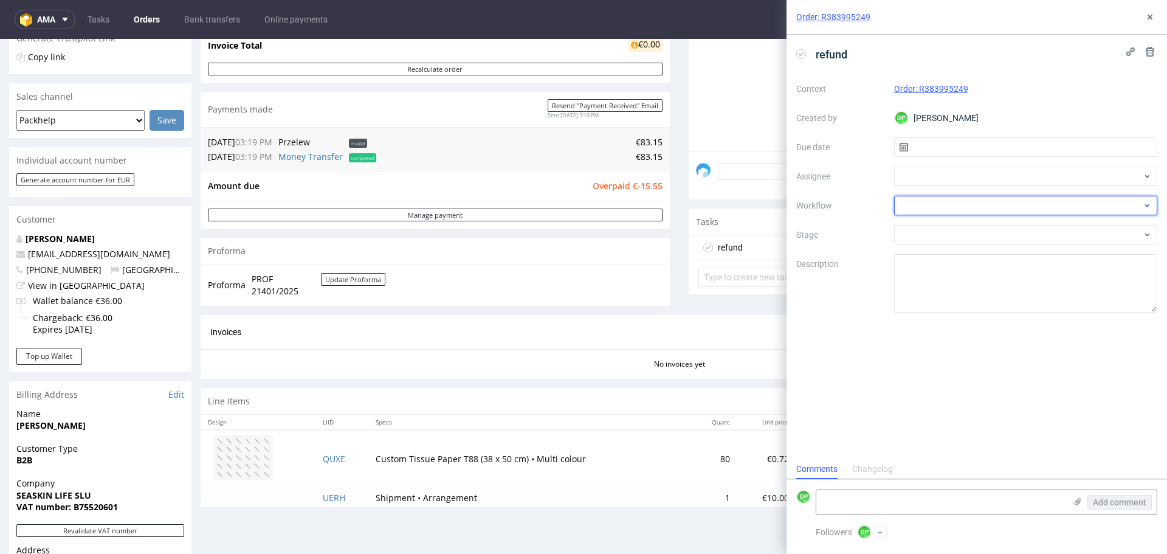
click at [926, 202] on div at bounding box center [1026, 205] width 264 height 19
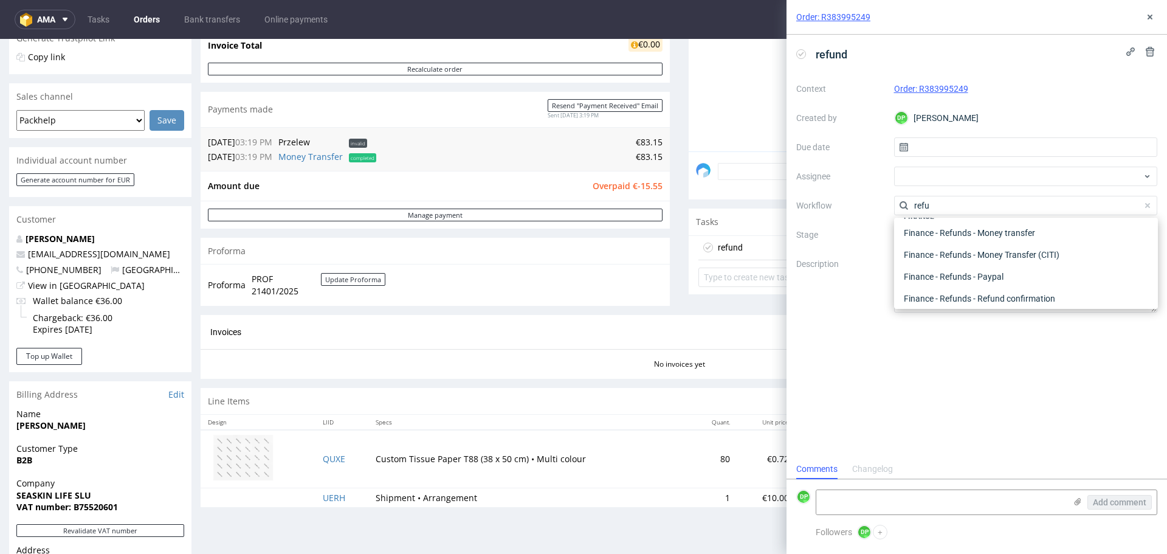
scroll to position [13, 0]
type input "refu"
click at [959, 232] on div "Finance - Refunds - Money transfer" at bounding box center [1026, 236] width 254 height 22
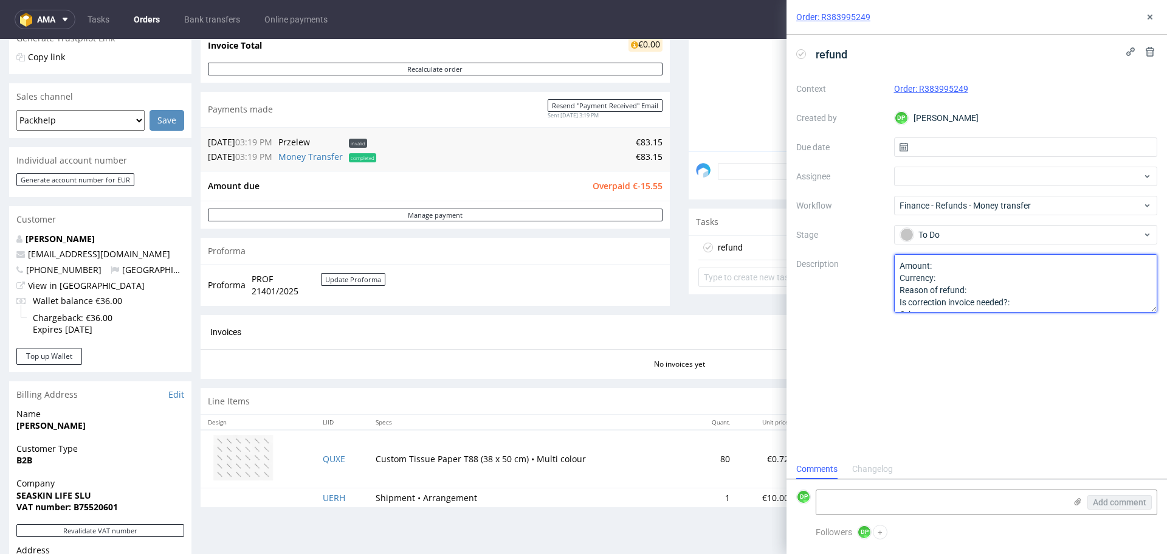
click at [942, 264] on textarea "Amount: Currency: Reason of refund: Is correction invoice needed?: Other:" at bounding box center [1026, 283] width 264 height 58
click at [979, 291] on textarea "Amount: Currency: Reason of refund: Is correction invoice needed?: Other:" at bounding box center [1026, 283] width 264 height 58
type textarea "Amount: -15.55 Currency: Reason of refund: valid vat id Is correction invoice n…"
click at [1013, 322] on div "refund Context Order: R383995249 Created by DP Dominika Piątek Due date Assigne…" at bounding box center [977, 247] width 381 height 424
click at [1155, 16] on icon at bounding box center [1150, 17] width 10 height 10
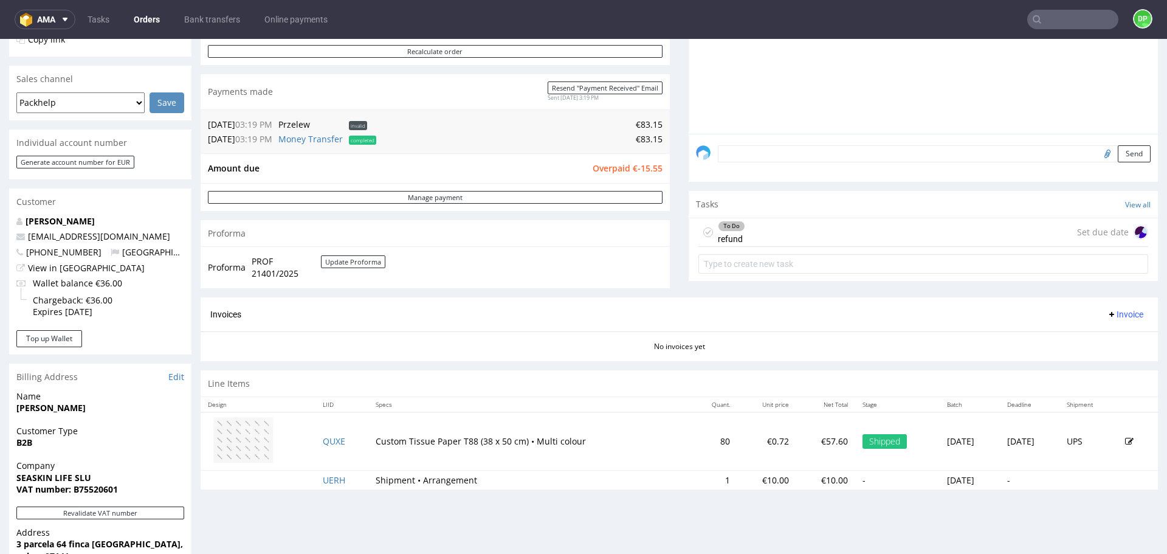
scroll to position [285, 0]
click at [1107, 309] on span "Invoice" at bounding box center [1125, 314] width 36 height 10
click at [1103, 332] on li "Generate" at bounding box center [1102, 339] width 78 height 22
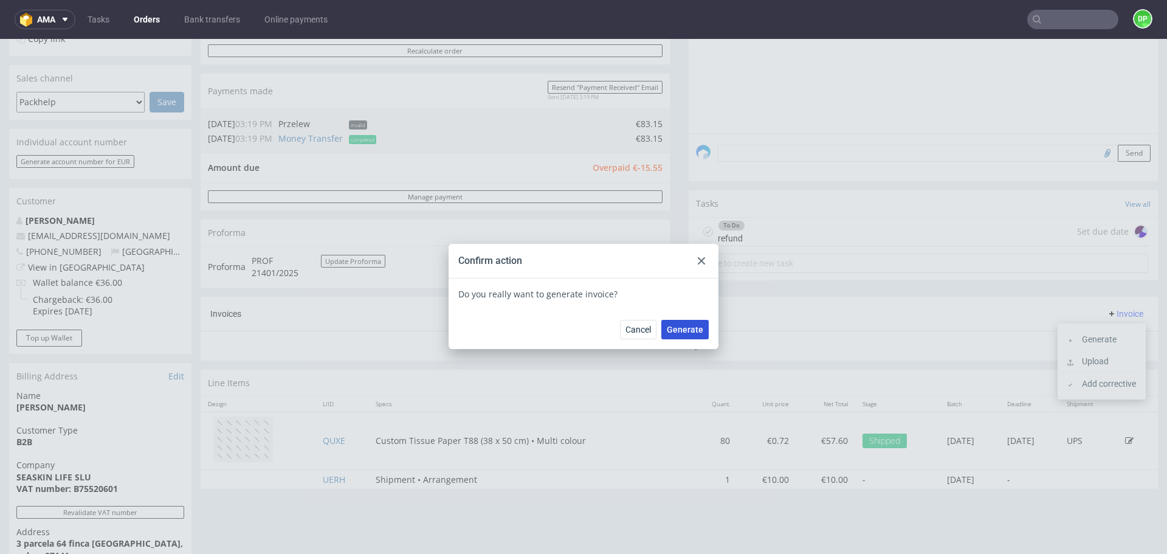
click at [691, 331] on span "Generate" at bounding box center [685, 329] width 36 height 9
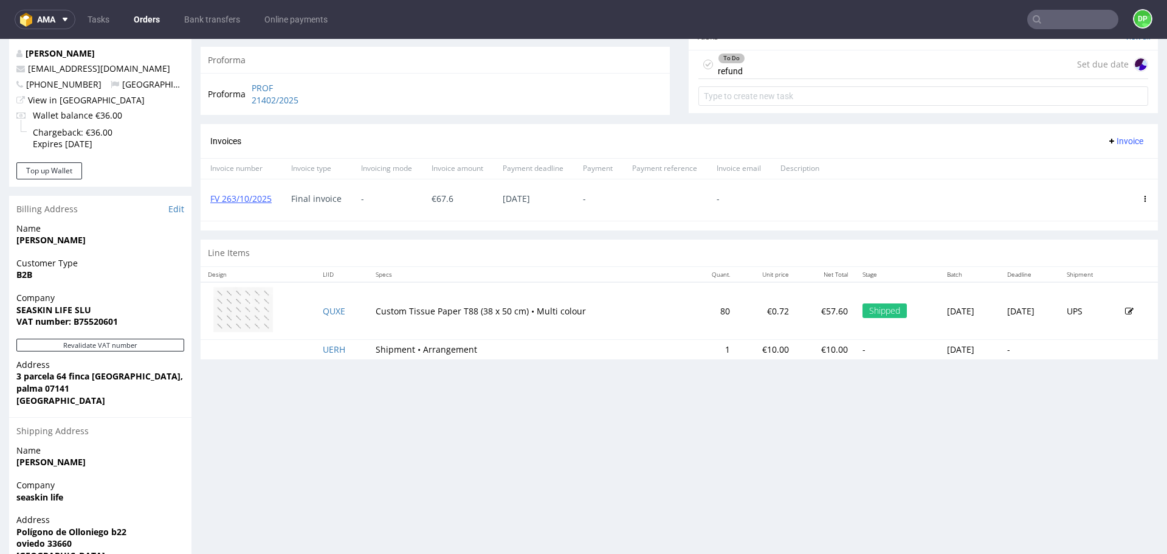
scroll to position [453, 0]
click at [240, 195] on link "FV 263/10/2025" at bounding box center [240, 198] width 61 height 12
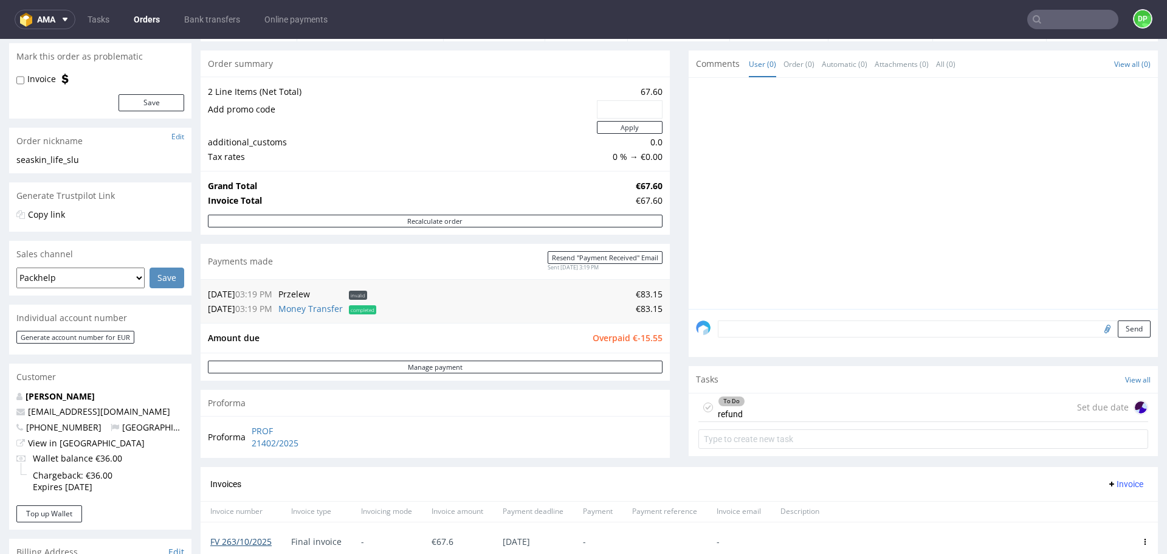
scroll to position [106, 0]
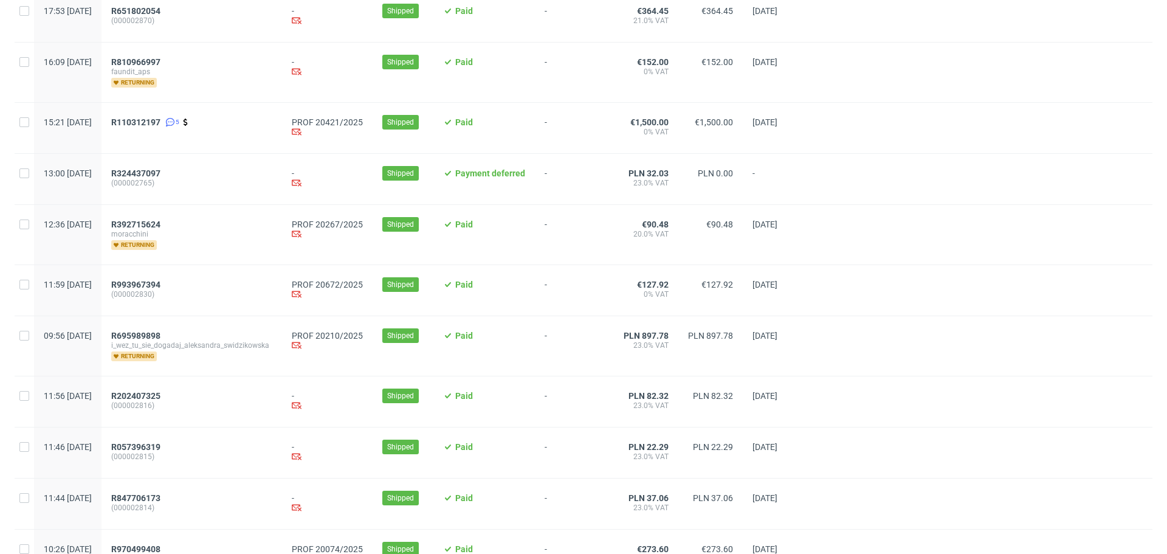
scroll to position [1237, 0]
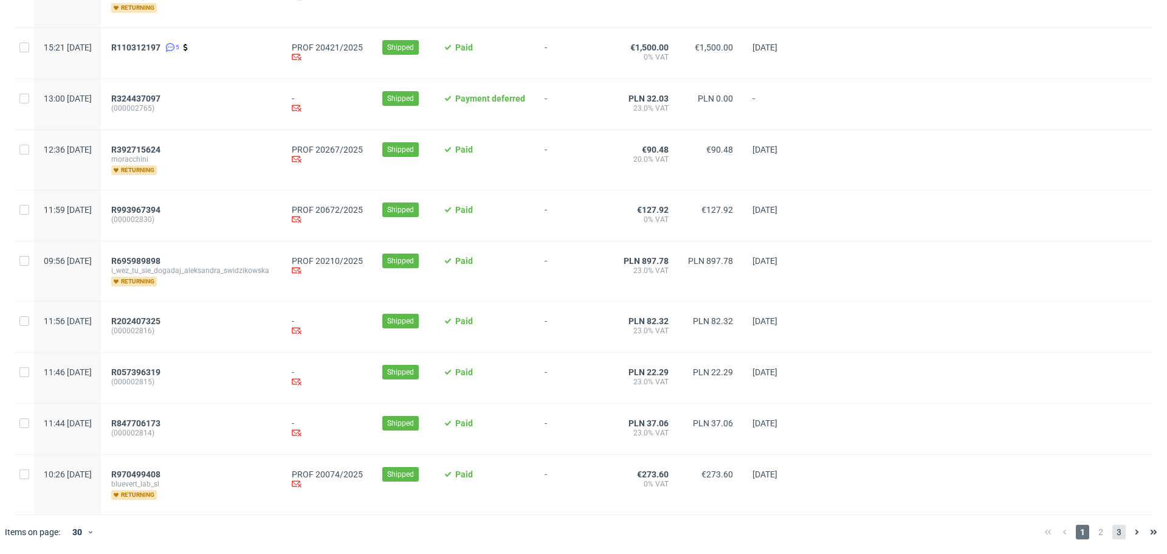
click at [1113, 532] on span "3" at bounding box center [1119, 532] width 13 height 15
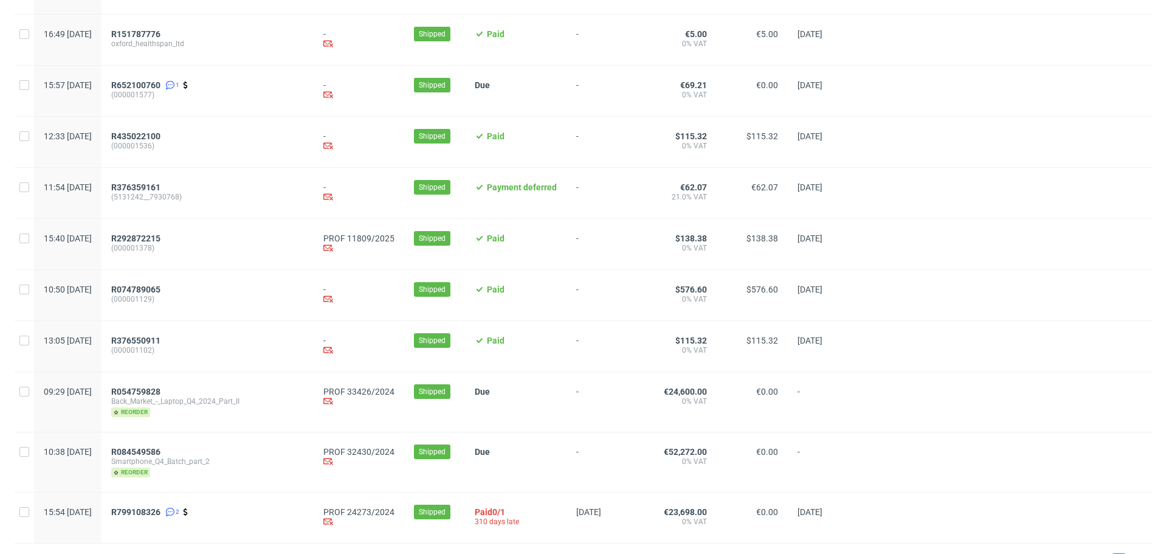
scroll to position [1189, 0]
click at [161, 458] on span "R084549586" at bounding box center [135, 453] width 49 height 10
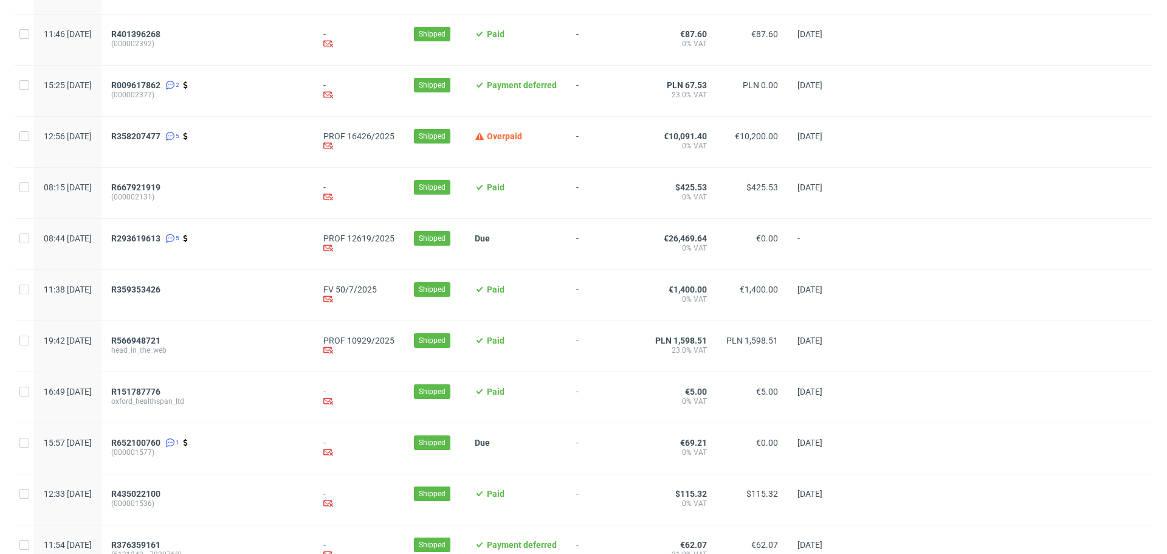
scroll to position [829, 0]
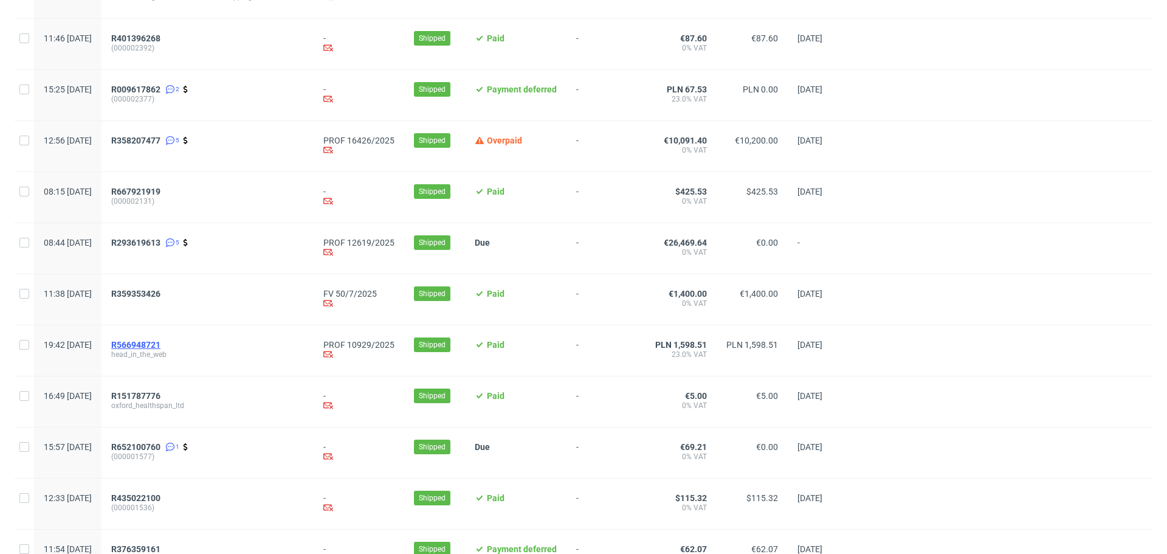
click at [161, 348] on span "R566948721" at bounding box center [135, 345] width 49 height 10
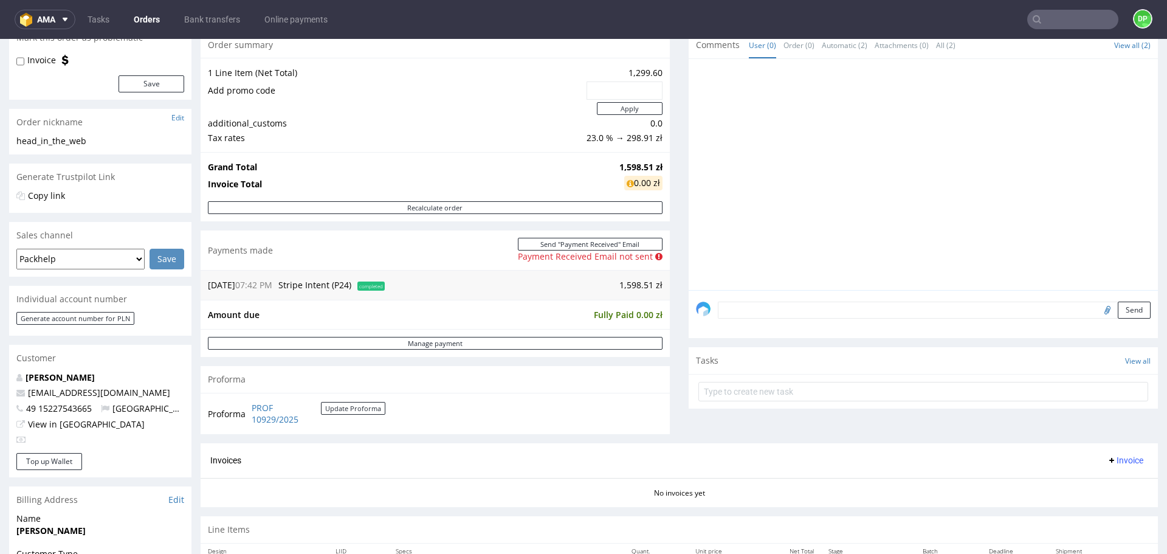
scroll to position [128, 0]
click at [421, 210] on button "Recalculate order" at bounding box center [435, 207] width 455 height 13
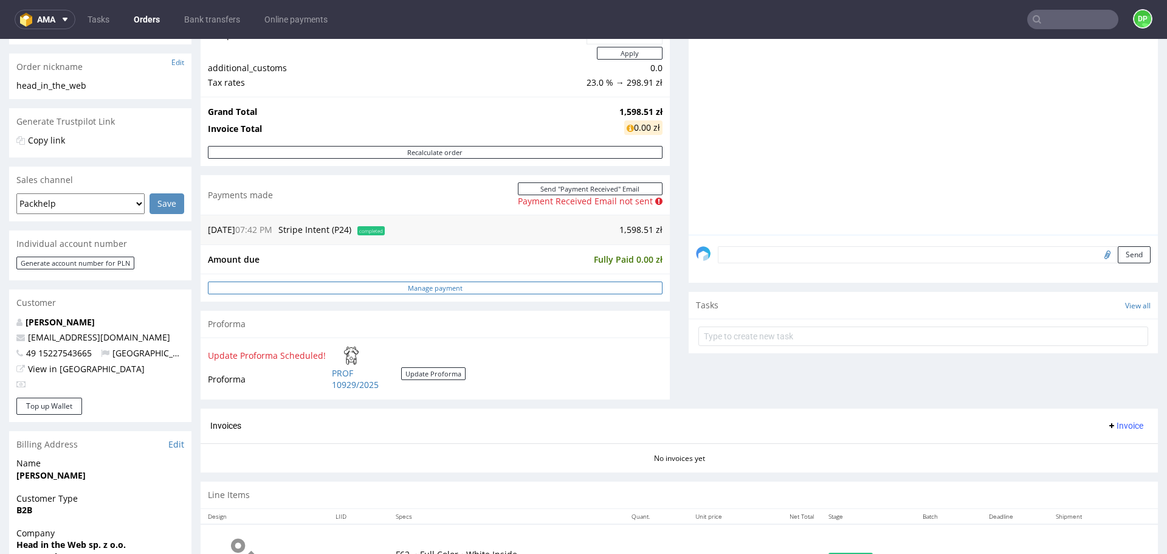
scroll to position [182, 0]
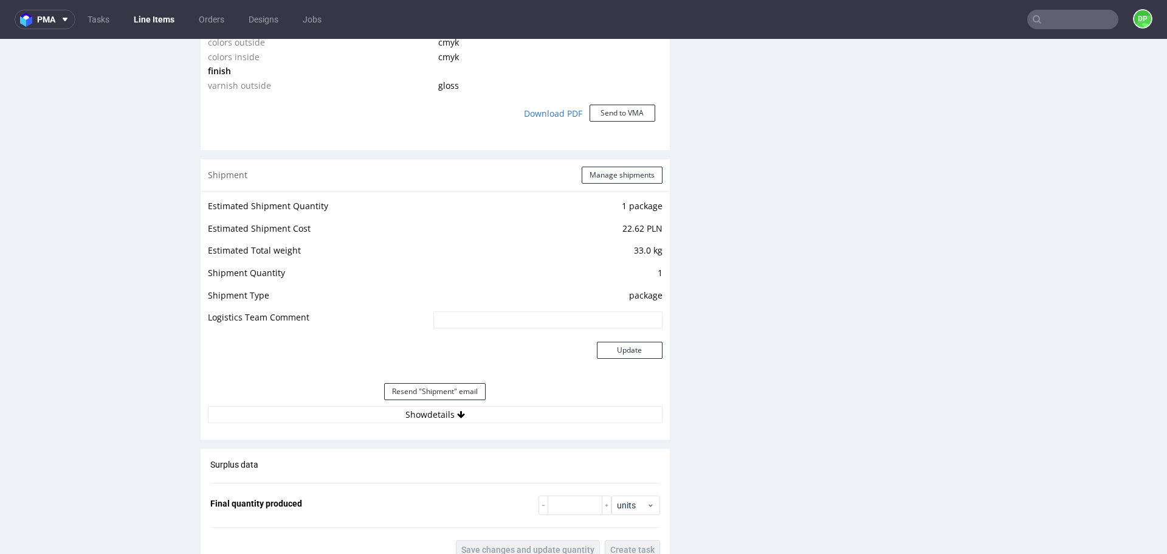
scroll to position [1164, 0]
click at [487, 420] on button "Show details" at bounding box center [435, 413] width 455 height 17
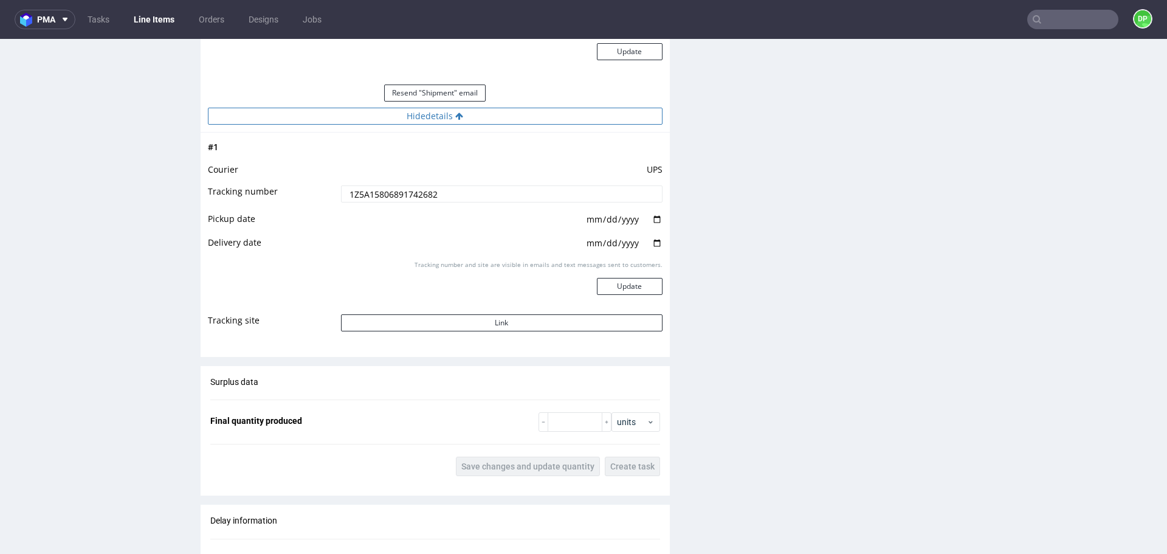
scroll to position [1462, 0]
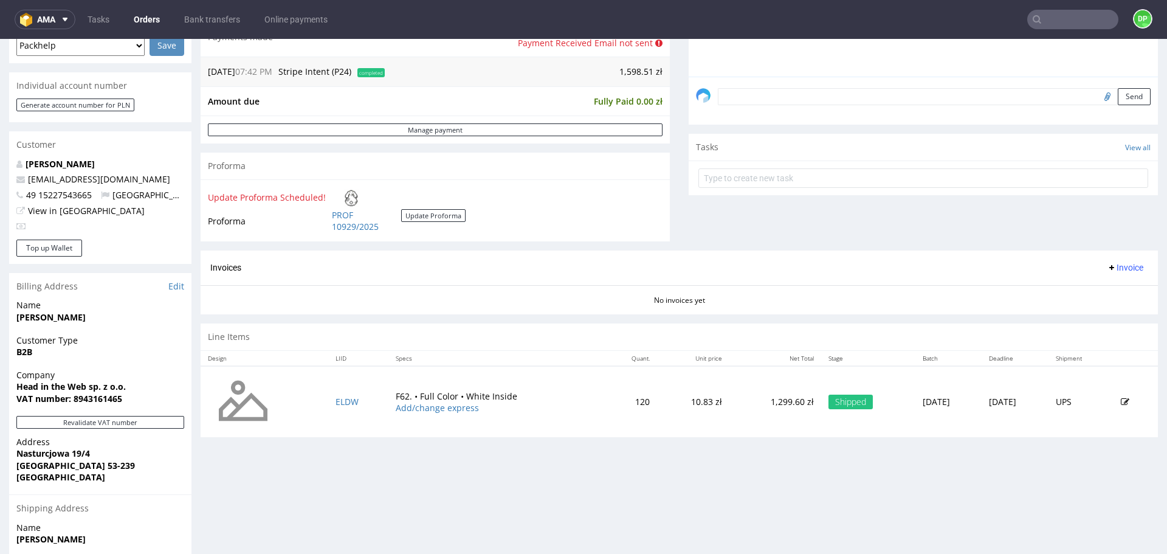
scroll to position [323, 0]
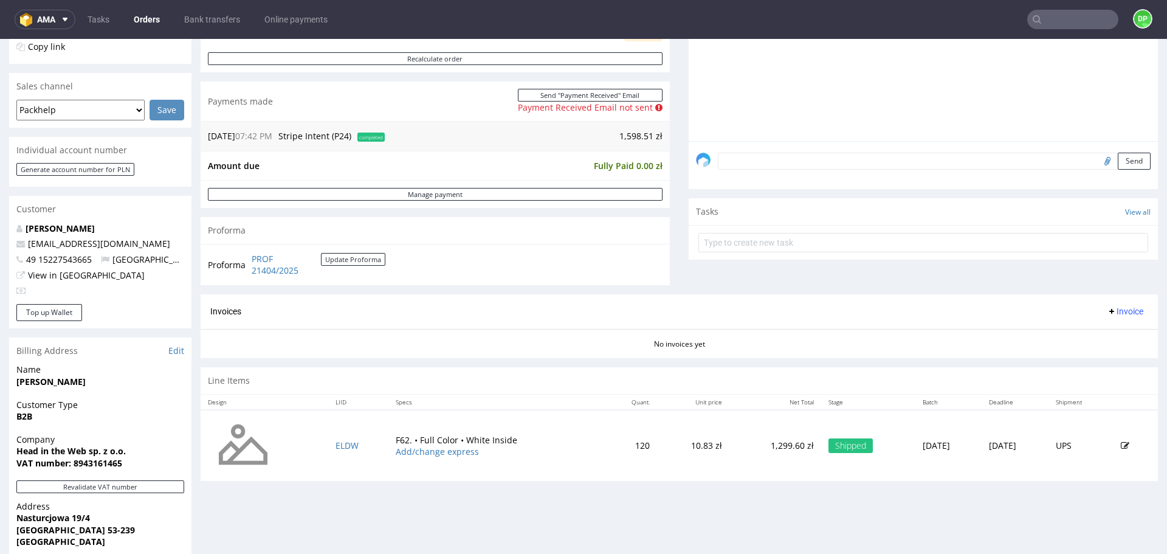
scroll to position [309, 0]
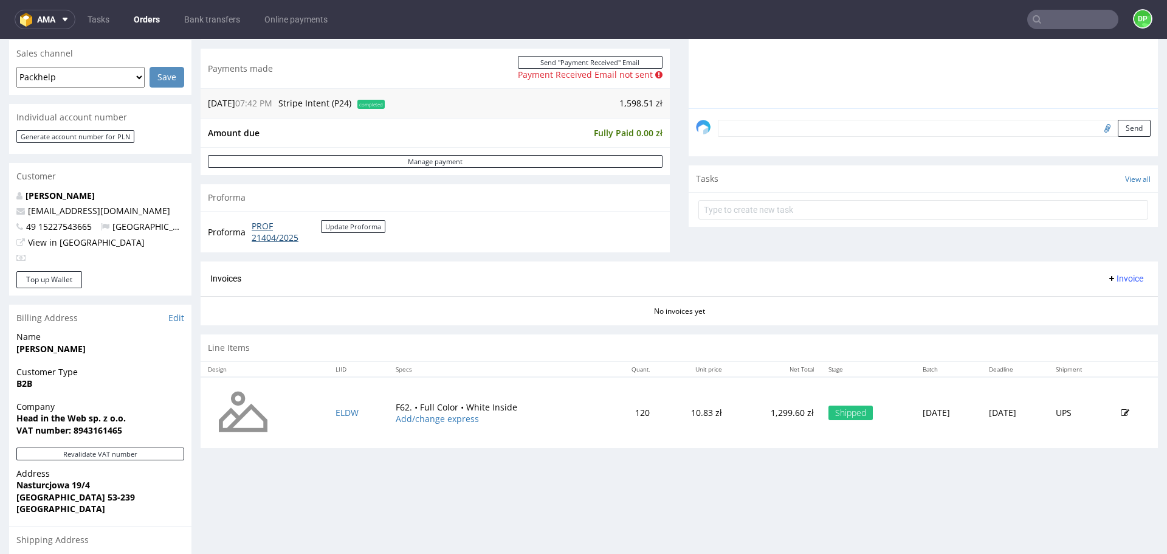
click at [263, 228] on link "PROF 21404/2025" at bounding box center [286, 232] width 69 height 24
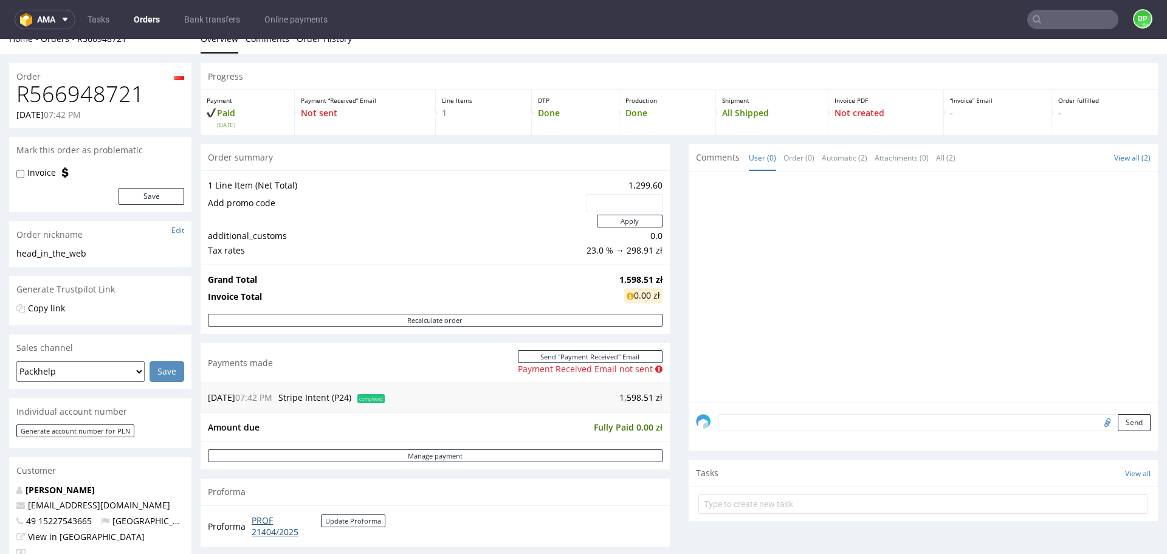
scroll to position [0, 0]
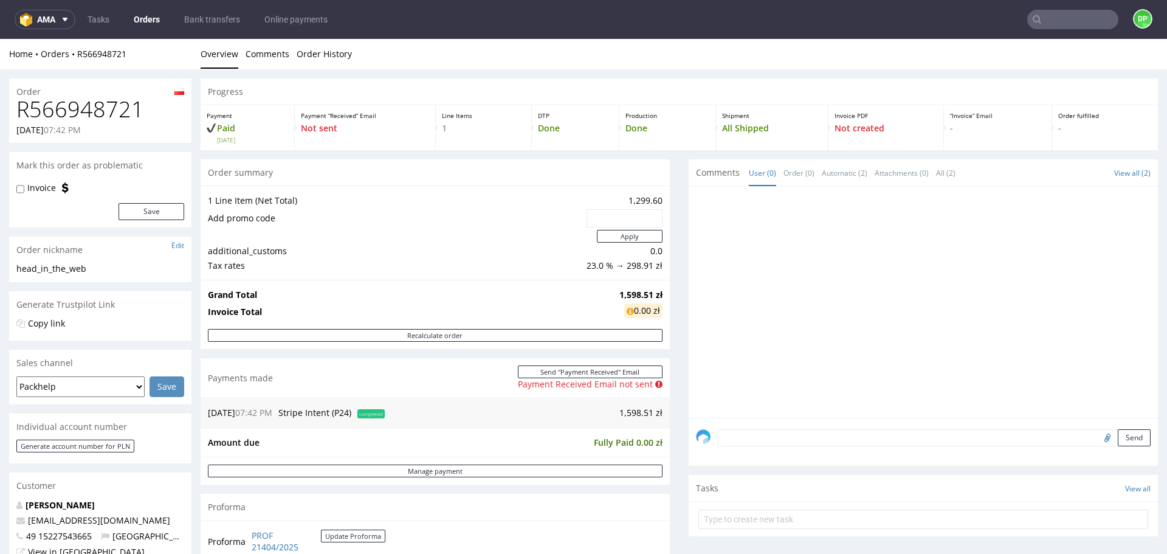
click at [351, 252] on td "additional_customs" at bounding box center [396, 251] width 376 height 15
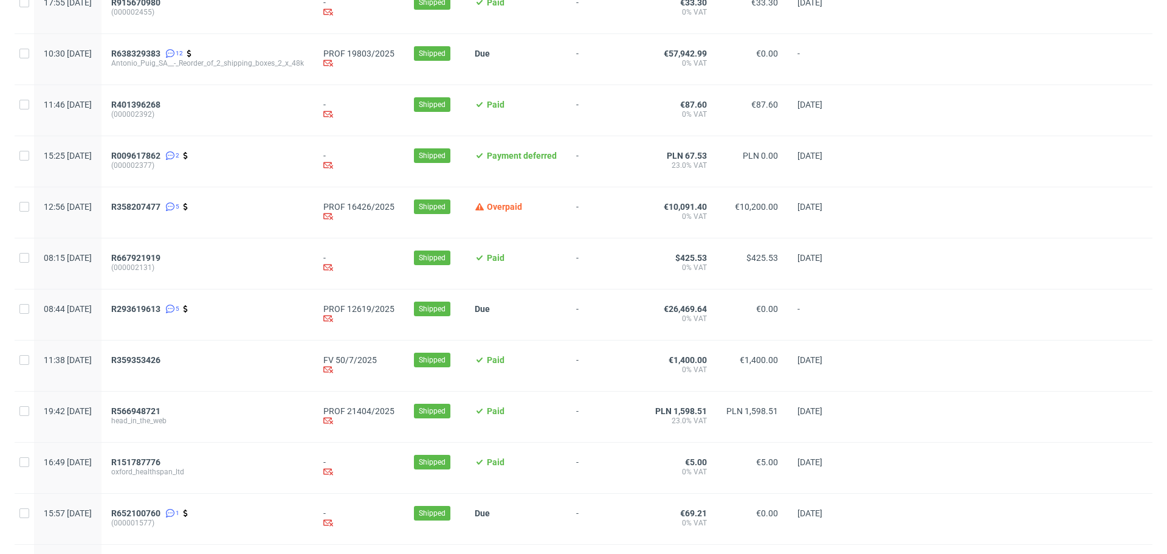
scroll to position [762, 0]
click at [161, 311] on span "R293619613" at bounding box center [135, 310] width 49 height 10
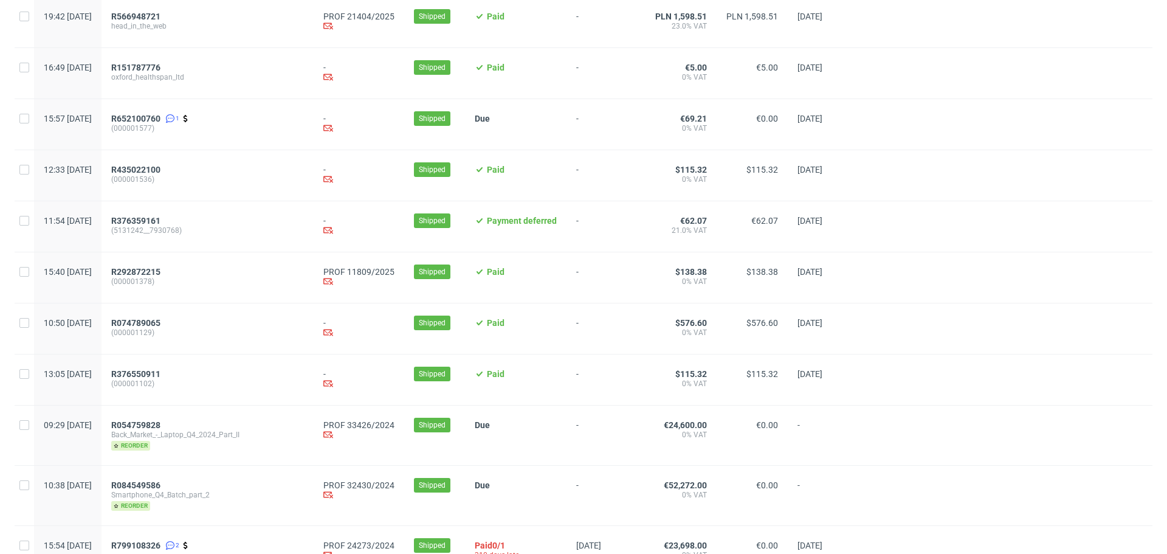
scroll to position [1229, 0]
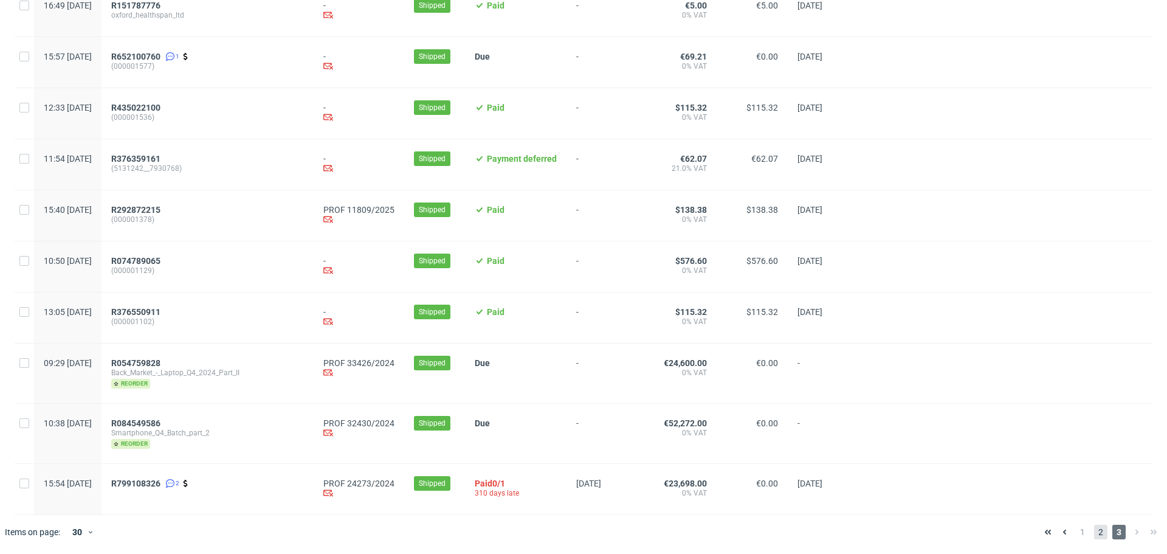
click at [1094, 531] on span "2" at bounding box center [1100, 532] width 13 height 15
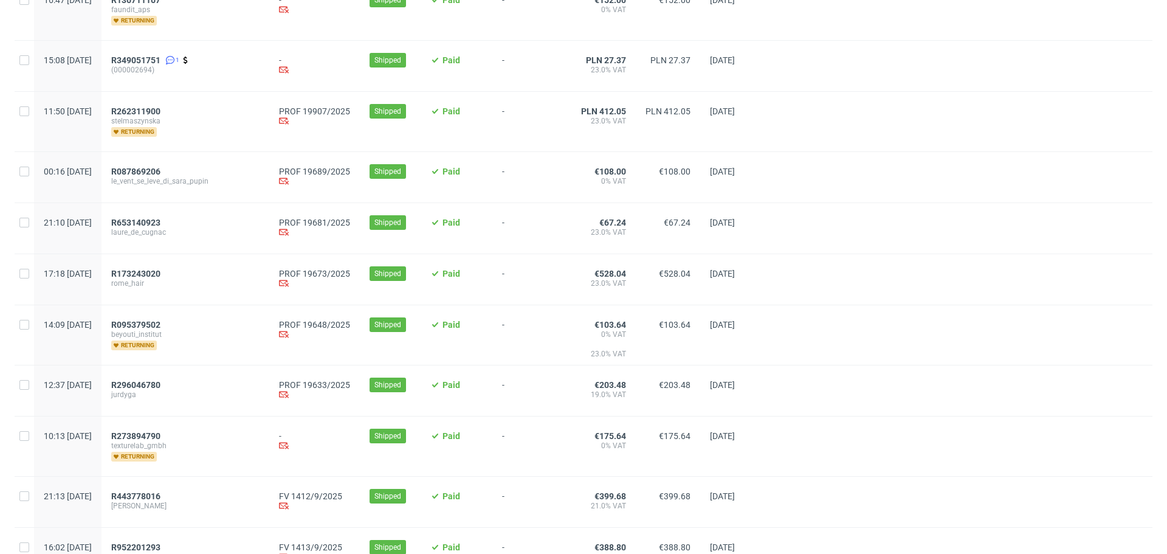
scroll to position [694, 0]
click at [161, 388] on span "R296046780" at bounding box center [135, 386] width 49 height 10
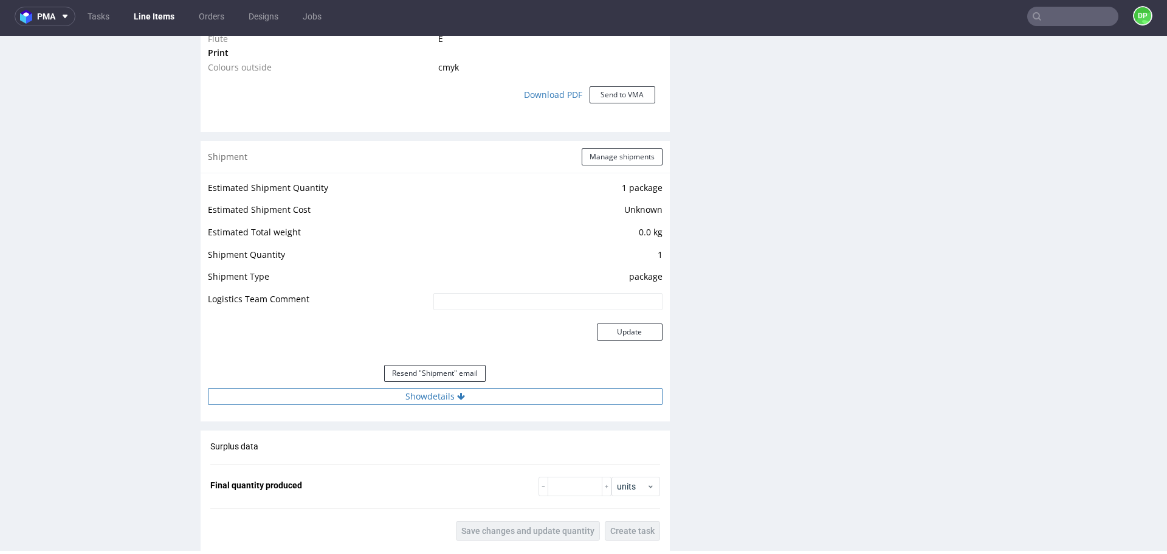
click at [328, 399] on button "Show details" at bounding box center [435, 396] width 455 height 17
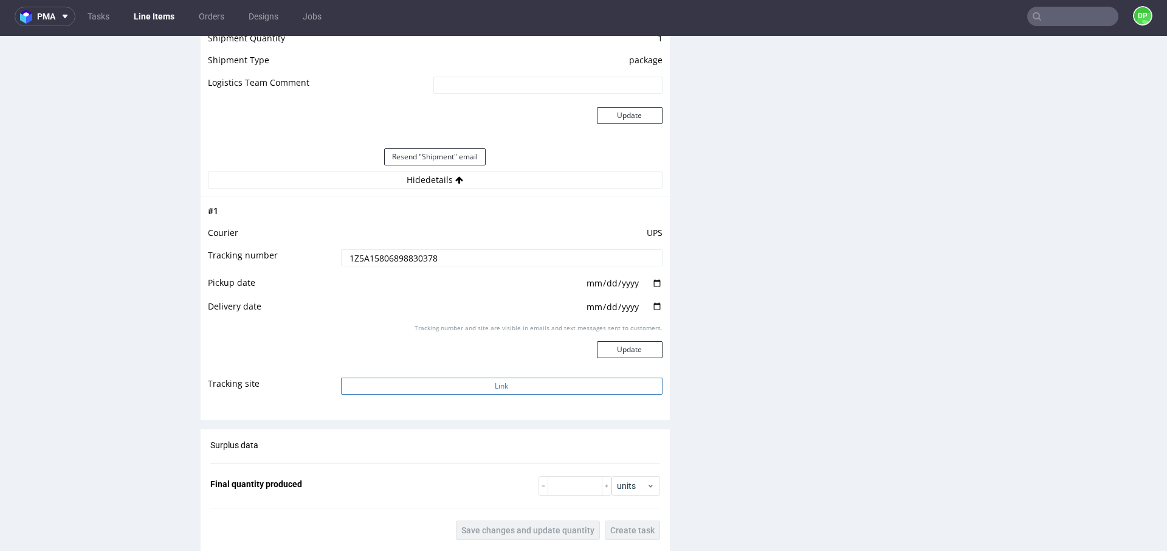
click at [397, 386] on button "Link" at bounding box center [502, 386] width 322 height 17
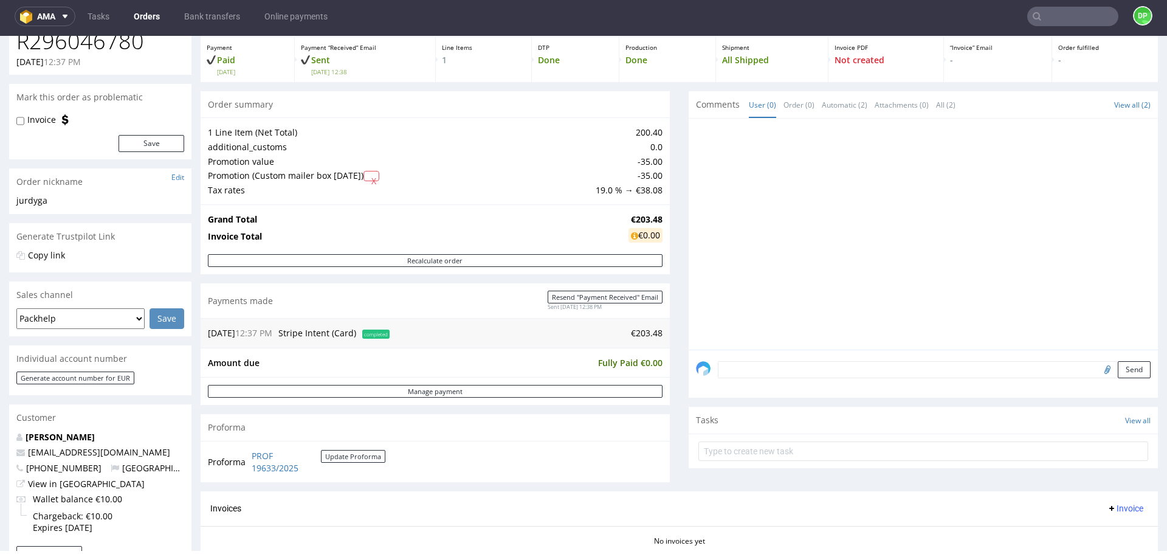
scroll to position [66, 0]
click at [1107, 509] on span "Invoice" at bounding box center [1125, 508] width 36 height 10
click at [1079, 436] on span "Generate" at bounding box center [1106, 438] width 59 height 12
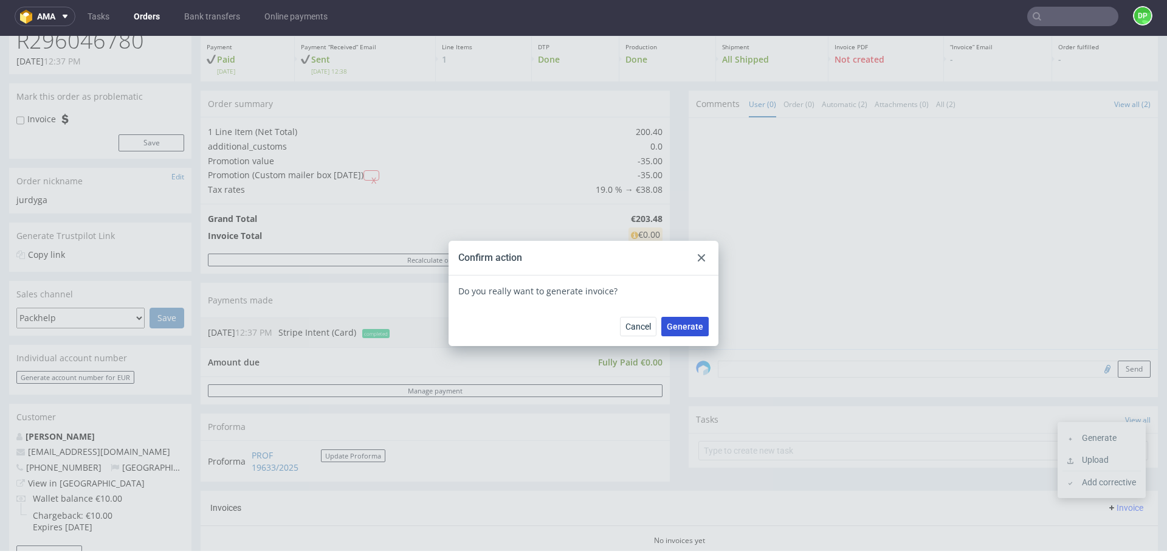
click at [675, 328] on span "Generate" at bounding box center [685, 326] width 36 height 9
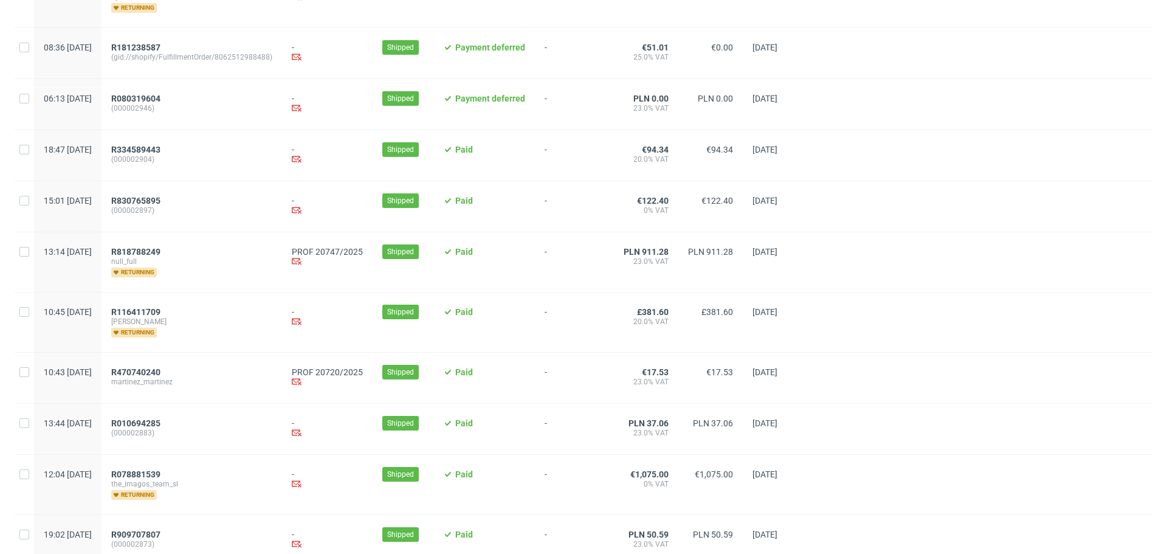
scroll to position [581, 0]
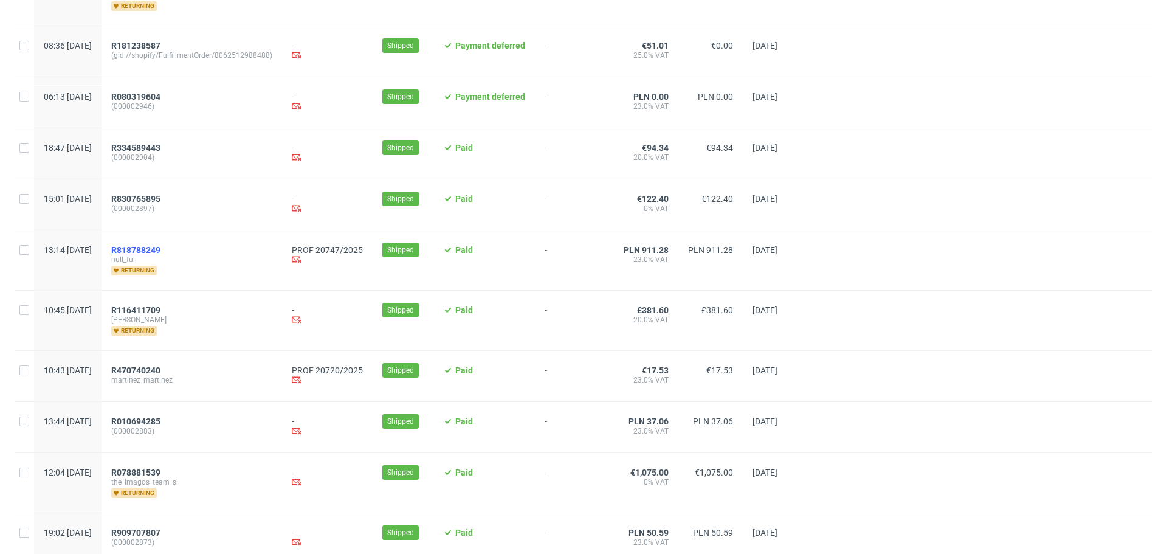
click at [161, 254] on span "R818788249" at bounding box center [135, 250] width 49 height 10
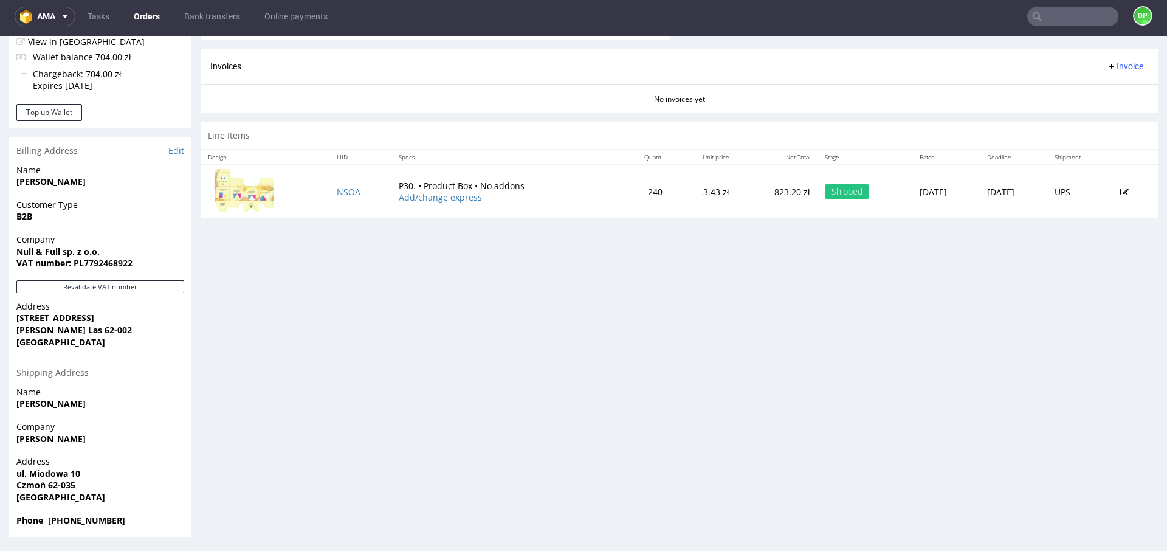
scroll to position [508, 0]
click at [113, 285] on button "Revalidate VAT number" at bounding box center [100, 286] width 168 height 13
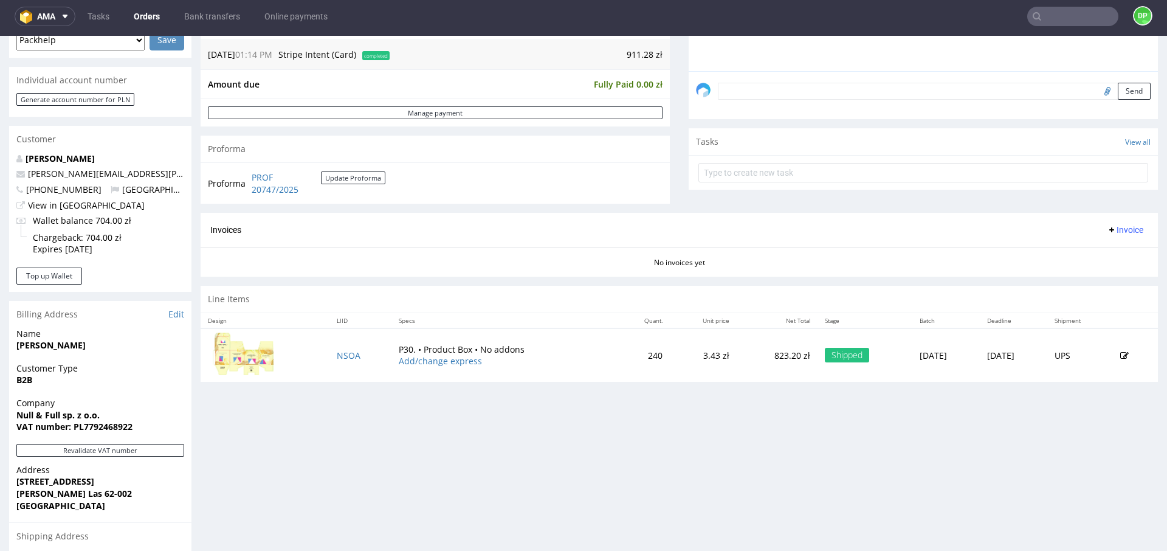
scroll to position [344, 0]
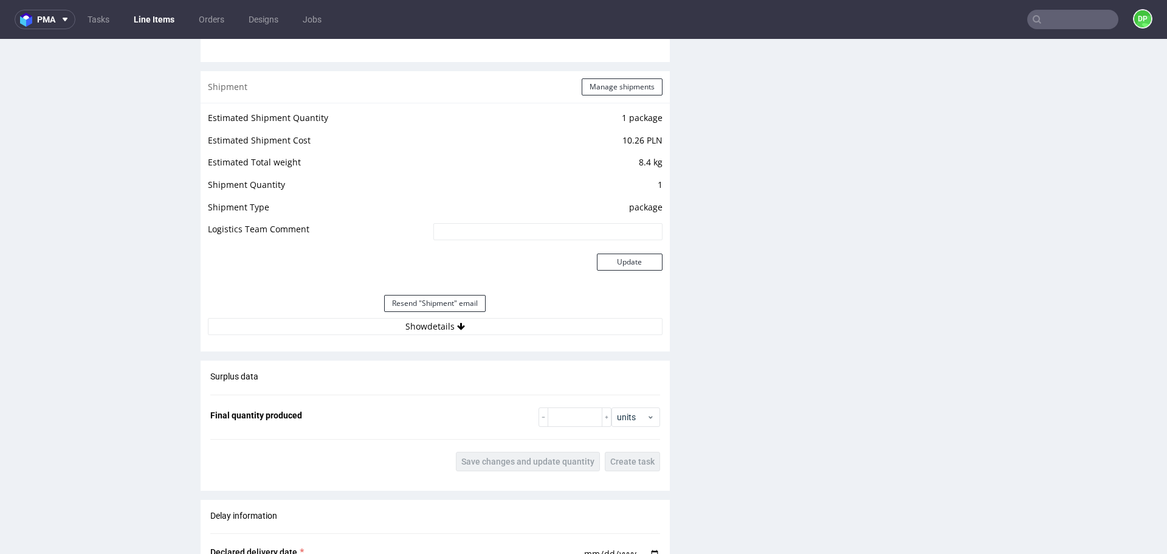
scroll to position [1197, 0]
click at [313, 322] on button "Show details" at bounding box center [435, 325] width 455 height 17
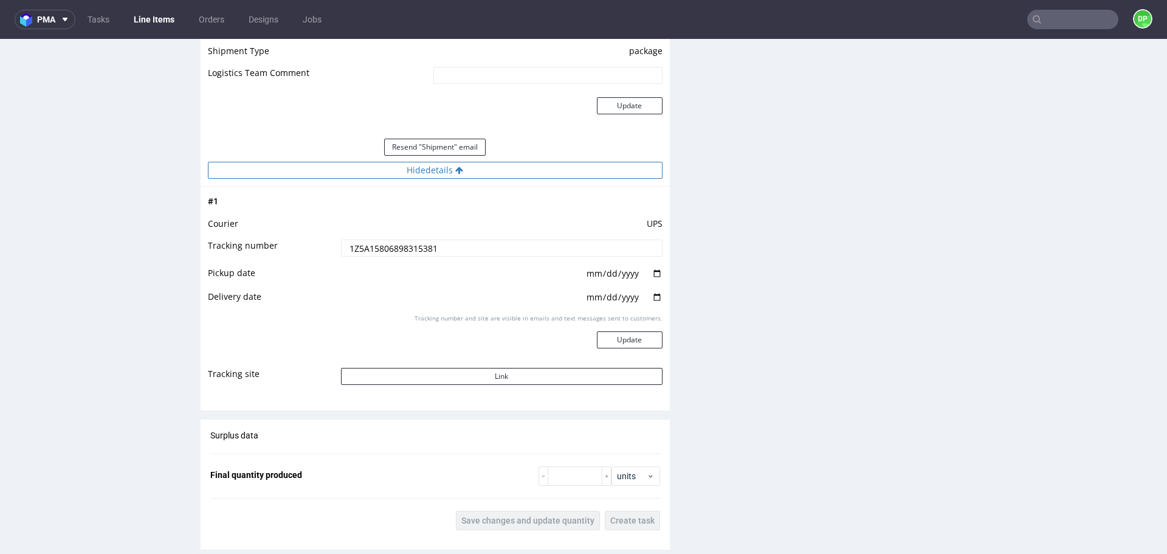
scroll to position [1352, 0]
click at [485, 378] on button "Link" at bounding box center [502, 377] width 322 height 17
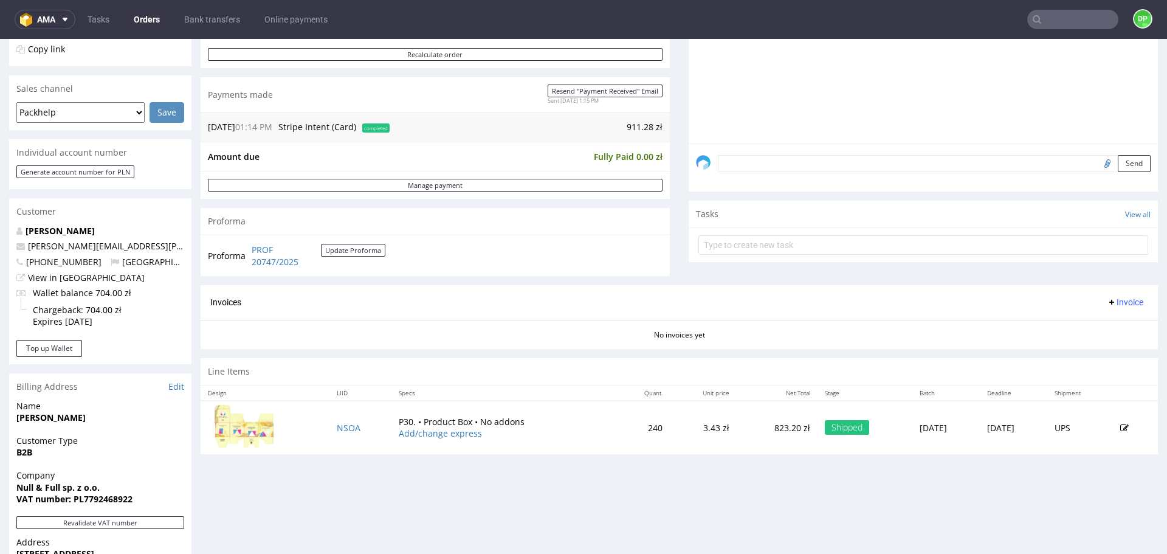
scroll to position [283, 0]
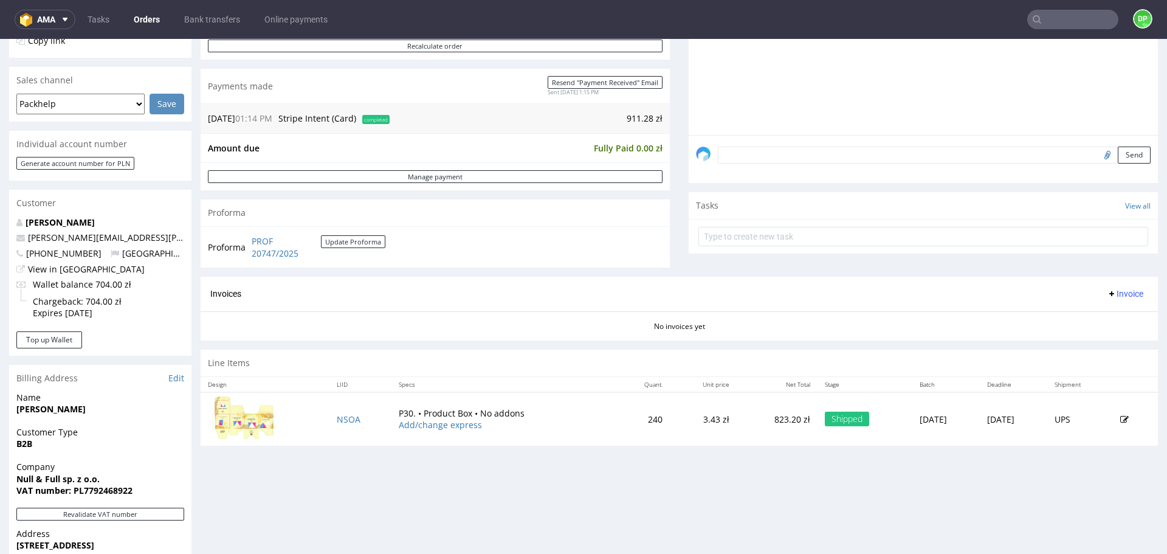
click at [1117, 289] on span "Invoice" at bounding box center [1125, 294] width 36 height 10
click at [1091, 318] on span "Generate" at bounding box center [1106, 319] width 59 height 12
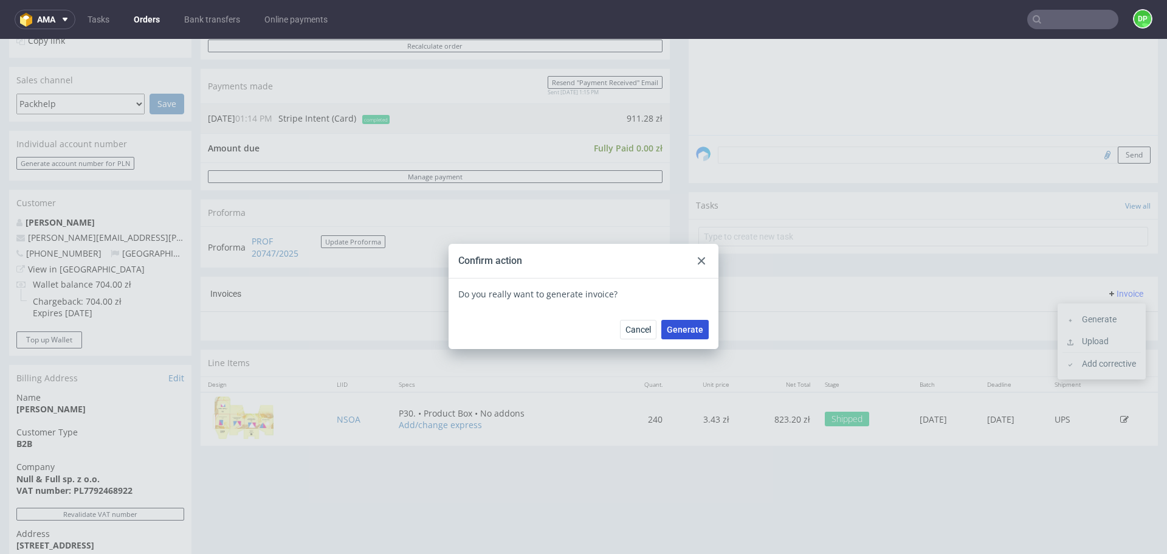
click at [691, 330] on span "Generate" at bounding box center [685, 329] width 36 height 9
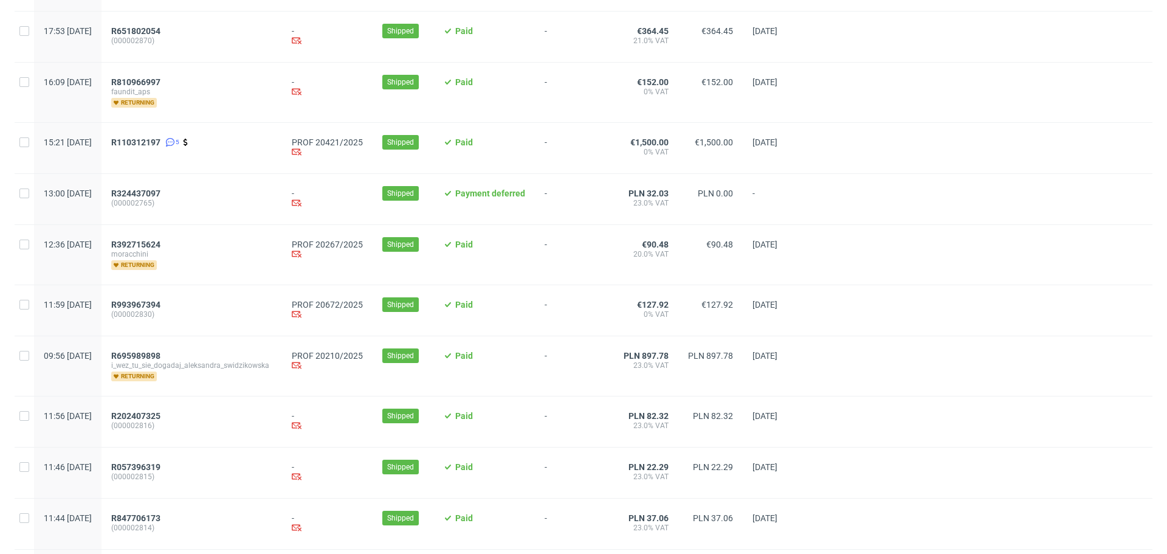
scroll to position [1073, 0]
click at [161, 249] on span "R392715624" at bounding box center [135, 245] width 49 height 10
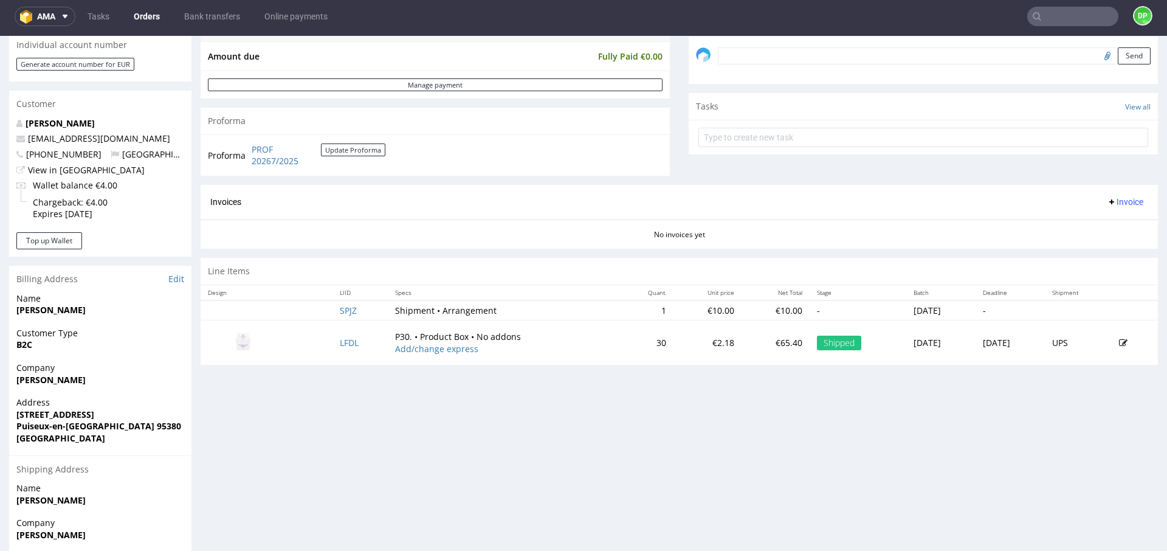
scroll to position [378, 0]
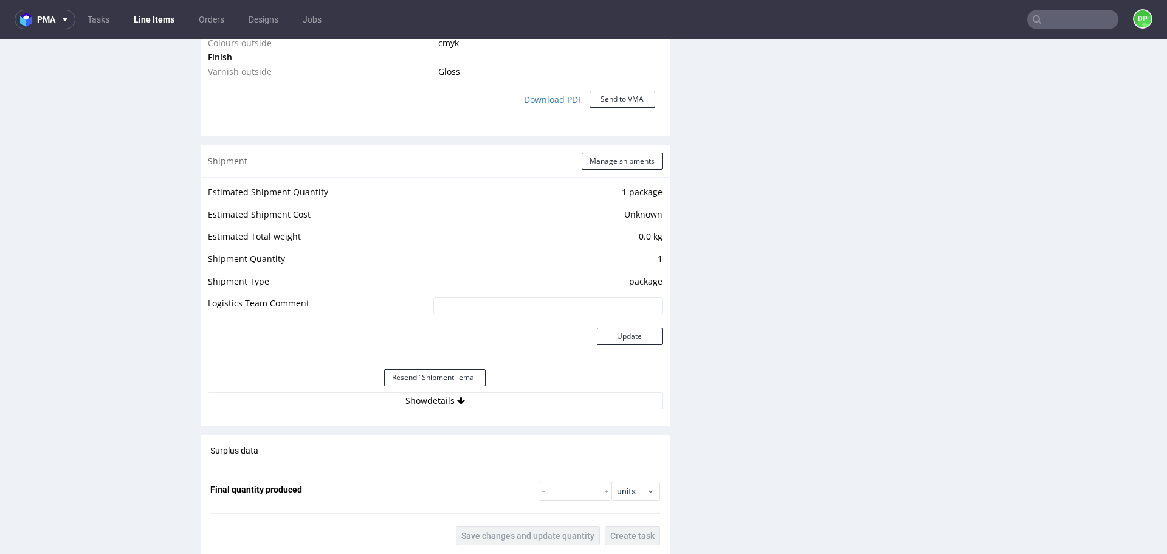
scroll to position [1208, 0]
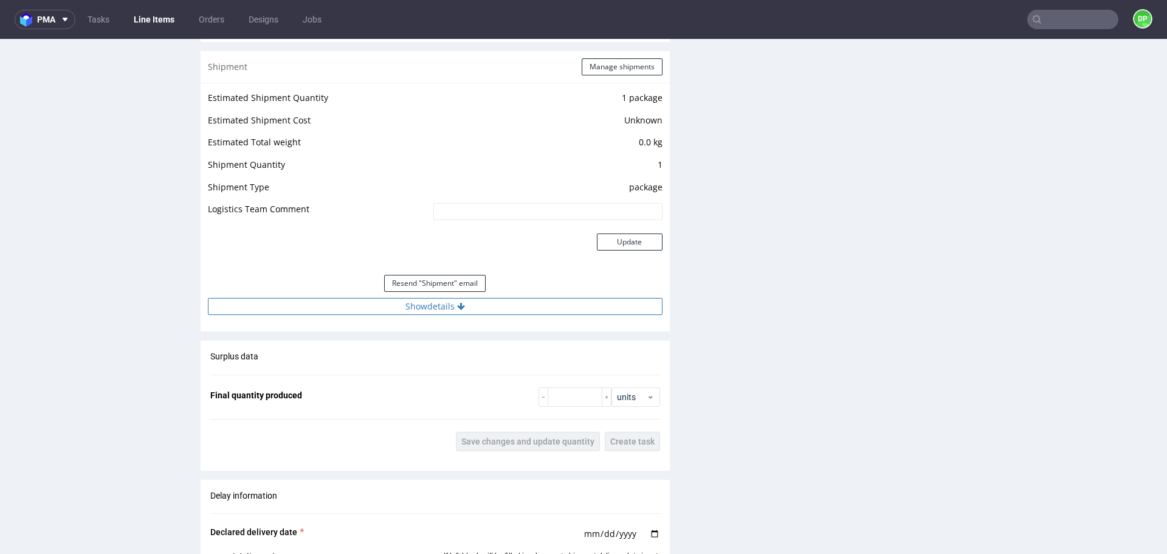
click at [343, 300] on button "Show details" at bounding box center [435, 306] width 455 height 17
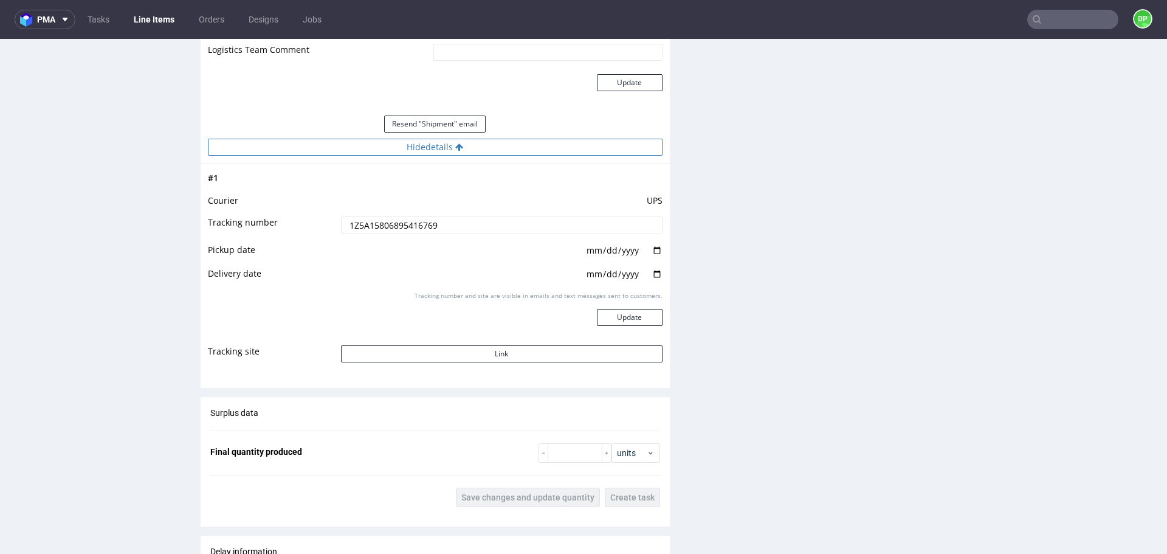
scroll to position [1368, 0]
click at [409, 356] on button "Link" at bounding box center [502, 353] width 322 height 17
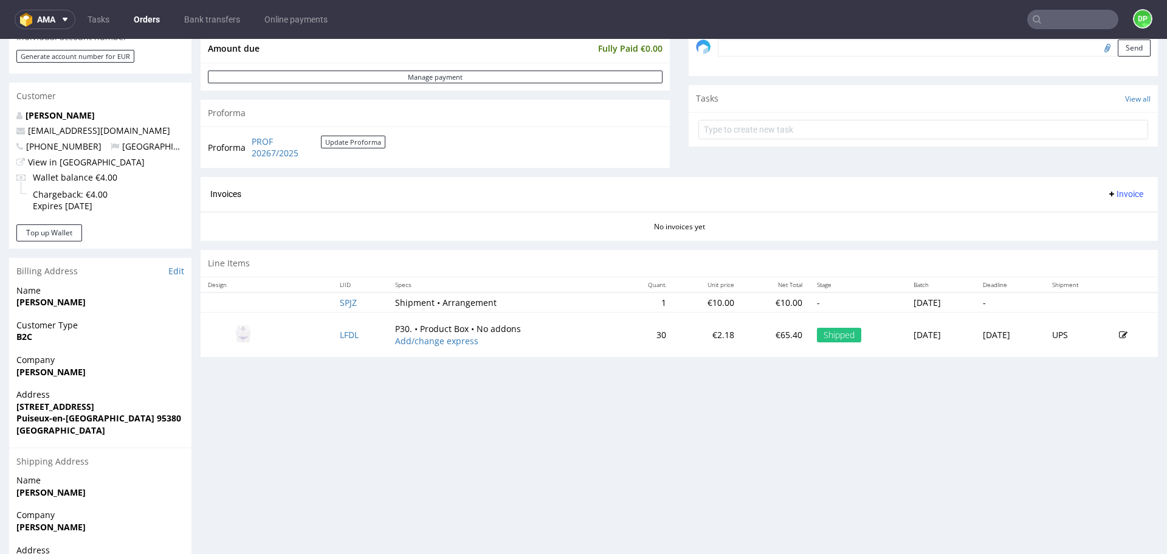
scroll to position [391, 0]
click at [1108, 193] on span "Invoice" at bounding box center [1125, 193] width 36 height 10
click at [1102, 215] on span "Generate" at bounding box center [1106, 218] width 59 height 12
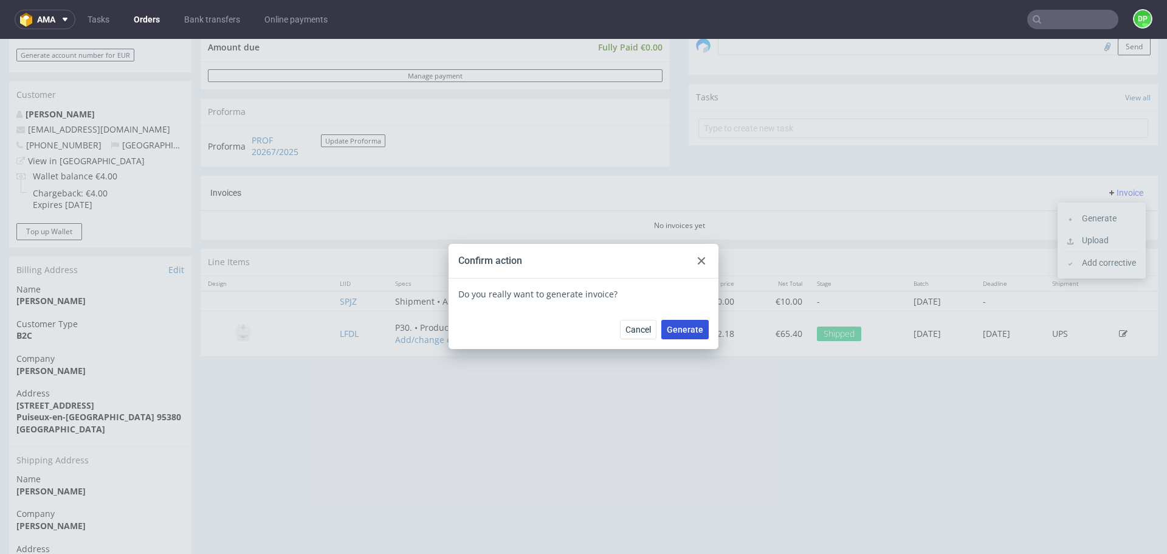
click at [683, 325] on span "Generate" at bounding box center [685, 329] width 36 height 9
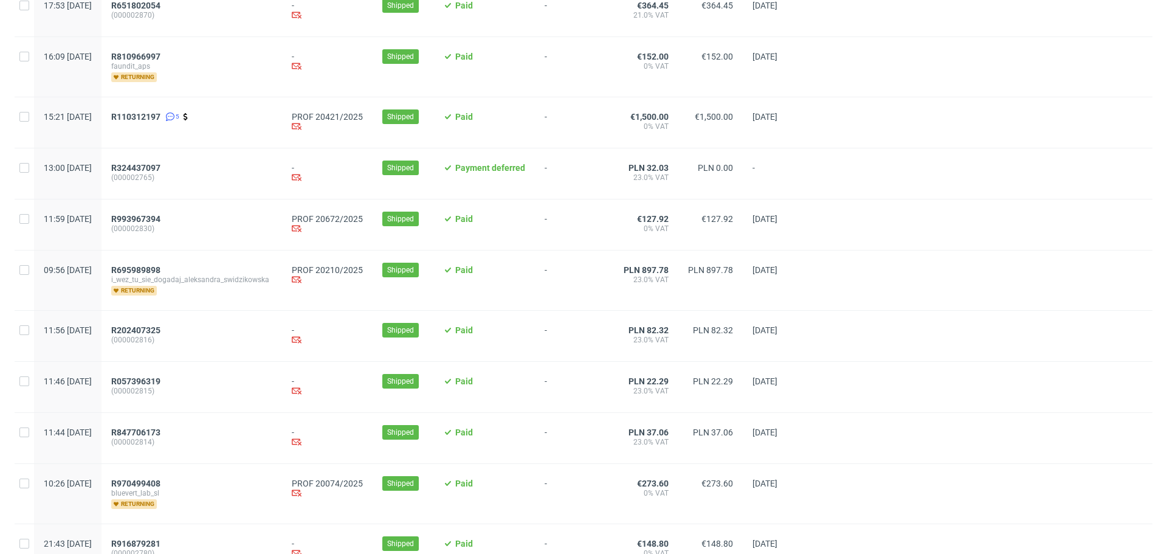
scroll to position [1142, 0]
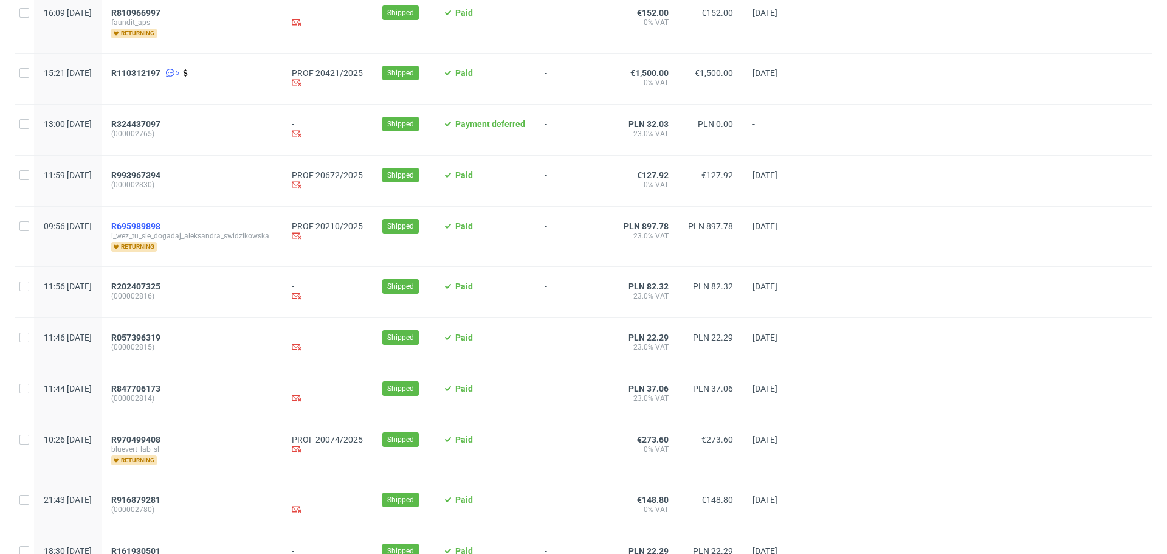
click at [161, 231] on span "R695989898" at bounding box center [135, 226] width 49 height 10
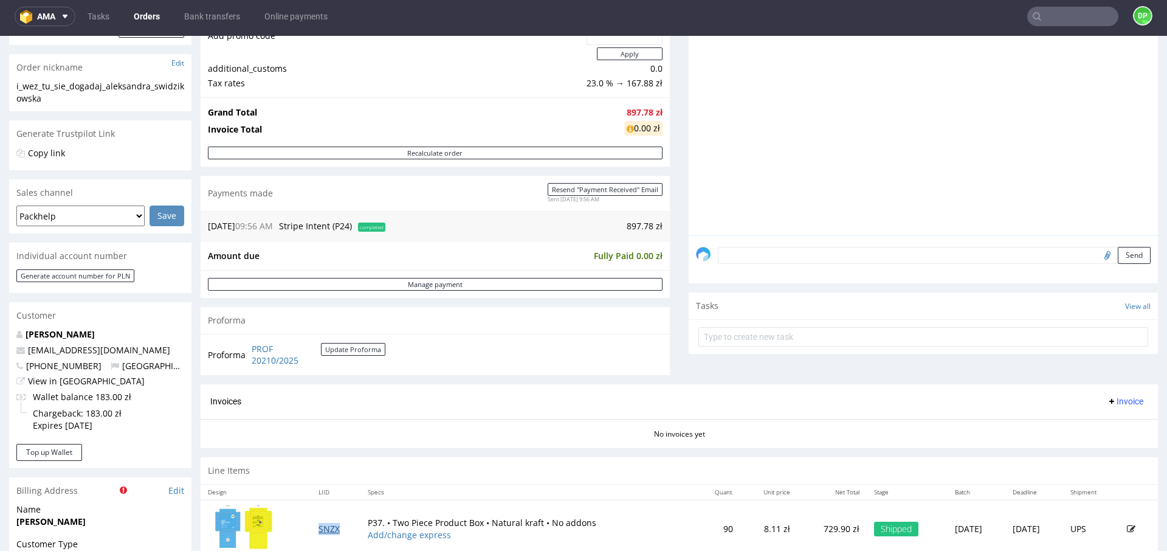
scroll to position [213, 0]
click at [1107, 400] on span "Invoice" at bounding box center [1125, 402] width 36 height 10
click at [1089, 424] on span "Generate" at bounding box center [1106, 427] width 59 height 12
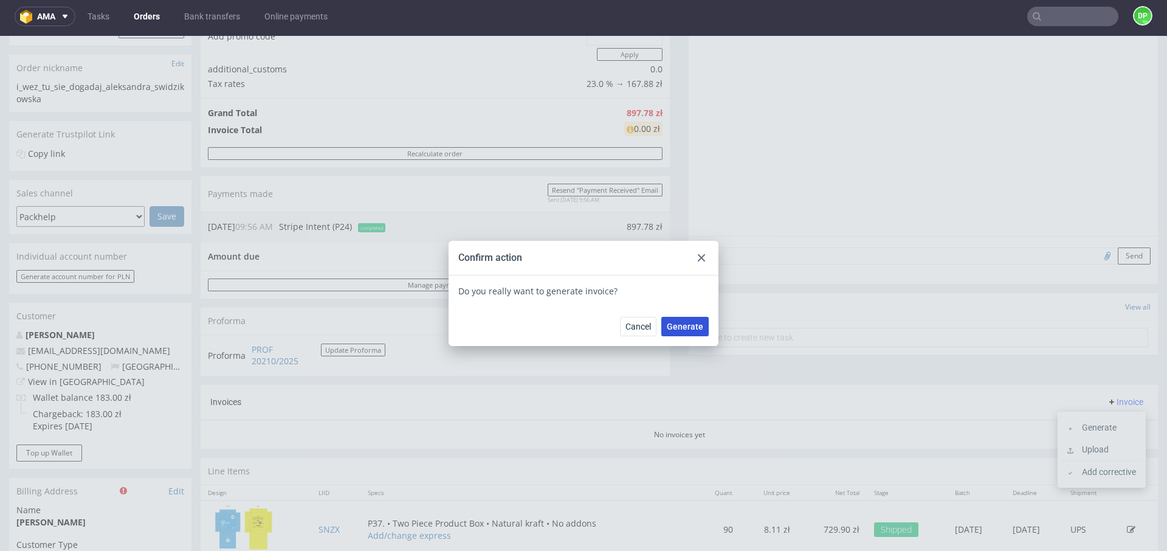
click at [677, 330] on span "Generate" at bounding box center [685, 326] width 36 height 9
click at [517, 257] on div "Confirm action" at bounding box center [490, 257] width 64 height 13
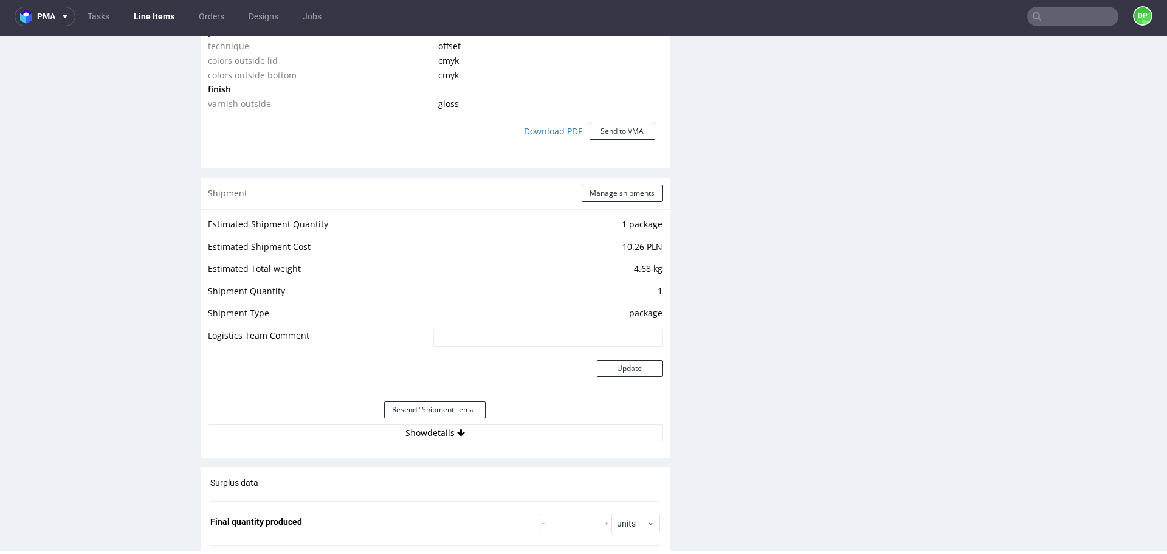
scroll to position [1121, 0]
click at [553, 432] on button "Show details" at bounding box center [435, 432] width 455 height 17
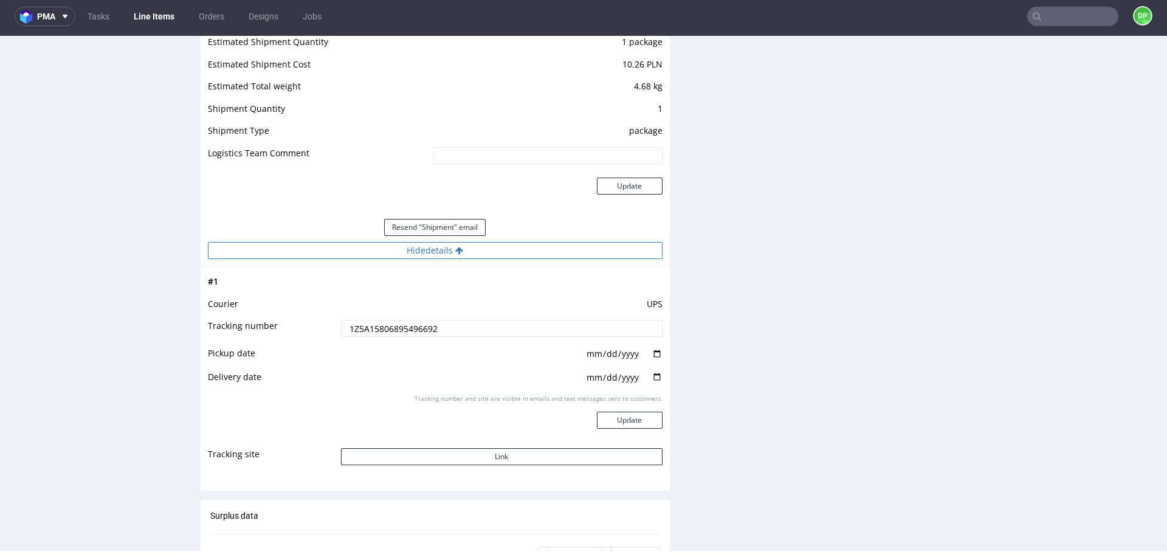
scroll to position [1303, 0]
click at [547, 458] on button "Link" at bounding box center [502, 455] width 322 height 17
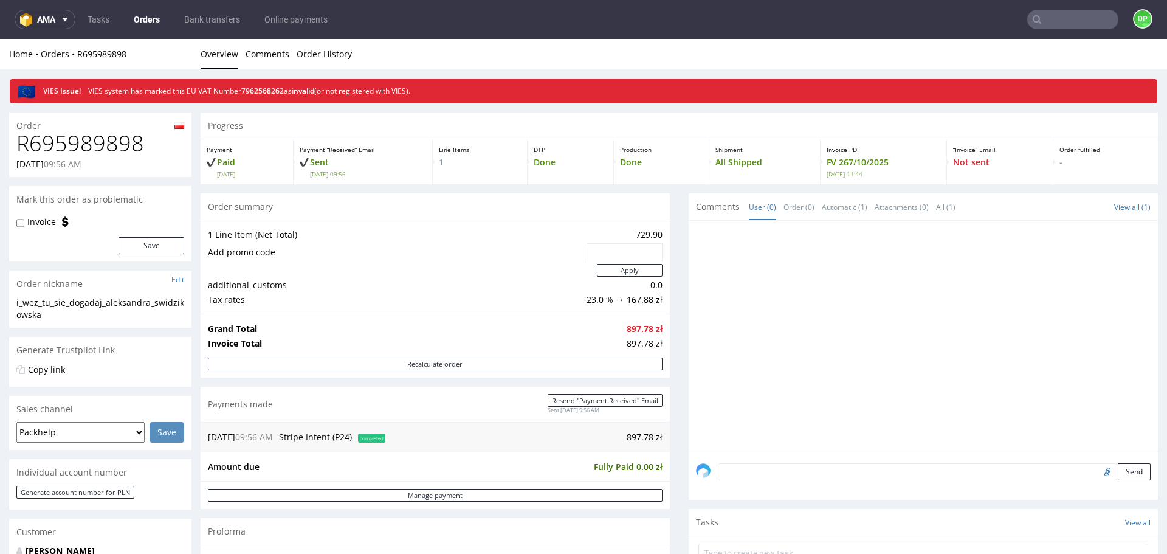
scroll to position [382, 0]
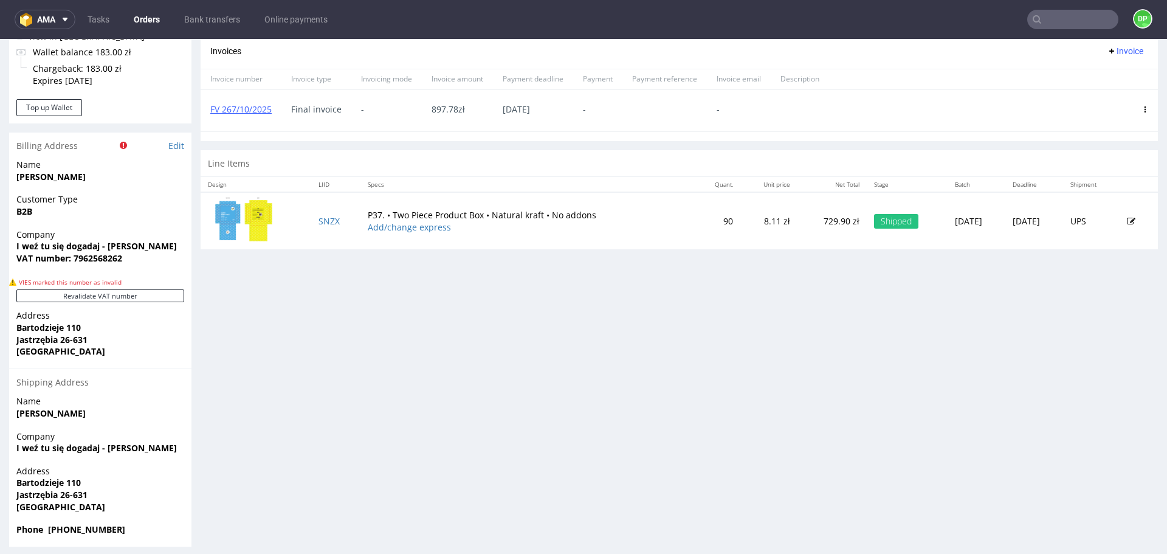
scroll to position [562, 0]
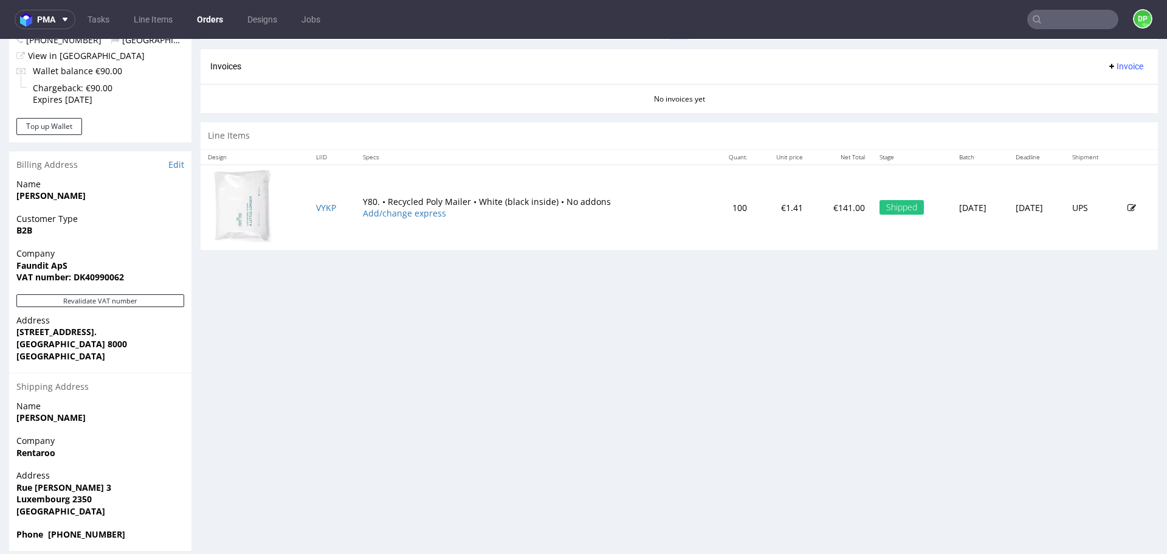
scroll to position [497, 0]
click at [162, 294] on button "Revalidate VAT number" at bounding box center [100, 300] width 168 height 13
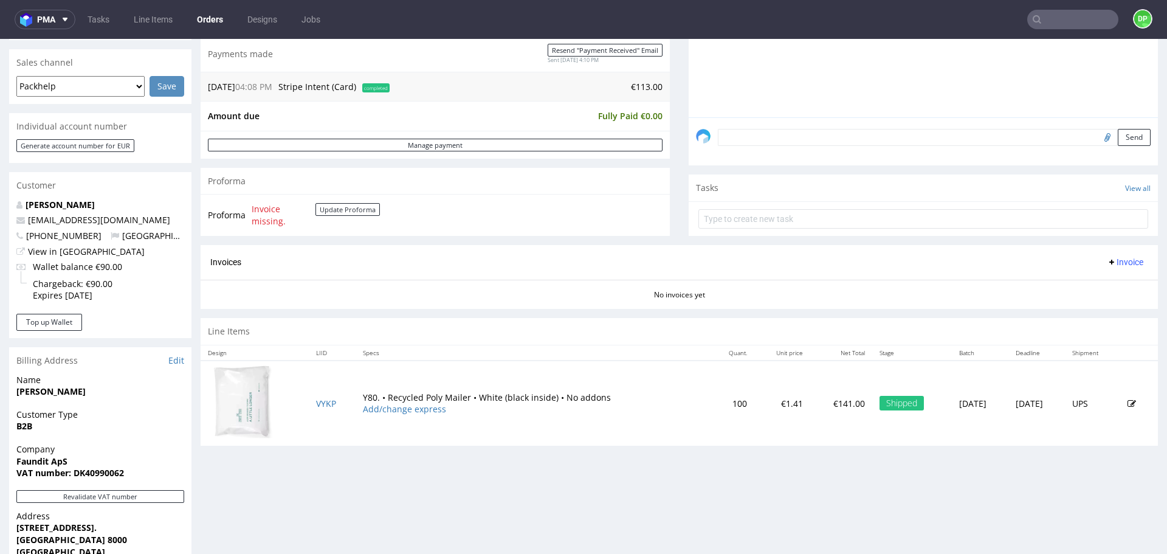
scroll to position [301, 0]
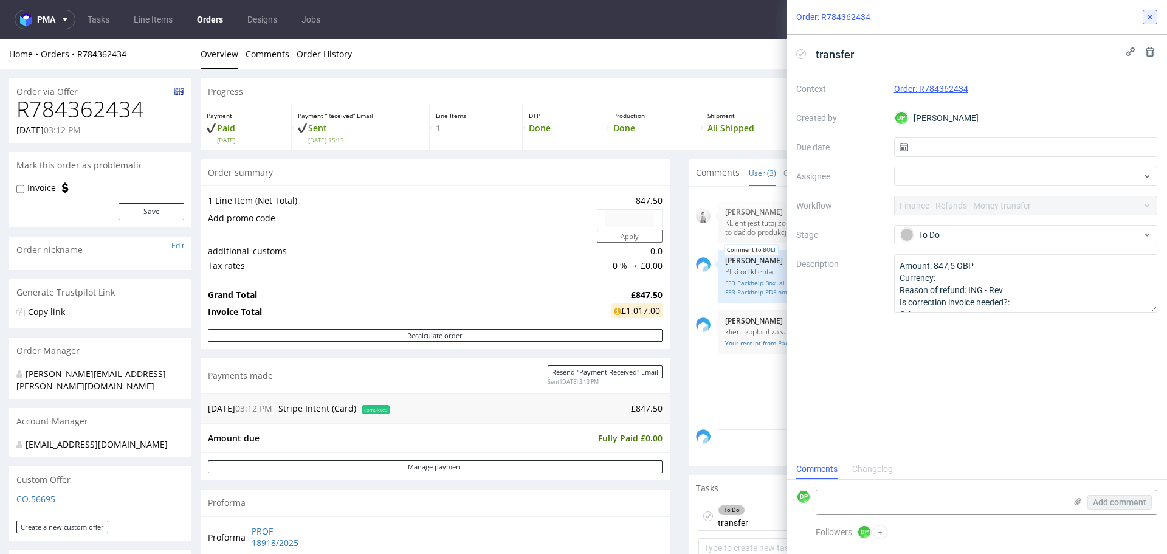
click at [1150, 17] on use at bounding box center [1150, 17] width 5 height 5
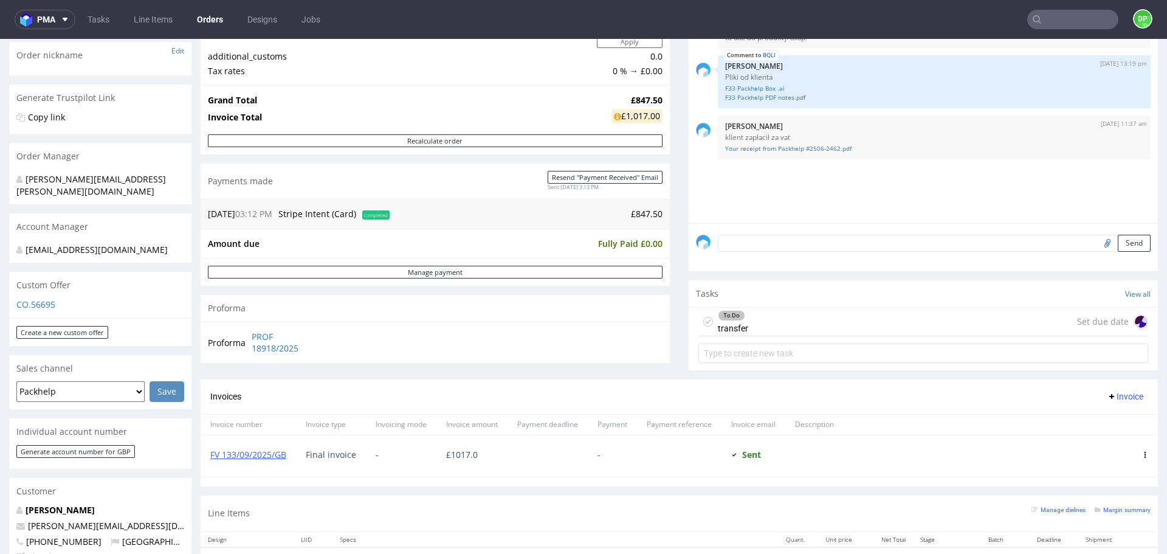
scroll to position [195, 0]
click at [781, 319] on div "To Do transfer Set due date" at bounding box center [924, 321] width 450 height 29
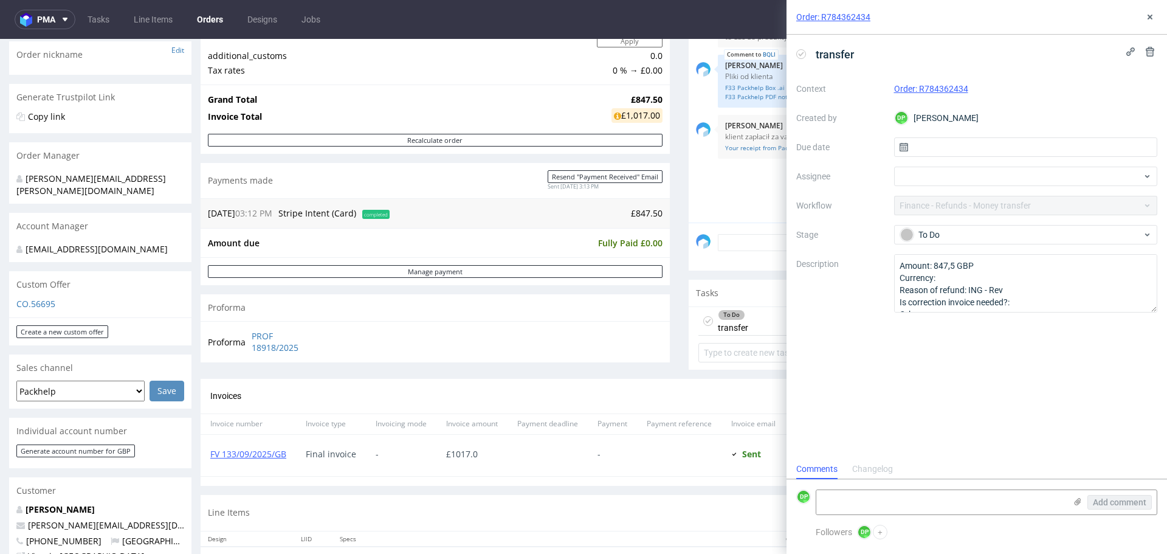
scroll to position [10, 0]
click at [1153, 15] on icon at bounding box center [1150, 17] width 10 height 10
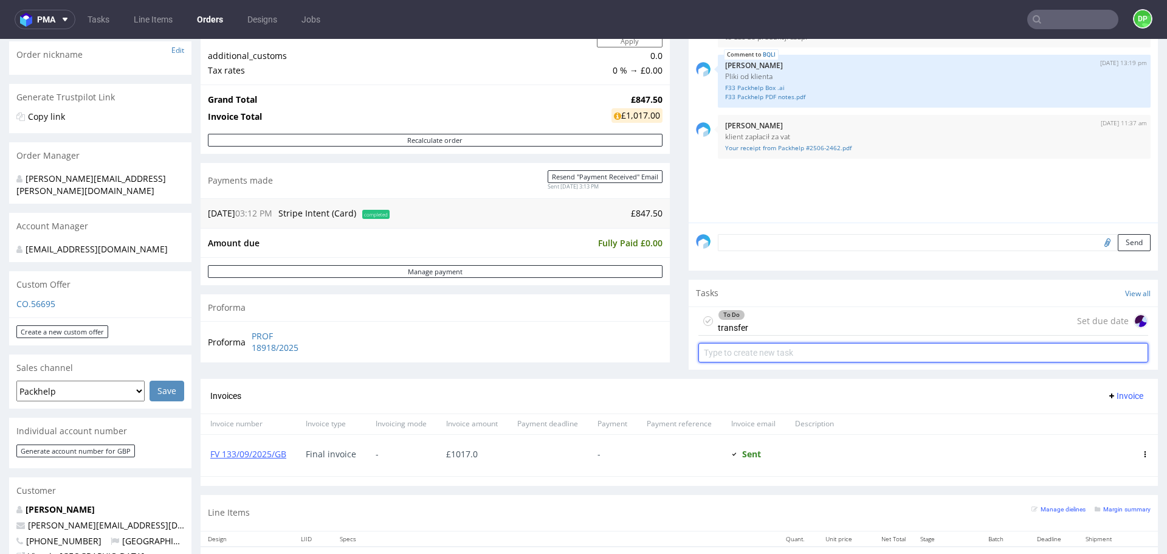
click at [802, 351] on input "text" at bounding box center [924, 352] width 450 height 19
type input "transfer"
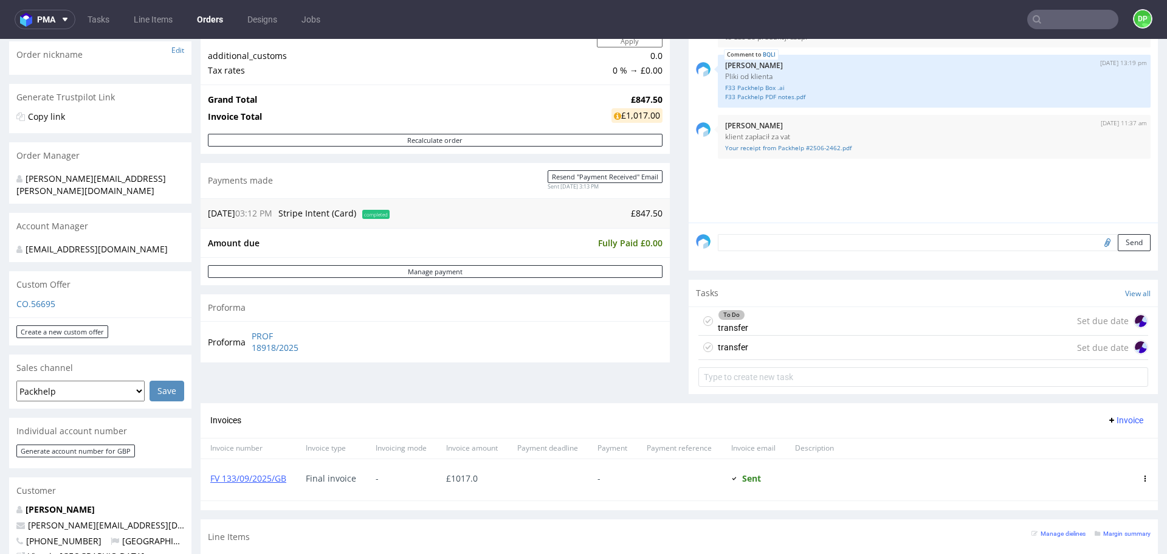
click at [798, 351] on div "transfer Set due date" at bounding box center [924, 348] width 450 height 24
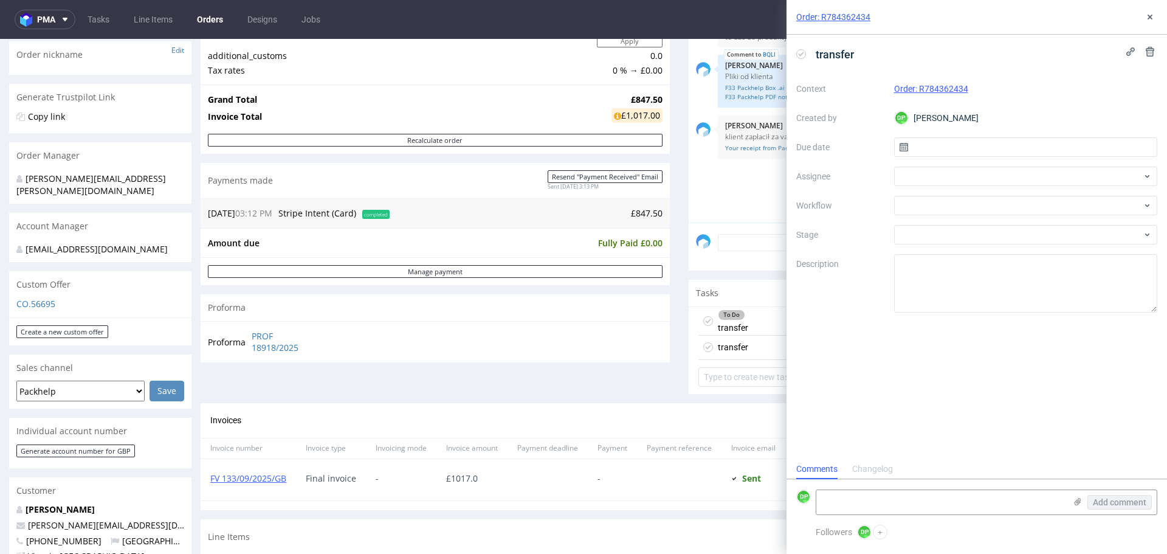
scroll to position [10, 0]
click at [942, 206] on div at bounding box center [1026, 205] width 264 height 19
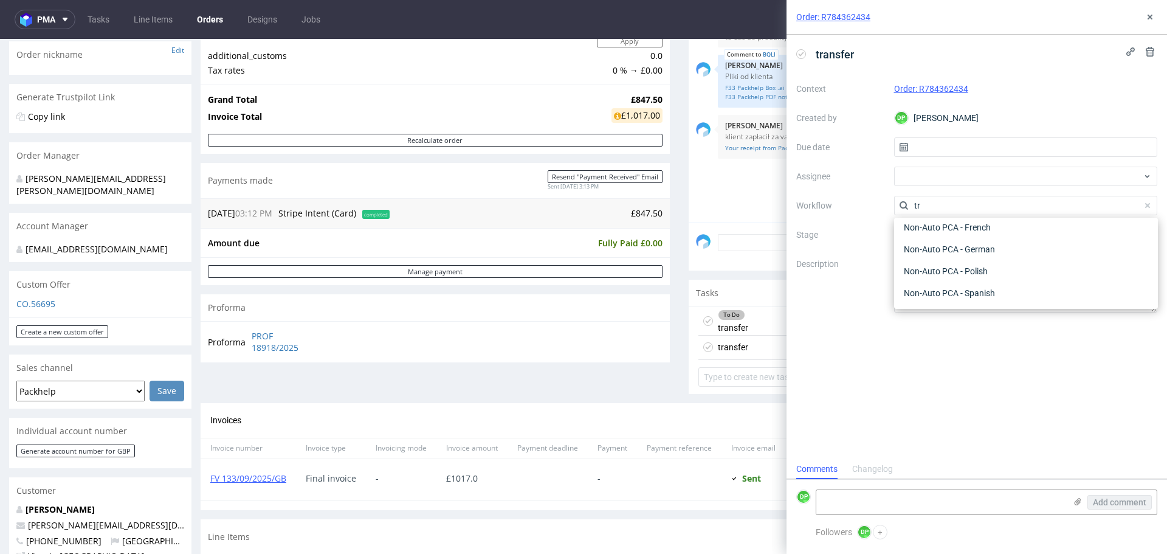
scroll to position [88, 0]
type input "tra"
click at [956, 288] on div "Finance - Transfers between companies" at bounding box center [1026, 293] width 254 height 22
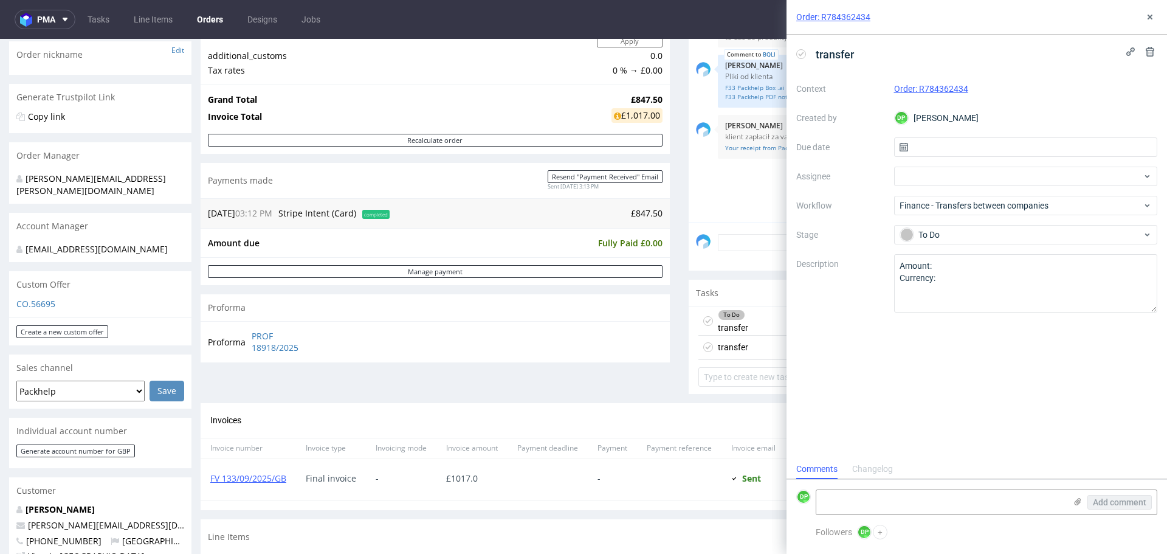
click at [748, 316] on div "To Do transfer Set due date" at bounding box center [924, 321] width 450 height 29
click at [748, 344] on div "transfer Set due date" at bounding box center [924, 348] width 450 height 24
click at [966, 289] on textarea "Amount: Currency:" at bounding box center [1026, 283] width 264 height 58
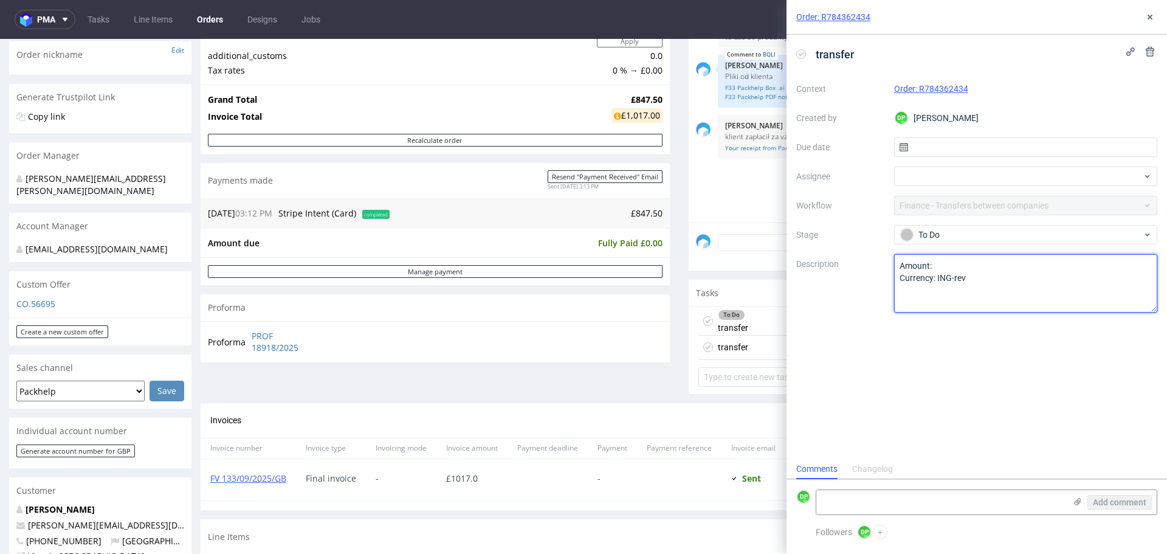
click at [951, 269] on textarea "Amount: Currency:" at bounding box center [1026, 283] width 264 height 58
type textarea "Amount: 847,5 Currency: ING-rev"
click at [1150, 19] on icon at bounding box center [1150, 17] width 10 height 10
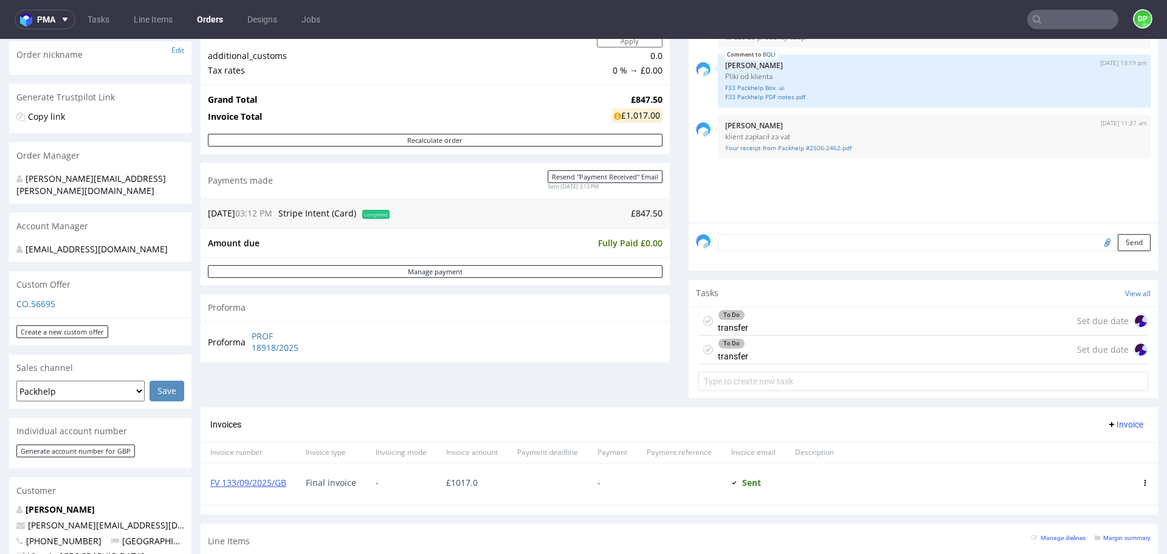
click at [800, 324] on div "To Do transfer Set due date" at bounding box center [924, 321] width 450 height 29
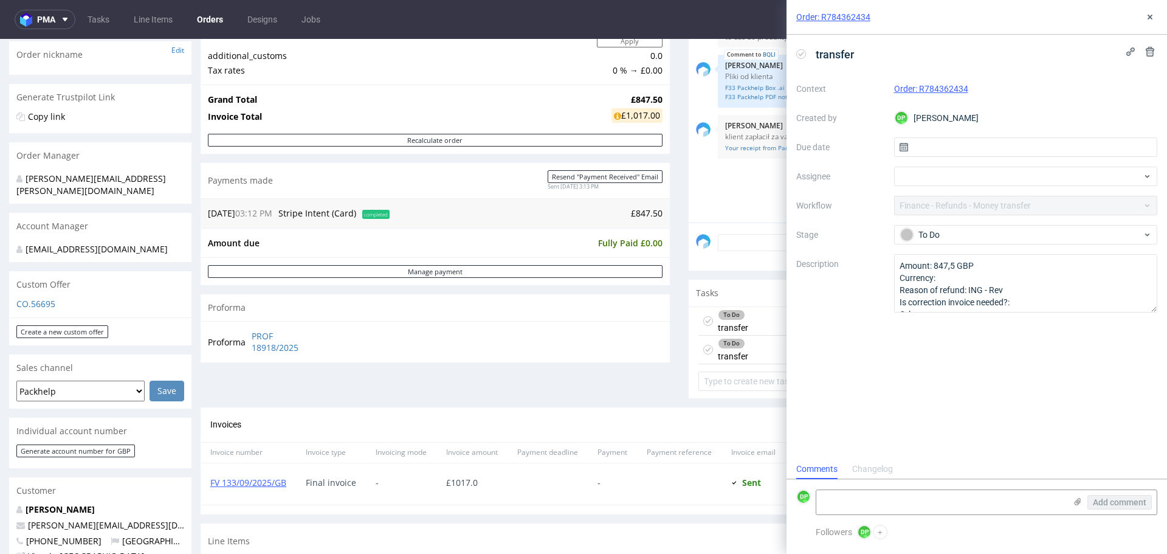
scroll to position [10, 0]
click at [1153, 50] on use at bounding box center [1150, 52] width 9 height 10
click at [1147, 107] on span "Delete" at bounding box center [1142, 110] width 26 height 9
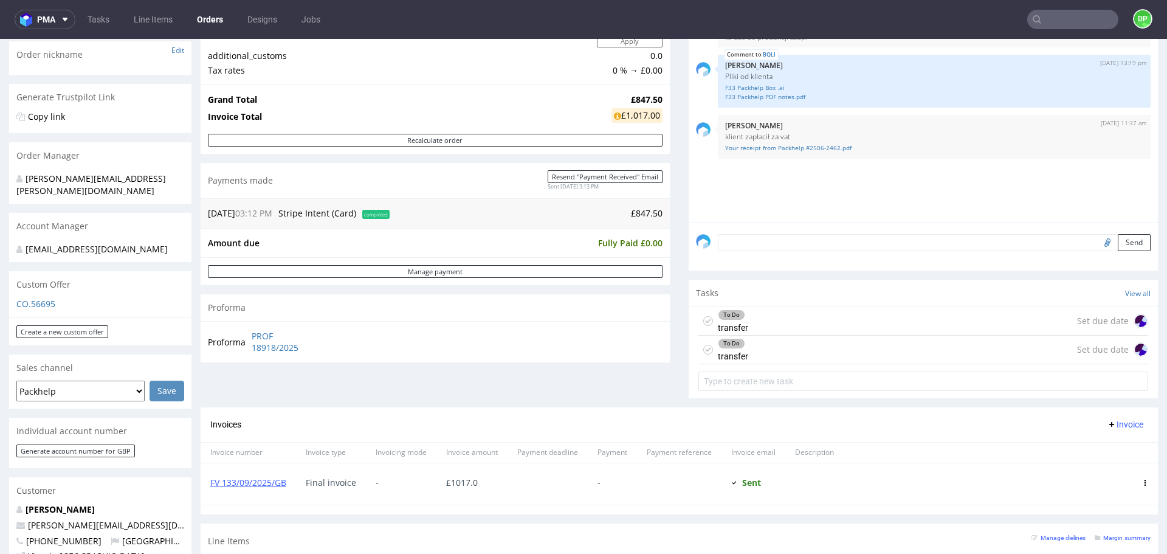
scroll to position [256, 0]
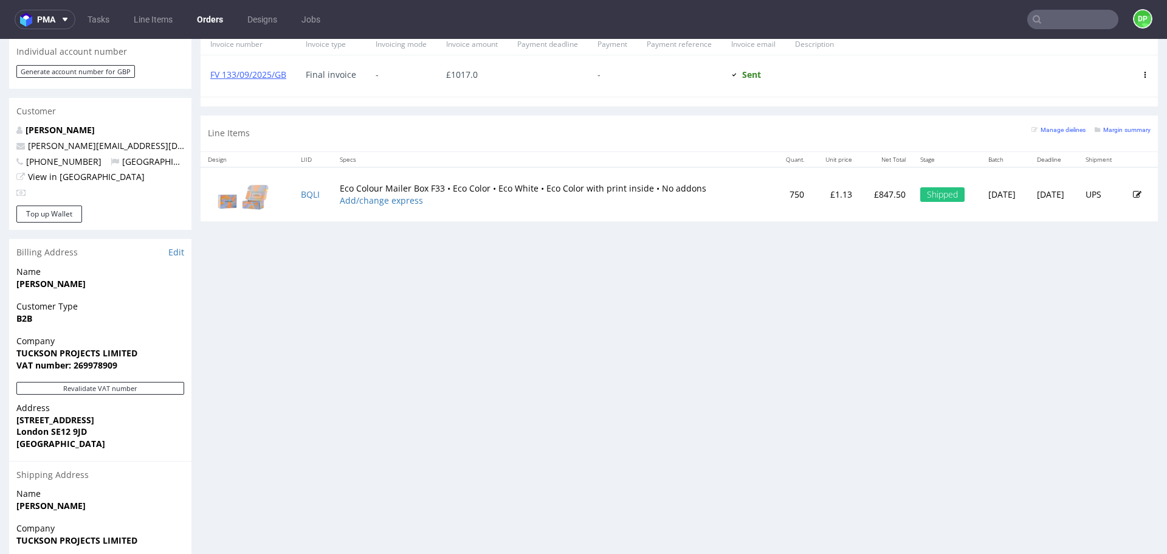
scroll to position [697, 0]
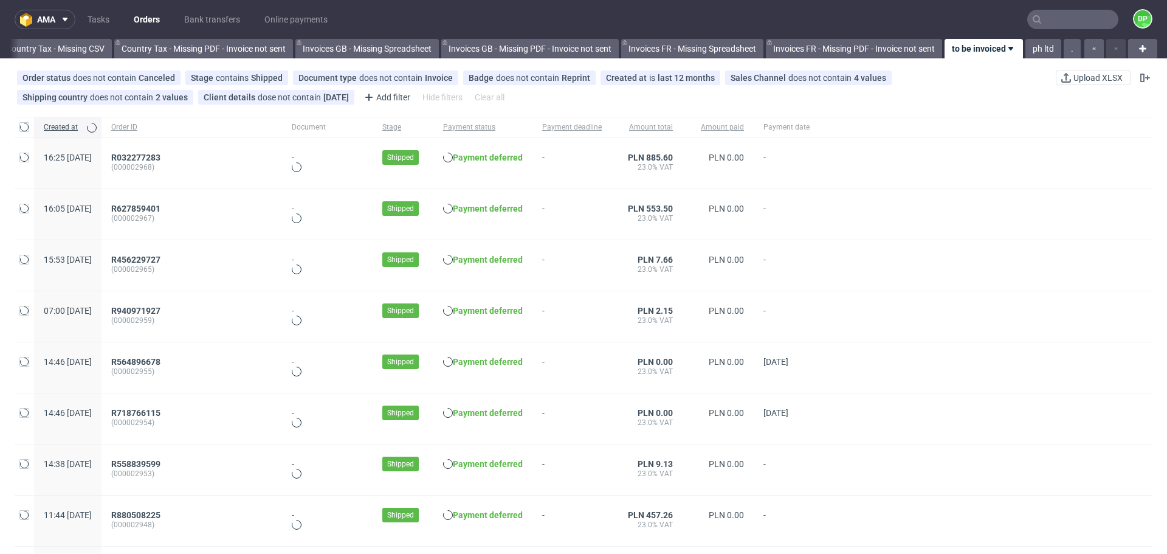
scroll to position [0, 1324]
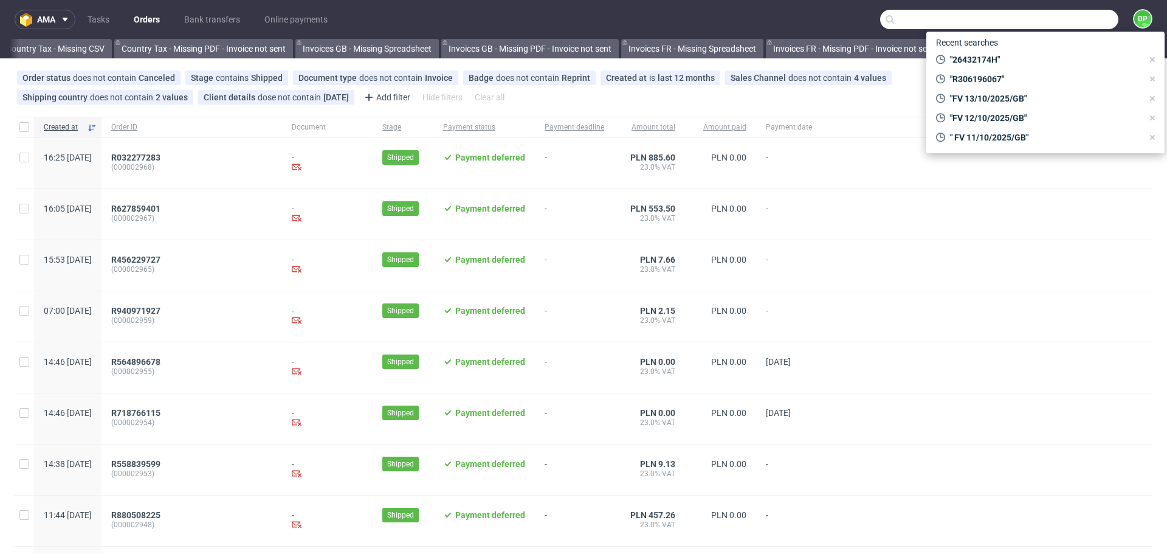
click at [1079, 22] on input "text" at bounding box center [999, 19] width 238 height 19
paste input "R907729164"
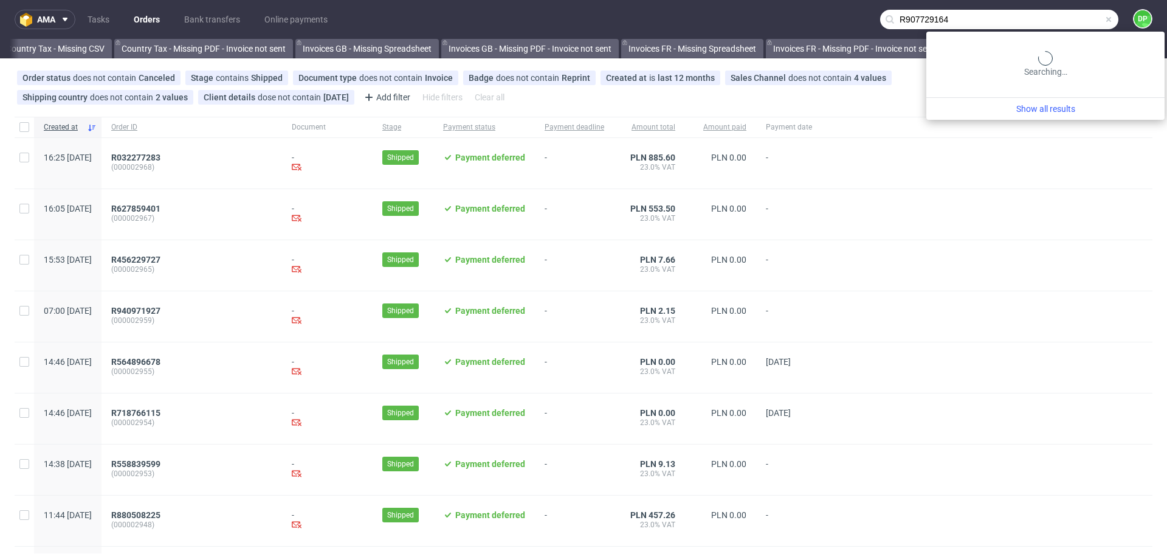
type input "R907729164"
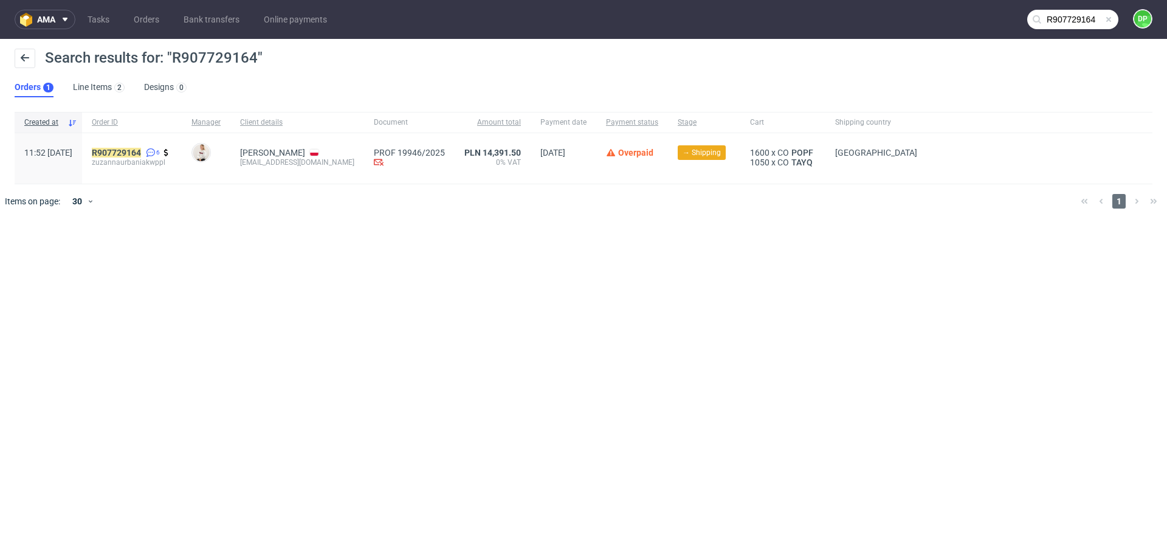
click at [149, 145] on div "R907729164 6 zuzannaurbaniakwppl" at bounding box center [132, 158] width 100 height 50
click at [141, 152] on mark "R907729164" at bounding box center [116, 153] width 49 height 10
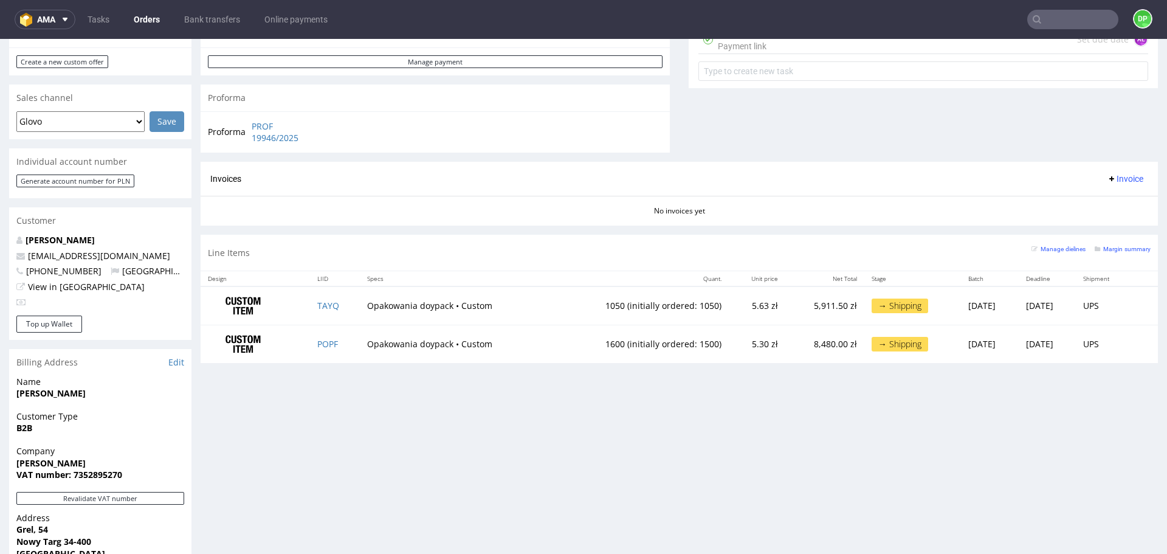
scroll to position [474, 0]
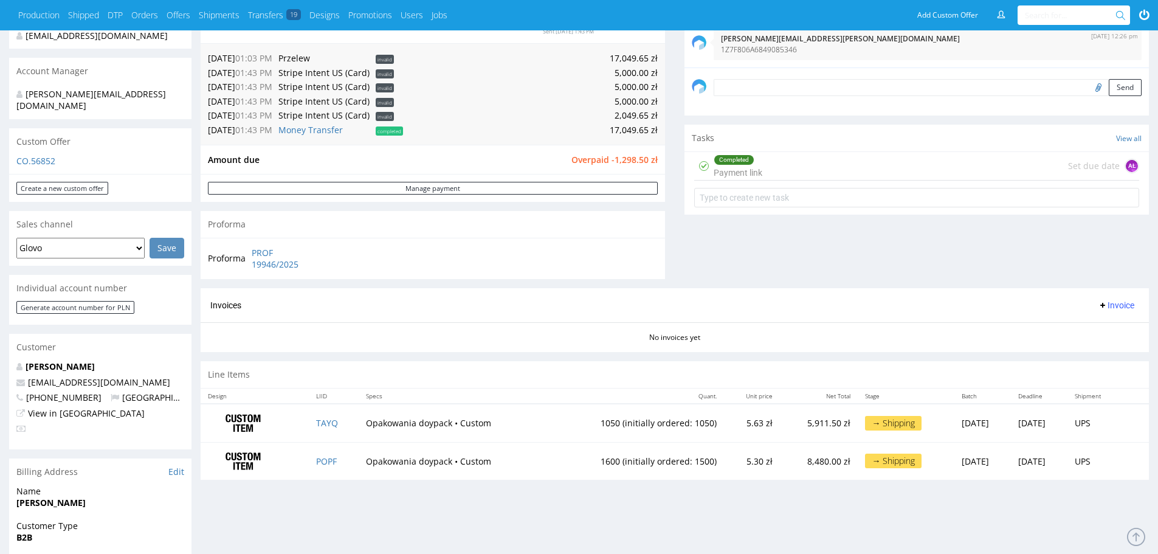
scroll to position [340, 0]
click at [280, 265] on link "PROF 19946/2025" at bounding box center [287, 260] width 70 height 24
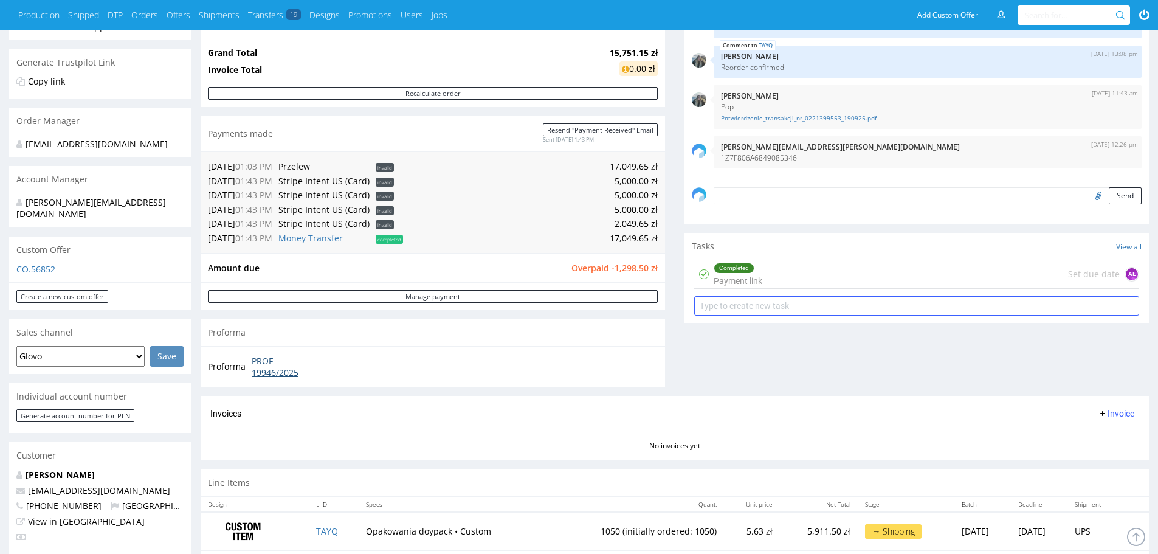
scroll to position [218, 0]
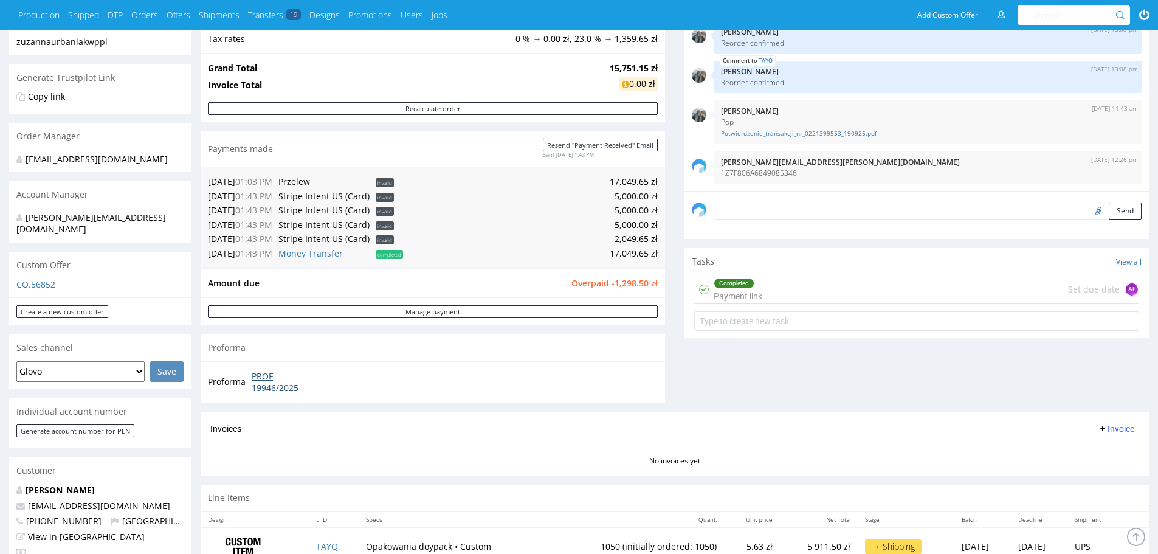
click at [268, 388] on link "PROF 19946/2025" at bounding box center [287, 382] width 70 height 24
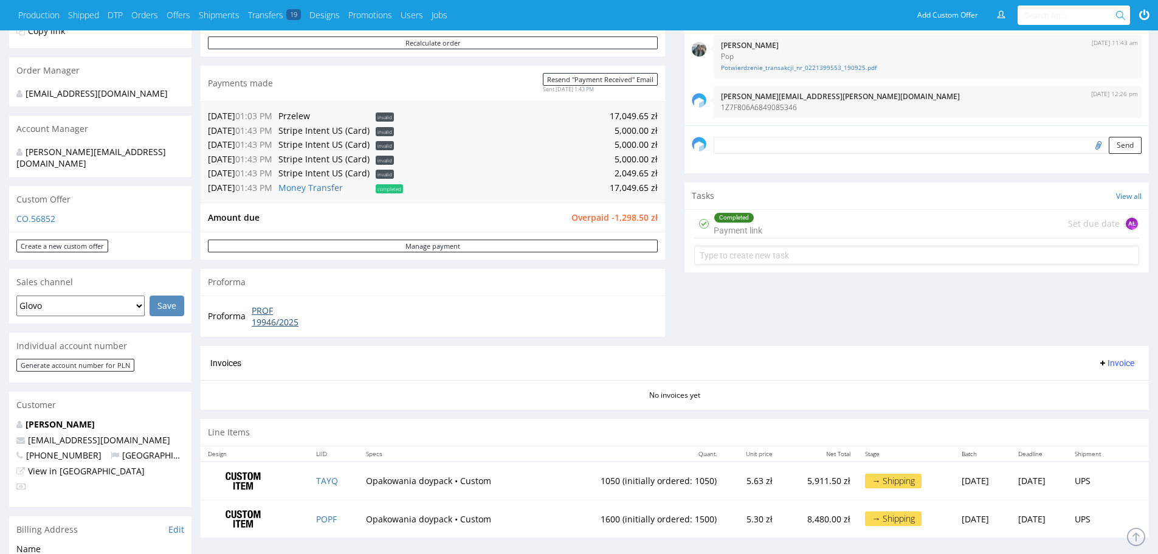
scroll to position [277, 0]
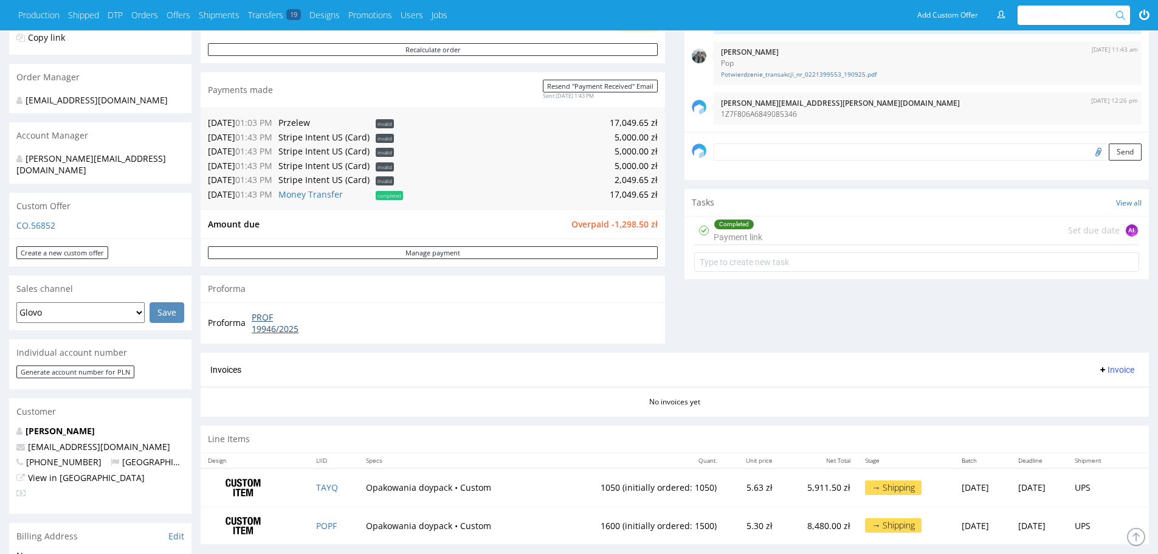
click at [273, 320] on link "PROF 19946/2025" at bounding box center [287, 323] width 70 height 24
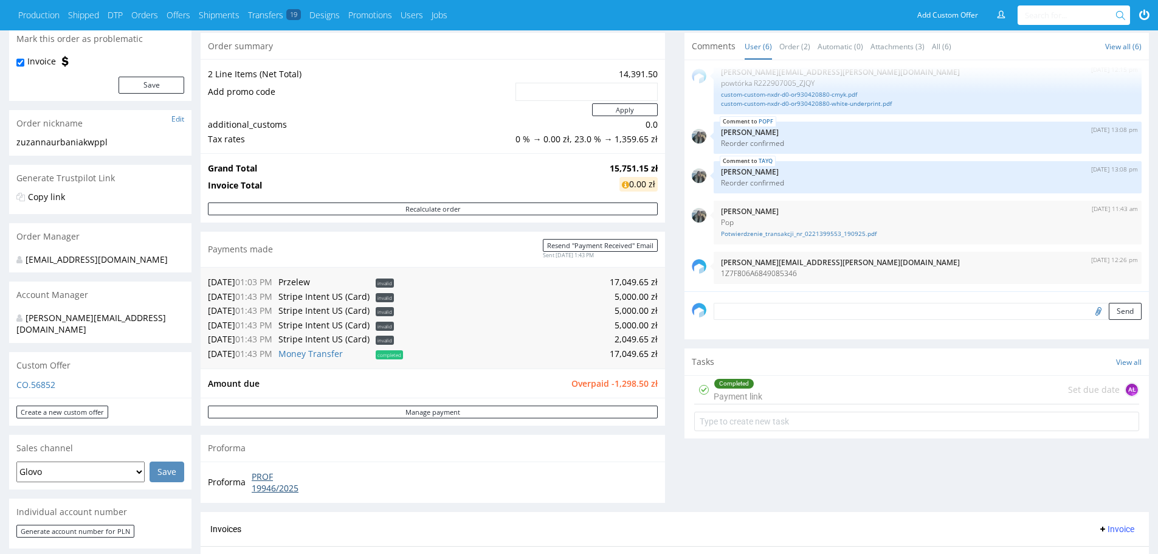
scroll to position [43, 0]
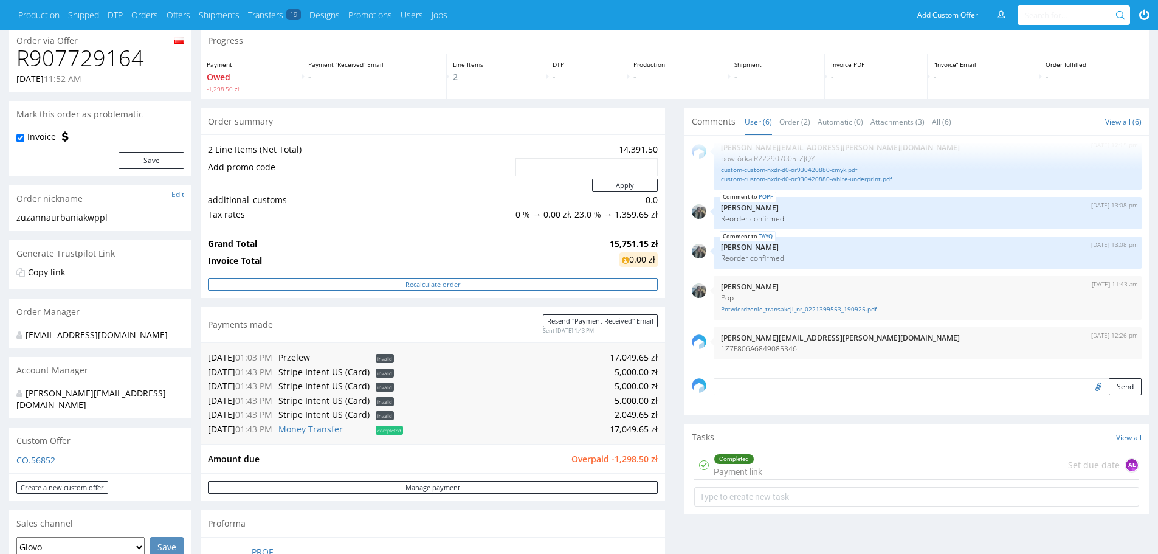
click at [520, 280] on button "Recalculate order" at bounding box center [433, 284] width 450 height 13
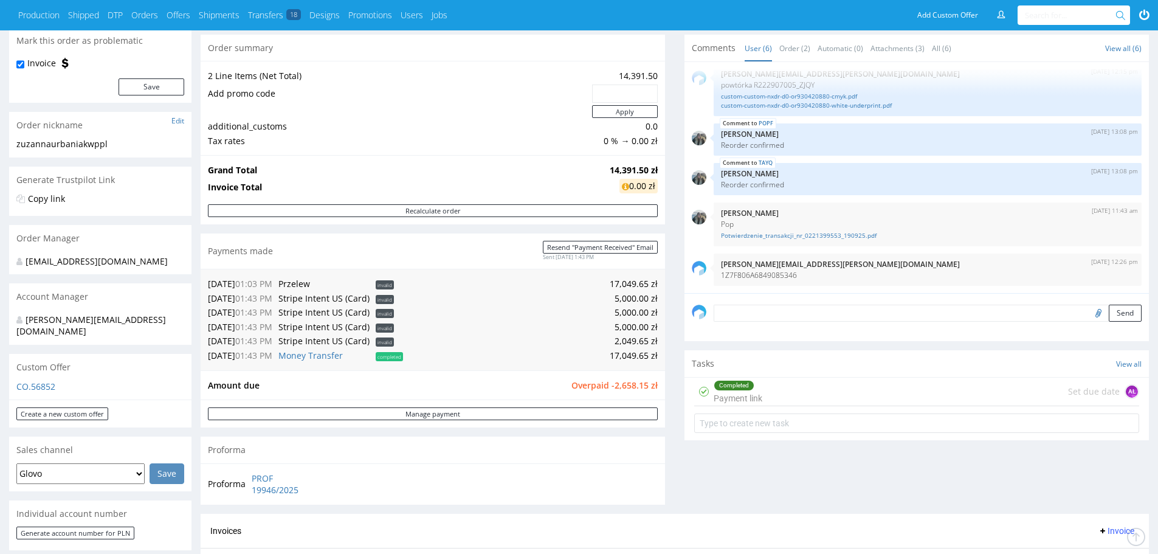
scroll to position [113, 0]
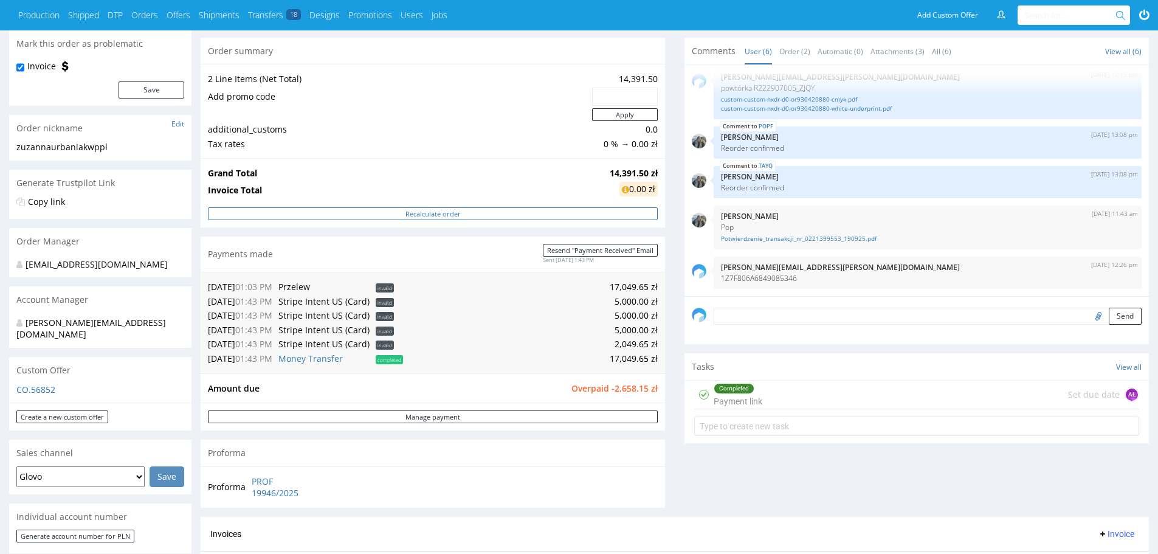
click at [410, 218] on button "Recalculate order" at bounding box center [433, 213] width 450 height 13
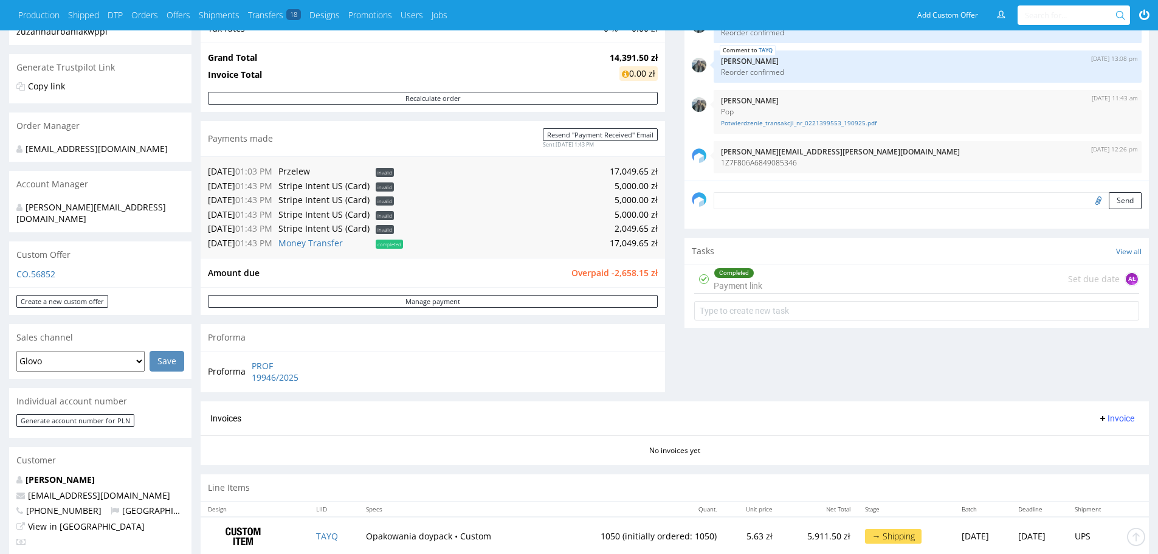
scroll to position [230, 0]
click at [1109, 413] on span "Invoice" at bounding box center [1116, 417] width 36 height 10
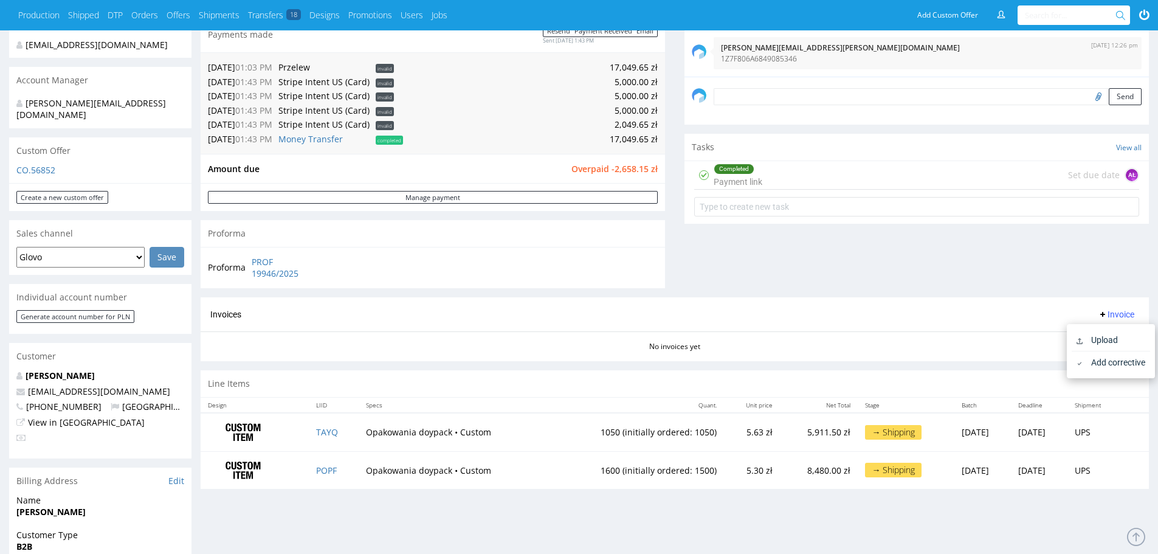
scroll to position [333, 0]
click at [326, 475] on link "POPF" at bounding box center [326, 470] width 21 height 12
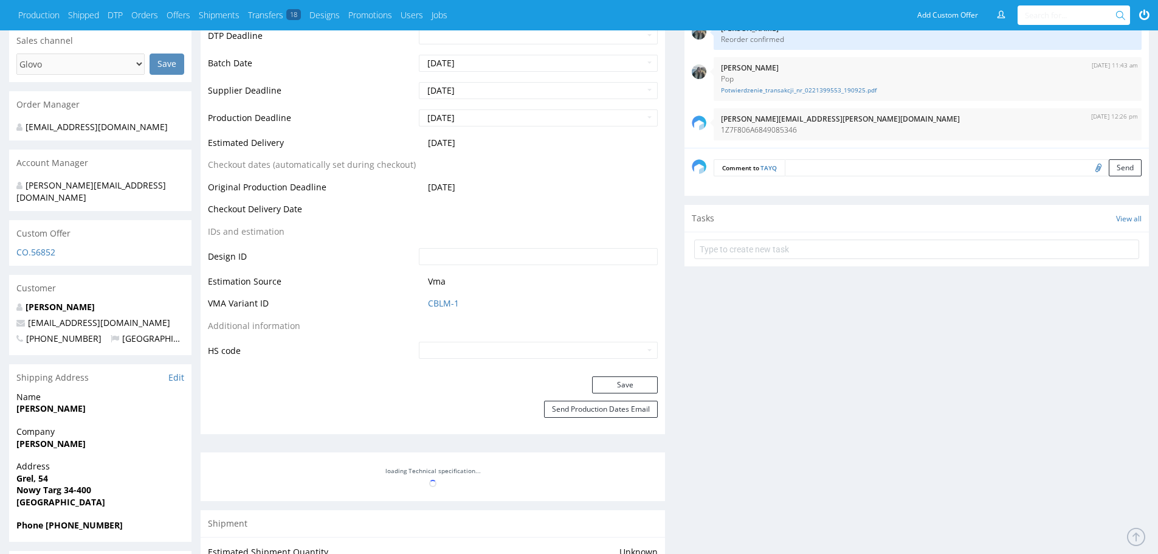
scroll to position [771, 0]
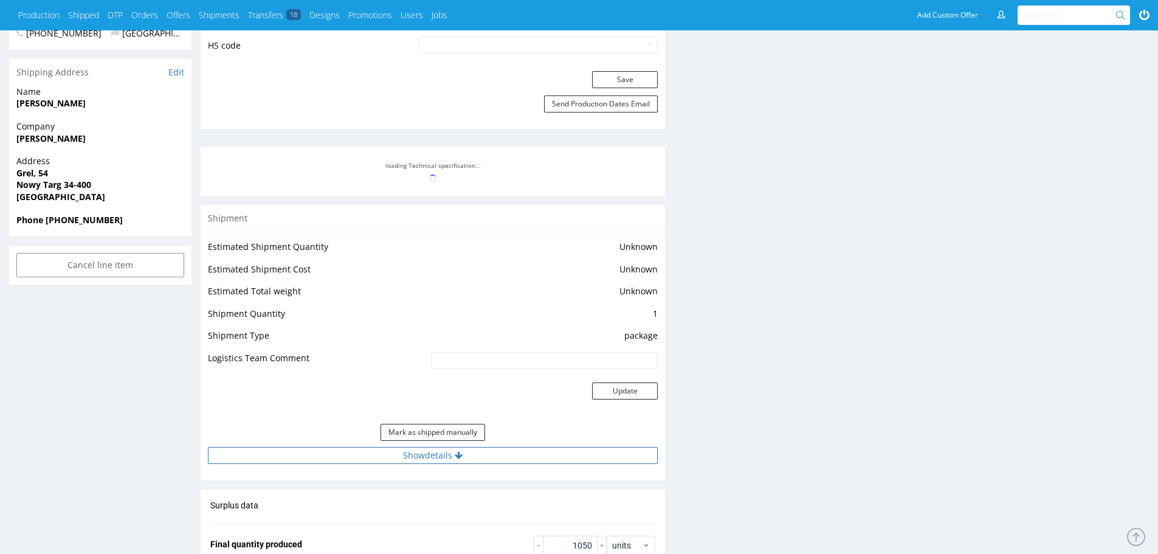
click at [536, 459] on button "Show details" at bounding box center [433, 455] width 450 height 17
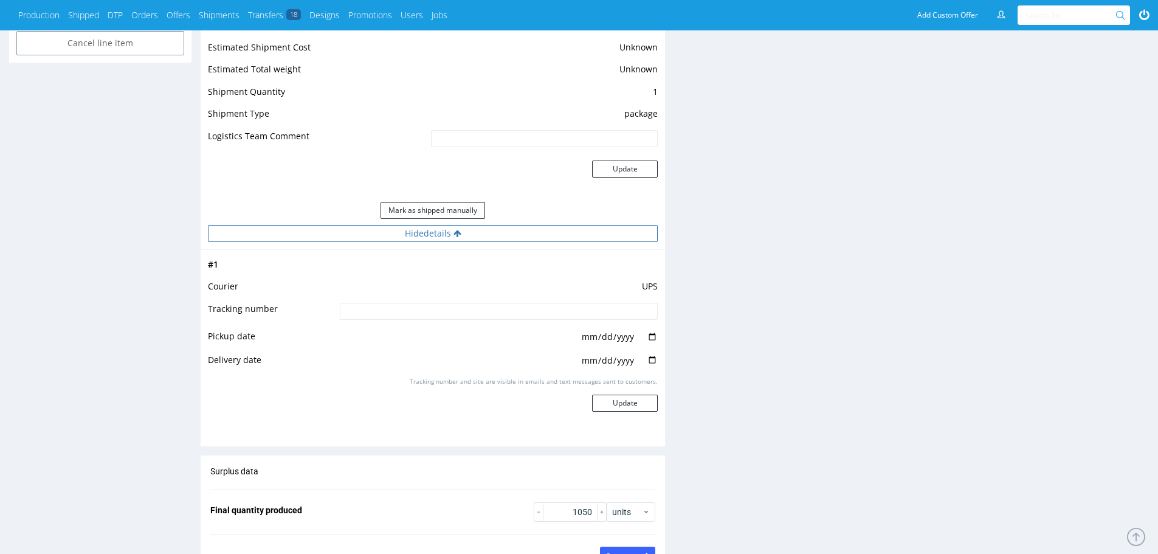
scroll to position [993, 0]
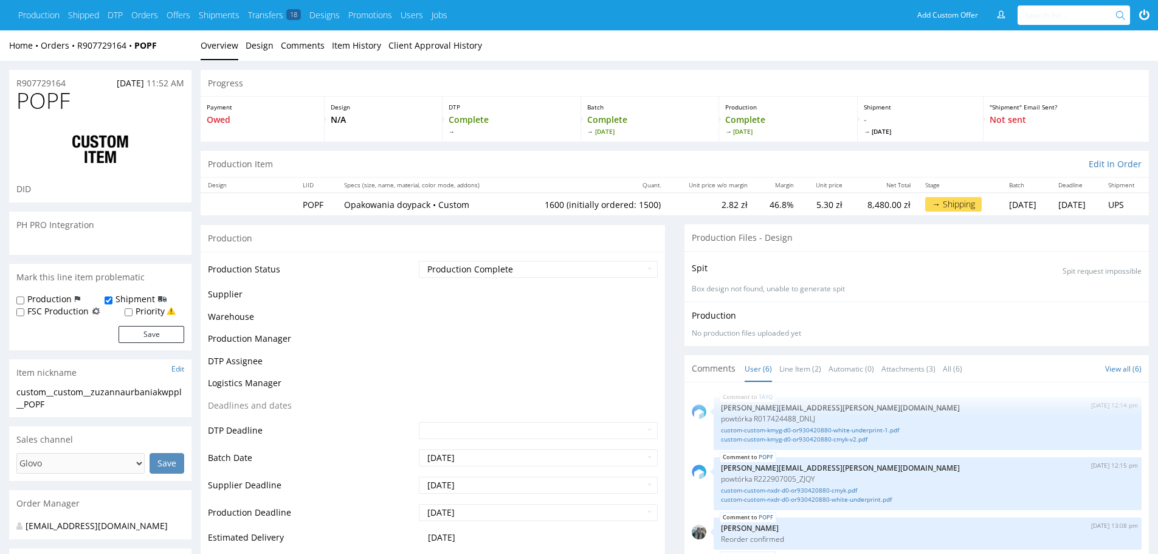
scroll to position [74, 0]
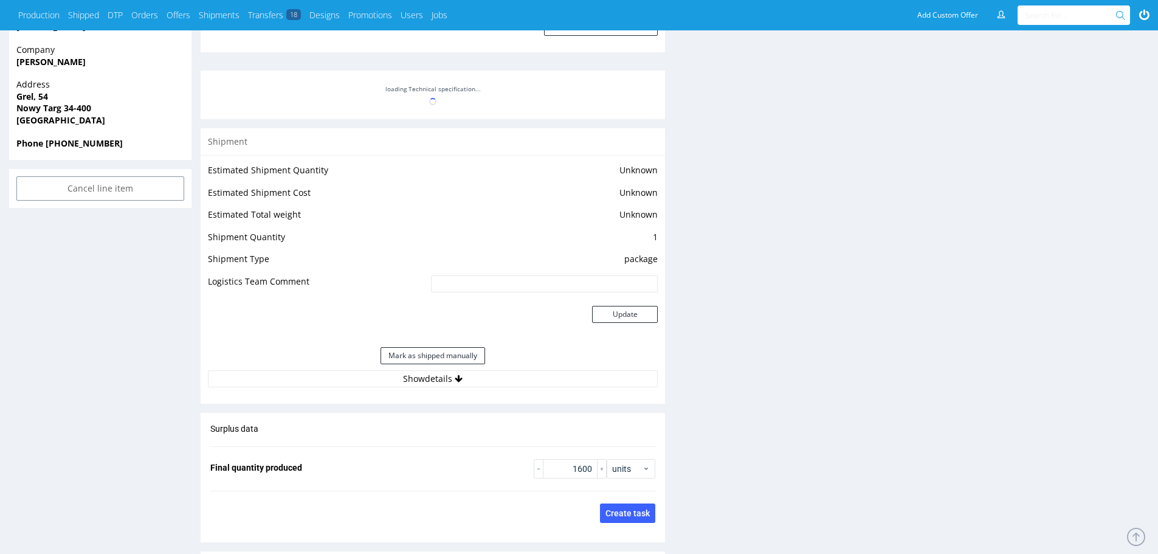
scroll to position [897, 0]
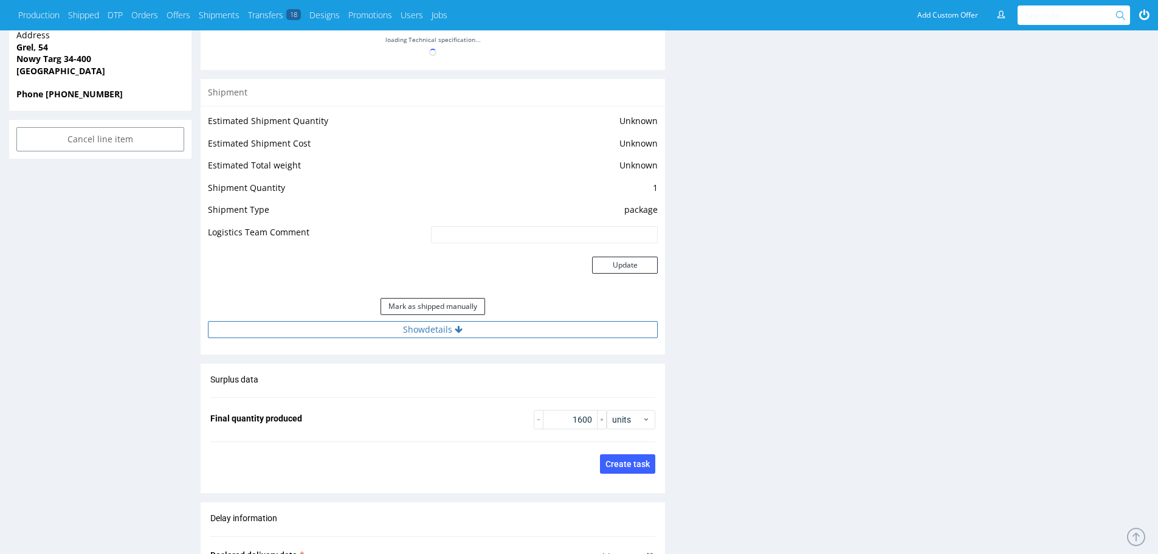
click at [580, 321] on button "Show details" at bounding box center [433, 329] width 450 height 17
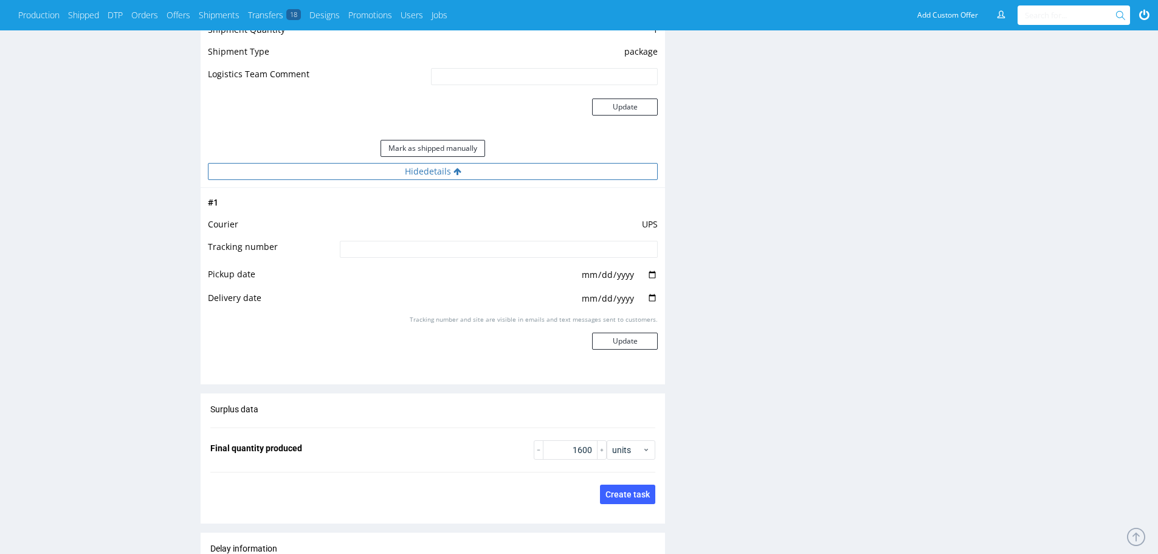
scroll to position [1054, 0]
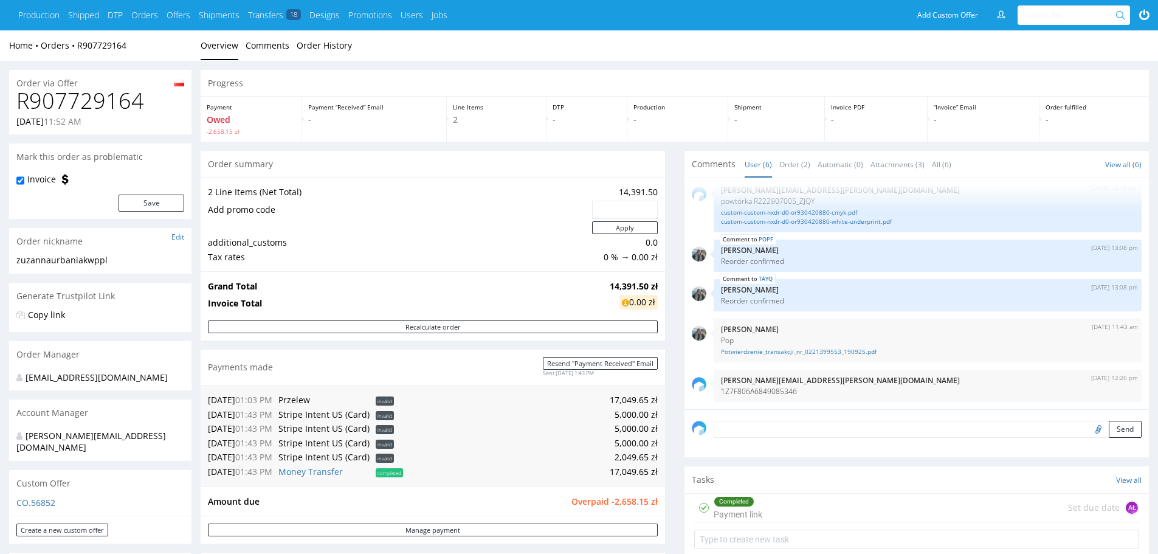
drag, startPoint x: 142, startPoint y: 106, endPoint x: 0, endPoint y: 117, distance: 142.1
click at [98, 99] on h1 "R907729164" at bounding box center [100, 101] width 168 height 24
copy h1 "R907729164"
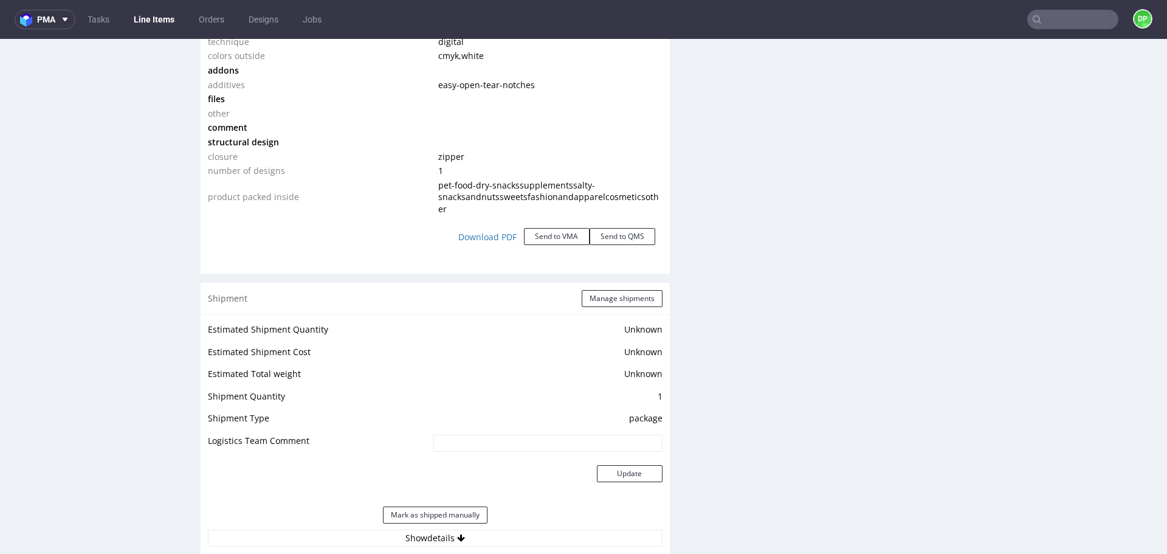
scroll to position [1523, 0]
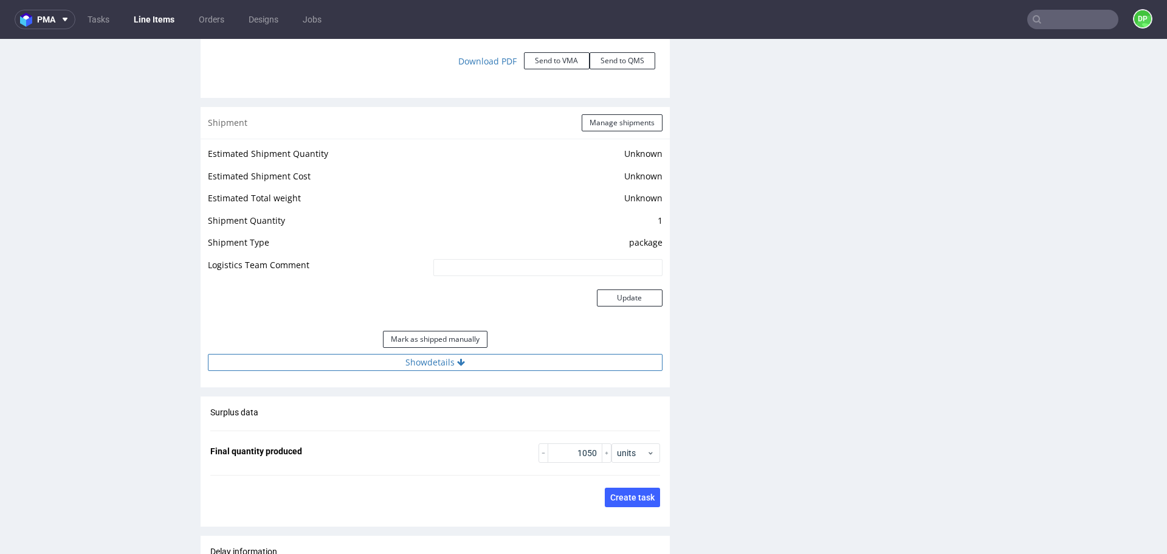
click at [463, 371] on button "Show details" at bounding box center [435, 362] width 455 height 17
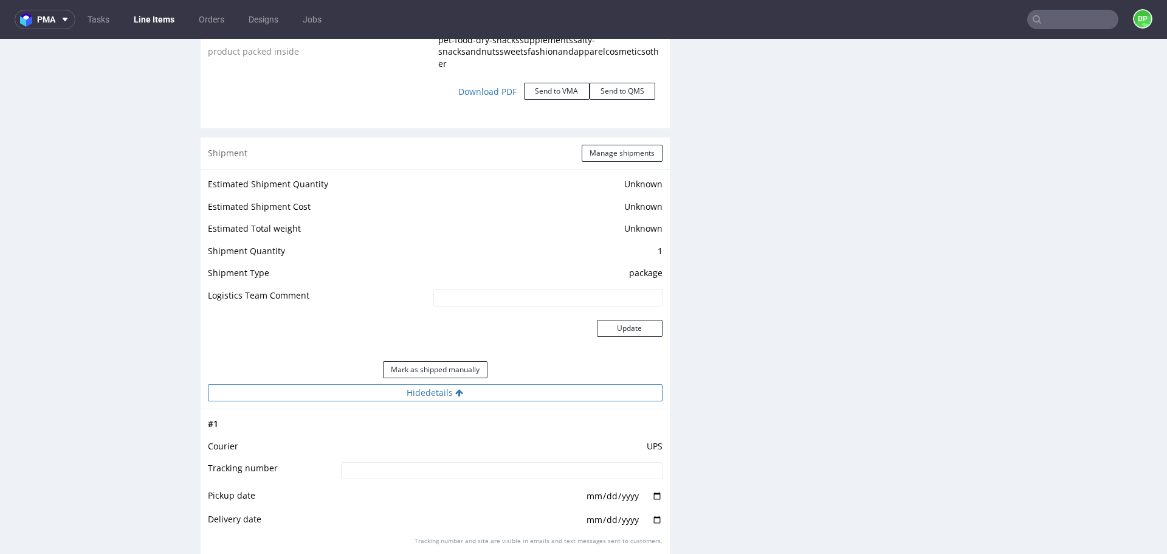
scroll to position [1476, 0]
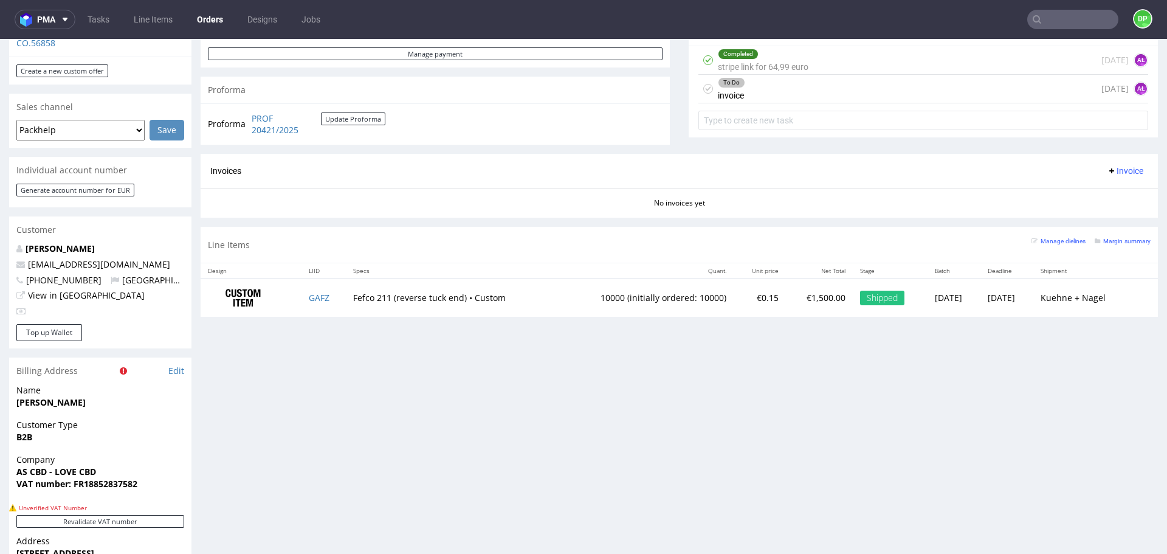
scroll to position [437, 0]
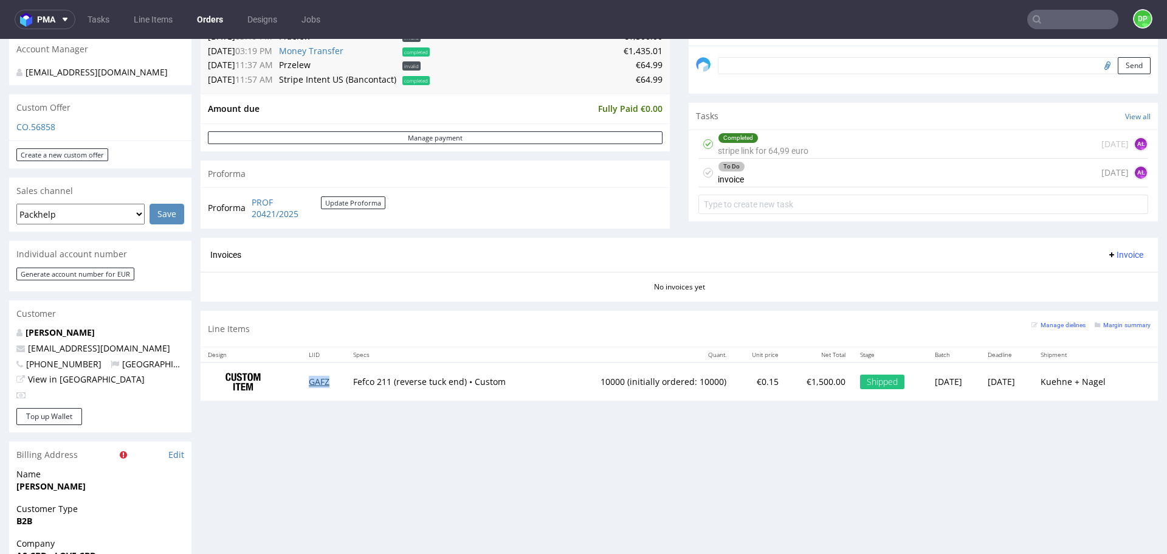
scroll to position [371, 0]
click at [1111, 250] on span "Invoice" at bounding box center [1125, 255] width 36 height 10
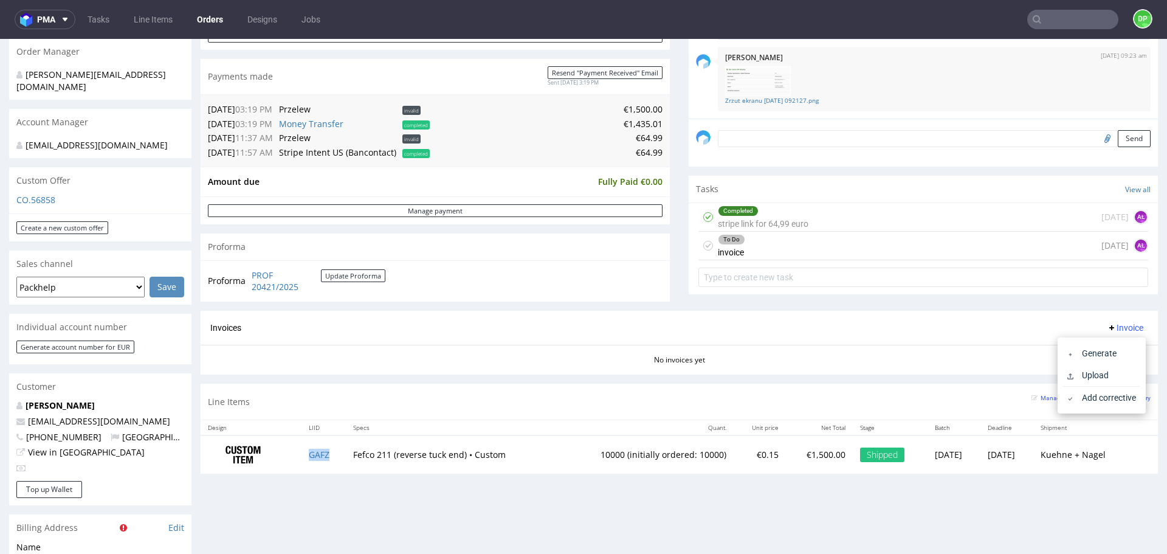
scroll to position [308, 0]
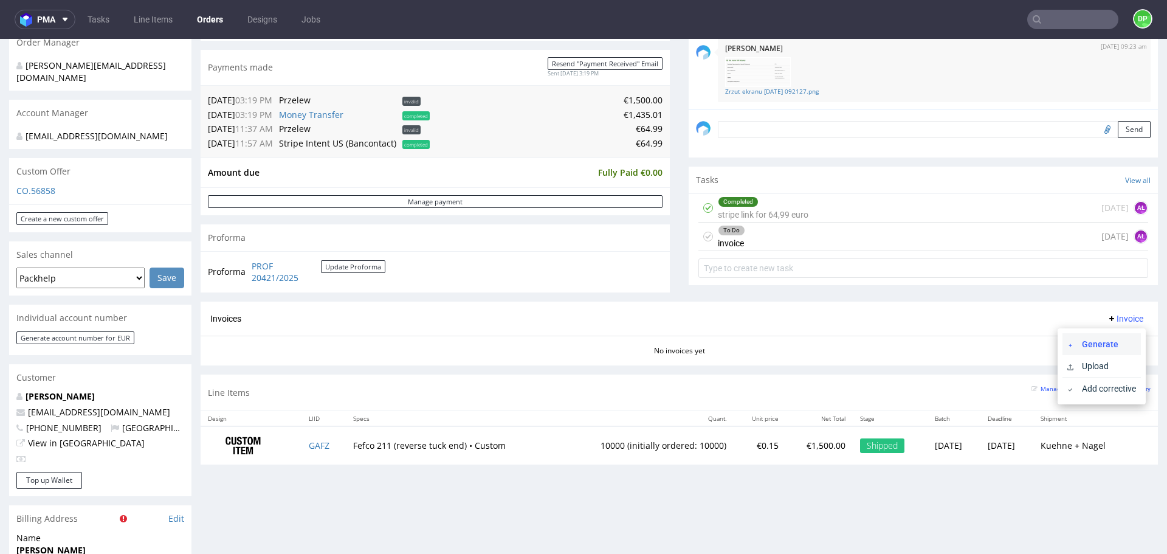
click at [1076, 337] on li "Generate" at bounding box center [1102, 344] width 78 height 22
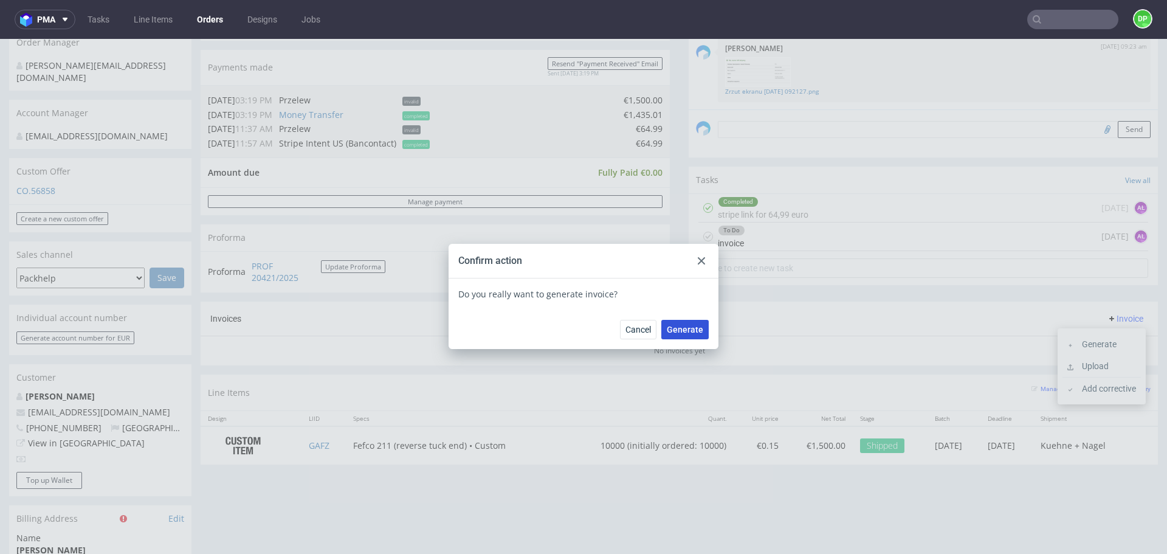
click at [685, 334] on span "Generate" at bounding box center [685, 329] width 36 height 9
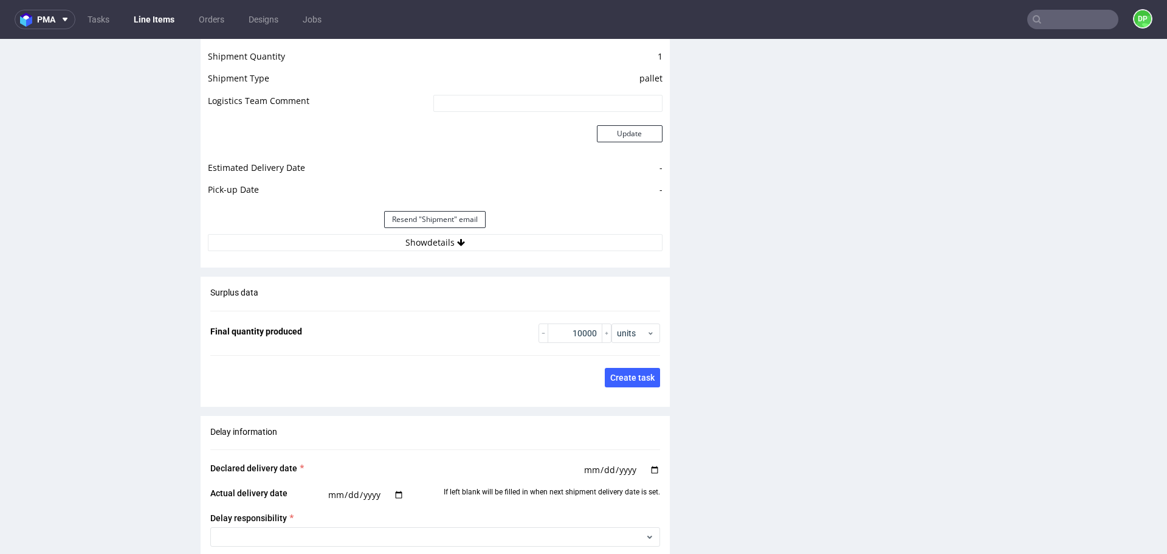
scroll to position [1645, 0]
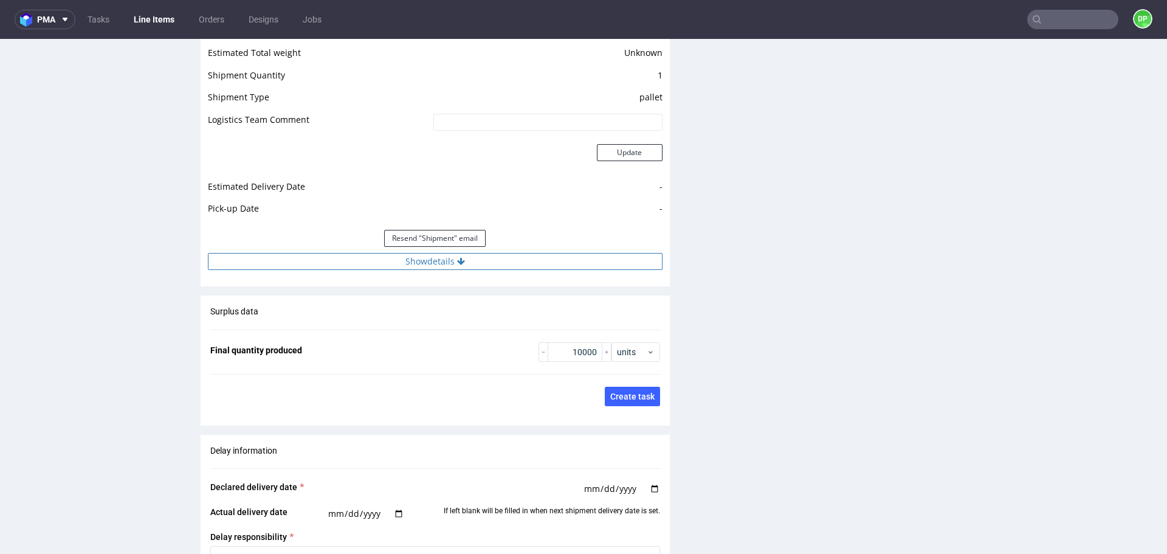
click at [511, 265] on button "Show details" at bounding box center [435, 261] width 455 height 17
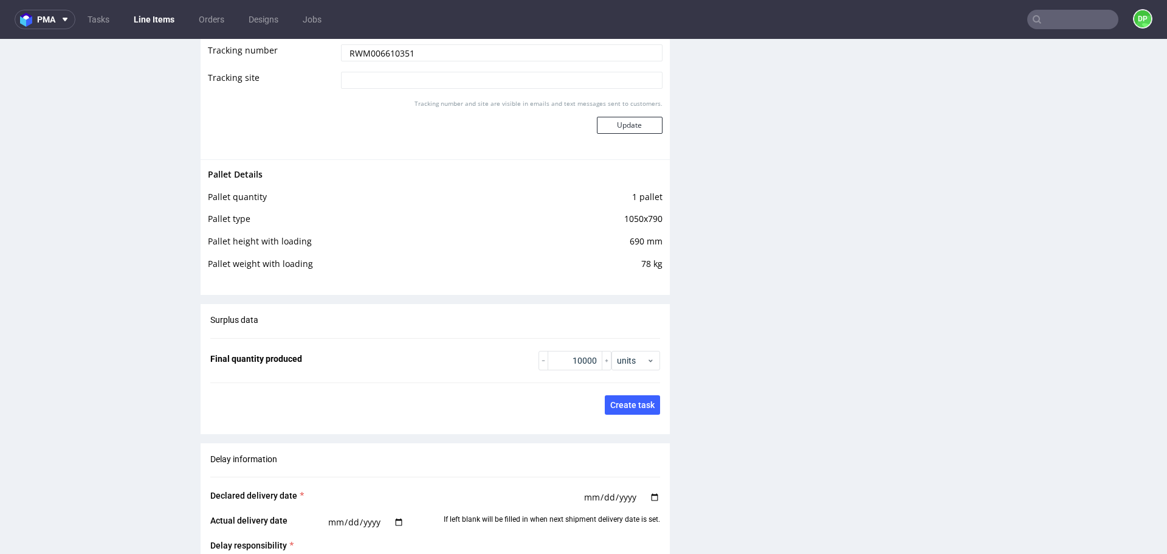
scroll to position [1932, 0]
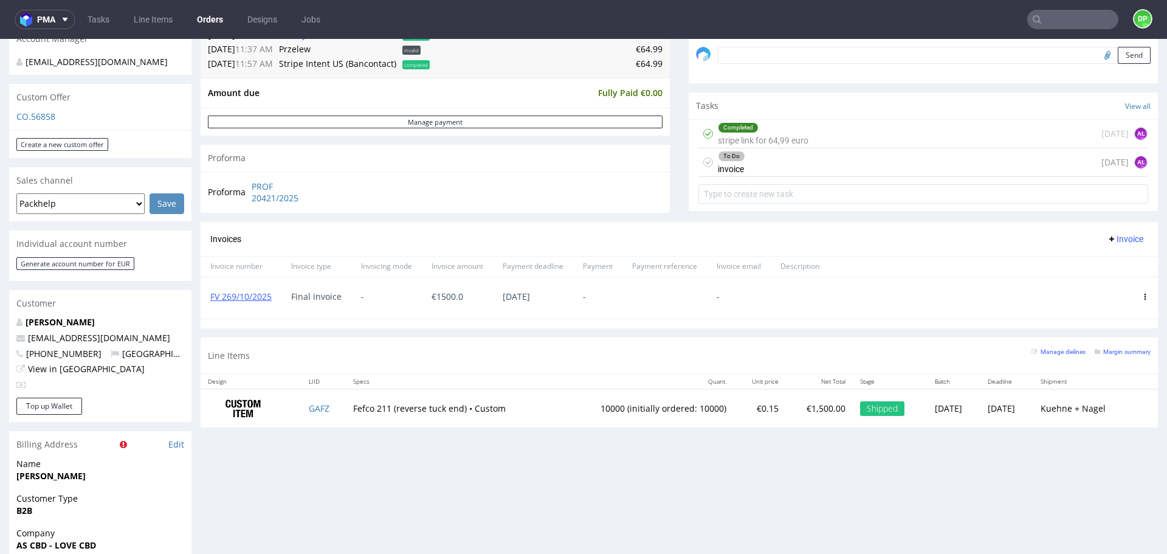
scroll to position [381, 0]
click at [798, 159] on div "To Do invoice [DATE] AŁ" at bounding box center [924, 164] width 450 height 29
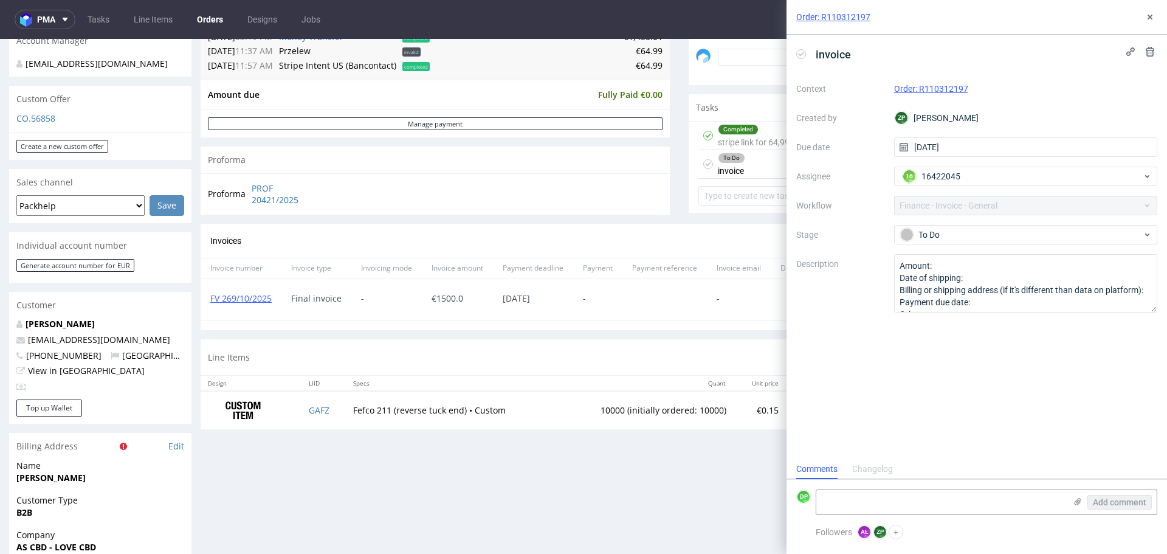
scroll to position [10, 0]
click at [801, 55] on use at bounding box center [801, 54] width 5 height 4
click at [1154, 22] on button at bounding box center [1150, 17] width 15 height 15
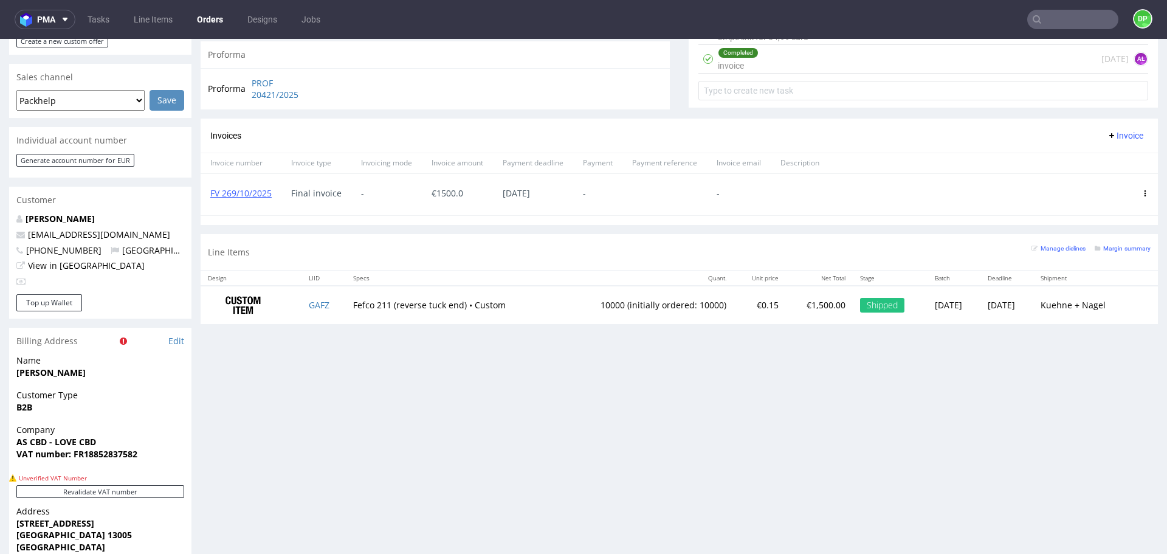
scroll to position [487, 0]
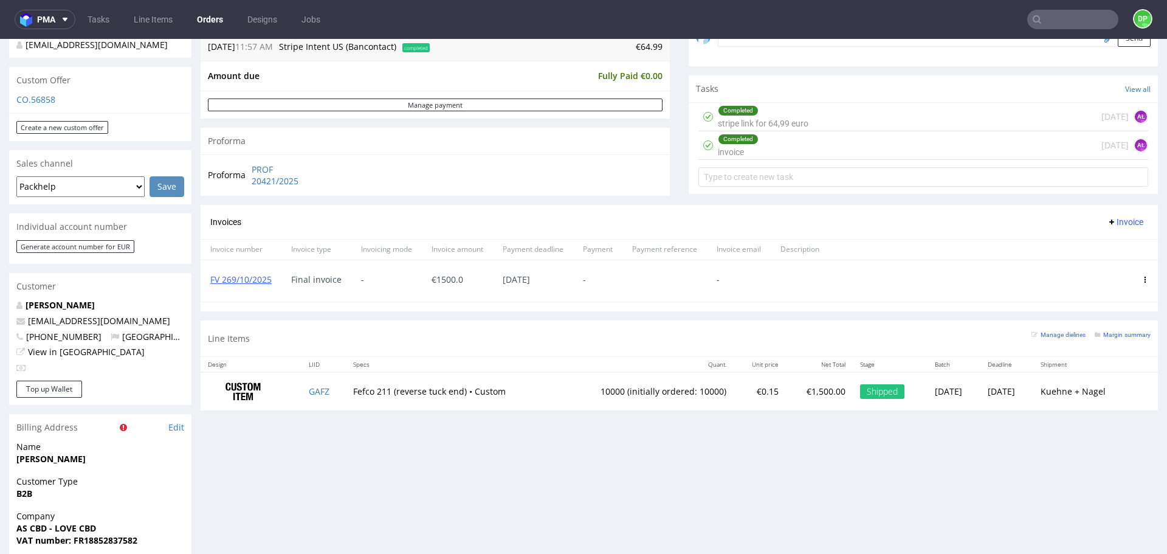
scroll to position [403, 0]
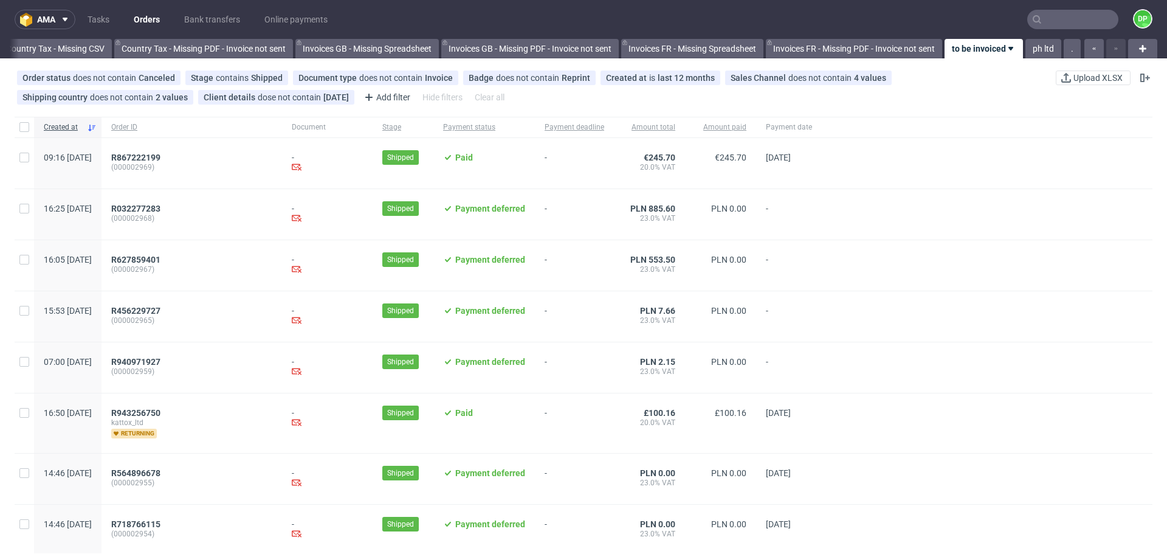
scroll to position [0, 1324]
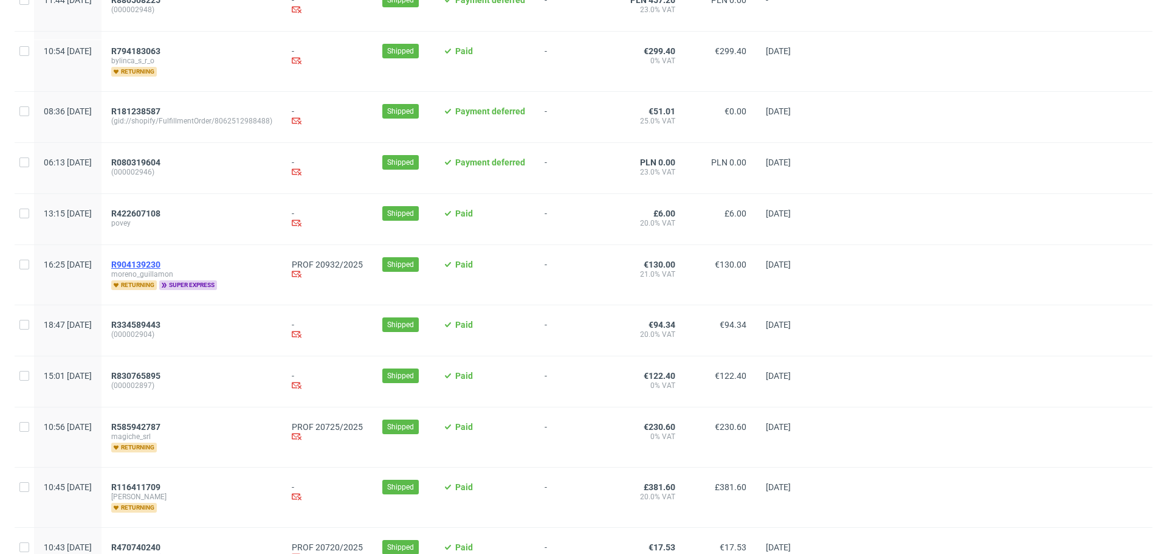
click at [154, 268] on span "R904139230" at bounding box center [135, 265] width 49 height 10
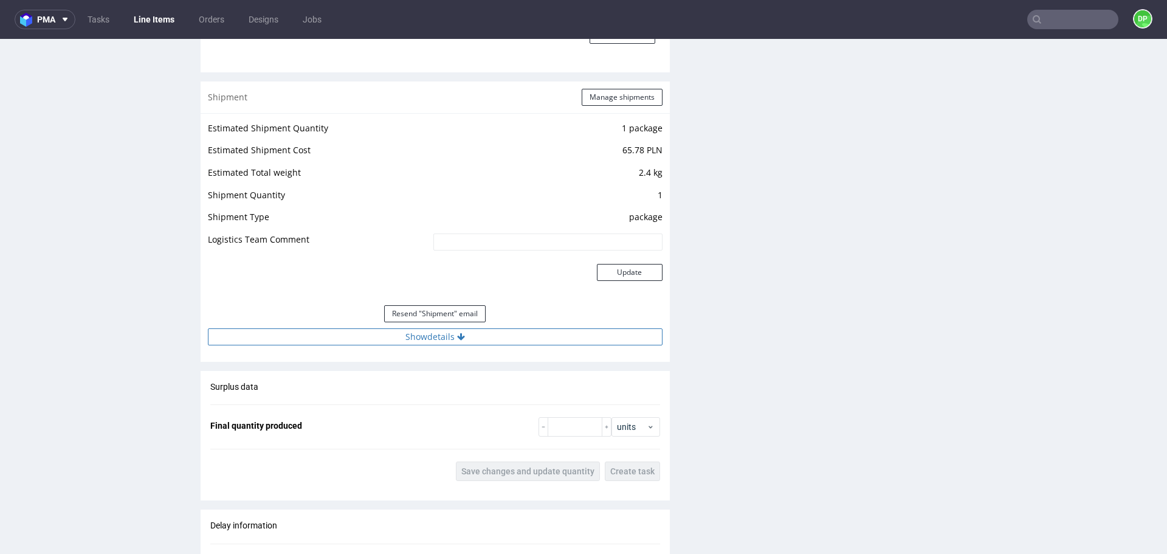
scroll to position [1121, 0]
click at [557, 331] on button "Show details" at bounding box center [435, 336] width 455 height 17
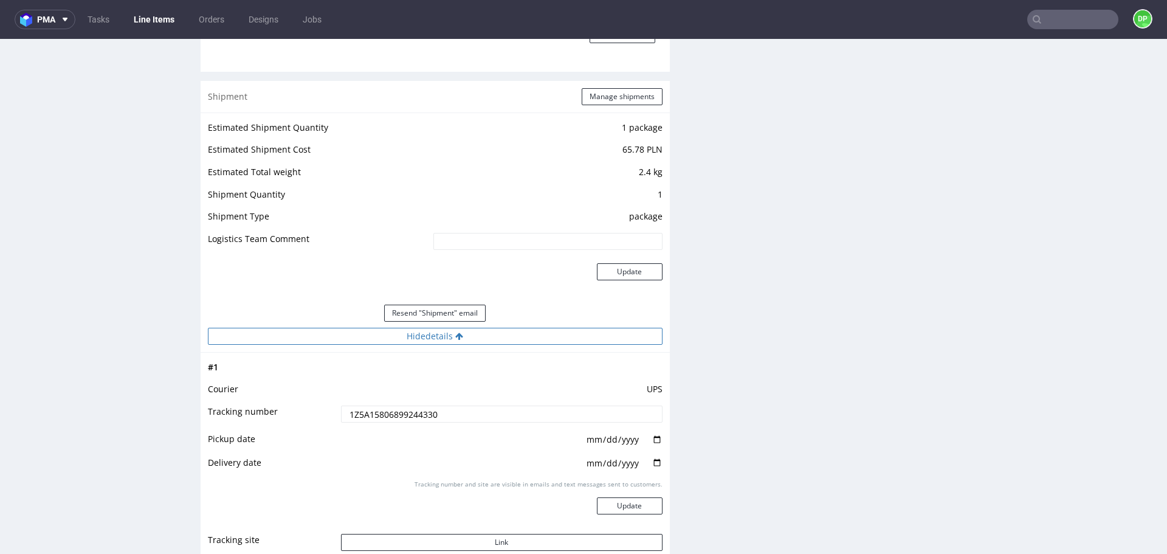
scroll to position [1219, 0]
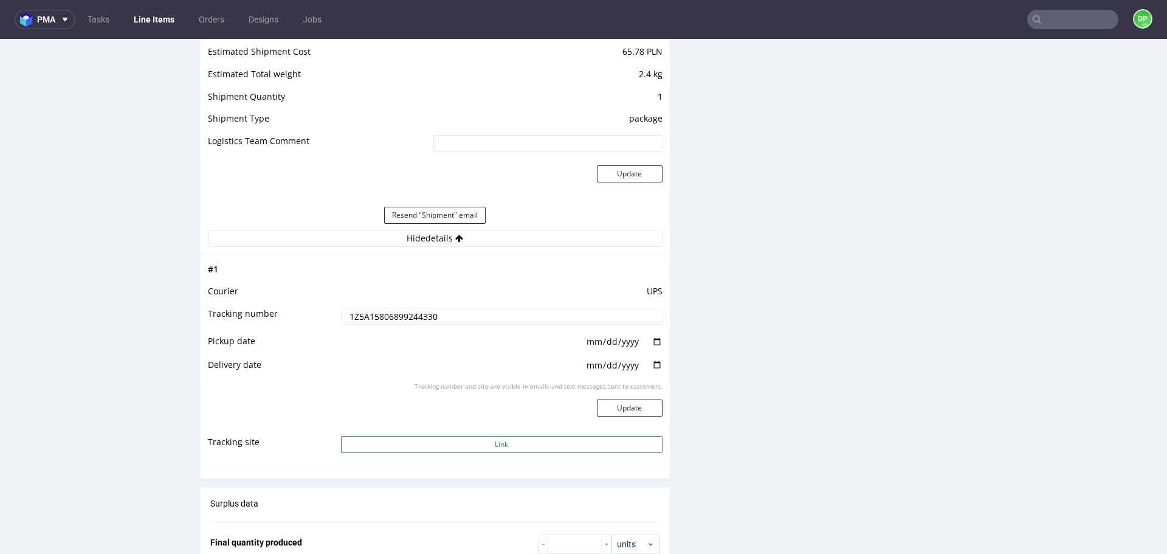
click at [515, 441] on button "Link" at bounding box center [502, 444] width 322 height 17
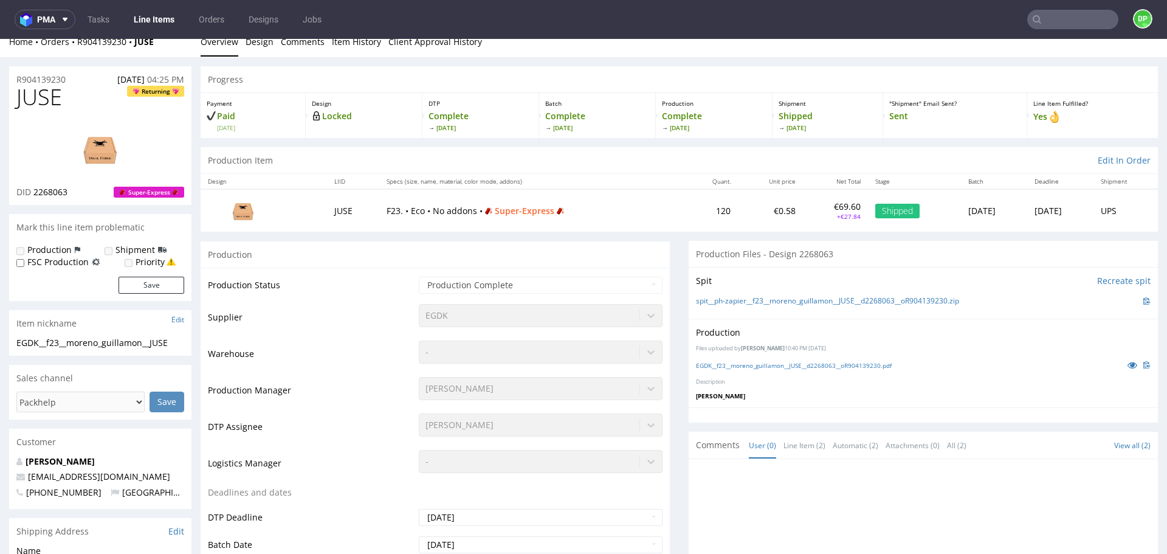
scroll to position [0, 0]
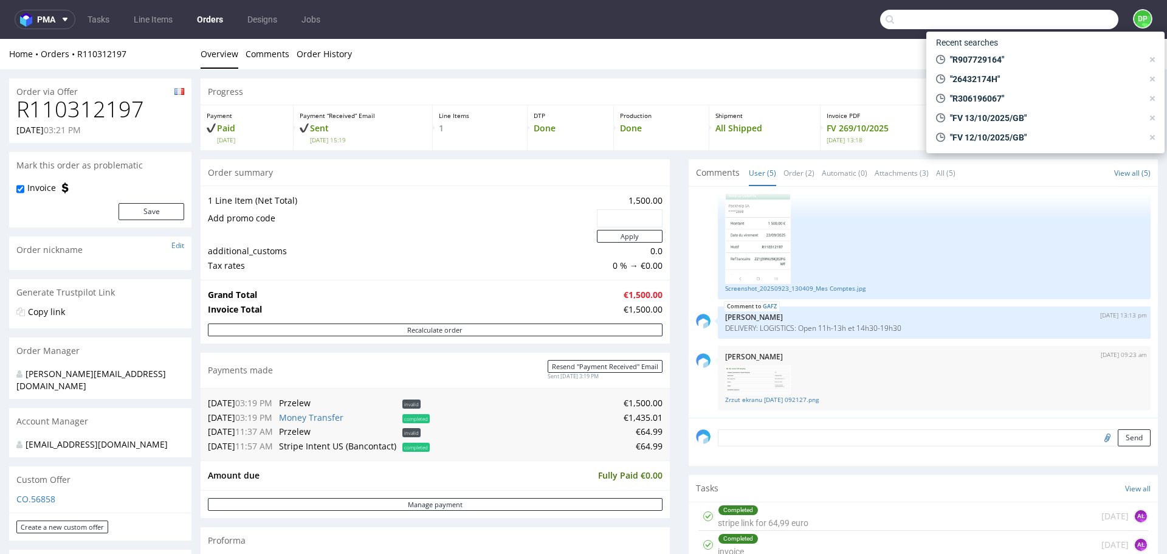
click at [1056, 18] on input "text" at bounding box center [999, 19] width 238 height 19
paste input "R907729164"
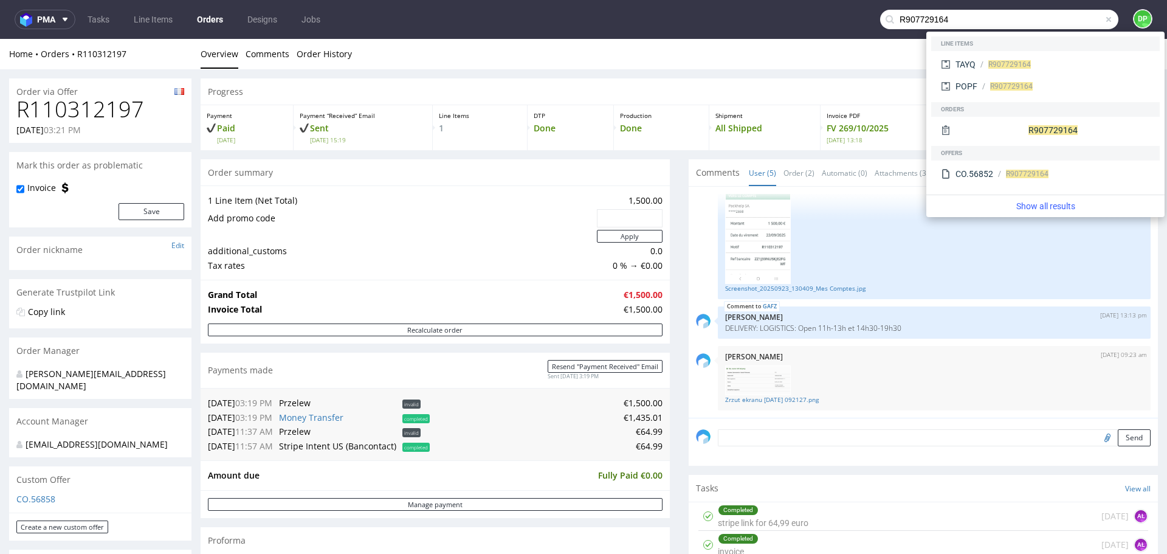
type input "R907729164"
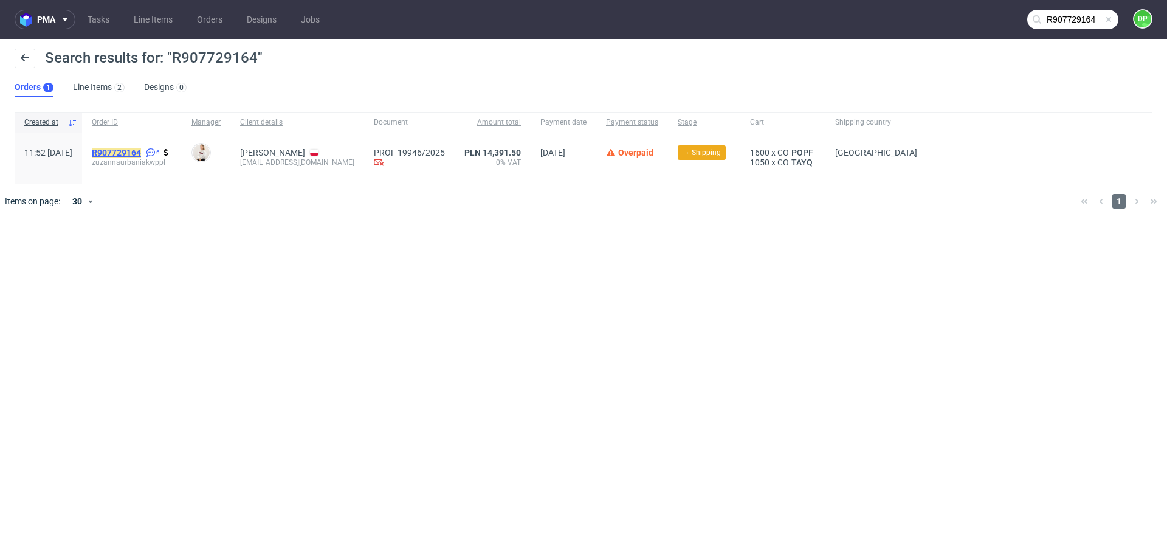
click at [141, 153] on mark "R907729164" at bounding box center [116, 153] width 49 height 10
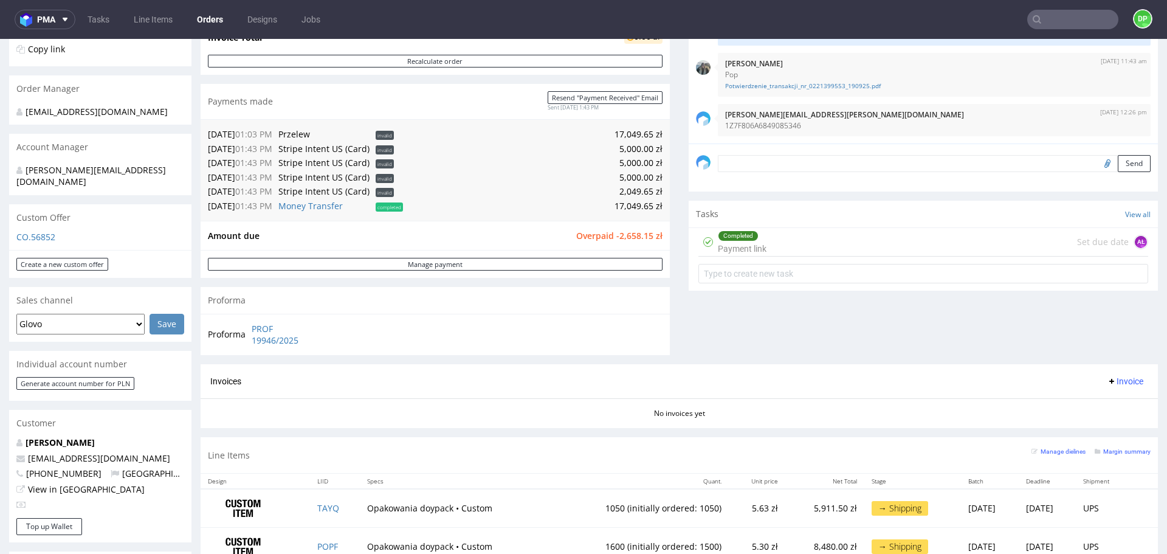
scroll to position [274, 0]
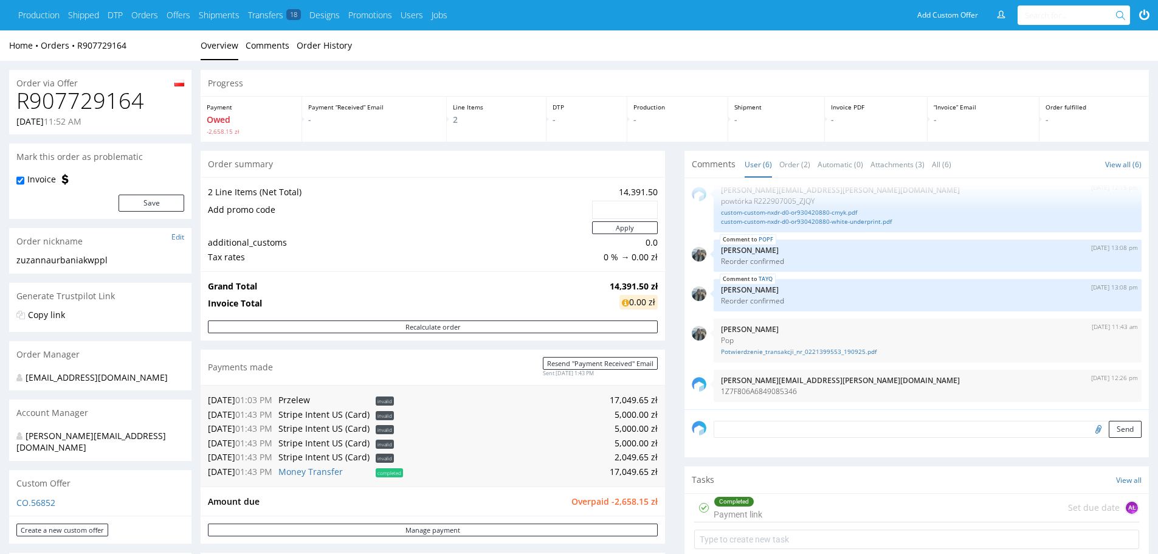
click at [106, 97] on h1 "R907729164" at bounding box center [100, 101] width 168 height 24
copy h1 "R907729164"
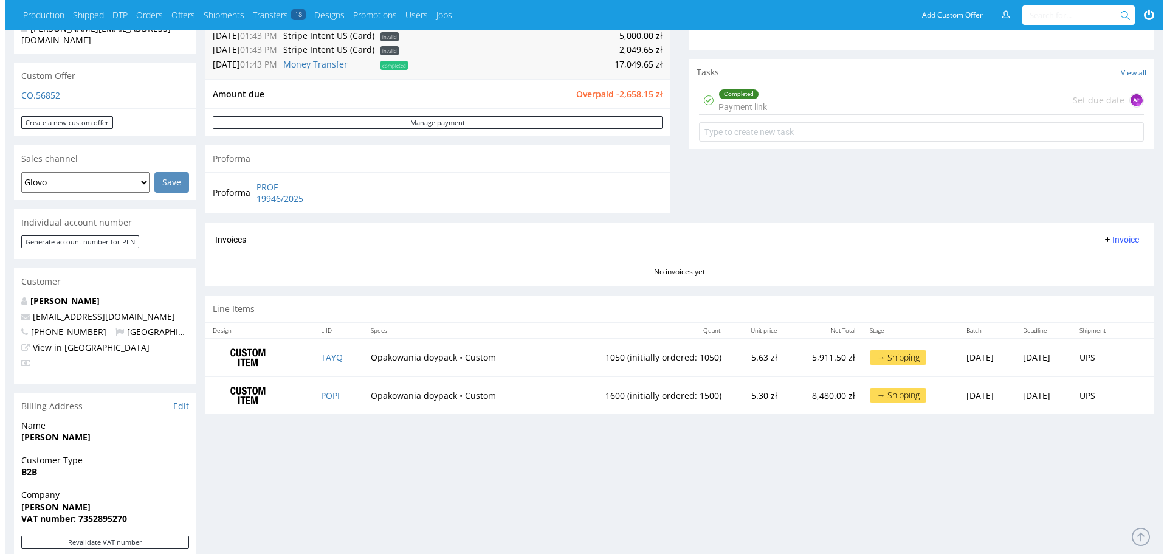
scroll to position [408, 0]
click at [1129, 240] on span "Invoice" at bounding box center [1116, 239] width 36 height 10
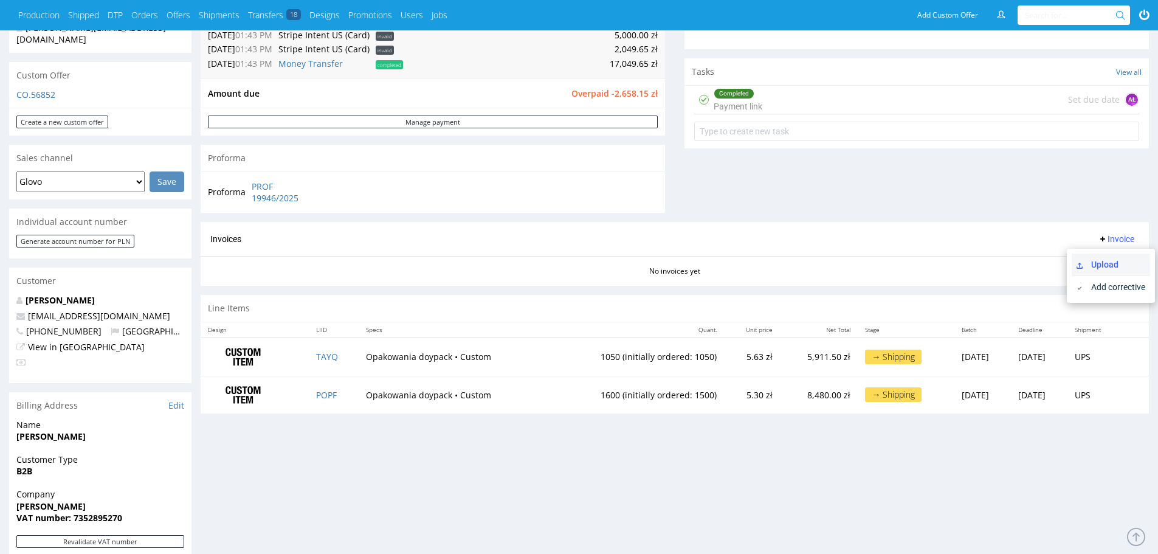
click at [1119, 260] on span "Upload" at bounding box center [1116, 264] width 59 height 12
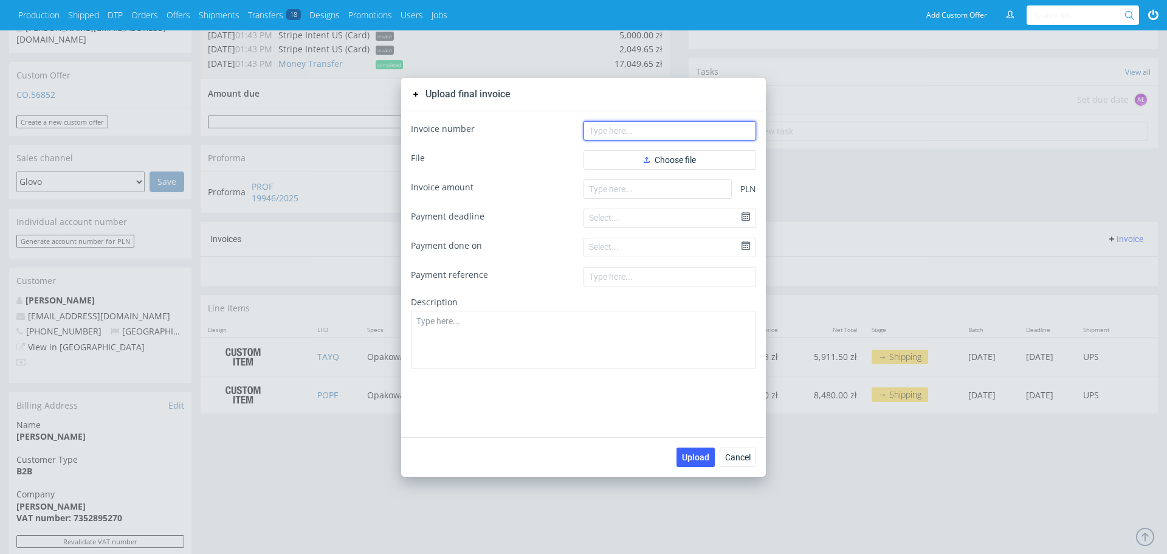
click at [661, 136] on input "text" at bounding box center [670, 130] width 173 height 19
paste input "FV 268/10/2025"
type input "FV 268/10/2025"
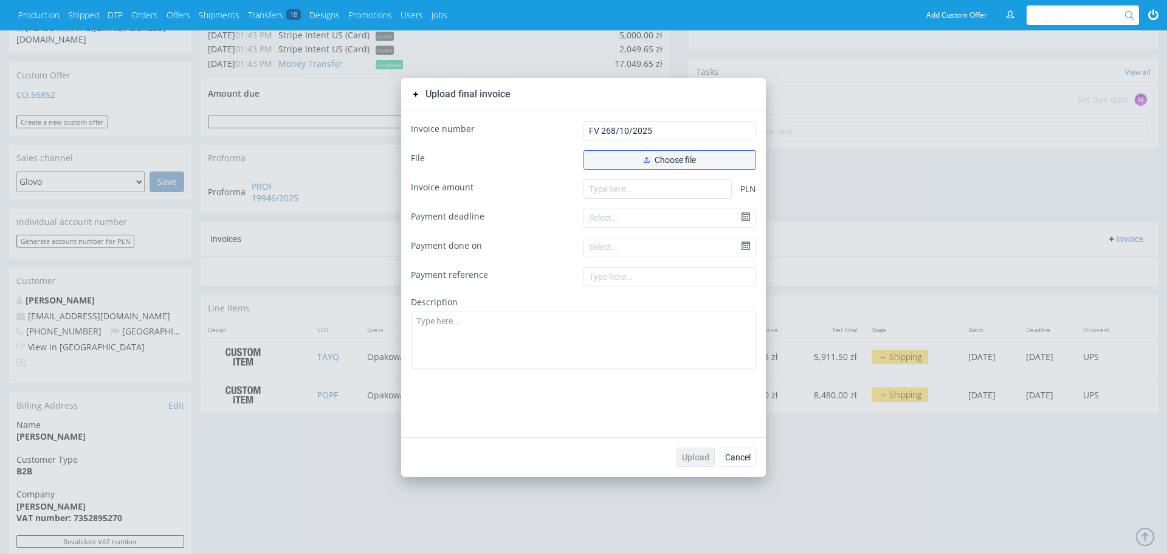
click at [612, 163] on button "Choose file" at bounding box center [670, 159] width 173 height 19
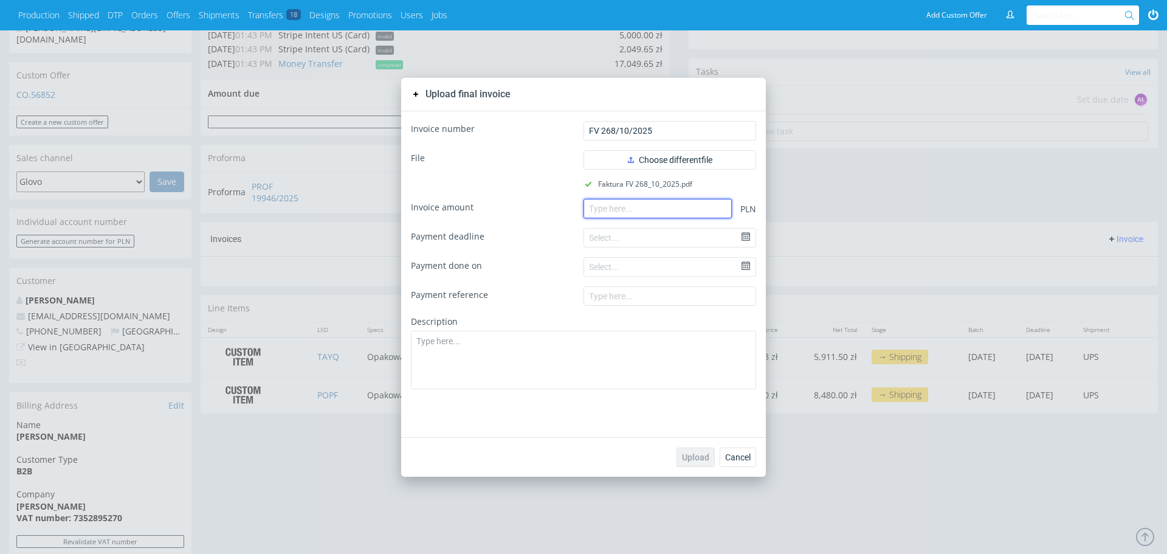
click at [619, 206] on input "number" at bounding box center [658, 208] width 148 height 19
paste input "17049.65"
type input "17049.65"
click at [689, 457] on span "Upload" at bounding box center [695, 457] width 27 height 9
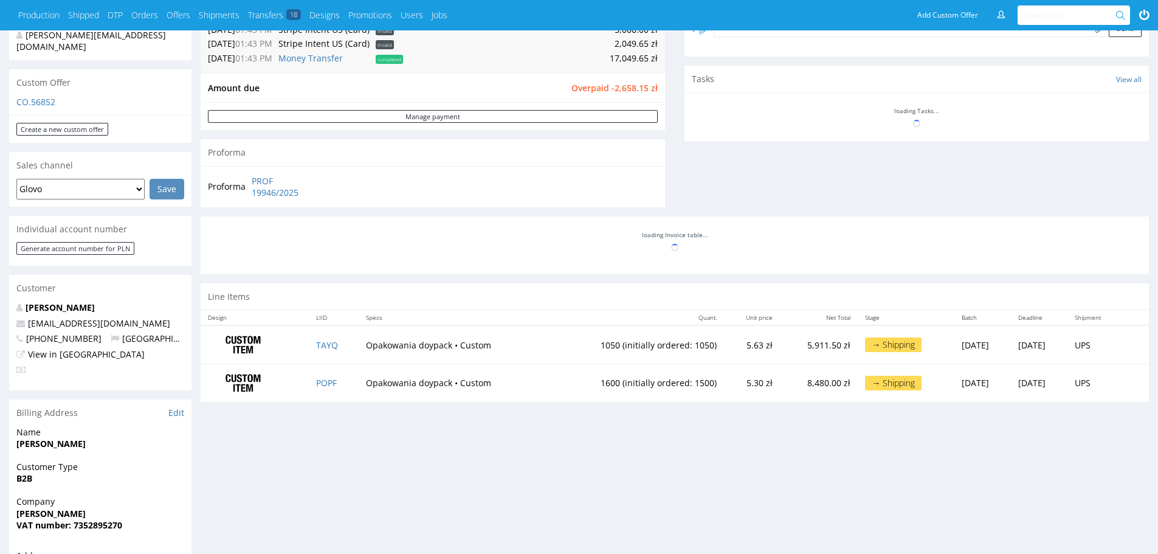
scroll to position [74, 0]
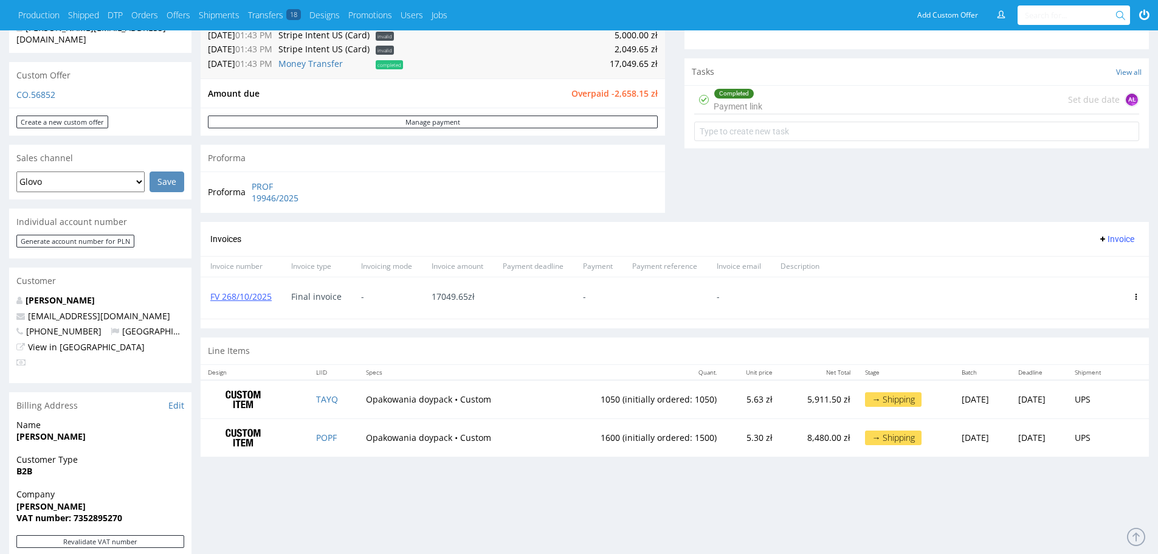
click at [1138, 302] on span at bounding box center [1136, 297] width 6 height 10
click at [1137, 300] on icon at bounding box center [1136, 297] width 6 height 6
click at [1085, 315] on span "Edit" at bounding box center [1108, 318] width 74 height 12
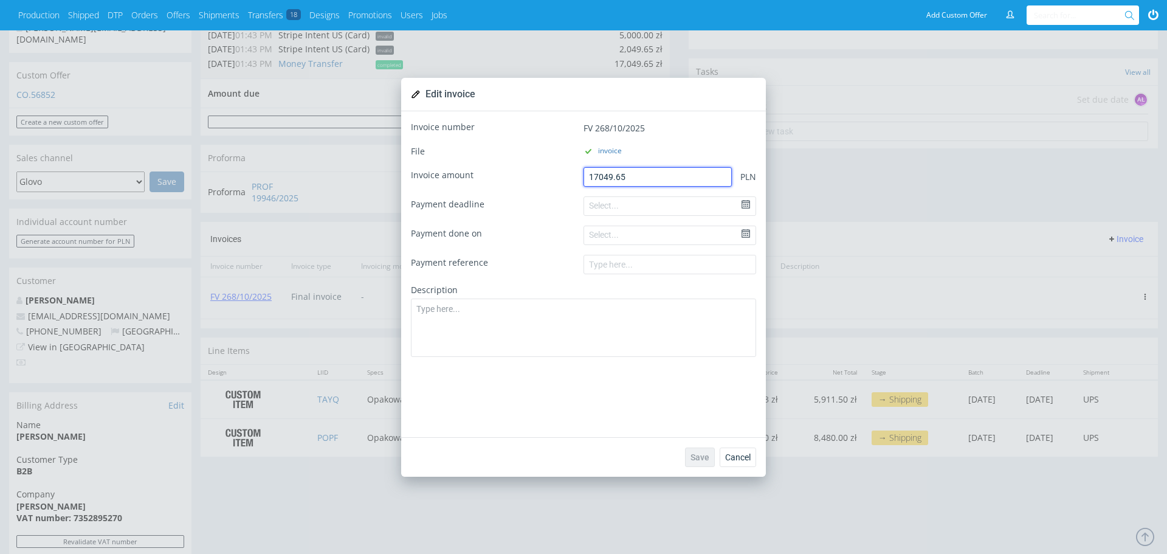
click at [604, 177] on input "17049.65" at bounding box center [658, 176] width 148 height 19
click at [739, 457] on span "Cancel" at bounding box center [738, 457] width 26 height 9
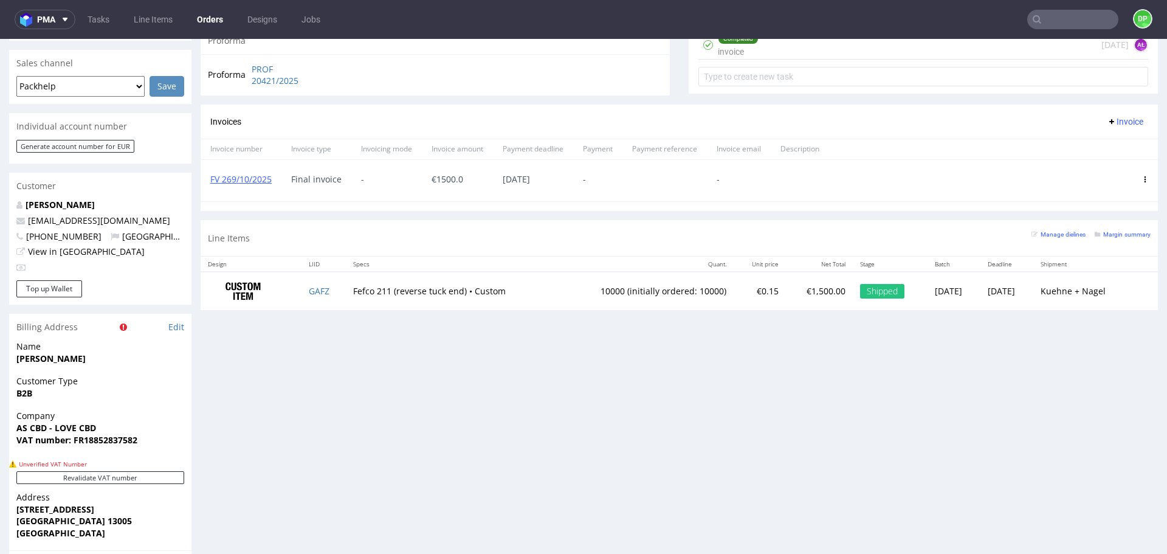
scroll to position [502, 0]
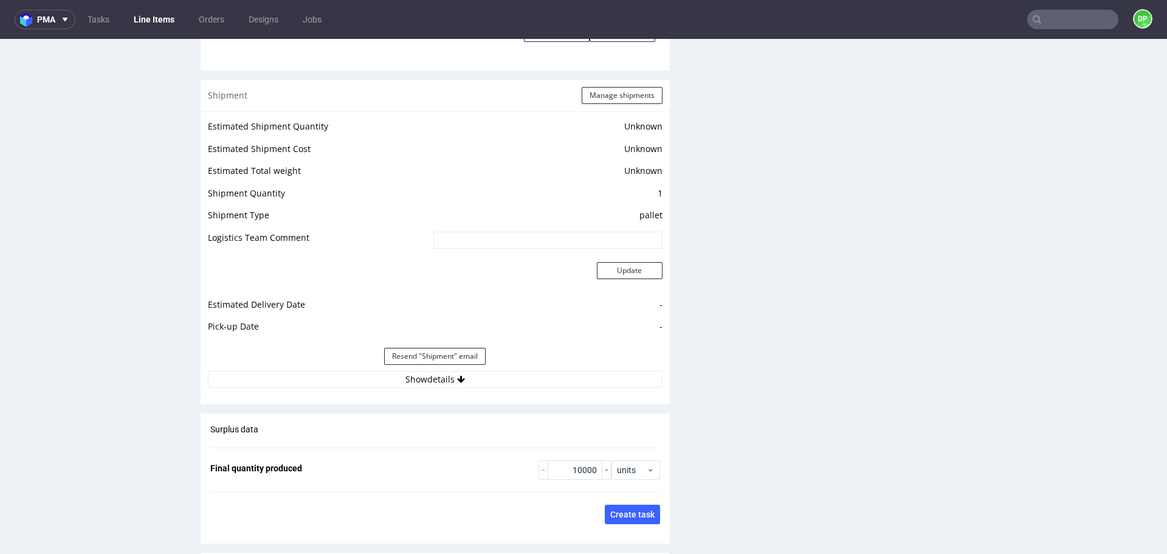
scroll to position [1572, 0]
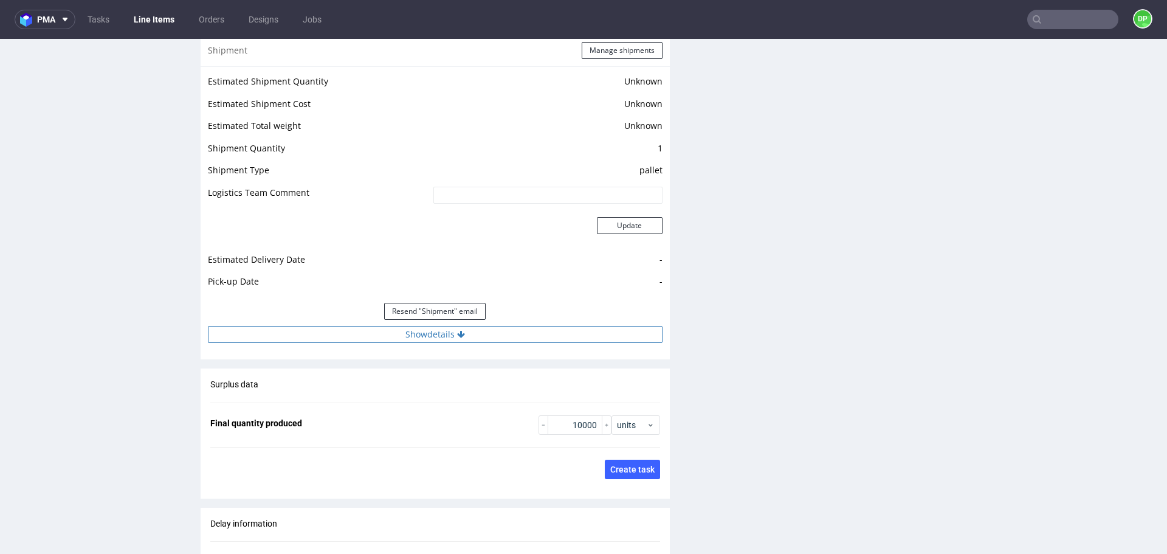
click at [415, 340] on button "Show details" at bounding box center [435, 334] width 455 height 17
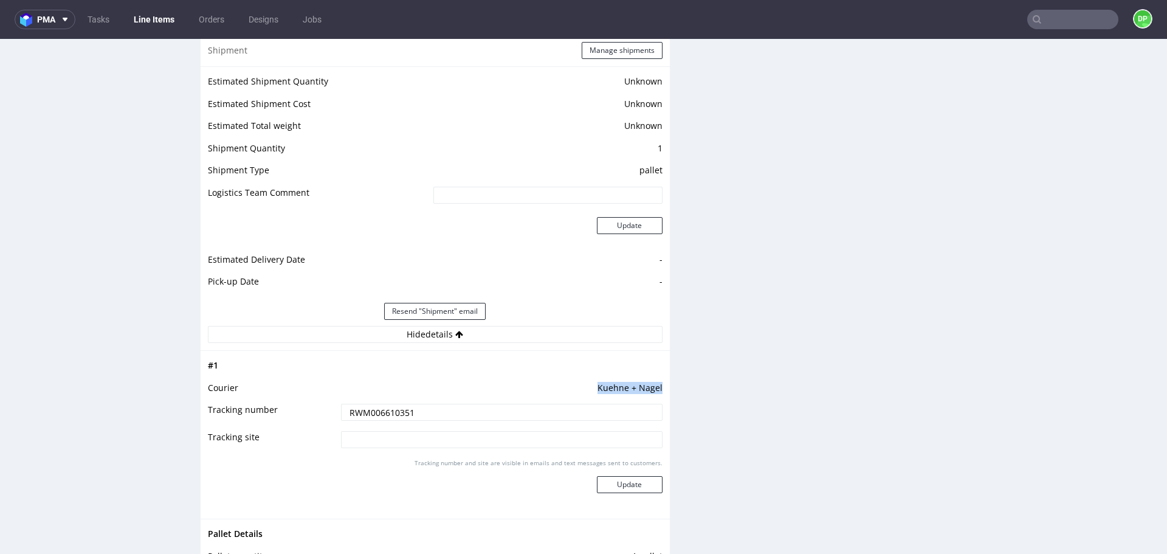
drag, startPoint x: 586, startPoint y: 388, endPoint x: 654, endPoint y: 383, distance: 67.7
click at [654, 383] on td "Kuehne + Nagel" at bounding box center [500, 392] width 325 height 22
copy td "Kuehne + Nagel"
drag, startPoint x: 441, startPoint y: 412, endPoint x: 301, endPoint y: 401, distance: 140.9
click at [301, 401] on tbody "# 1 Courier Kuehne + Nagel Tracking number RWM006610351 Tracking site Tracking …" at bounding box center [435, 434] width 455 height 153
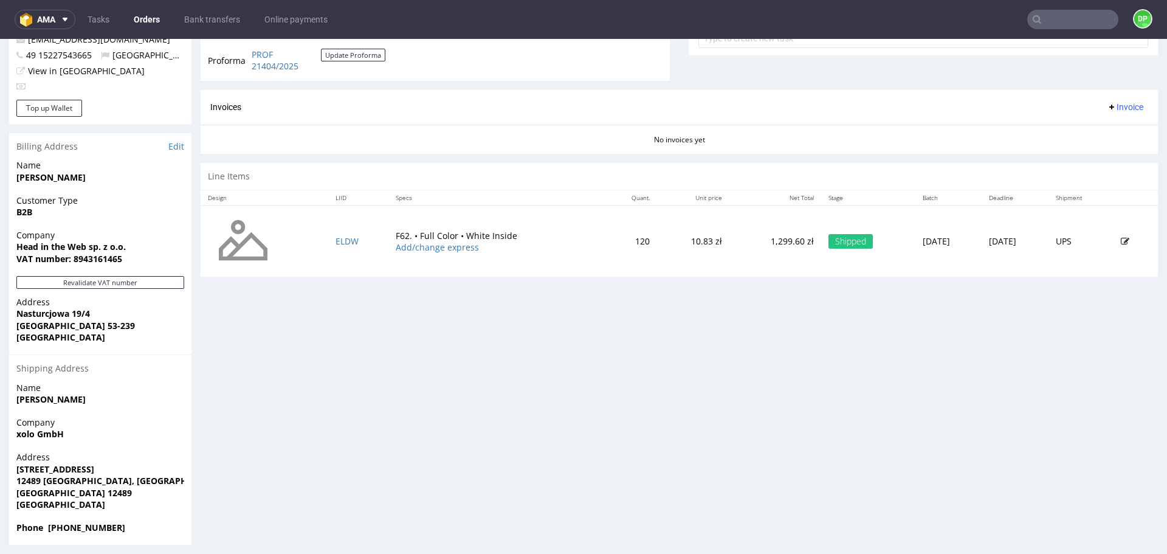
scroll to position [487, 0]
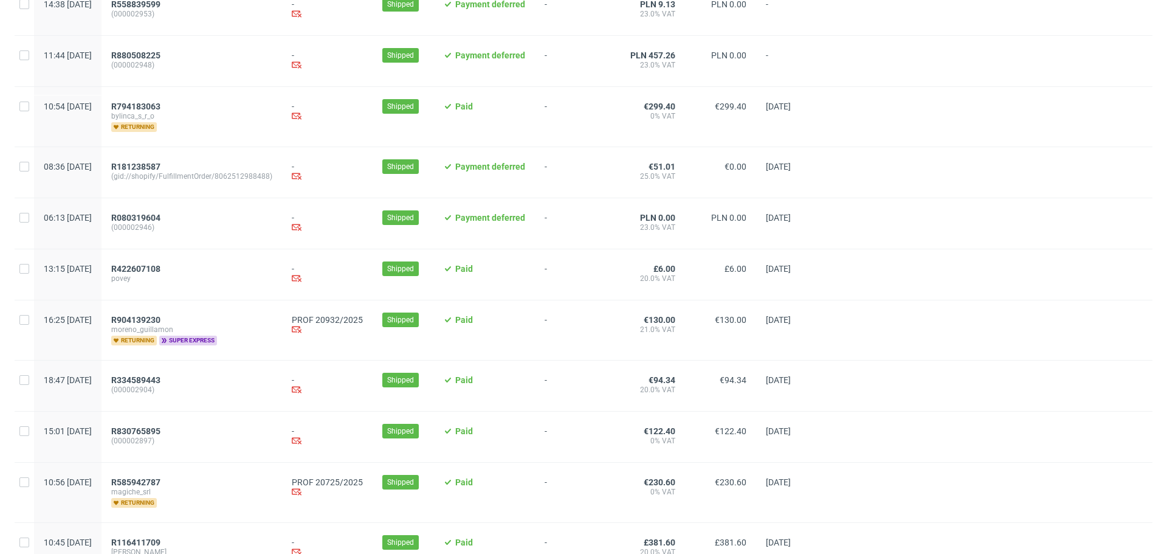
scroll to position [572, 0]
click at [161, 324] on span "R904139230" at bounding box center [135, 319] width 49 height 10
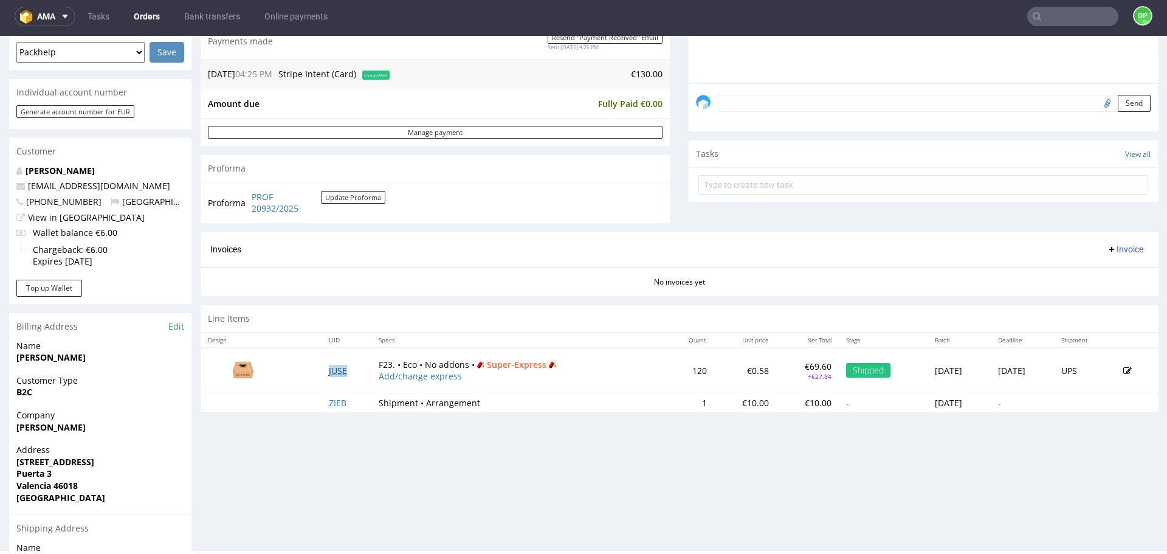
scroll to position [336, 0]
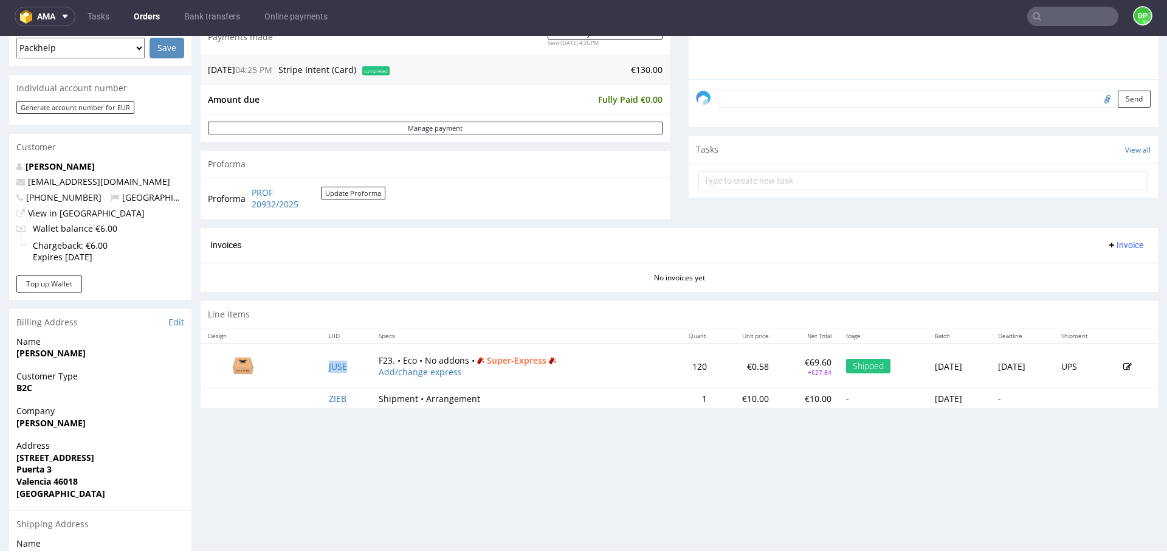
click at [1111, 246] on span "Invoice" at bounding box center [1125, 245] width 36 height 10
click at [1094, 269] on span "Generate" at bounding box center [1106, 270] width 59 height 12
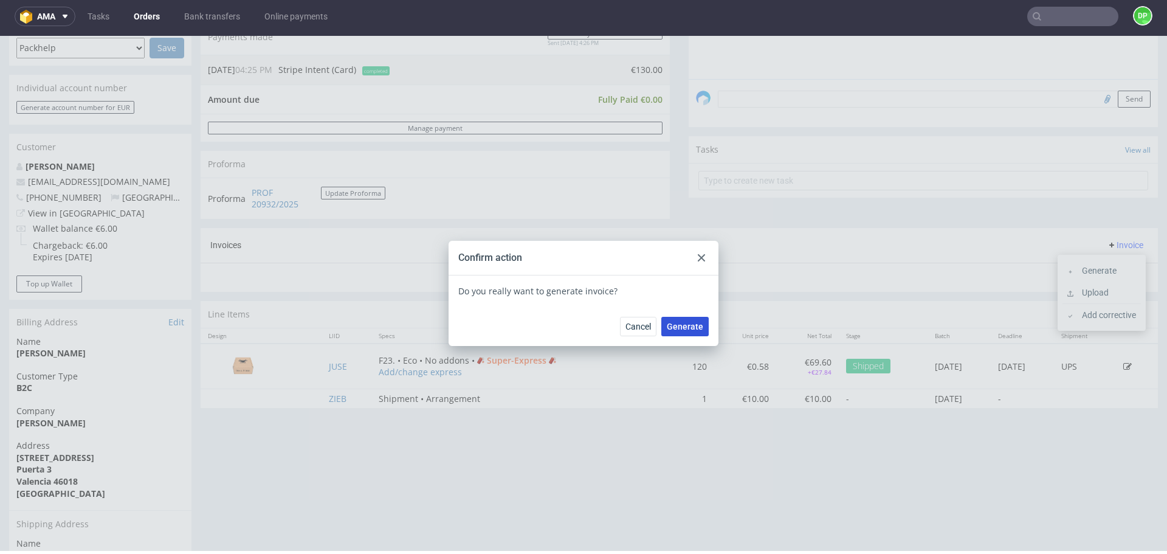
click at [681, 334] on button "Generate" at bounding box center [685, 326] width 47 height 19
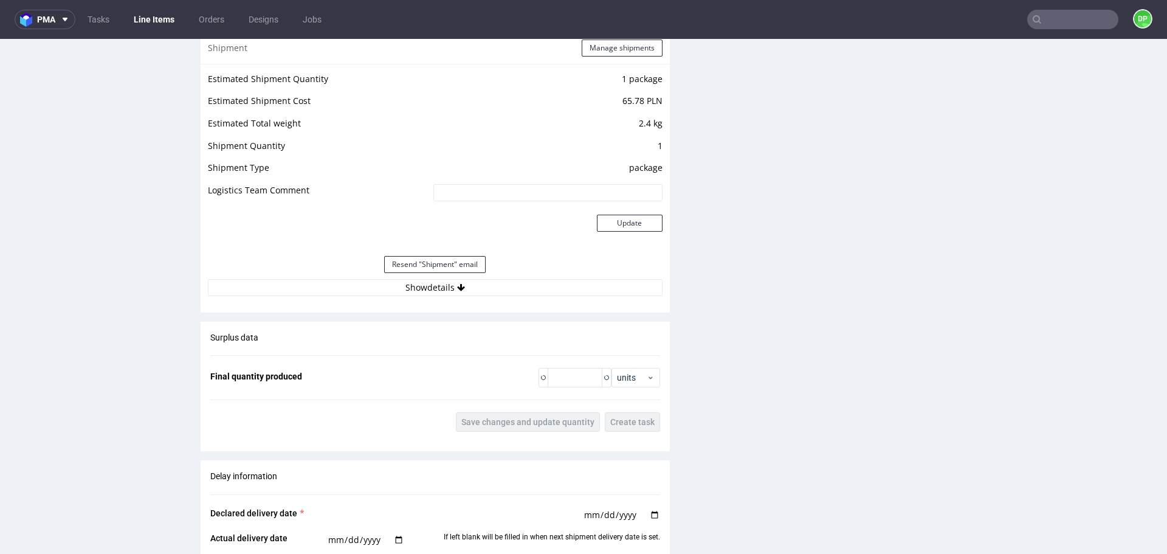
scroll to position [1170, 0]
click at [474, 289] on button "Show details" at bounding box center [435, 286] width 455 height 17
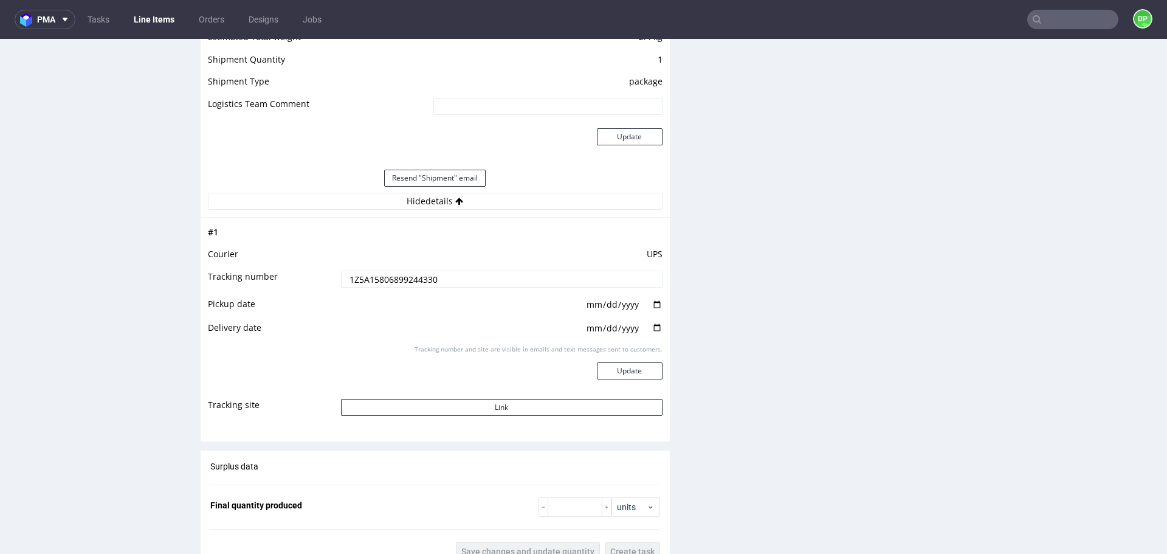
scroll to position [1257, 0]
click at [474, 405] on button "Link" at bounding box center [502, 406] width 322 height 17
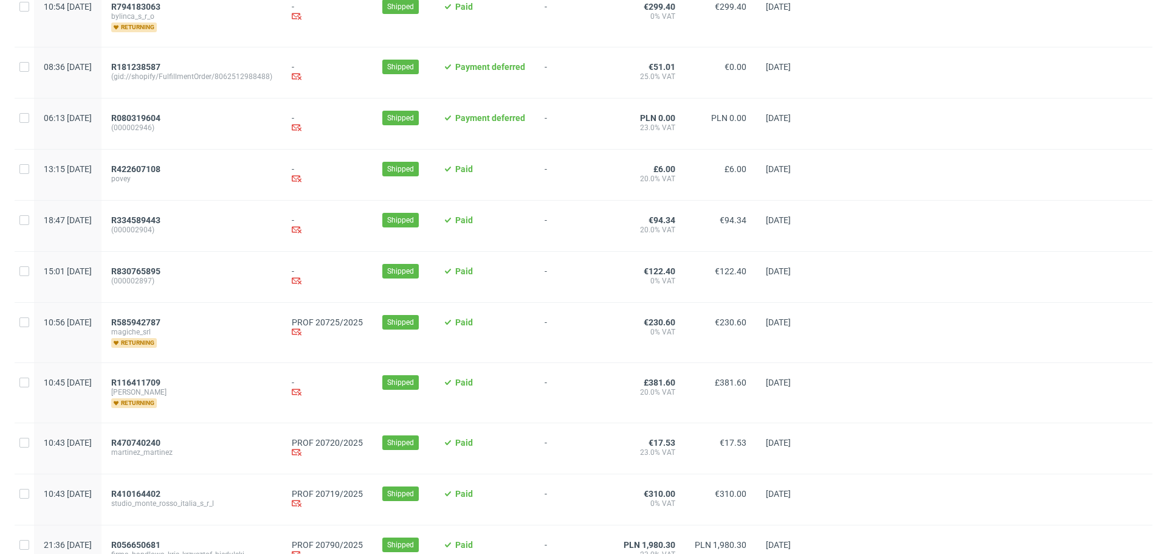
scroll to position [671, 0]
click at [161, 326] on span "R585942787" at bounding box center [135, 322] width 49 height 10
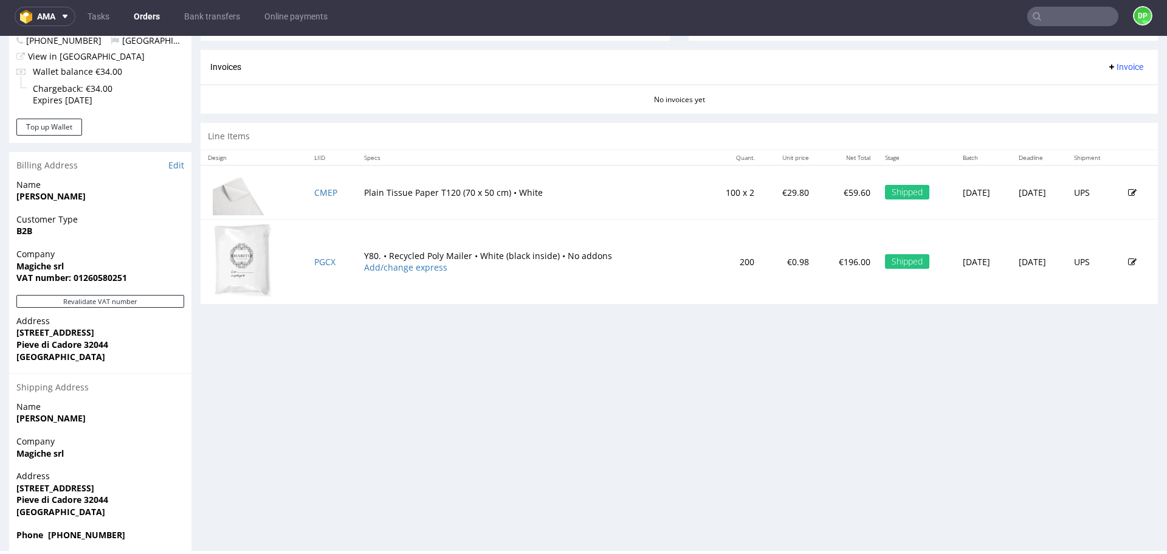
scroll to position [508, 0]
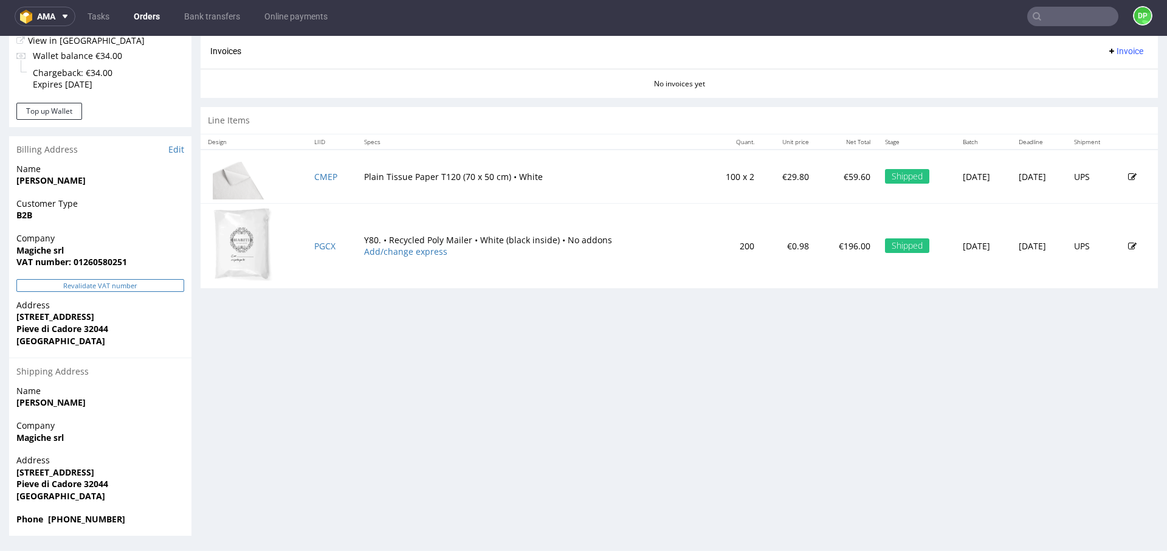
click at [134, 279] on button "Revalidate VAT number" at bounding box center [100, 285] width 168 height 13
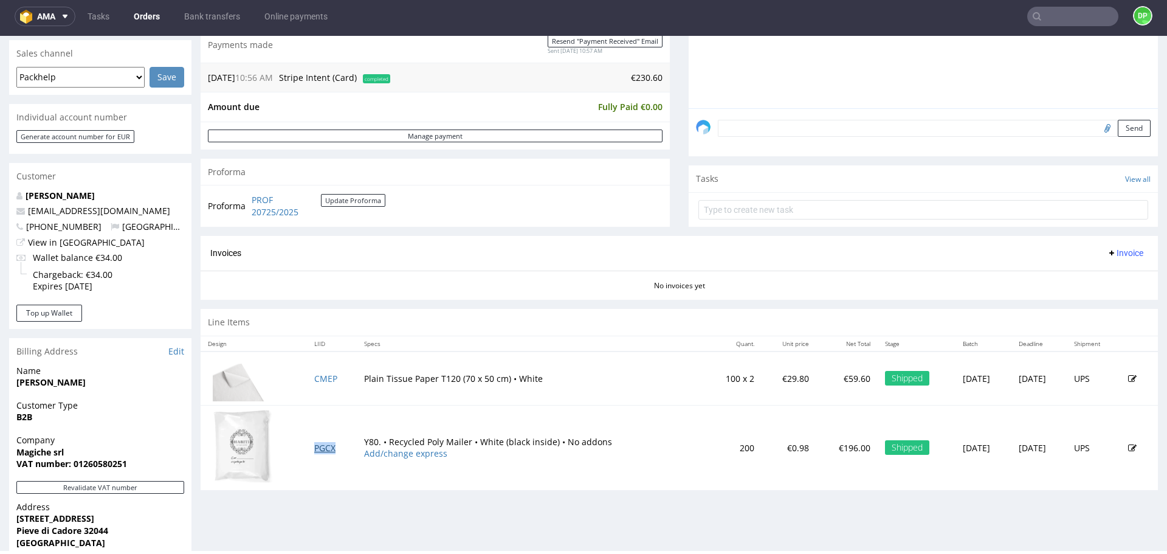
scroll to position [306, 0]
drag, startPoint x: 336, startPoint y: 215, endPoint x: 251, endPoint y: 197, distance: 86.9
click at [251, 197] on td "PROF 20725/2025 Update Proforma" at bounding box center [317, 206] width 137 height 26
copy tbody "Proforma"
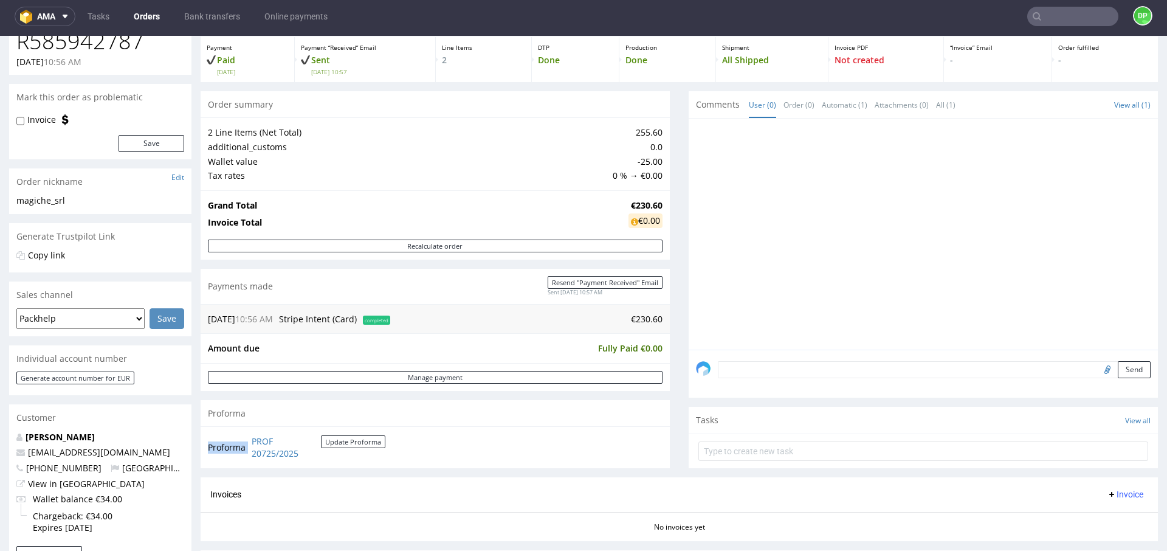
scroll to position [0, 0]
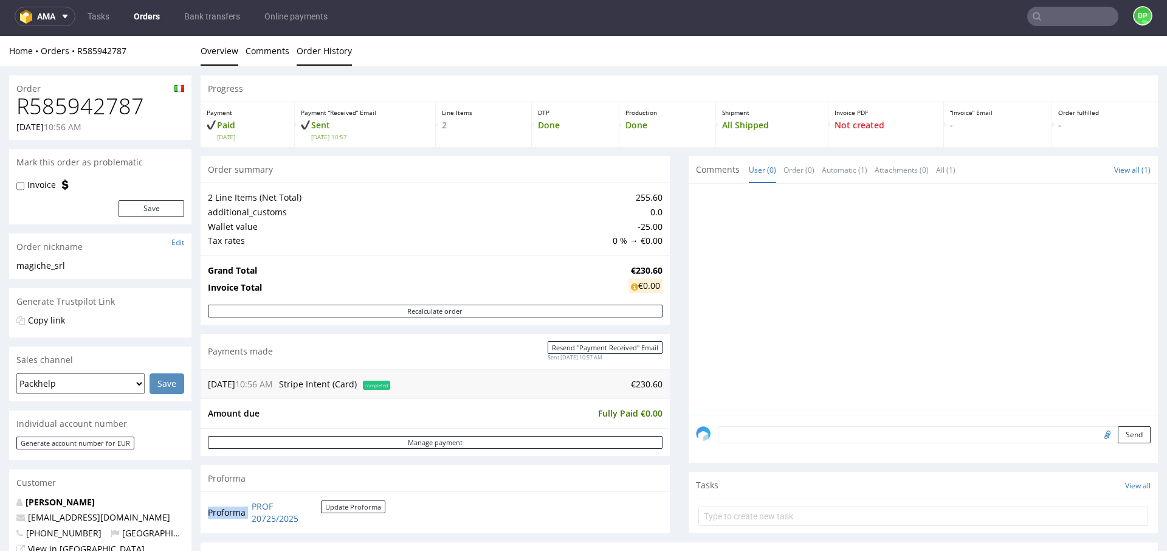
click at [321, 47] on link "Order History" at bounding box center [324, 51] width 55 height 30
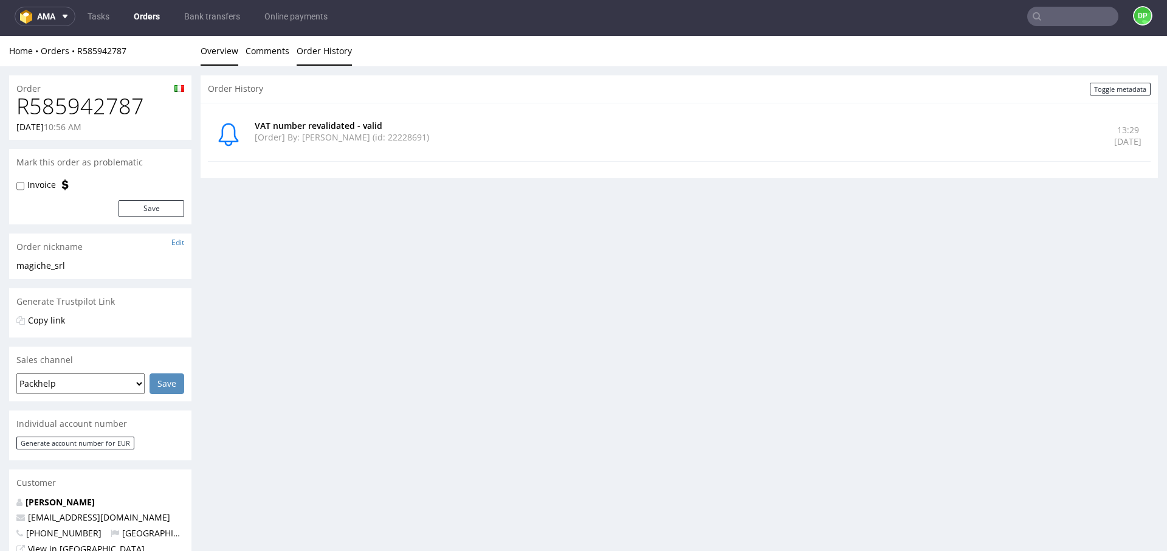
click at [218, 50] on link "Overview" at bounding box center [220, 51] width 38 height 30
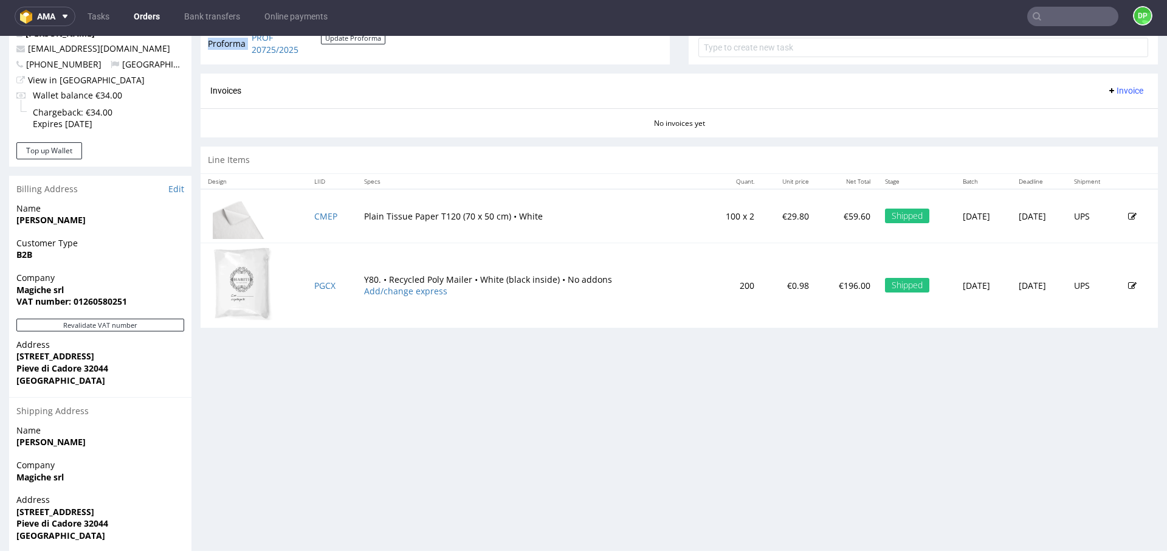
scroll to position [508, 0]
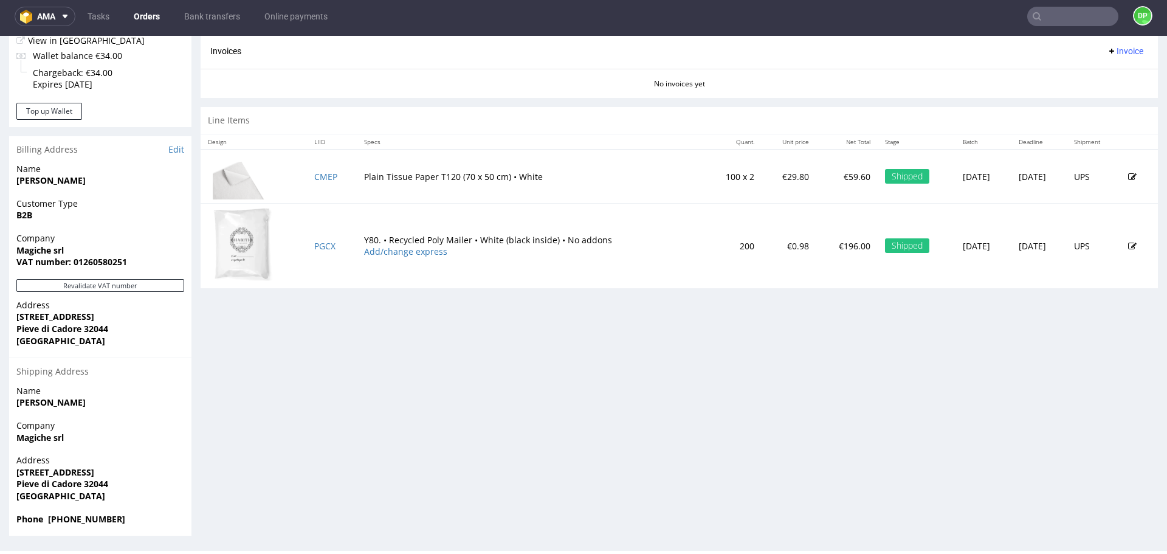
click at [107, 255] on span "Magiche srl" at bounding box center [100, 250] width 168 height 12
click at [108, 262] on strong "VAT number: 01260580251" at bounding box center [71, 262] width 111 height 12
copy strong "01260580251"
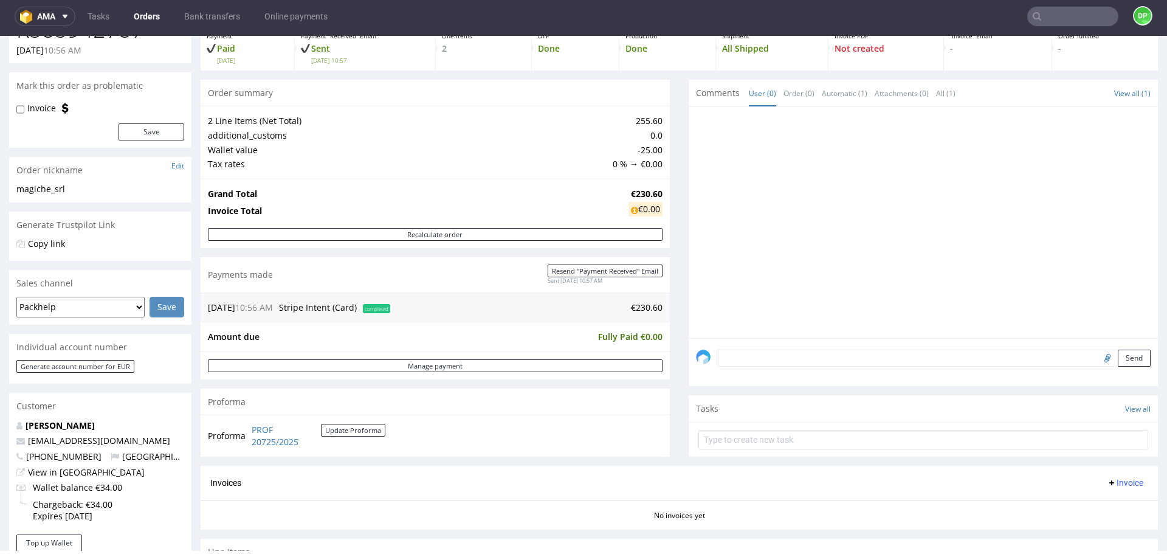
scroll to position [0, 0]
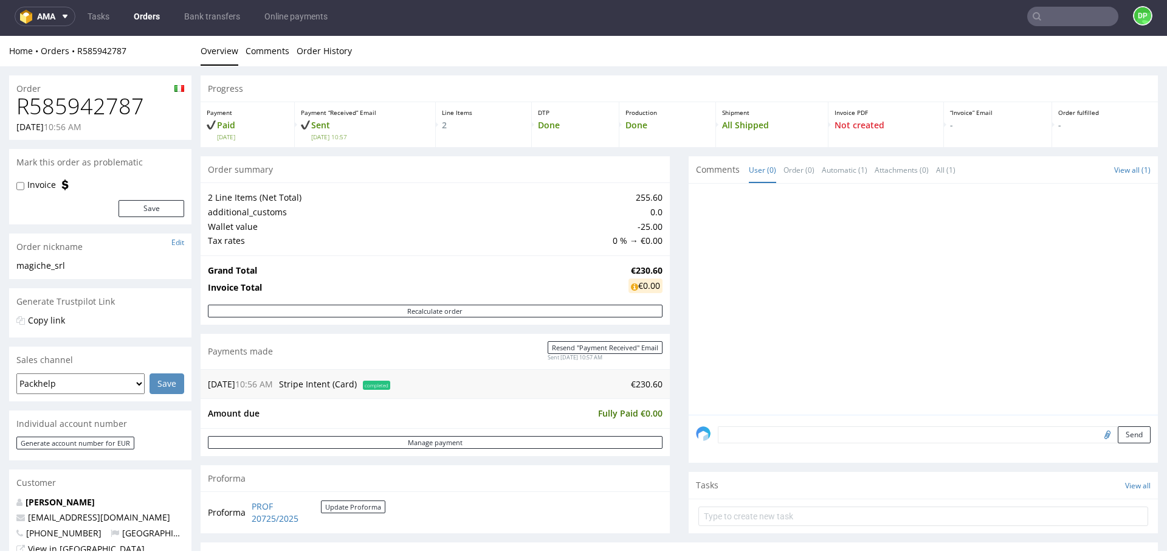
click at [1097, 434] on input "file" at bounding box center [1105, 434] width 17 height 16
type input "C:\fakepath\Zrzut ekranu 2025-10-06 134813.png"
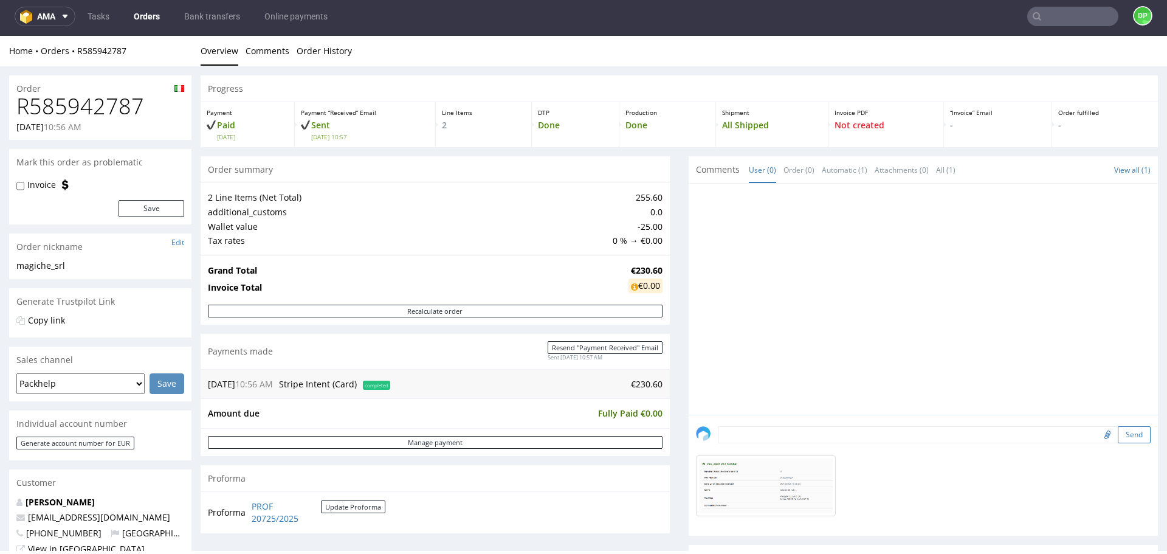
click at [1118, 435] on button "Send" at bounding box center [1134, 434] width 33 height 17
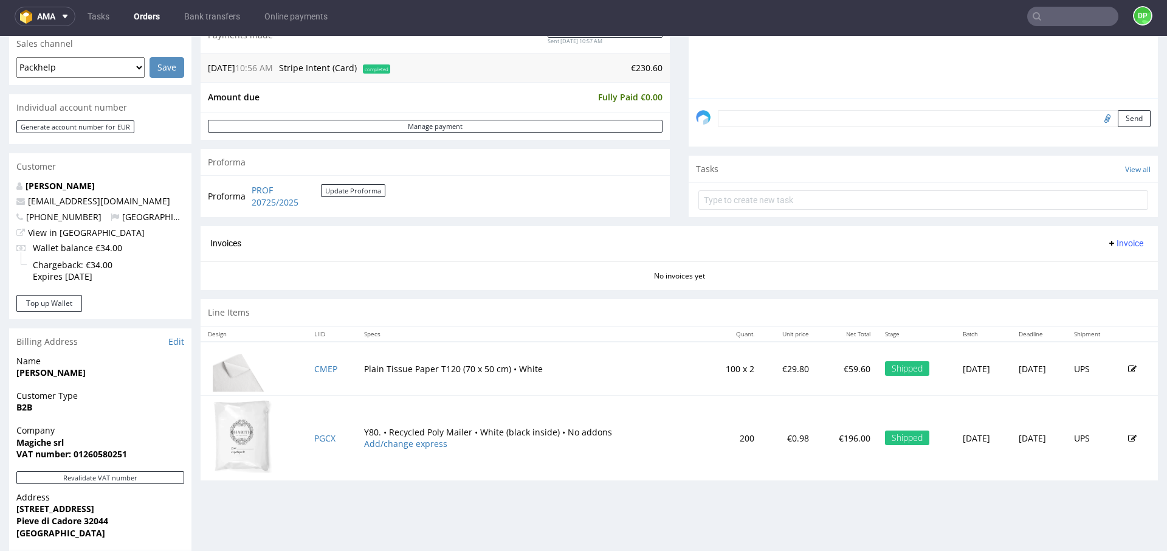
scroll to position [317, 0]
click at [1105, 237] on button "Invoice" at bounding box center [1125, 242] width 46 height 15
click at [1087, 291] on span "Upload" at bounding box center [1106, 290] width 59 height 12
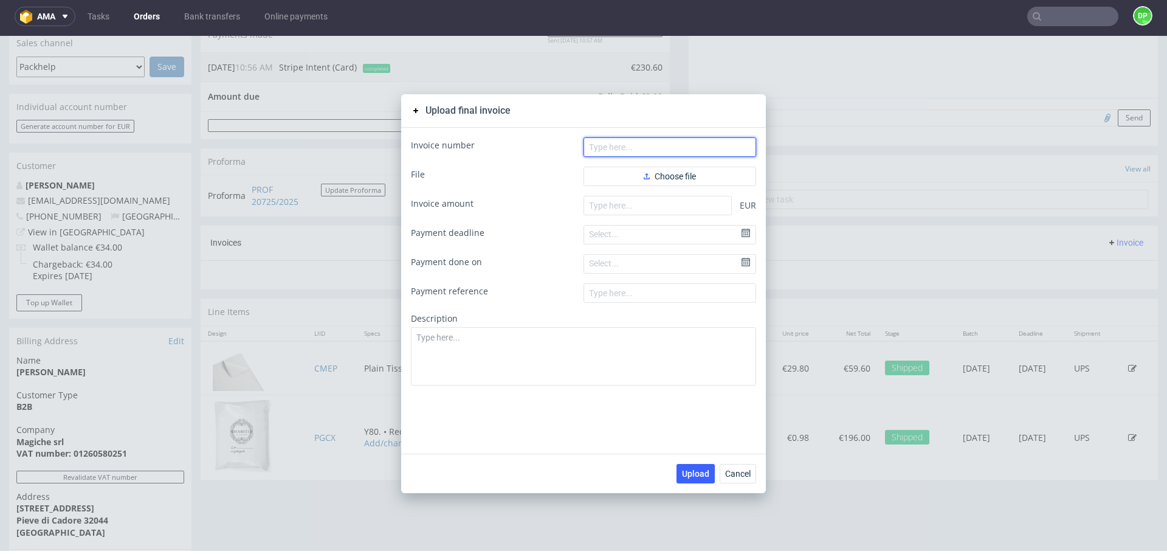
click at [657, 145] on input "text" at bounding box center [670, 146] width 173 height 19
paste input "FV 1828/9/2025"
type input "FV 1828/9/2025"
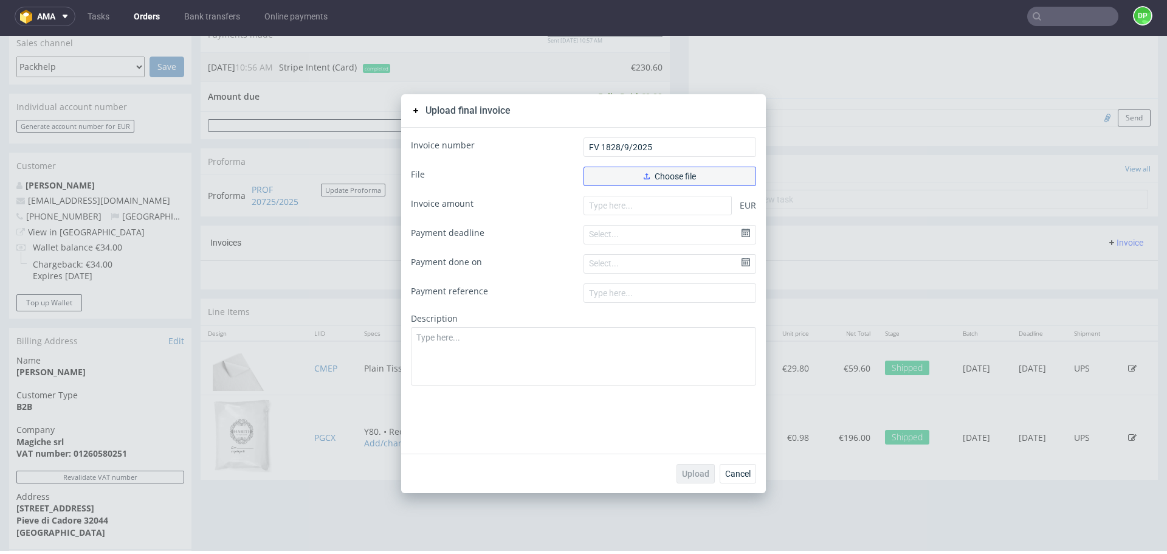
click at [636, 170] on button "Choose file" at bounding box center [670, 176] width 173 height 19
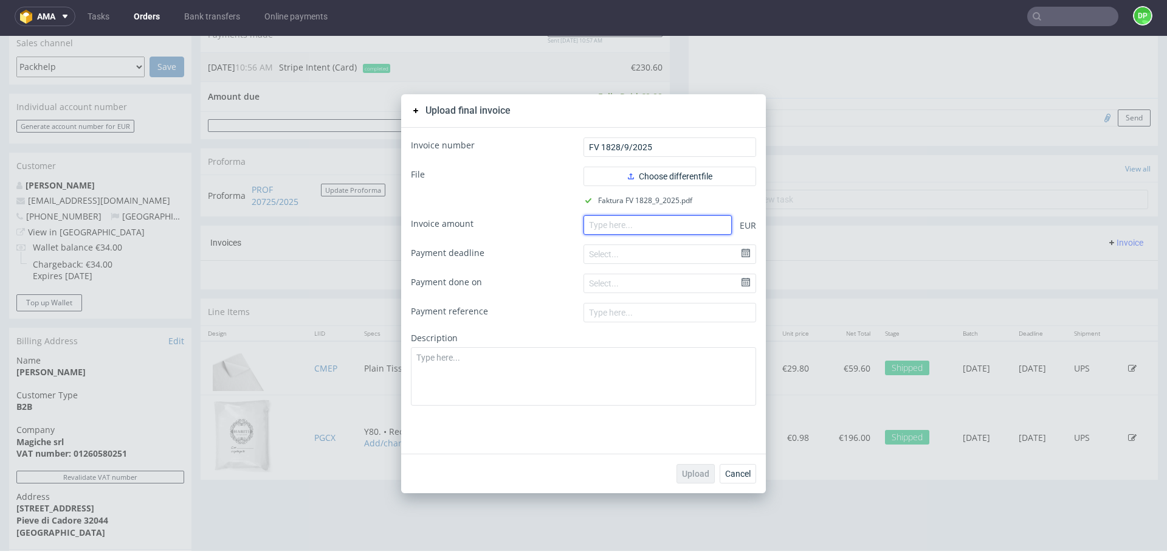
click at [596, 222] on input "number" at bounding box center [658, 224] width 148 height 19
paste input "59.60"
type input "59.60"
click at [688, 471] on span "Upload" at bounding box center [695, 473] width 27 height 9
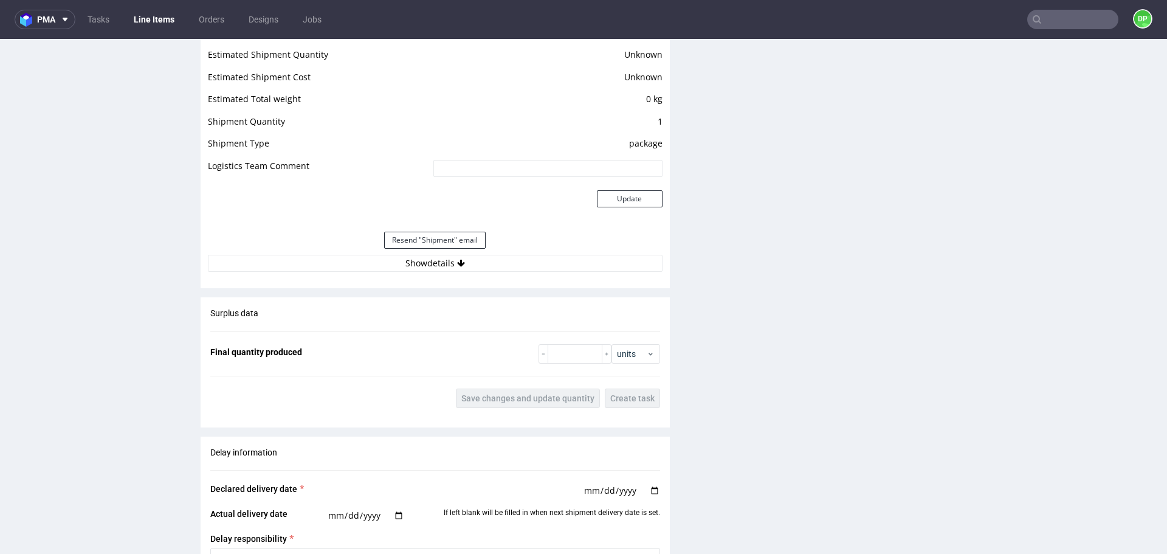
scroll to position [1039, 0]
click at [381, 263] on button "Show details" at bounding box center [435, 261] width 455 height 17
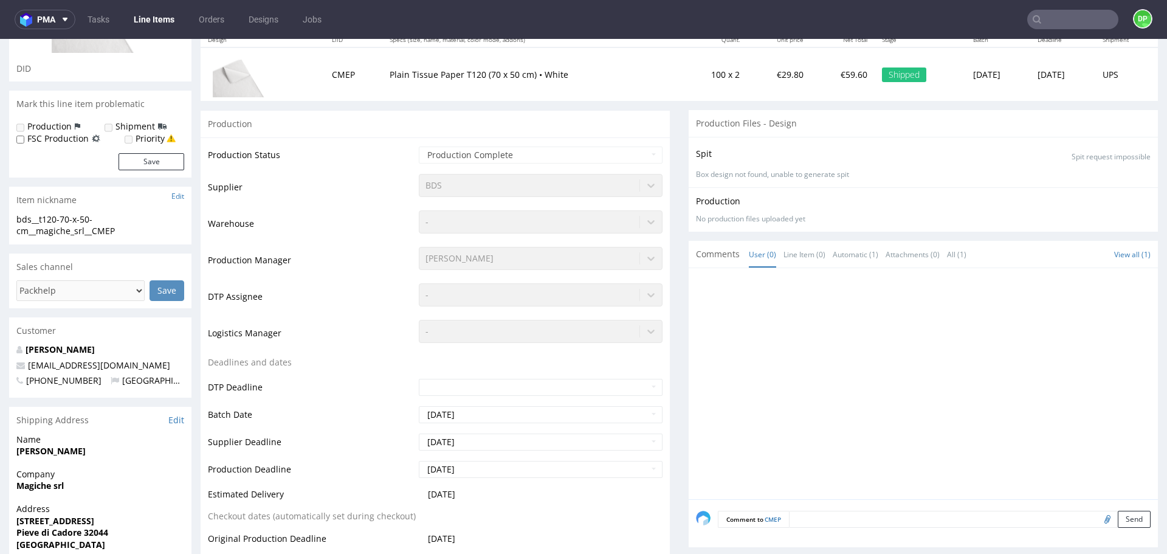
scroll to position [133, 0]
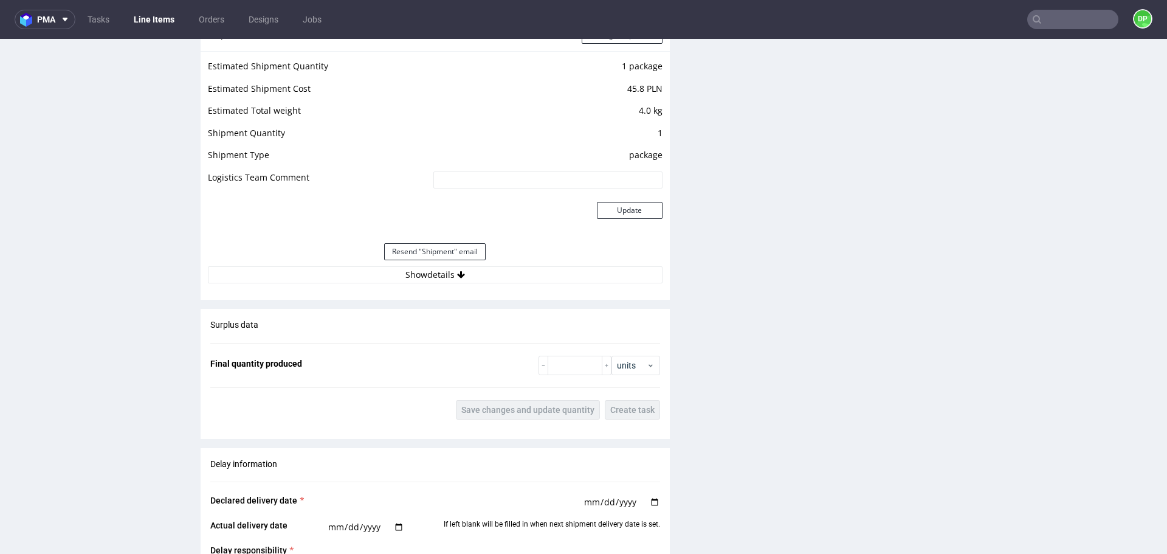
scroll to position [1294, 0]
click at [367, 276] on button "Show details" at bounding box center [435, 274] width 455 height 17
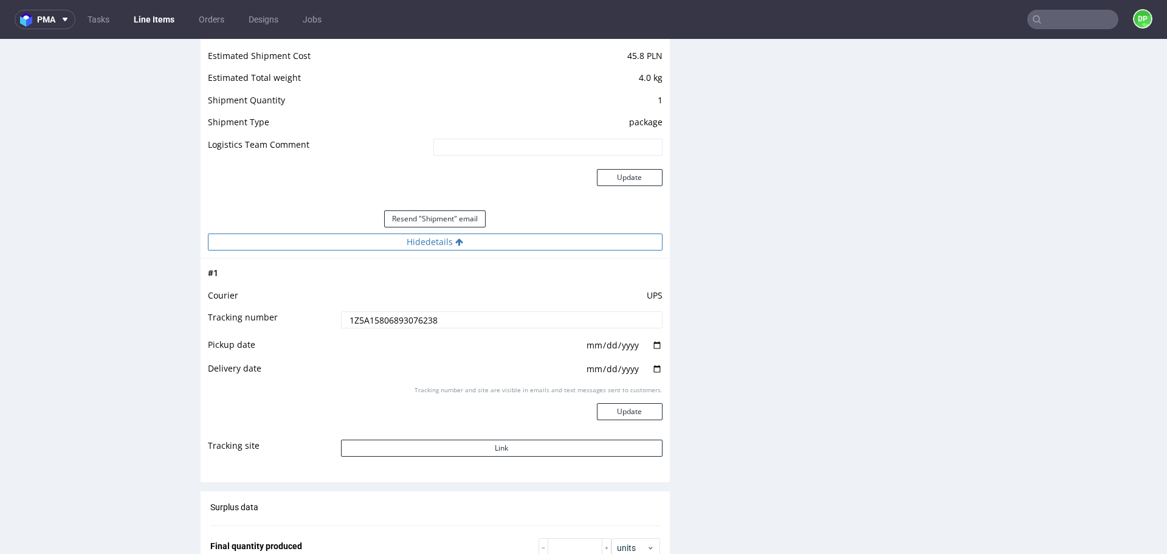
scroll to position [1328, 0]
click at [426, 447] on button "Link" at bounding box center [502, 447] width 322 height 17
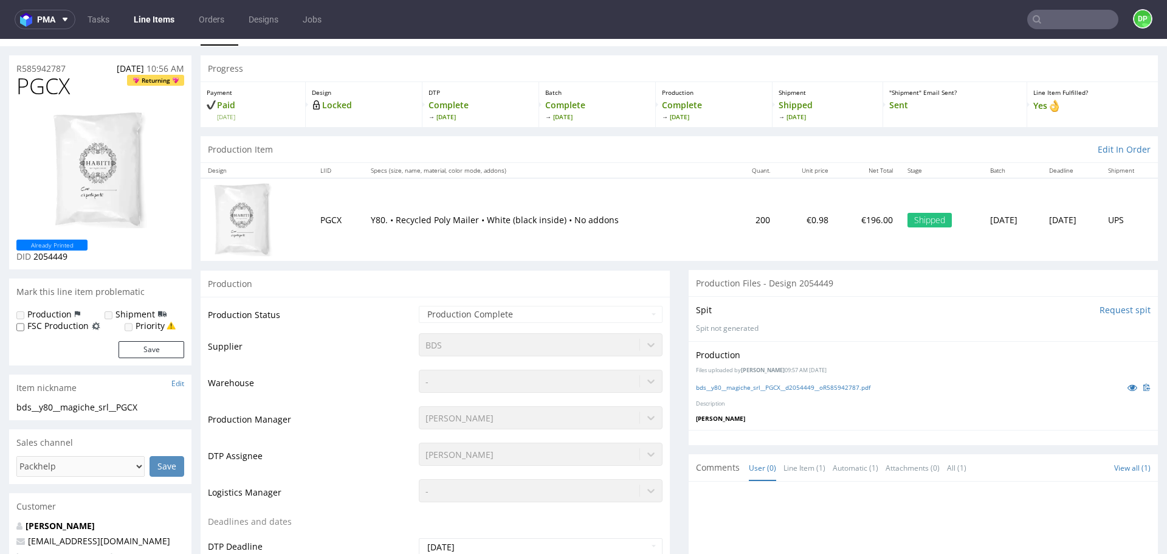
scroll to position [0, 0]
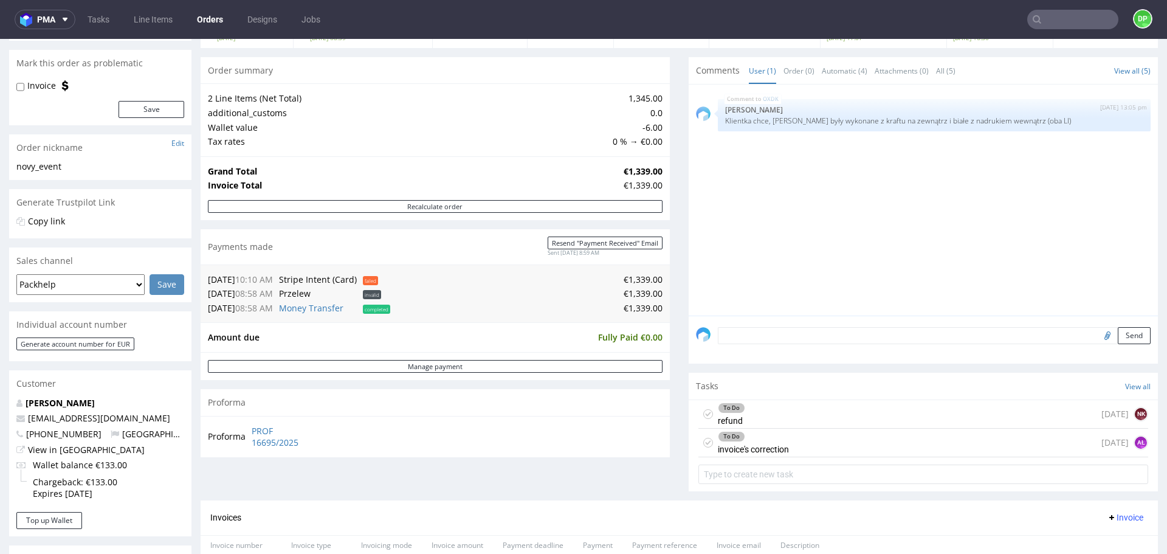
scroll to position [105, 0]
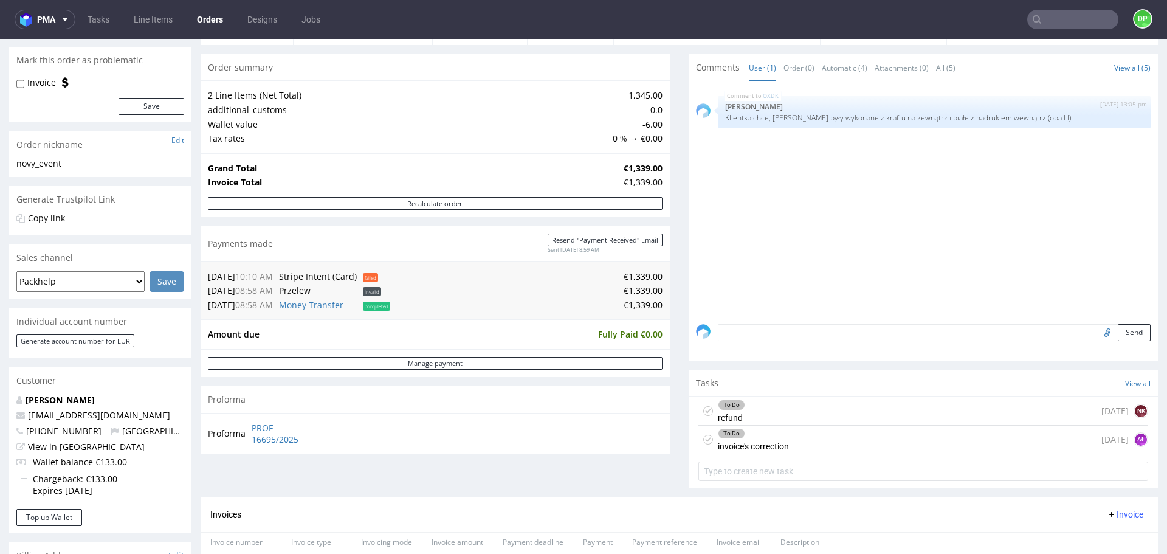
click at [755, 415] on div "To Do refund [DATE] NK" at bounding box center [924, 411] width 450 height 29
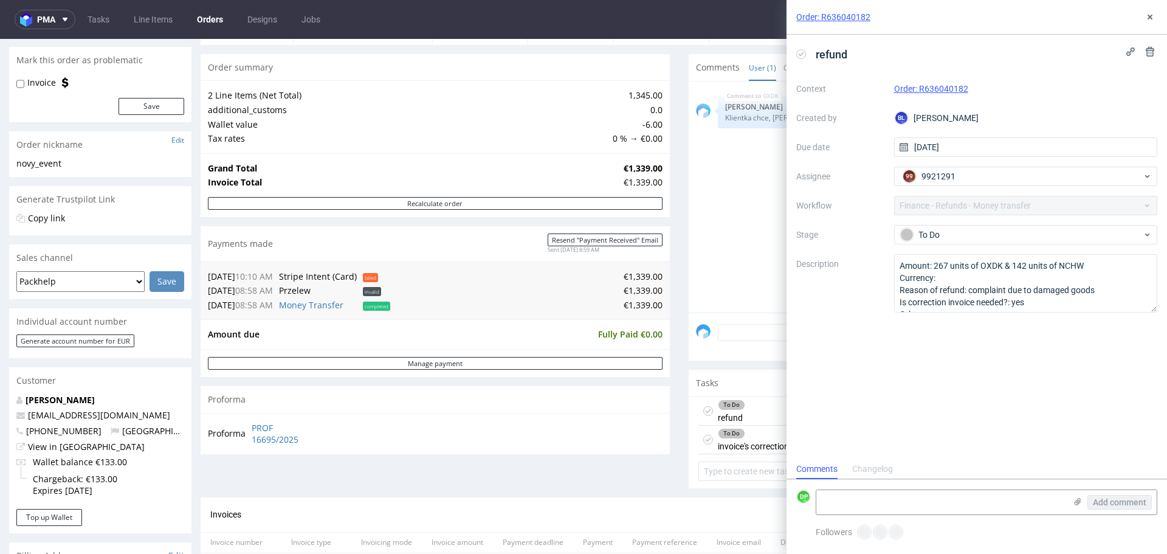
scroll to position [10, 0]
click at [1153, 18] on icon at bounding box center [1150, 17] width 10 height 10
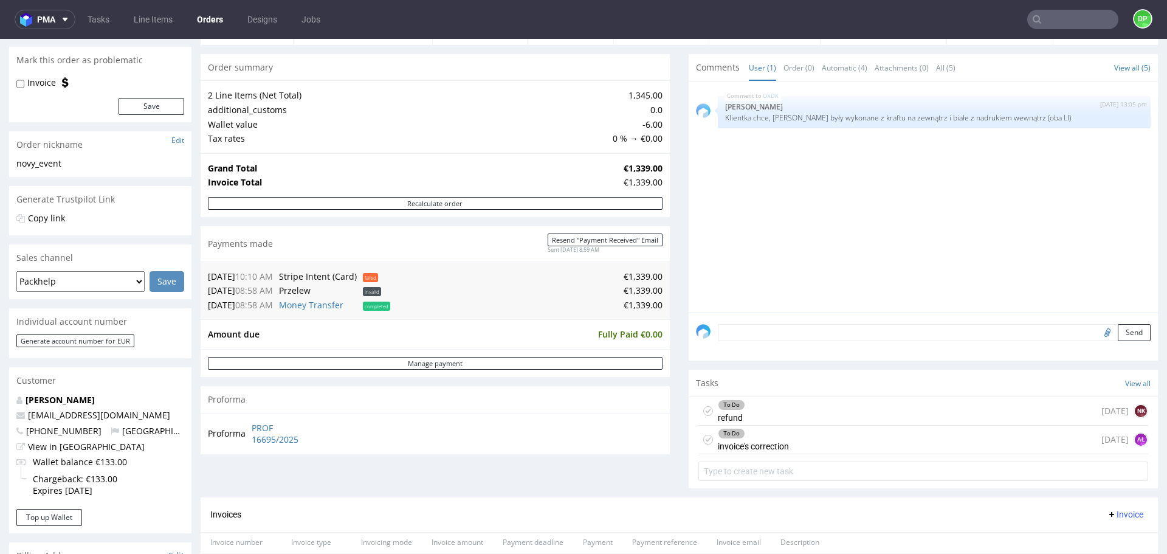
click at [795, 445] on div "To Do invoice's correction [DATE] AŁ" at bounding box center [924, 440] width 450 height 29
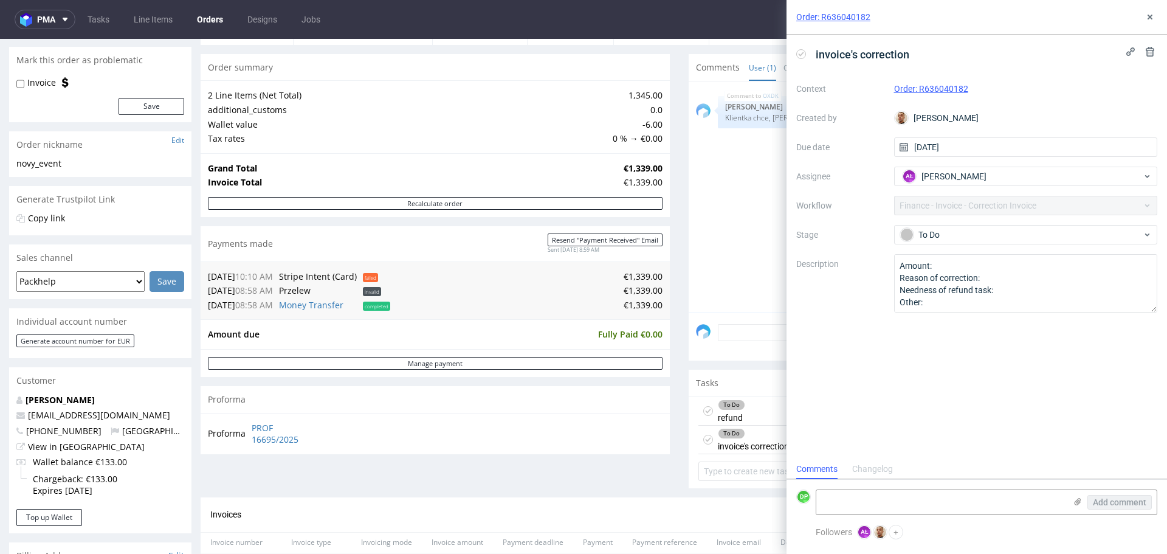
scroll to position [10, 0]
click at [1152, 19] on use at bounding box center [1150, 17] width 5 height 5
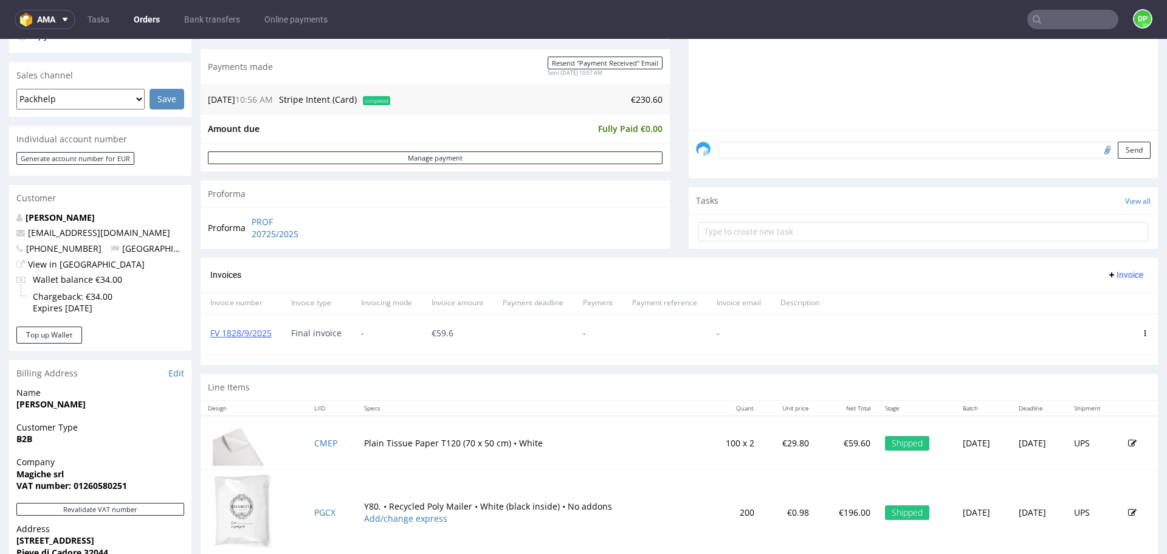
scroll to position [318, 0]
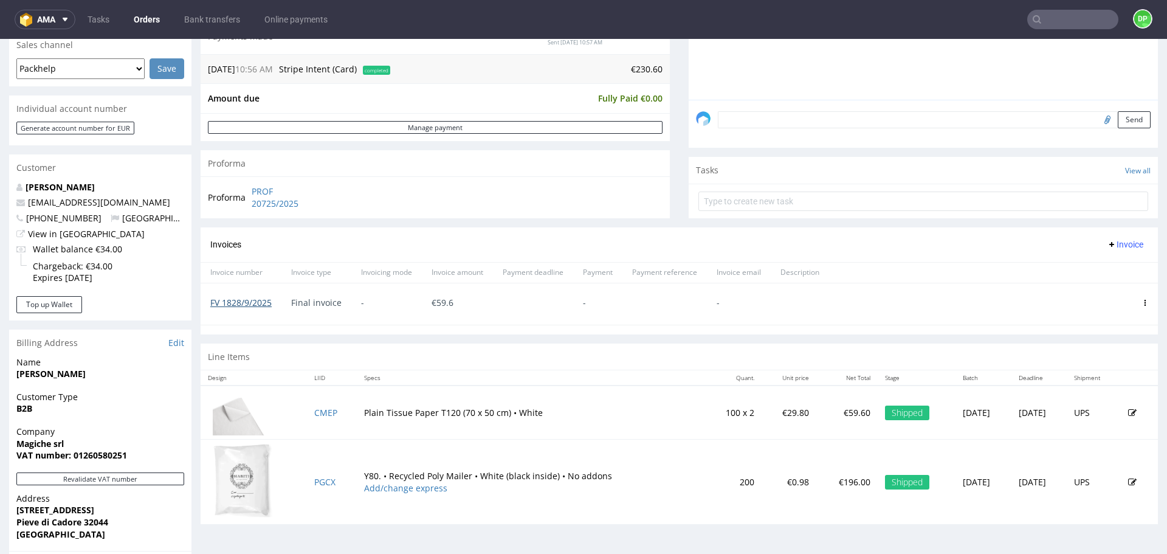
click at [242, 300] on link "FV 1828/9/2025" at bounding box center [240, 303] width 61 height 12
click at [232, 303] on link "FV 1828/9/2025" at bounding box center [240, 303] width 61 height 12
click at [1114, 241] on span "Invoice" at bounding box center [1125, 245] width 36 height 10
click at [1100, 259] on li "Upload" at bounding box center [1102, 270] width 78 height 22
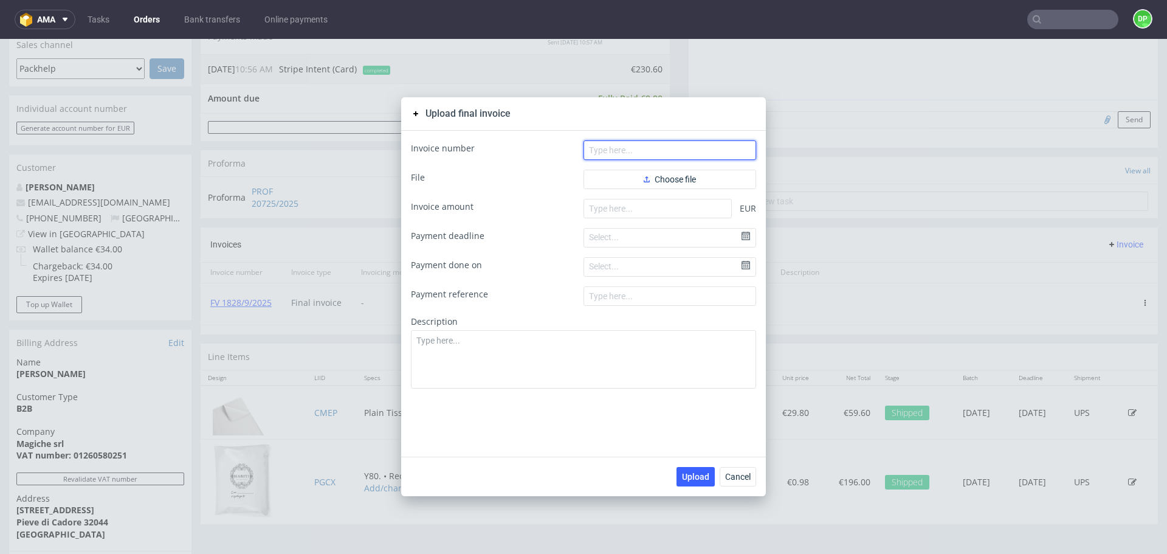
click at [638, 154] on input "text" at bounding box center [670, 149] width 173 height 19
paste input "FV 271/10/2025"
type input "FV 271/10/2025"
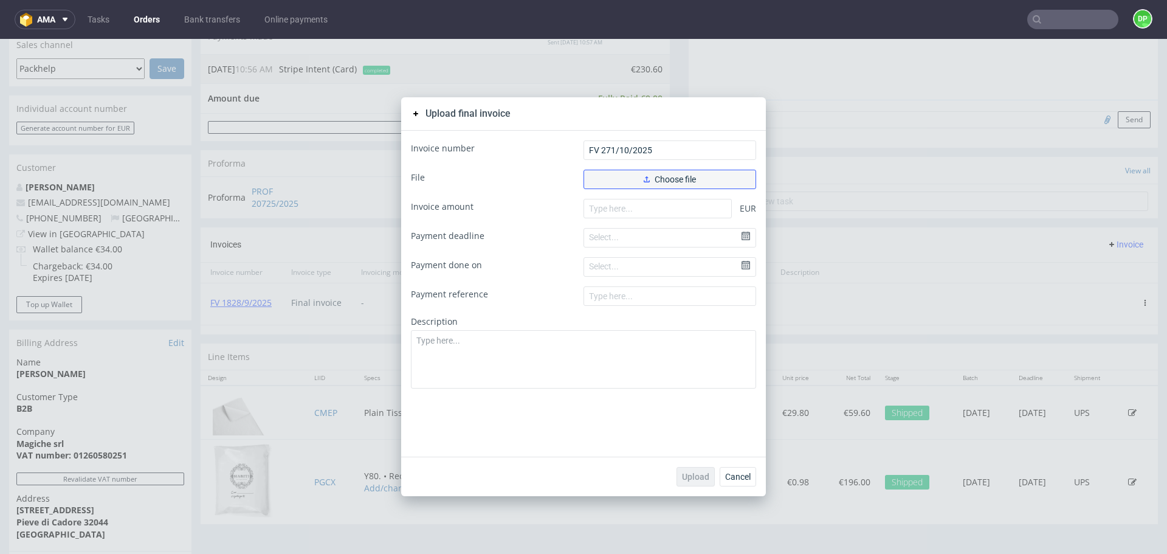
click at [598, 179] on button "Choose file" at bounding box center [670, 179] width 173 height 19
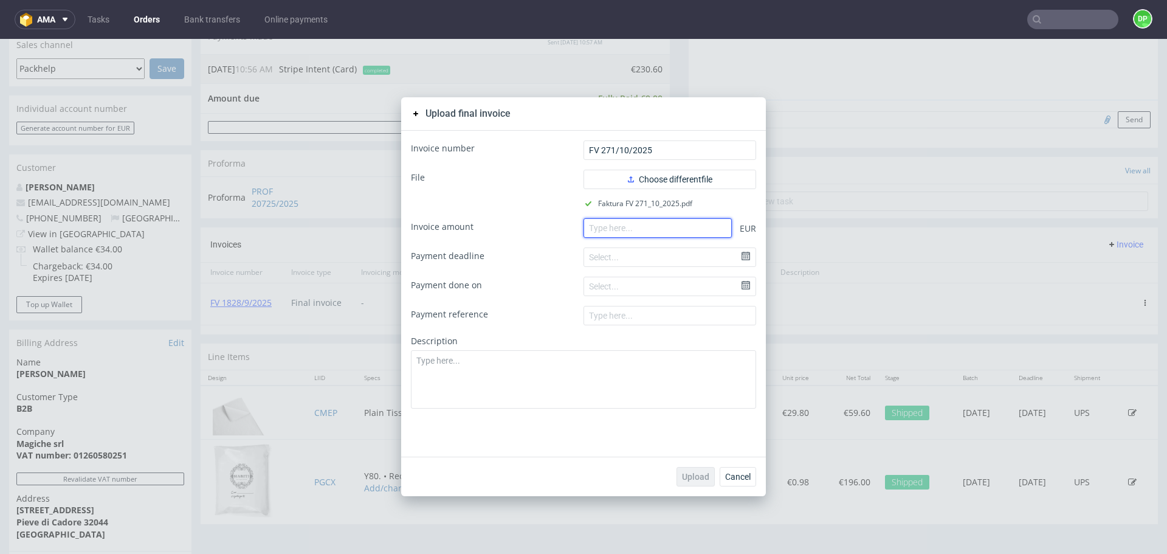
click at [612, 231] on input "number" at bounding box center [658, 227] width 148 height 19
paste input "171.00"
type input "171.00"
click at [689, 477] on span "Upload" at bounding box center [695, 476] width 27 height 9
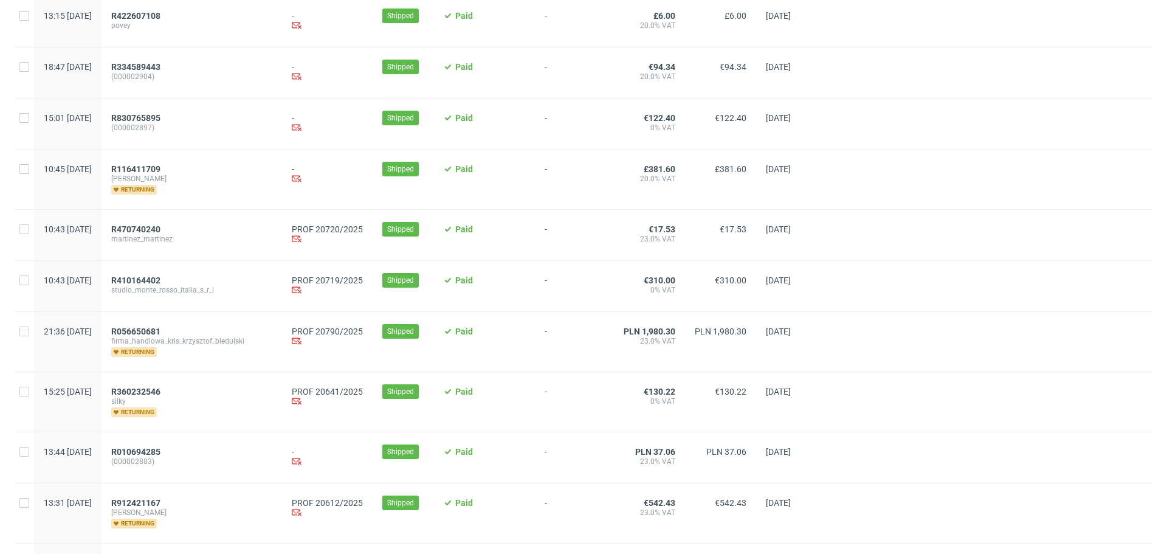
scroll to position [824, 0]
click at [161, 233] on span "R470740240" at bounding box center [135, 229] width 49 height 10
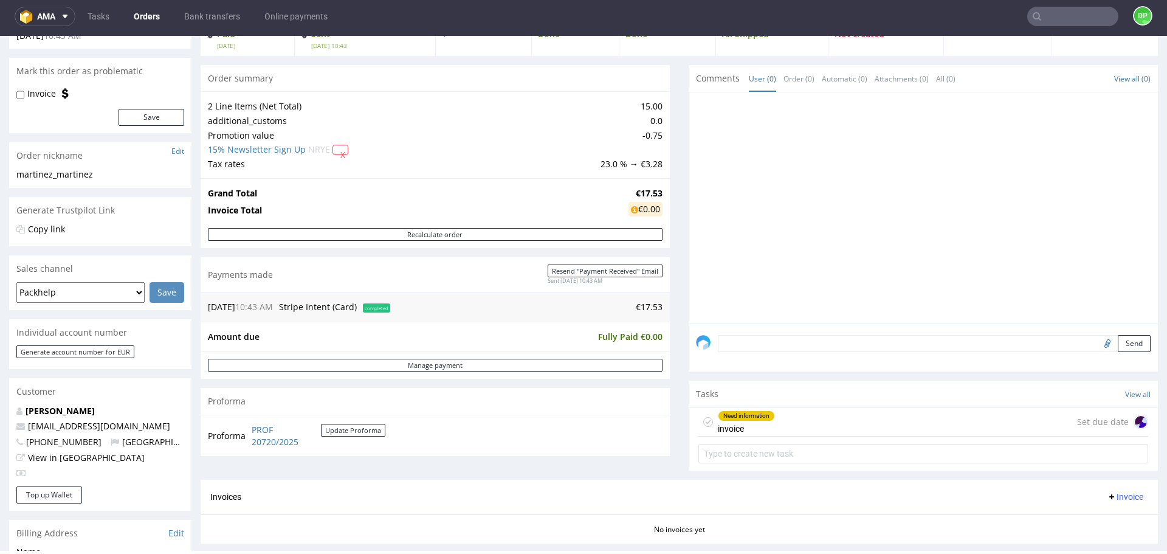
scroll to position [98, 0]
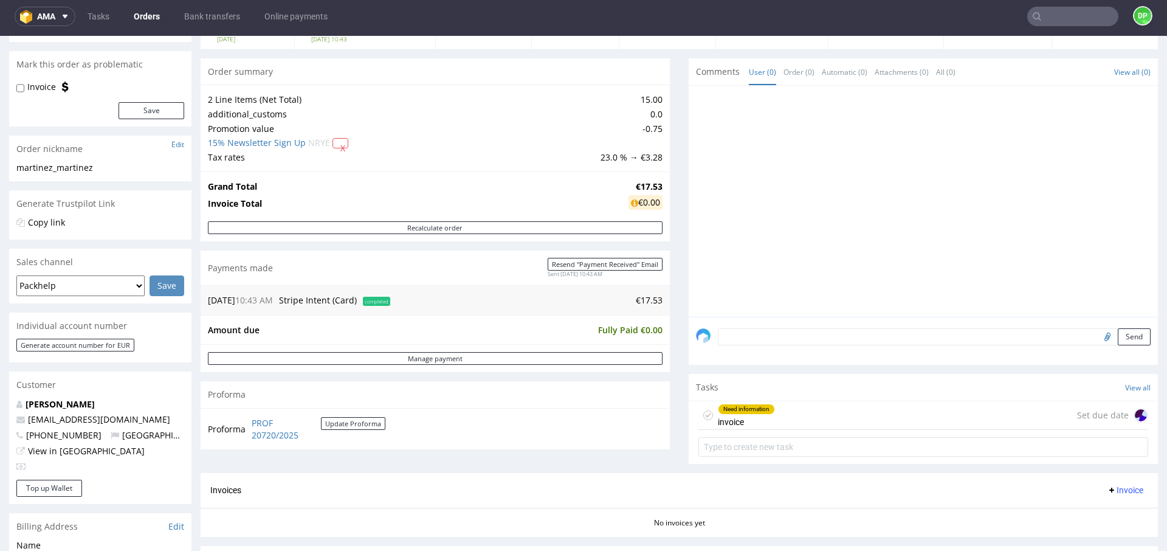
click at [813, 420] on div "Need information invoice Set due date" at bounding box center [924, 415] width 450 height 29
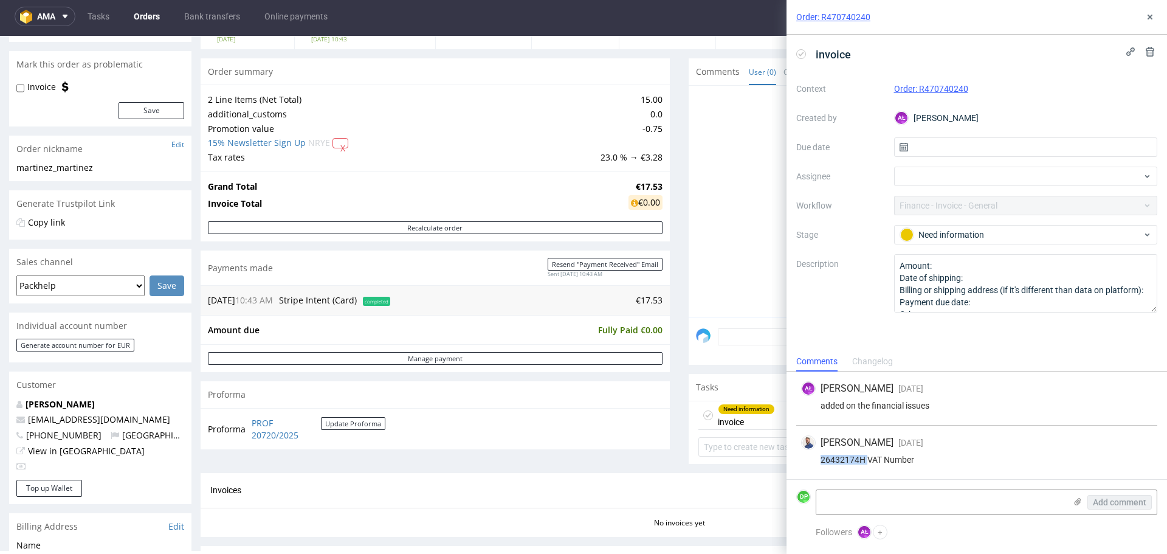
drag, startPoint x: 866, startPoint y: 458, endPoint x: 792, endPoint y: 466, distance: 75.3
click at [792, 466] on div "AŁ [PERSON_NAME] [DATE] [DATE] 11:49 added on the financial issues [PERSON_NAME…" at bounding box center [977, 425] width 381 height 108
copy div "26432174H"
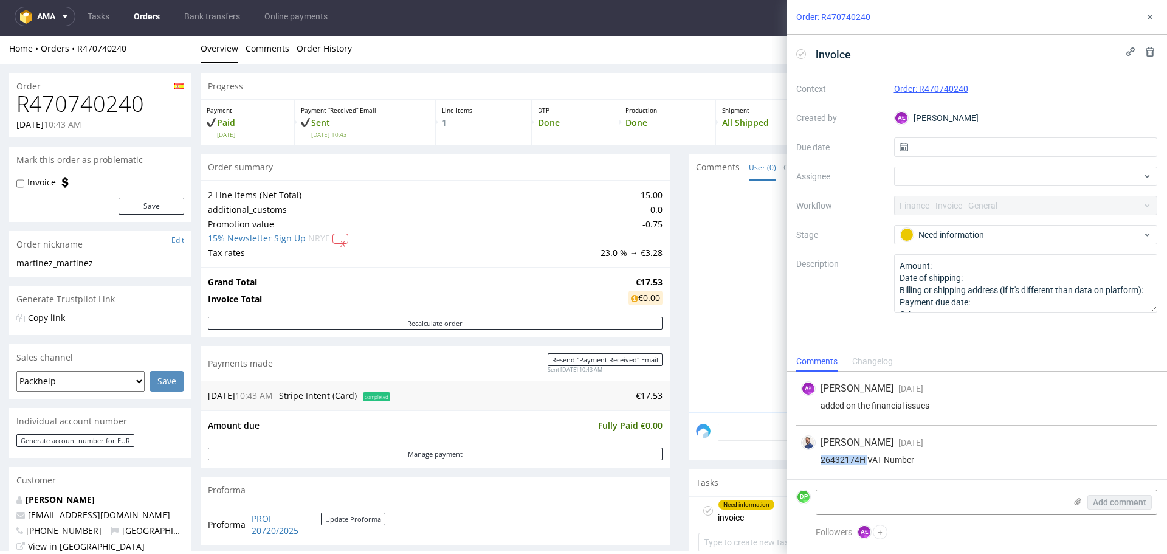
scroll to position [3, 0]
click at [1145, 17] on button at bounding box center [1150, 17] width 15 height 15
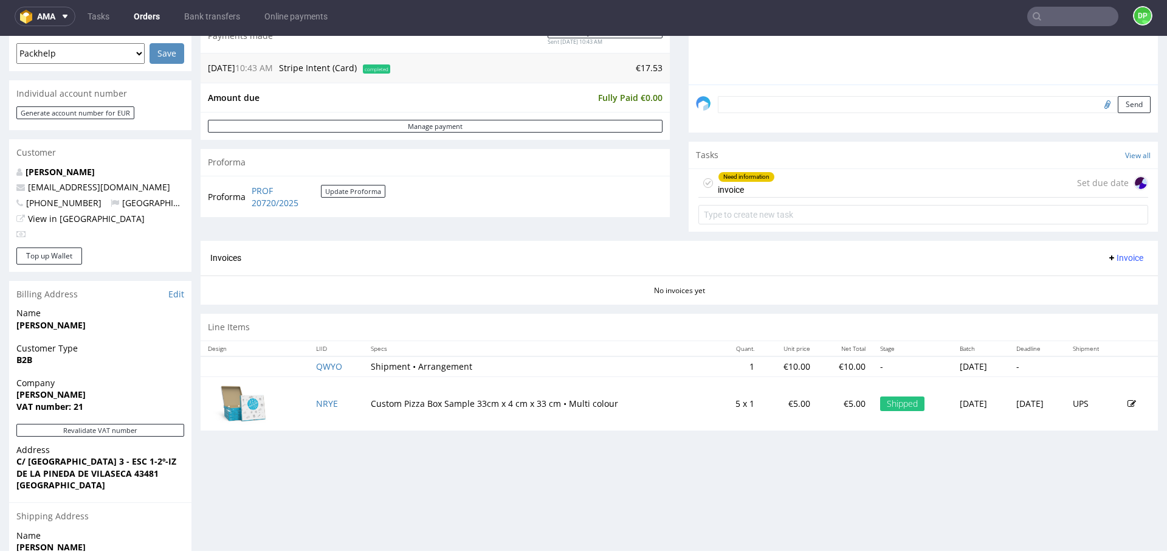
scroll to position [382, 0]
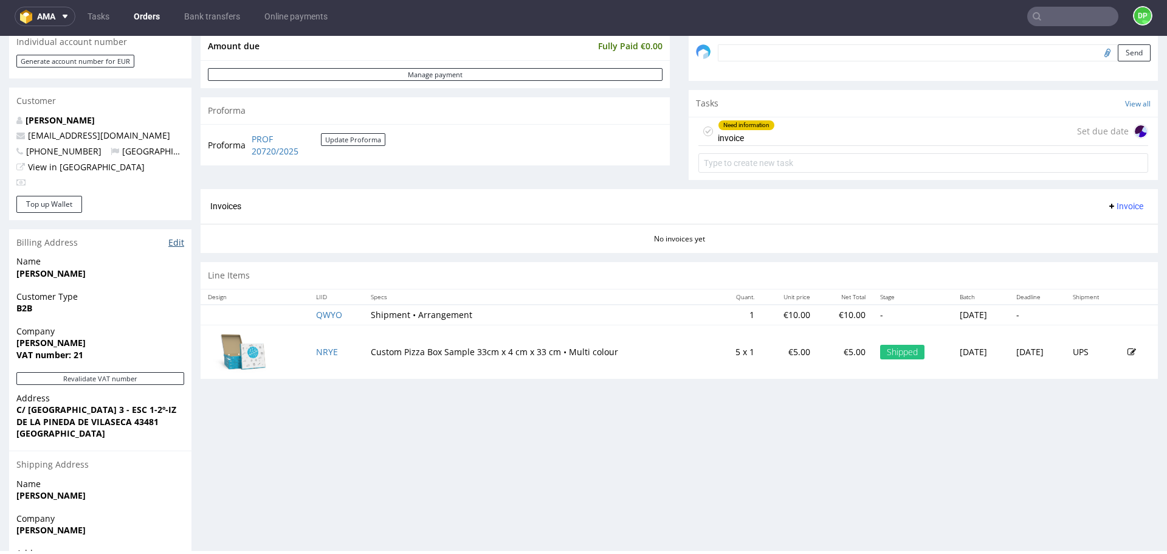
click at [173, 241] on link "Edit" at bounding box center [176, 243] width 16 height 12
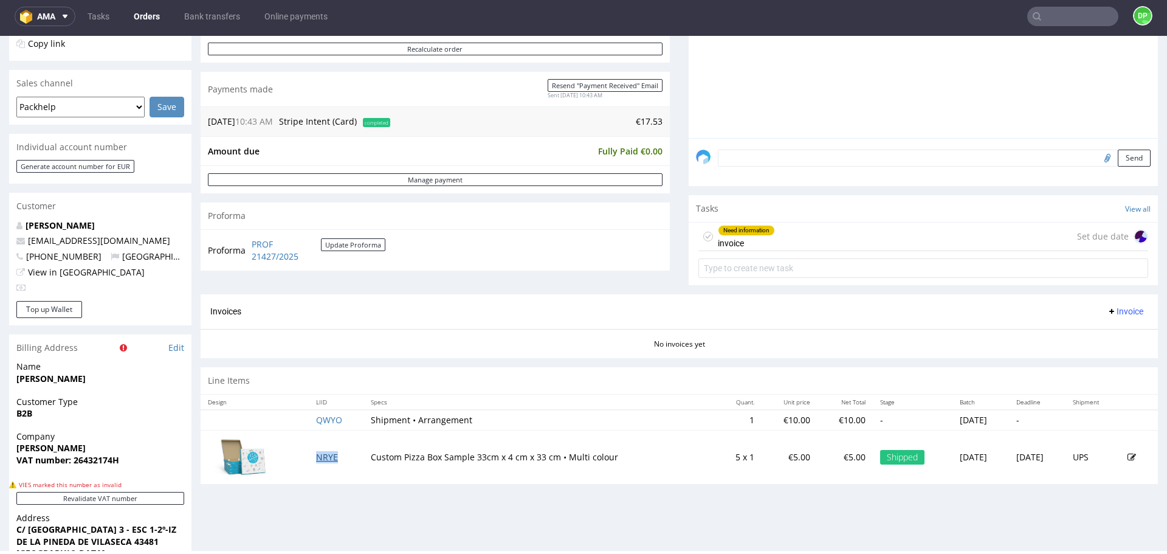
scroll to position [334, 0]
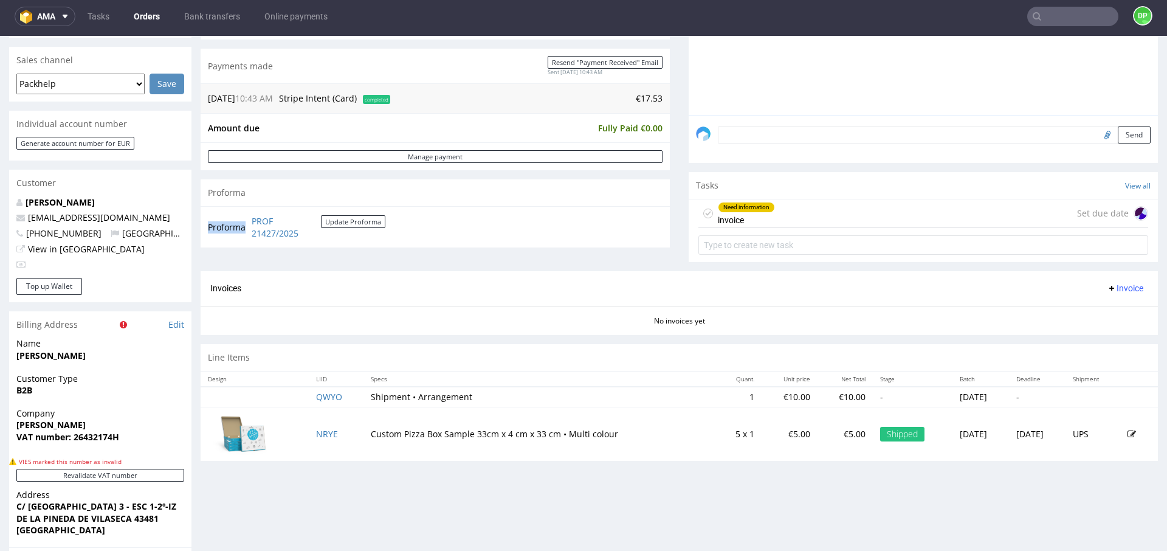
drag, startPoint x: 333, startPoint y: 241, endPoint x: 246, endPoint y: 229, distance: 87.3
click at [246, 229] on div "Proforma PROF 21427/2025 Update Proforma" at bounding box center [435, 226] width 469 height 41
copy tbody "Proforma"
click at [1108, 288] on span "Invoice" at bounding box center [1125, 288] width 36 height 10
click at [1093, 313] on span "Generate" at bounding box center [1106, 314] width 59 height 12
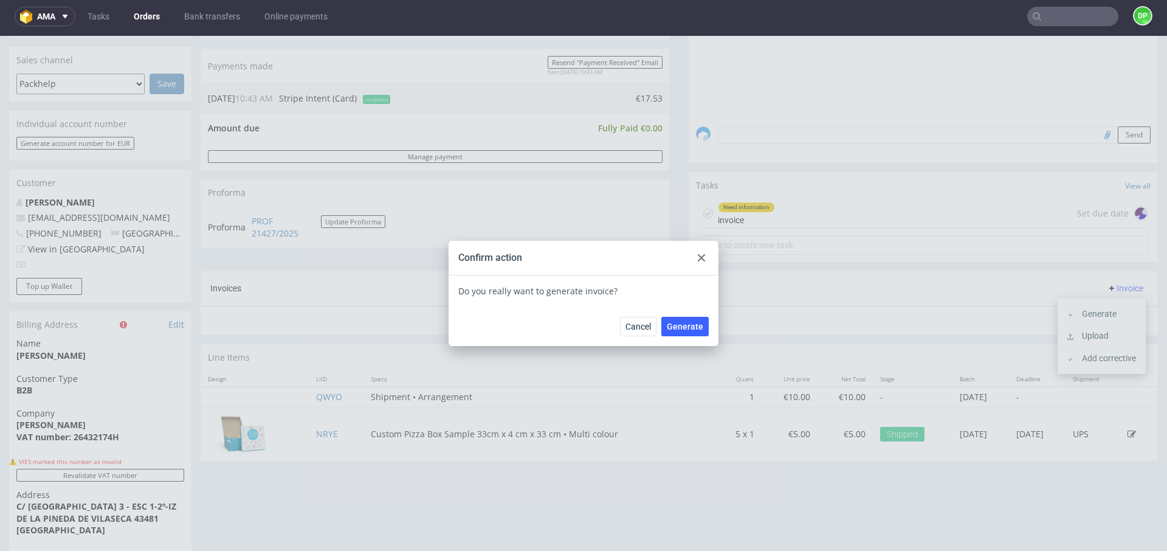
click at [698, 255] on use at bounding box center [701, 257] width 7 height 7
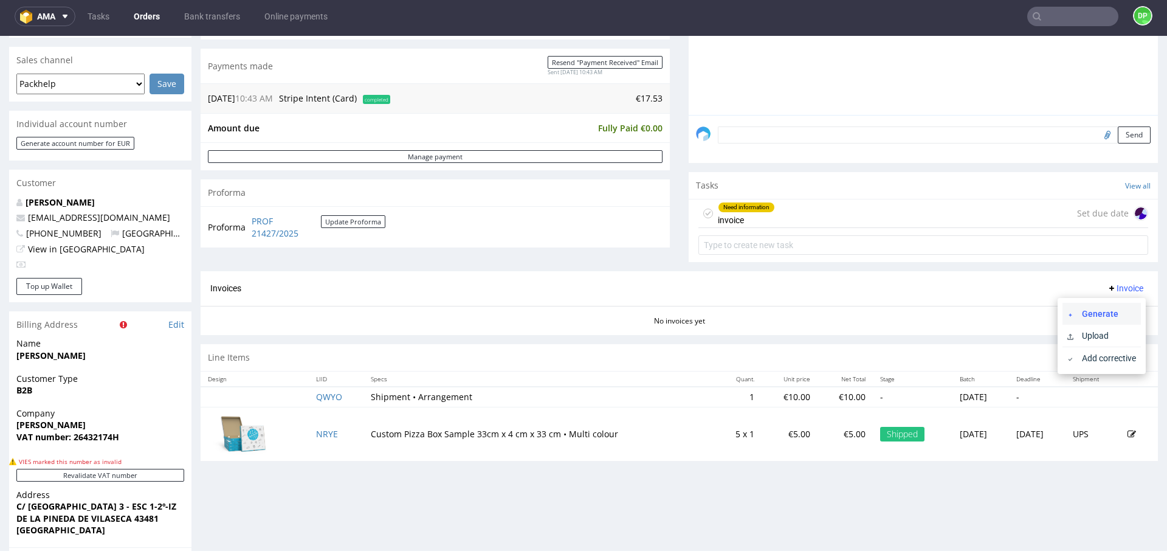
click at [1083, 314] on span "Generate" at bounding box center [1106, 314] width 59 height 12
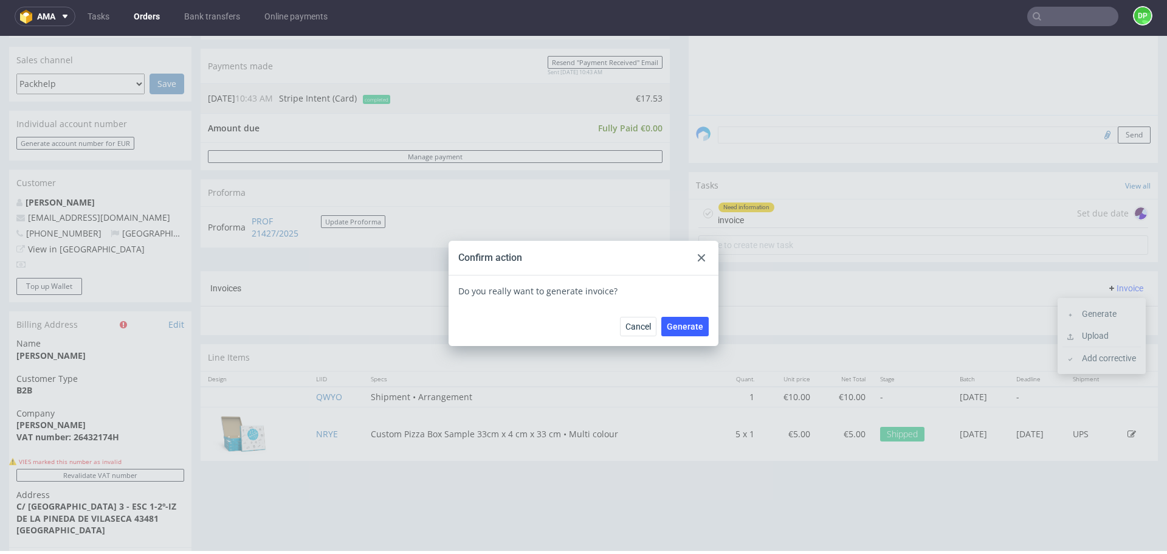
click at [700, 254] on use at bounding box center [701, 257] width 7 height 7
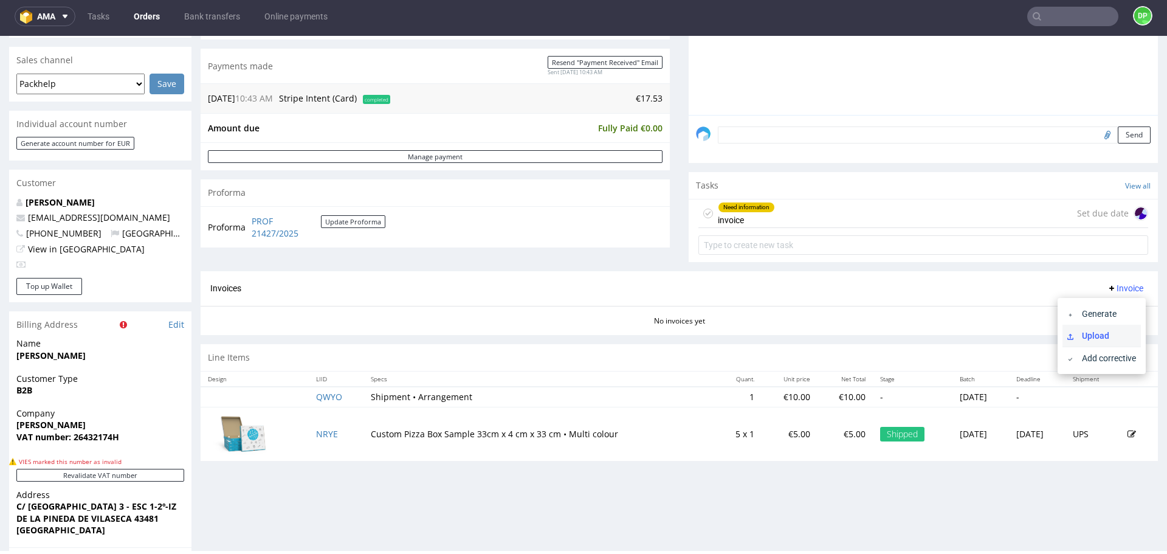
click at [1079, 342] on li "Upload" at bounding box center [1102, 336] width 78 height 22
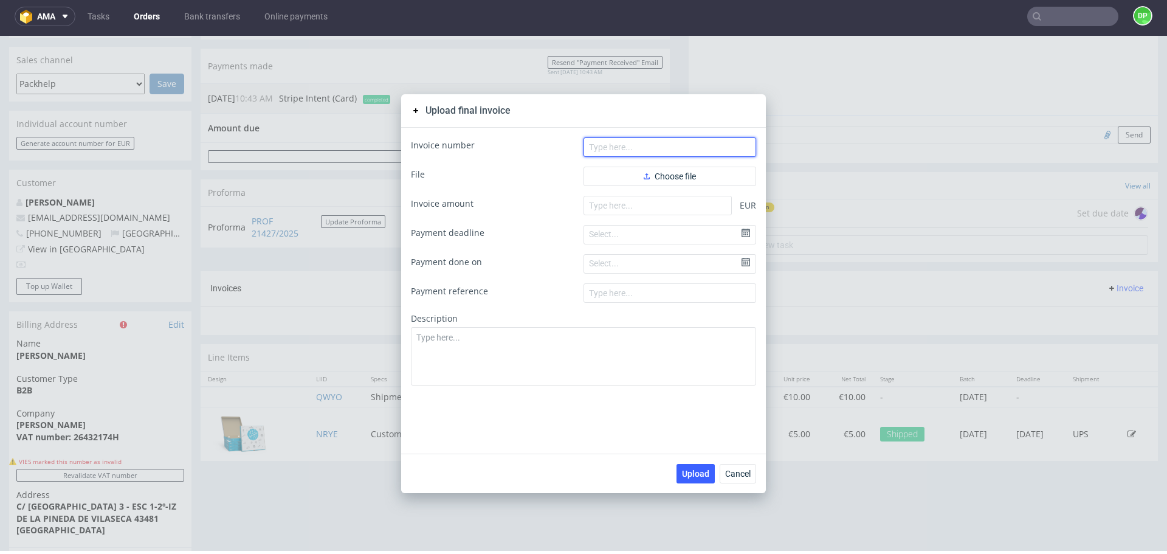
click at [634, 150] on input "text" at bounding box center [670, 146] width 173 height 19
paste input "FV 1829/9/2025"
type input "FV 1829/9/2025"
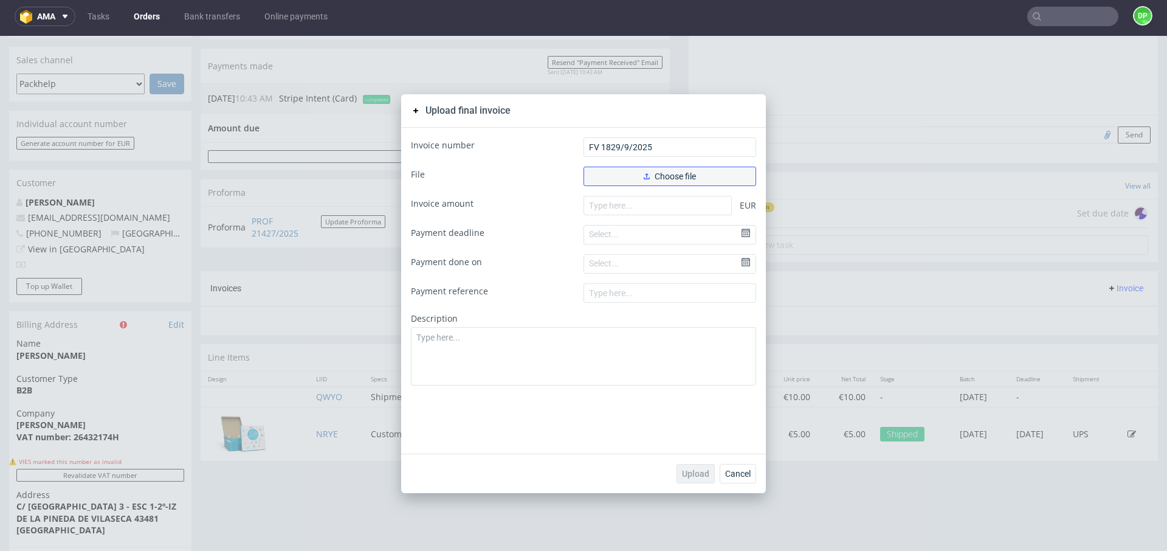
click at [632, 174] on button "Choose file" at bounding box center [670, 176] width 173 height 19
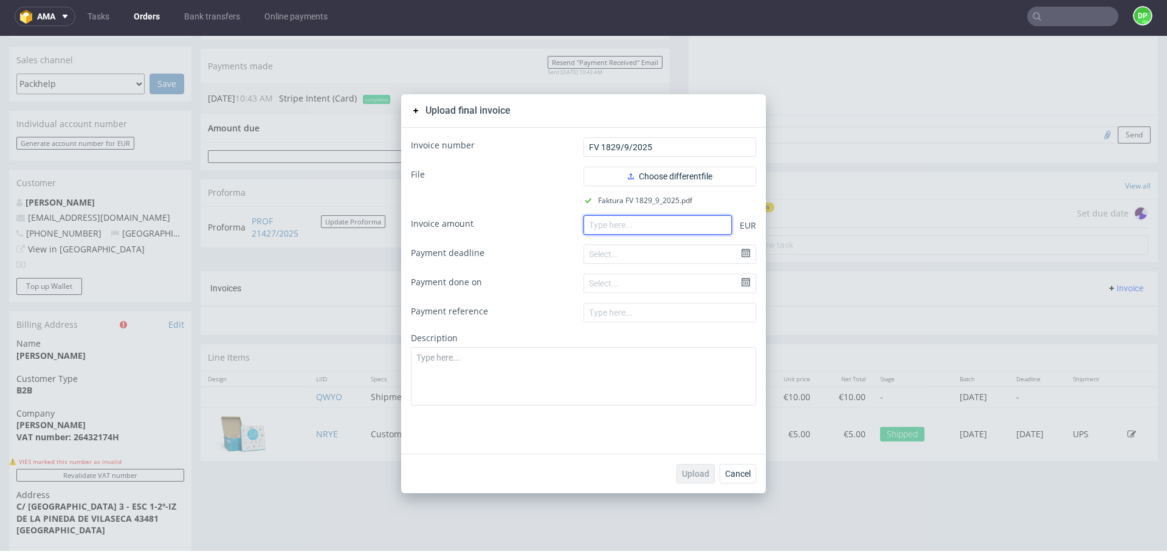
click at [606, 228] on input "number" at bounding box center [658, 224] width 148 height 19
paste input "17.53"
type input "17.53"
click at [684, 475] on span "Upload" at bounding box center [695, 473] width 27 height 9
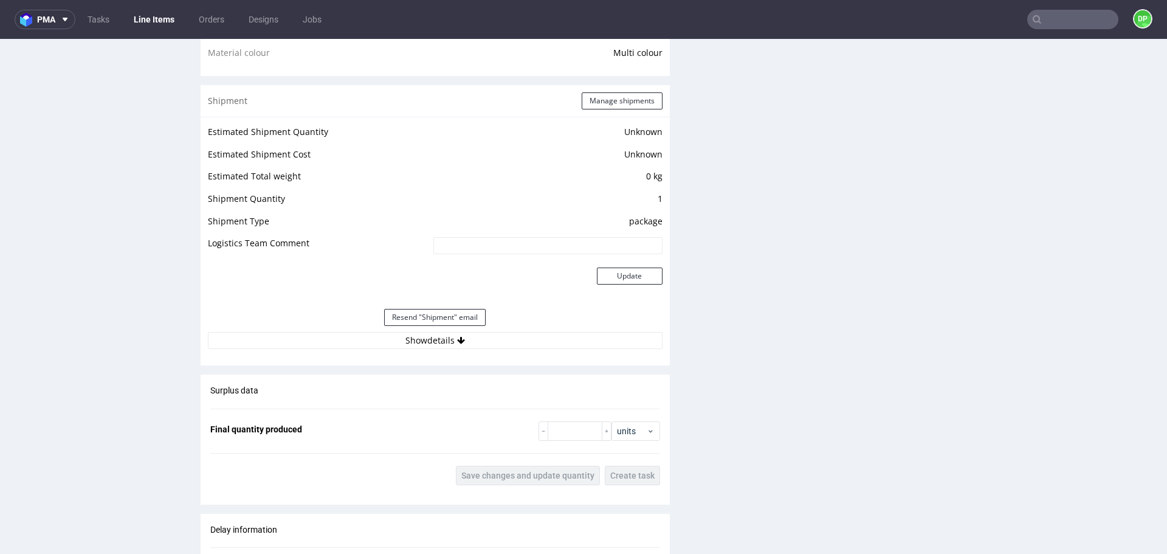
scroll to position [1003, 0]
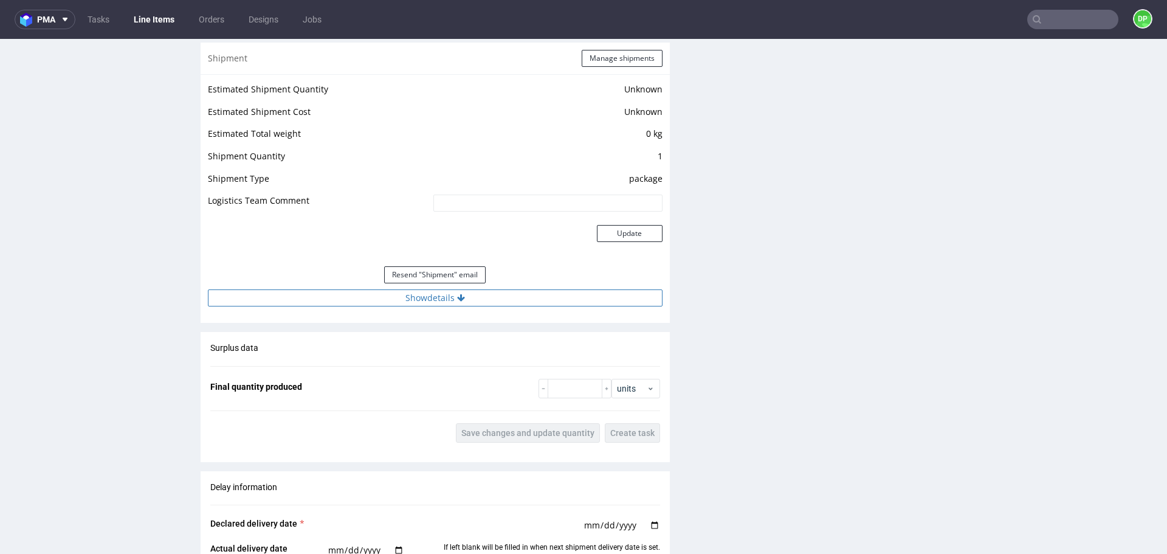
click at [354, 295] on button "Show details" at bounding box center [435, 297] width 455 height 17
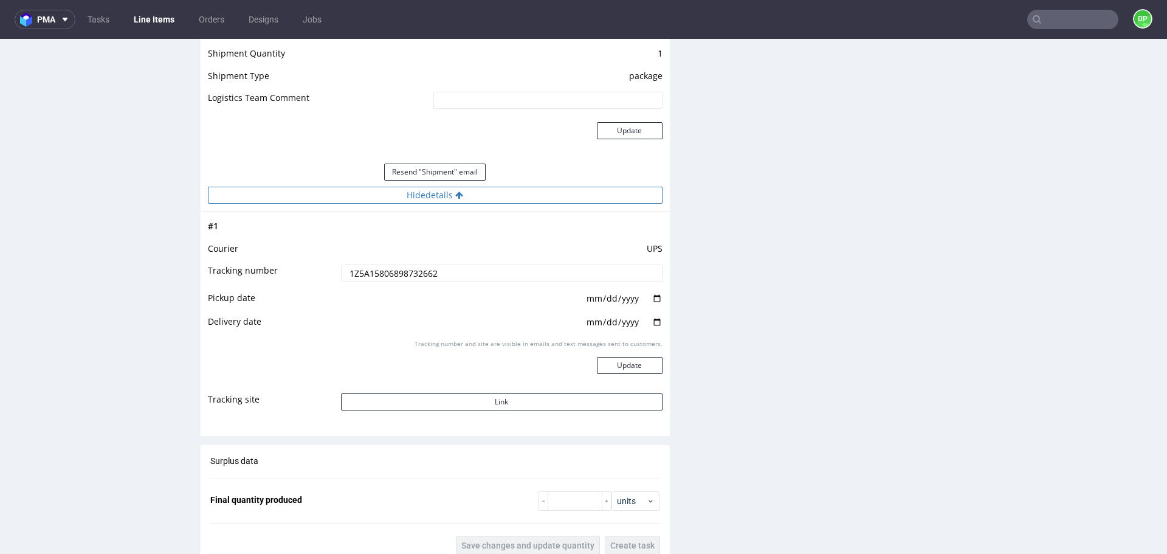
scroll to position [1107, 0]
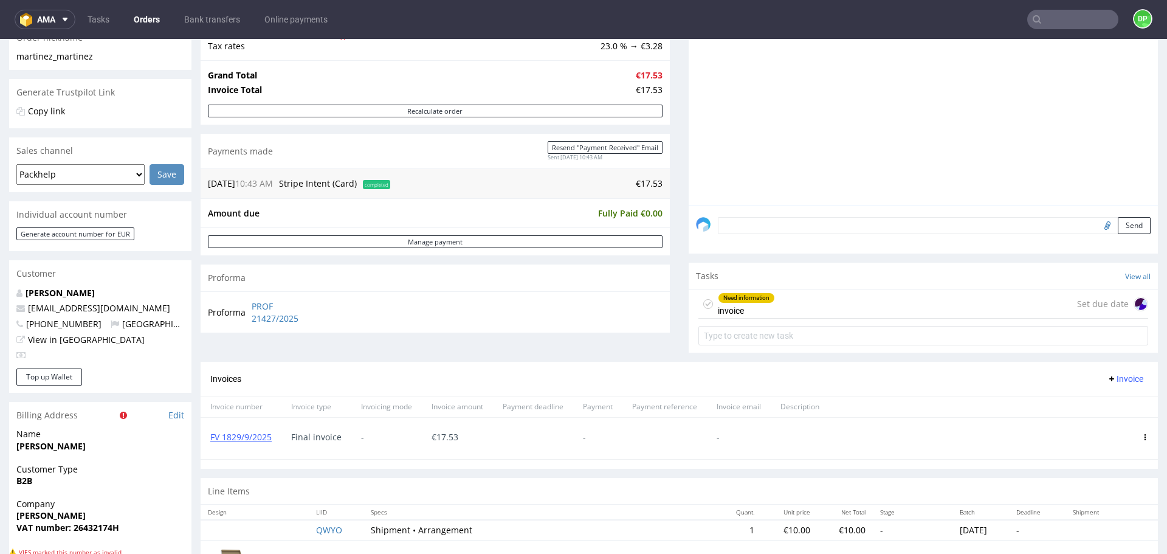
scroll to position [347, 0]
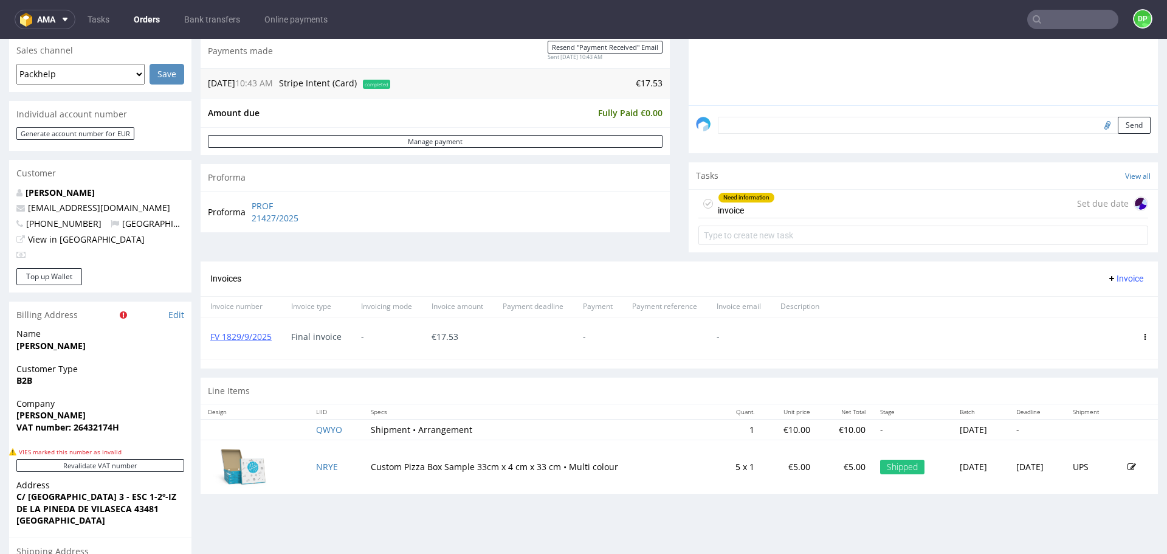
click at [761, 213] on div "Need information invoice" at bounding box center [746, 204] width 57 height 28
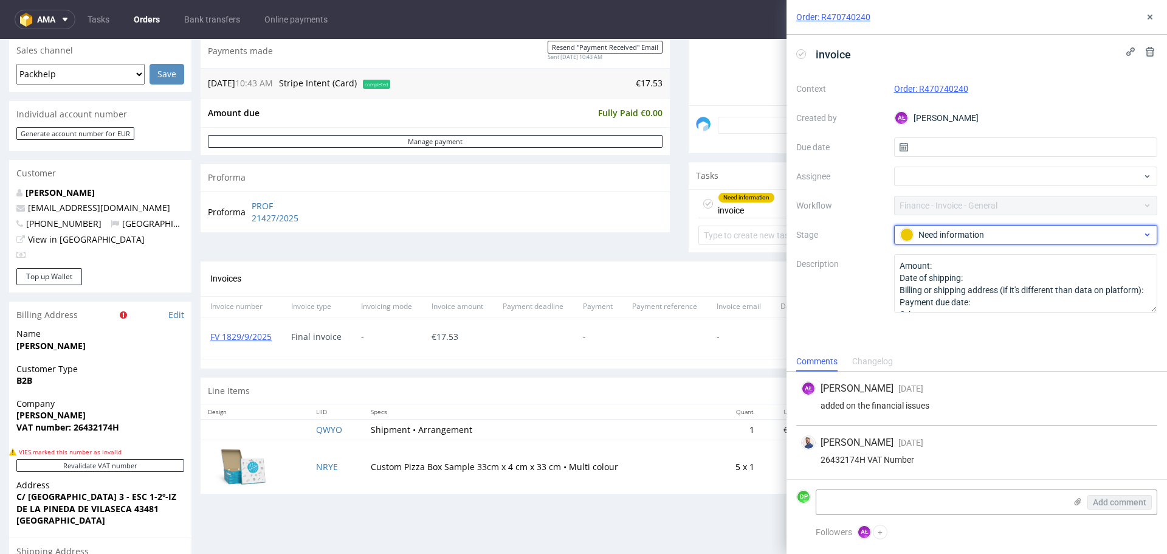
click at [930, 238] on div "Need information" at bounding box center [1021, 234] width 242 height 13
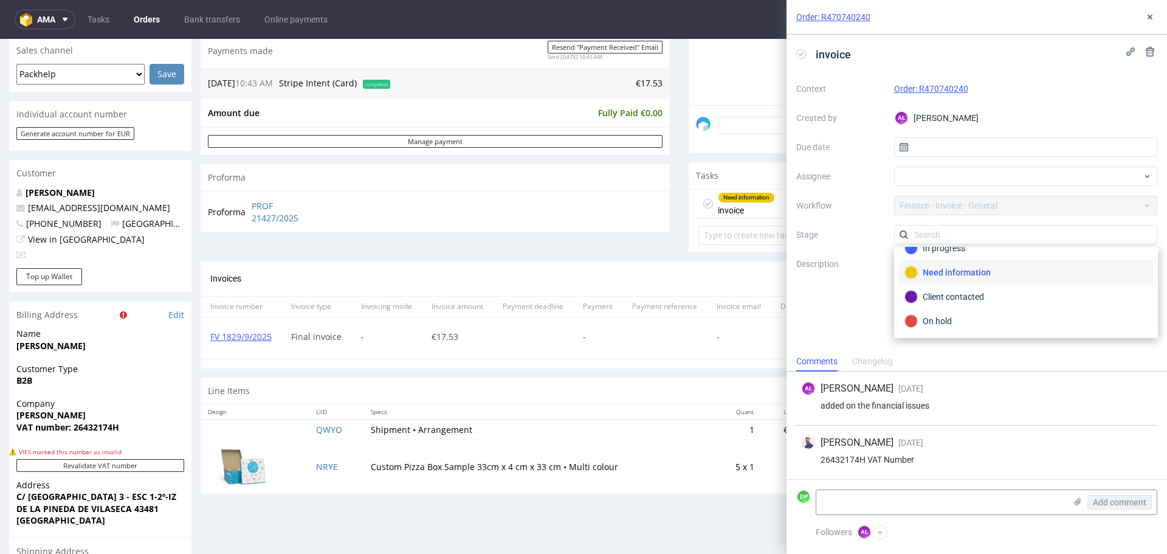
scroll to position [89, 0]
click at [928, 295] on div "Completed" at bounding box center [1026, 296] width 243 height 13
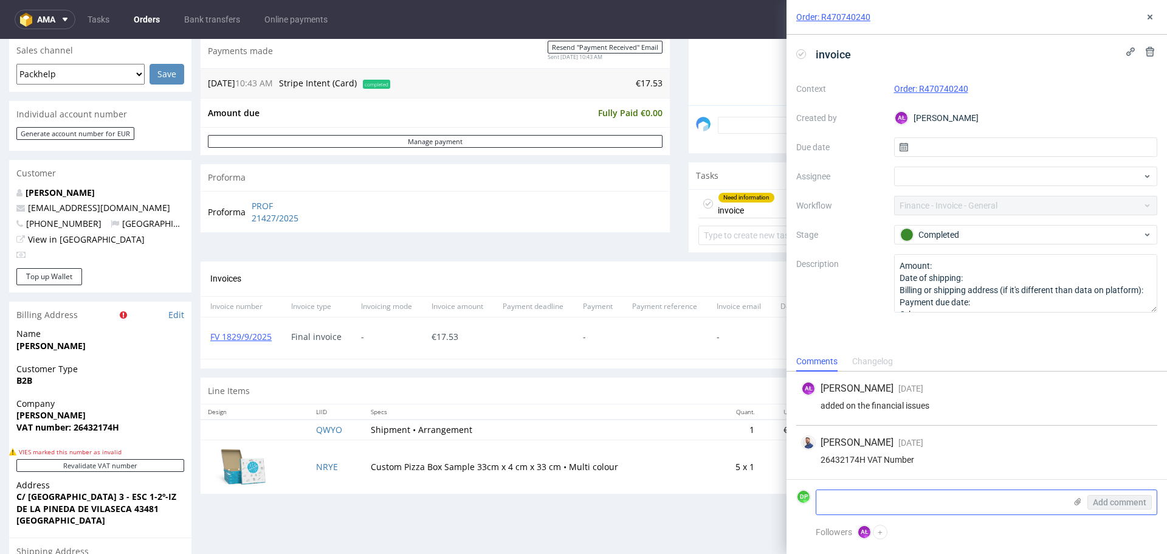
click at [837, 493] on textarea at bounding box center [941, 502] width 249 height 24
type textarea "invalid vat id"
click at [1110, 505] on span "Add comment" at bounding box center [1120, 502] width 54 height 9
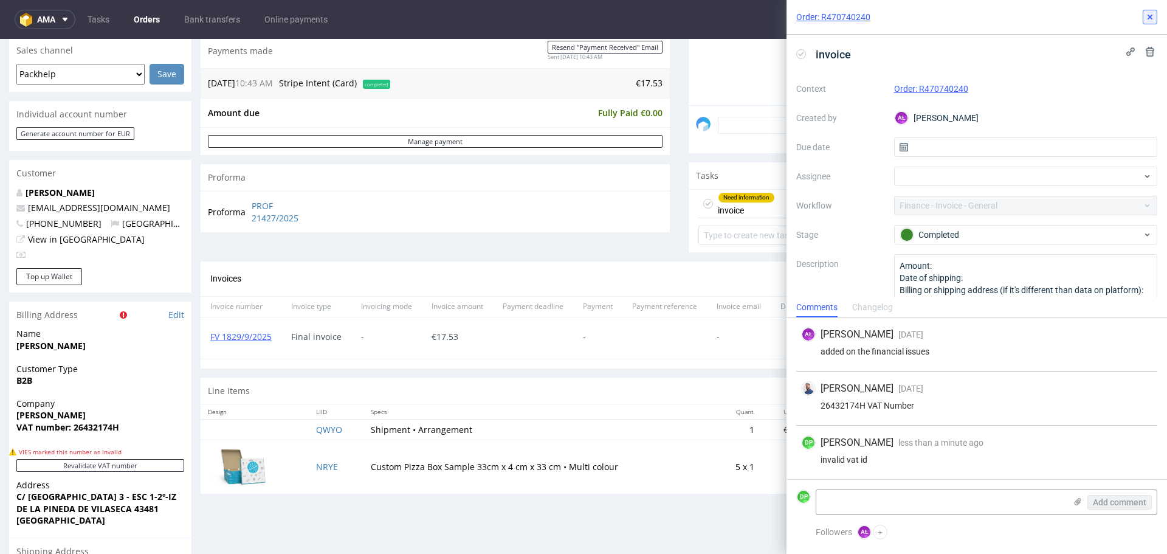
click at [1155, 14] on button at bounding box center [1150, 17] width 15 height 15
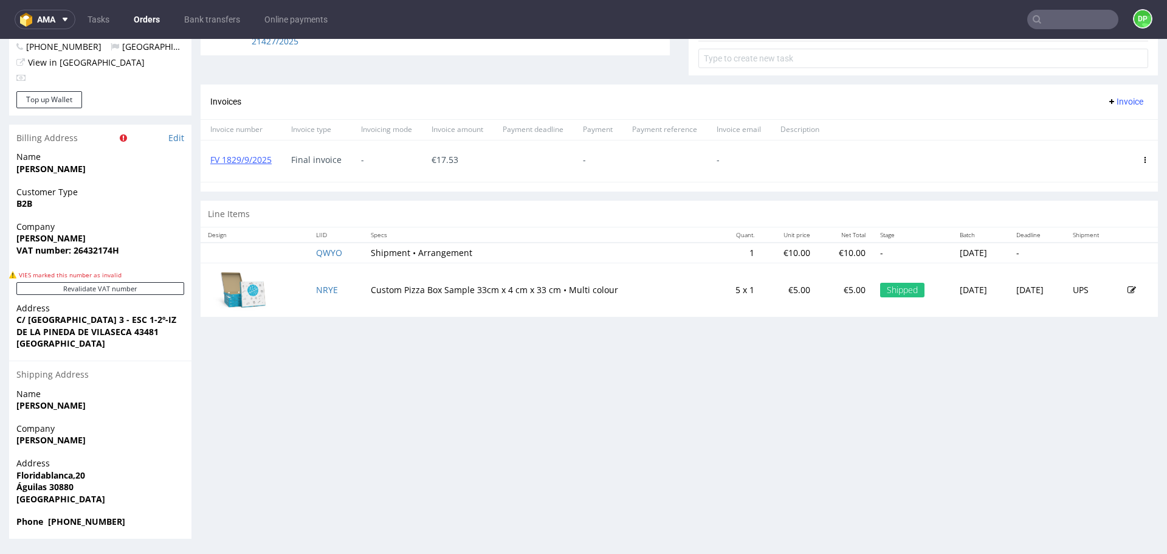
scroll to position [4, 0]
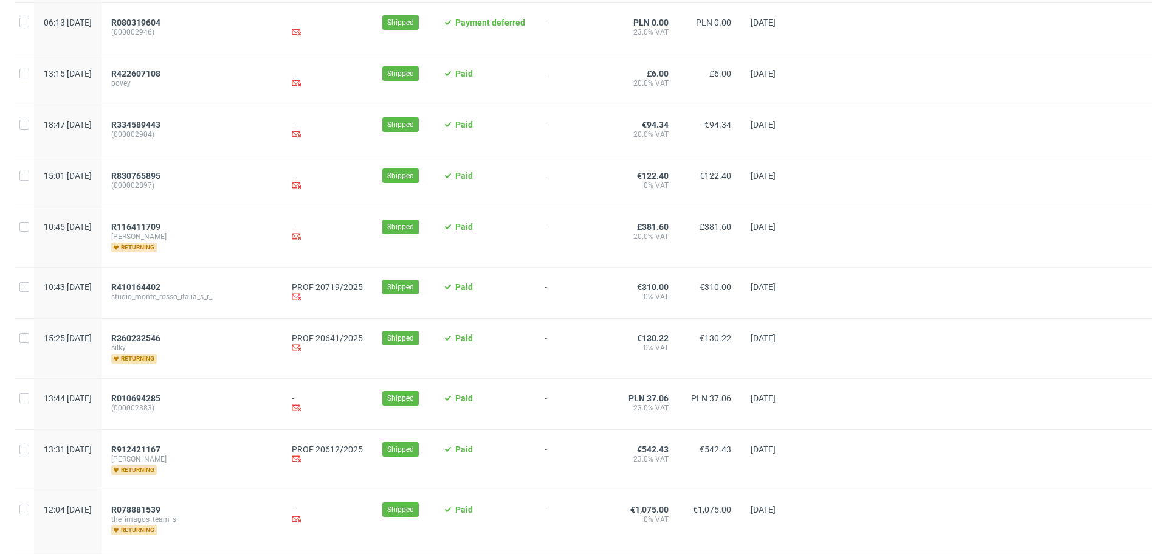
scroll to position [767, 0]
click at [161, 291] on span "R410164402" at bounding box center [135, 287] width 49 height 10
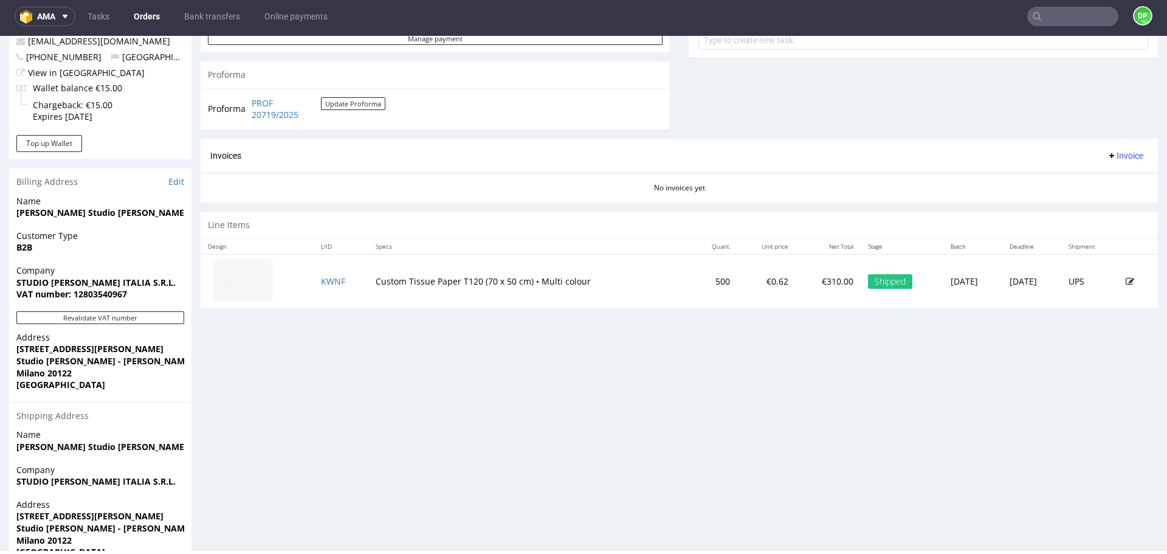
scroll to position [477, 0]
click at [69, 318] on button "Revalidate VAT number" at bounding box center [100, 316] width 168 height 13
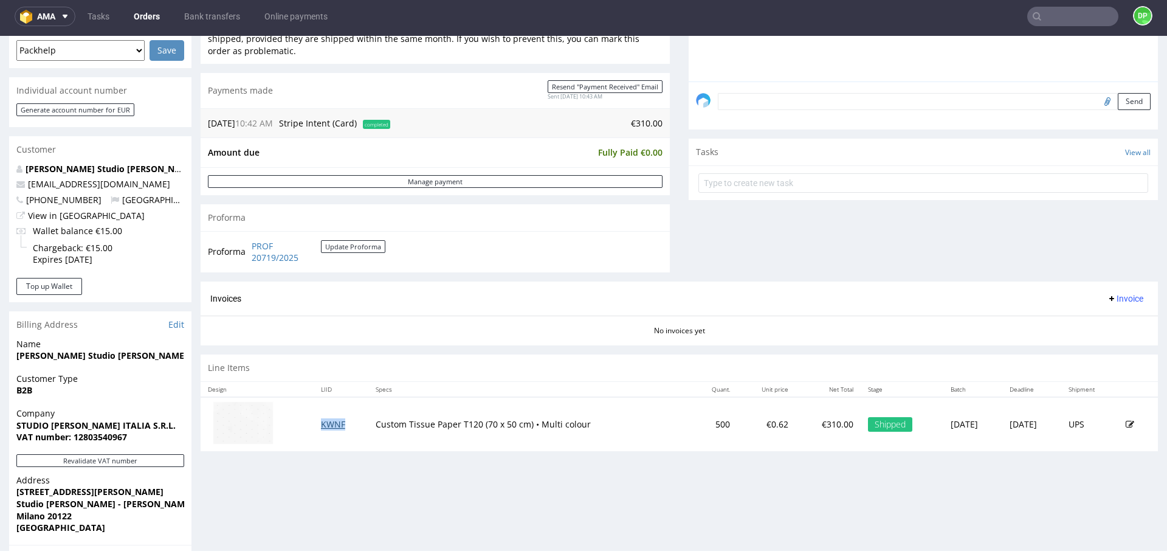
scroll to position [334, 0]
click at [1107, 295] on span "Invoice" at bounding box center [1125, 298] width 36 height 10
click at [1087, 329] on span "Generate" at bounding box center [1106, 323] width 59 height 12
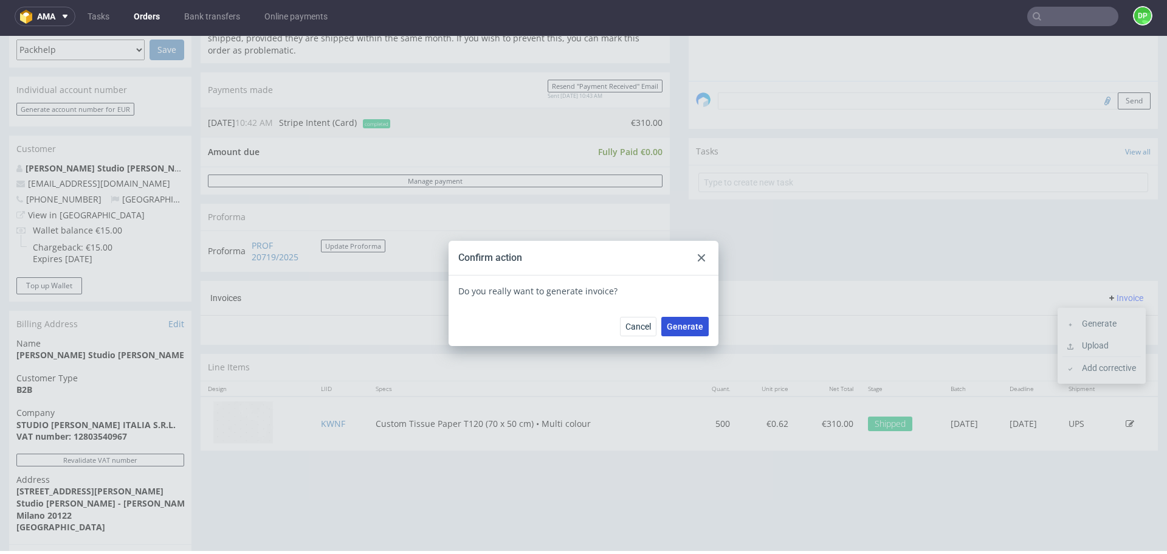
click at [676, 326] on span "Generate" at bounding box center [685, 326] width 36 height 9
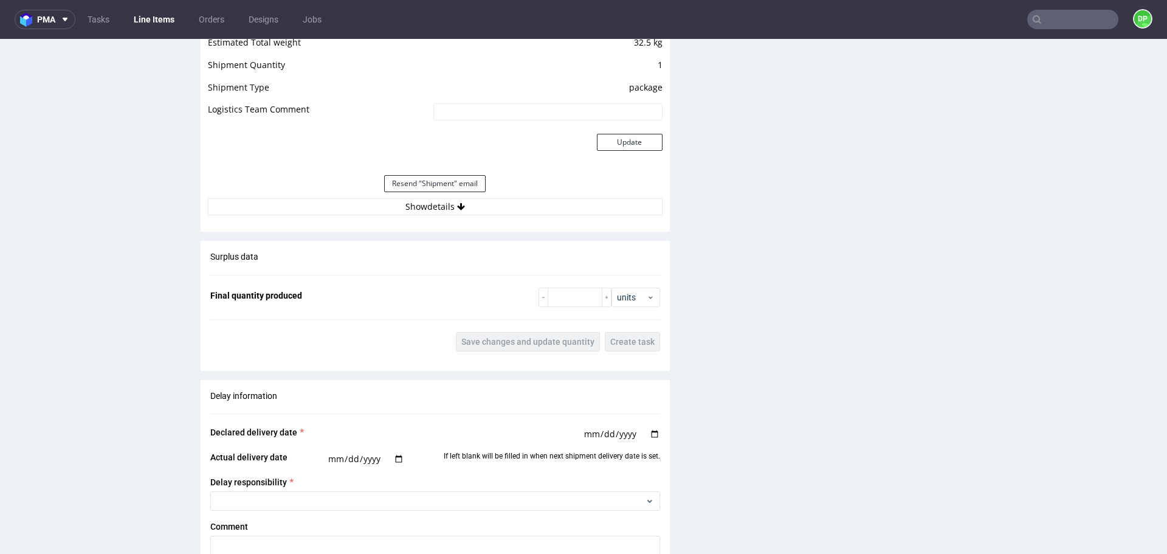
scroll to position [1165, 0]
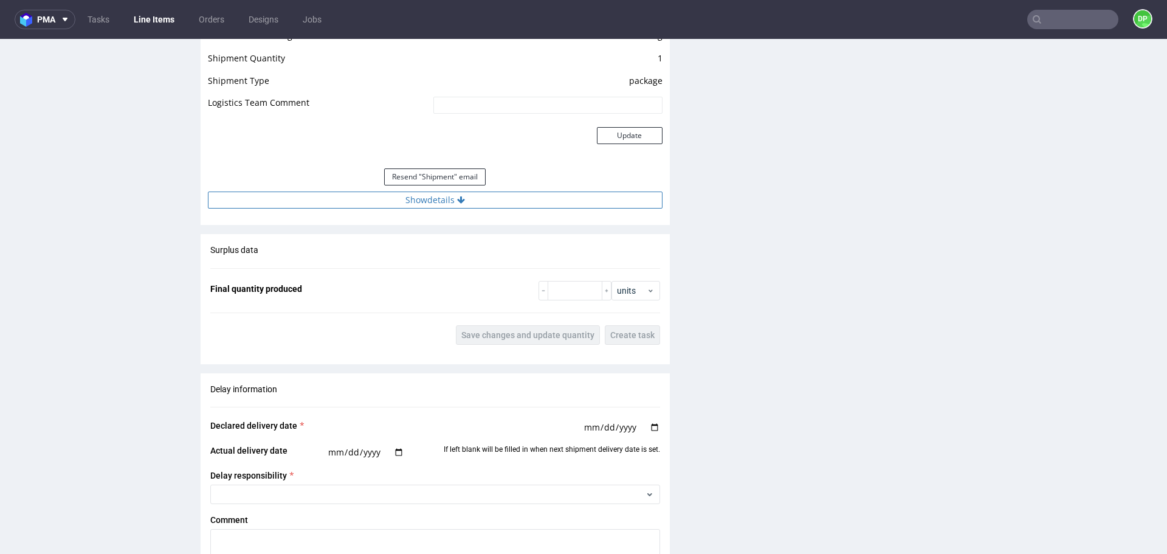
click at [441, 206] on button "Show details" at bounding box center [435, 200] width 455 height 17
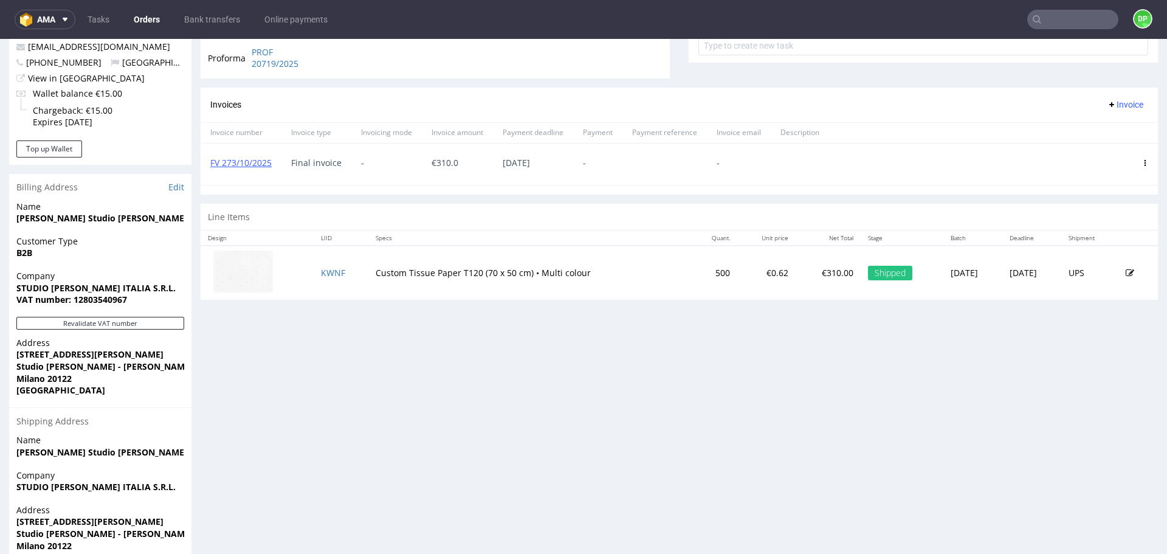
scroll to position [475, 0]
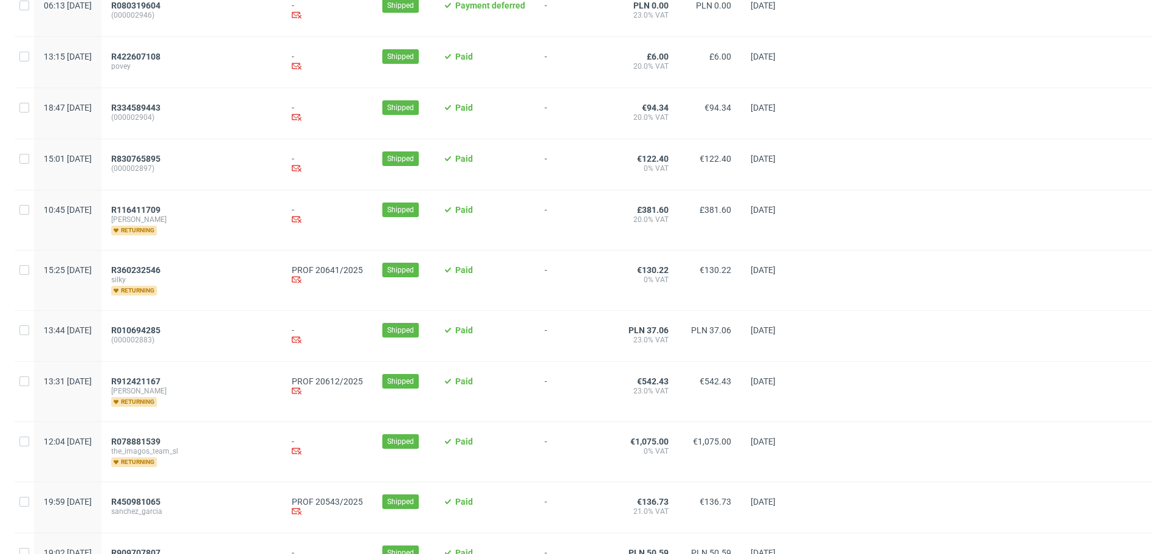
scroll to position [794, 0]
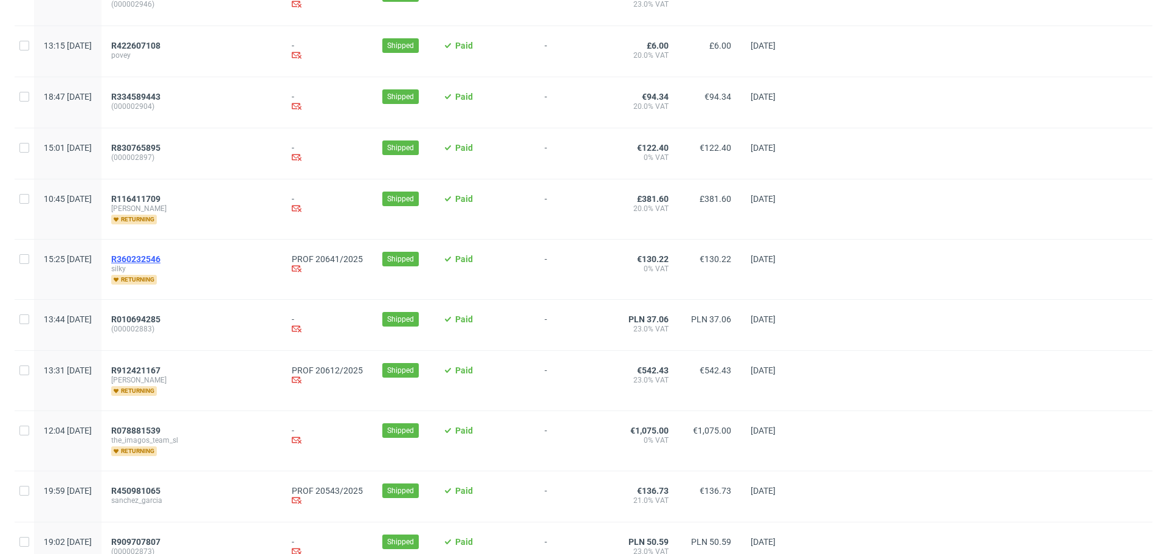
click at [161, 263] on span "R360232546" at bounding box center [135, 259] width 49 height 10
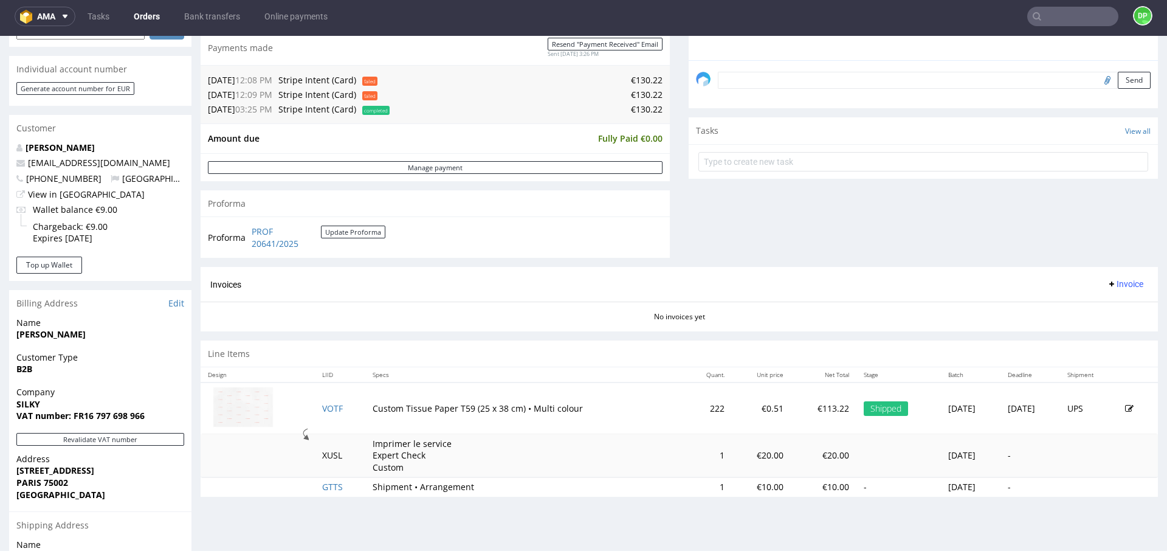
scroll to position [520, 0]
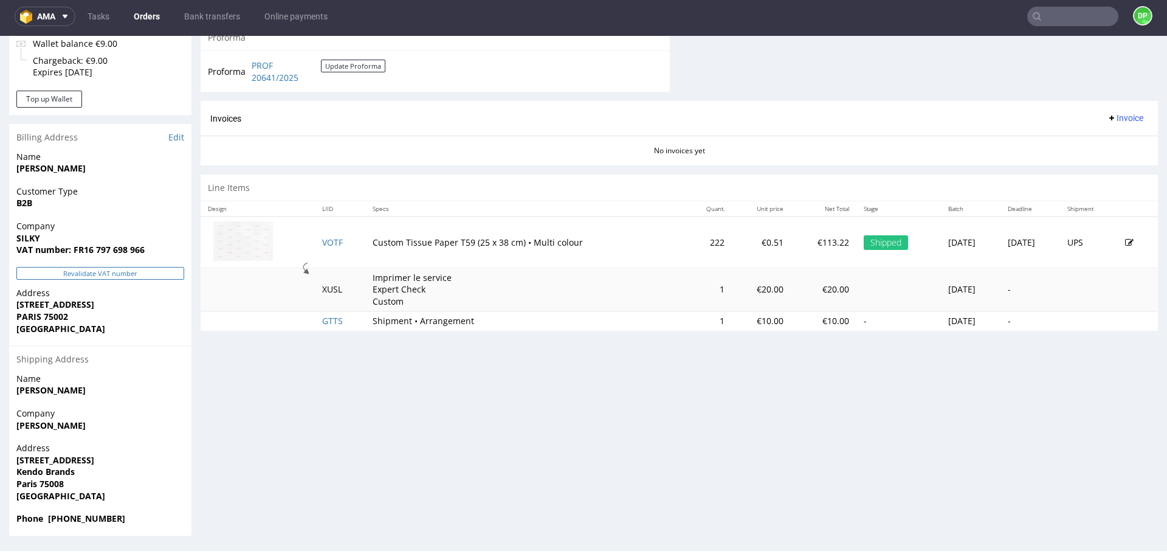
click at [89, 276] on button "Revalidate VAT number" at bounding box center [100, 273] width 168 height 13
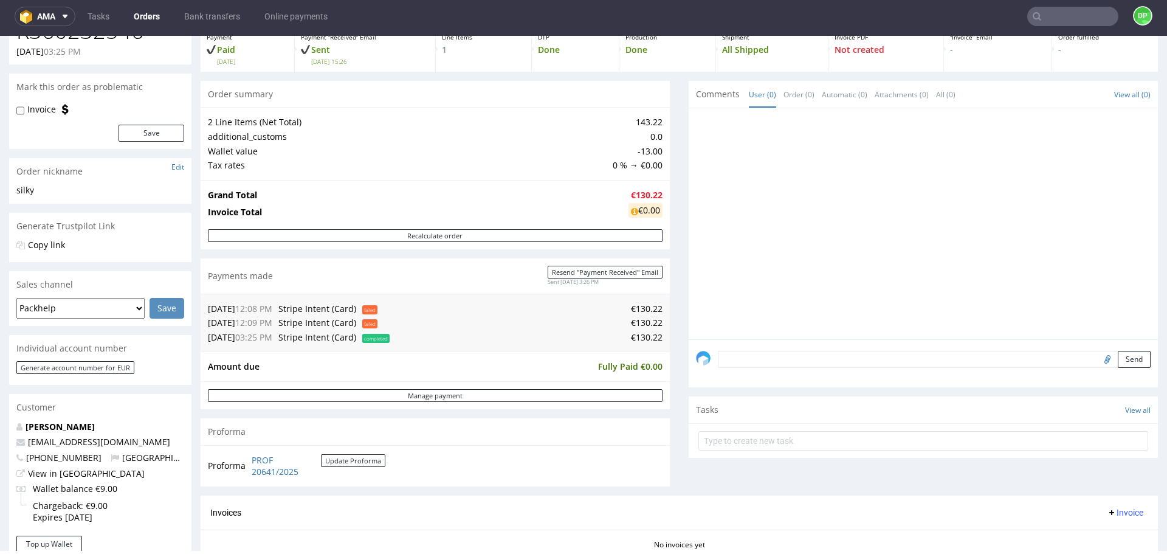
scroll to position [0, 0]
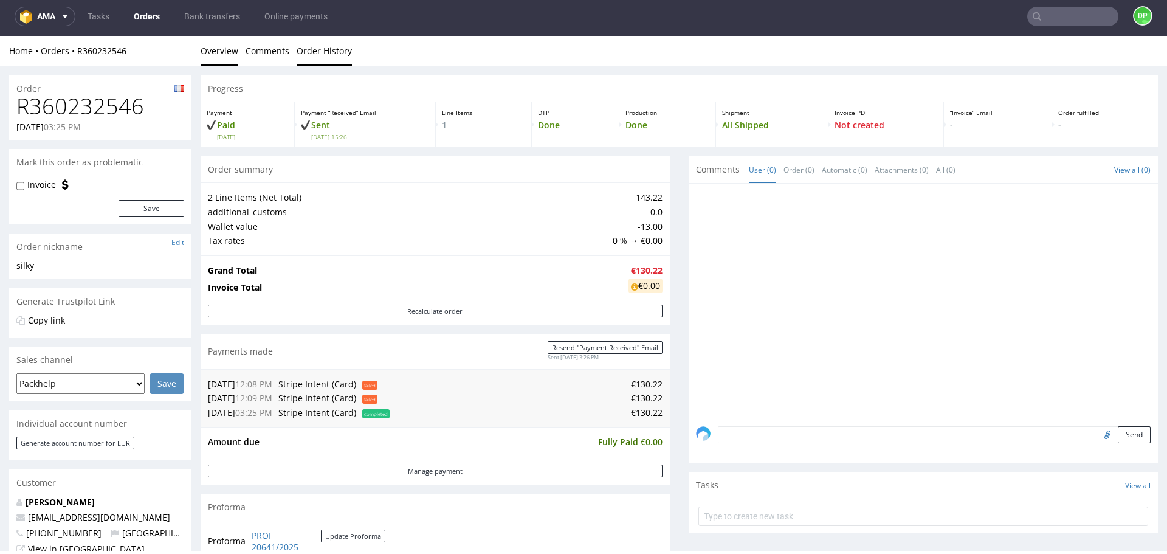
click at [314, 44] on link "Order History" at bounding box center [324, 51] width 55 height 30
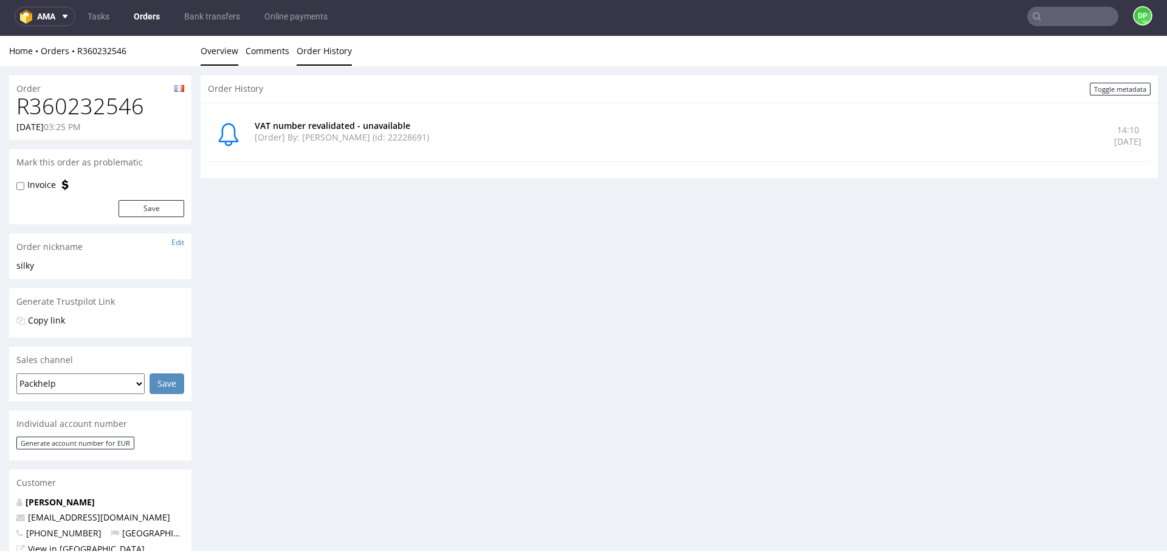
click at [219, 46] on link "Overview" at bounding box center [220, 51] width 38 height 30
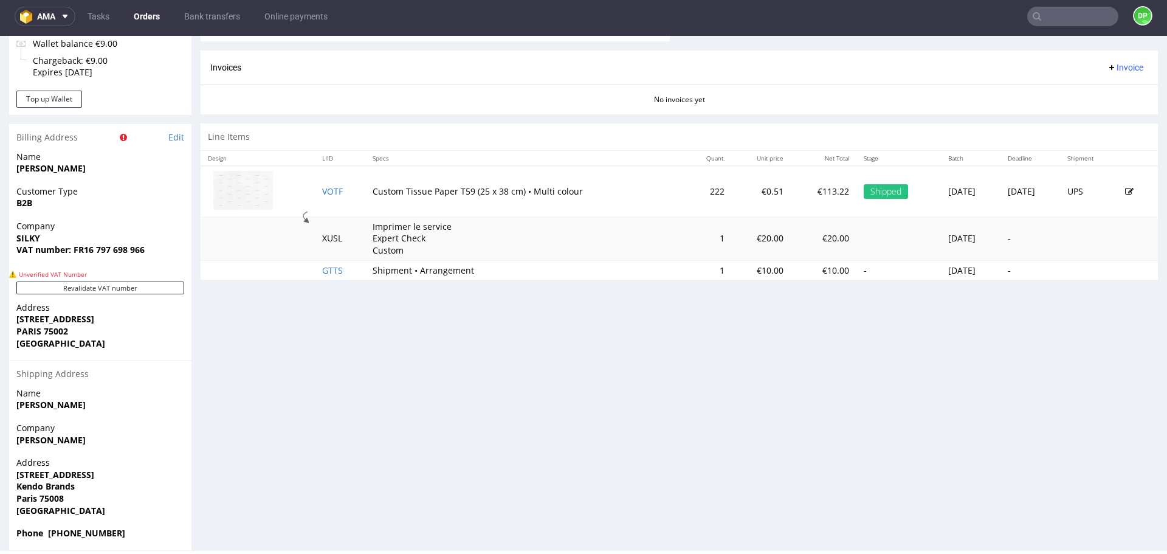
scroll to position [535, 0]
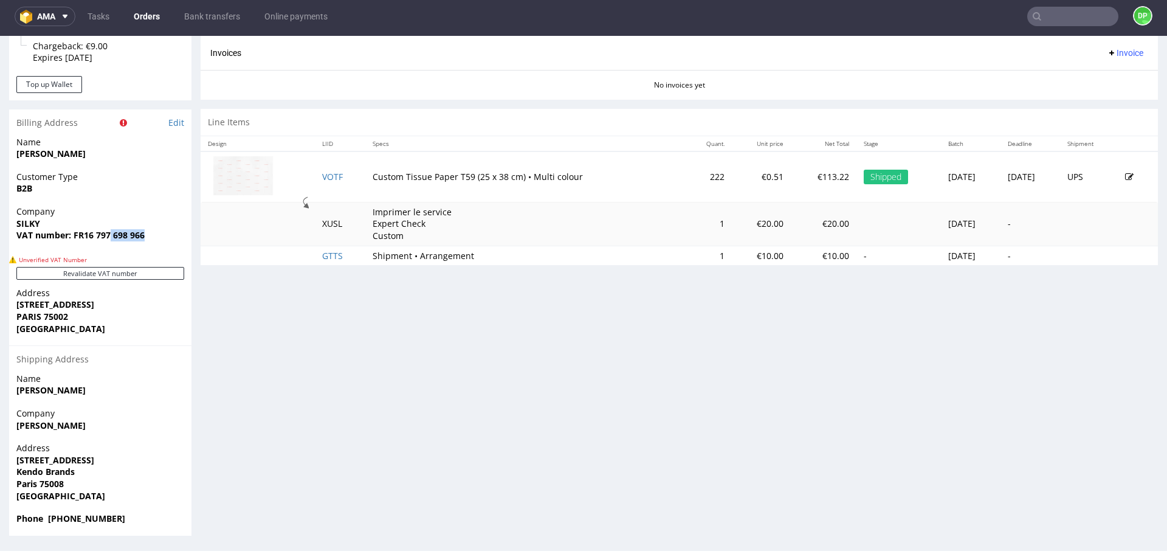
drag, startPoint x: 152, startPoint y: 238, endPoint x: 100, endPoint y: 240, distance: 51.7
click at [100, 240] on span "VAT number: FR16 797 698 966" at bounding box center [100, 235] width 168 height 12
click at [97, 240] on strong "VAT number: FR16 797 698 966" at bounding box center [80, 235] width 128 height 12
drag, startPoint x: 147, startPoint y: 233, endPoint x: 83, endPoint y: 242, distance: 65.1
click at [83, 242] on div "Company SILKY VAT number: FR16 797 698 966" at bounding box center [100, 229] width 182 height 47
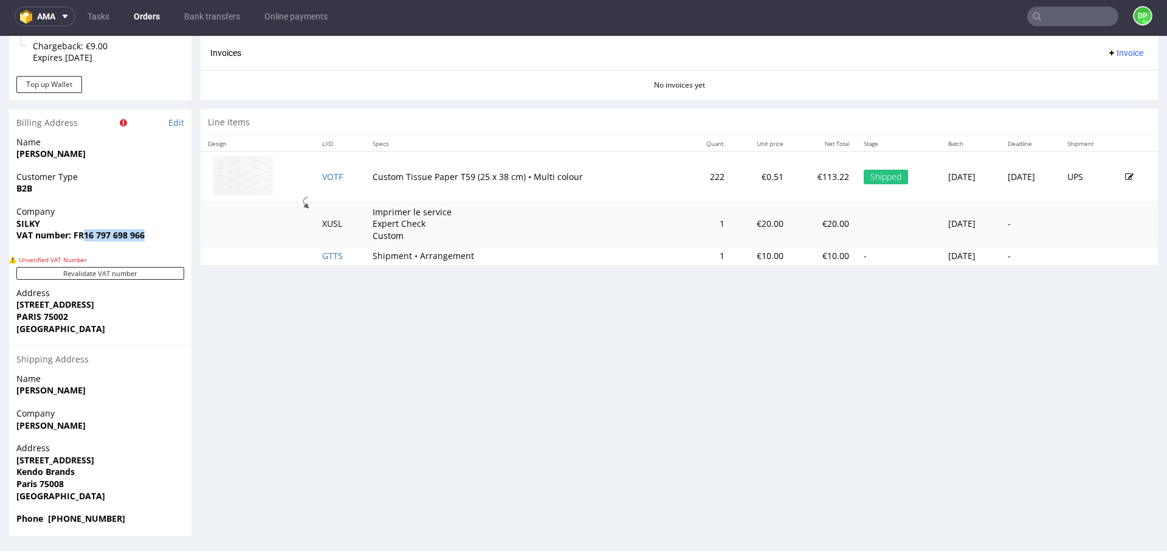
copy strong "16 797 698 966"
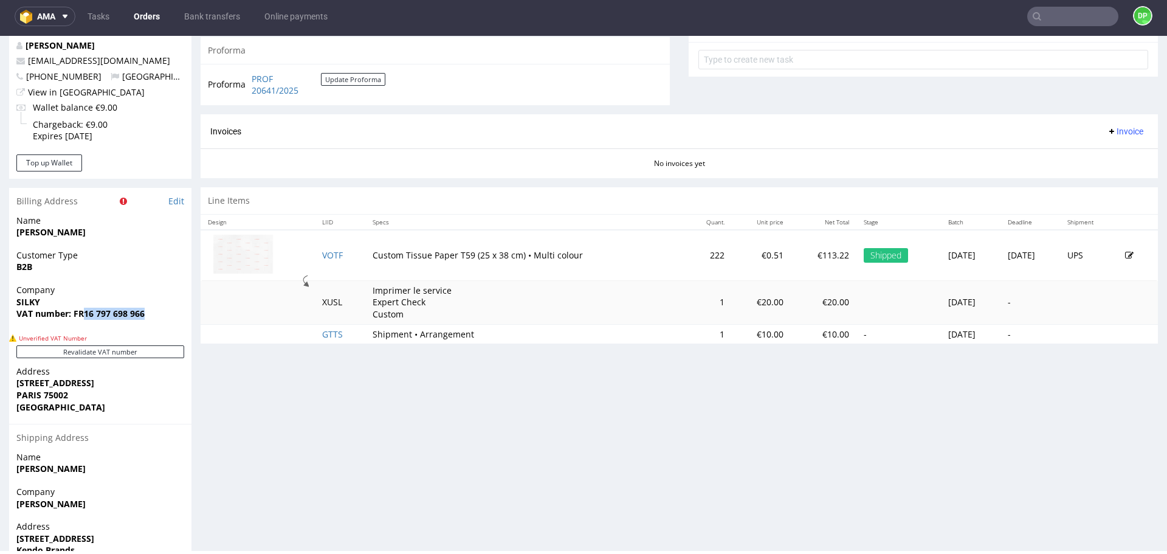
scroll to position [462, 0]
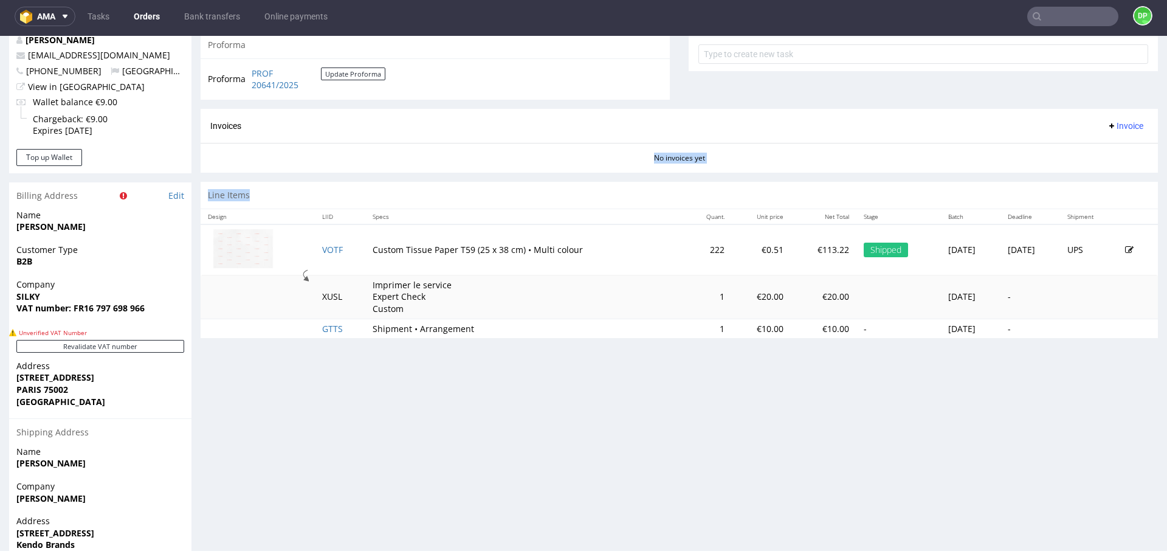
drag, startPoint x: 373, startPoint y: 486, endPoint x: 257, endPoint y: 108, distance: 395.4
click at [257, 108] on div "Progress Payment Paid Thu 25 Sep Payment “Received” Email Sent Thu 25 Sep 15:26…" at bounding box center [680, 110] width 958 height 995
click at [364, 185] on div "Line Items" at bounding box center [680, 195] width 958 height 27
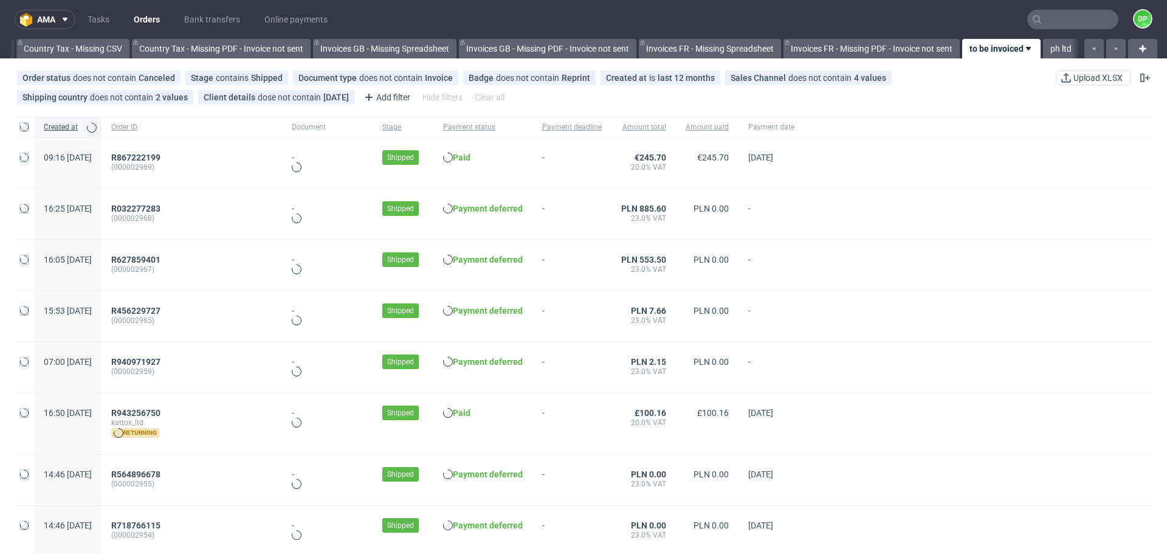
scroll to position [0, 1324]
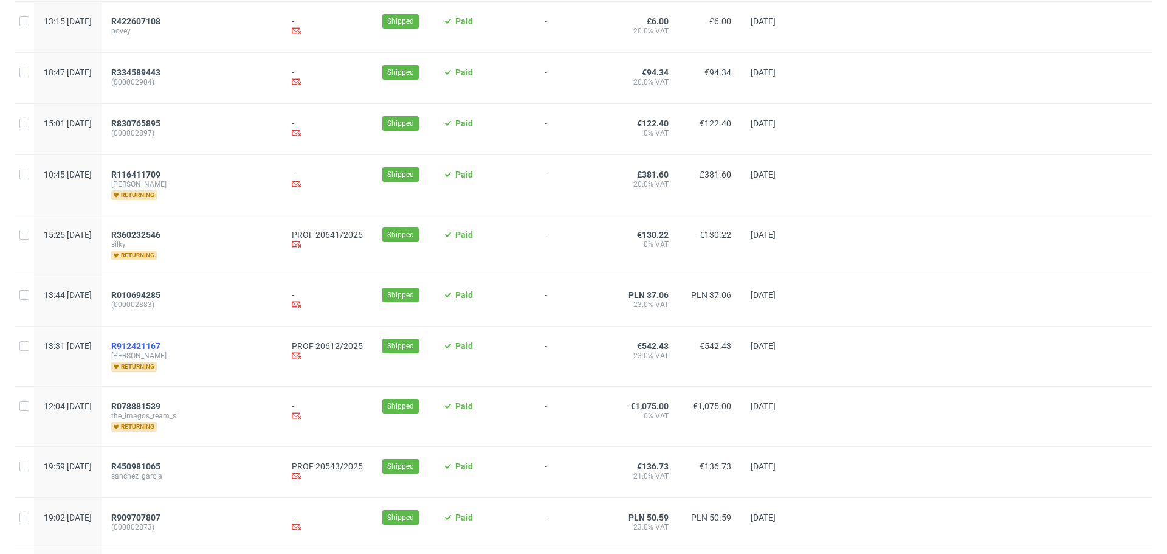
click at [161, 351] on span "R912421167" at bounding box center [135, 346] width 49 height 10
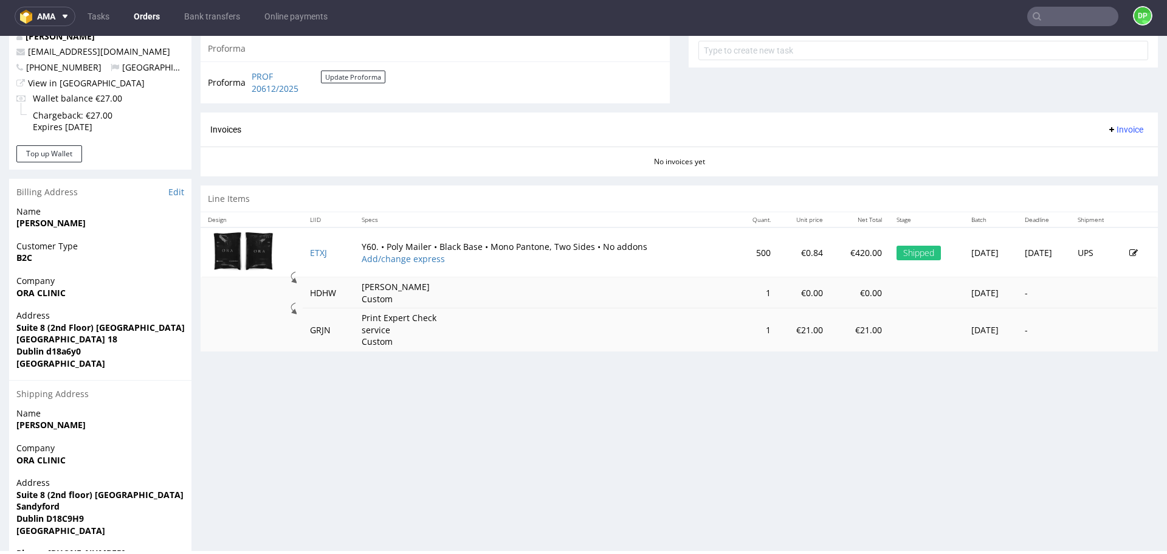
scroll to position [464, 0]
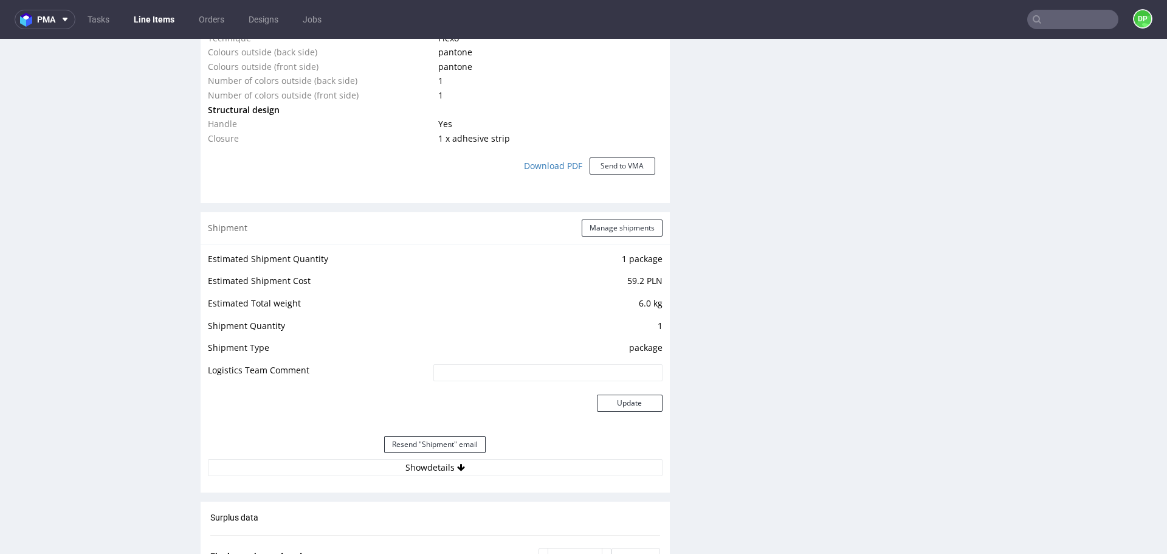
scroll to position [1195, 0]
click at [386, 471] on button "Show details" at bounding box center [435, 465] width 455 height 17
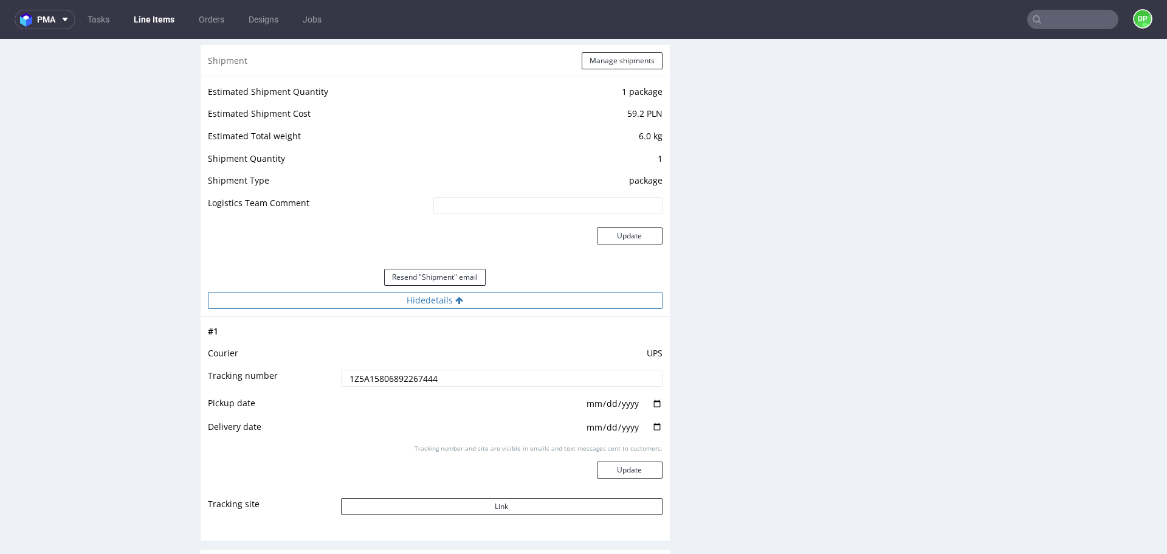
scroll to position [1376, 0]
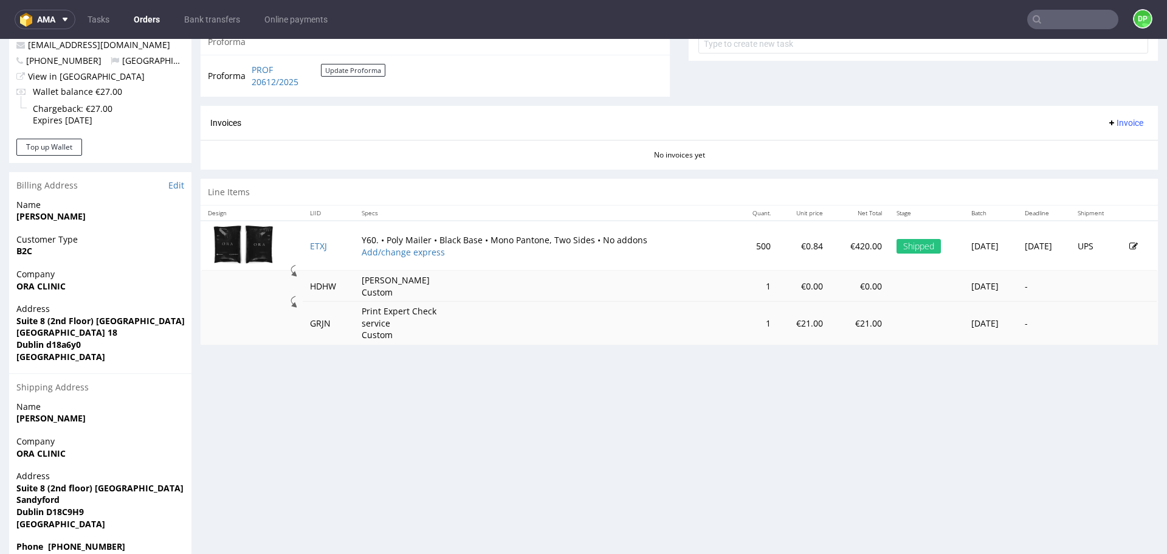
scroll to position [500, 0]
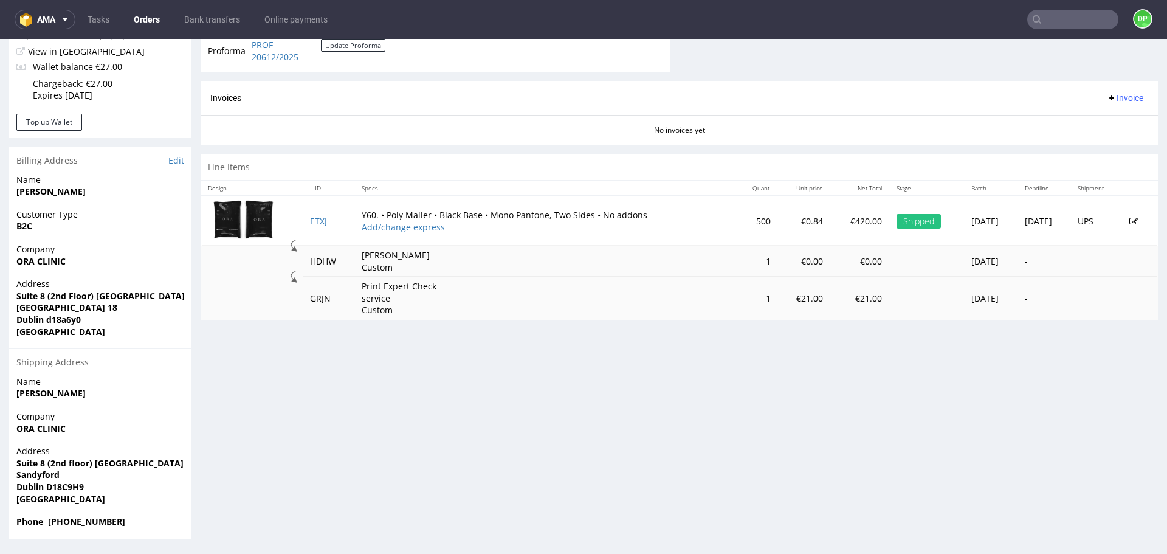
click at [1123, 97] on span "Invoice" at bounding box center [1125, 98] width 36 height 10
click at [1084, 119] on span "Generate" at bounding box center [1106, 123] width 59 height 12
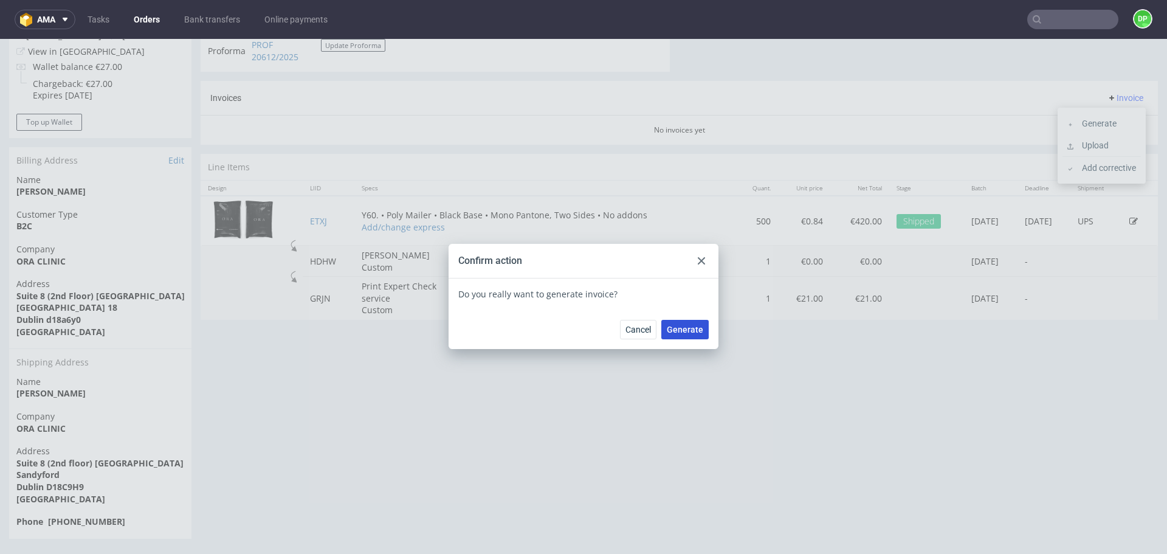
click at [688, 325] on span "Generate" at bounding box center [685, 329] width 36 height 9
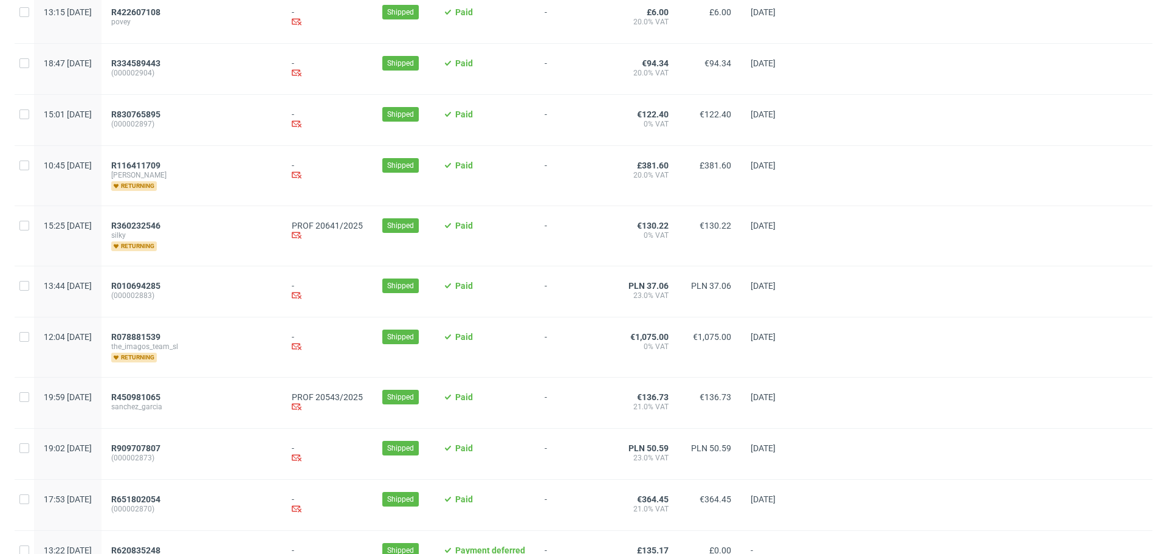
scroll to position [828, 0]
click at [161, 400] on span "R450981065" at bounding box center [135, 397] width 49 height 10
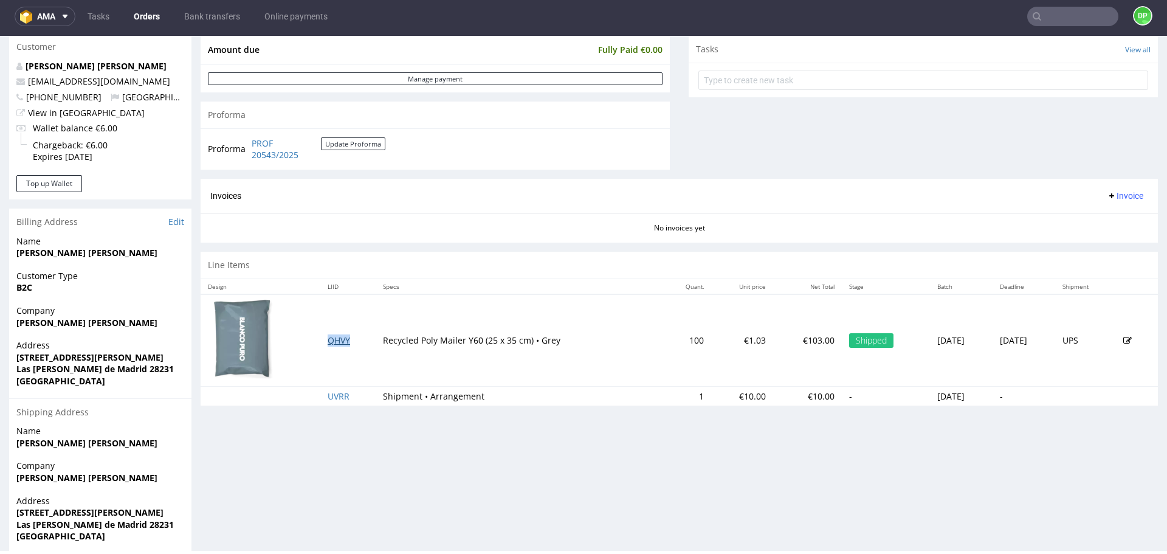
scroll to position [436, 0]
click at [1107, 193] on span "Invoice" at bounding box center [1125, 196] width 36 height 10
click at [1087, 215] on span "Generate" at bounding box center [1106, 221] width 59 height 12
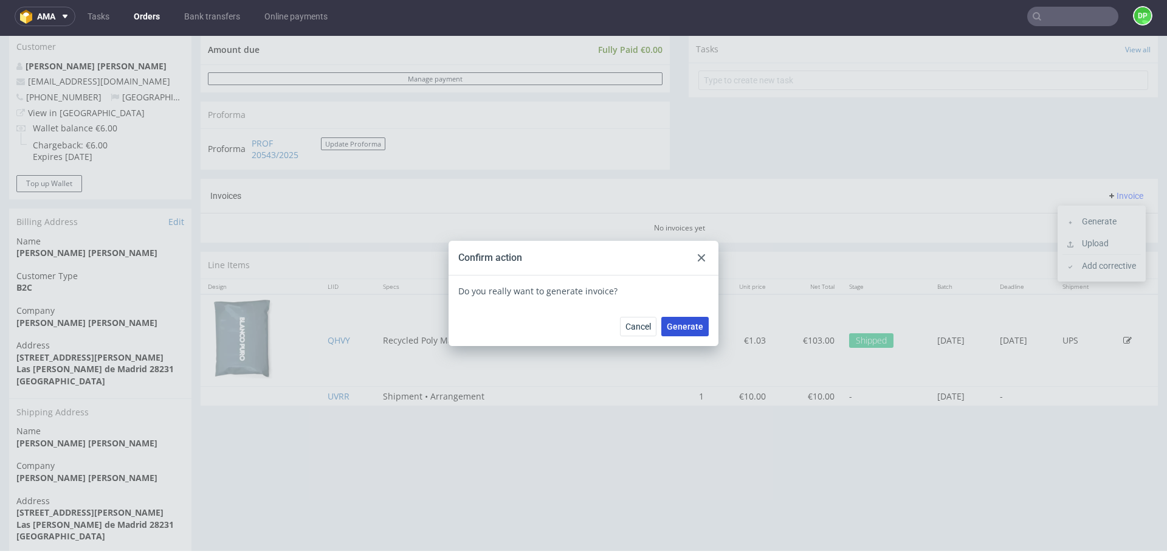
click at [694, 323] on span "Generate" at bounding box center [685, 326] width 36 height 9
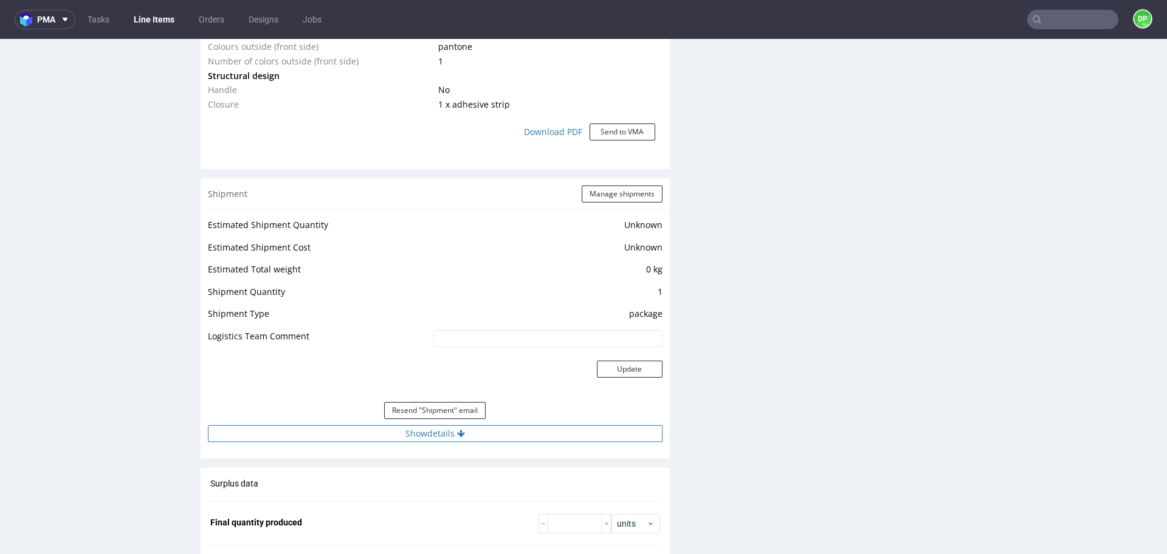
scroll to position [1144, 0]
click at [480, 435] on button "Show details" at bounding box center [435, 431] width 455 height 17
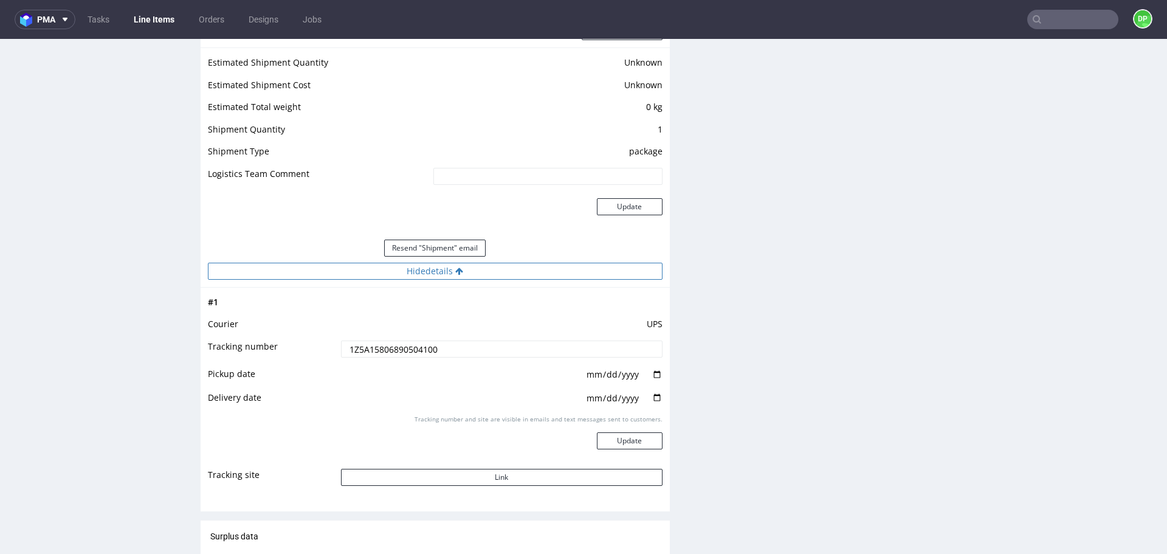
scroll to position [1305, 0]
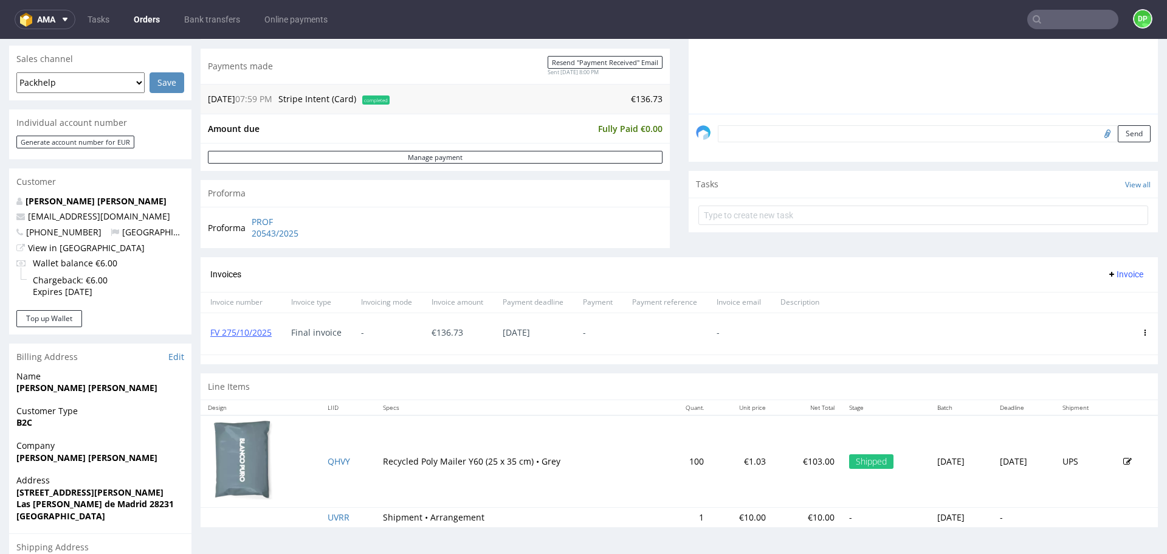
scroll to position [313, 0]
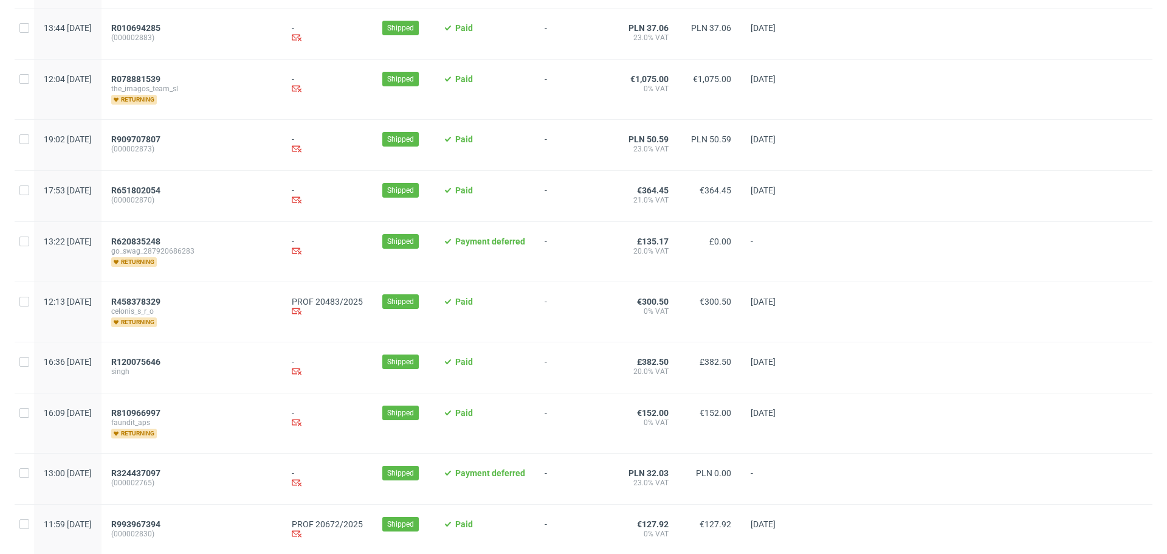
scroll to position [1086, 0]
click at [161, 305] on span "R458378329" at bounding box center [135, 301] width 49 height 10
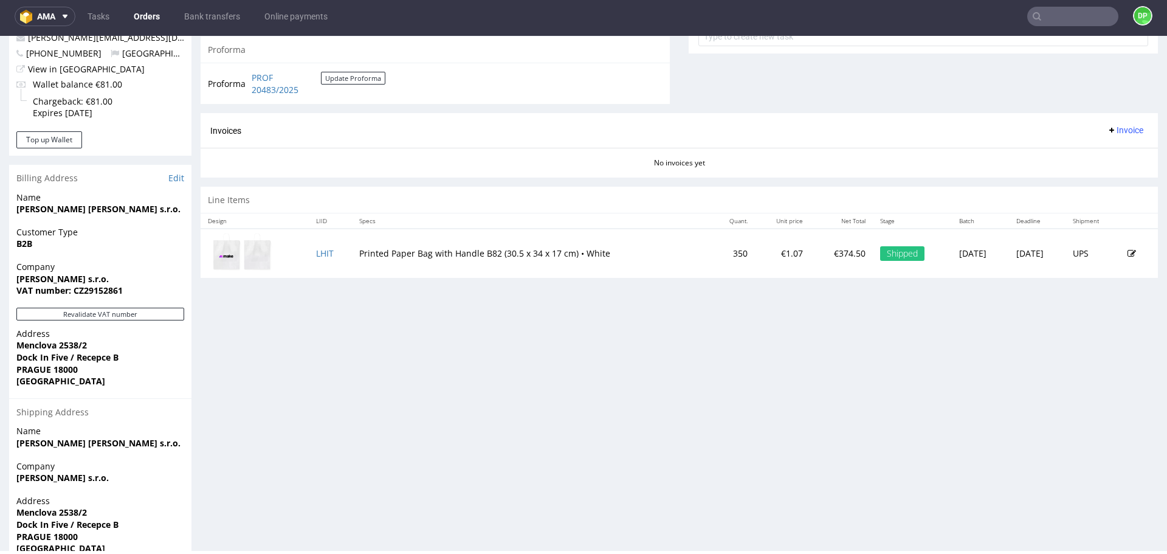
scroll to position [532, 0]
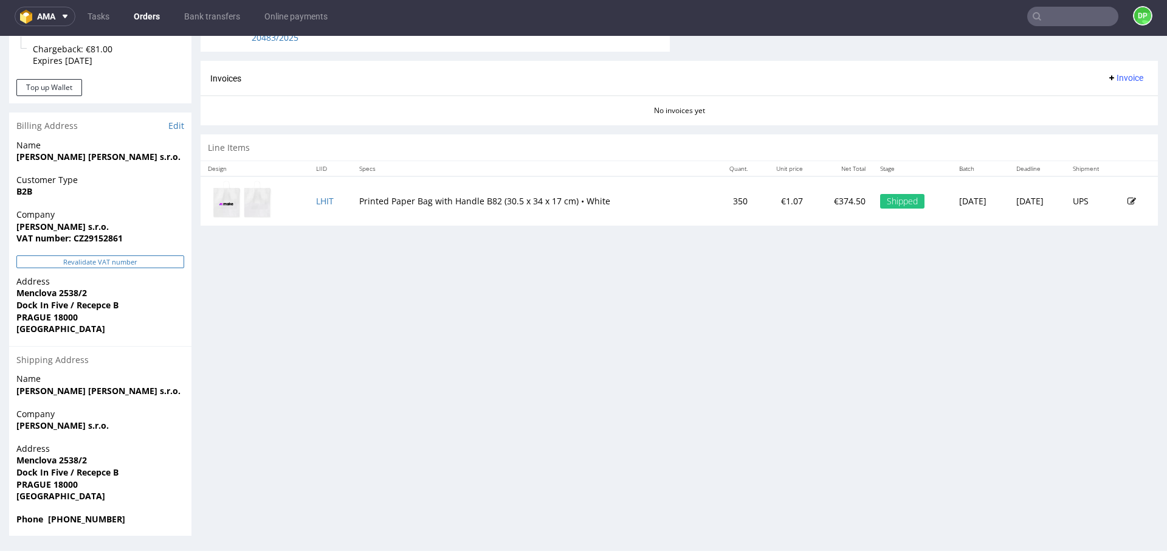
click at [154, 266] on button "Revalidate VAT number" at bounding box center [100, 261] width 168 height 13
click at [1128, 67] on div "Invoices Invoice" at bounding box center [680, 78] width 958 height 35
click at [1108, 79] on span "Invoice" at bounding box center [1125, 78] width 36 height 10
click at [1083, 100] on span "Generate" at bounding box center [1106, 103] width 59 height 12
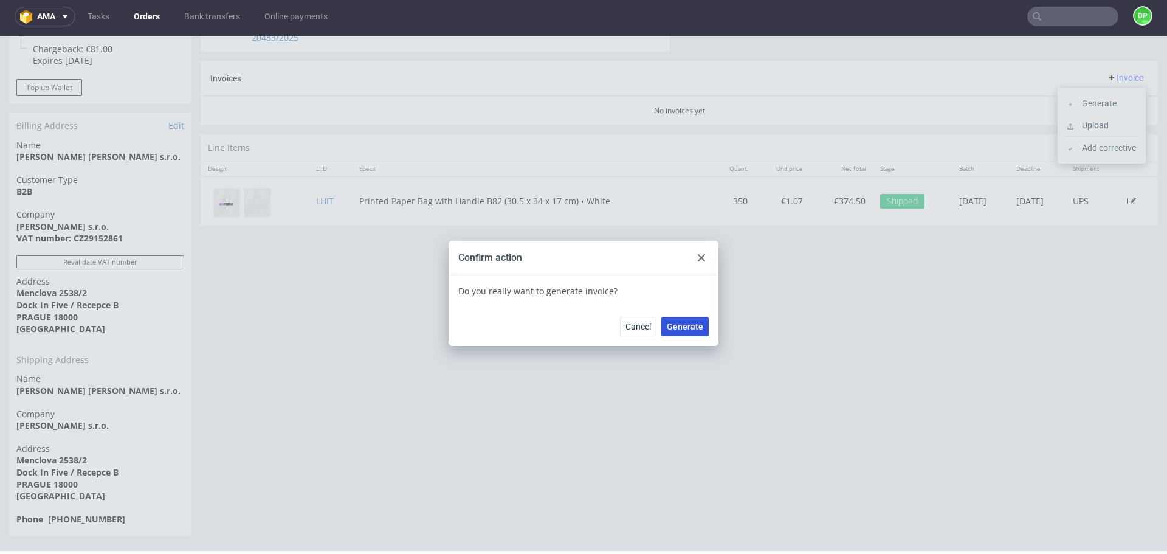
click at [689, 329] on span "Generate" at bounding box center [685, 326] width 36 height 9
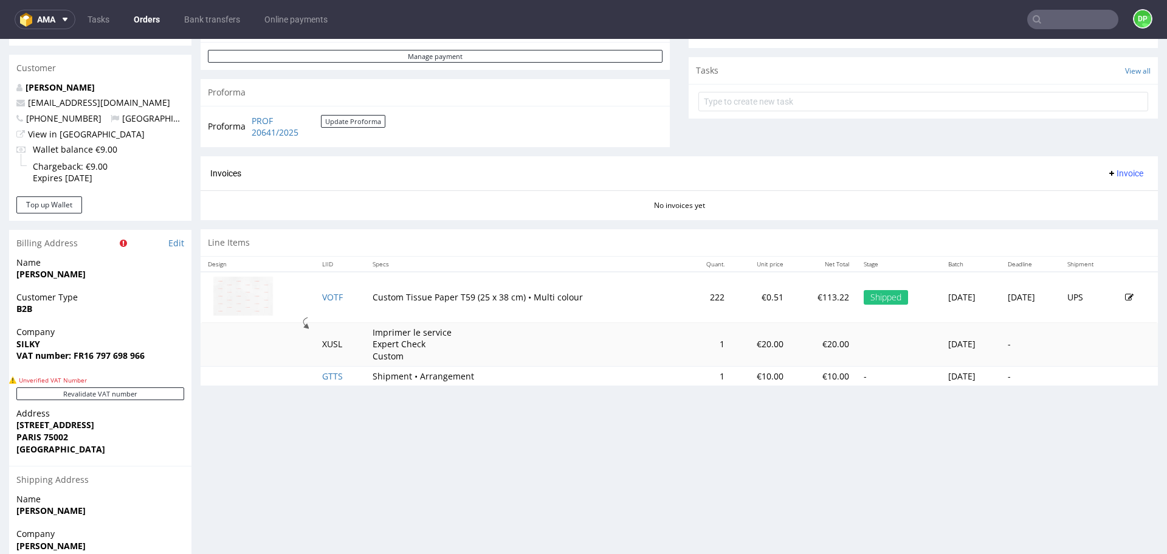
scroll to position [418, 0]
drag, startPoint x: 150, startPoint y: 359, endPoint x: 85, endPoint y: 368, distance: 66.2
click at [85, 368] on div "Company SILKY VAT number: FR16 797 698 966" at bounding box center [100, 348] width 182 height 47
copy strong "16 797 698 966"
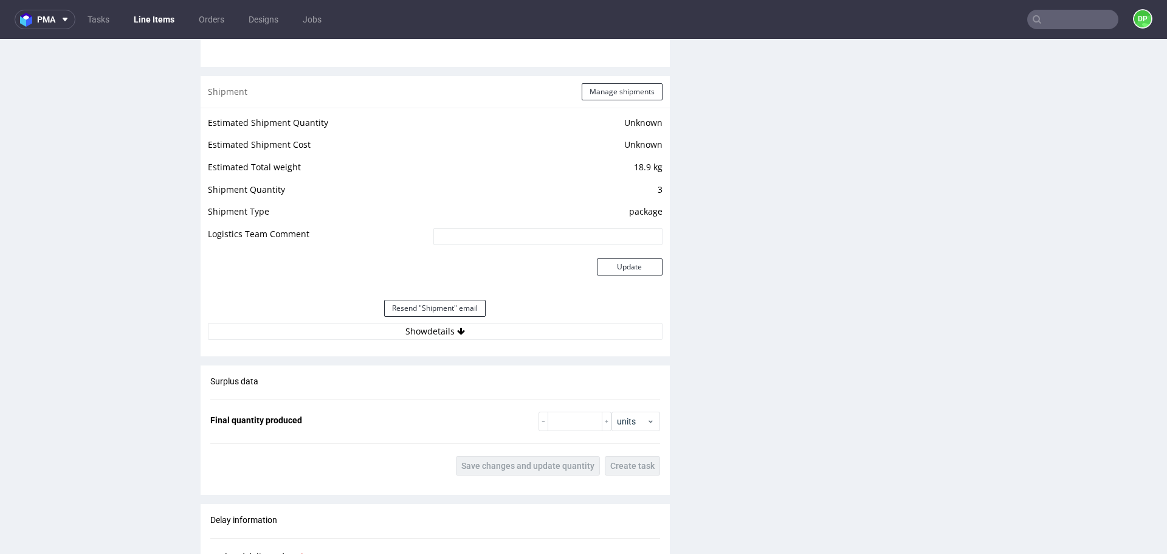
scroll to position [1159, 0]
click at [517, 340] on div "Estimated Shipment Quantity Unknown Estimated Shipment Cost Unknown Estimated T…" at bounding box center [435, 227] width 469 height 240
click at [517, 333] on button "Show details" at bounding box center [435, 330] width 455 height 17
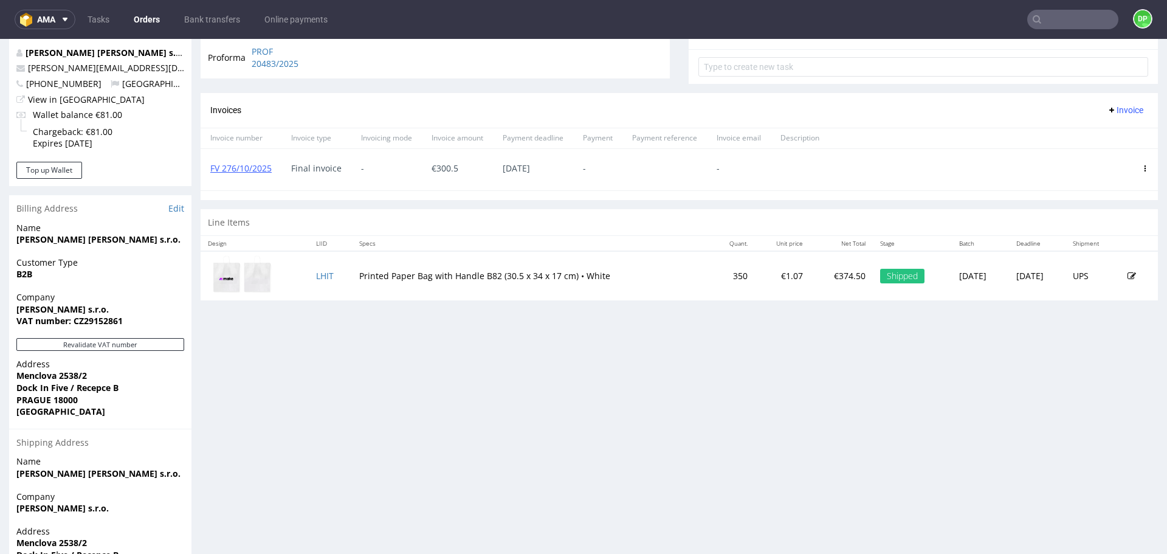
scroll to position [532, 0]
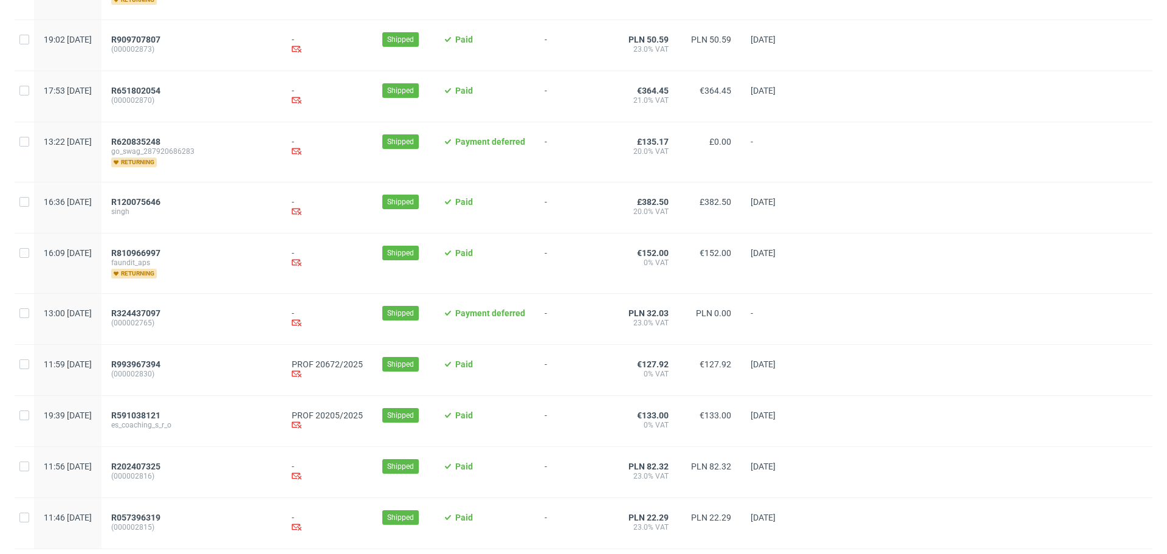
scroll to position [1229, 0]
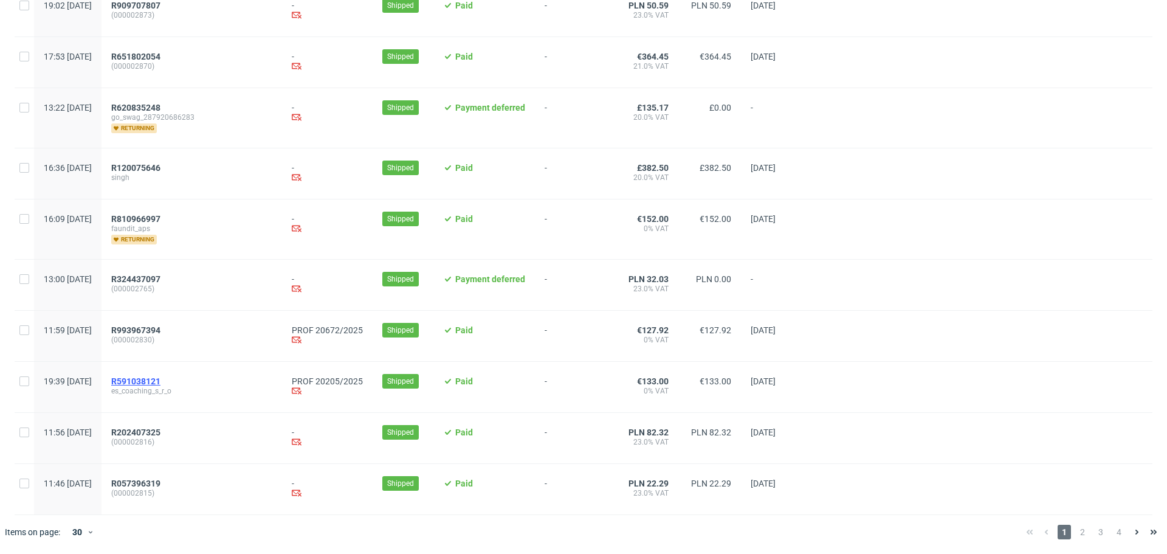
click at [161, 381] on span "R591038121" at bounding box center [135, 381] width 49 height 10
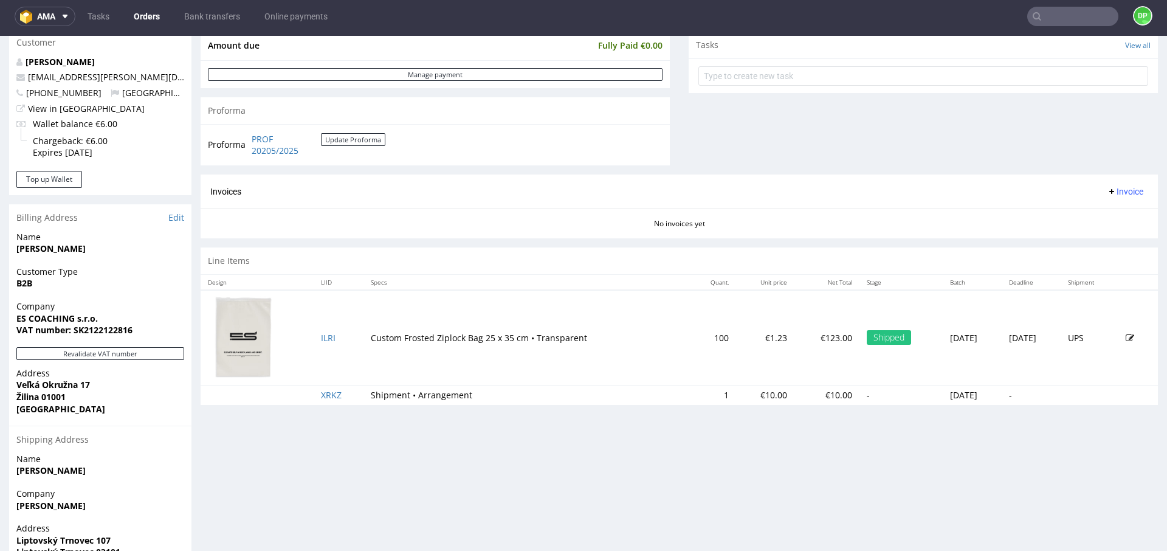
scroll to position [441, 0]
click at [119, 351] on button "Revalidate VAT number" at bounding box center [100, 353] width 168 height 13
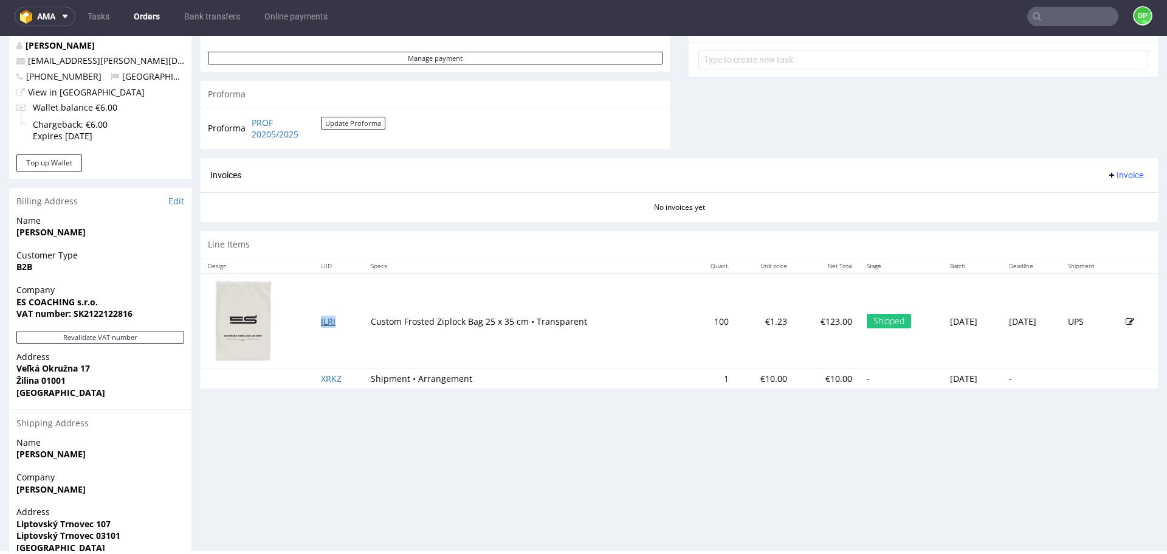
scroll to position [508, 0]
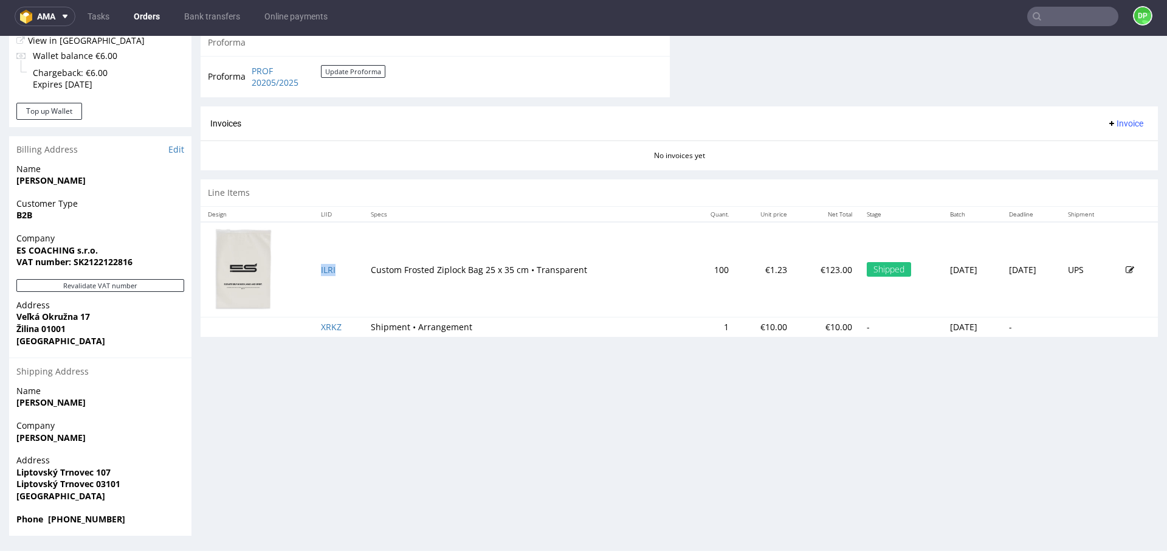
click at [1107, 119] on span "Invoice" at bounding box center [1125, 124] width 36 height 10
click at [1085, 141] on li "Generate" at bounding box center [1102, 149] width 78 height 22
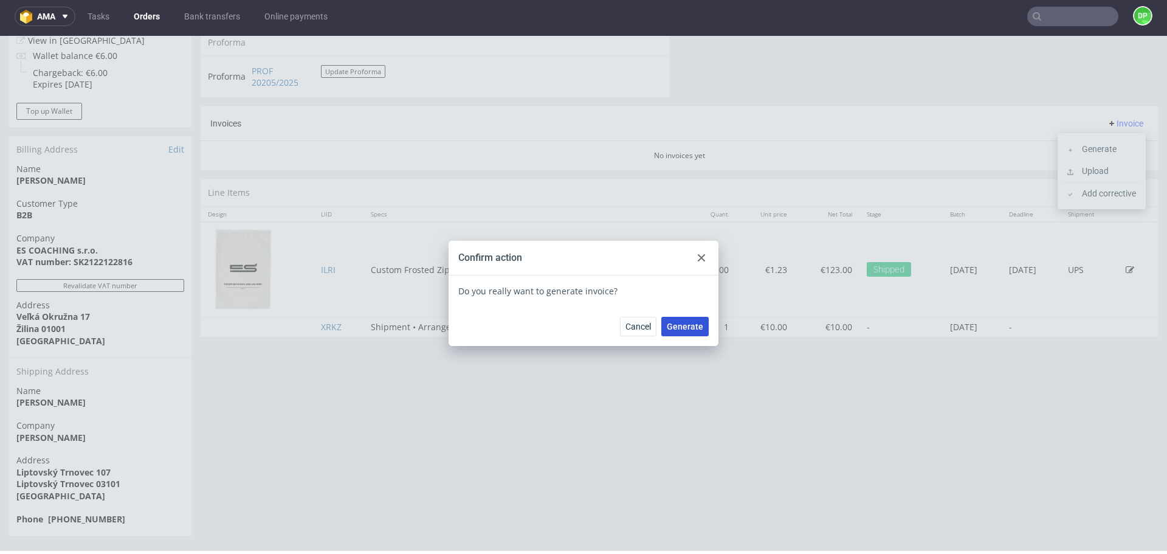
click at [682, 325] on span "Generate" at bounding box center [685, 326] width 36 height 9
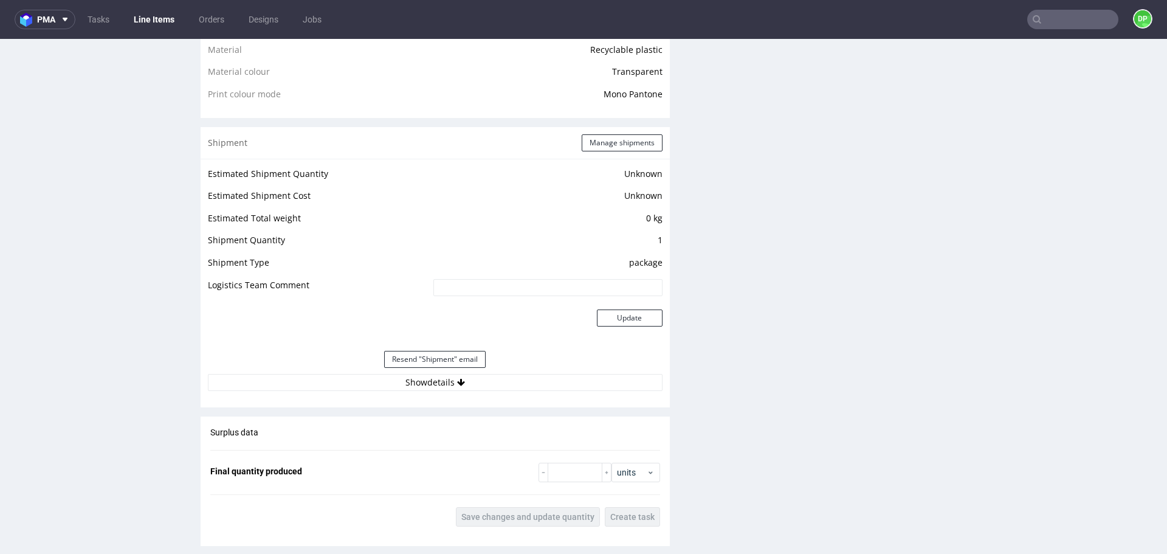
scroll to position [987, 0]
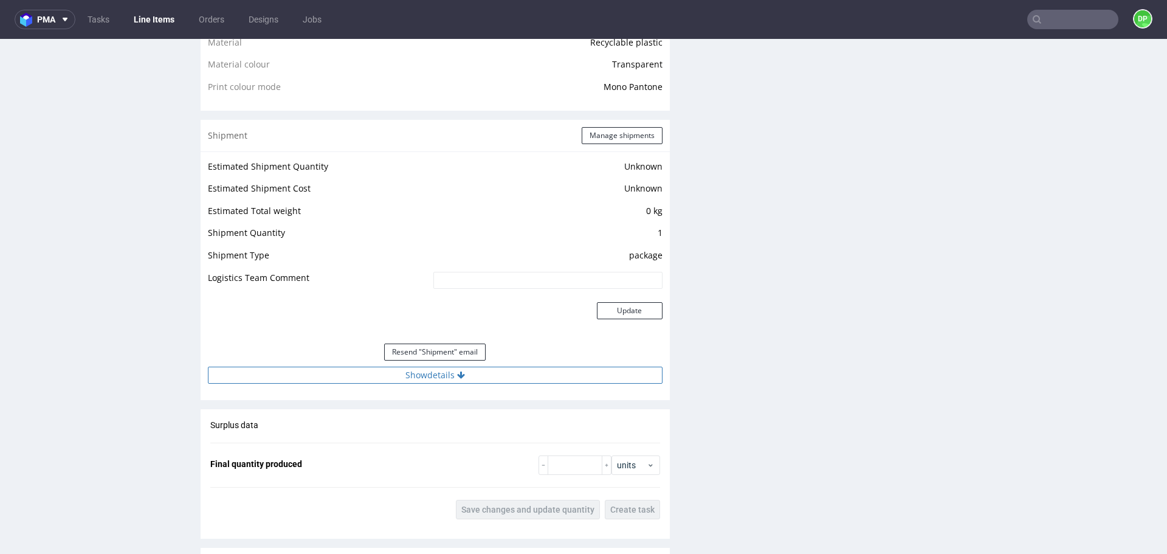
click at [486, 378] on button "Show details" at bounding box center [435, 375] width 455 height 17
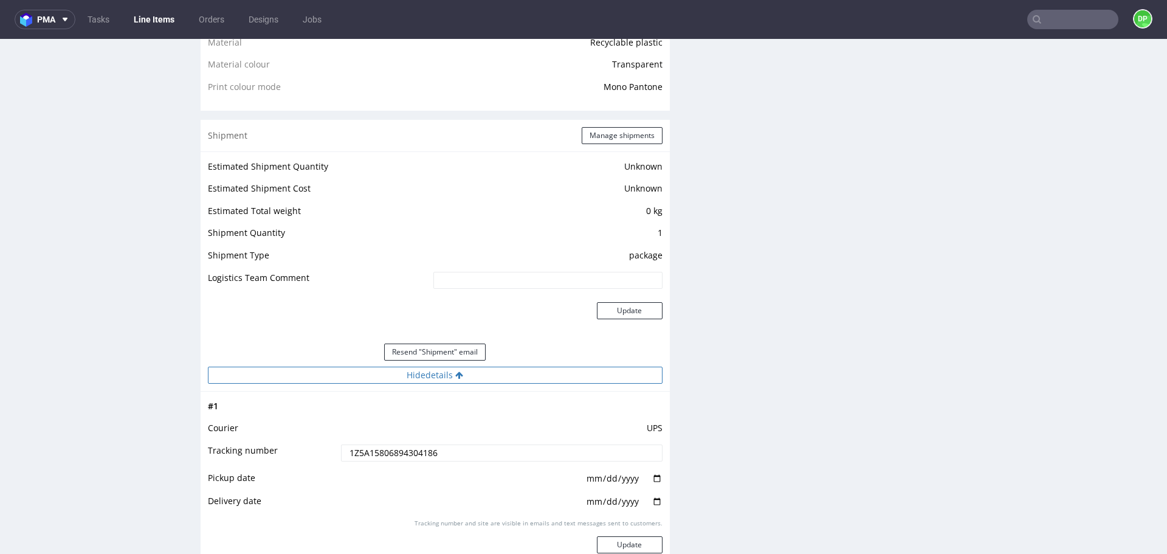
scroll to position [1104, 0]
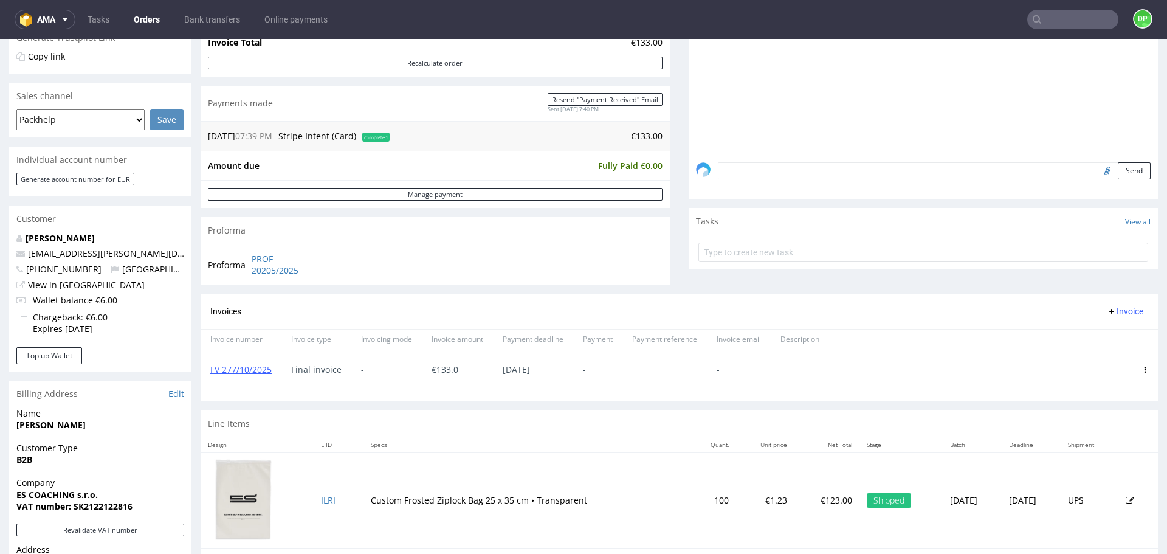
scroll to position [508, 0]
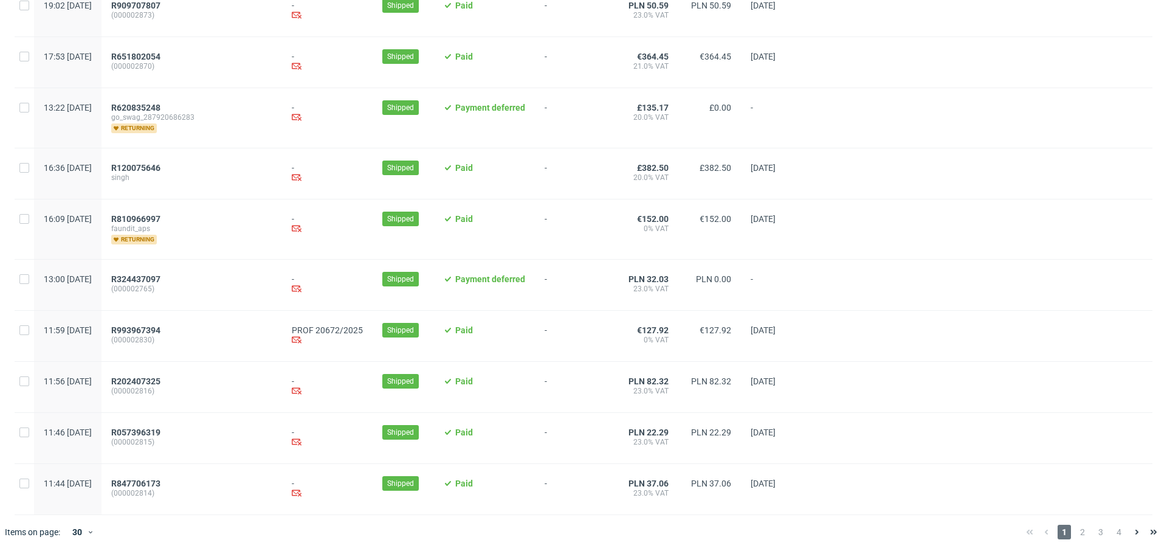
scroll to position [1229, 0]
click at [1076, 536] on span "2" at bounding box center [1082, 532] width 13 height 15
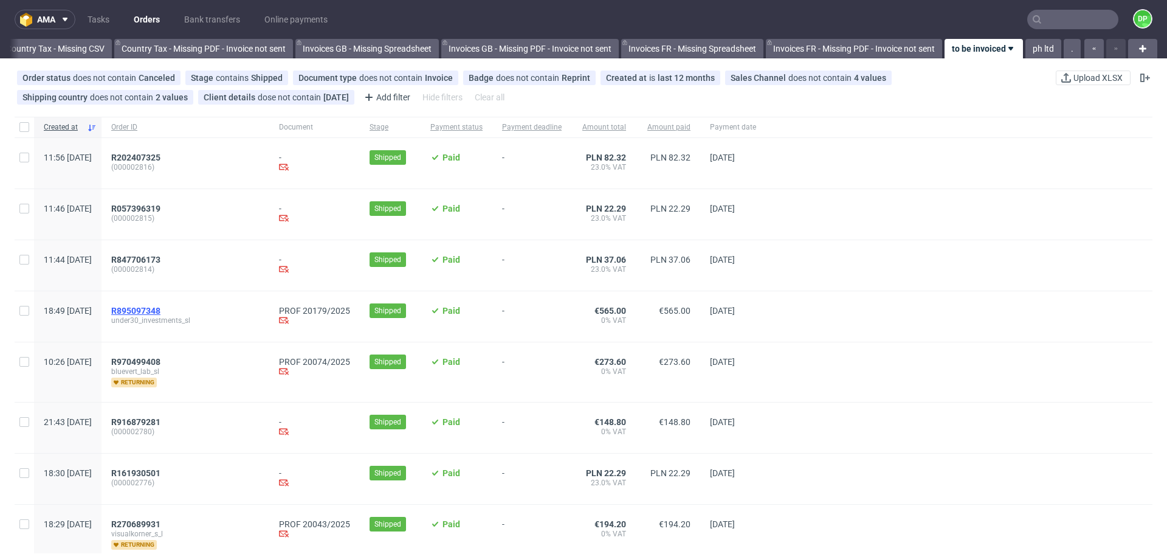
click at [161, 312] on span "R895097348" at bounding box center [135, 311] width 49 height 10
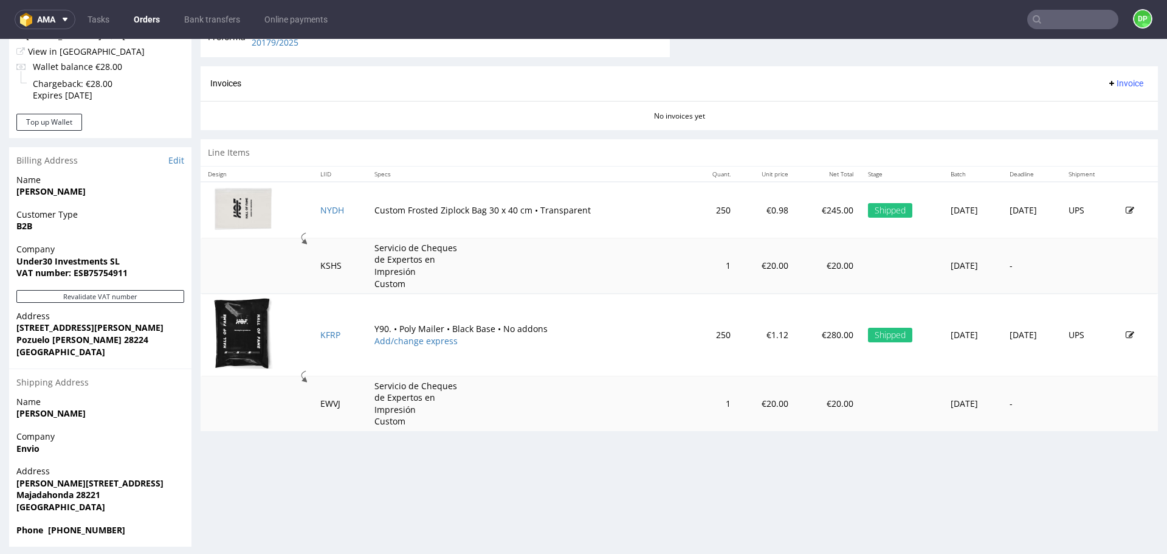
scroll to position [508, 0]
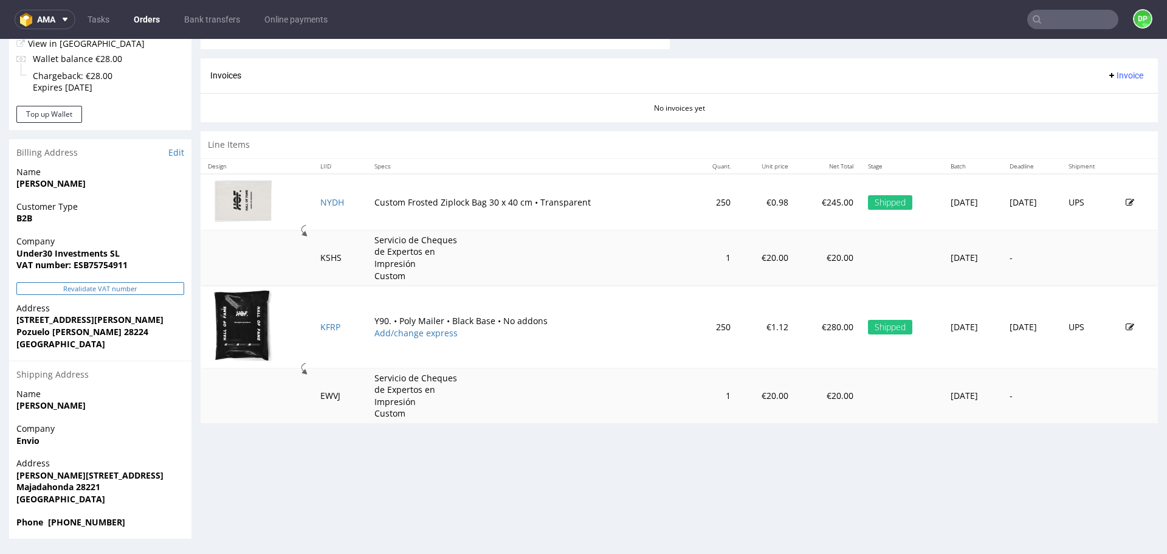
click at [83, 283] on button "Revalidate VAT number" at bounding box center [100, 288] width 168 height 13
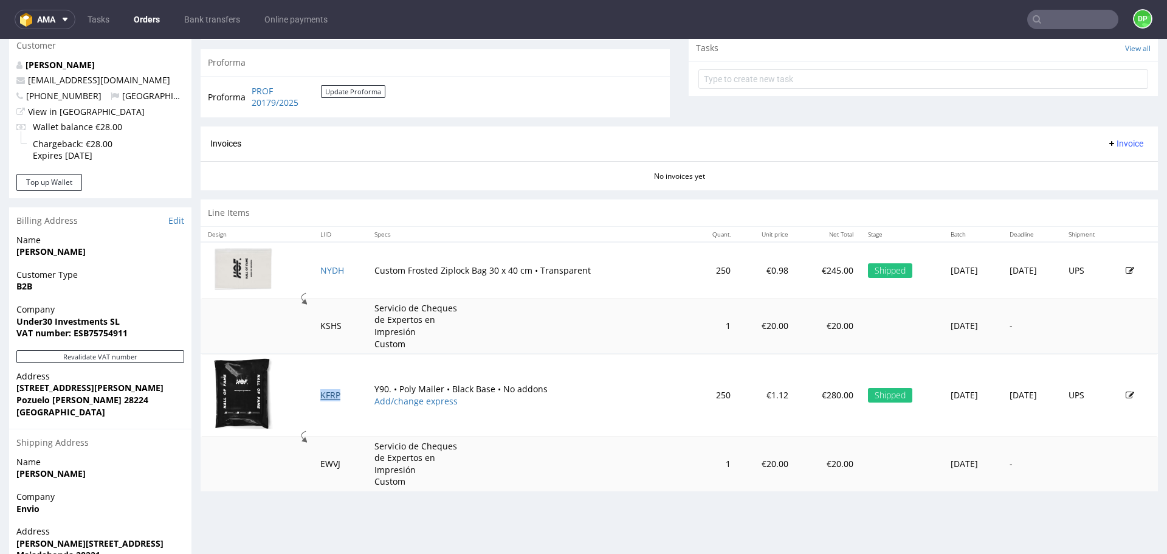
scroll to position [439, 0]
click at [1108, 145] on span "Invoice" at bounding box center [1125, 145] width 36 height 10
click at [1073, 173] on icon at bounding box center [1071, 171] width 6 height 6
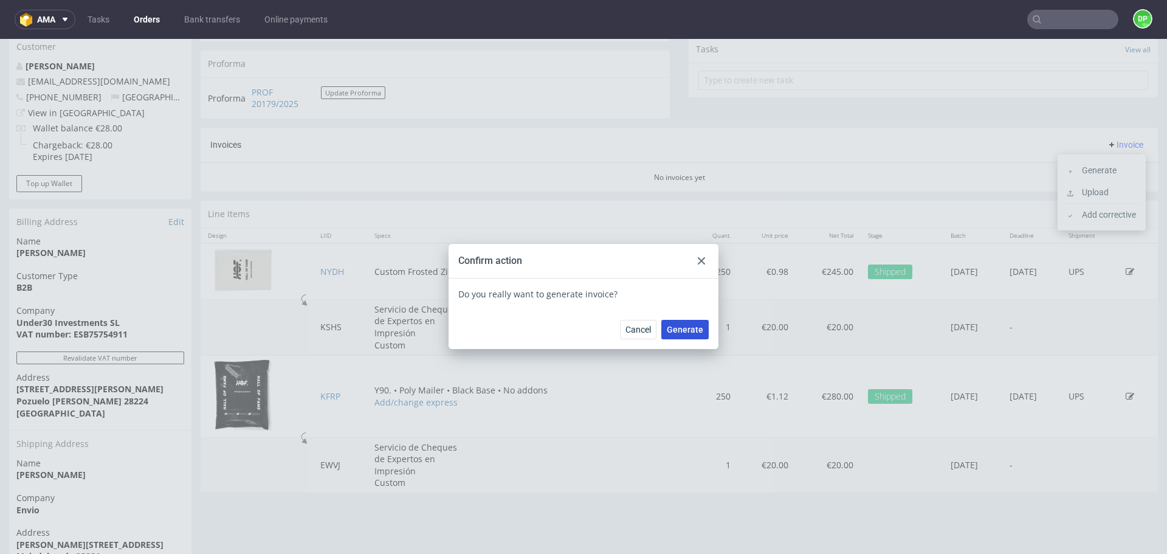
click at [693, 328] on span "Generate" at bounding box center [685, 329] width 36 height 9
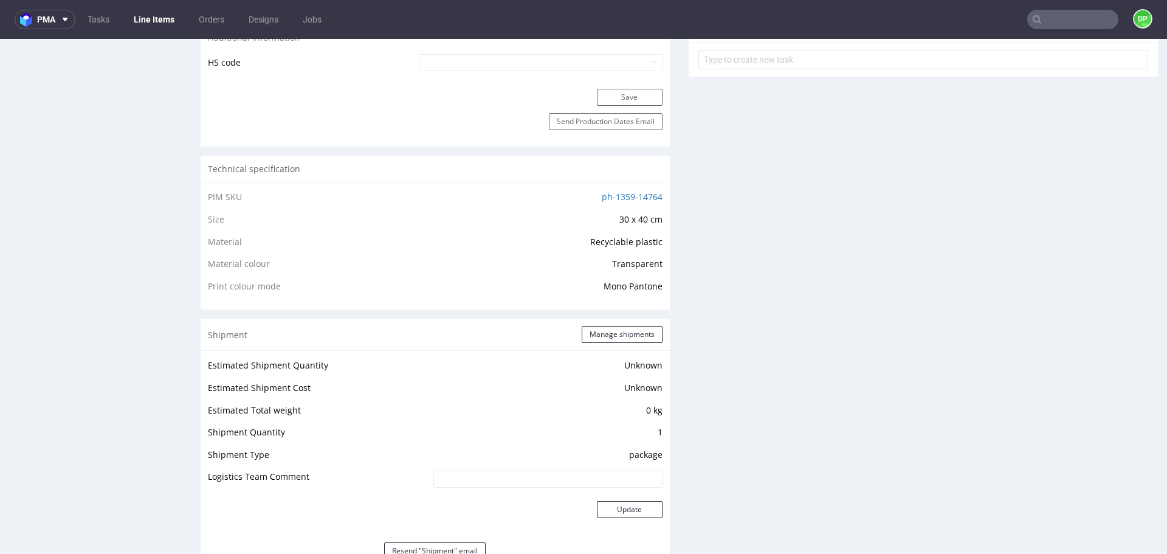
scroll to position [931, 0]
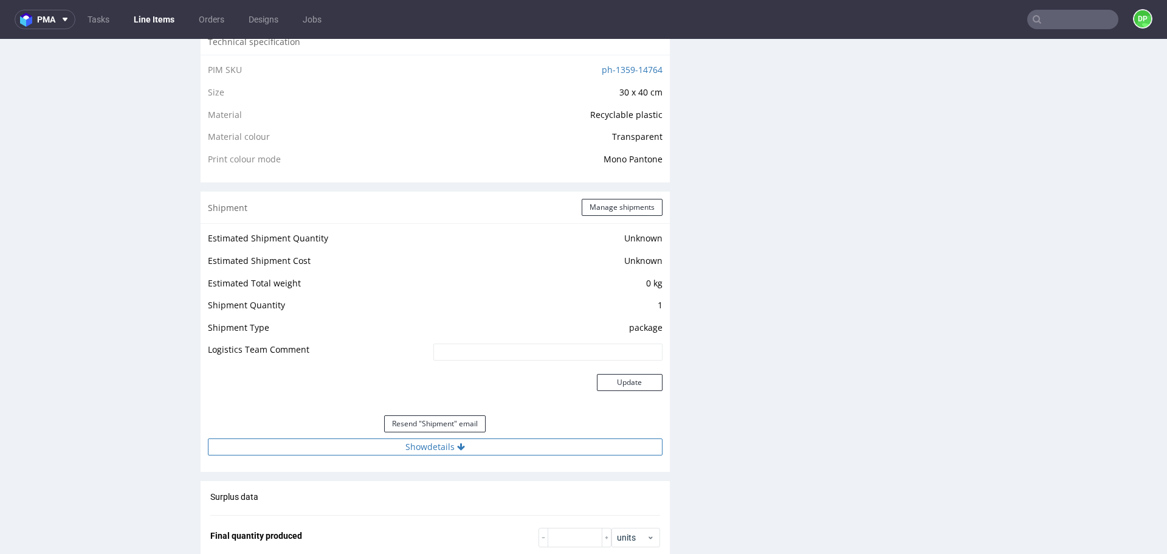
click at [419, 454] on button "Show details" at bounding box center [435, 446] width 455 height 17
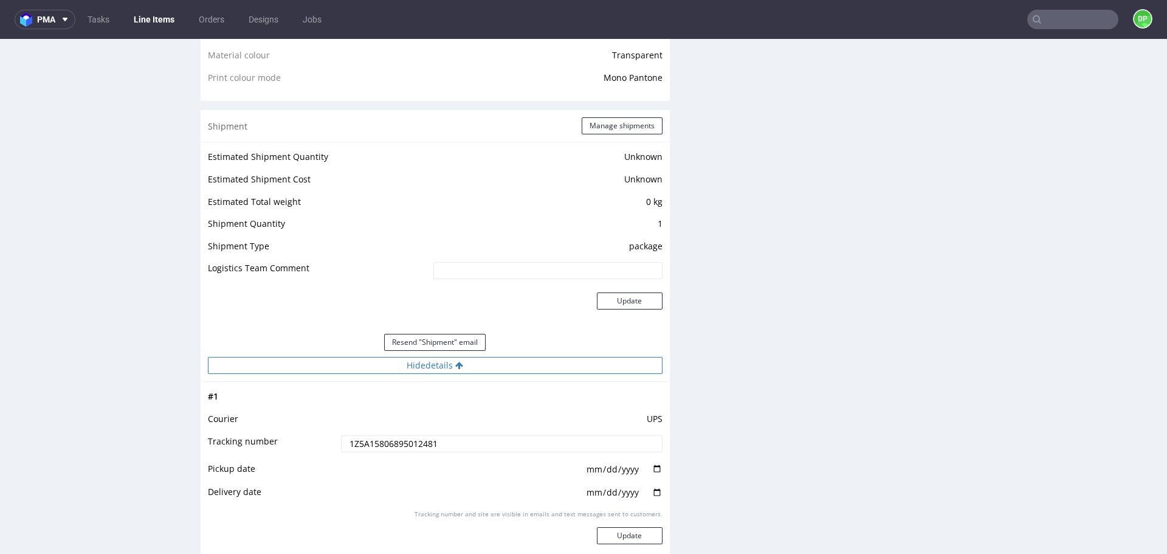
scroll to position [1057, 0]
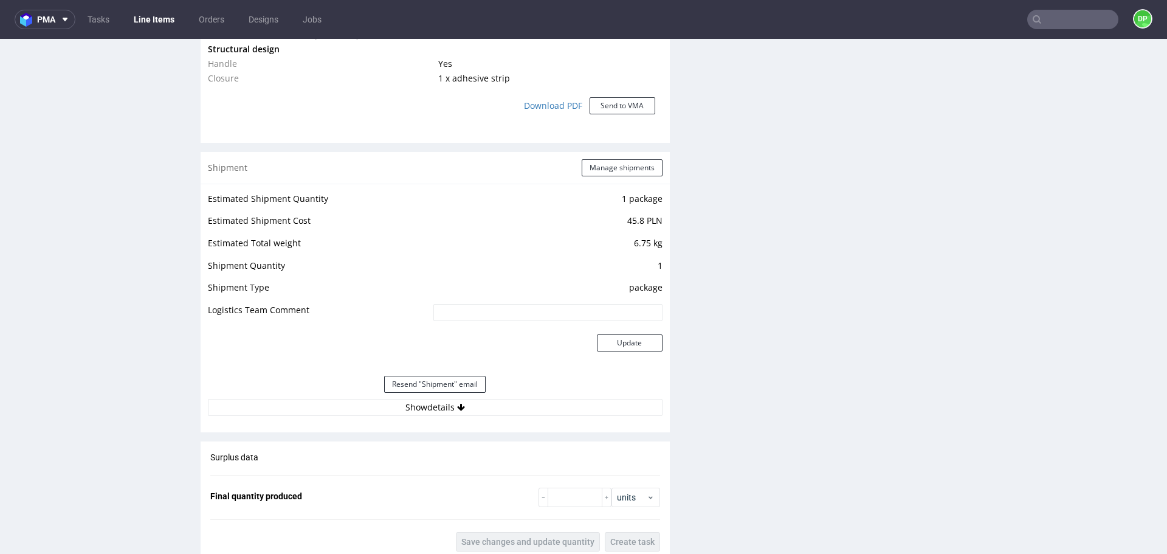
scroll to position [1223, 0]
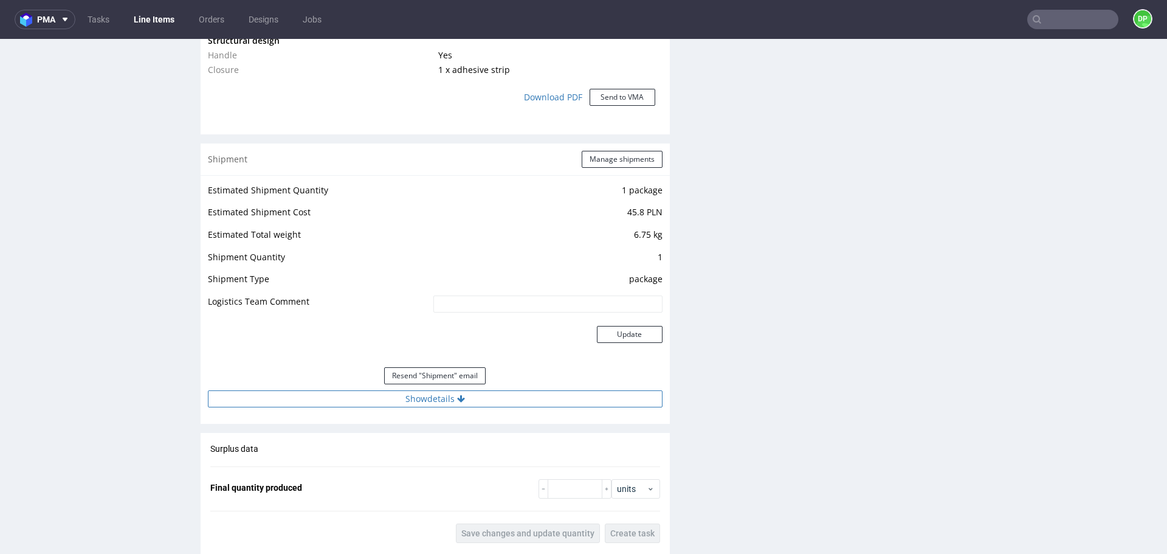
click at [494, 402] on button "Show details" at bounding box center [435, 398] width 455 height 17
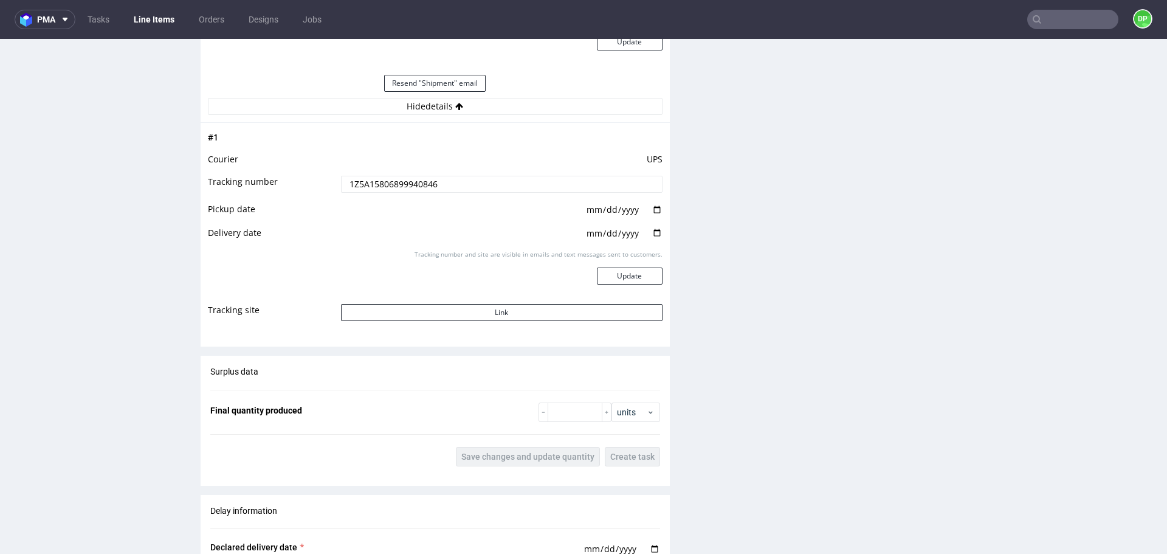
scroll to position [1519, 0]
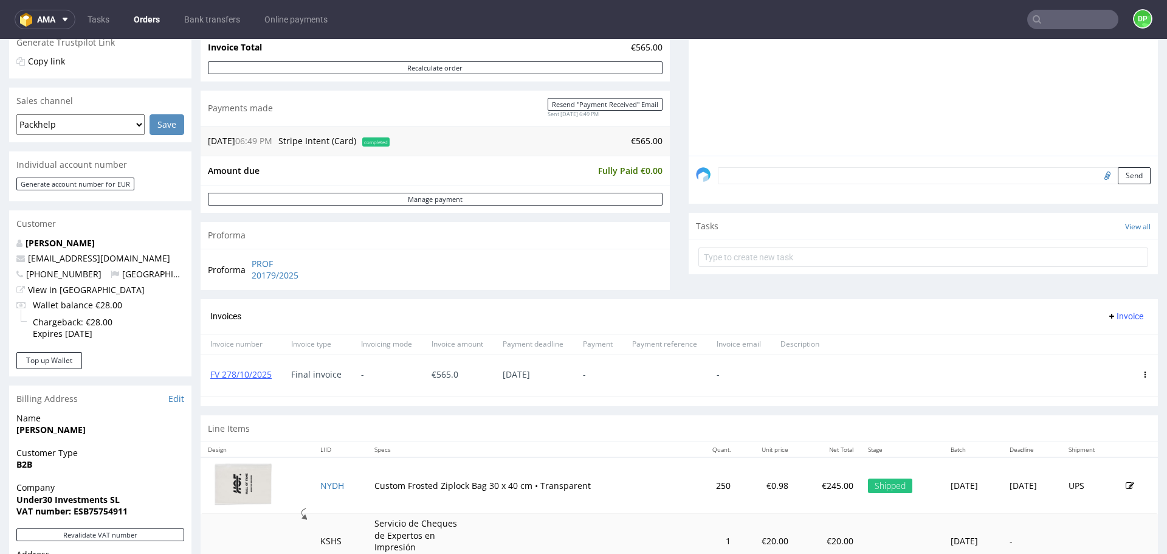
scroll to position [143, 0]
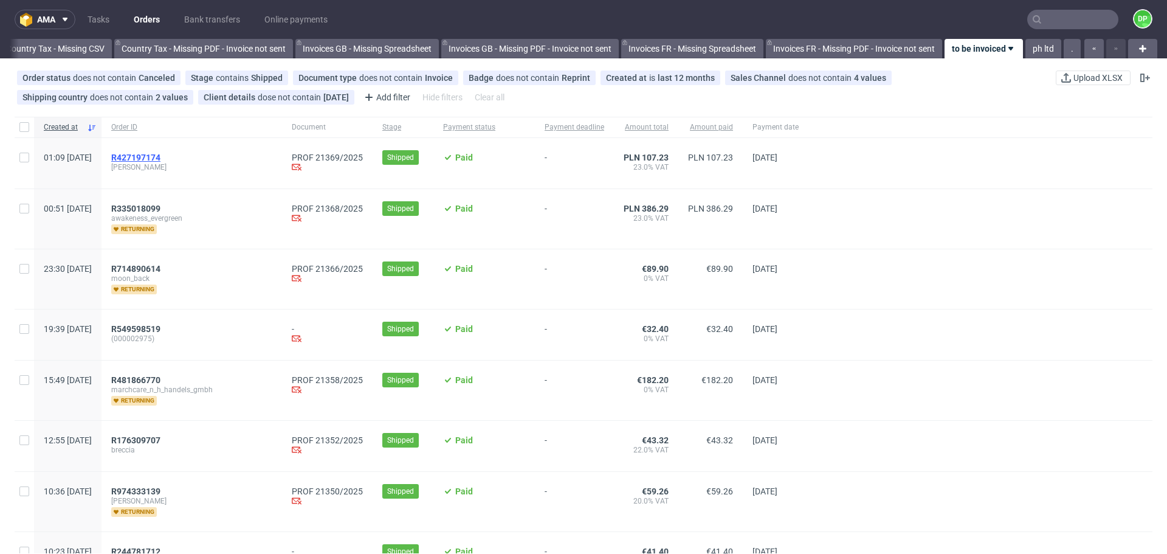
click at [161, 157] on span "R427197174" at bounding box center [135, 158] width 49 height 10
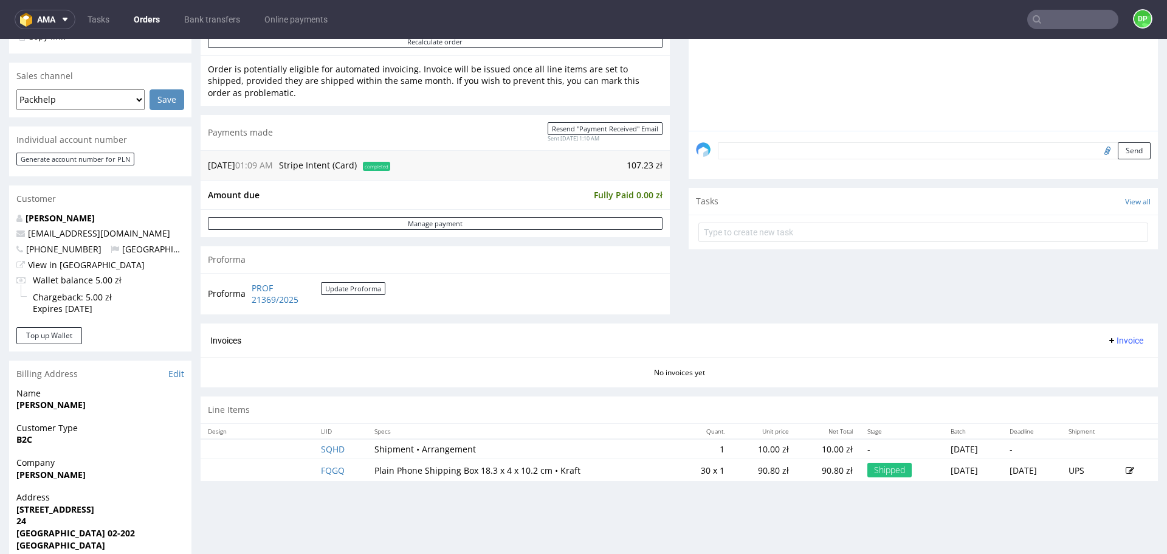
click at [295, 345] on div "Invoices Invoice" at bounding box center [679, 340] width 938 height 15
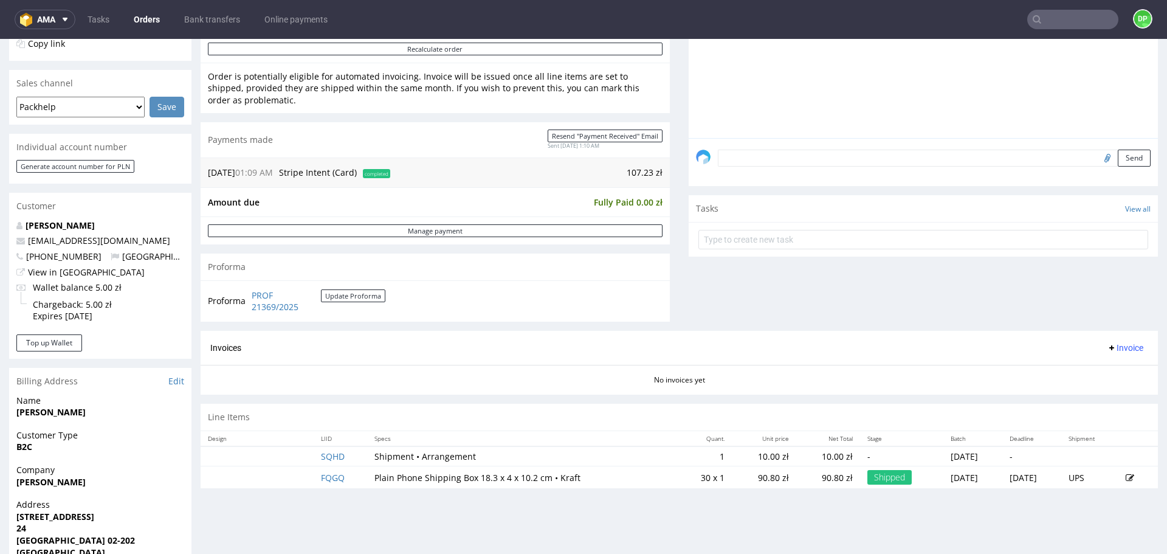
scroll to position [279, 0]
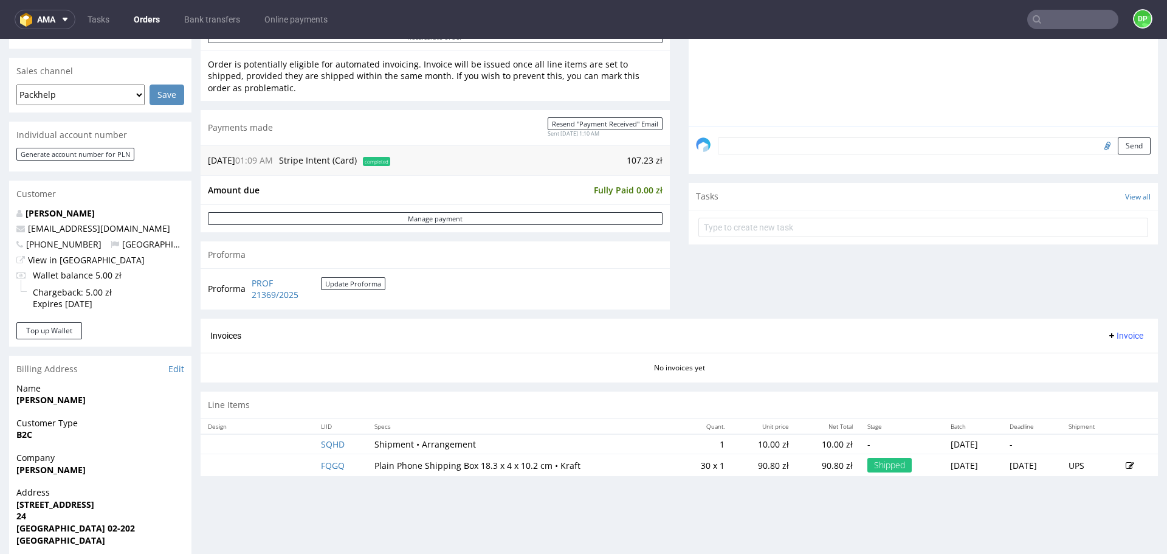
scroll to position [292, 0]
click at [1107, 338] on span "Invoice" at bounding box center [1125, 335] width 36 height 10
click at [1098, 356] on span "Generate" at bounding box center [1106, 360] width 59 height 12
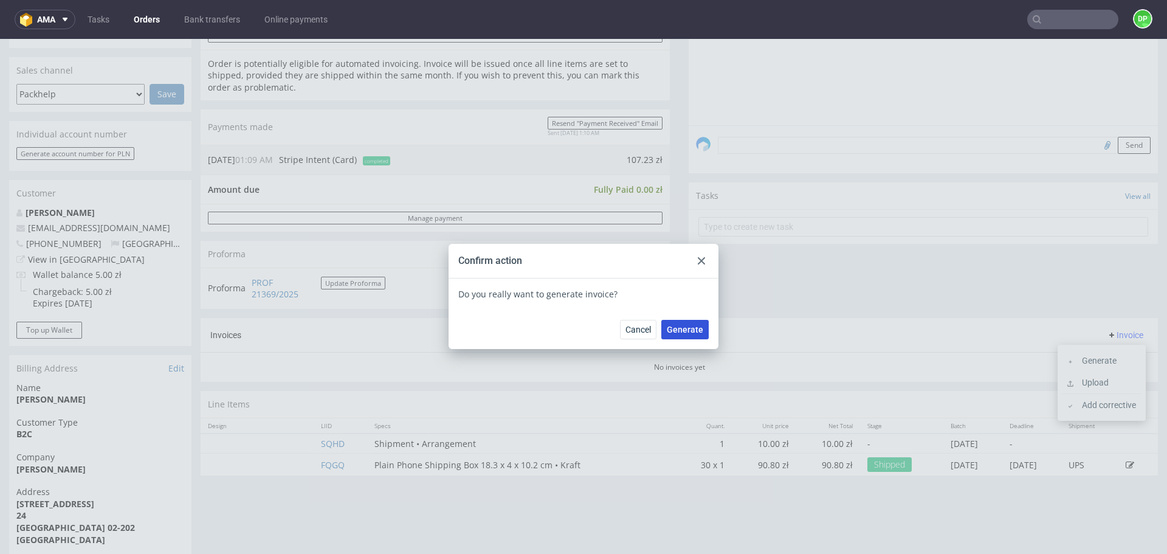
click at [677, 328] on span "Generate" at bounding box center [685, 329] width 36 height 9
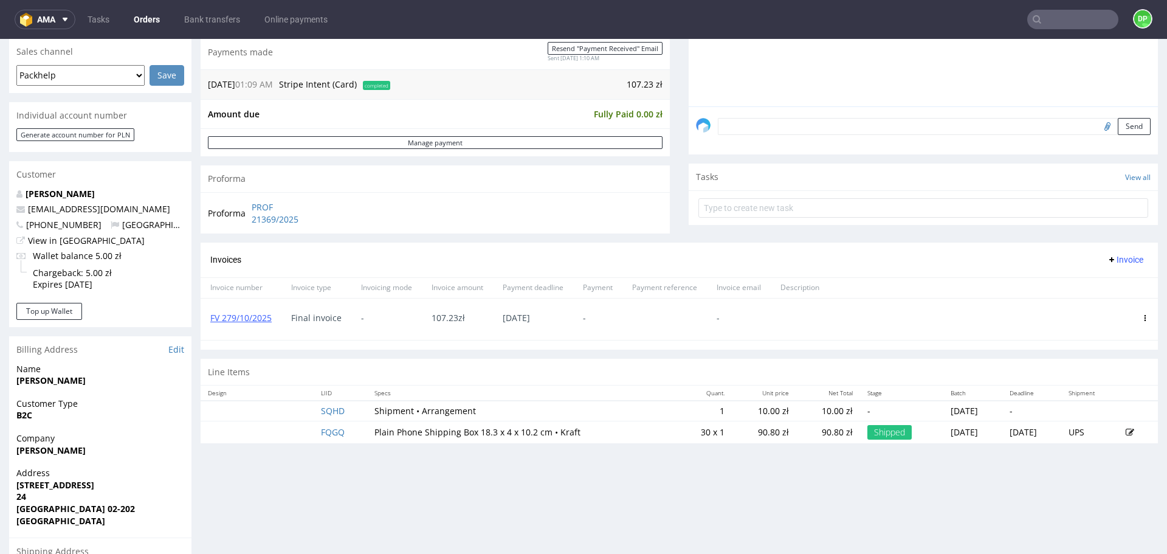
scroll to position [312, 0]
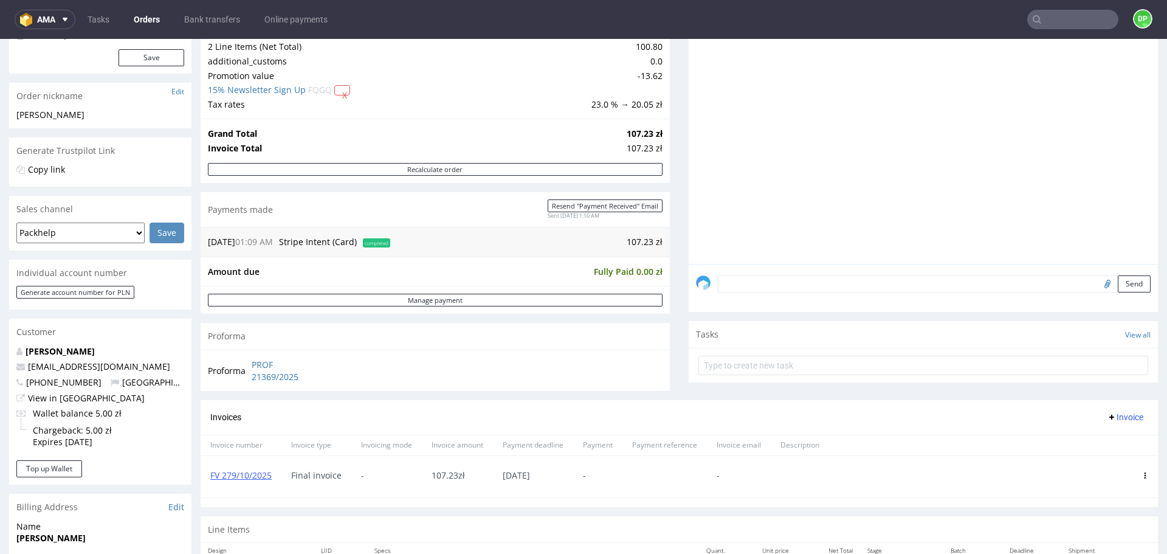
scroll to position [154, 0]
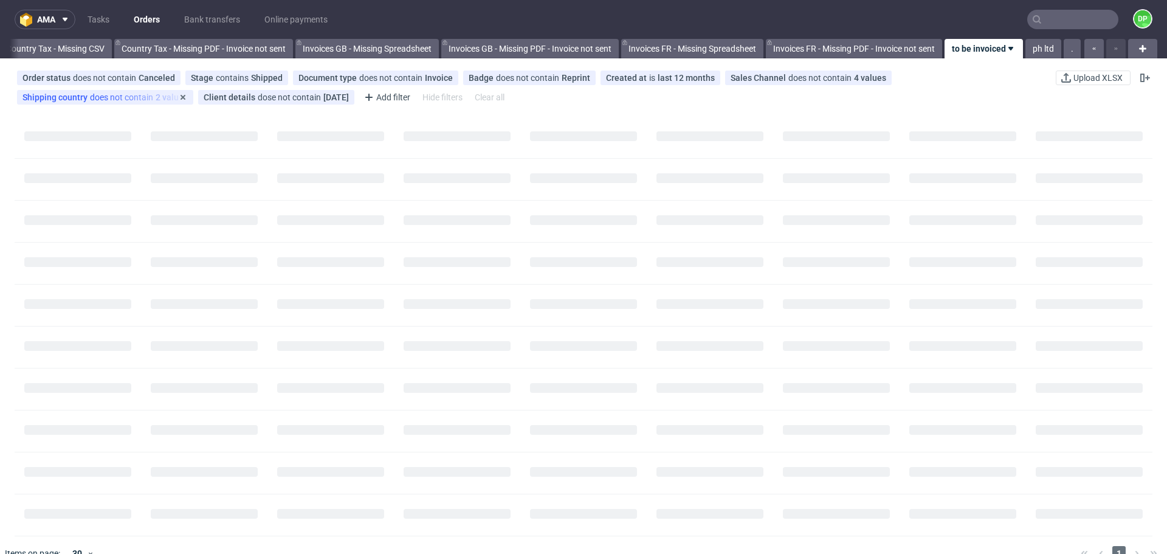
scroll to position [0, 1324]
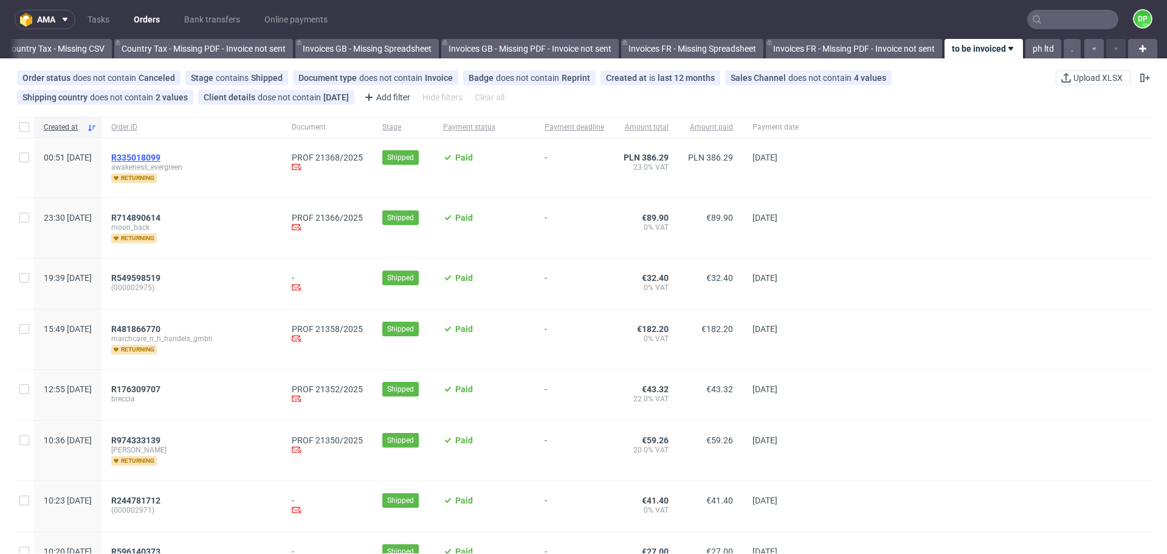
click at [161, 159] on span "R335018099" at bounding box center [135, 158] width 49 height 10
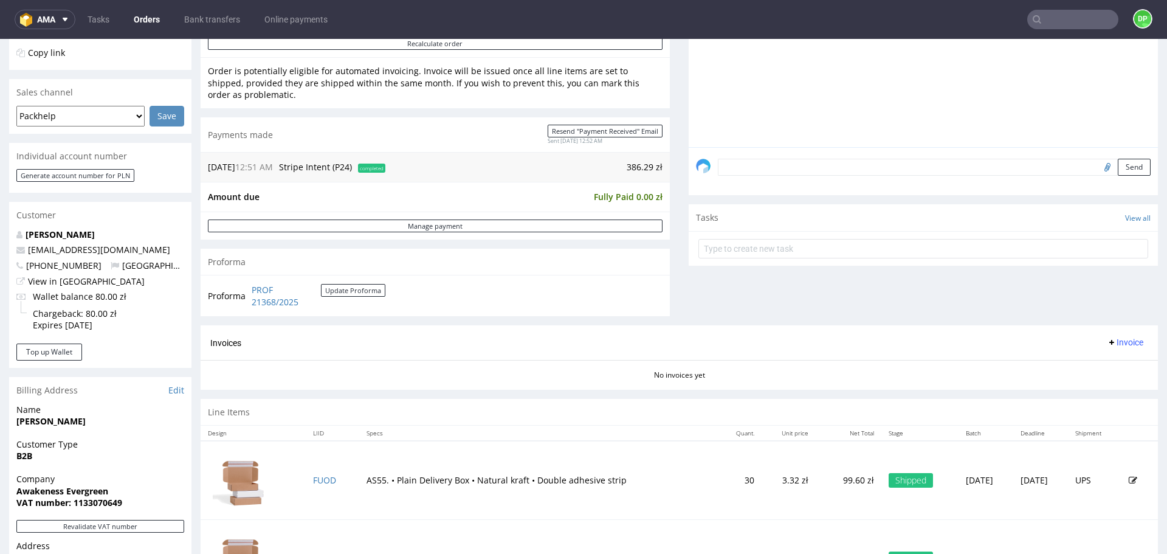
scroll to position [270, 0]
click at [1113, 338] on span "Invoice" at bounding box center [1125, 343] width 36 height 10
click at [1092, 364] on span "Generate" at bounding box center [1106, 368] width 59 height 12
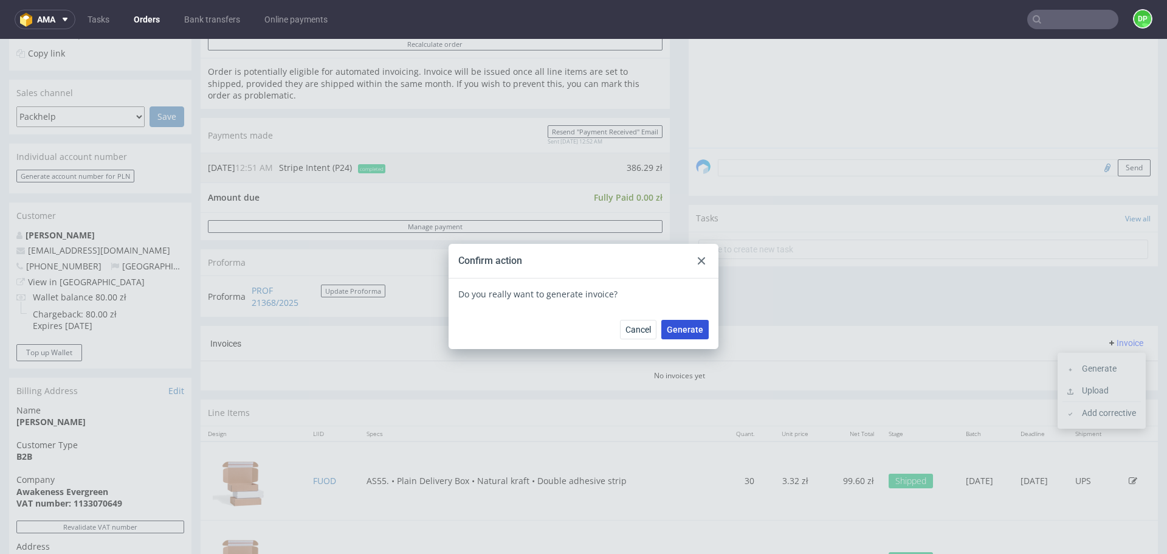
click at [674, 325] on span "Generate" at bounding box center [685, 329] width 36 height 9
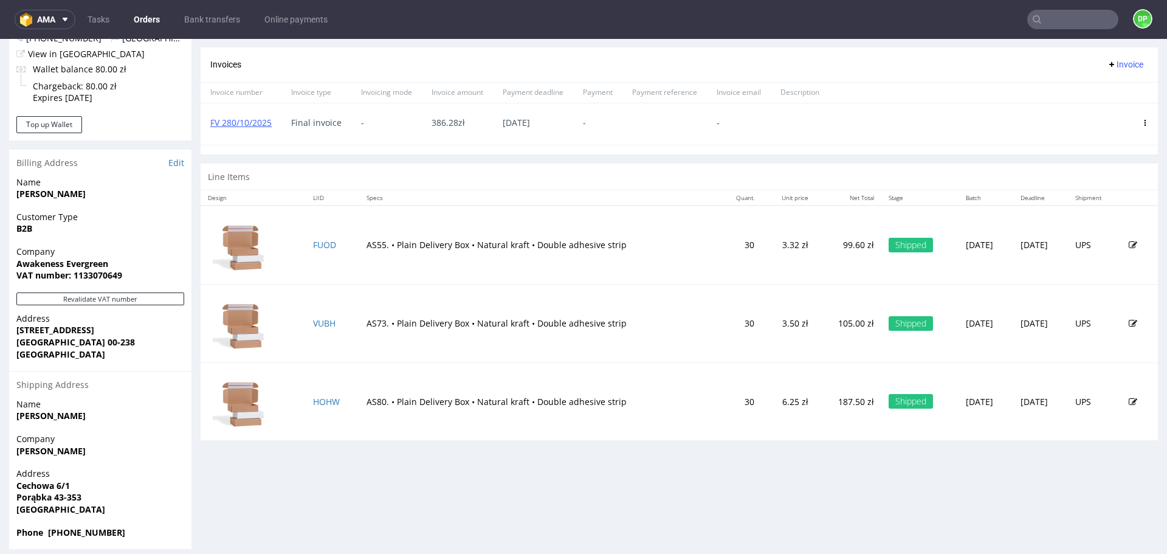
scroll to position [508, 0]
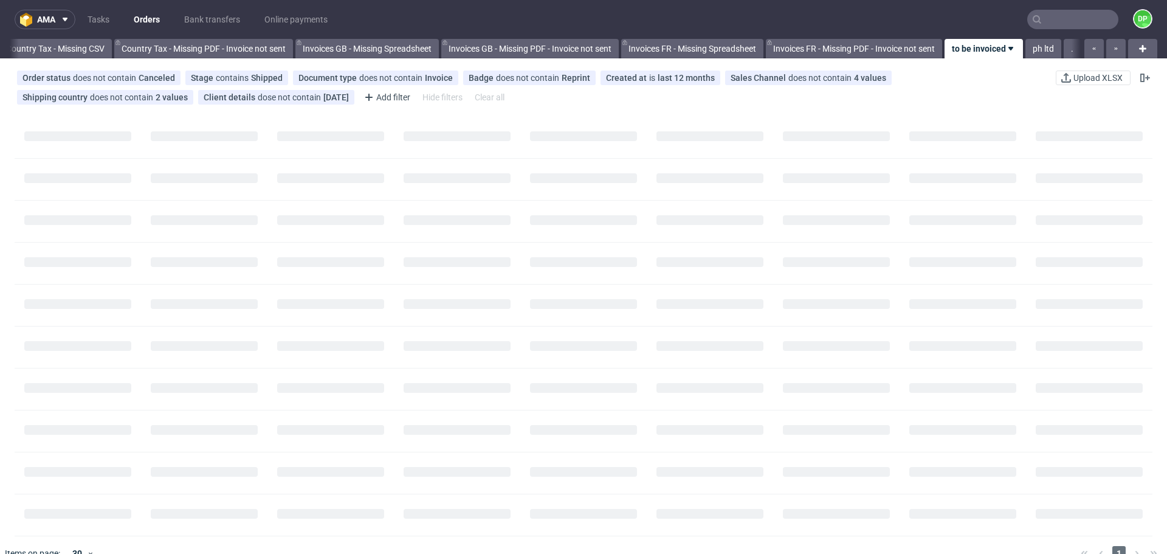
scroll to position [0, 1324]
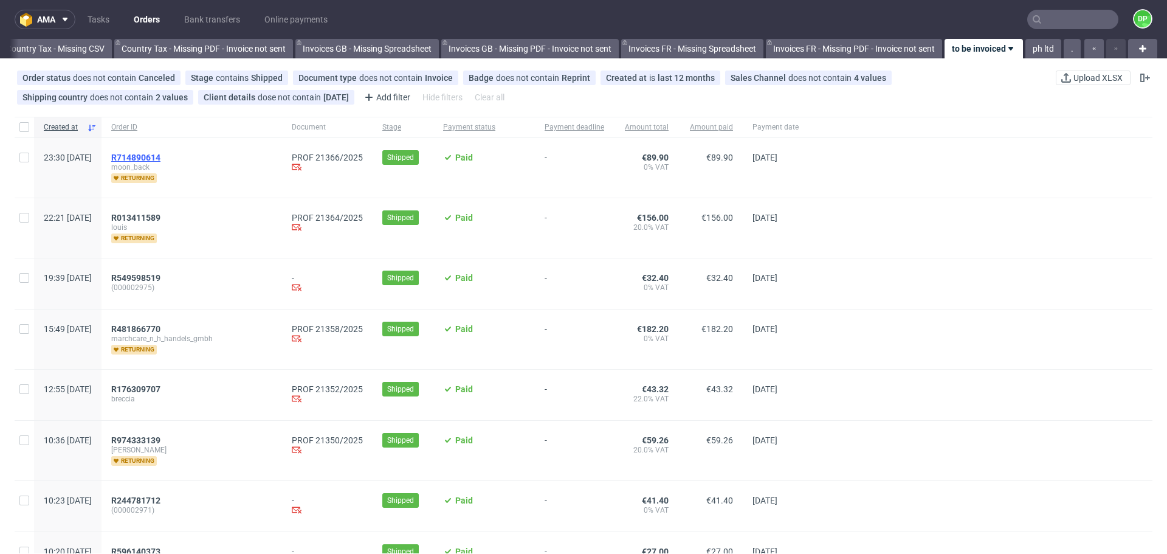
click at [161, 157] on span "R714890614" at bounding box center [135, 158] width 49 height 10
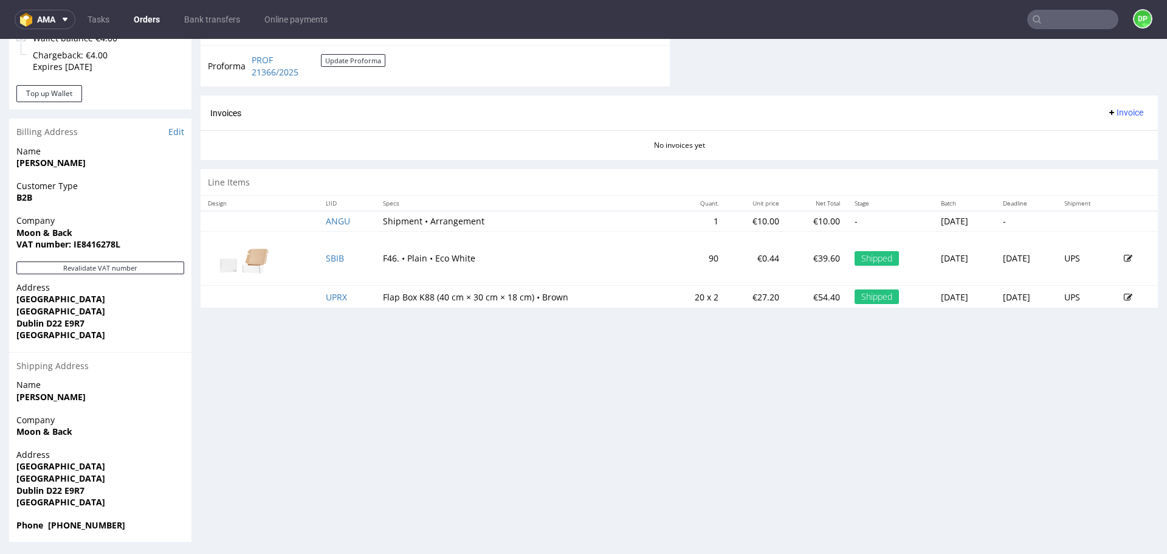
scroll to position [532, 0]
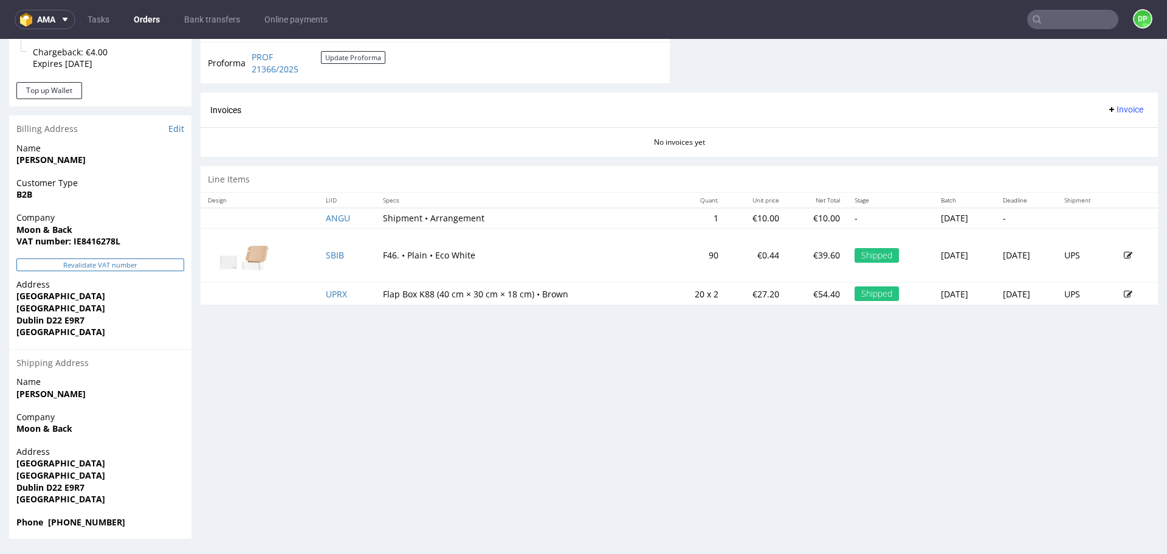
click at [128, 262] on button "Revalidate VAT number" at bounding box center [100, 264] width 168 height 13
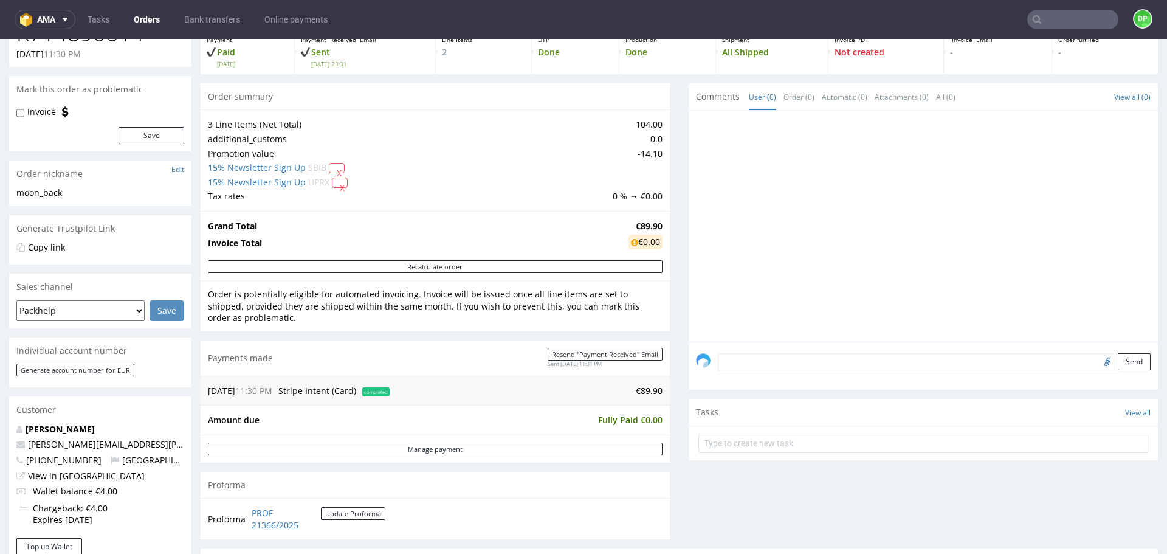
scroll to position [0, 0]
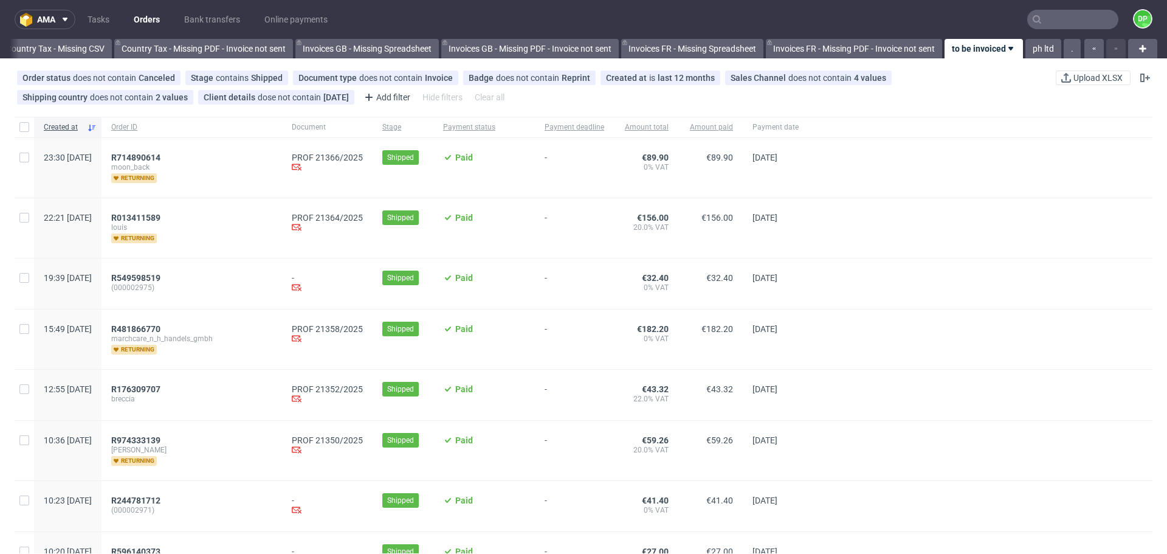
scroll to position [0, 1324]
click at [161, 156] on span "R714890614" at bounding box center [135, 158] width 49 height 10
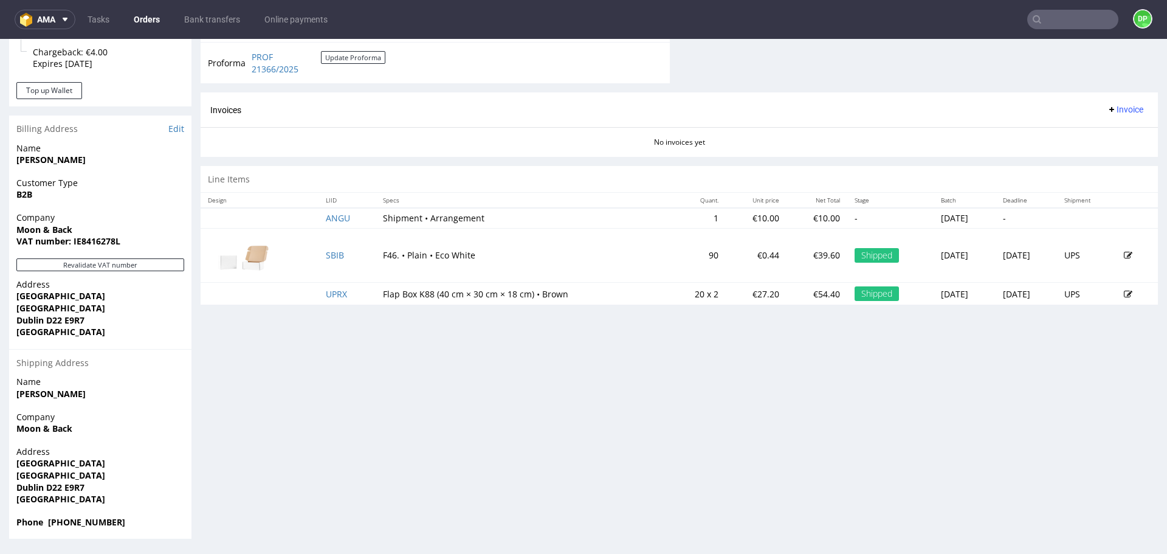
scroll to position [4, 0]
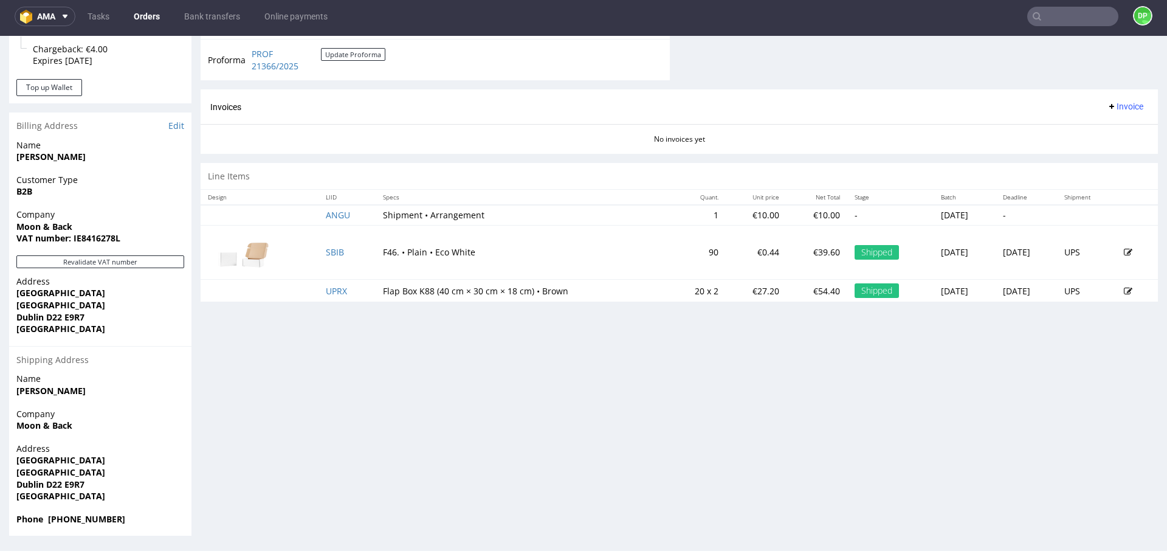
click at [1106, 100] on button "Invoice" at bounding box center [1125, 106] width 46 height 15
click at [1079, 135] on span "Generate" at bounding box center [1106, 132] width 59 height 12
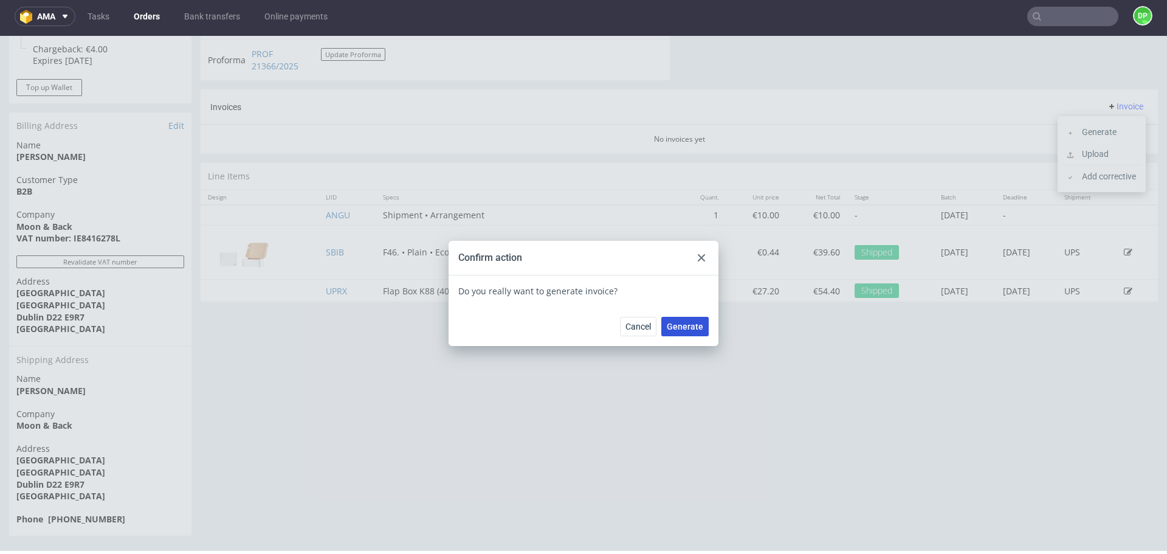
click at [689, 328] on span "Generate" at bounding box center [685, 326] width 36 height 9
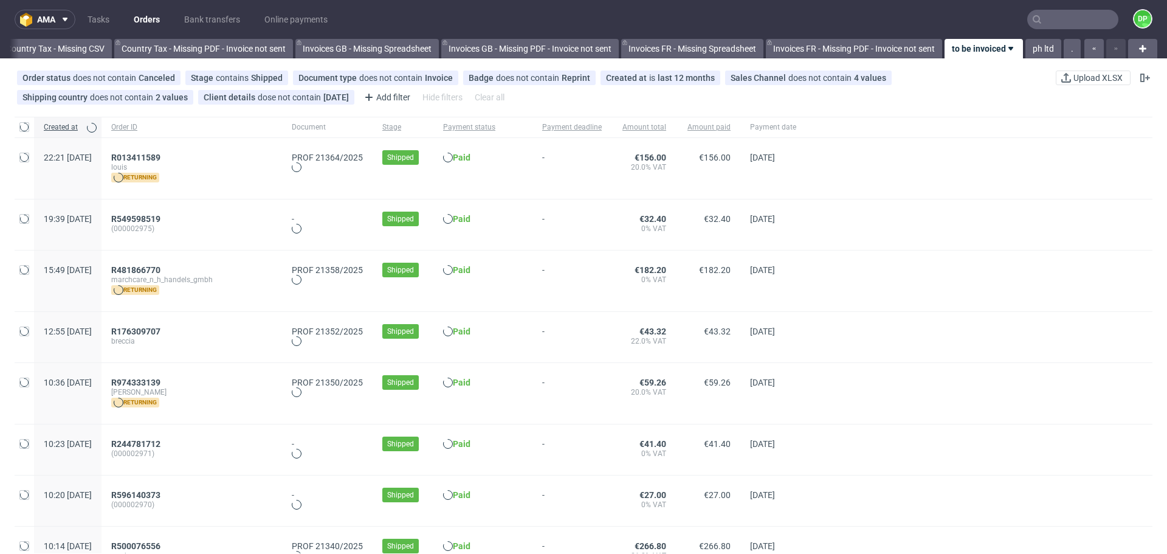
scroll to position [0, 1324]
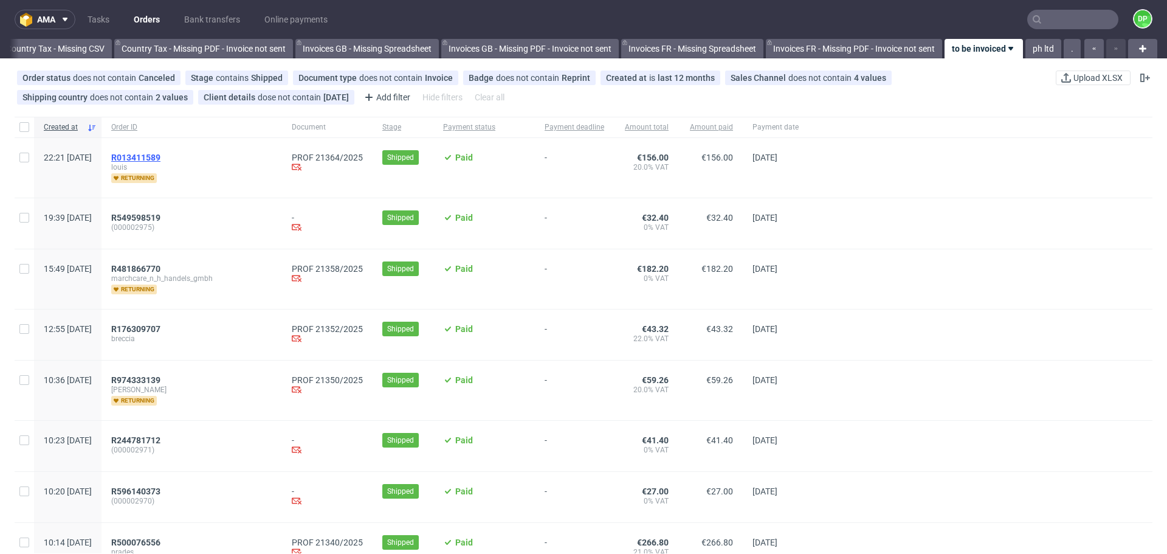
click at [161, 155] on span "R013411589" at bounding box center [135, 158] width 49 height 10
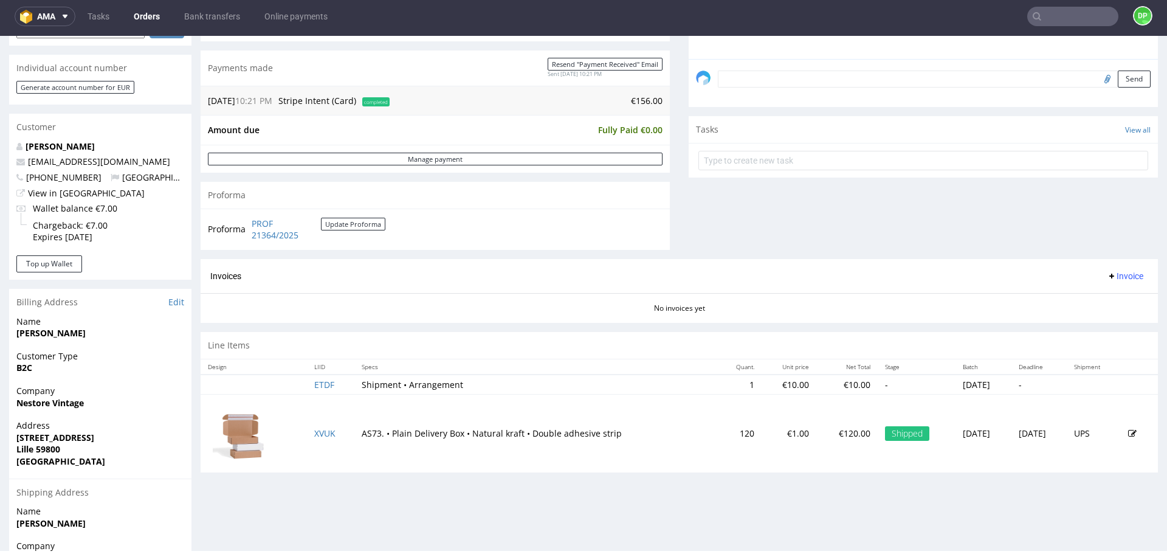
scroll to position [355, 0]
click at [1103, 269] on button "Invoice" at bounding box center [1125, 276] width 46 height 15
click at [1093, 300] on span "Generate" at bounding box center [1106, 302] width 59 height 12
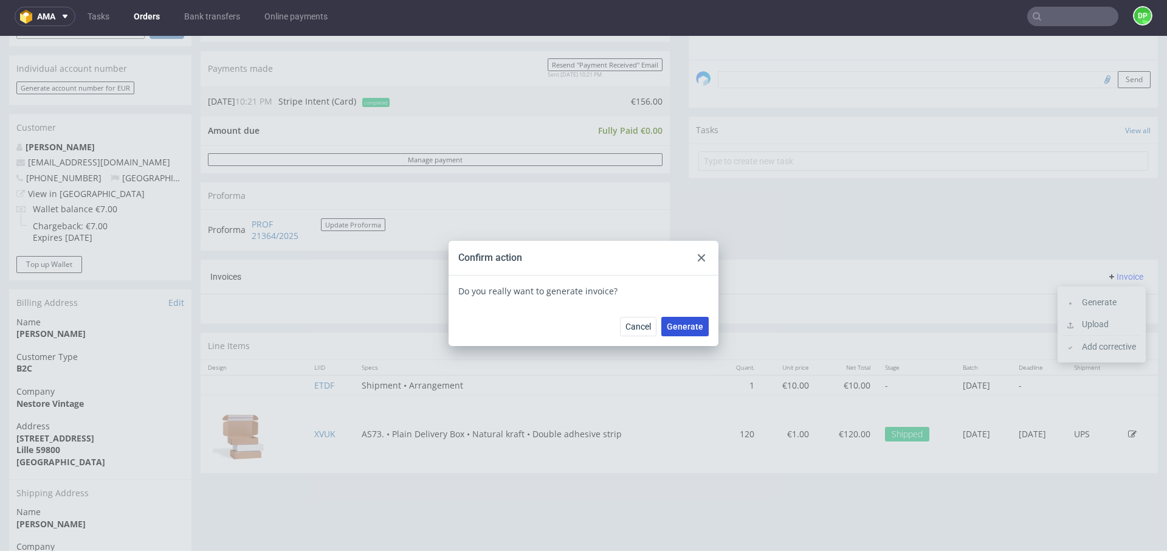
click at [689, 323] on span "Generate" at bounding box center [685, 326] width 36 height 9
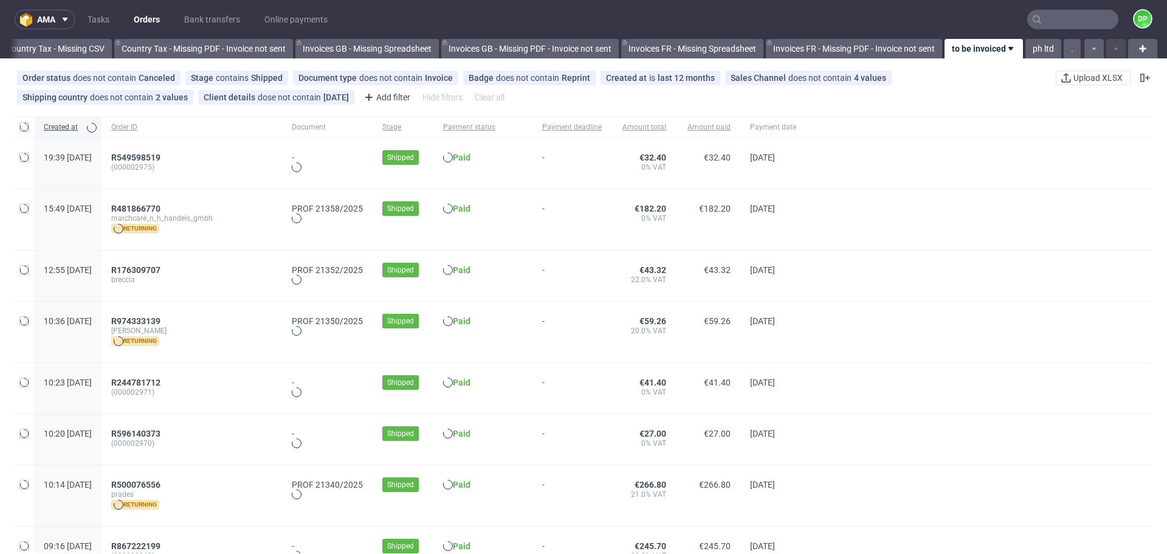
scroll to position [0, 1324]
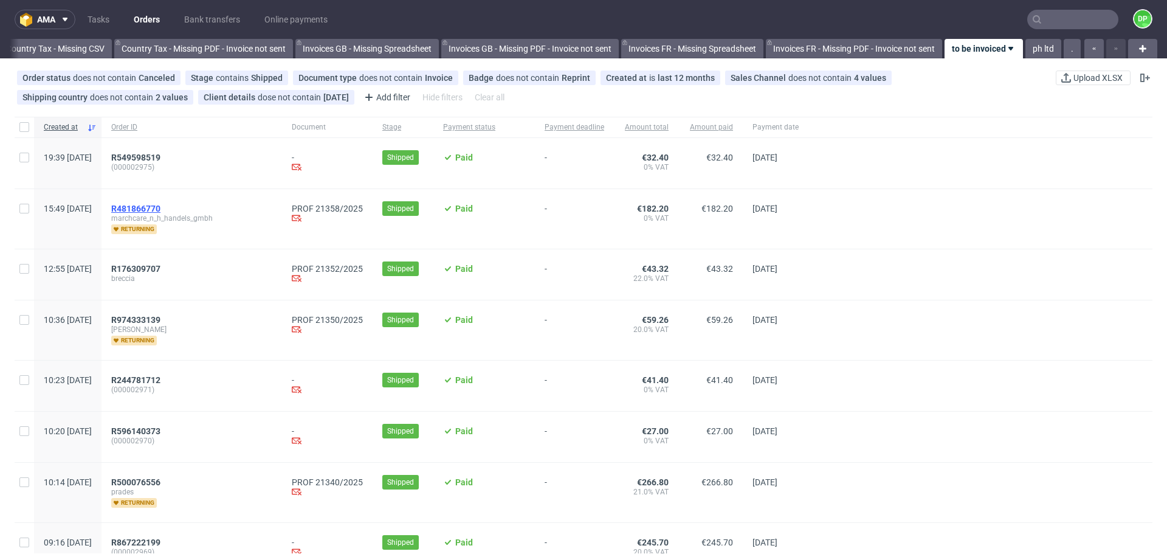
click at [161, 211] on span "R481866770" at bounding box center [135, 209] width 49 height 10
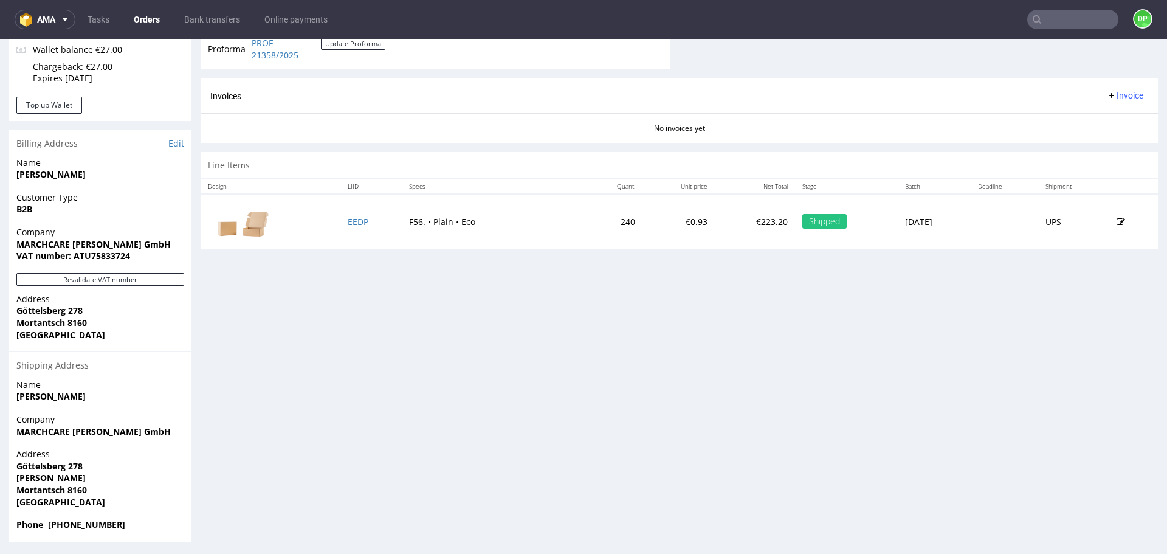
scroll to position [520, 0]
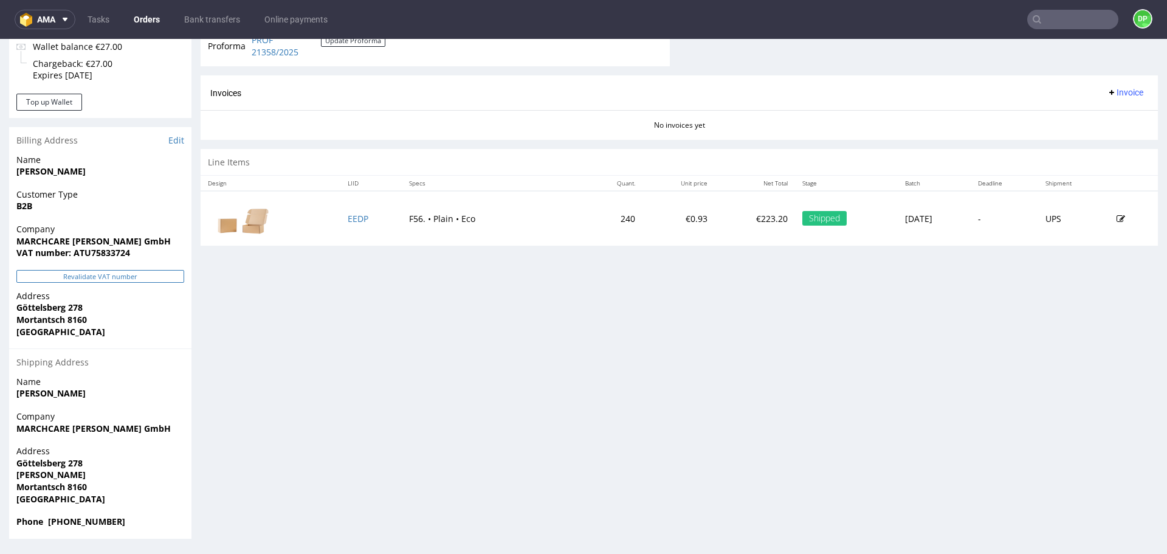
click at [142, 277] on button "Revalidate VAT number" at bounding box center [100, 276] width 168 height 13
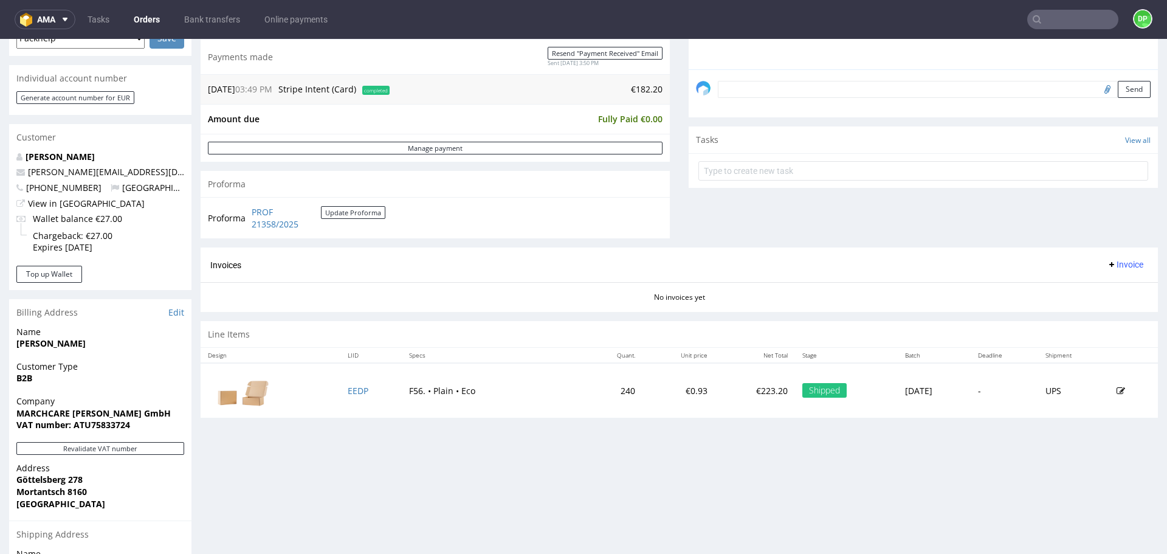
scroll to position [349, 0]
click at [1107, 259] on span "Invoice" at bounding box center [1125, 264] width 36 height 10
click at [1088, 289] on span "Generate" at bounding box center [1106, 289] width 59 height 12
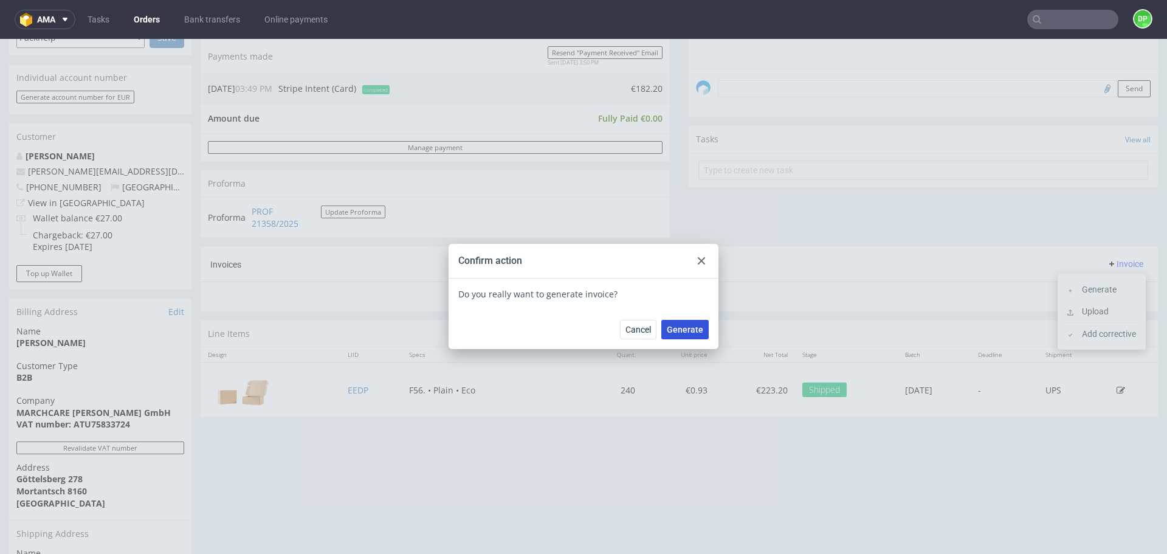
click at [678, 328] on span "Generate" at bounding box center [685, 329] width 36 height 9
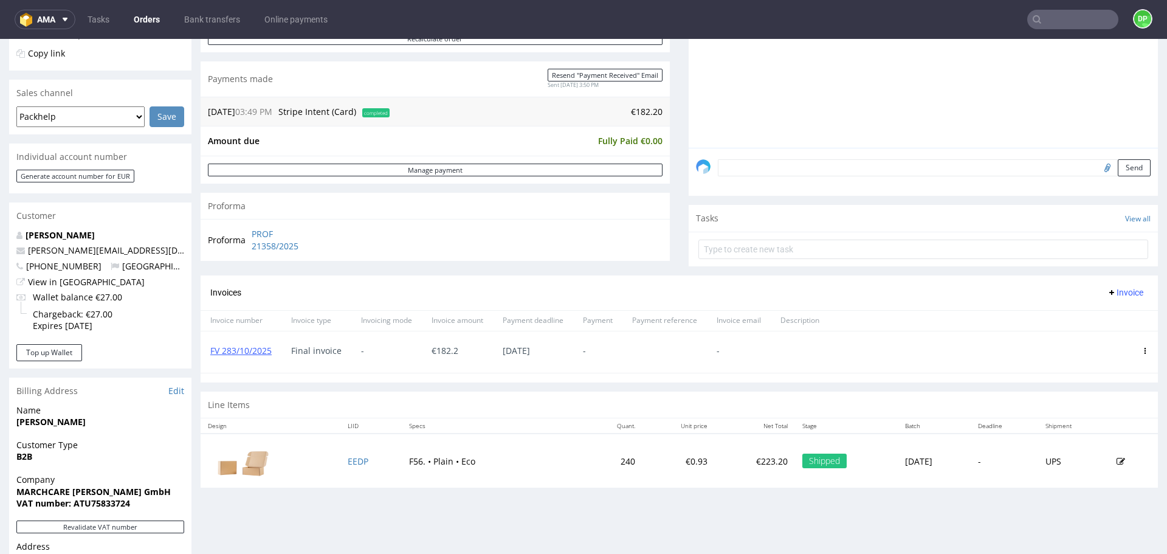
scroll to position [271, 0]
